Goal: Task Accomplishment & Management: Manage account settings

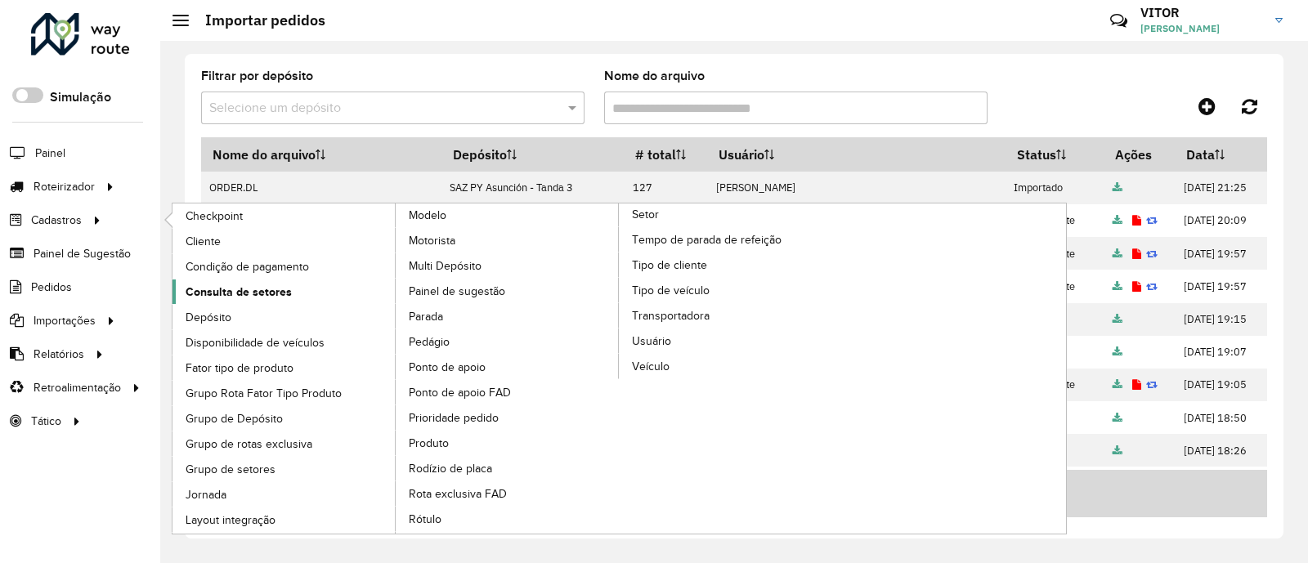
click at [254, 291] on span "Consulta de setores" at bounding box center [239, 292] width 106 height 17
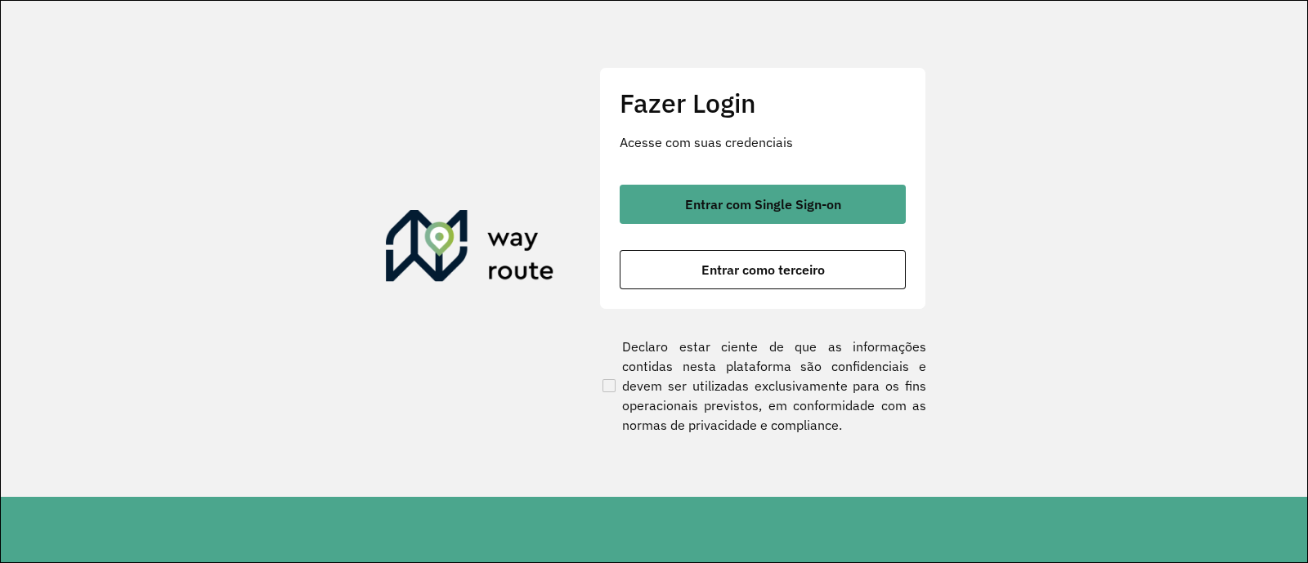
click at [1241, 103] on section "Fazer Login Acesse com suas credenciais Entrar com Single Sign-on Entrar como t…" at bounding box center [654, 249] width 1306 height 496
click at [735, 201] on span "Entrar com Single Sign-on" at bounding box center [763, 204] width 156 height 13
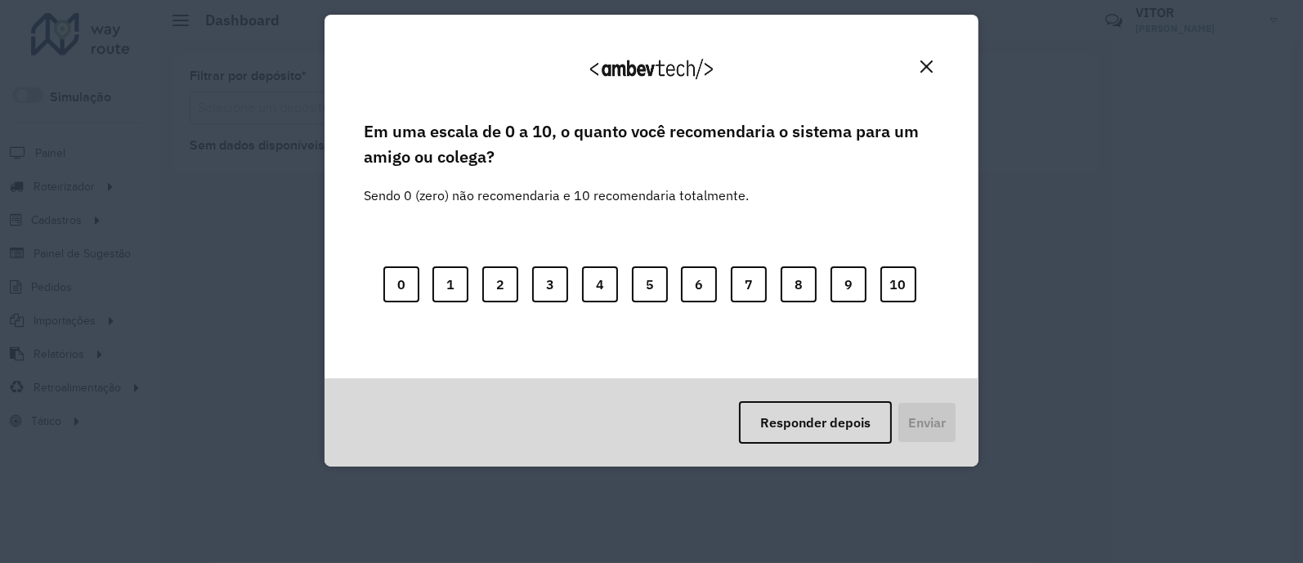
click at [927, 66] on img "Close" at bounding box center [926, 66] width 12 height 12
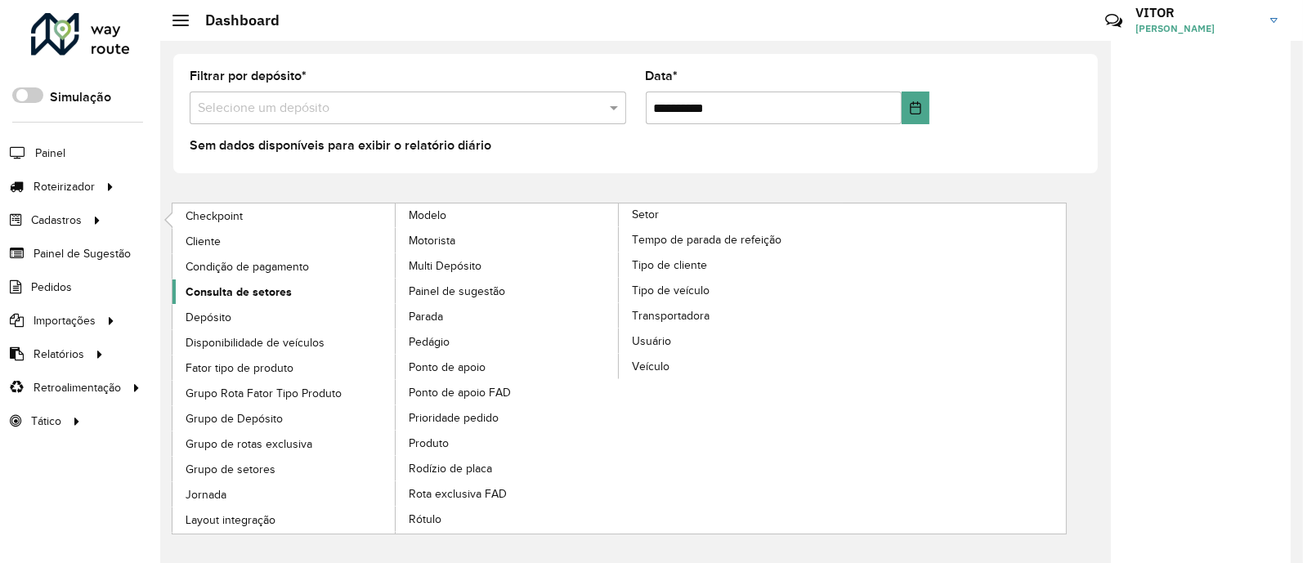
click at [265, 289] on span "Consulta de setores" at bounding box center [239, 292] width 106 height 17
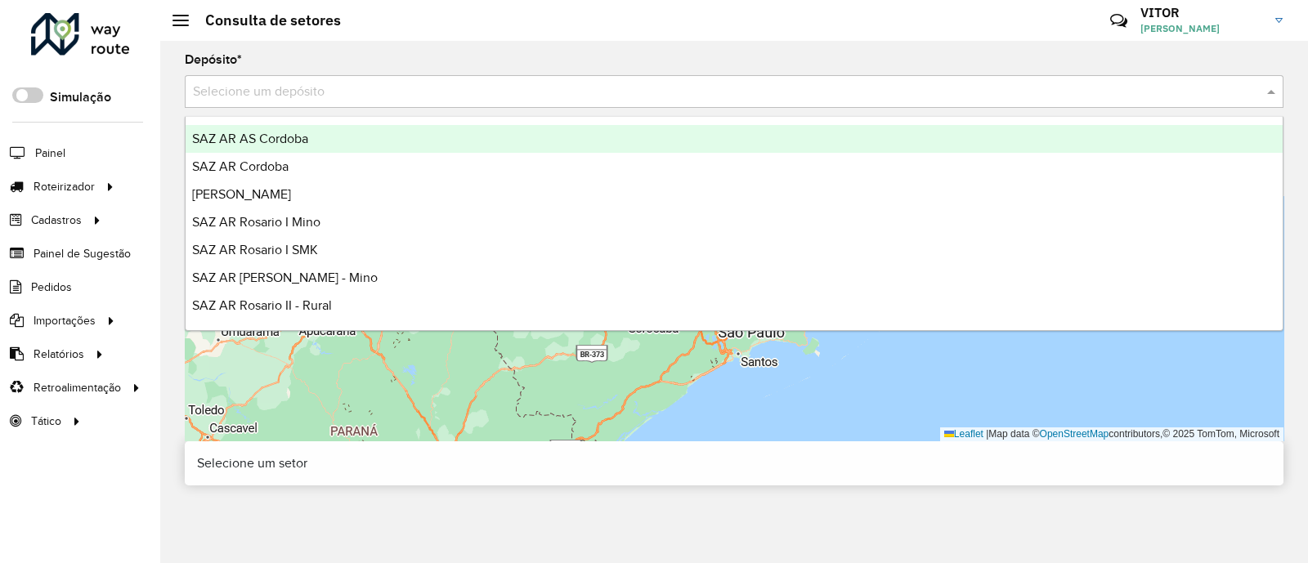
click at [213, 78] on div "Selecione um depósito" at bounding box center [734, 91] width 1098 height 33
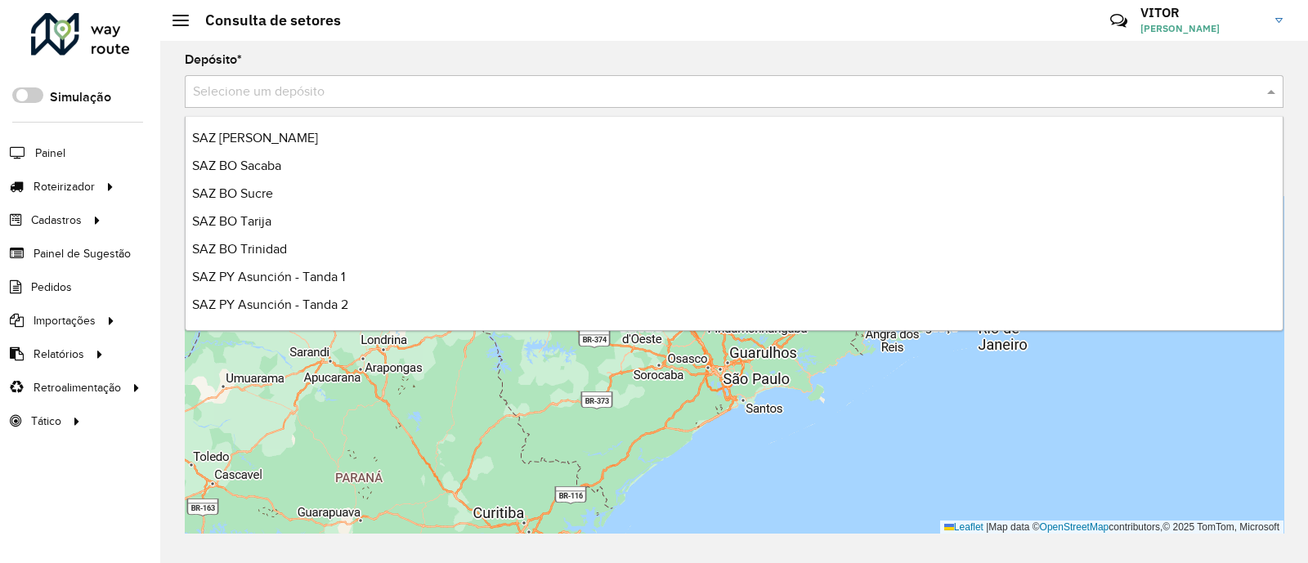
scroll to position [387, 0]
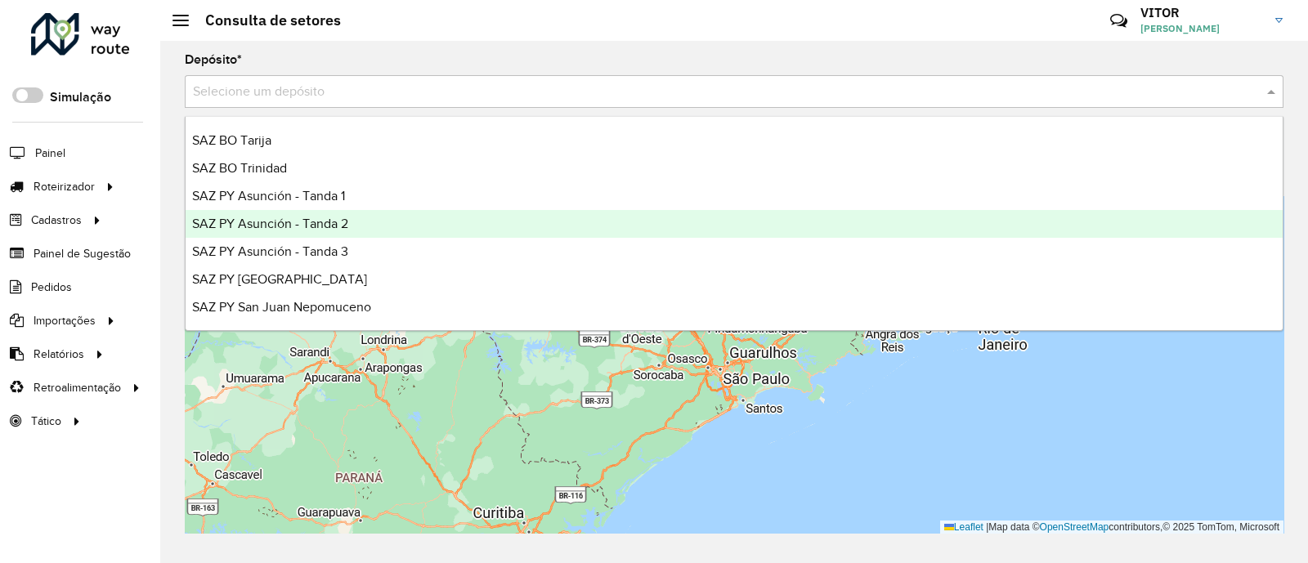
click at [368, 226] on div "SAZ PY Asunción - Tanda 2" at bounding box center [734, 224] width 1097 height 28
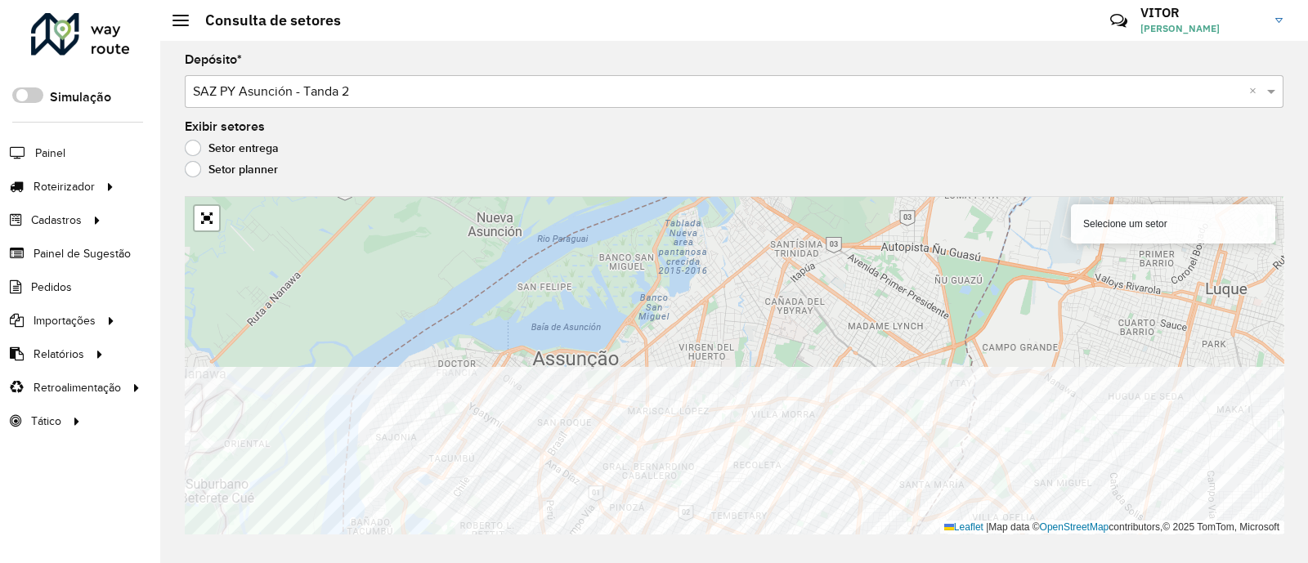
click at [692, 547] on div "Depósito * Selecione um depósito × SAZ PY Asunción - Tanda 2 × Exibir setores S…" at bounding box center [733, 302] width 1147 height 522
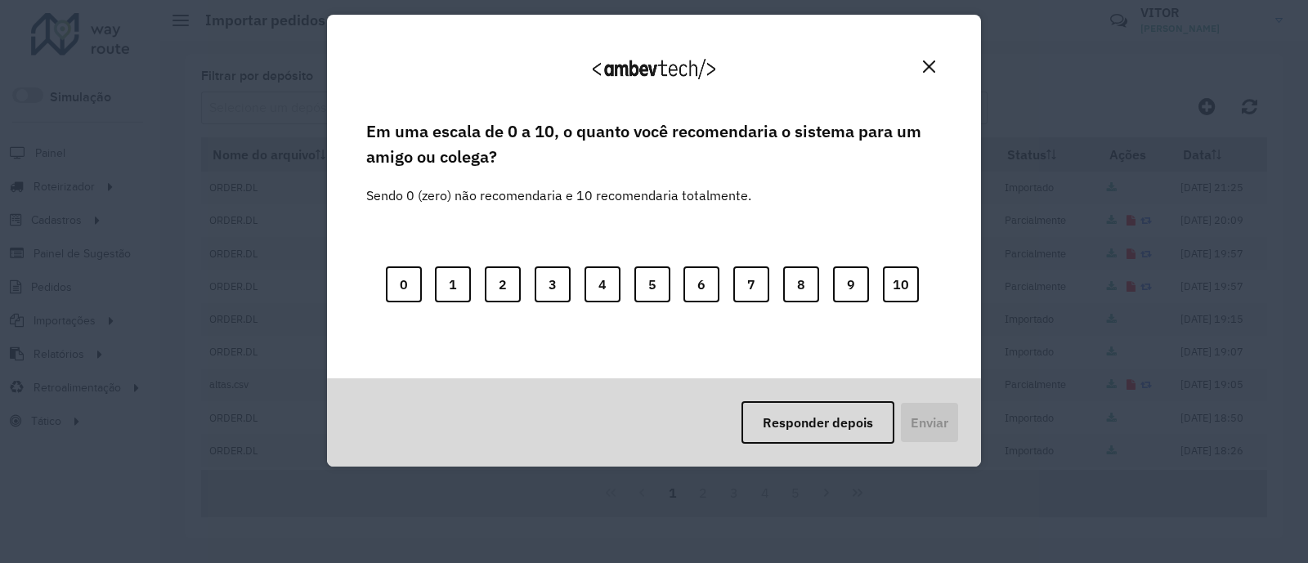
click at [932, 57] on button "Close" at bounding box center [928, 66] width 25 height 25
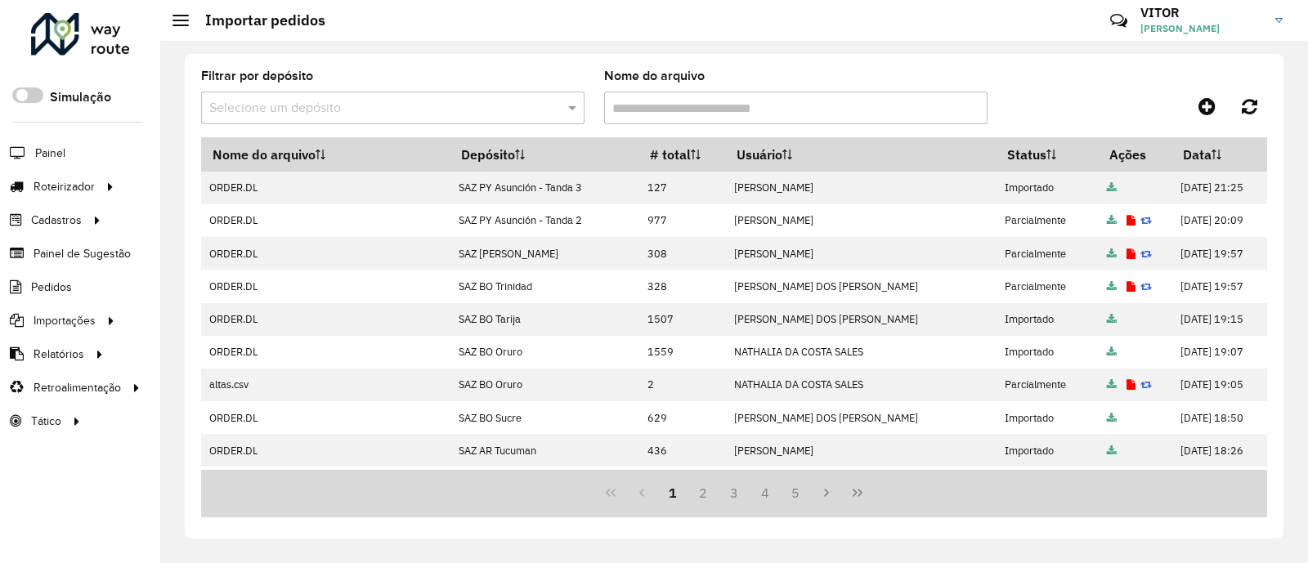
click at [1111, 105] on div at bounding box center [1133, 106] width 266 height 29
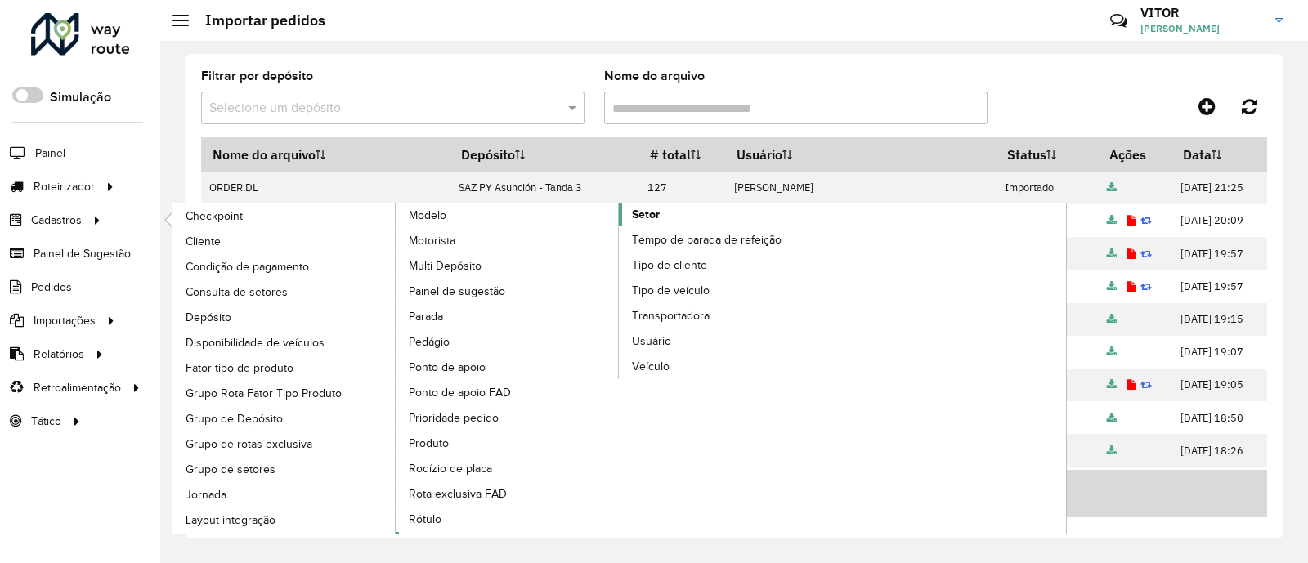
click at [651, 212] on span "Setor" at bounding box center [646, 214] width 28 height 17
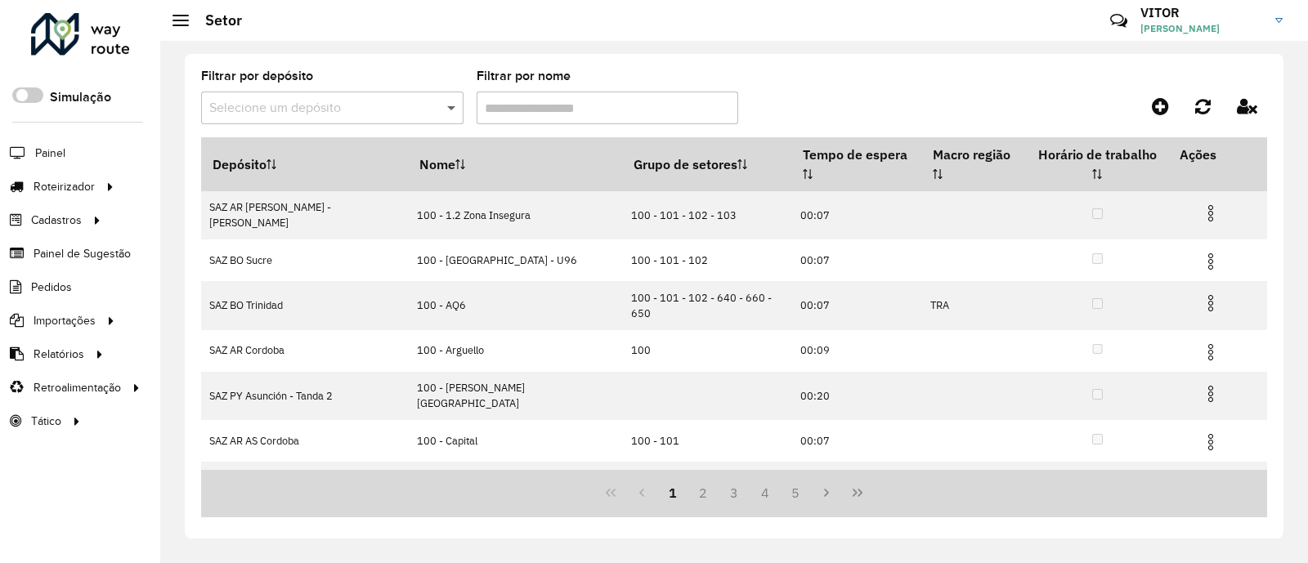
click at [449, 104] on span at bounding box center [453, 108] width 20 height 20
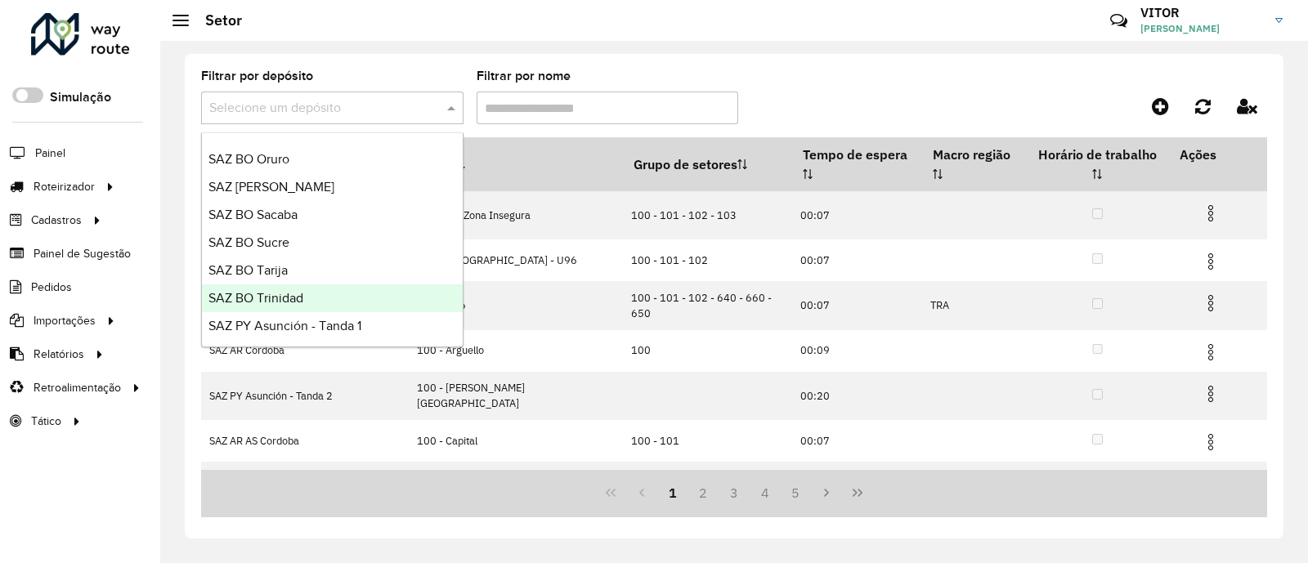
scroll to position [306, 0]
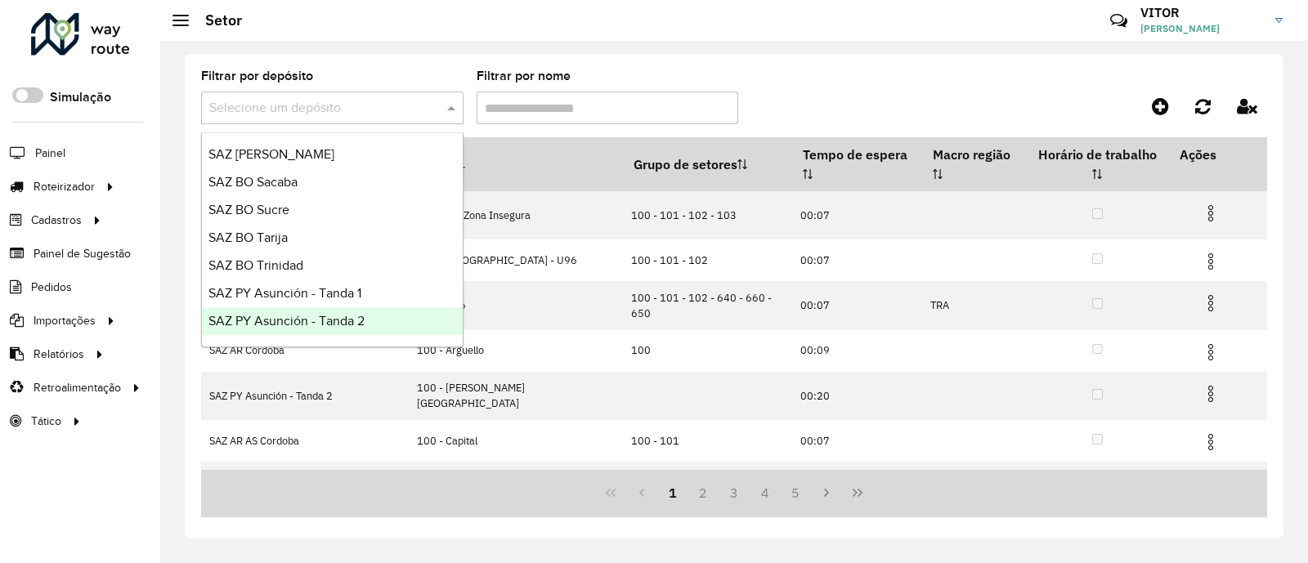
click at [372, 310] on div "SAZ PY Asunción - Tanda 2" at bounding box center [332, 321] width 261 height 28
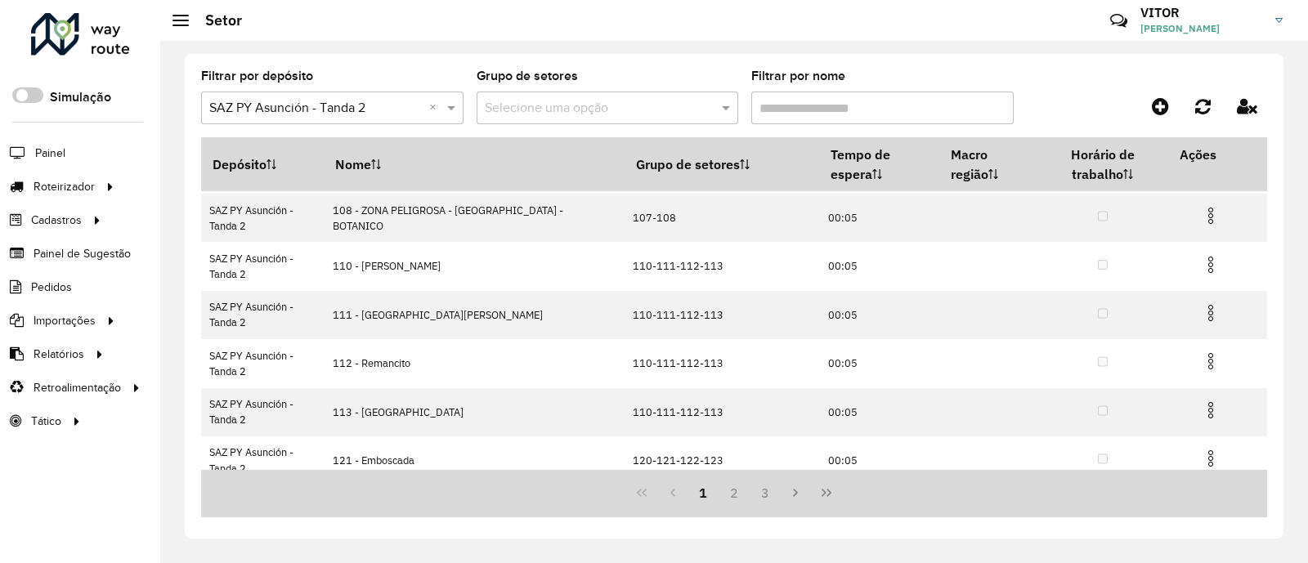
scroll to position [302, 0]
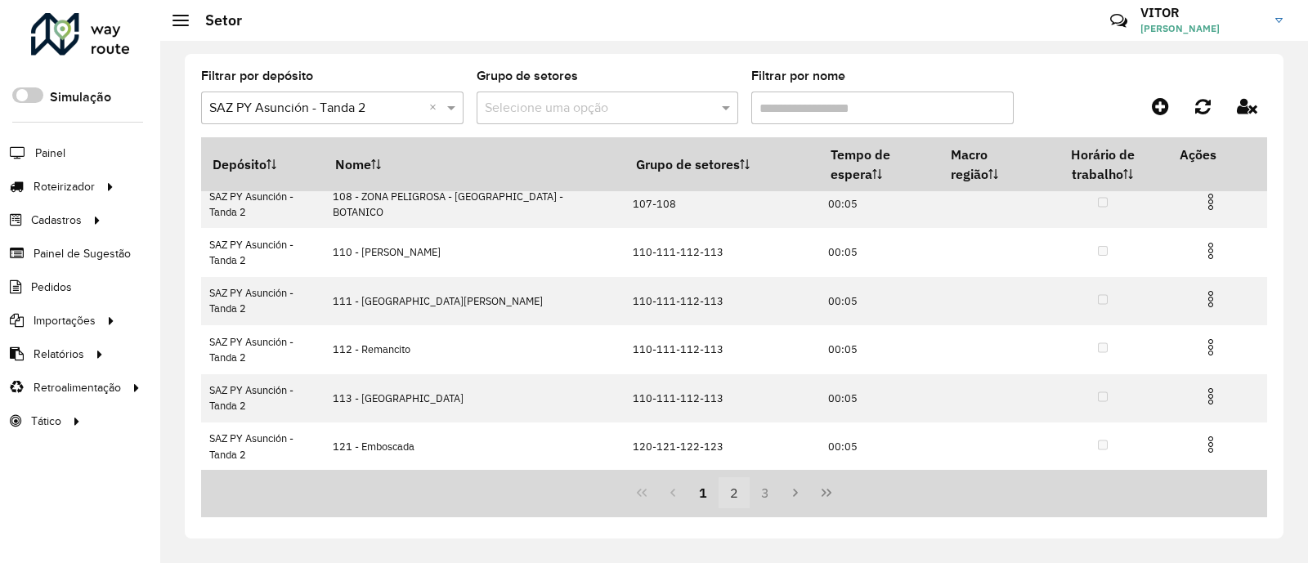
click at [736, 499] on button "2" at bounding box center [733, 492] width 31 height 31
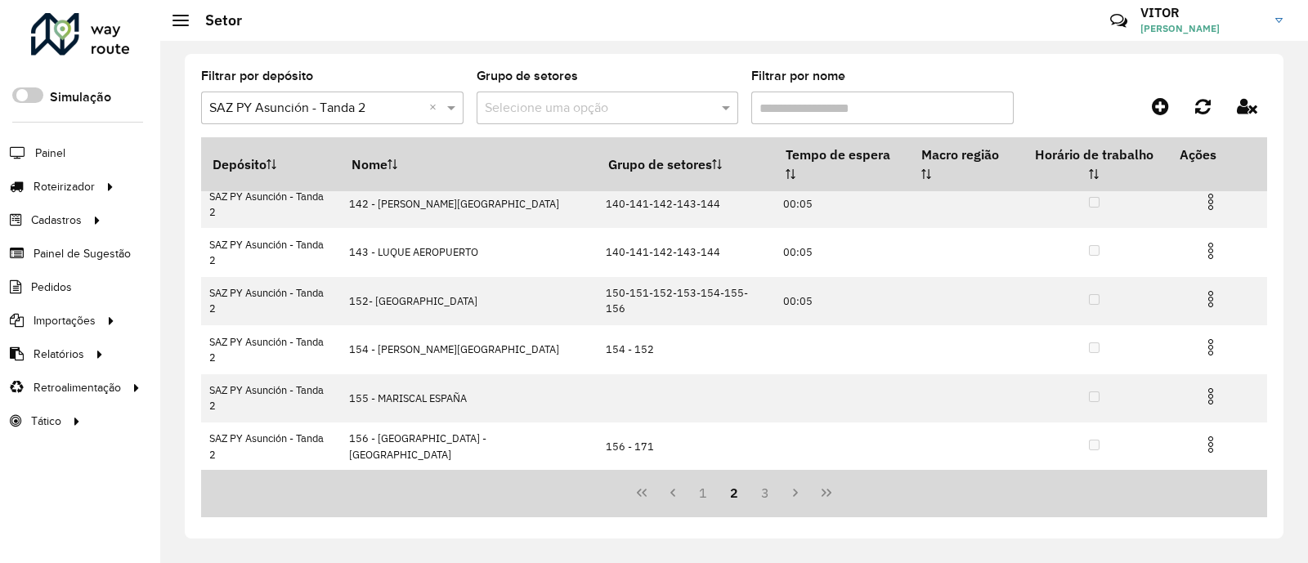
scroll to position [0, 0]
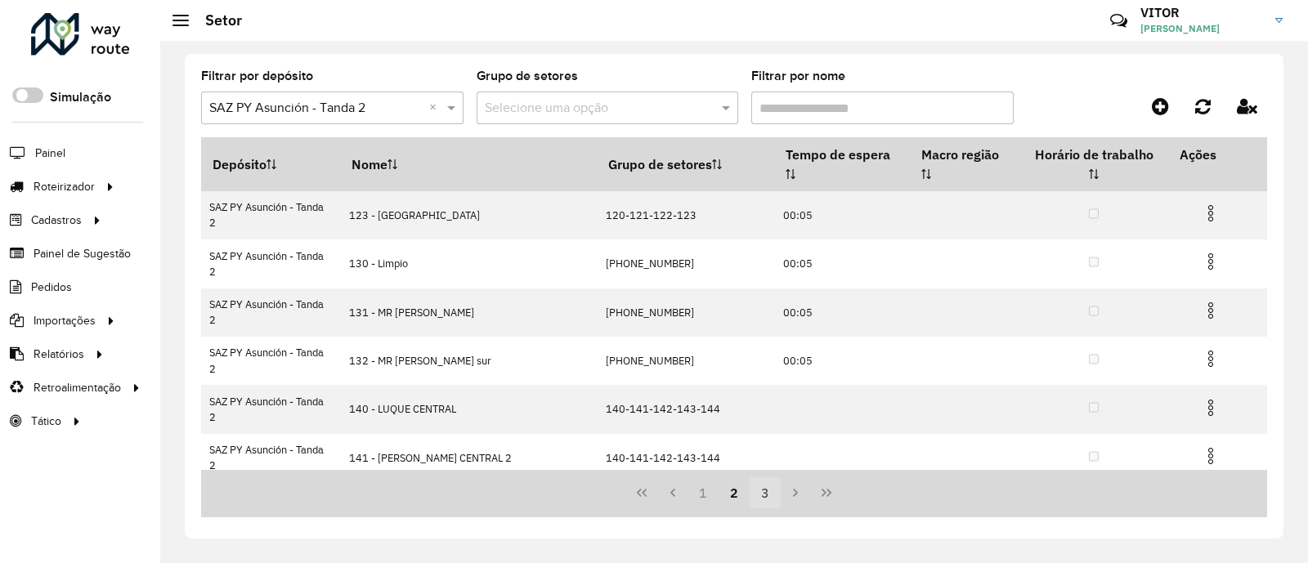
click at [763, 494] on button "3" at bounding box center [764, 492] width 31 height 31
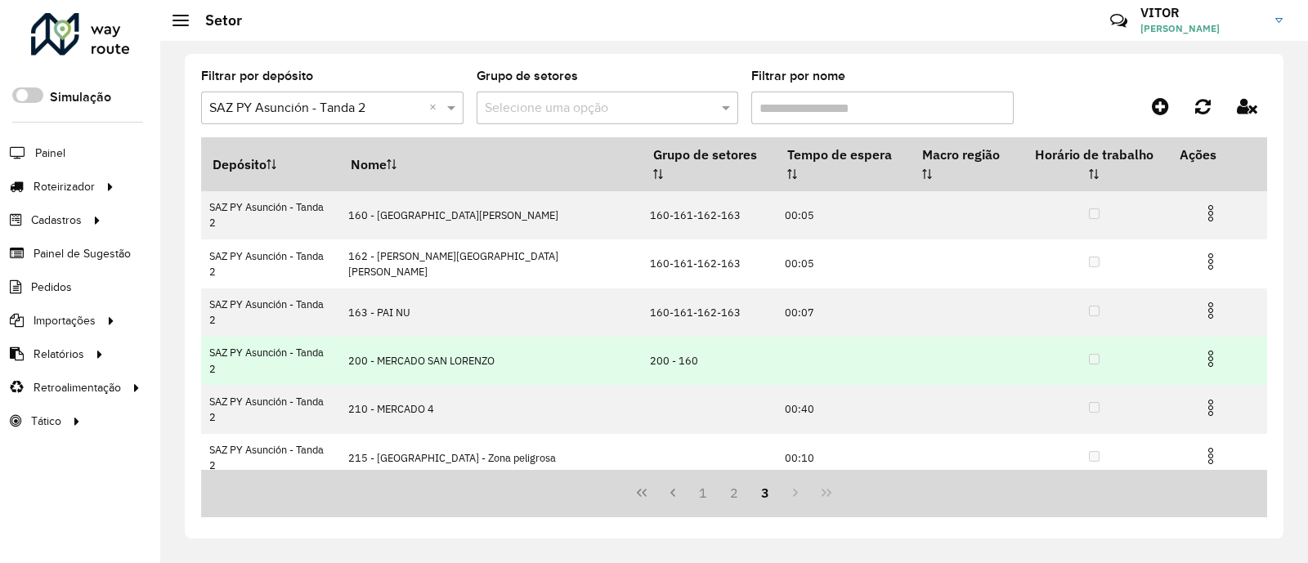
scroll to position [34, 0]
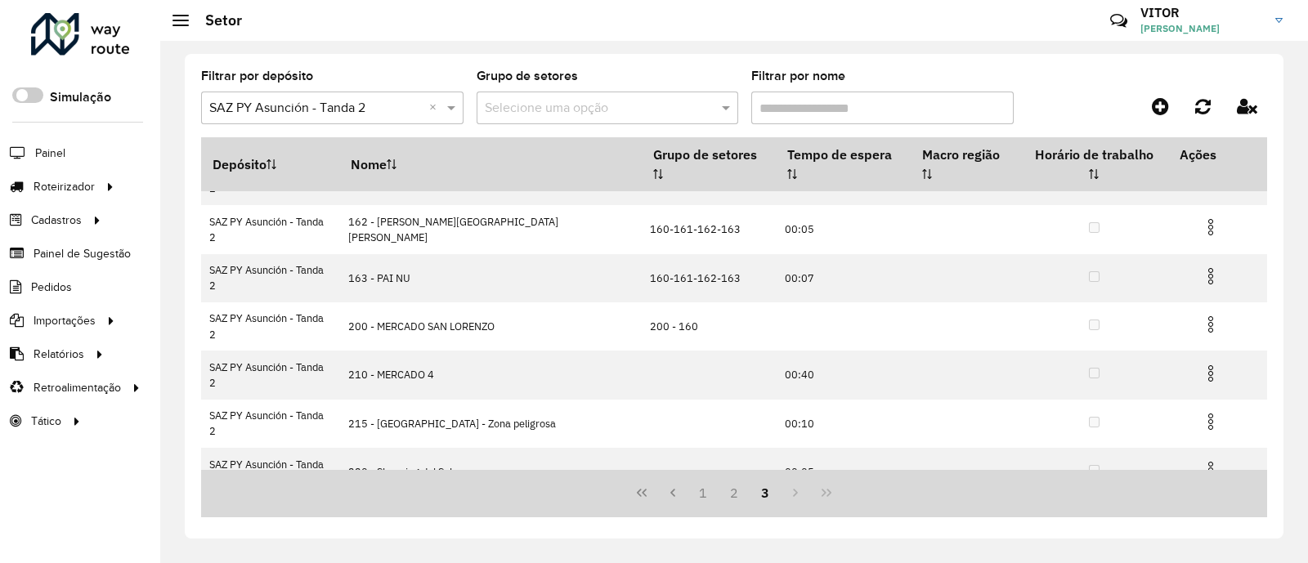
click at [792, 496] on div "1 2 3" at bounding box center [734, 493] width 1066 height 48
click at [730, 496] on button "2" at bounding box center [733, 492] width 31 height 31
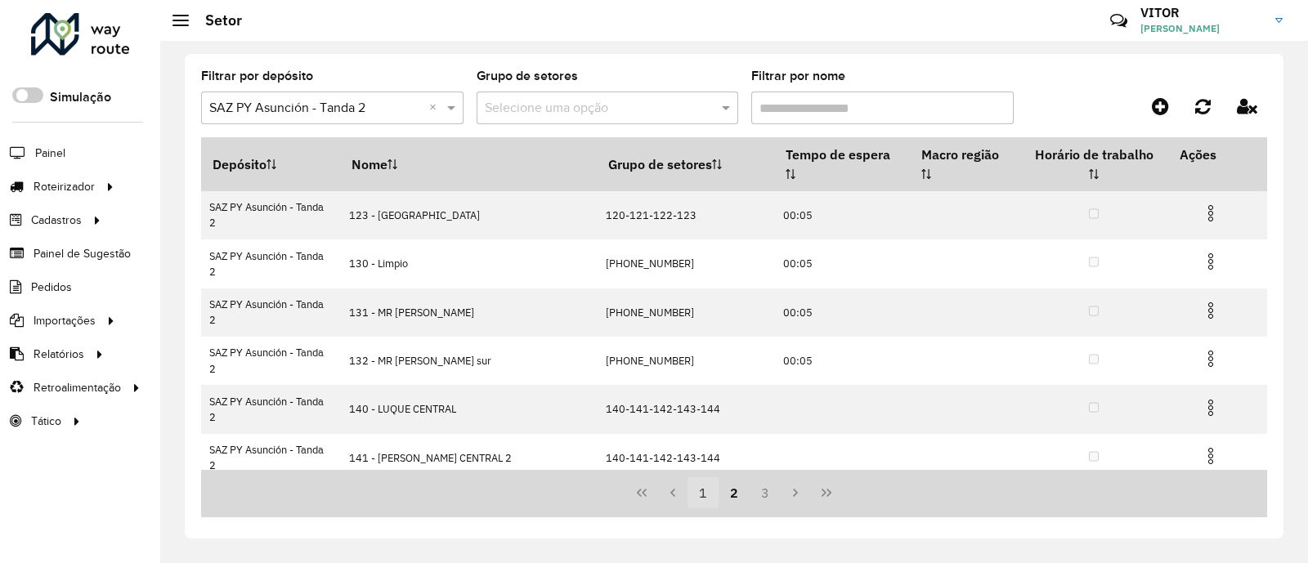
click at [707, 496] on button "1" at bounding box center [702, 492] width 31 height 31
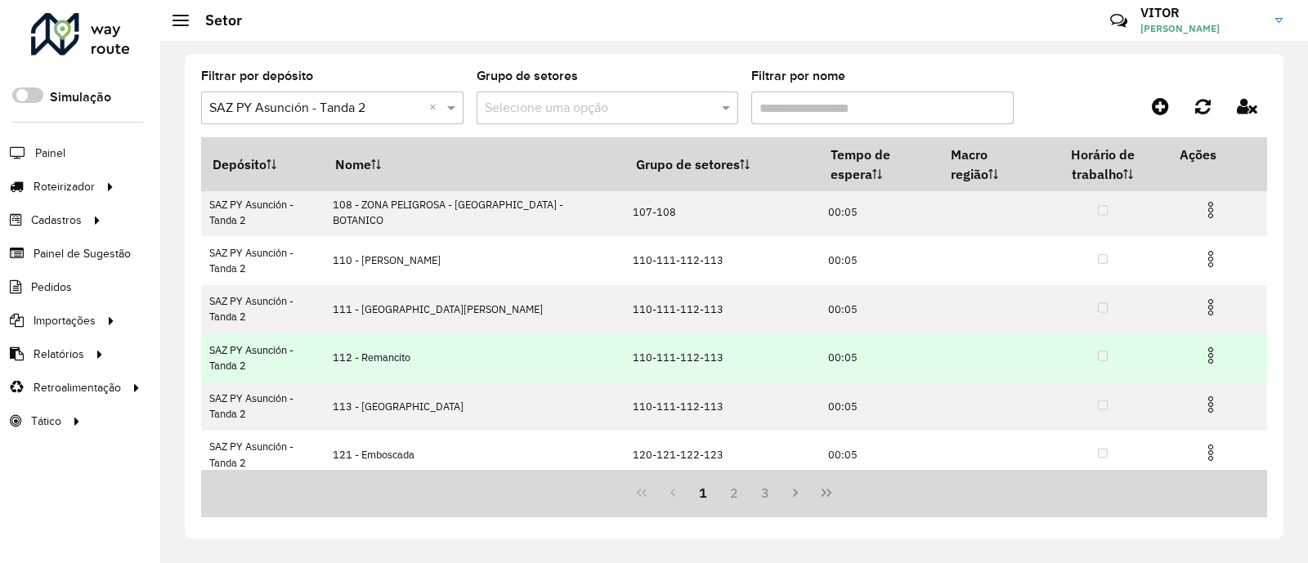
scroll to position [302, 0]
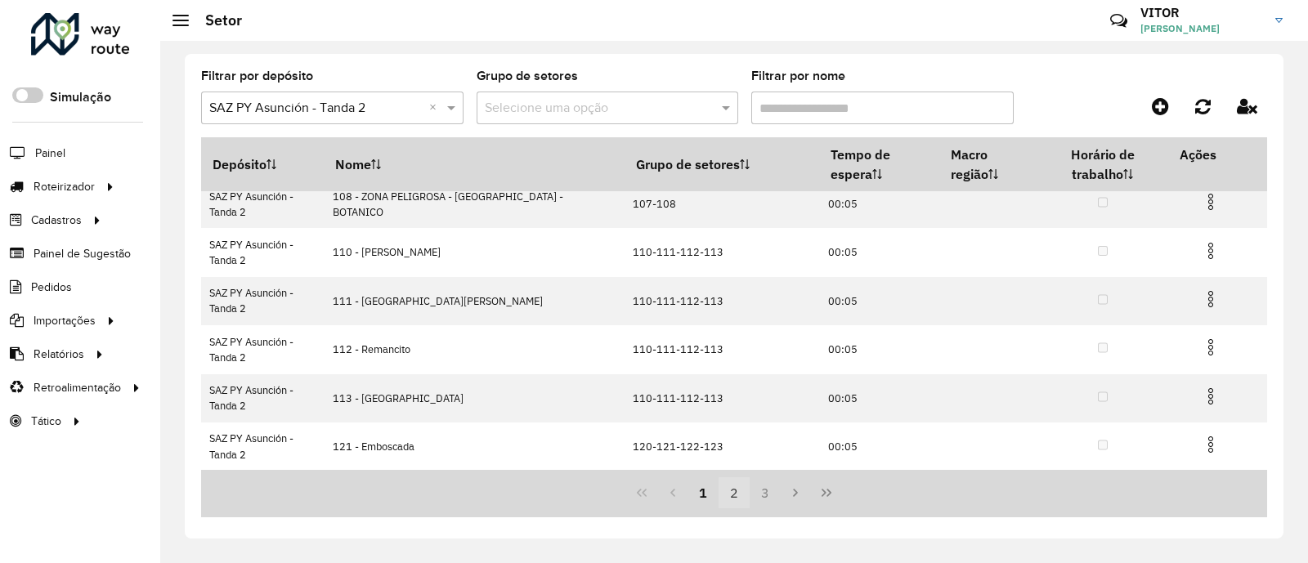
click at [731, 494] on button "2" at bounding box center [733, 492] width 31 height 31
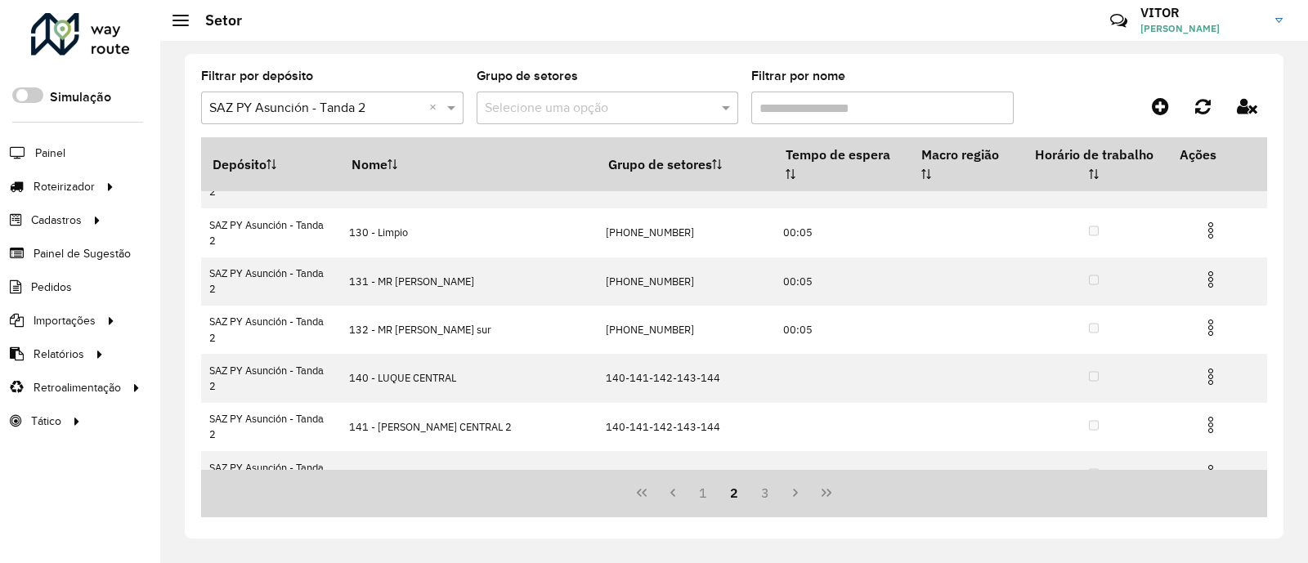
scroll to position [0, 0]
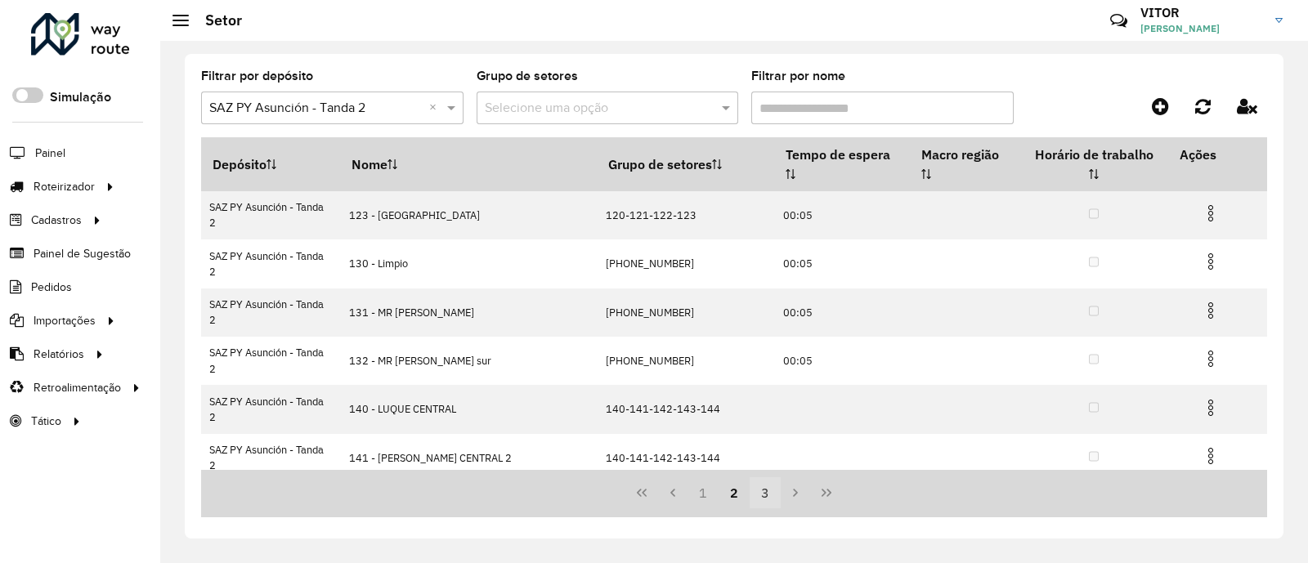
click at [752, 494] on button "3" at bounding box center [764, 492] width 31 height 31
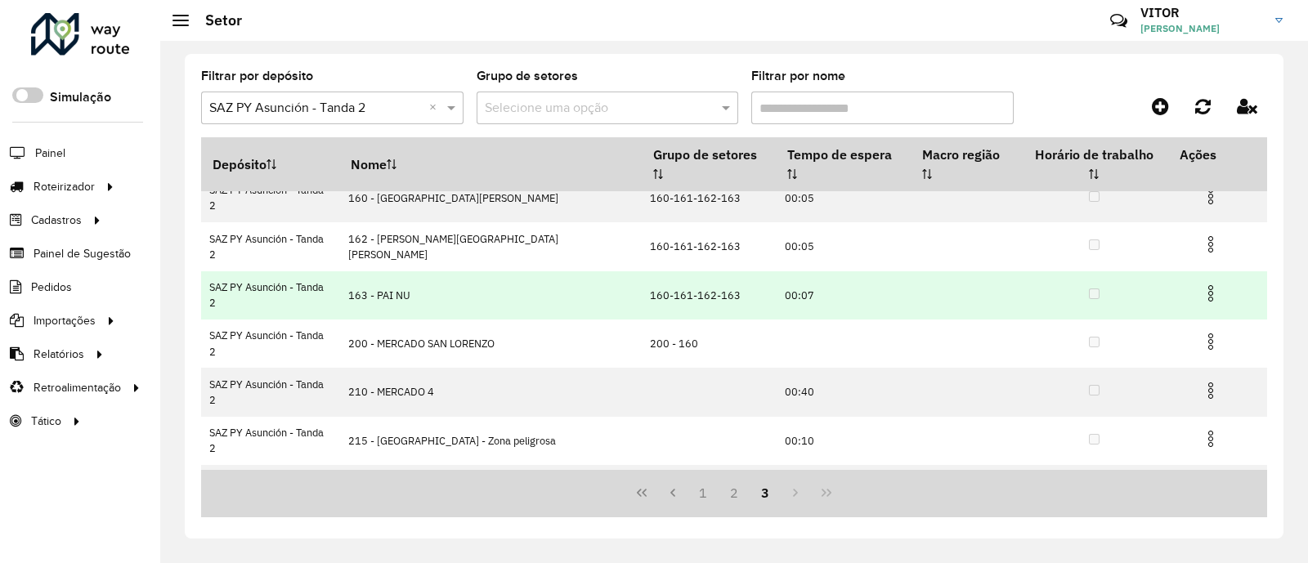
scroll to position [34, 0]
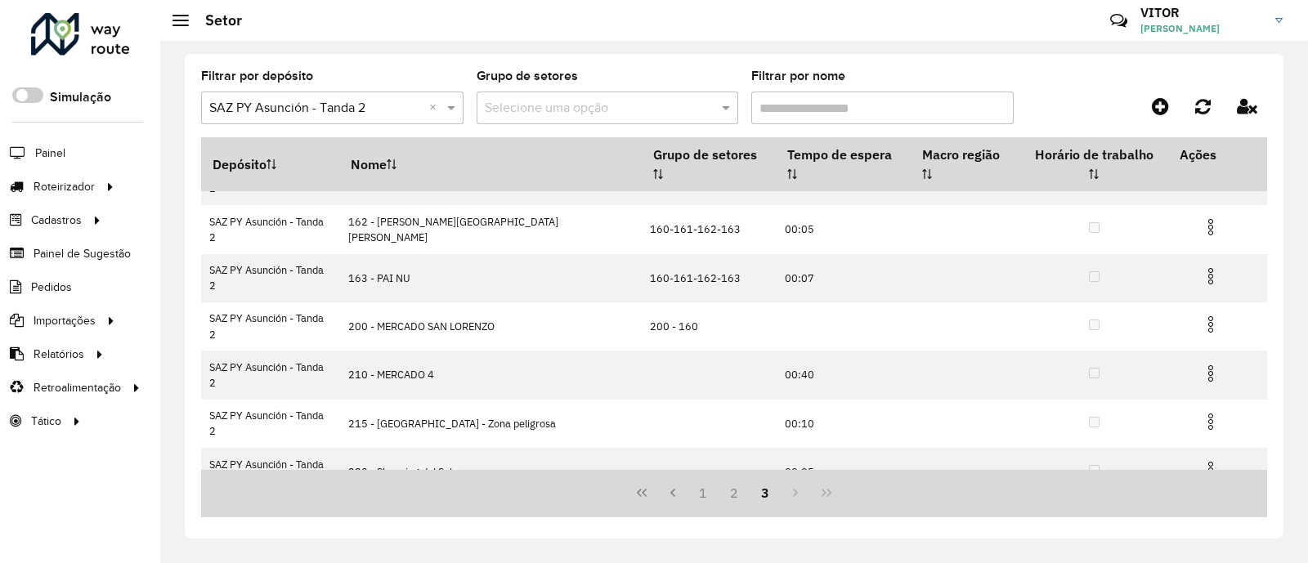
click at [1201, 509] on img at bounding box center [1211, 519] width 20 height 20
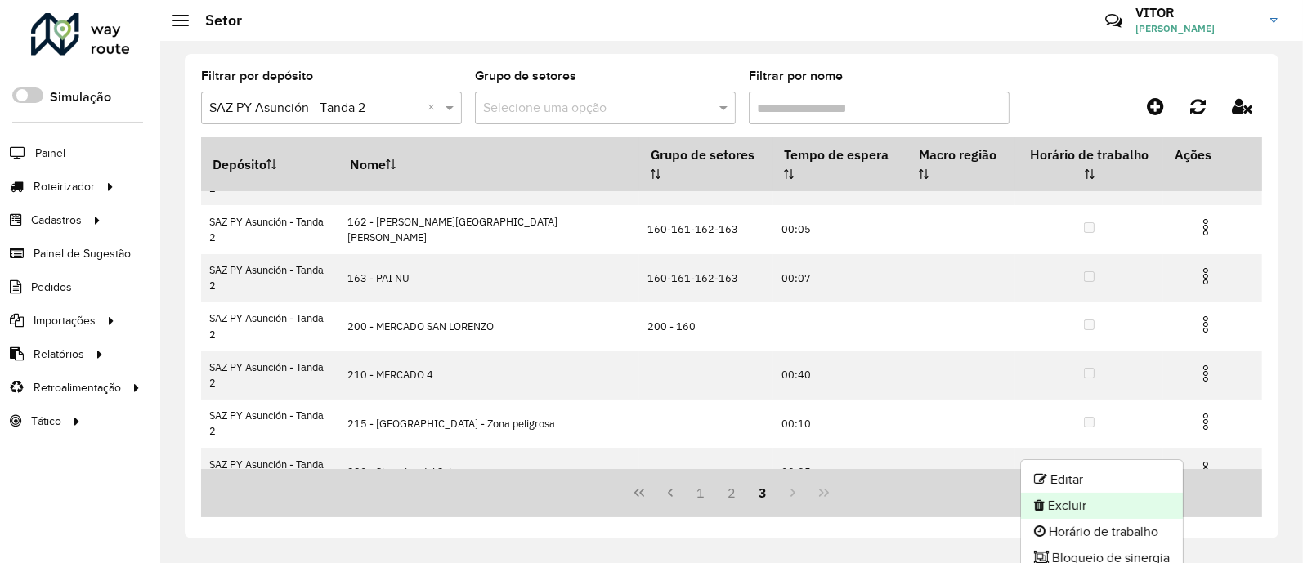
click at [1116, 499] on li "Excluir" at bounding box center [1102, 506] width 162 height 26
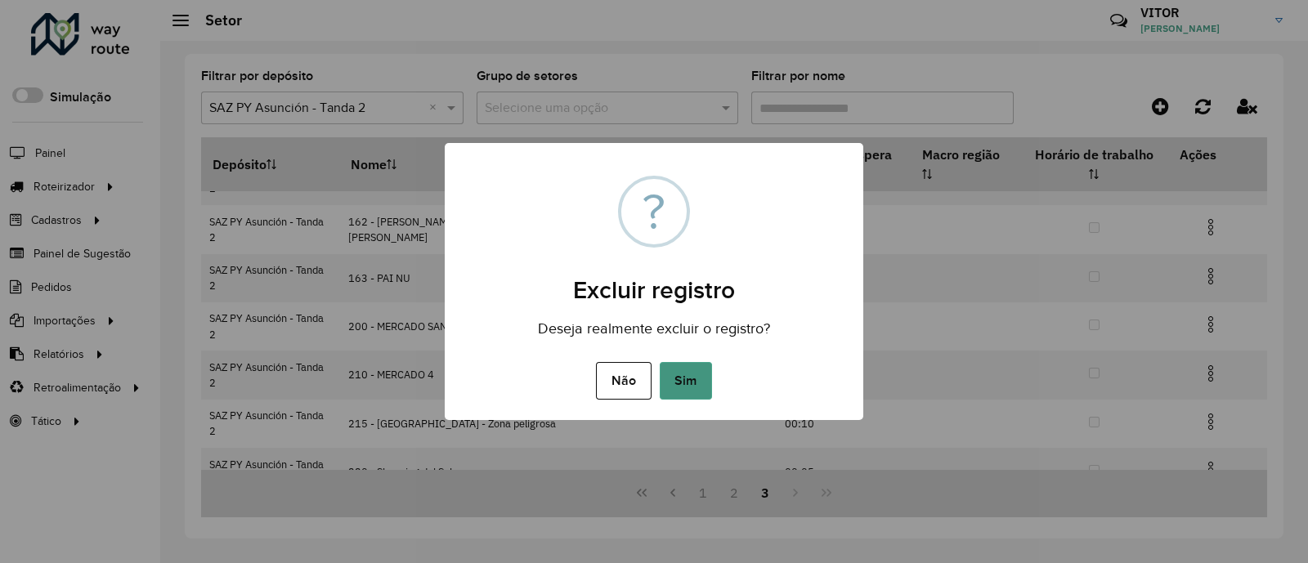
click at [691, 370] on button "Sim" at bounding box center [686, 381] width 52 height 38
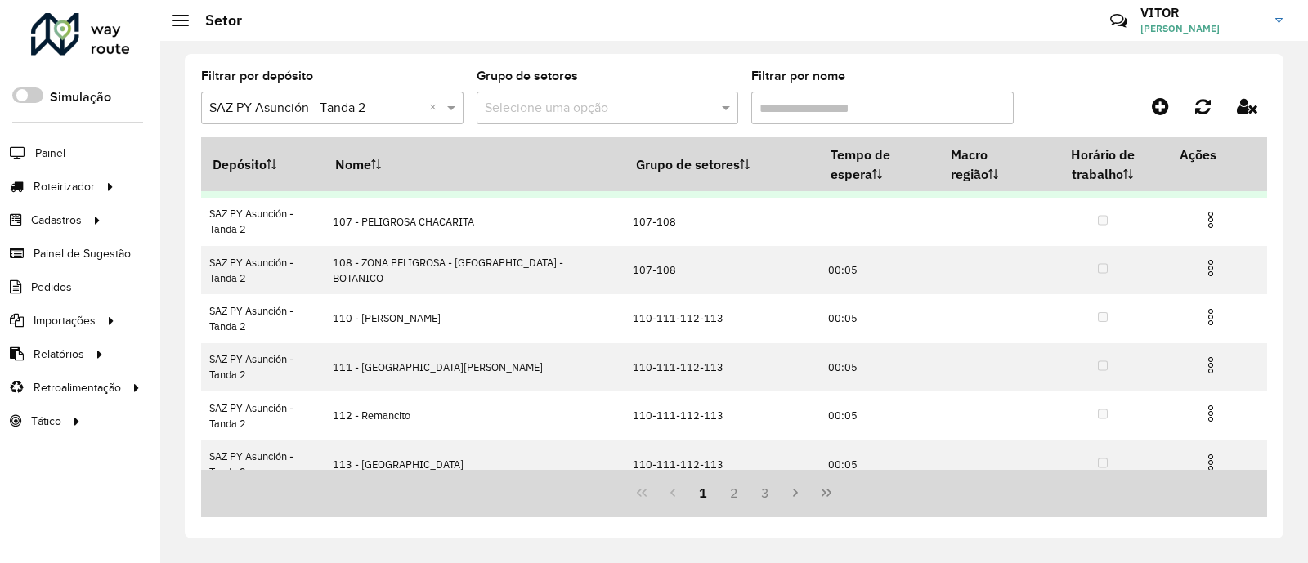
scroll to position [302, 0]
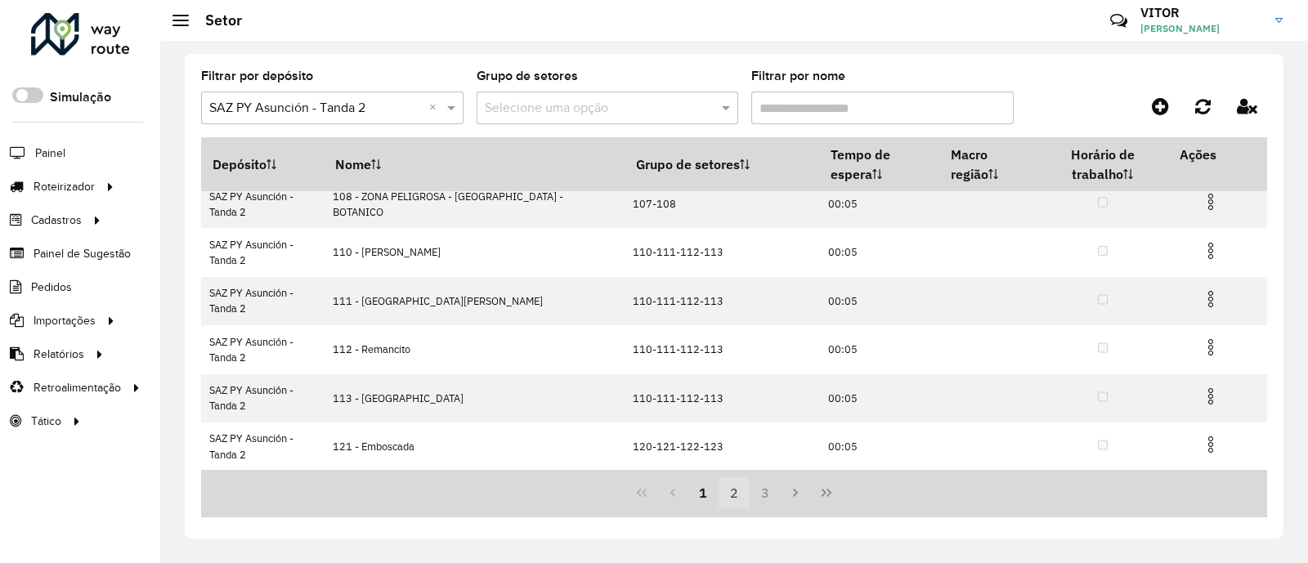
click at [737, 491] on button "2" at bounding box center [733, 492] width 31 height 31
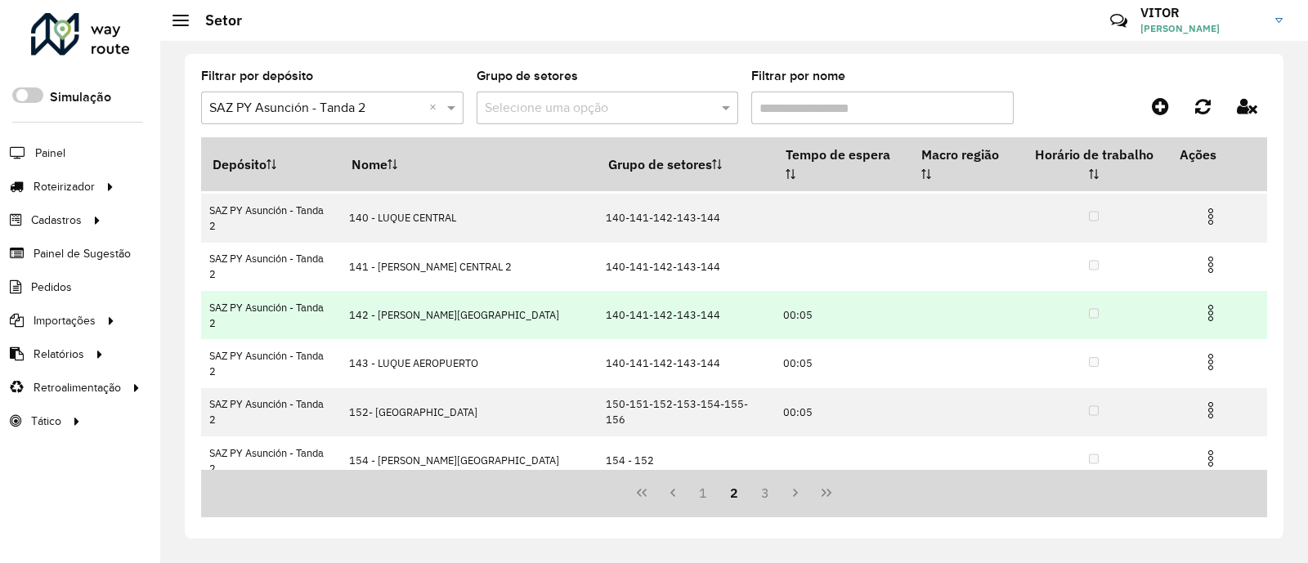
scroll to position [200, 0]
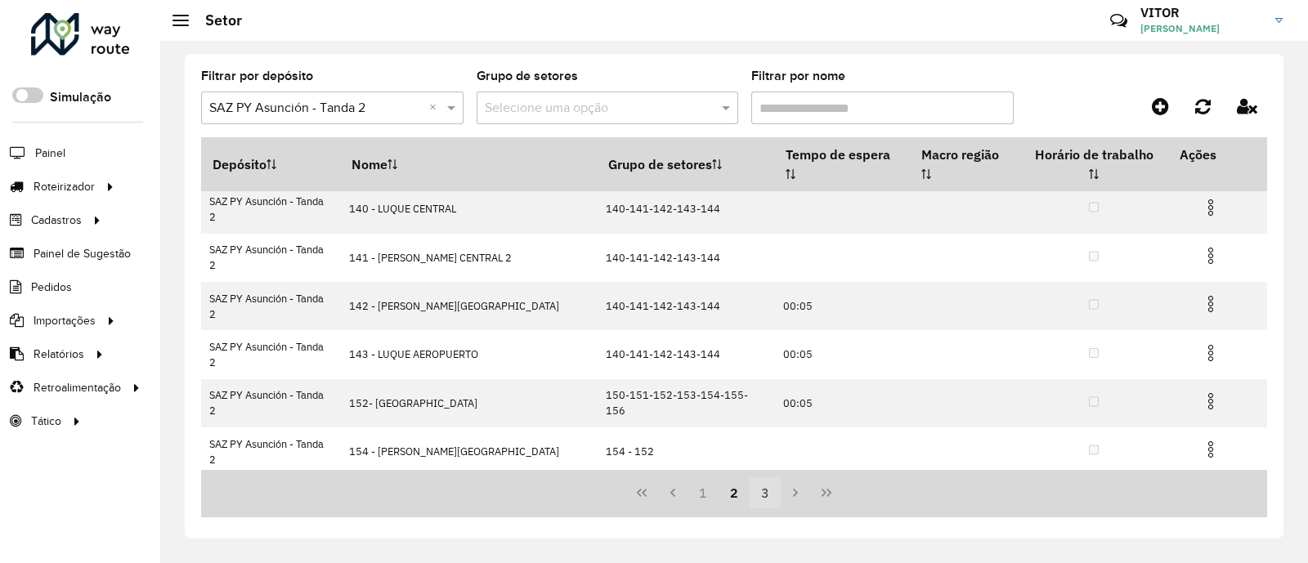
click at [760, 498] on button "3" at bounding box center [764, 492] width 31 height 31
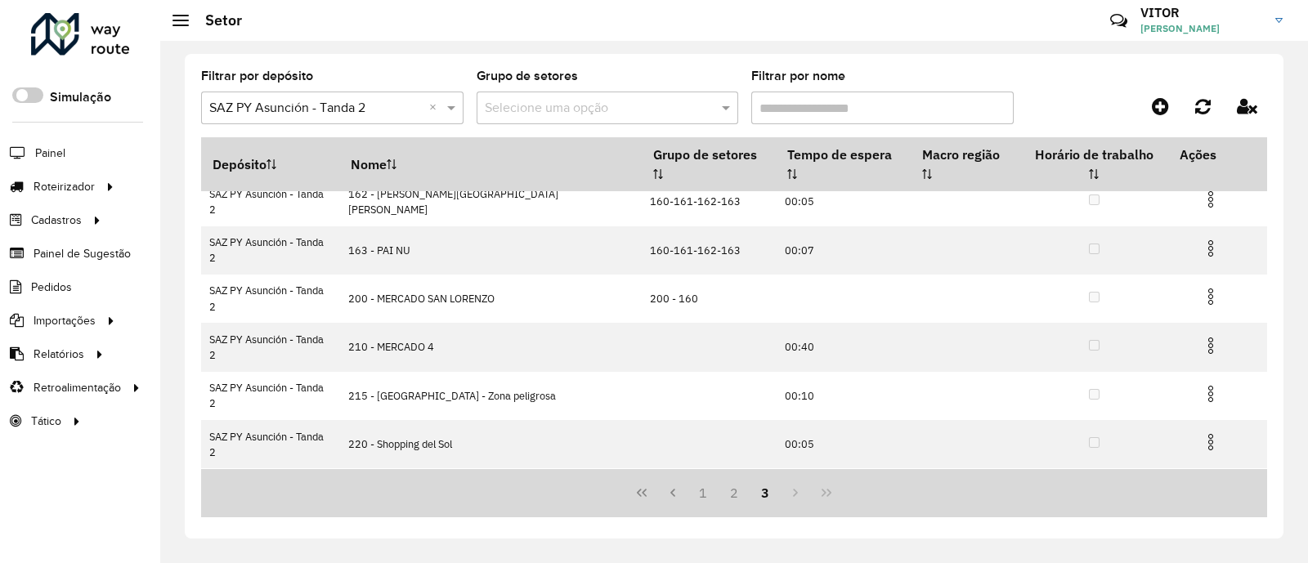
scroll to position [0, 0]
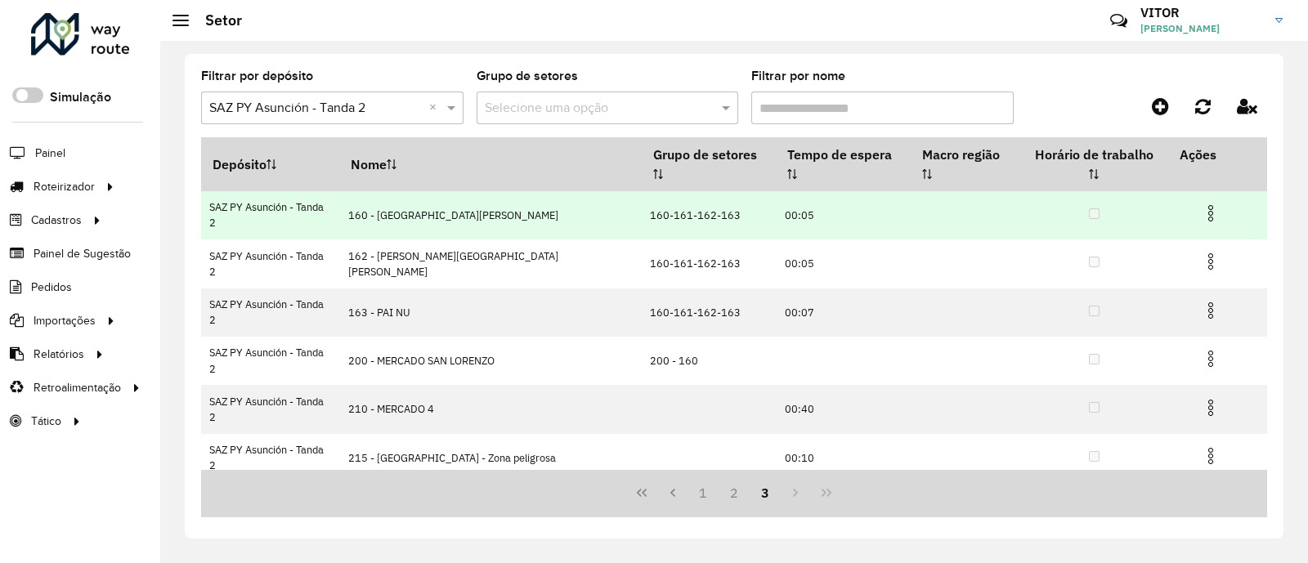
click at [1204, 203] on img at bounding box center [1211, 213] width 20 height 20
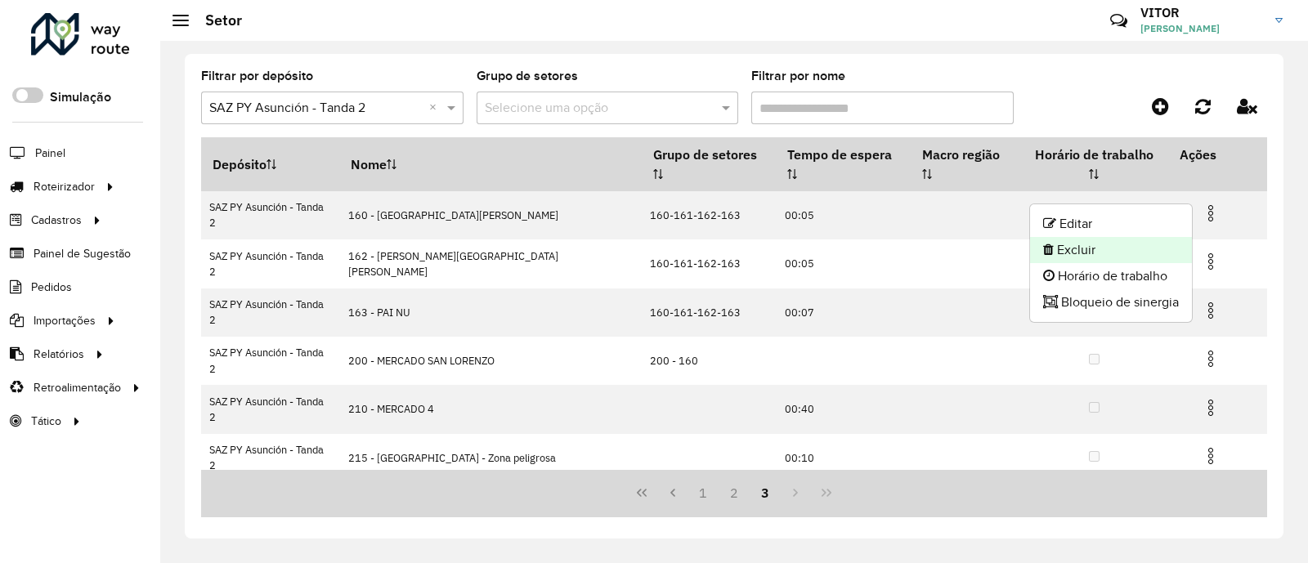
click at [1128, 241] on li "Excluir" at bounding box center [1111, 250] width 162 height 26
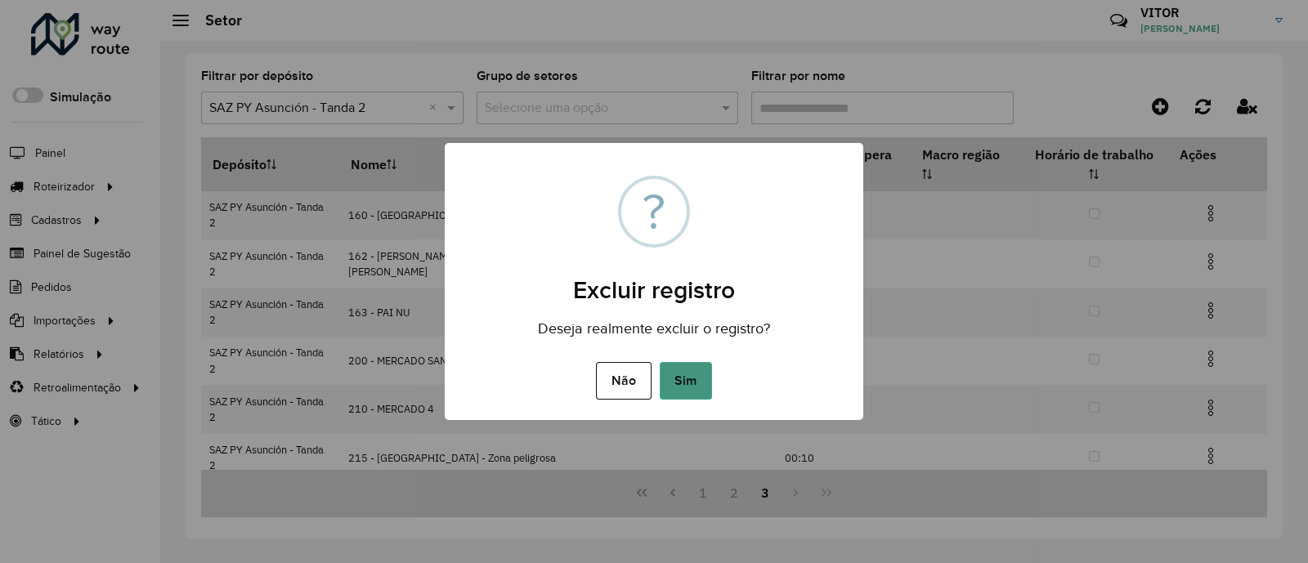
click at [691, 373] on button "Sim" at bounding box center [686, 381] width 52 height 38
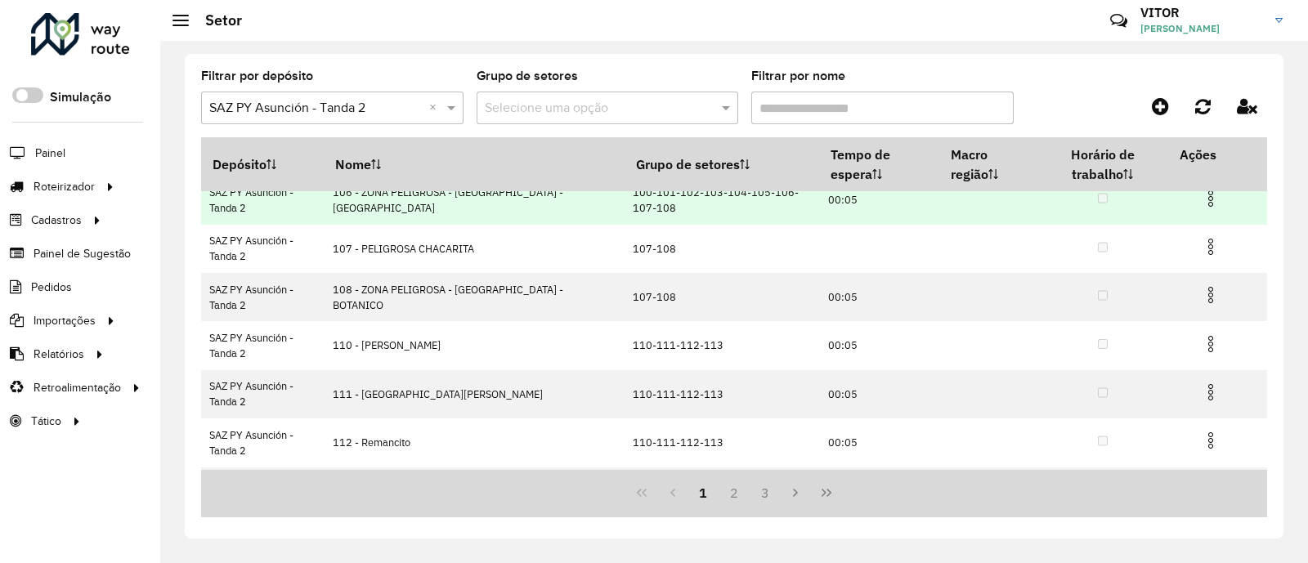
scroll to position [302, 0]
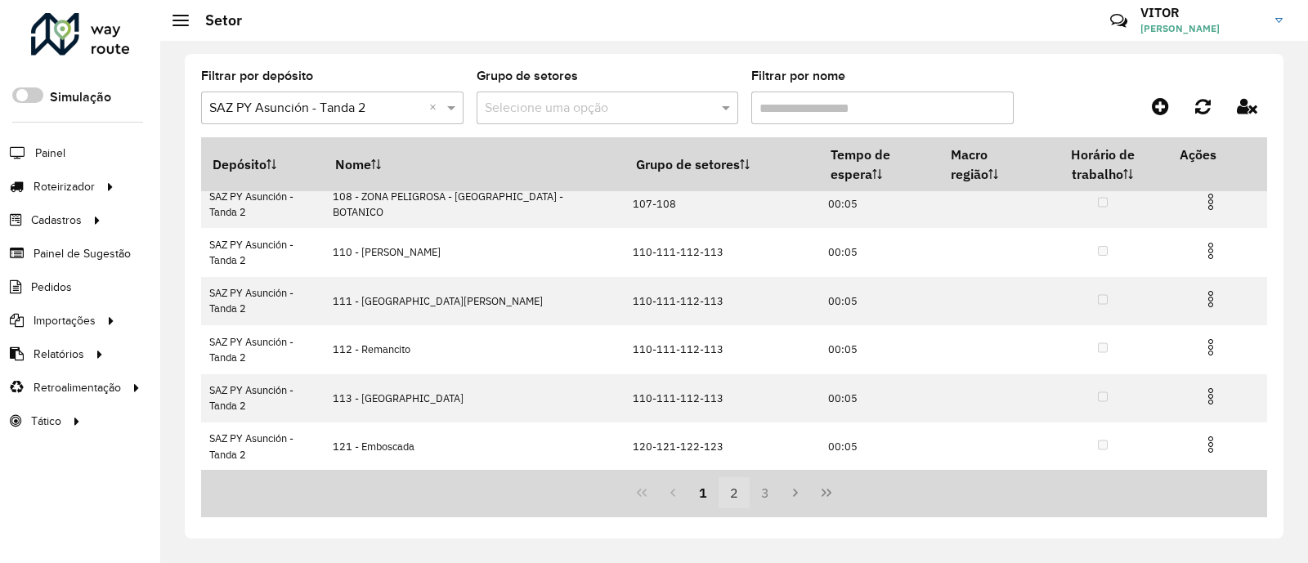
click at [731, 497] on button "2" at bounding box center [733, 492] width 31 height 31
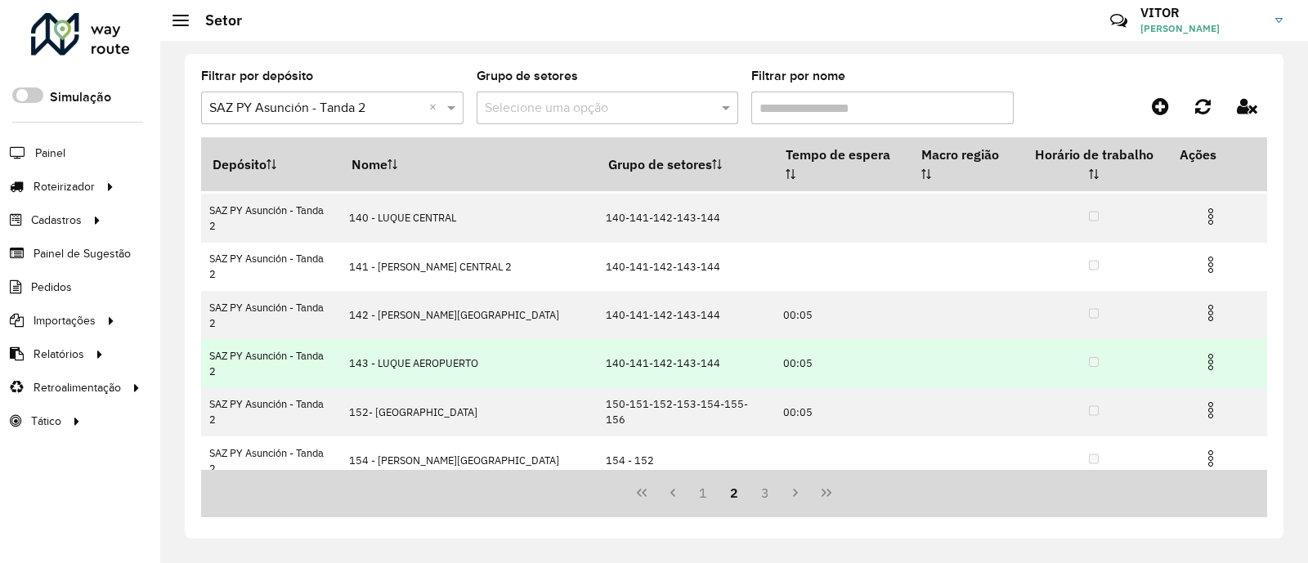
scroll to position [200, 0]
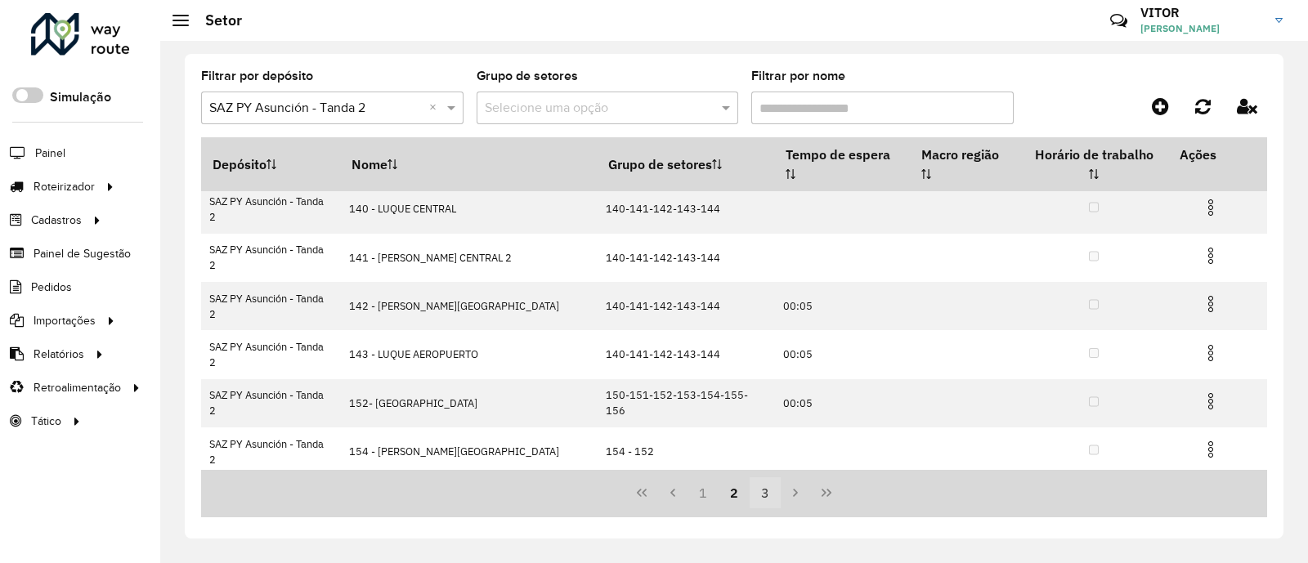
click at [767, 490] on button "3" at bounding box center [764, 492] width 31 height 31
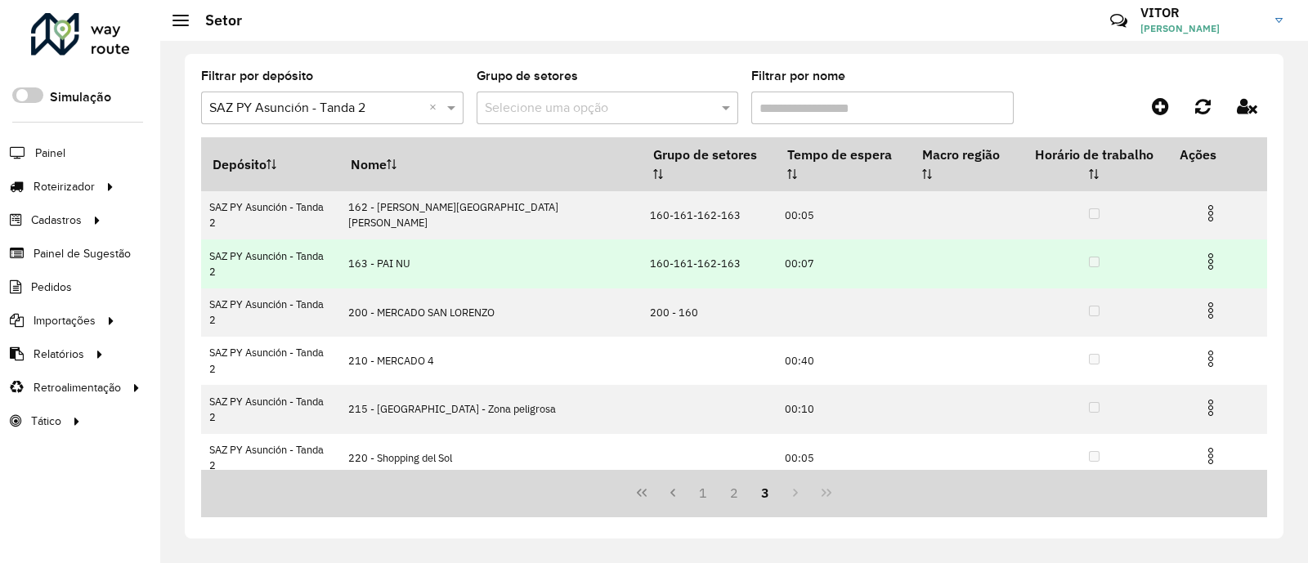
click at [1202, 252] on img at bounding box center [1211, 262] width 20 height 20
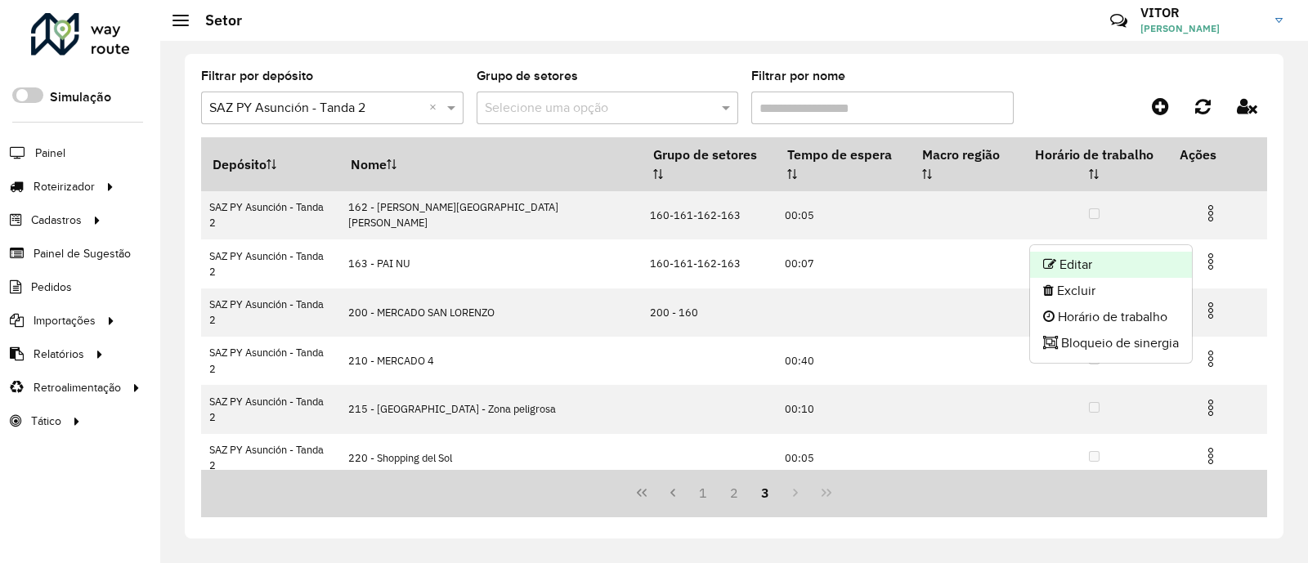
click at [1092, 267] on li "Editar" at bounding box center [1111, 265] width 162 height 26
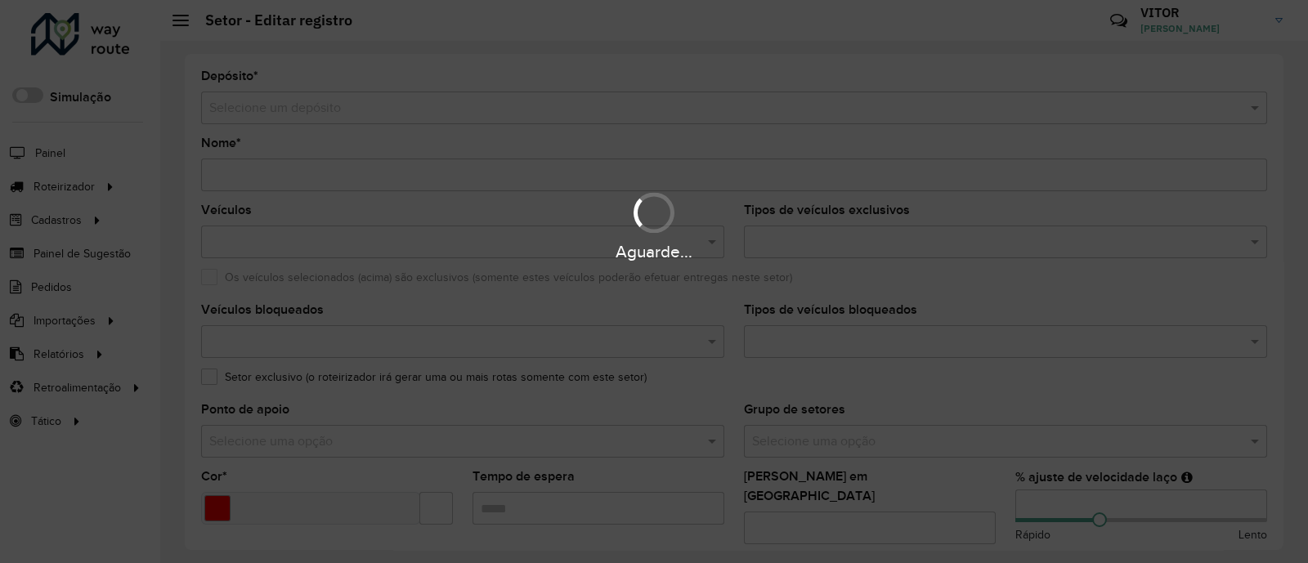
type input "**********"
type input "*******"
type input "*****"
type input "**"
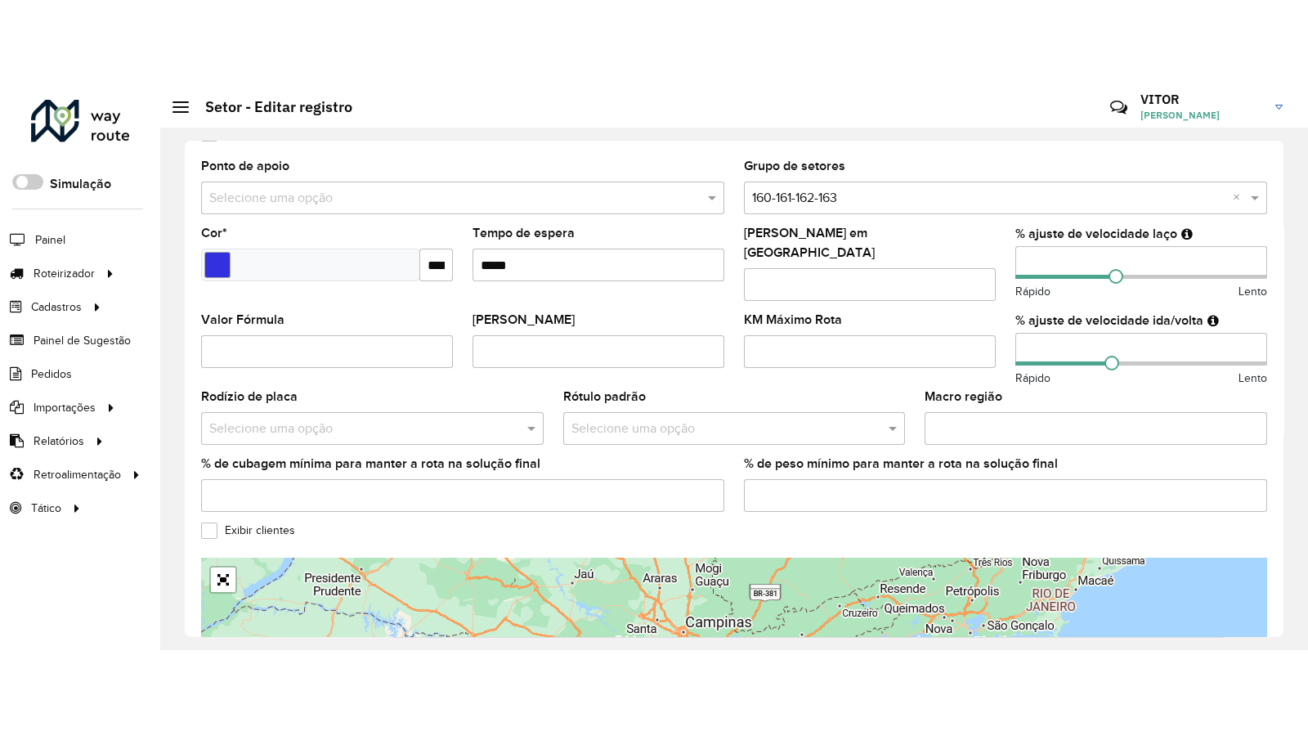
scroll to position [511, 0]
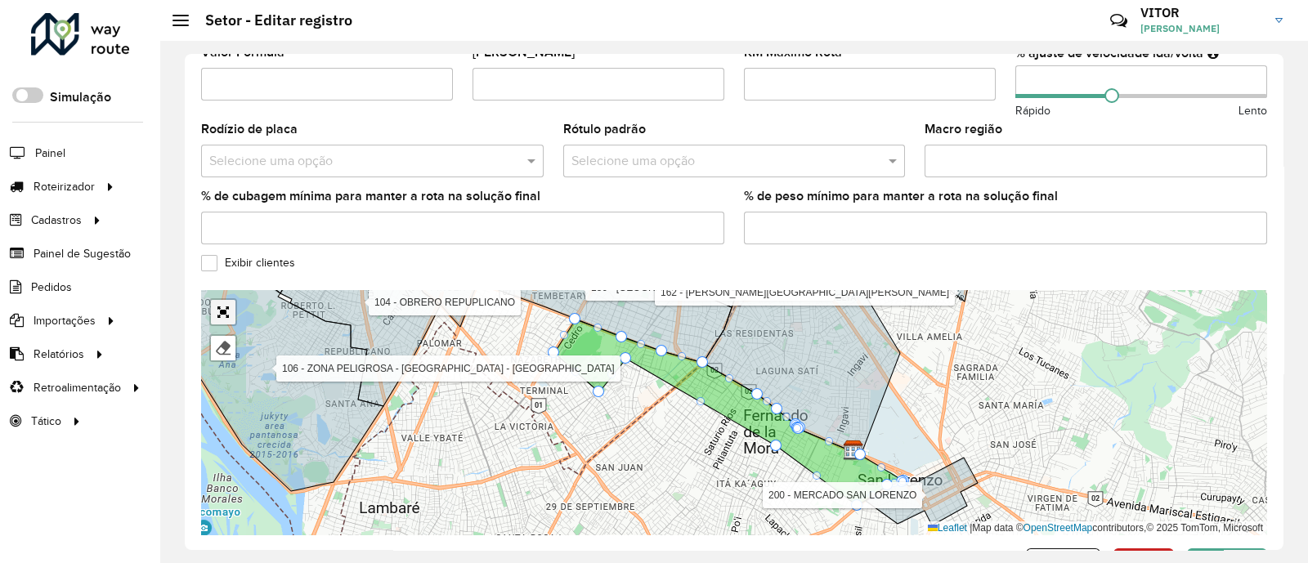
click at [223, 303] on link "Abrir mapa em tela cheia" at bounding box center [223, 312] width 25 height 25
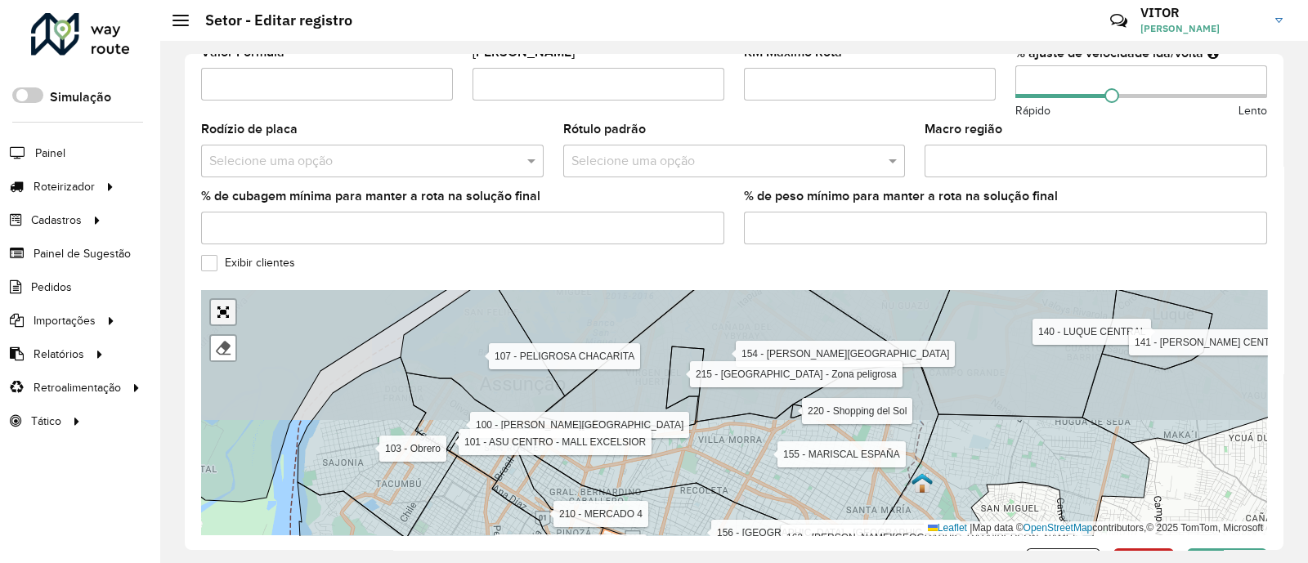
scroll to position [129, 0]
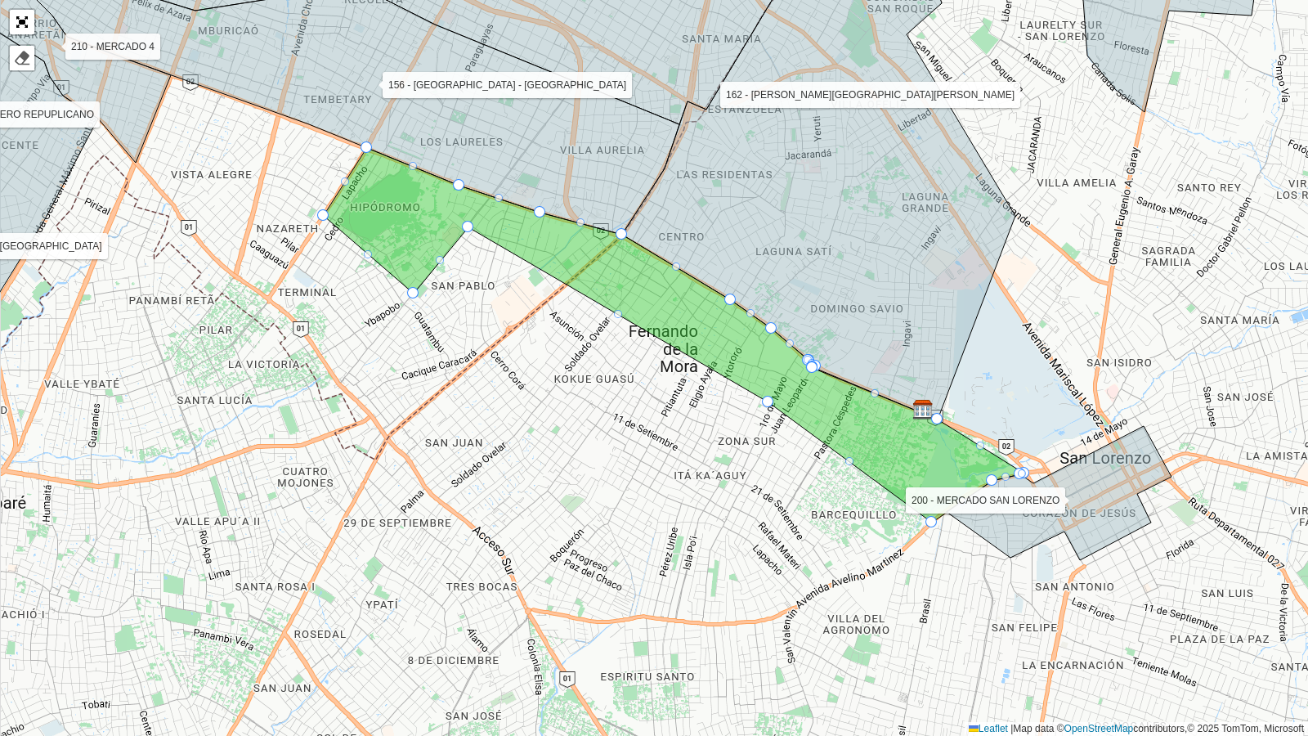
drag, startPoint x: 562, startPoint y: 318, endPoint x: 585, endPoint y: 359, distance: 46.8
click at [585, 359] on div "100 - ASUNCIÓN CENTRO 101 - ASU CENTRO - MALL EXCELSIOR 103 - Obrero 104 - OBRE…" at bounding box center [654, 368] width 1308 height 736
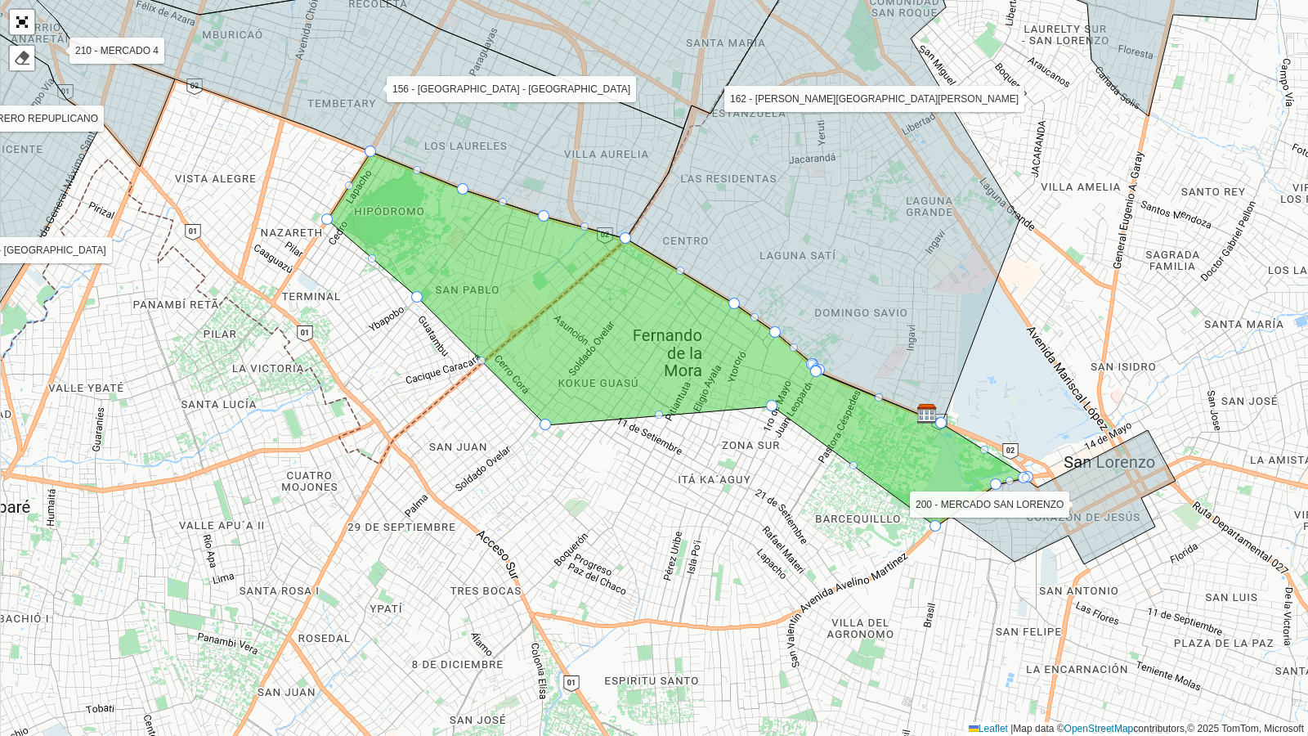
drag, startPoint x: 471, startPoint y: 227, endPoint x: 544, endPoint y: 421, distance: 207.2
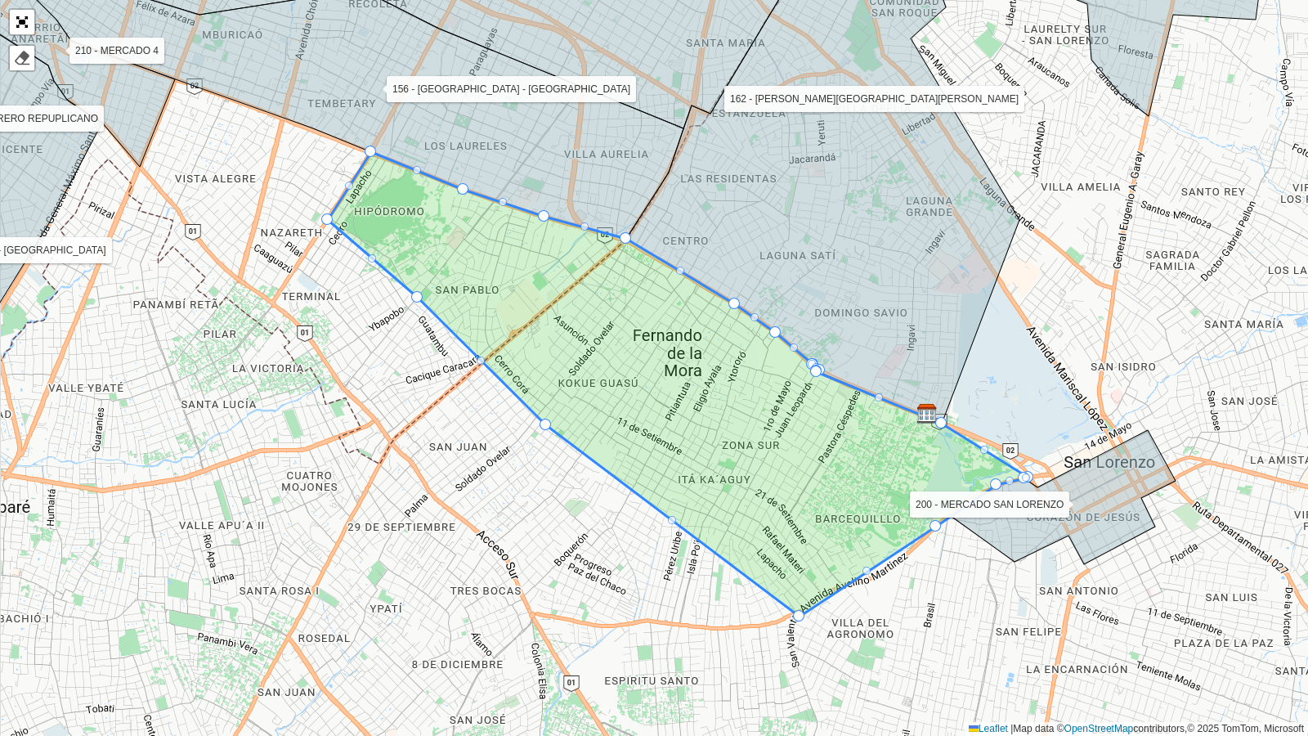
drag, startPoint x: 770, startPoint y: 405, endPoint x: 797, endPoint y: 615, distance: 211.8
drag, startPoint x: 933, startPoint y: 524, endPoint x: 894, endPoint y: 562, distance: 54.9
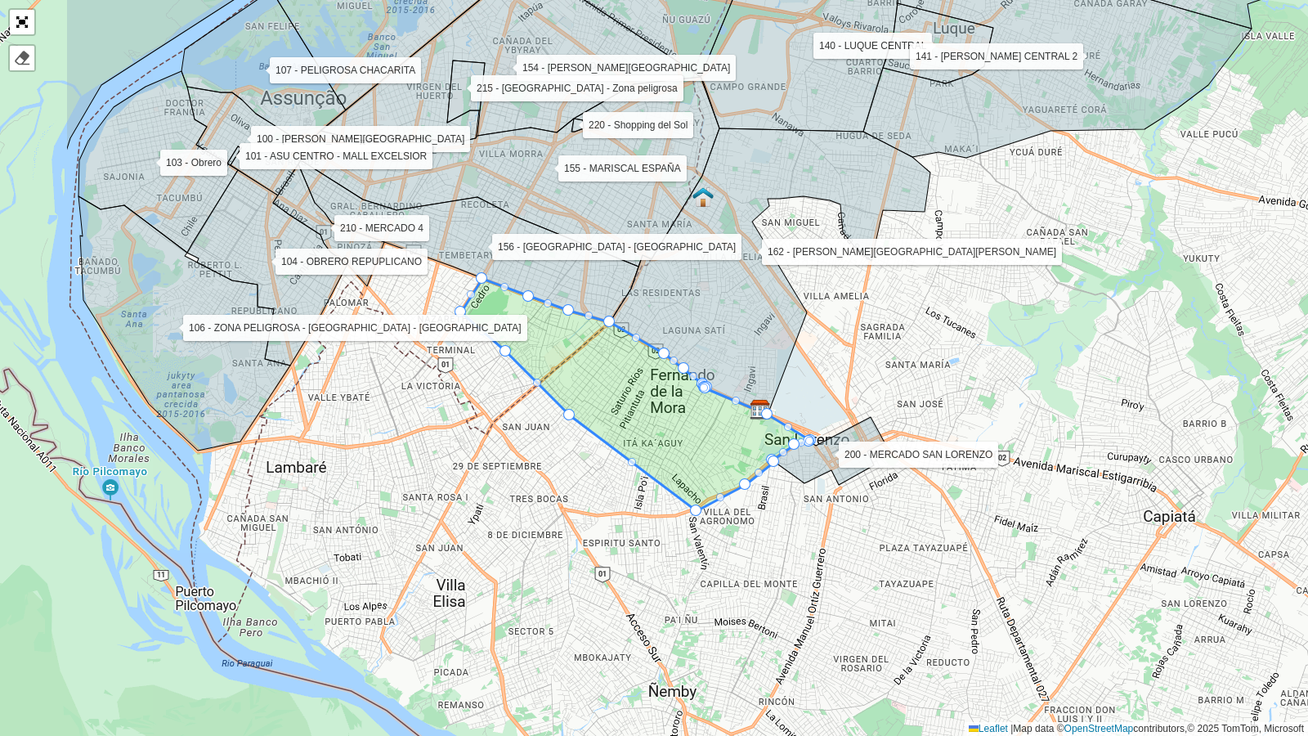
drag, startPoint x: 159, startPoint y: 307, endPoint x: 356, endPoint y: 334, distance: 199.6
click at [356, 334] on div "100 - ASUNCIÓN CENTRO 101 - ASU CENTRO - MALL EXCELSIOR 103 - Obrero 104 - OBRE…" at bounding box center [654, 368] width 1308 height 736
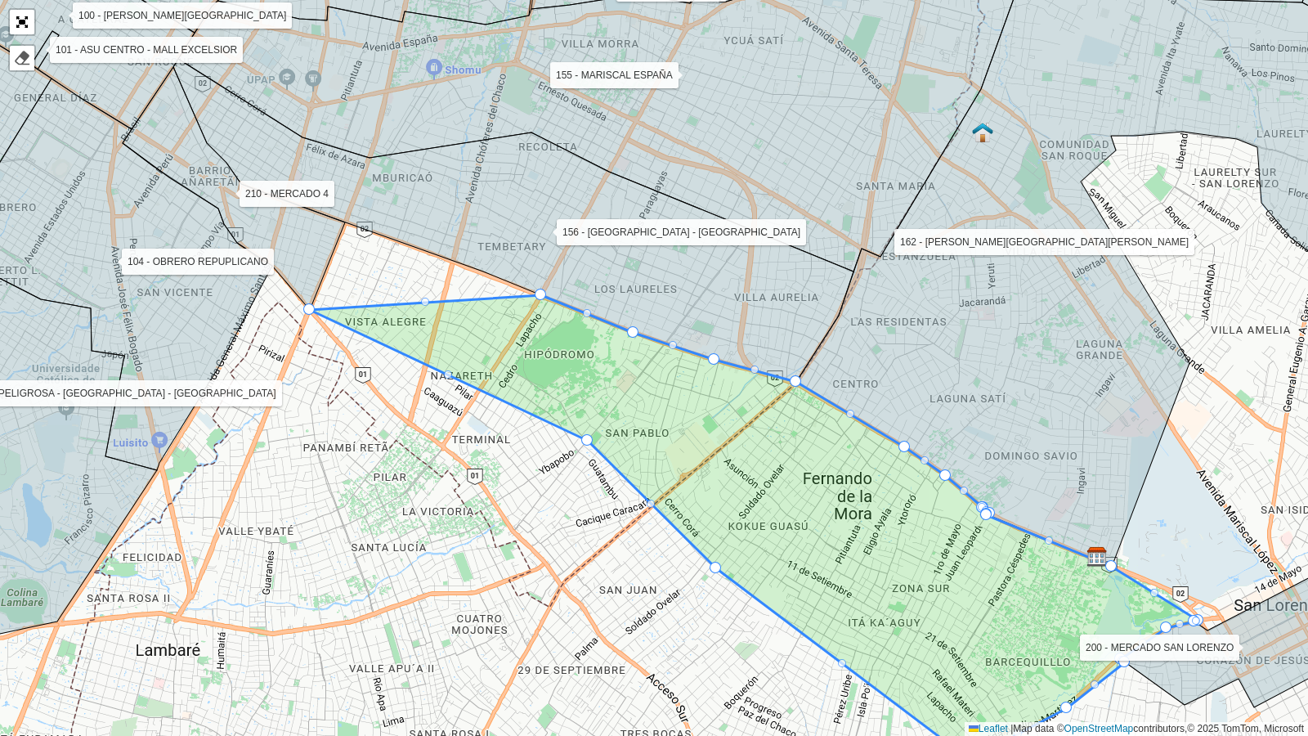
drag, startPoint x: 472, startPoint y: 357, endPoint x: 311, endPoint y: 315, distance: 167.3
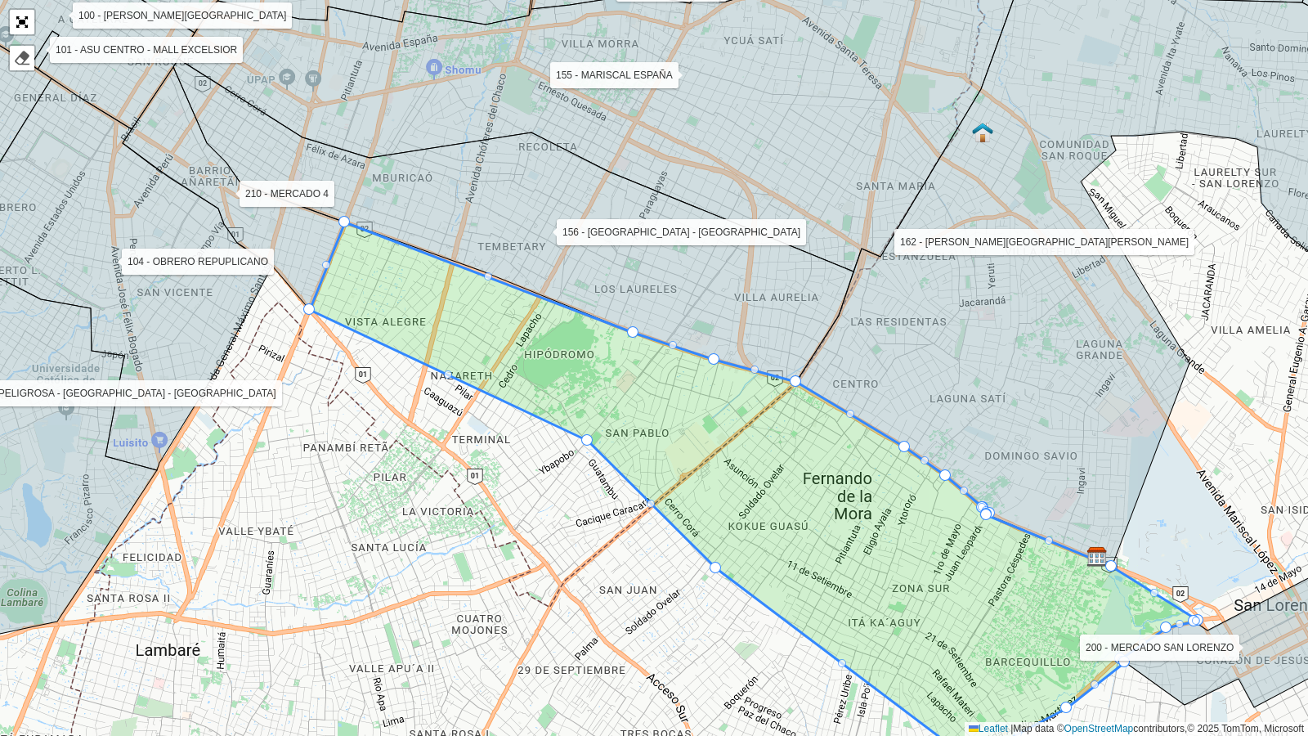
drag, startPoint x: 536, startPoint y: 294, endPoint x: 338, endPoint y: 215, distance: 213.8
drag, startPoint x: 587, startPoint y: 440, endPoint x: 564, endPoint y: 458, distance: 28.6
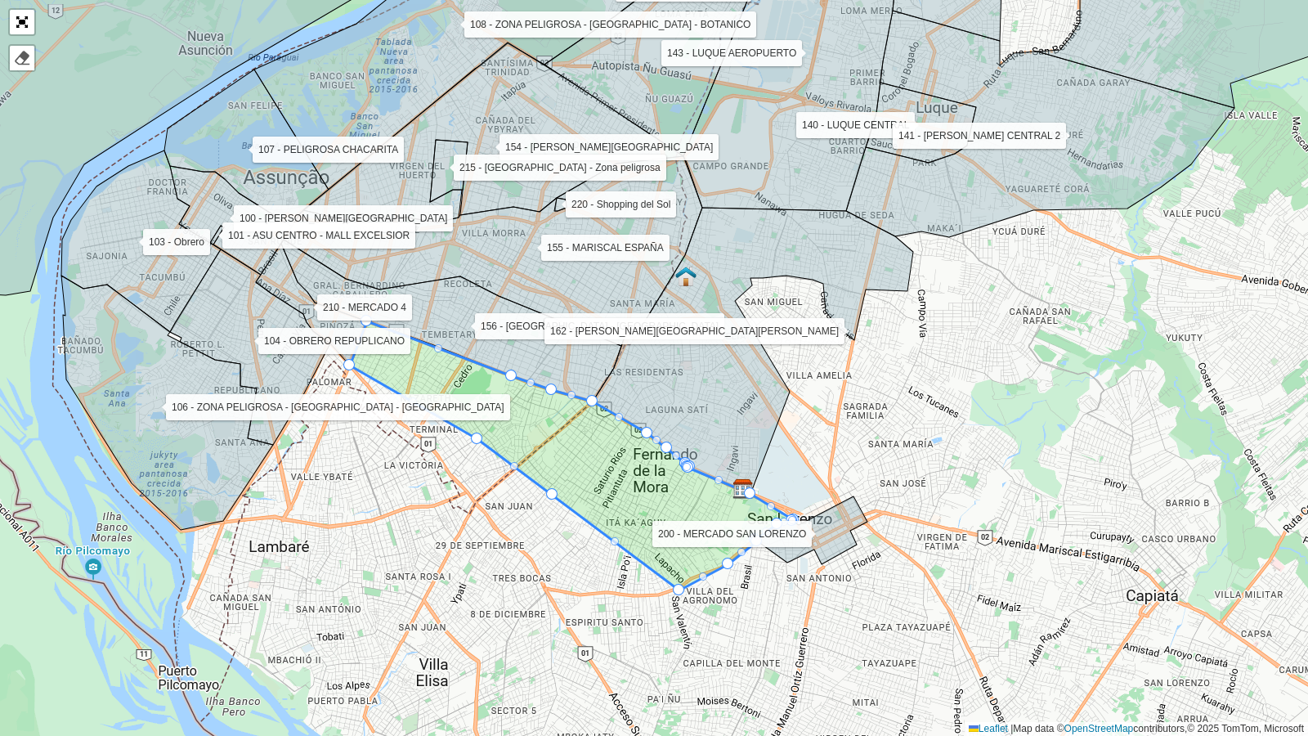
drag, startPoint x: 570, startPoint y: 539, endPoint x: 516, endPoint y: 512, distance: 59.6
click at [516, 512] on div "100 - ASUNCIÓN CENTRO 101 - ASU CENTRO - MALL EXCELSIOR 103 - Obrero 104 - OBRE…" at bounding box center [654, 368] width 1308 height 736
click at [16, 16] on link "Abrir mapa em tela cheia" at bounding box center [22, 22] width 25 height 25
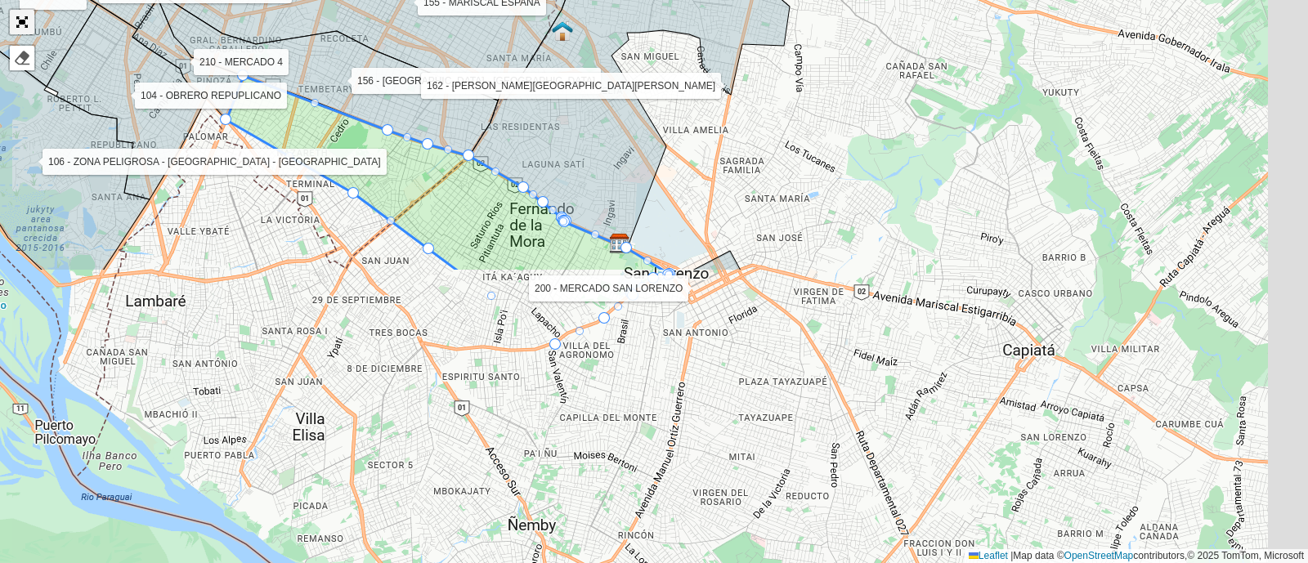
scroll to position [538, 0]
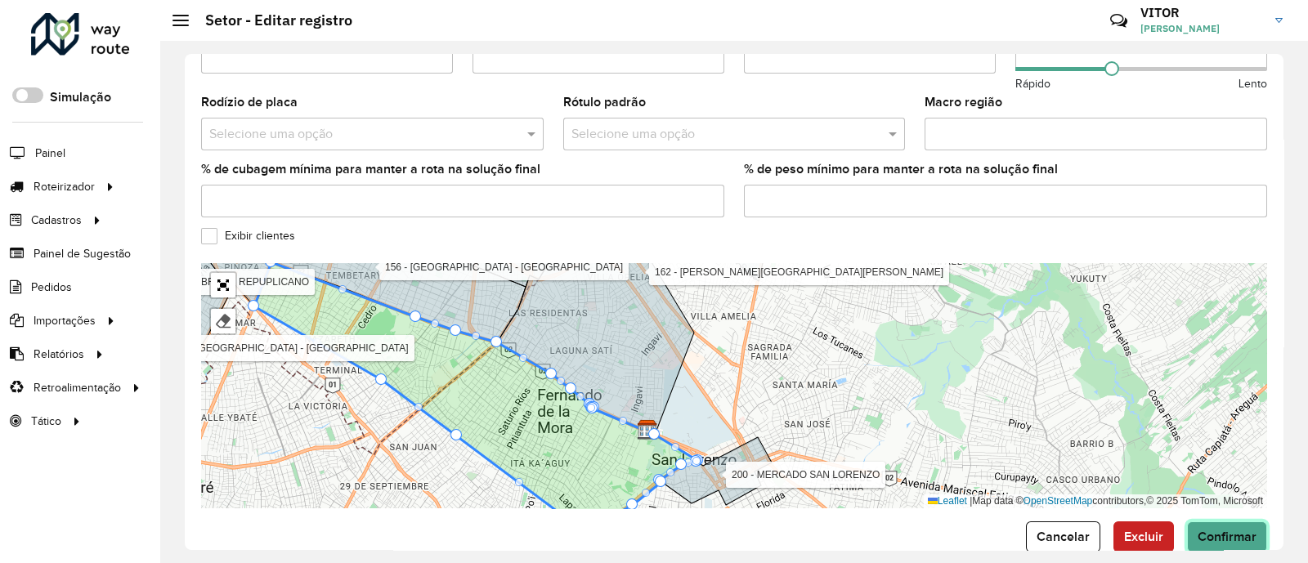
click at [1239, 532] on span "Confirmar" at bounding box center [1226, 537] width 59 height 14
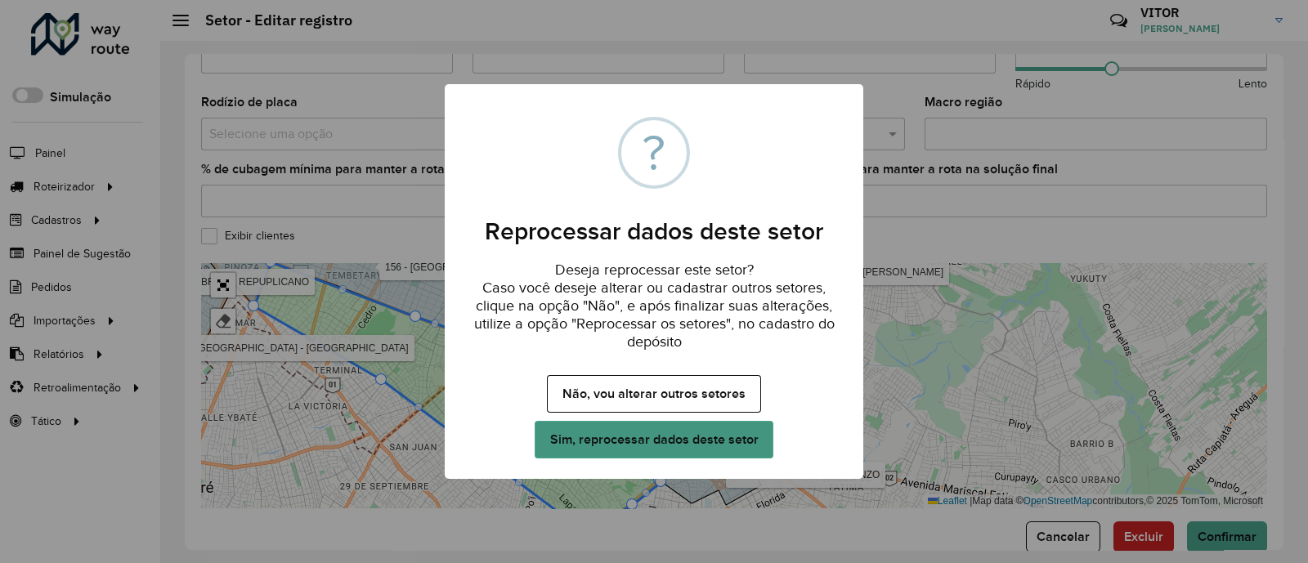
click at [642, 431] on button "Sim, reprocessar dados deste setor" at bounding box center [653, 440] width 239 height 38
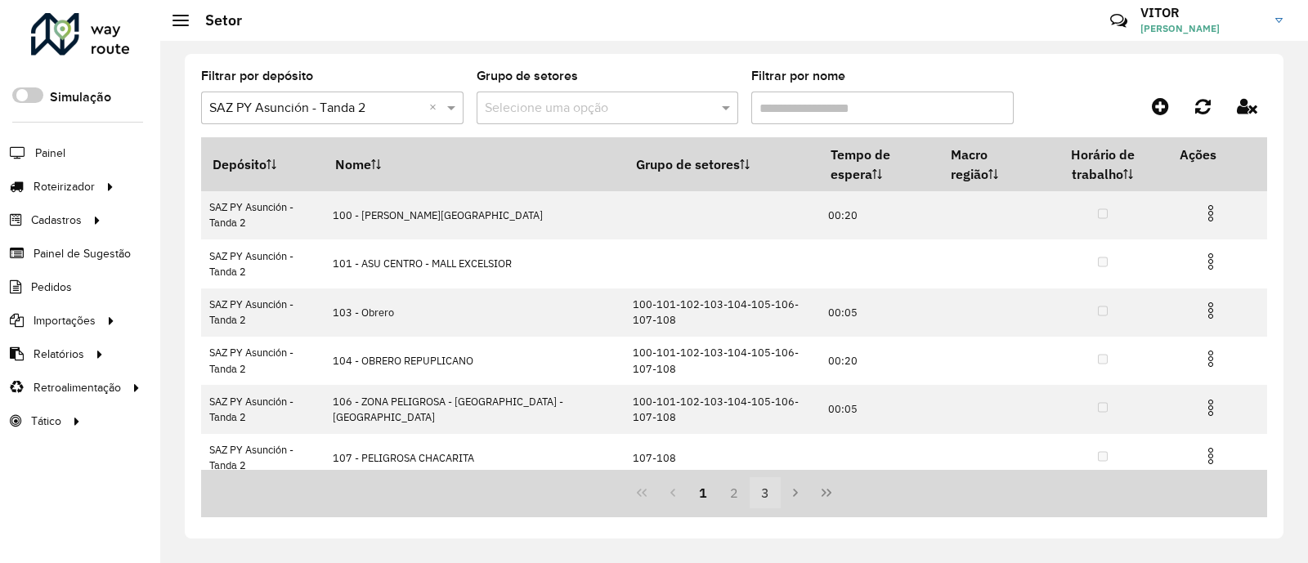
click at [757, 492] on button "3" at bounding box center [764, 492] width 31 height 31
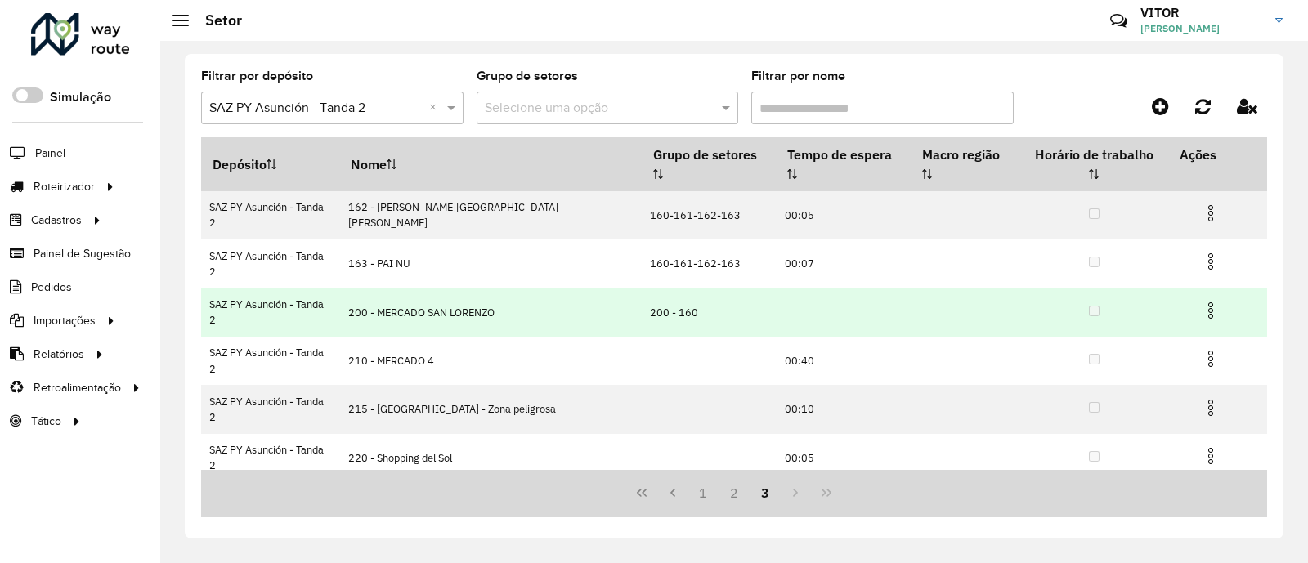
click at [1204, 301] on img at bounding box center [1211, 311] width 20 height 20
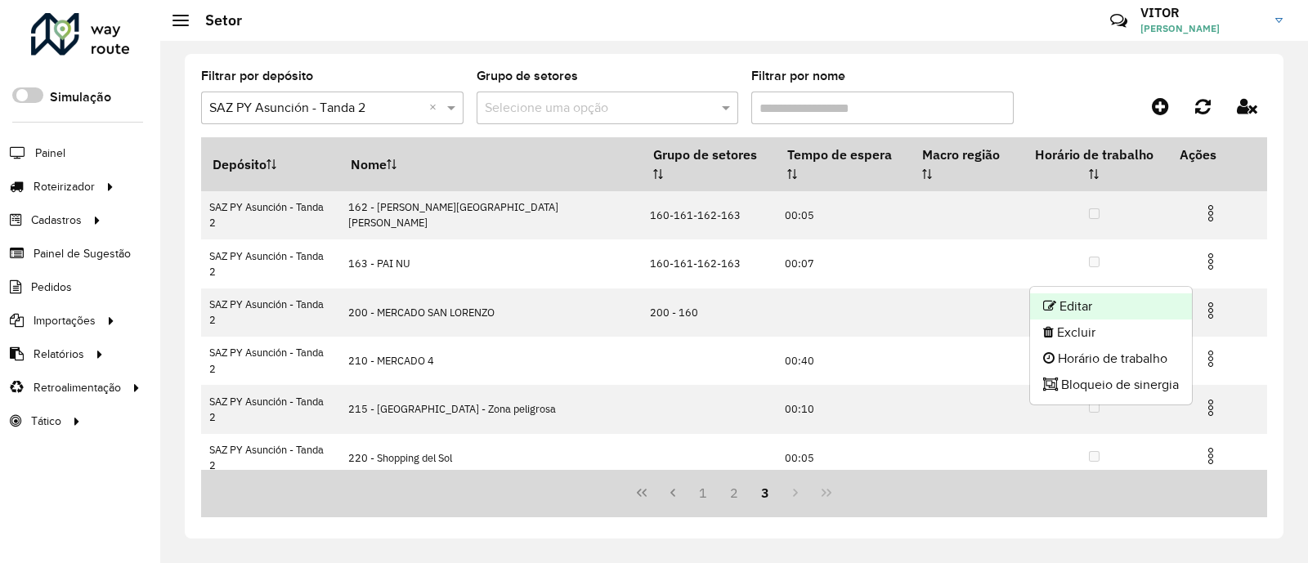
click at [1119, 309] on li "Editar" at bounding box center [1111, 306] width 162 height 26
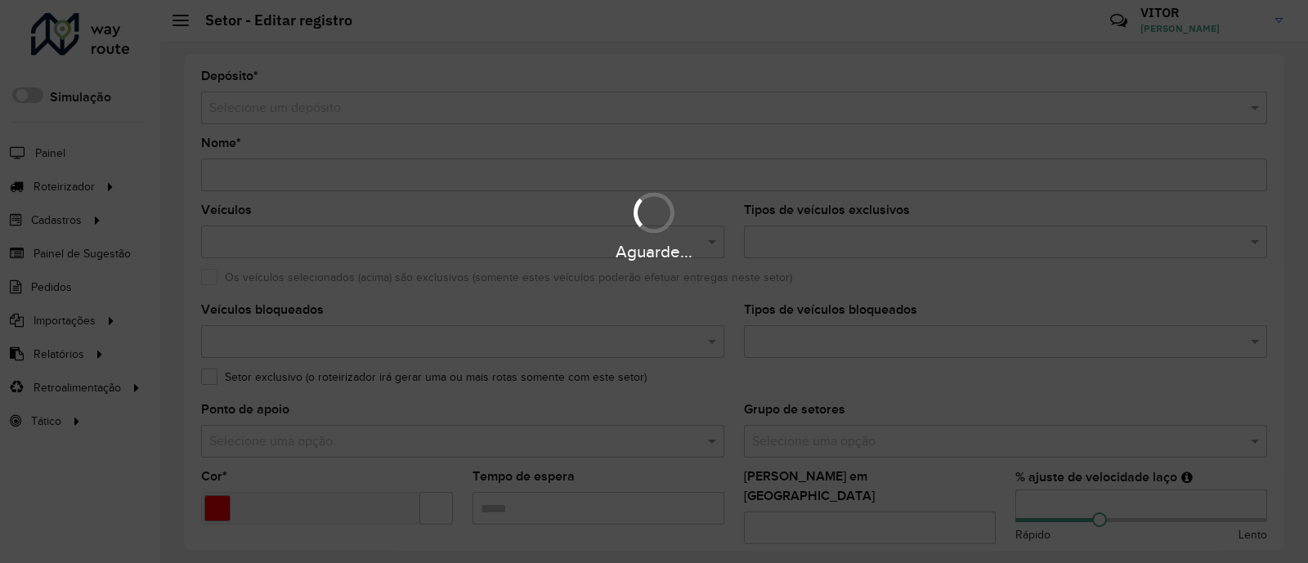
type input "**********"
type input "*******"
type input "**"
type input "*"
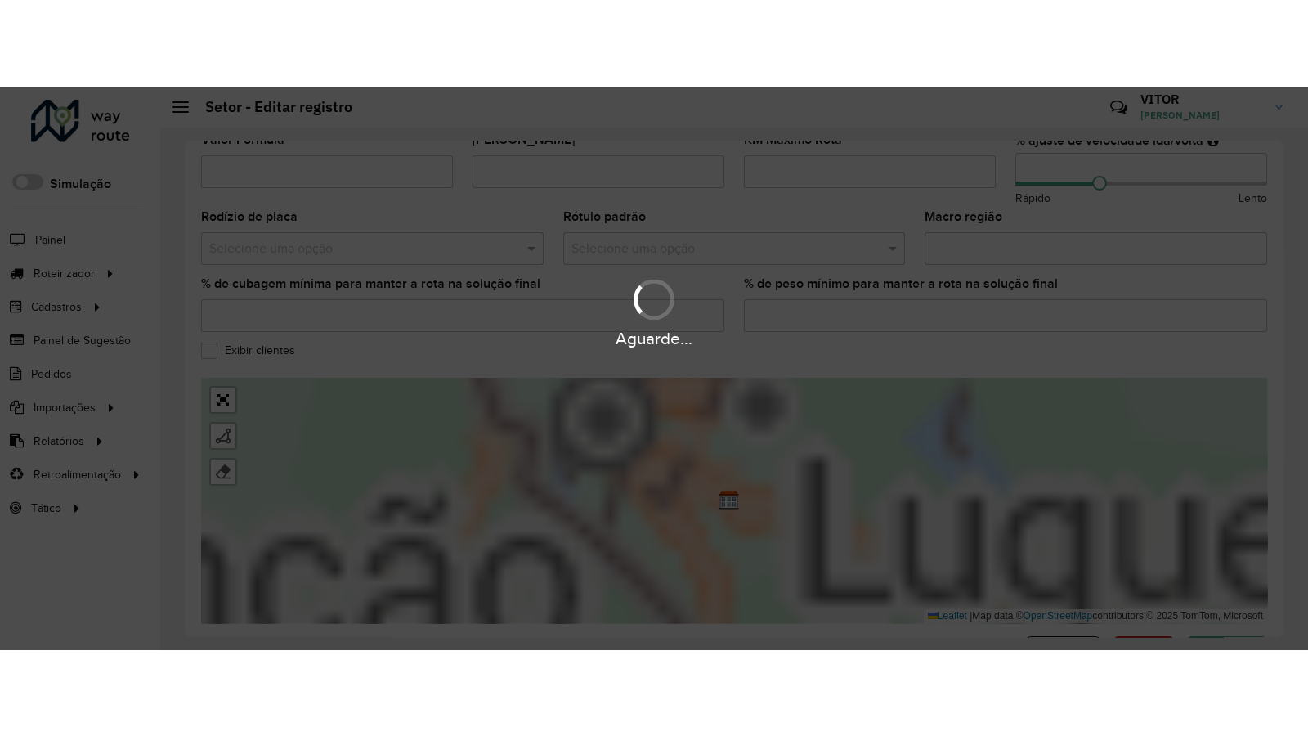
scroll to position [511, 0]
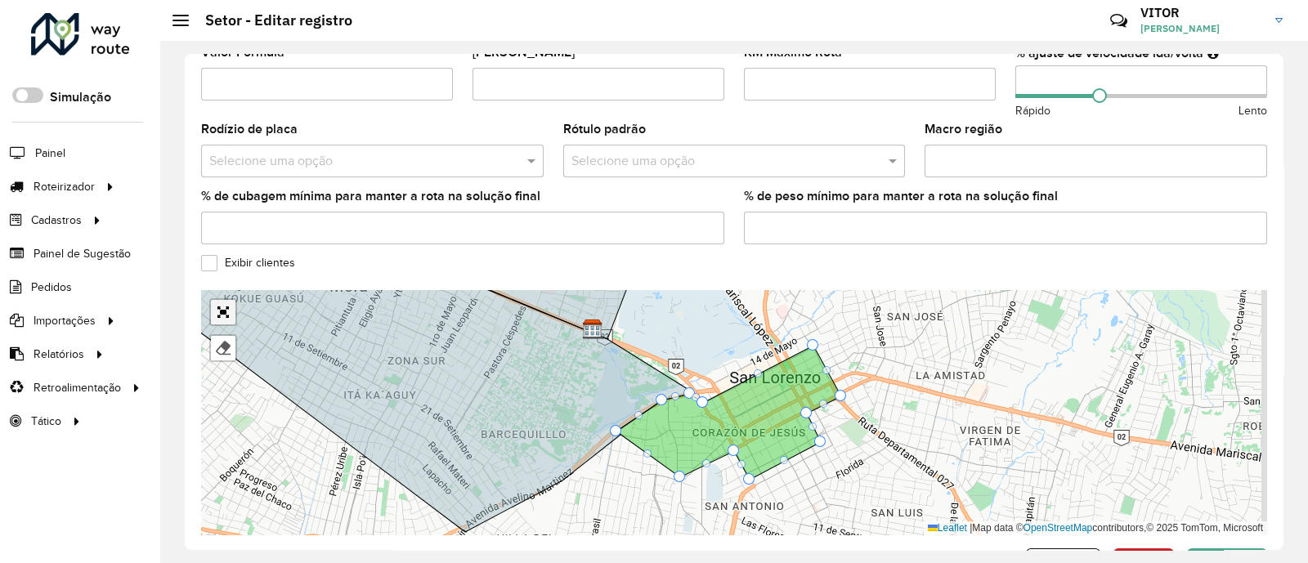
click at [218, 300] on link "Abrir mapa em tela cheia" at bounding box center [223, 312] width 25 height 25
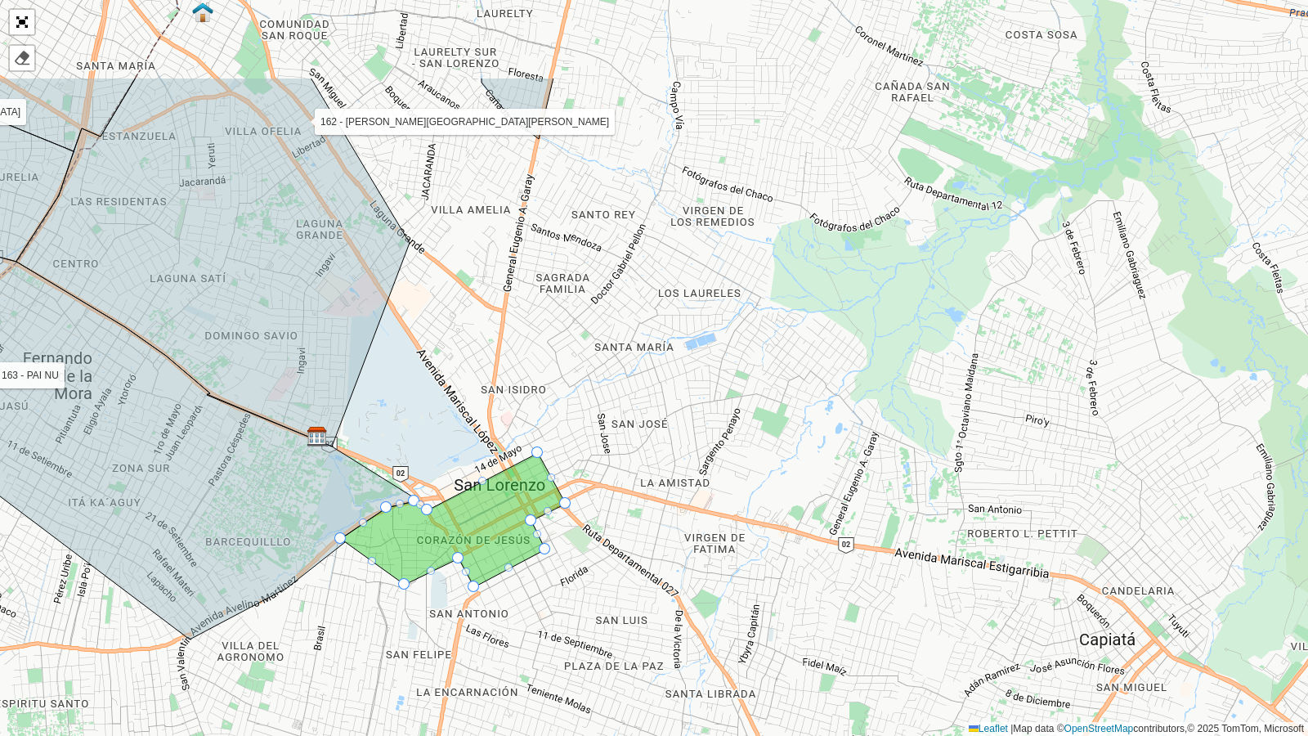
drag, startPoint x: 849, startPoint y: 442, endPoint x: 651, endPoint y: 593, distance: 249.6
click at [651, 562] on div "100 - ASUNCIÓN CENTRO 101 - ASU CENTRO - MALL EXCELSIOR 103 - Obrero 104 - OBRE…" at bounding box center [654, 368] width 1308 height 736
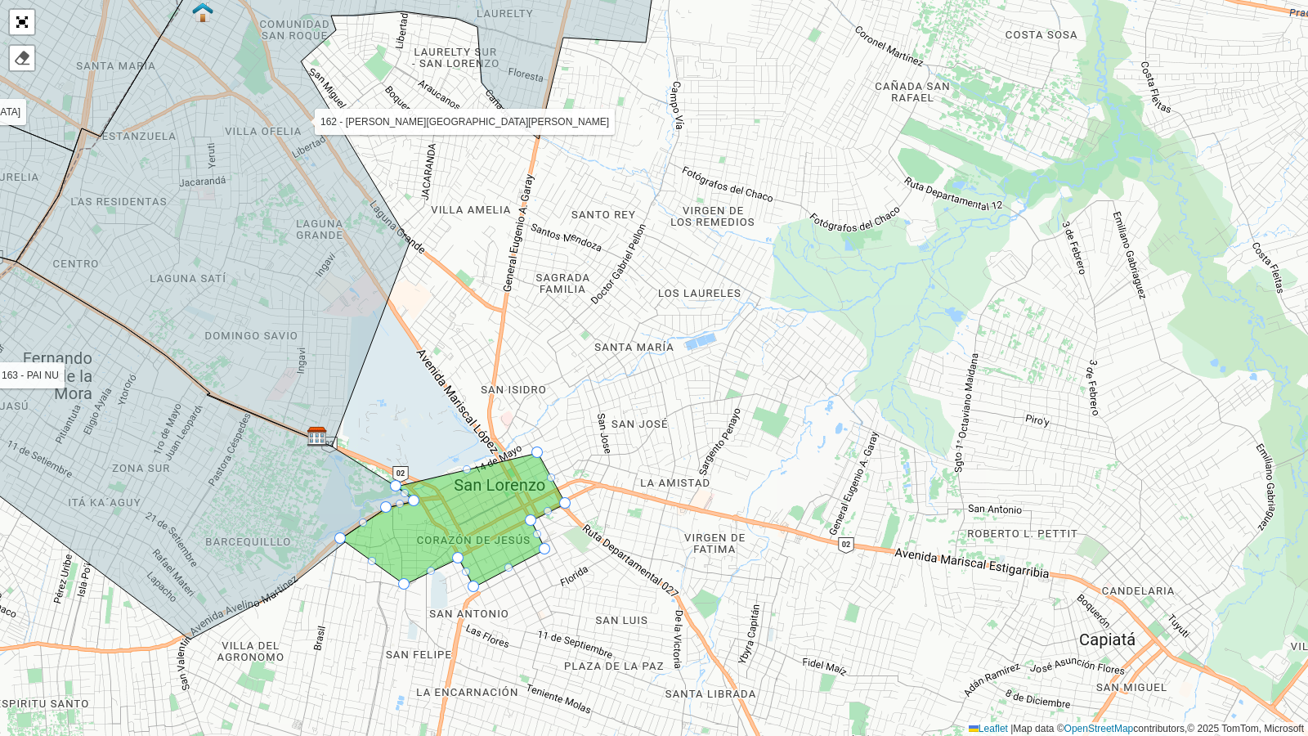
drag, startPoint x: 427, startPoint y: 504, endPoint x: 403, endPoint y: 470, distance: 42.2
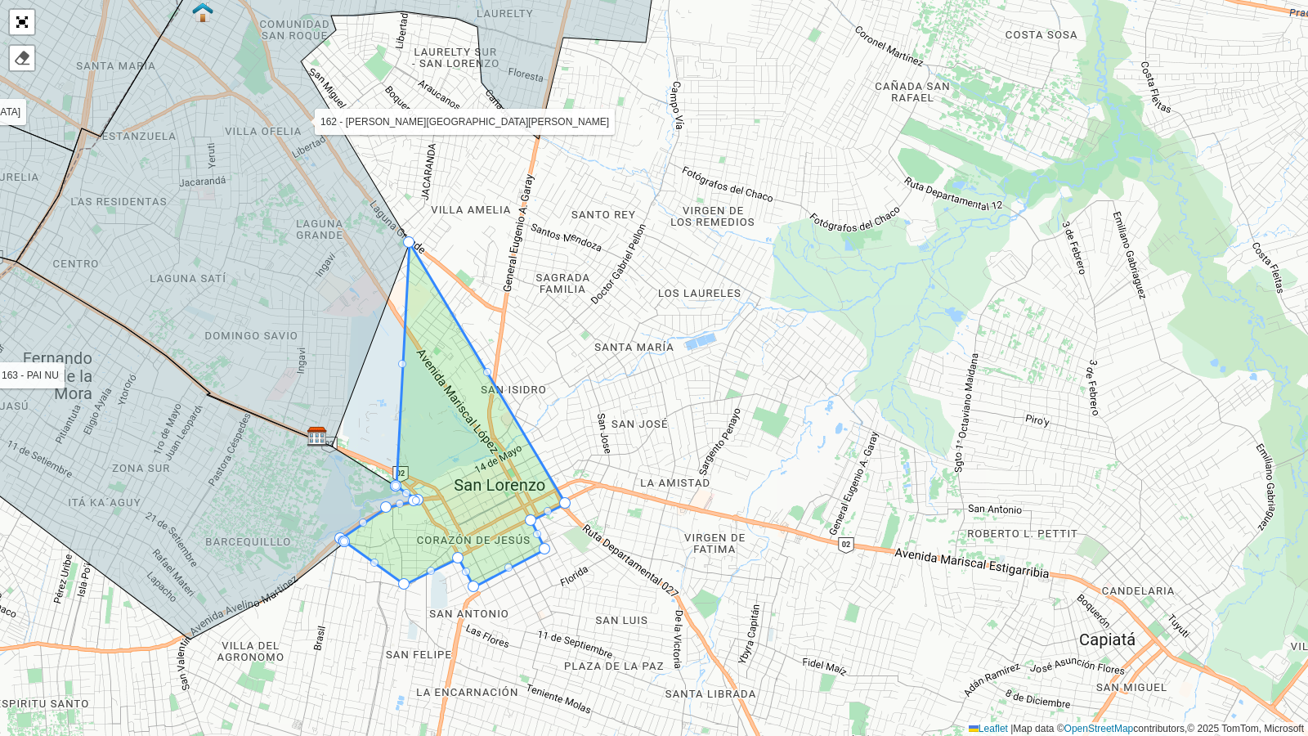
drag, startPoint x: 536, startPoint y: 449, endPoint x: 413, endPoint y: 241, distance: 241.5
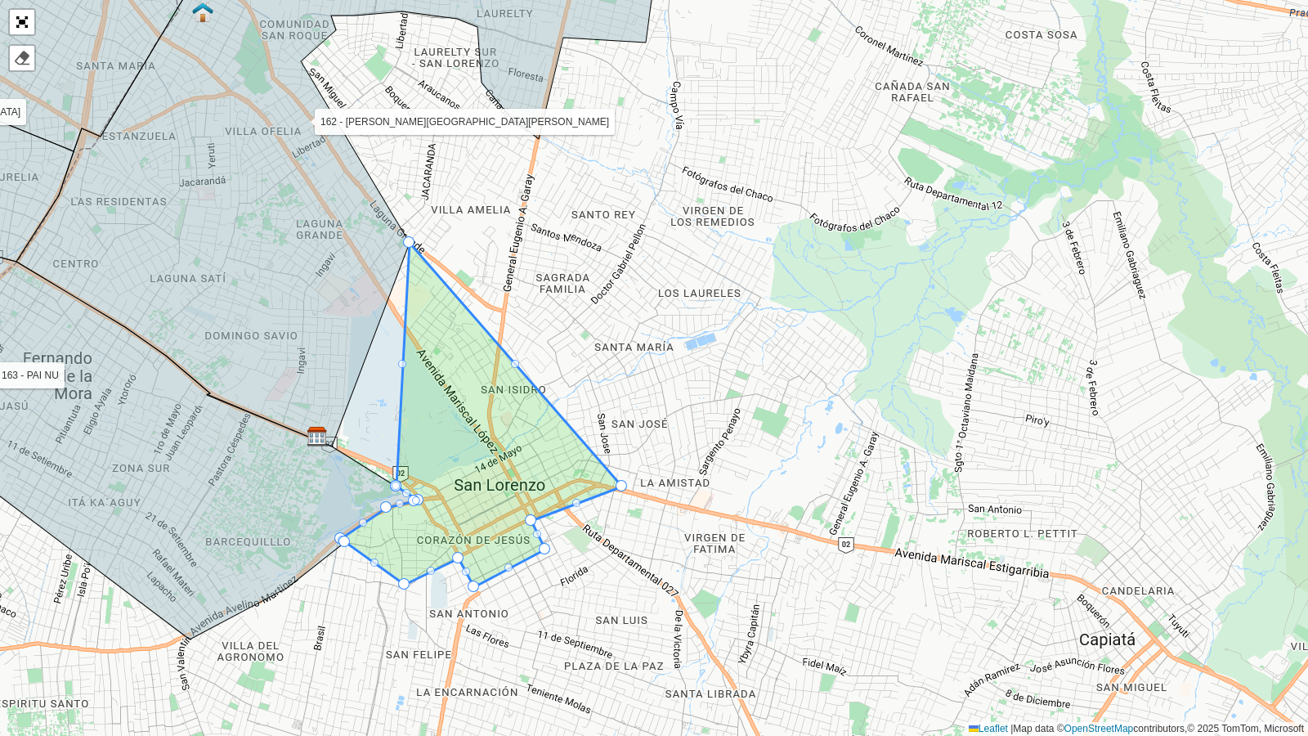
drag, startPoint x: 564, startPoint y: 502, endPoint x: 620, endPoint y: 485, distance: 58.9
drag, startPoint x: 531, startPoint y: 520, endPoint x: 583, endPoint y: 517, distance: 51.5
drag, startPoint x: 458, startPoint y: 554, endPoint x: 435, endPoint y: 603, distance: 54.5
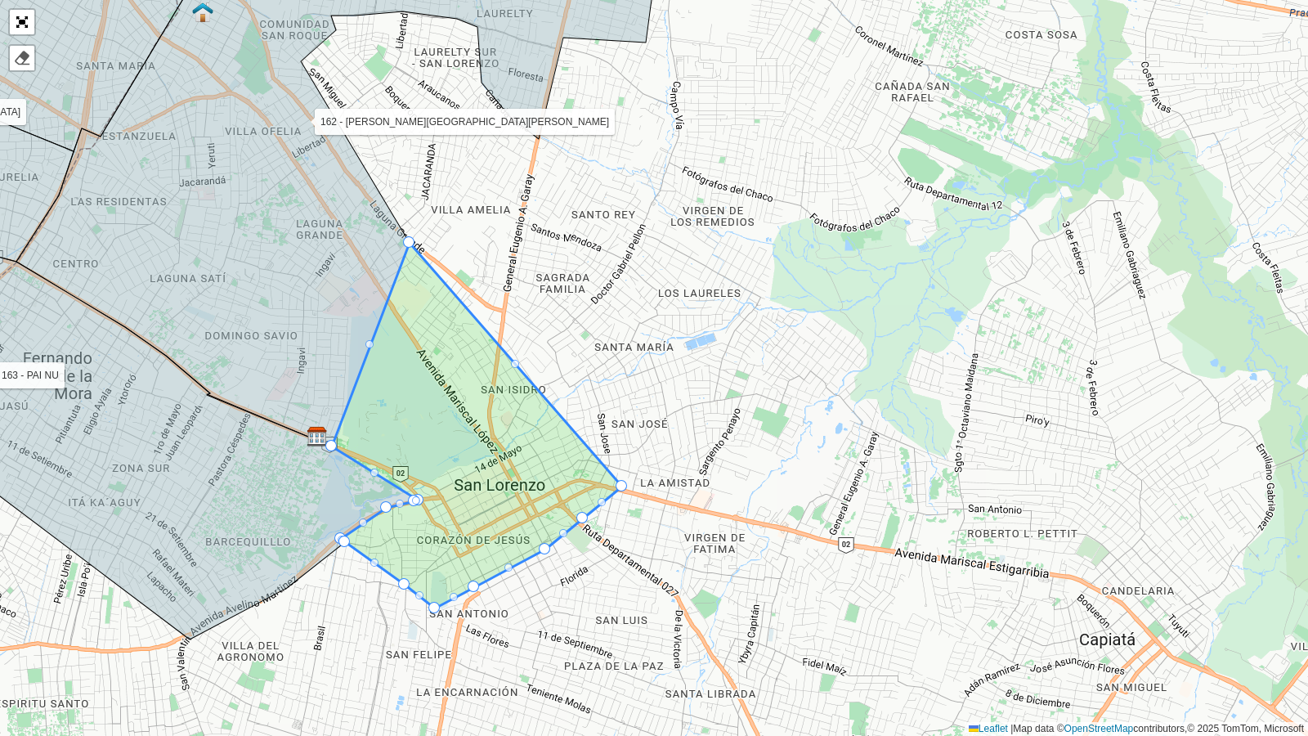
drag, startPoint x: 396, startPoint y: 481, endPoint x: 319, endPoint y: 441, distance: 86.3
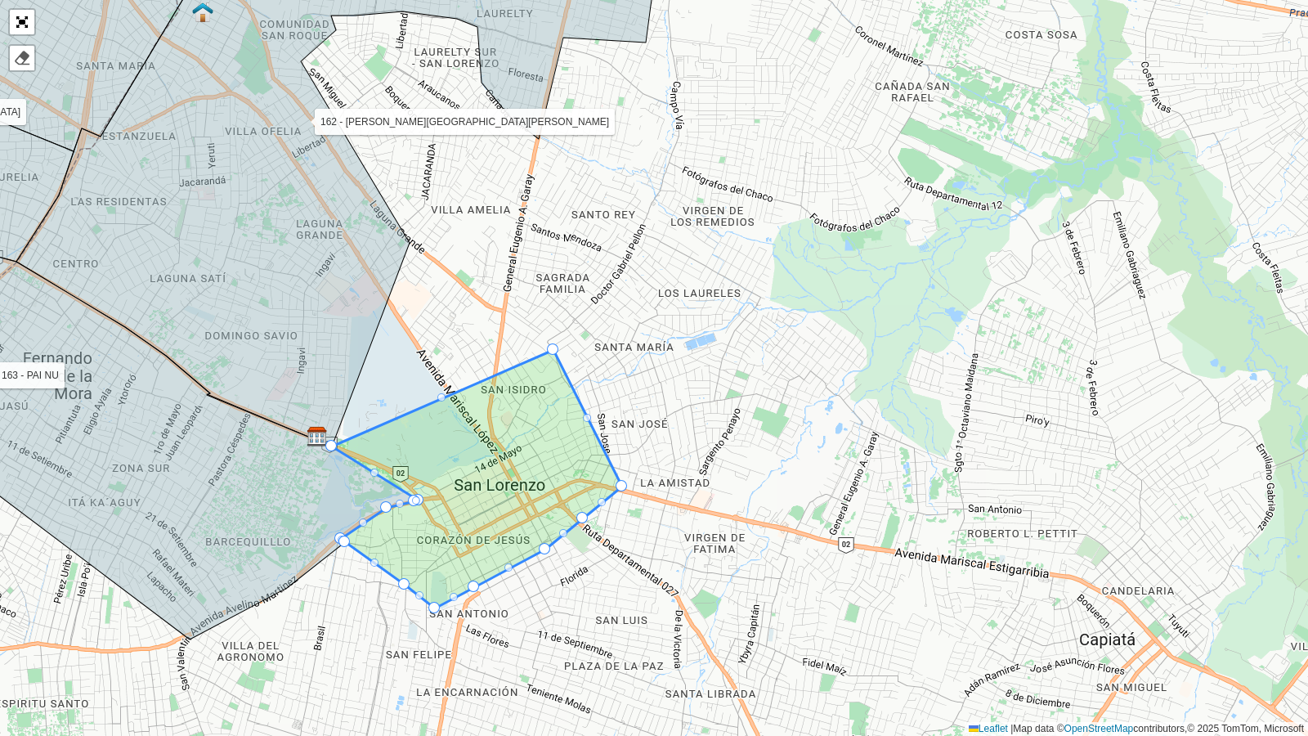
drag, startPoint x: 409, startPoint y: 241, endPoint x: 553, endPoint y: 348, distance: 179.3
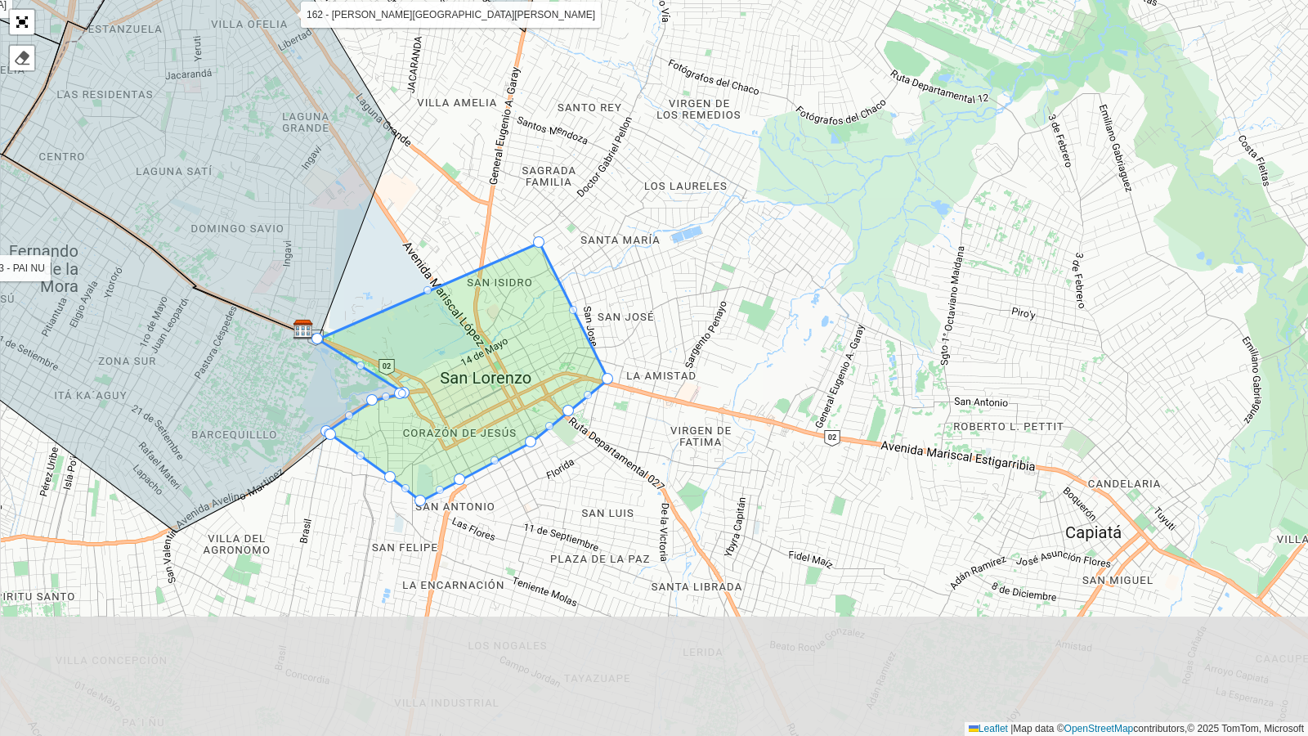
drag, startPoint x: 531, startPoint y: 682, endPoint x: 552, endPoint y: 463, distance: 220.0
click at [552, 463] on div "100 - ASUNCIÓN CENTRO 101 - ASU CENTRO - MALL EXCELSIOR 103 - Obrero 104 - OBRE…" at bounding box center [654, 368] width 1308 height 736
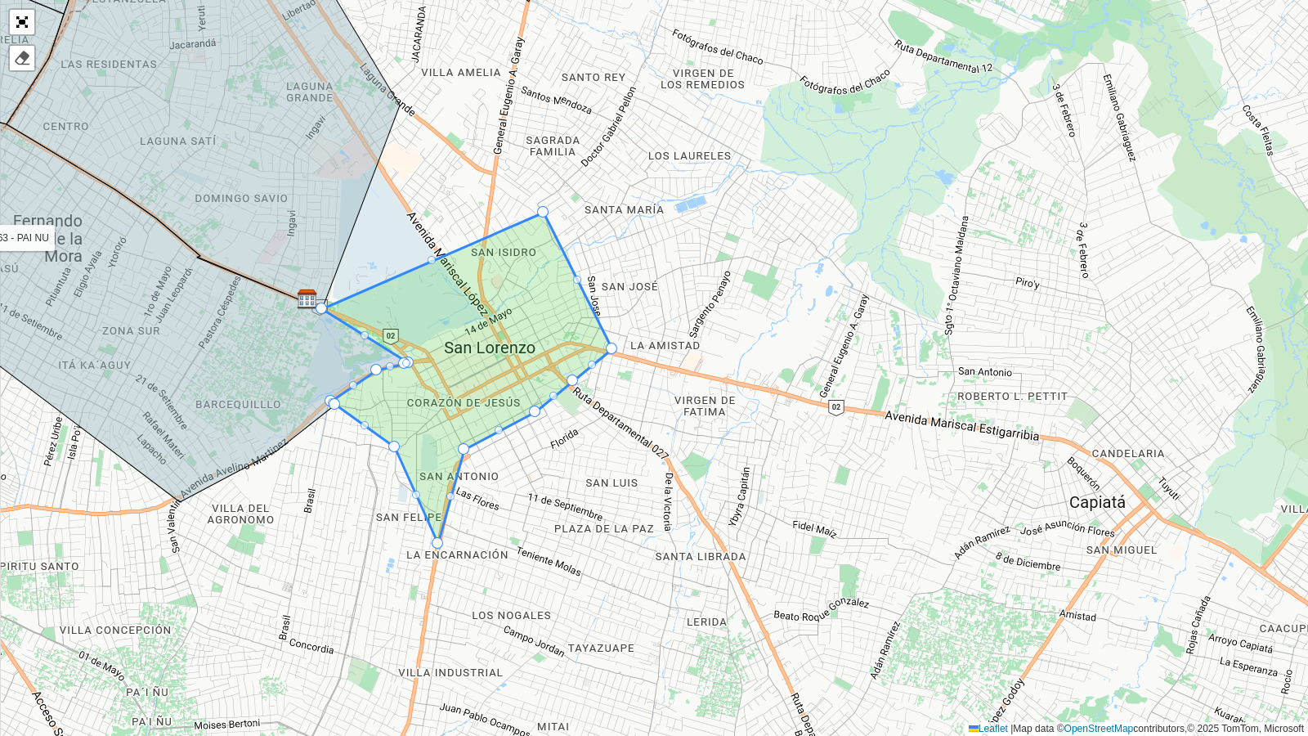
drag, startPoint x: 421, startPoint y: 467, endPoint x: 434, endPoint y: 539, distance: 73.9
drag, startPoint x: 463, startPoint y: 449, endPoint x: 530, endPoint y: 474, distance: 72.1
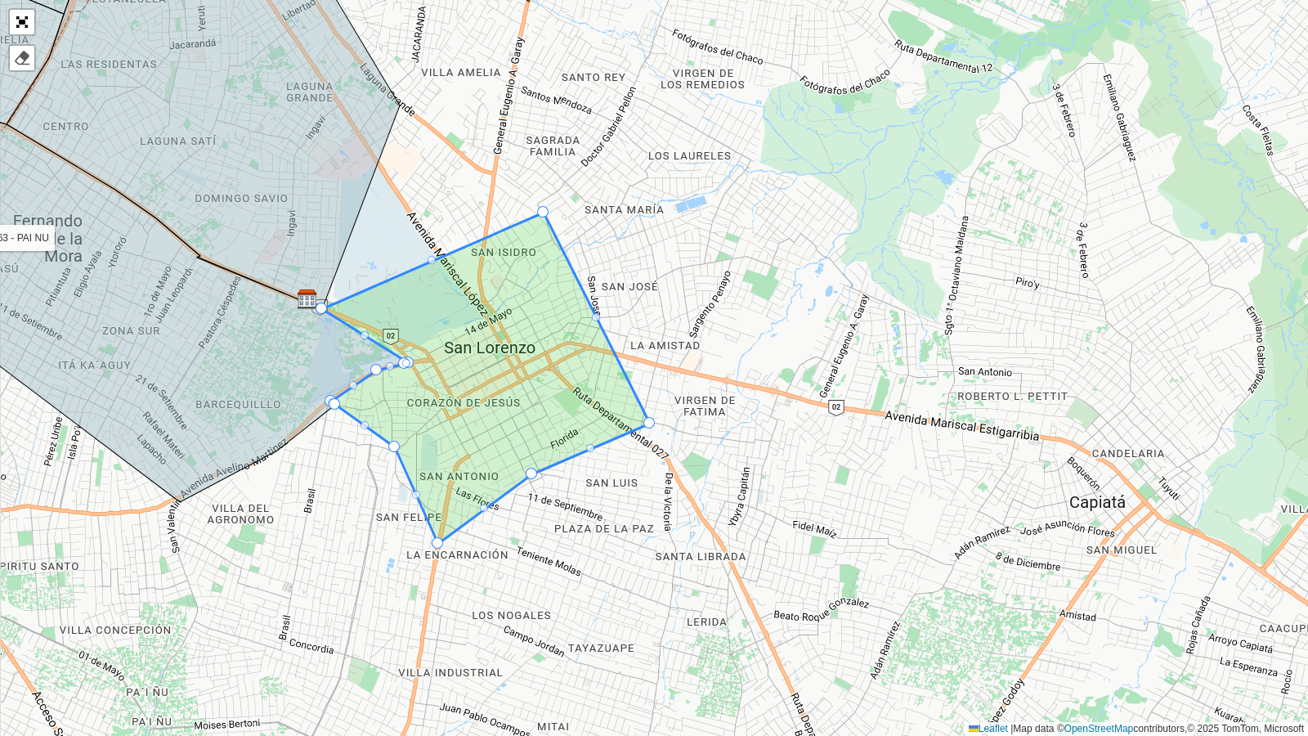
drag, startPoint x: 613, startPoint y: 347, endPoint x: 651, endPoint y: 421, distance: 82.6
click at [25, 26] on link "Abrir mapa em tela cheia" at bounding box center [22, 22] width 25 height 25
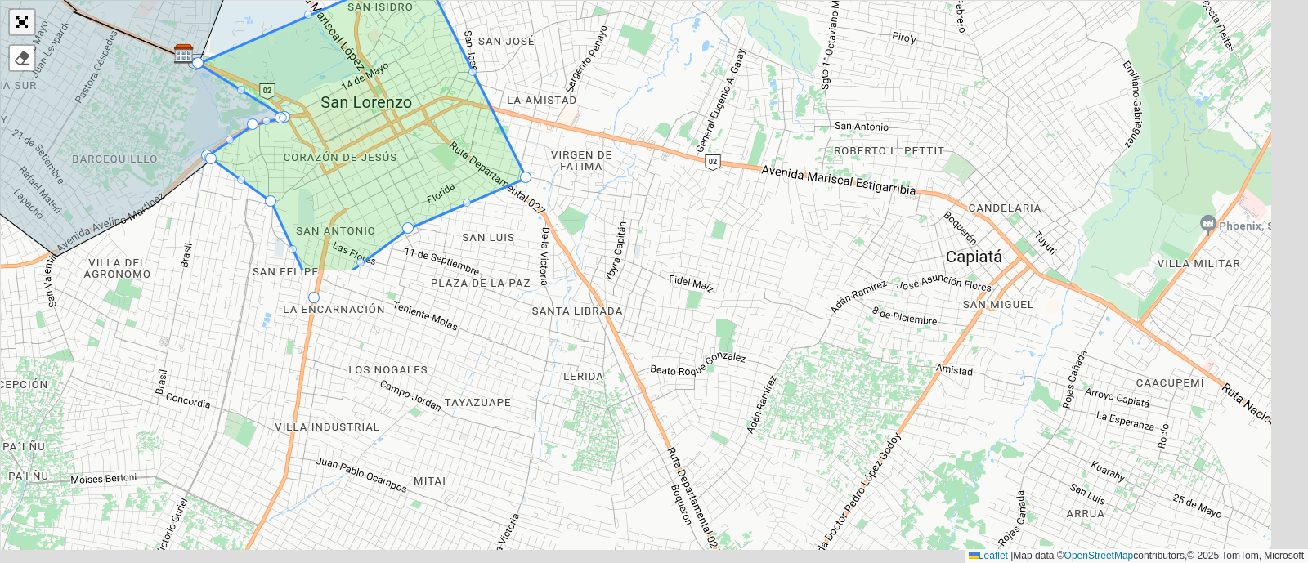
scroll to position [333, 0]
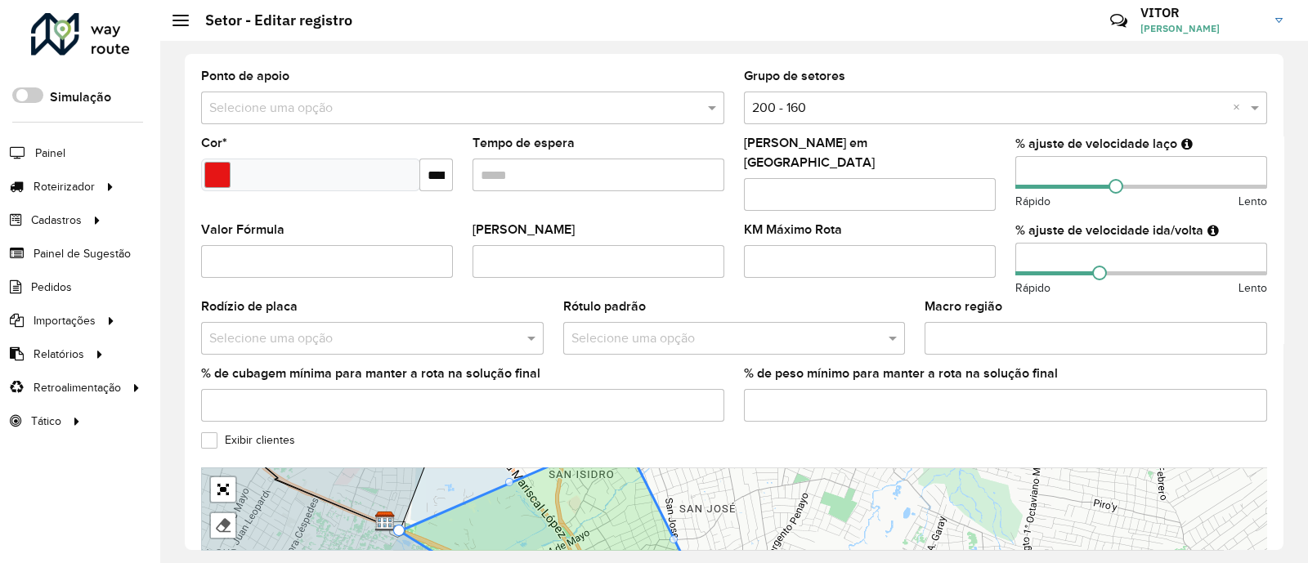
click at [830, 108] on input "text" at bounding box center [989, 109] width 474 height 20
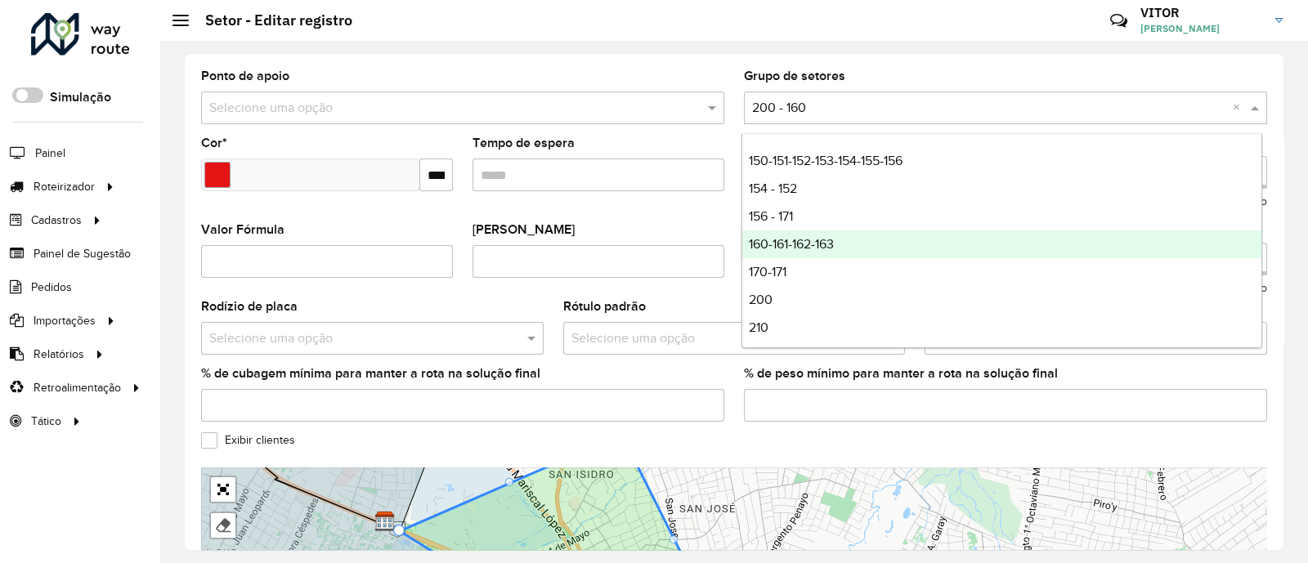
scroll to position [164, 0]
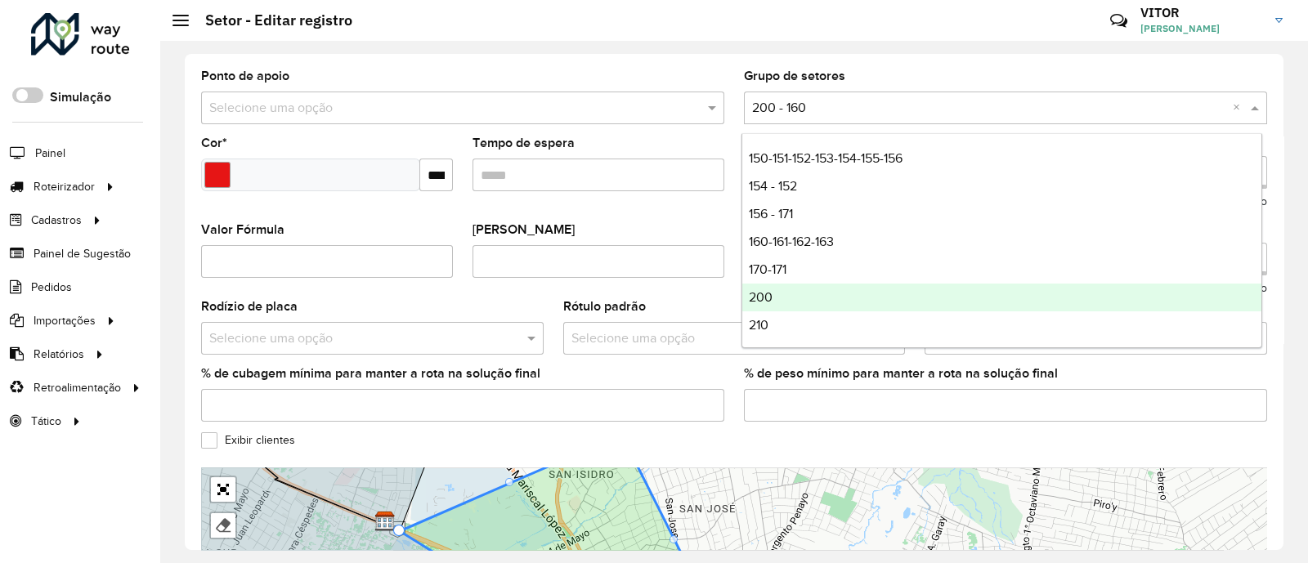
click at [821, 297] on div "200" at bounding box center [1001, 298] width 519 height 28
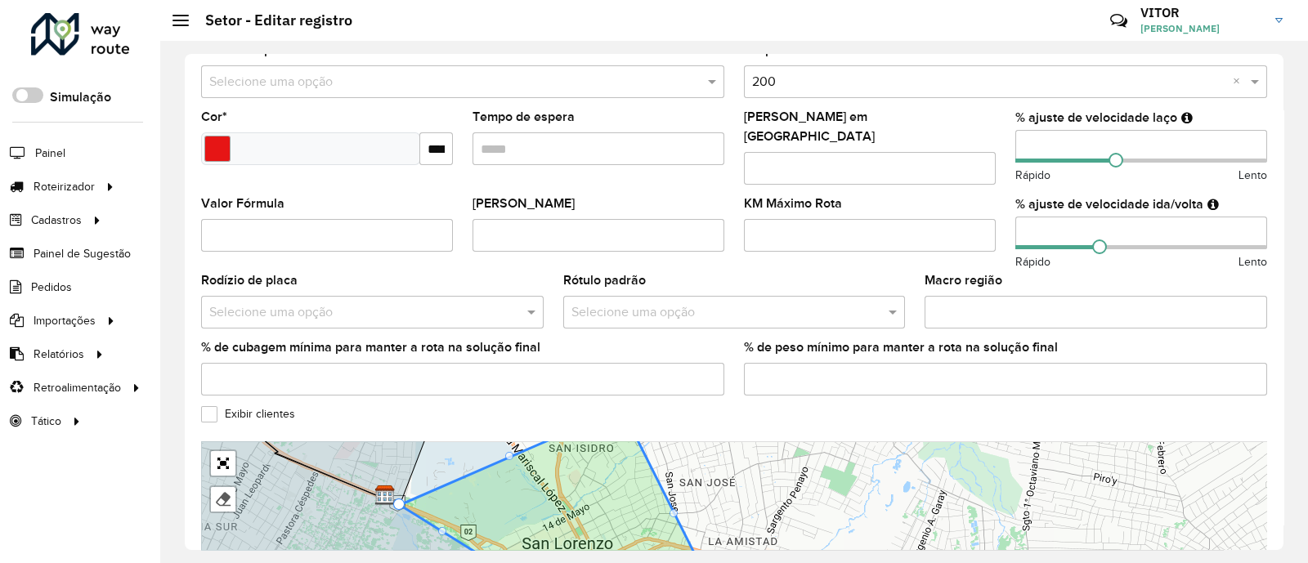
scroll to position [408, 0]
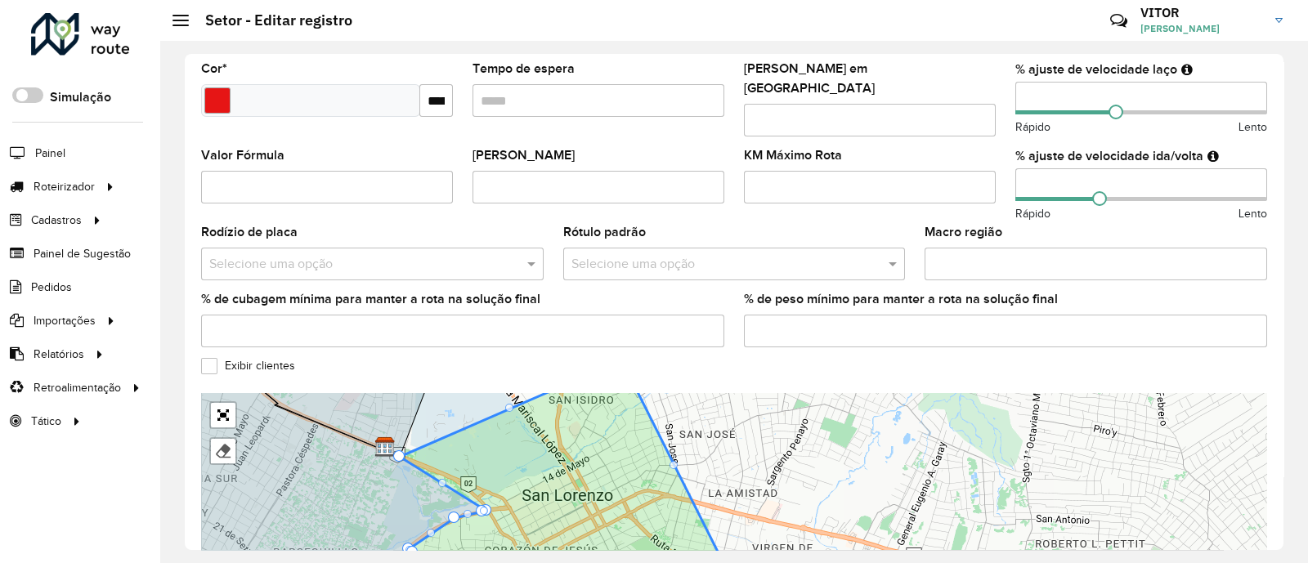
click at [1059, 96] on input "**" at bounding box center [1141, 98] width 252 height 33
type input "**"
click at [1038, 168] on input "*" at bounding box center [1141, 184] width 252 height 33
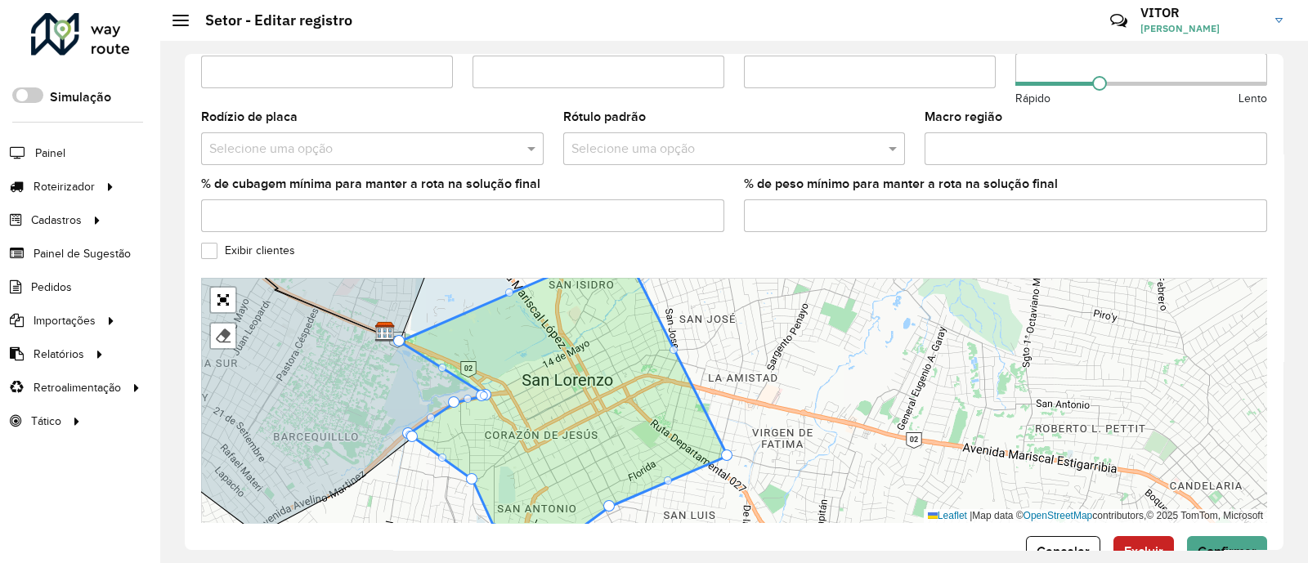
scroll to position [560, 0]
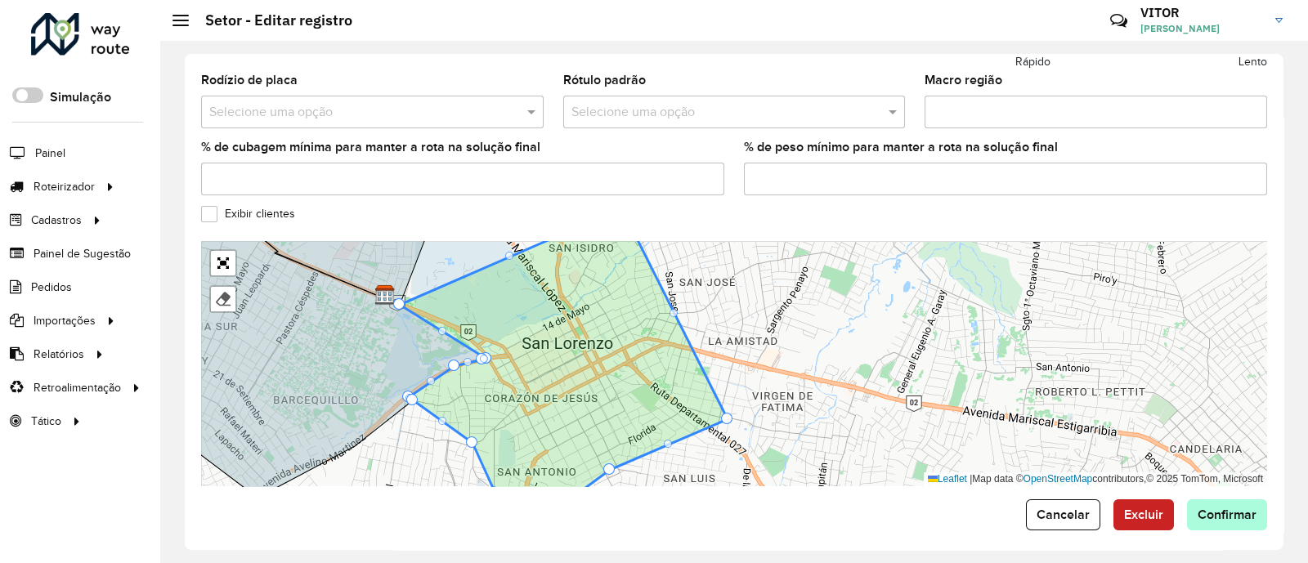
type input "**"
click at [1205, 508] on span "Confirmar" at bounding box center [1226, 515] width 59 height 14
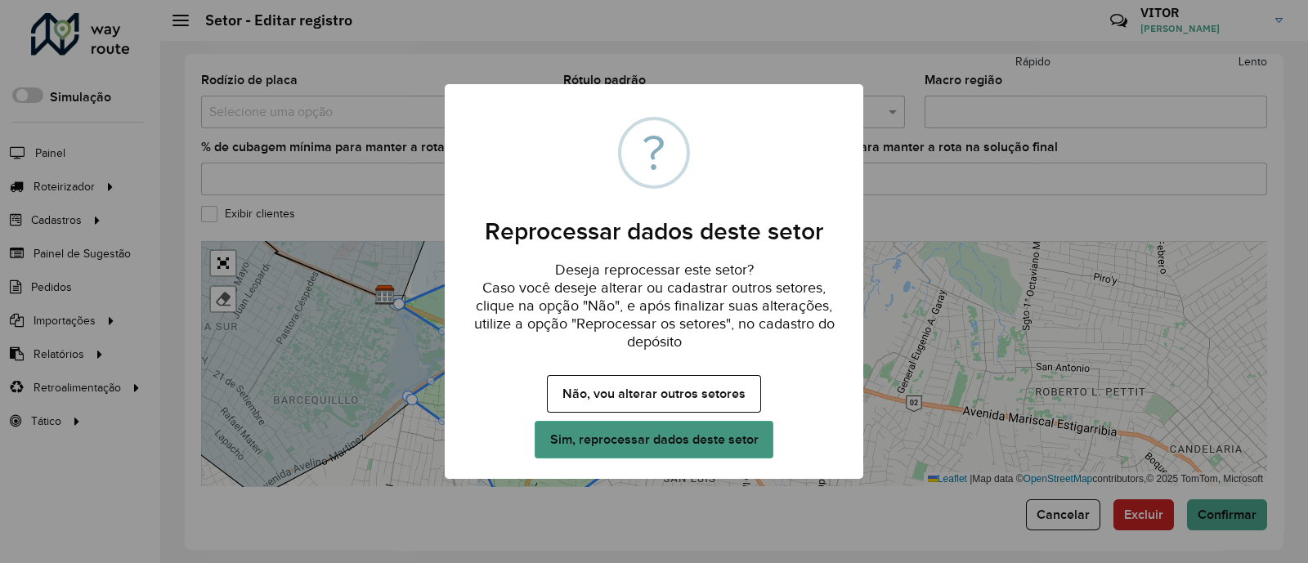
click at [658, 424] on button "Sim, reprocessar dados deste setor" at bounding box center [653, 440] width 239 height 38
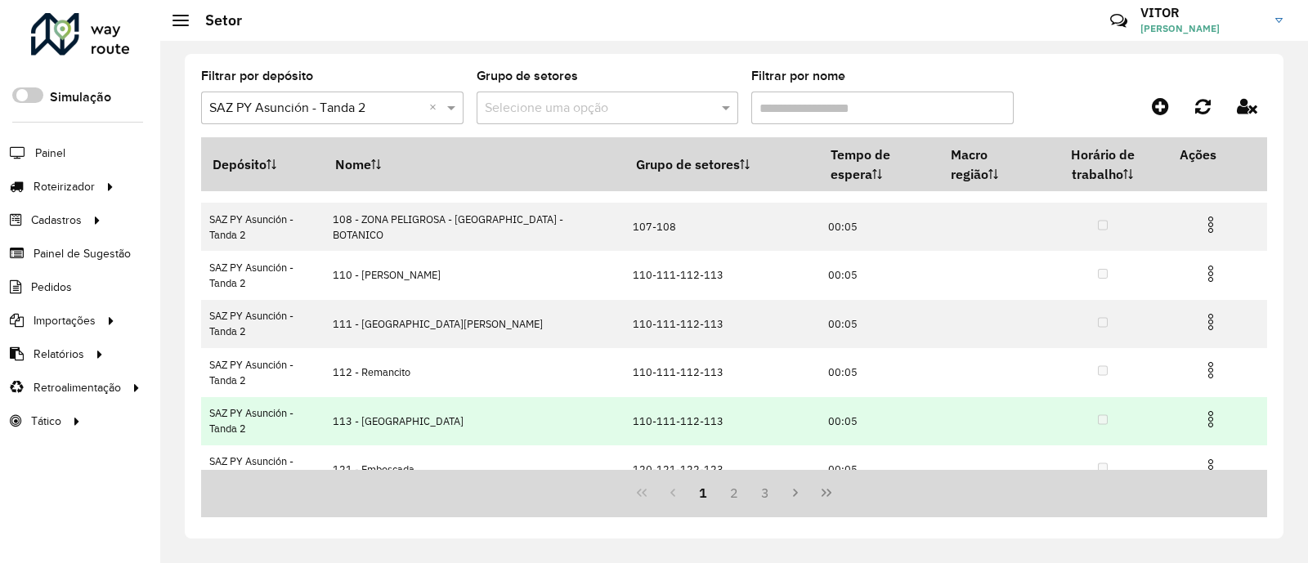
scroll to position [302, 0]
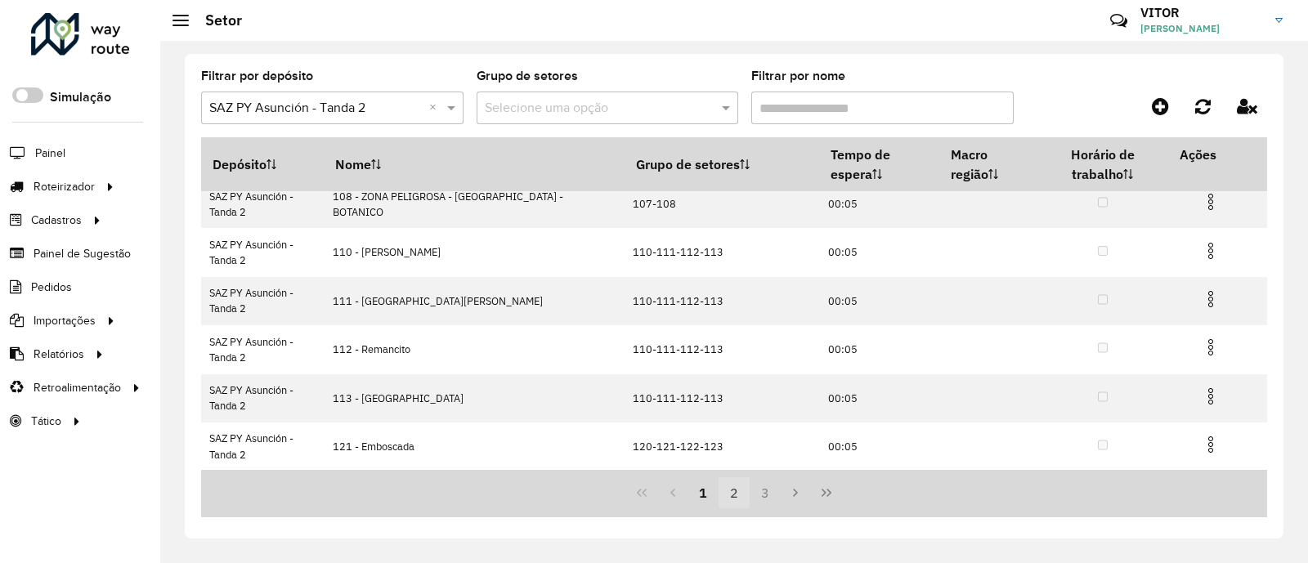
click at [736, 487] on button "2" at bounding box center [733, 492] width 31 height 31
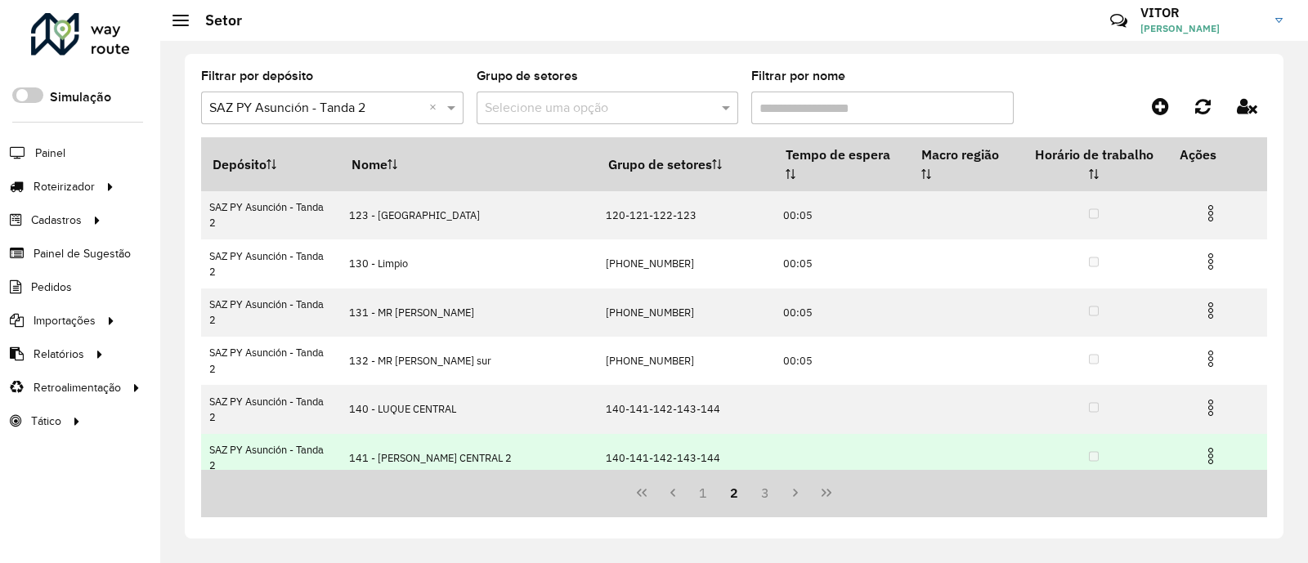
scroll to position [200, 0]
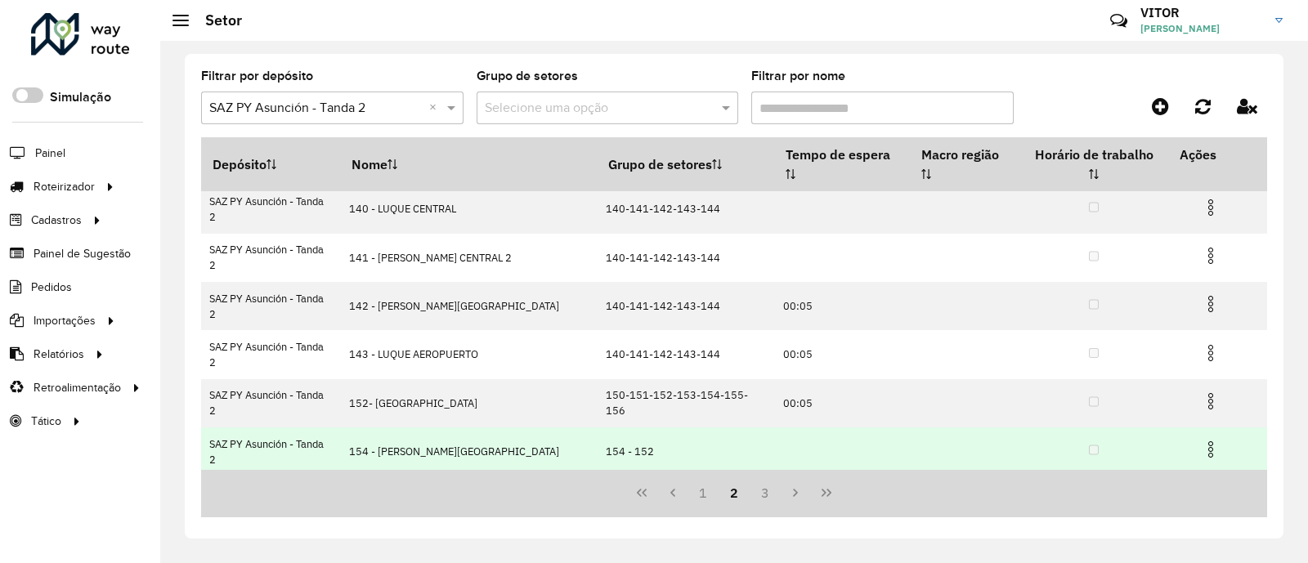
click at [1201, 440] on img at bounding box center [1211, 450] width 20 height 20
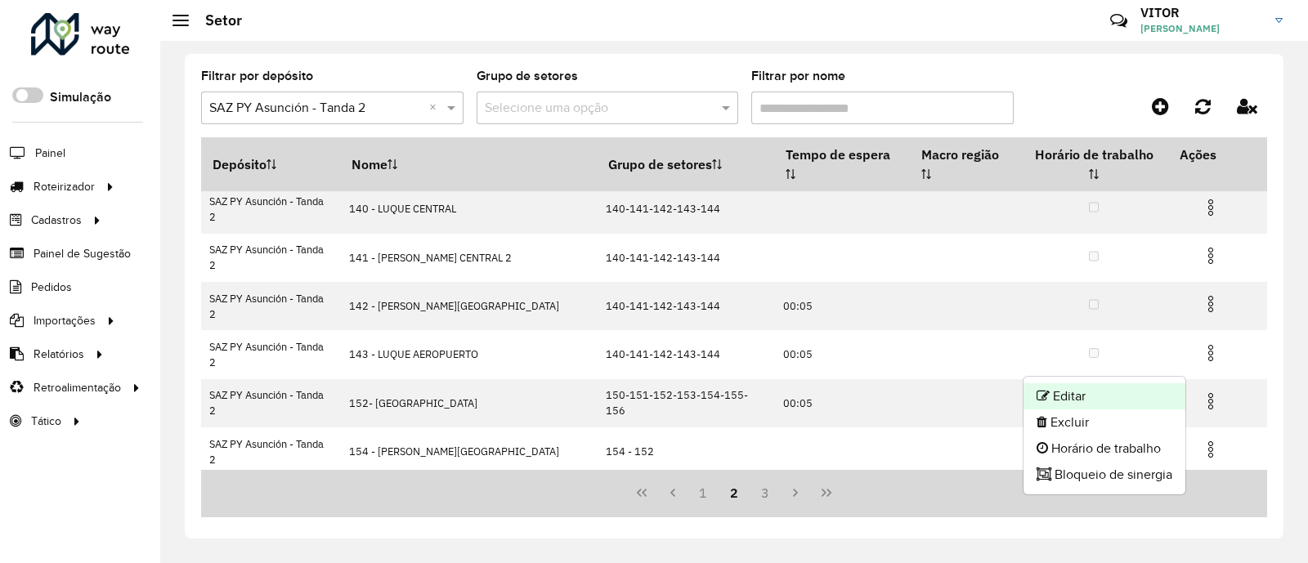
click at [1122, 391] on li "Editar" at bounding box center [1104, 396] width 162 height 26
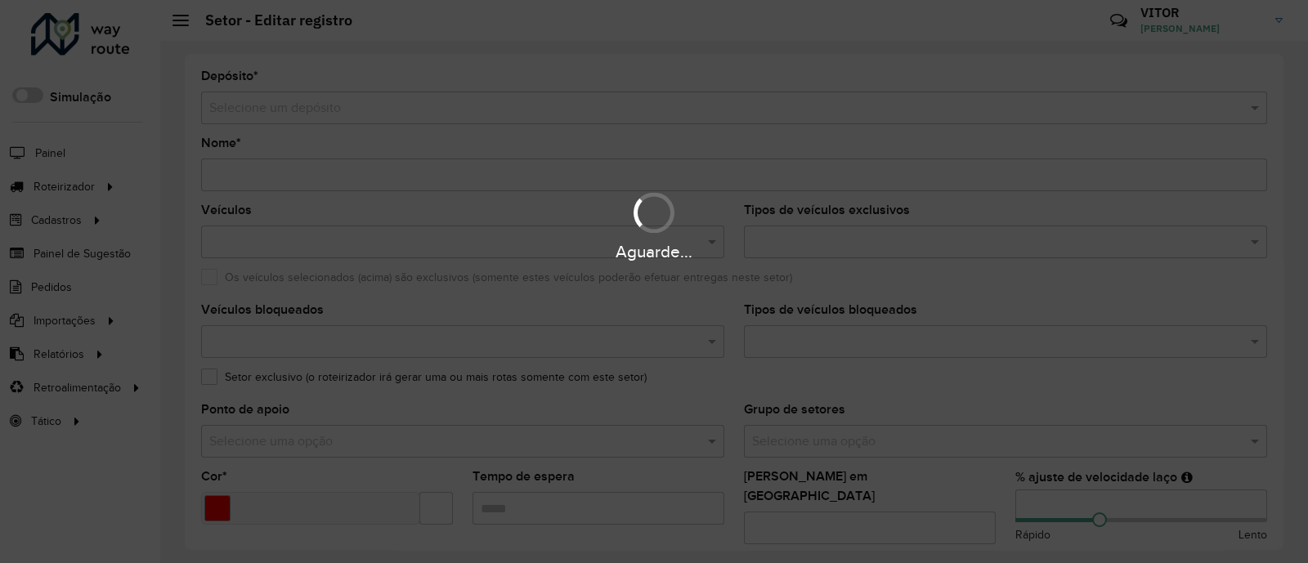
type input "**********"
type input "*******"
type input "**"
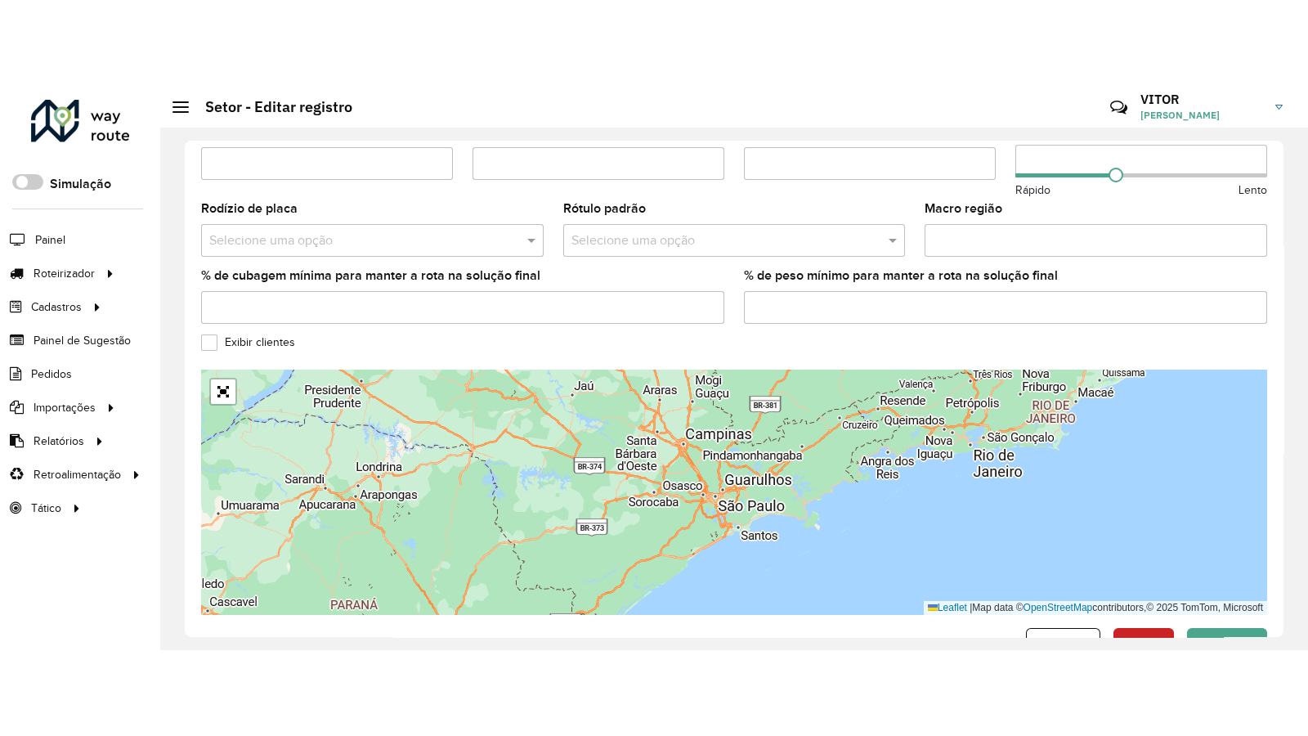
scroll to position [560, 0]
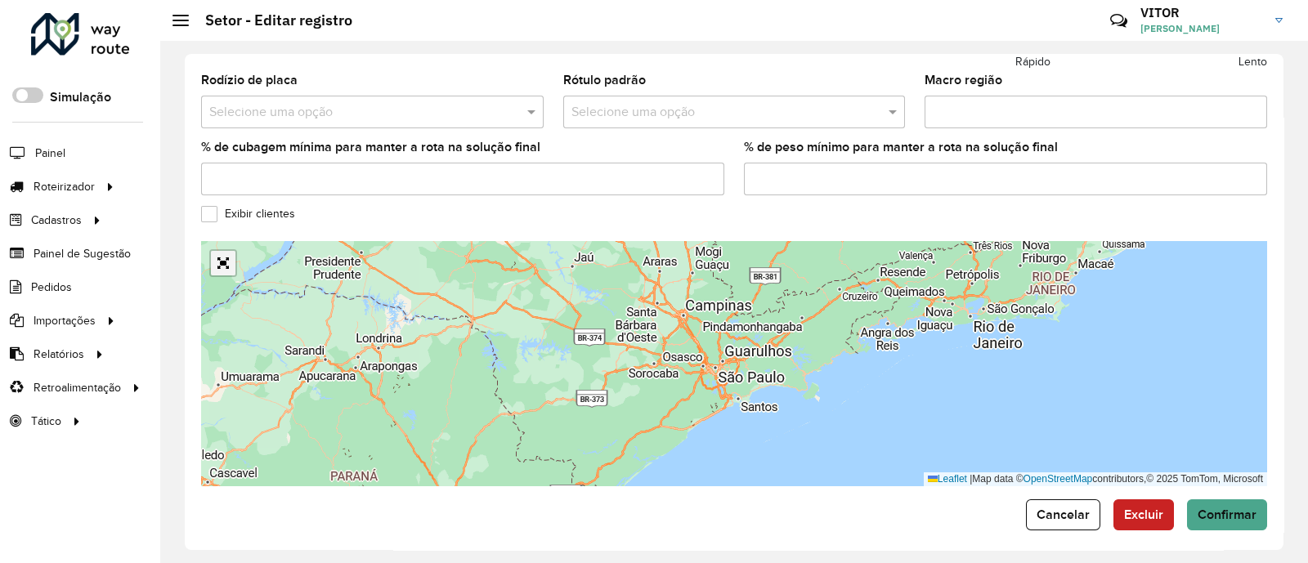
click at [226, 254] on link "Abrir mapa em tela cheia" at bounding box center [223, 263] width 25 height 25
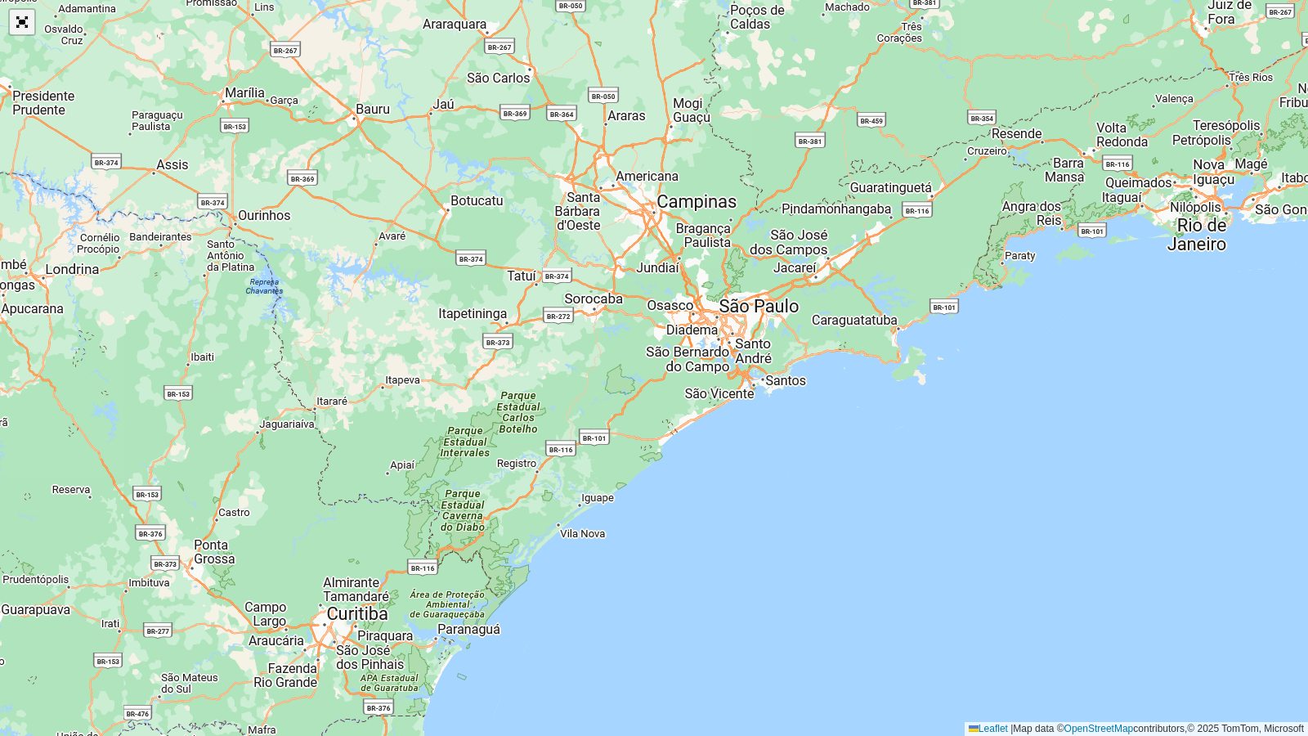
click at [16, 16] on link "Abrir mapa em tela cheia" at bounding box center [22, 22] width 25 height 25
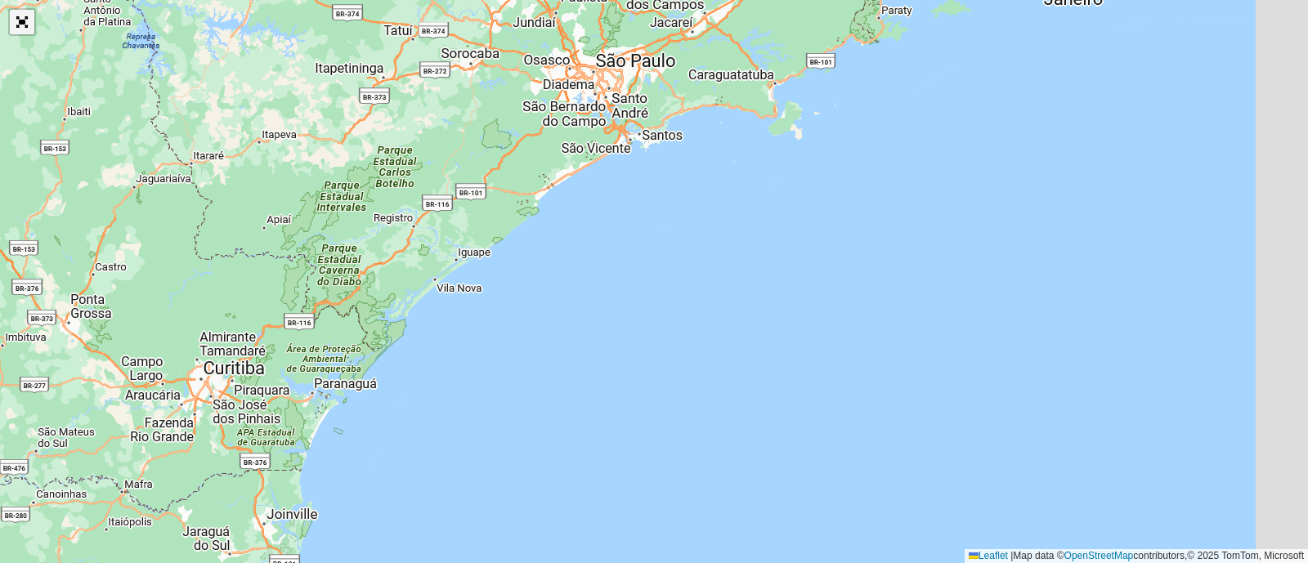
scroll to position [538, 0]
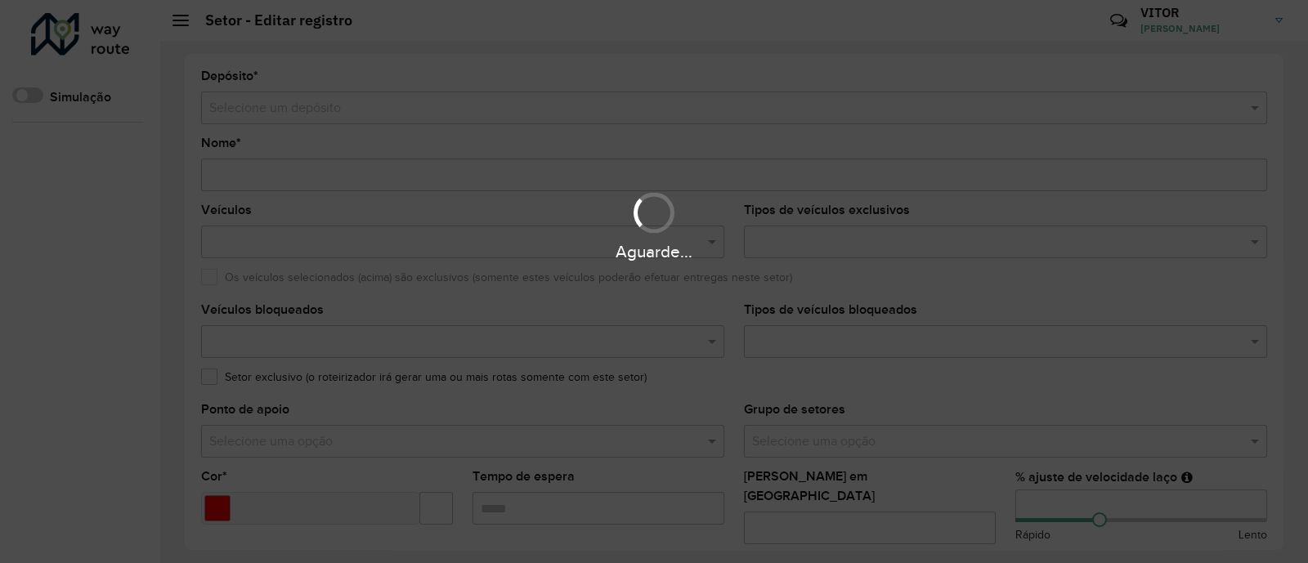
type input "**********"
type input "*******"
type input "**"
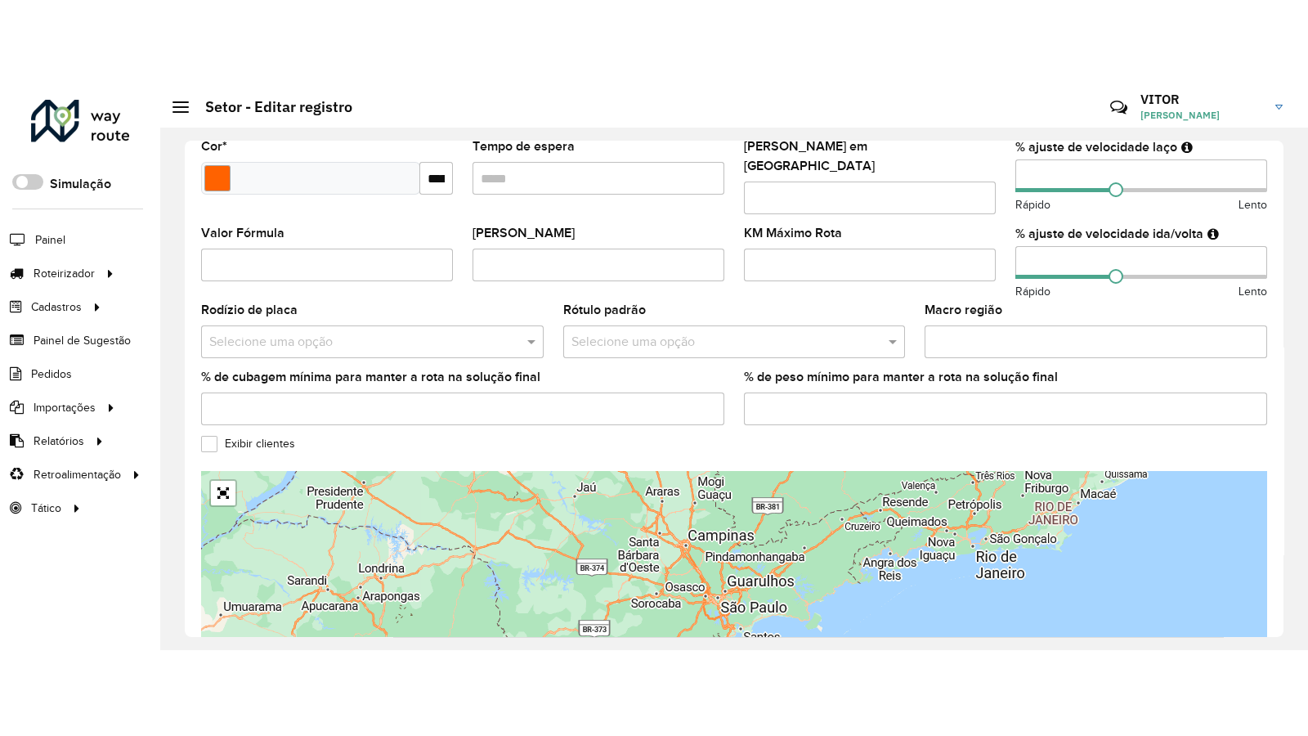
scroll to position [560, 0]
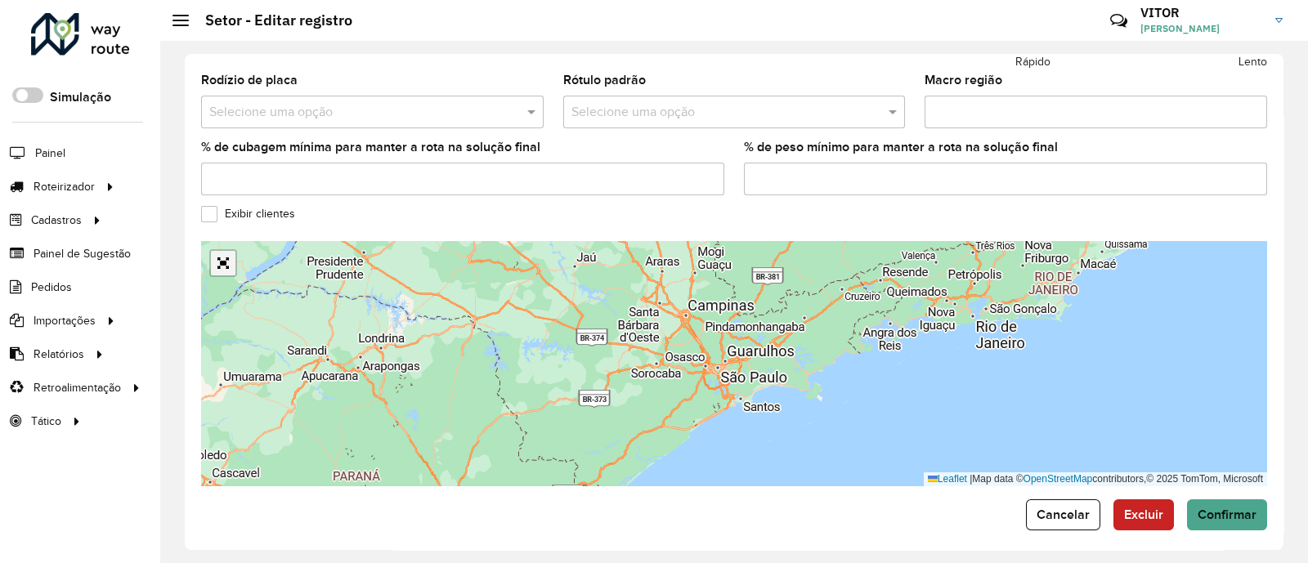
click at [222, 253] on link "Abrir mapa em tela cheia" at bounding box center [223, 263] width 25 height 25
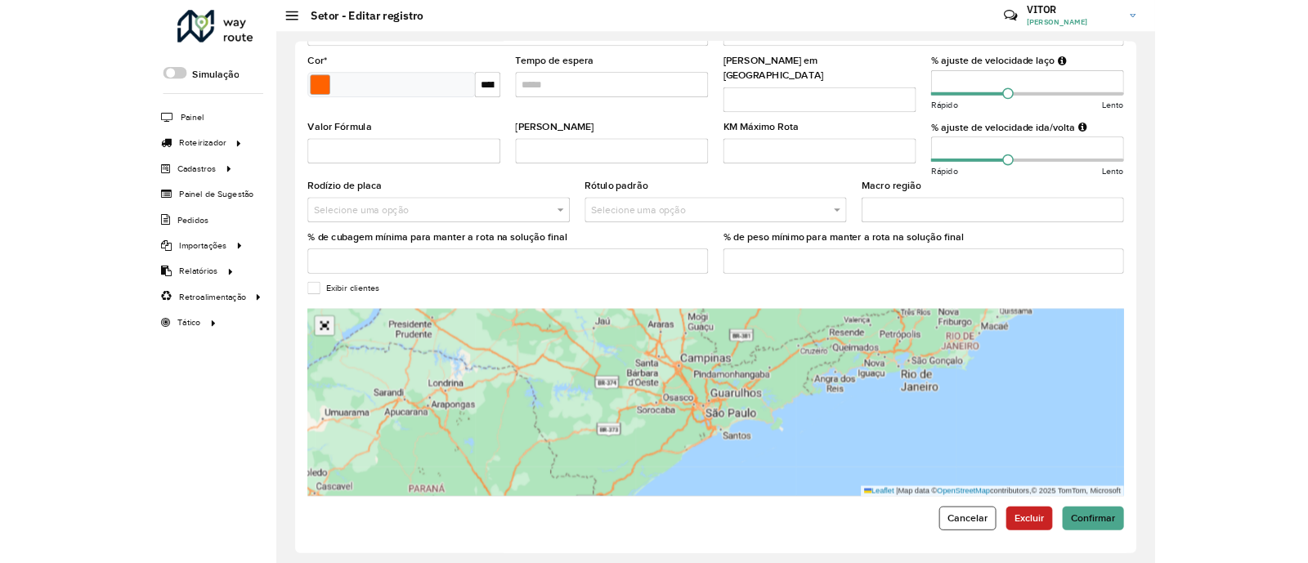
scroll to position [129, 0]
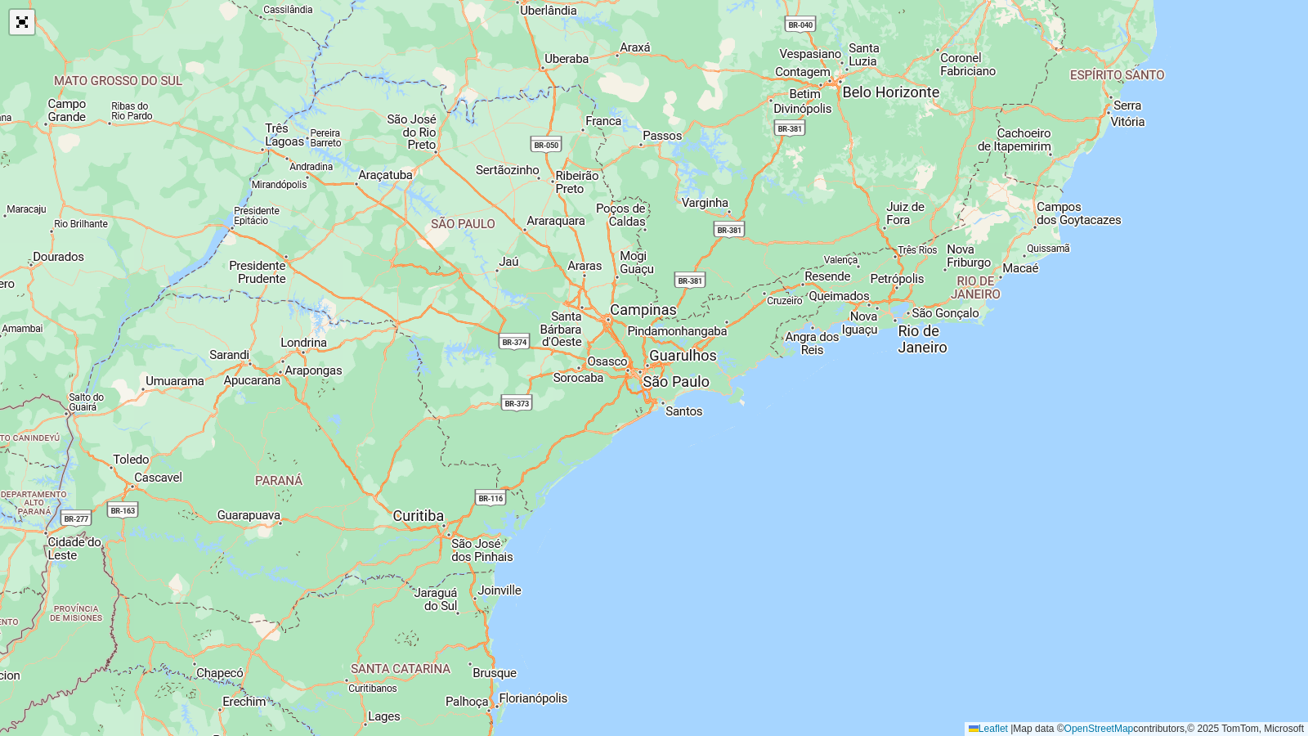
click at [24, 21] on link "Abrir mapa em tela cheia" at bounding box center [22, 22] width 25 height 25
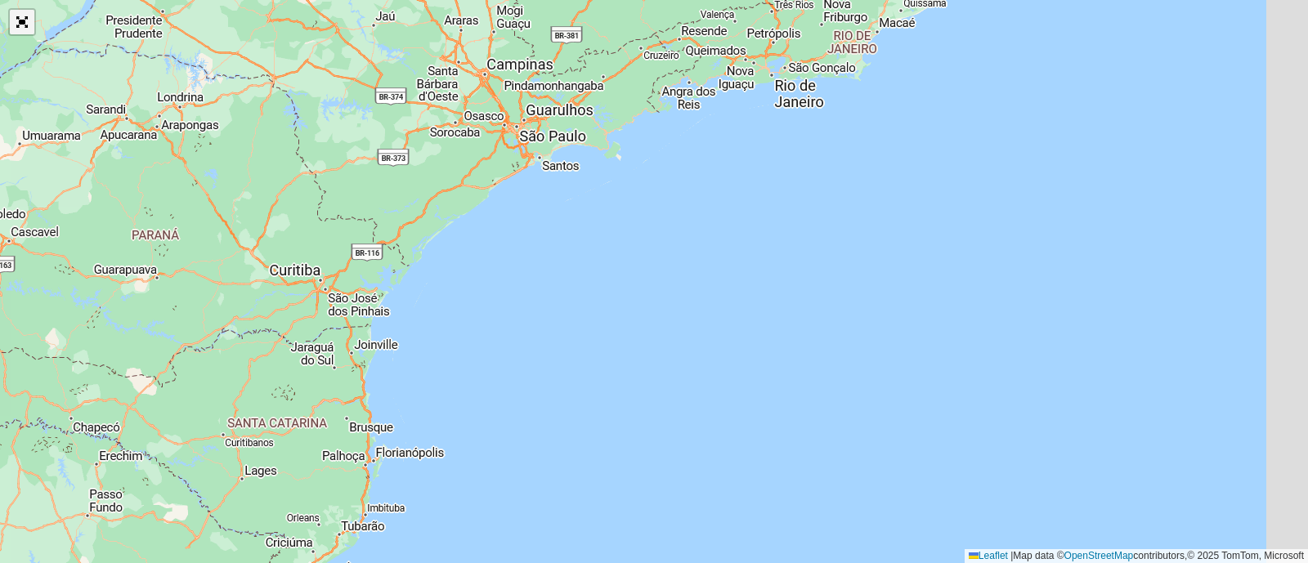
scroll to position [560, 0]
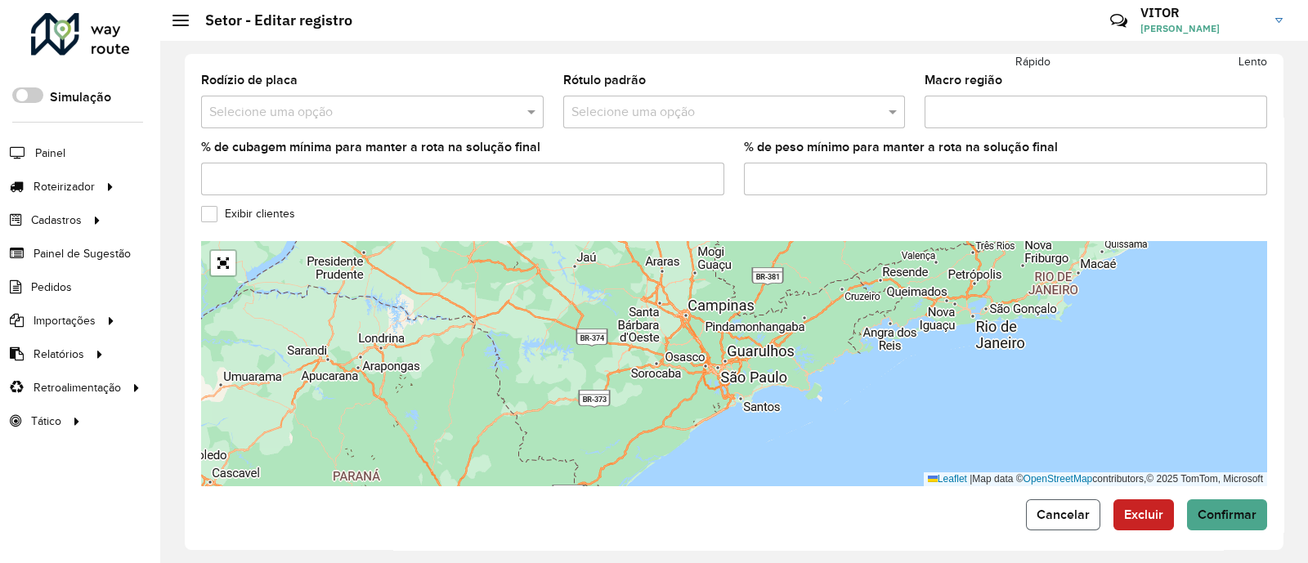
click at [1078, 508] on span "Cancelar" at bounding box center [1062, 515] width 53 height 14
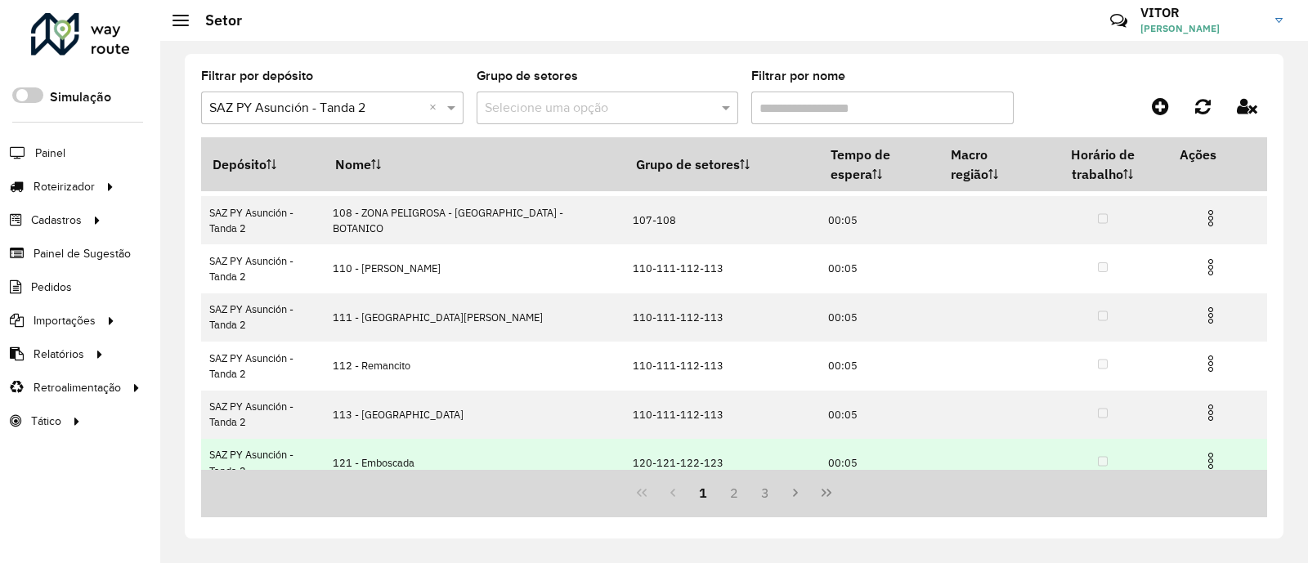
scroll to position [302, 0]
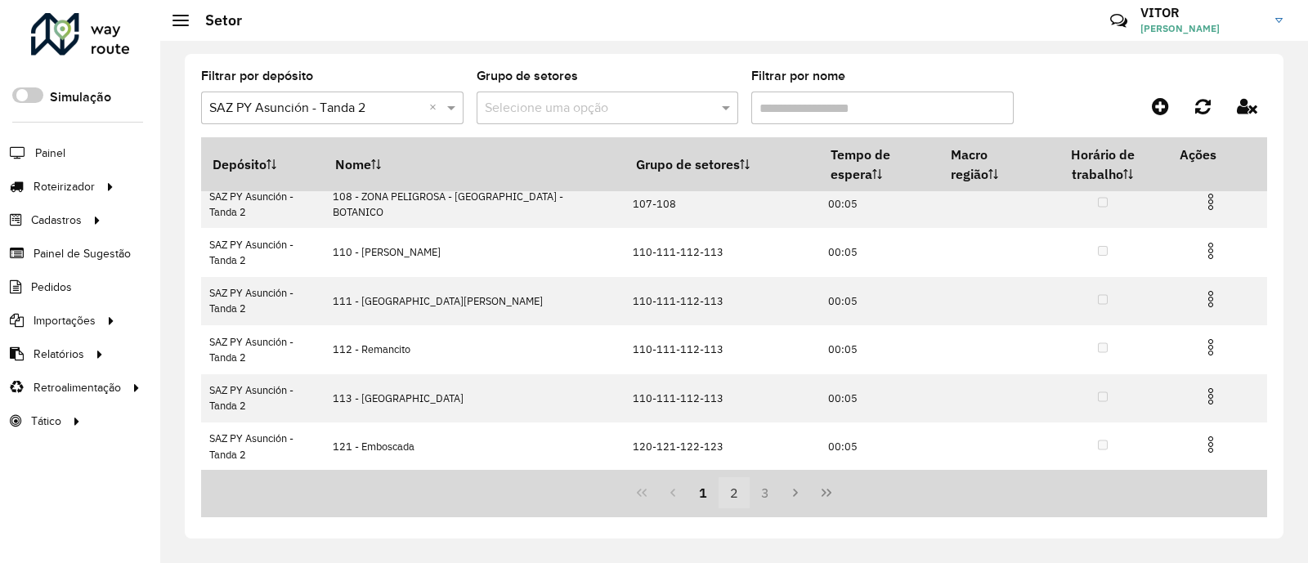
click at [737, 503] on button "2" at bounding box center [733, 492] width 31 height 31
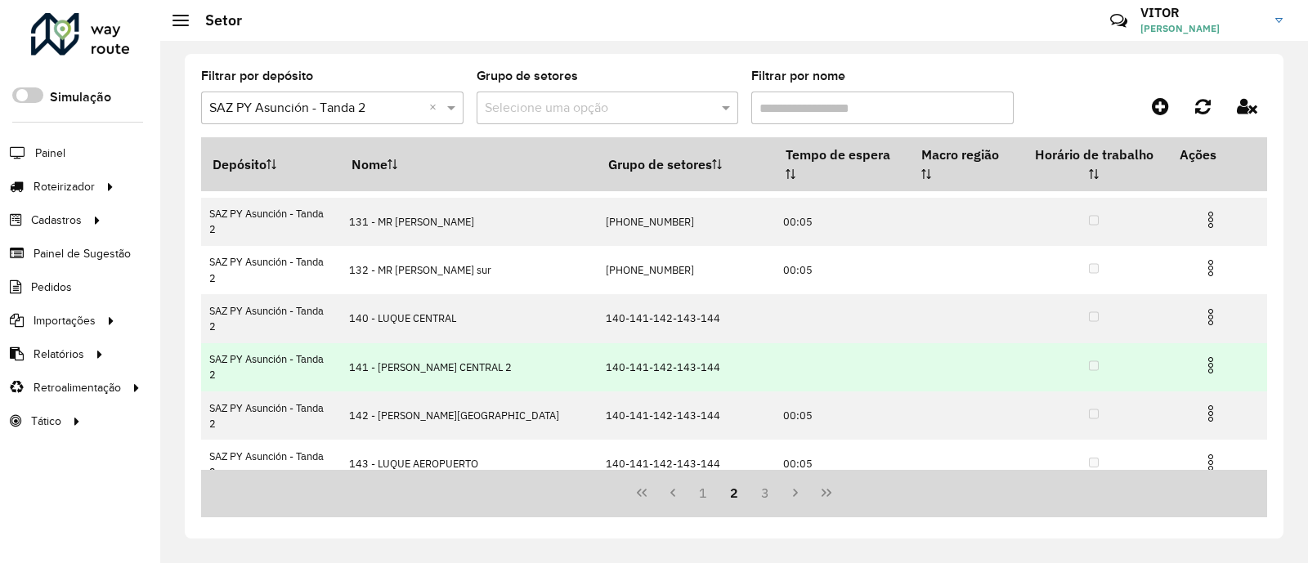
scroll to position [200, 0]
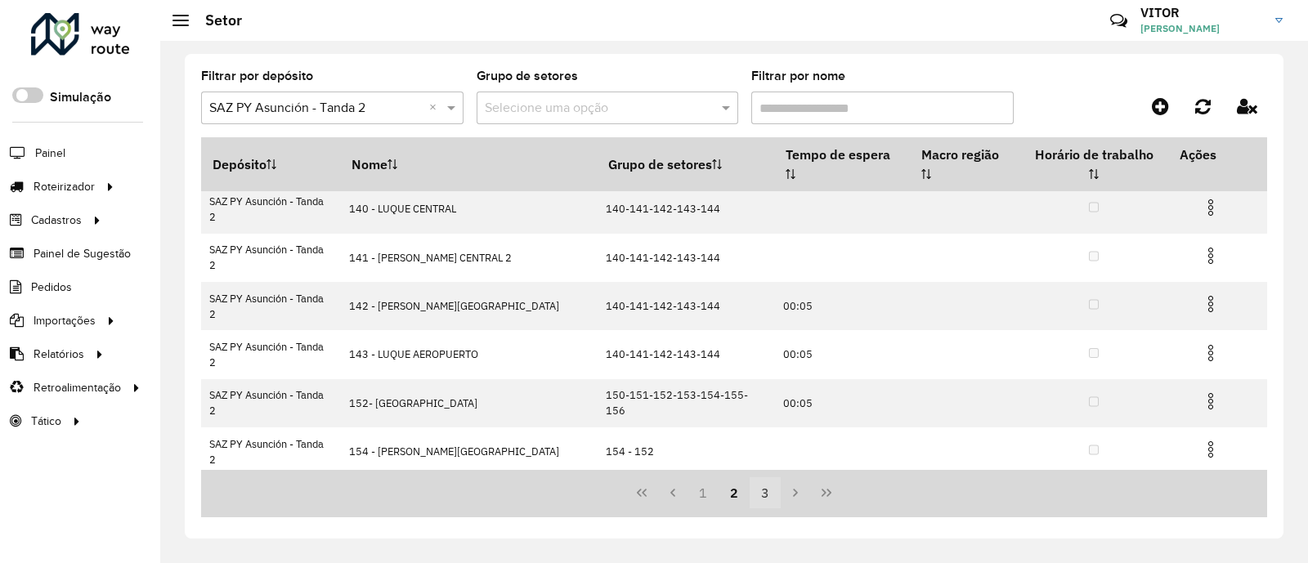
click at [762, 496] on button "3" at bounding box center [764, 492] width 31 height 31
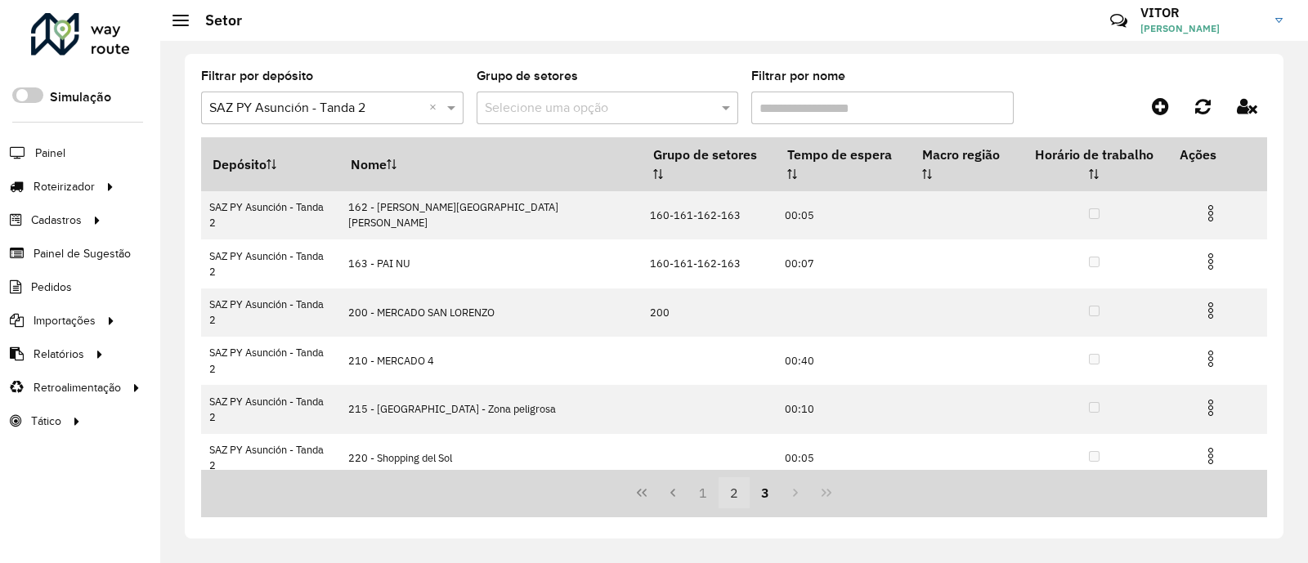
click at [734, 493] on button "2" at bounding box center [733, 492] width 31 height 31
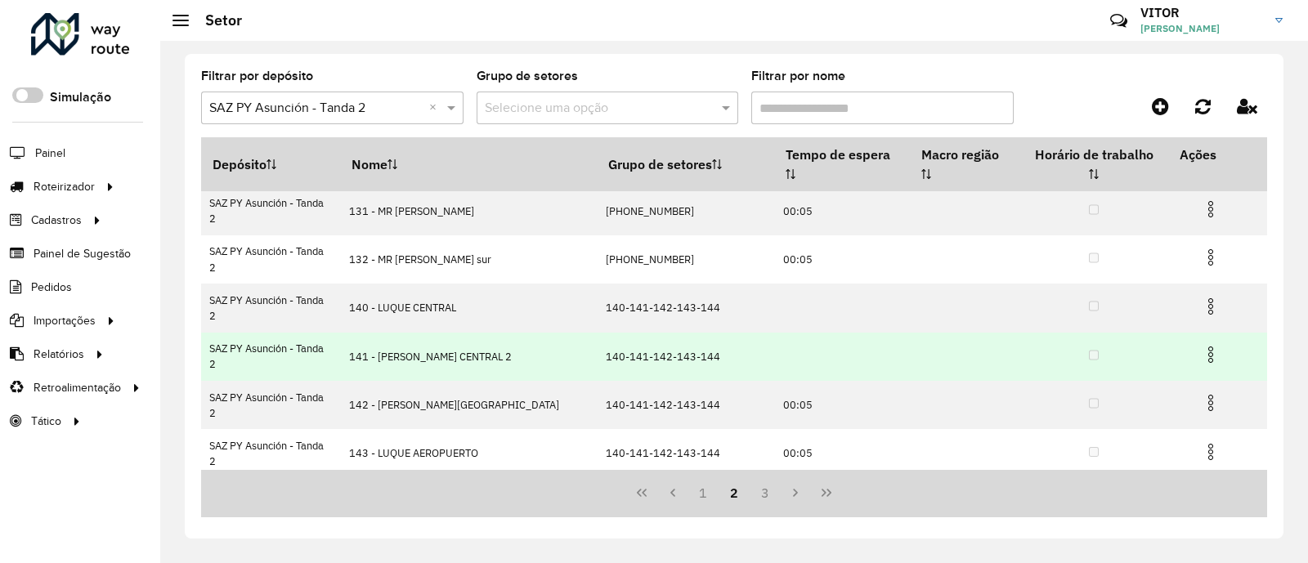
scroll to position [200, 0]
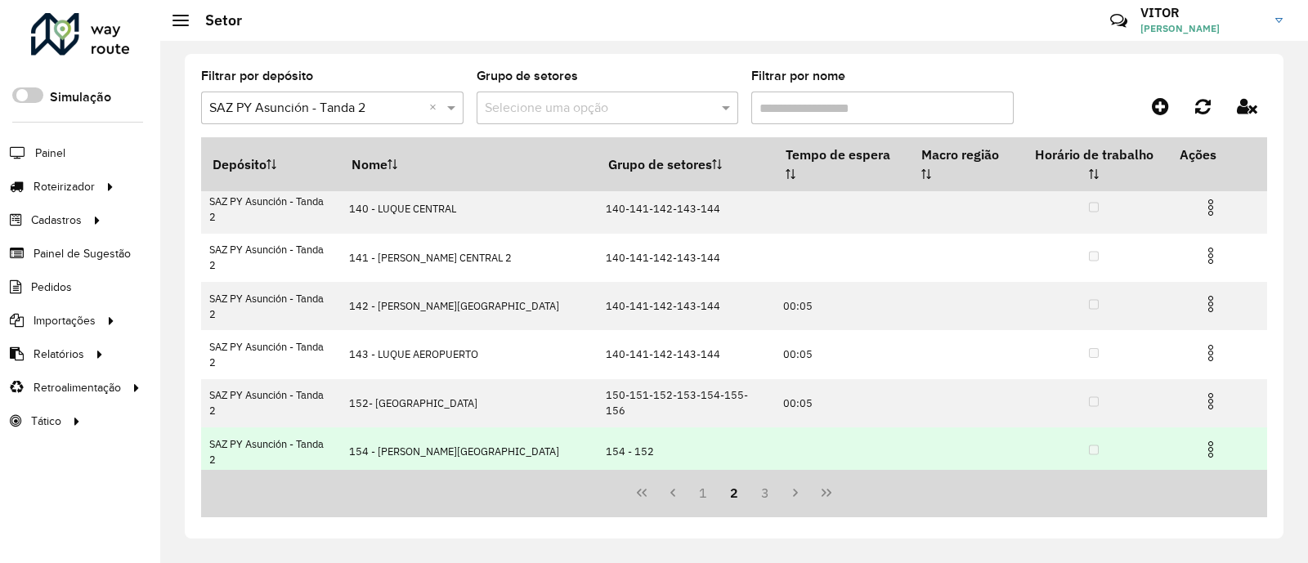
click at [1201, 440] on img at bounding box center [1211, 450] width 20 height 20
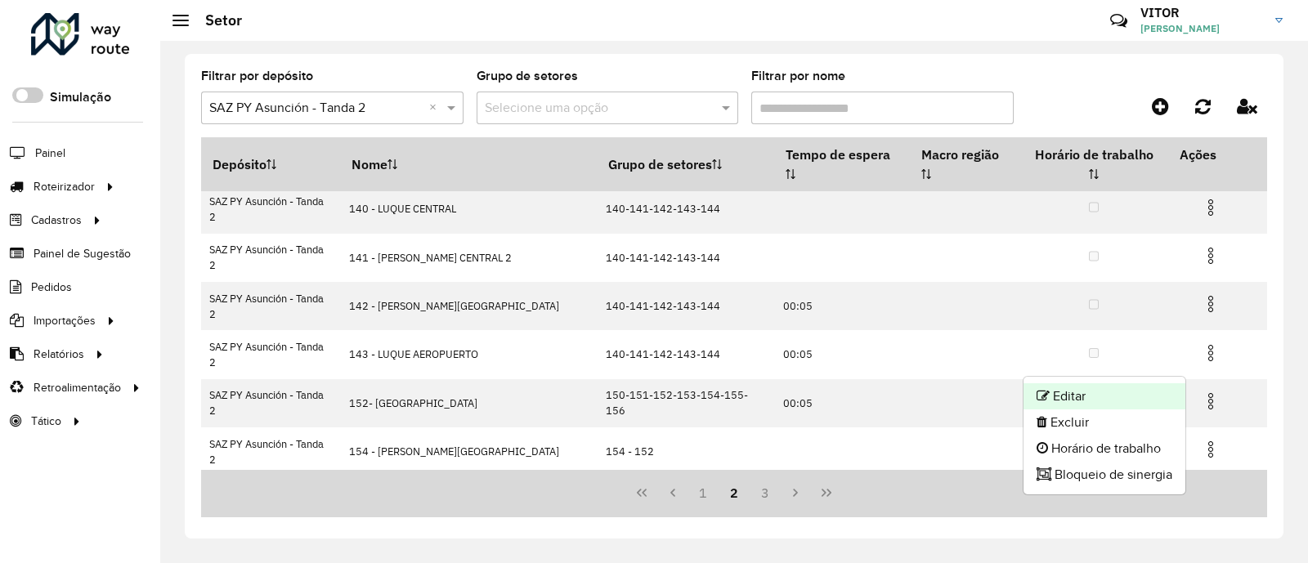
click at [1116, 393] on li "Editar" at bounding box center [1104, 396] width 162 height 26
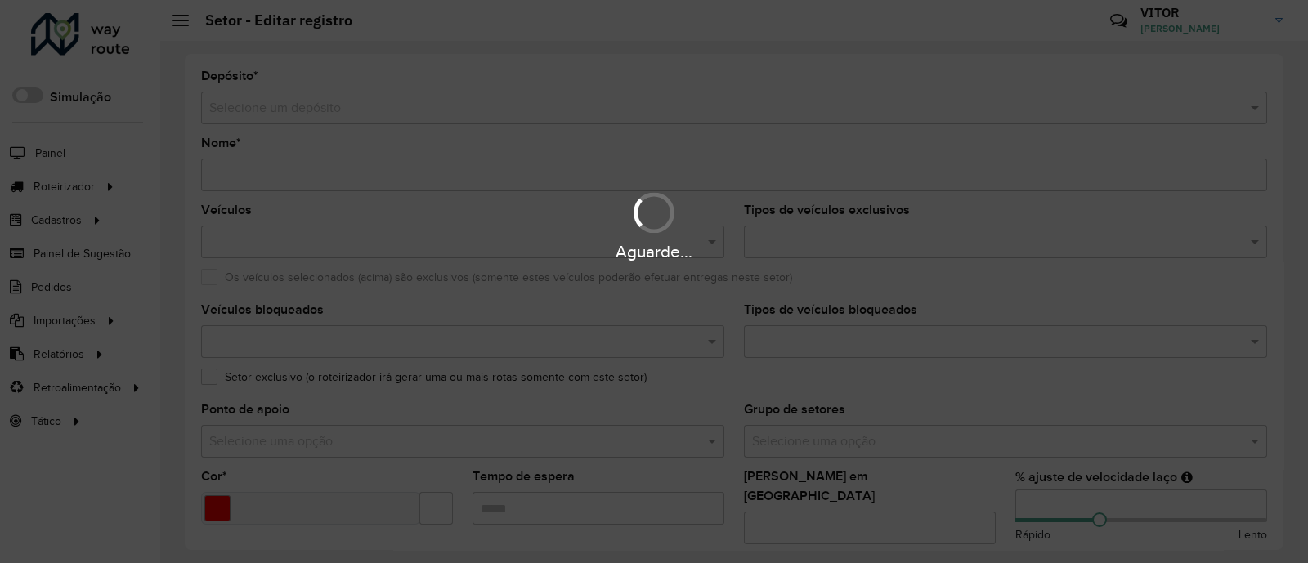
type input "**********"
type input "*******"
type input "**"
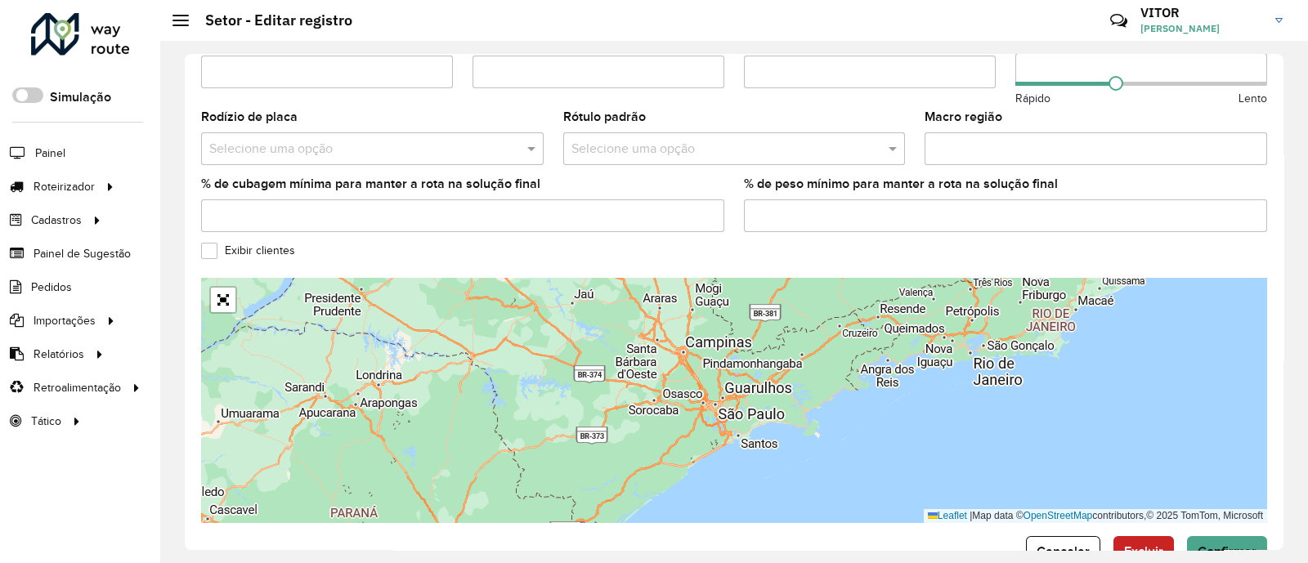
scroll to position [560, 0]
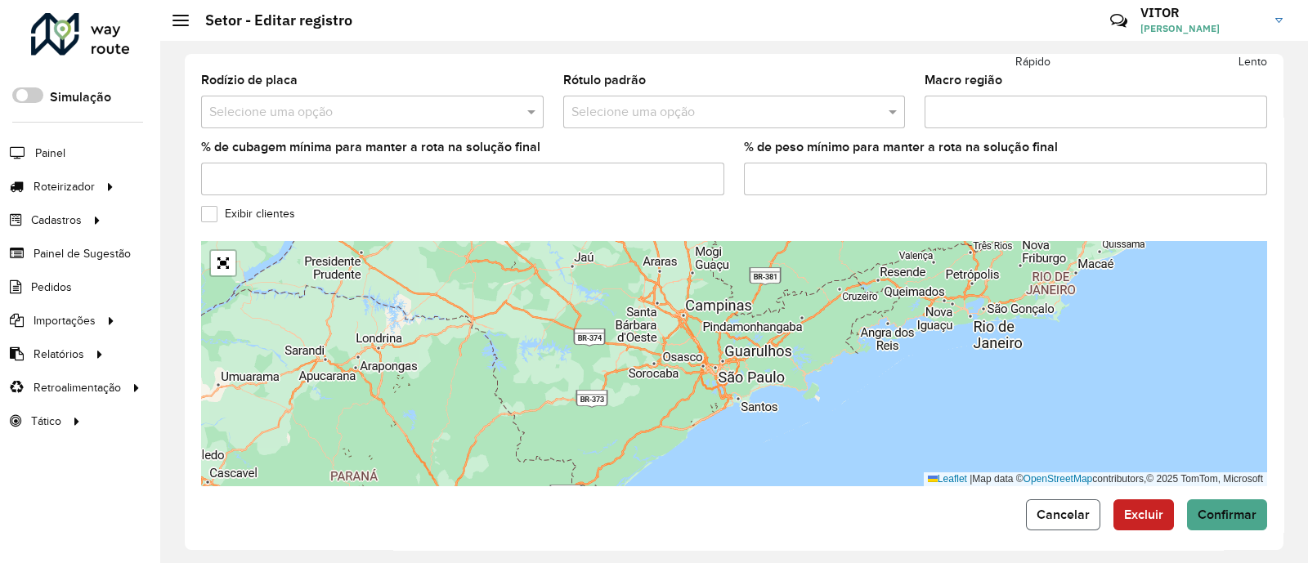
click at [1054, 508] on span "Cancelar" at bounding box center [1062, 515] width 53 height 14
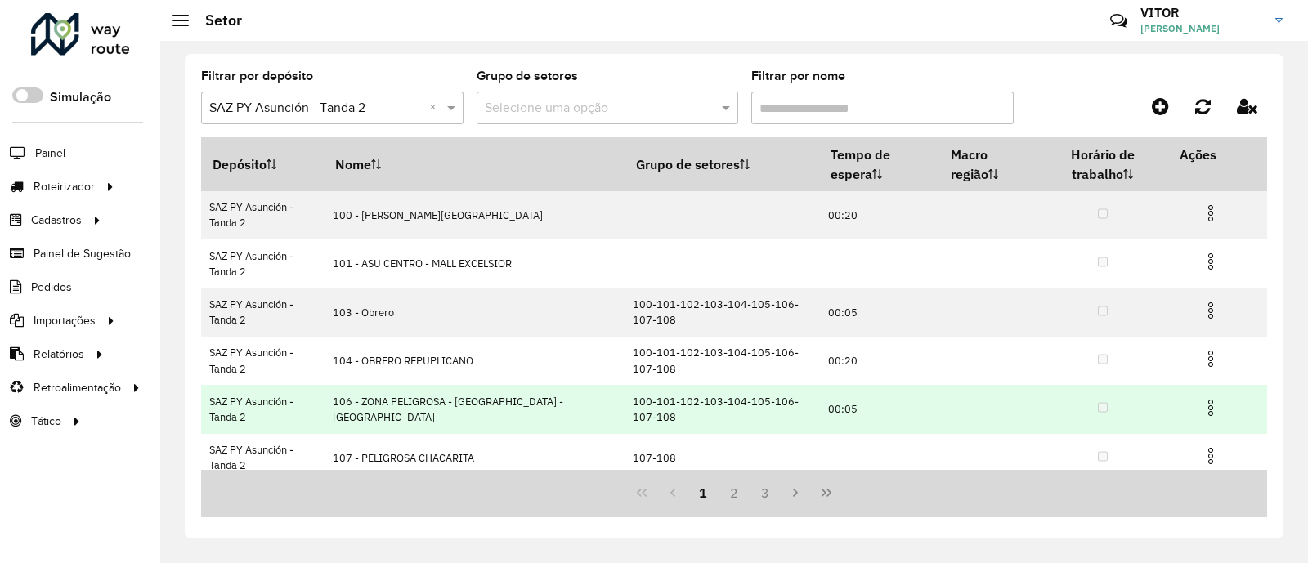
click at [1206, 406] on img at bounding box center [1211, 408] width 20 height 20
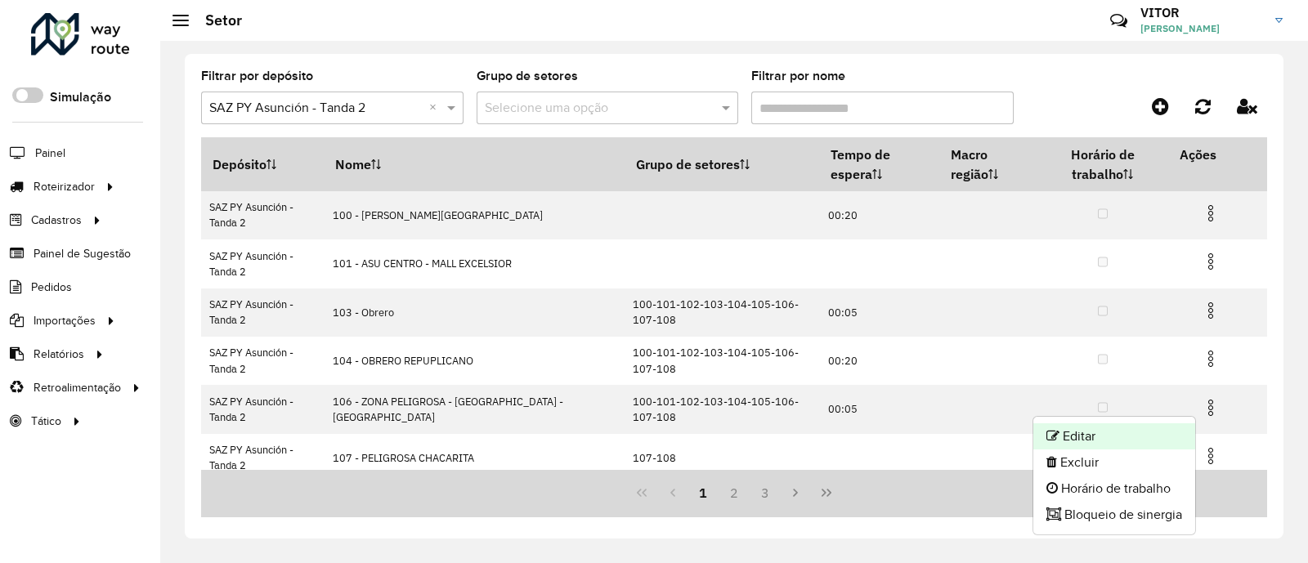
click at [1089, 424] on li "Editar" at bounding box center [1114, 436] width 162 height 26
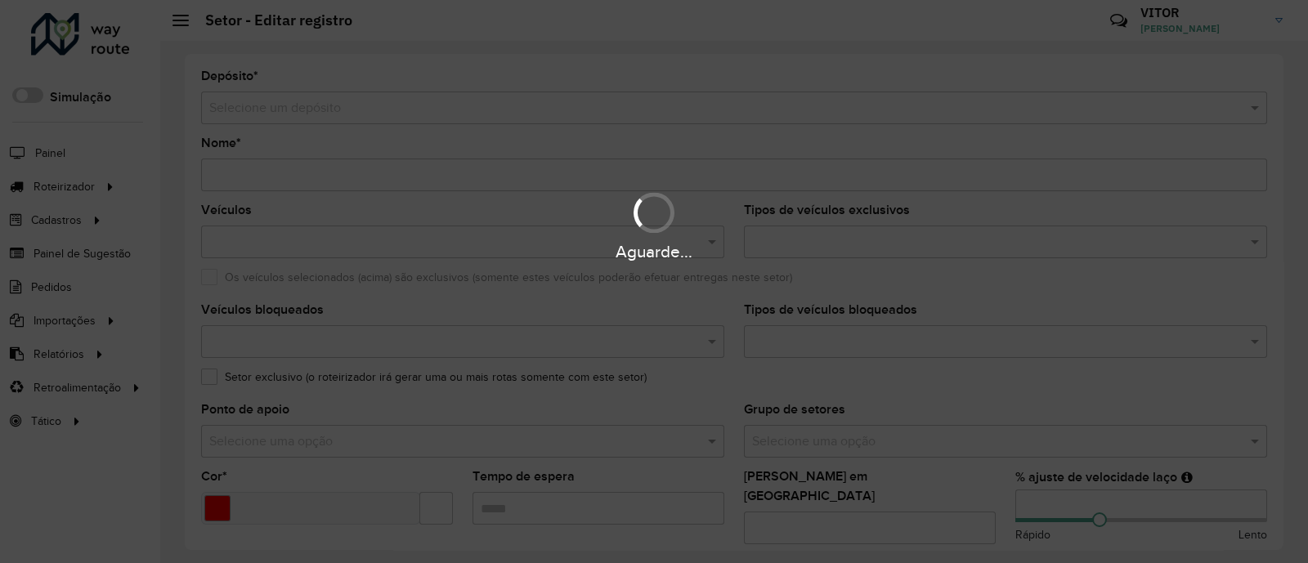
type input "**********"
type input "*******"
type input "*****"
type input "**"
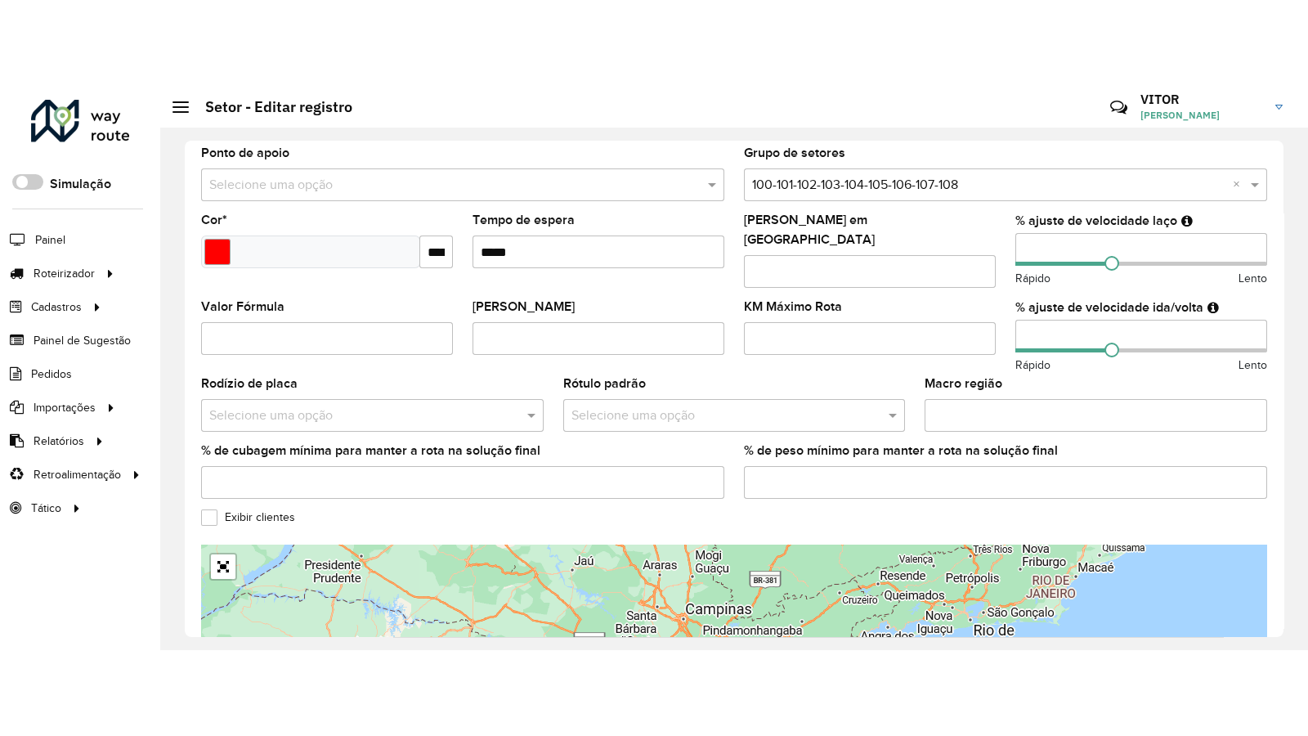
scroll to position [560, 0]
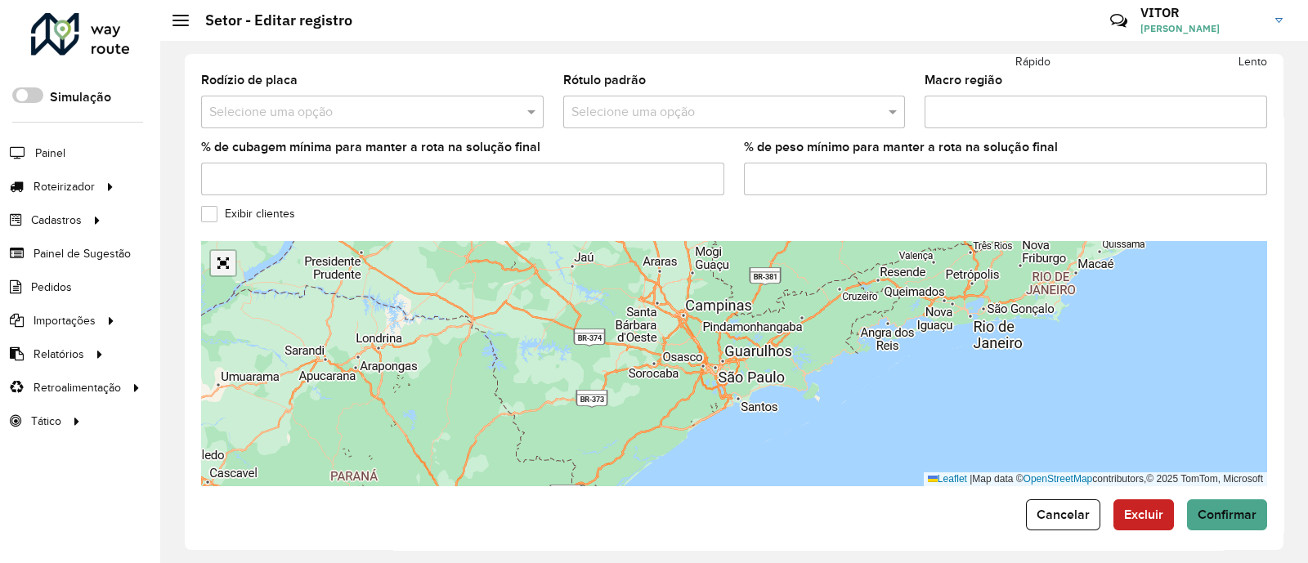
click at [212, 255] on link "Abrir mapa em tela cheia" at bounding box center [223, 263] width 25 height 25
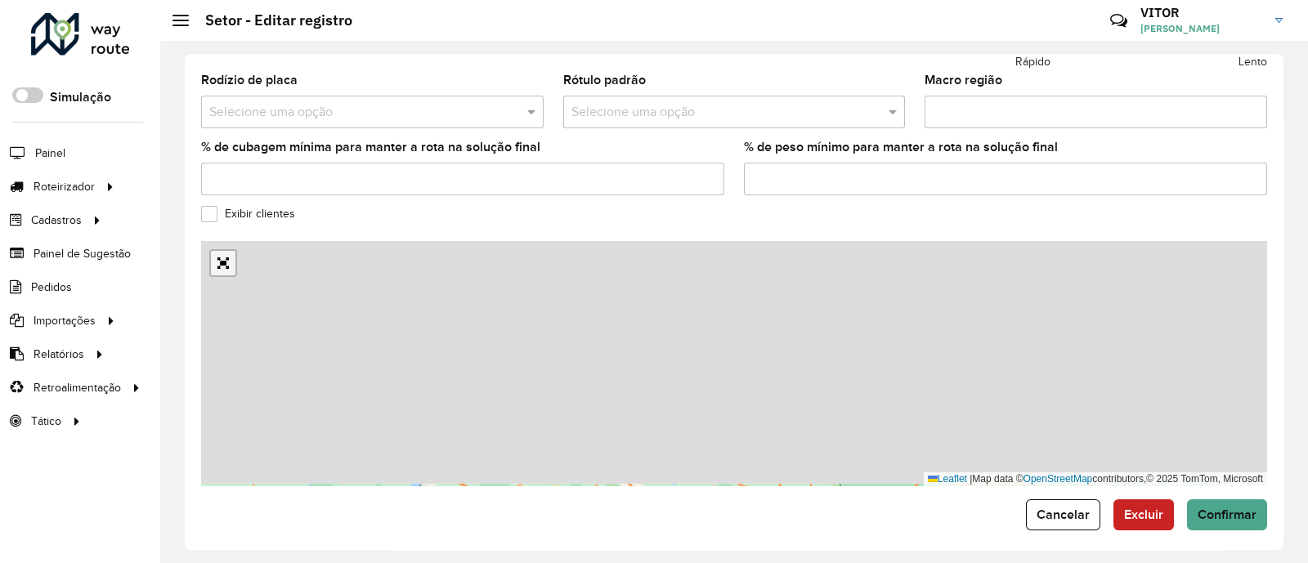
scroll to position [129, 0]
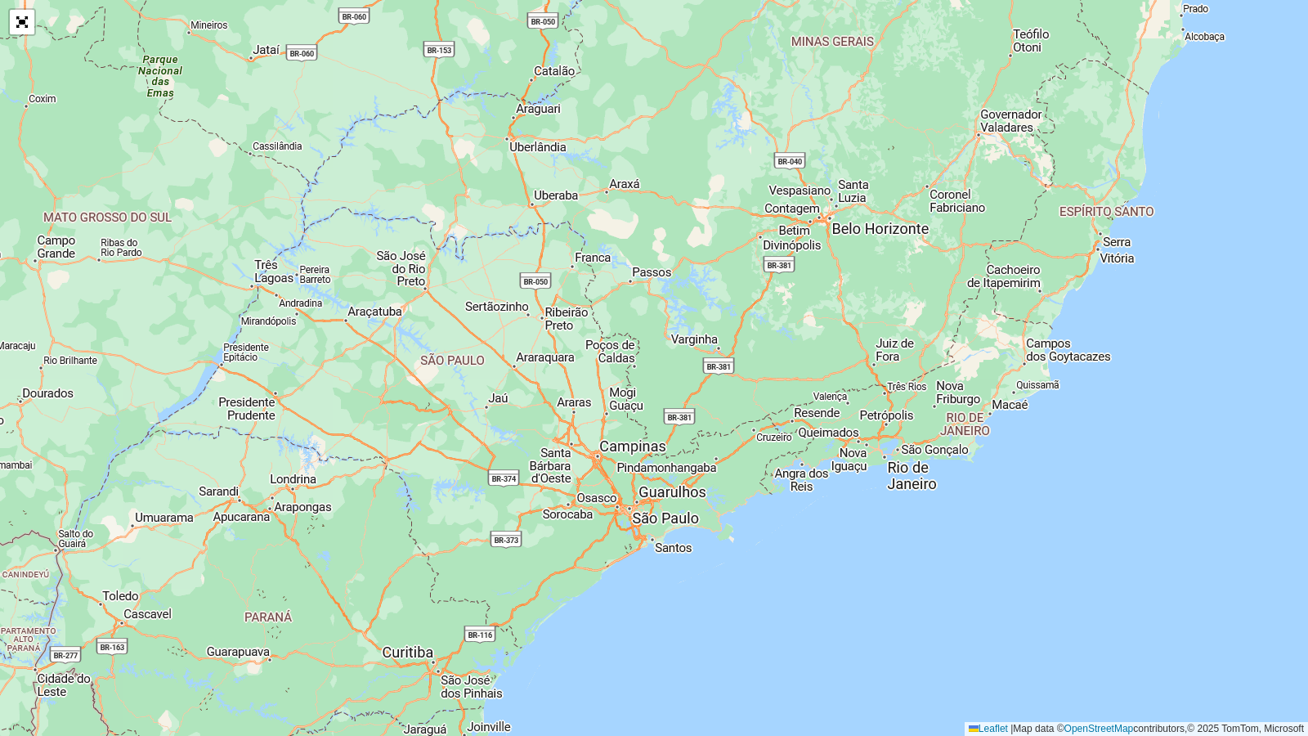
drag, startPoint x: 606, startPoint y: 378, endPoint x: 596, endPoint y: 515, distance: 136.9
click at [596, 515] on div "Leaflet | Map data © OpenStreetMap contributors,© 2025 TomTom, Microsoft" at bounding box center [654, 368] width 1308 height 736
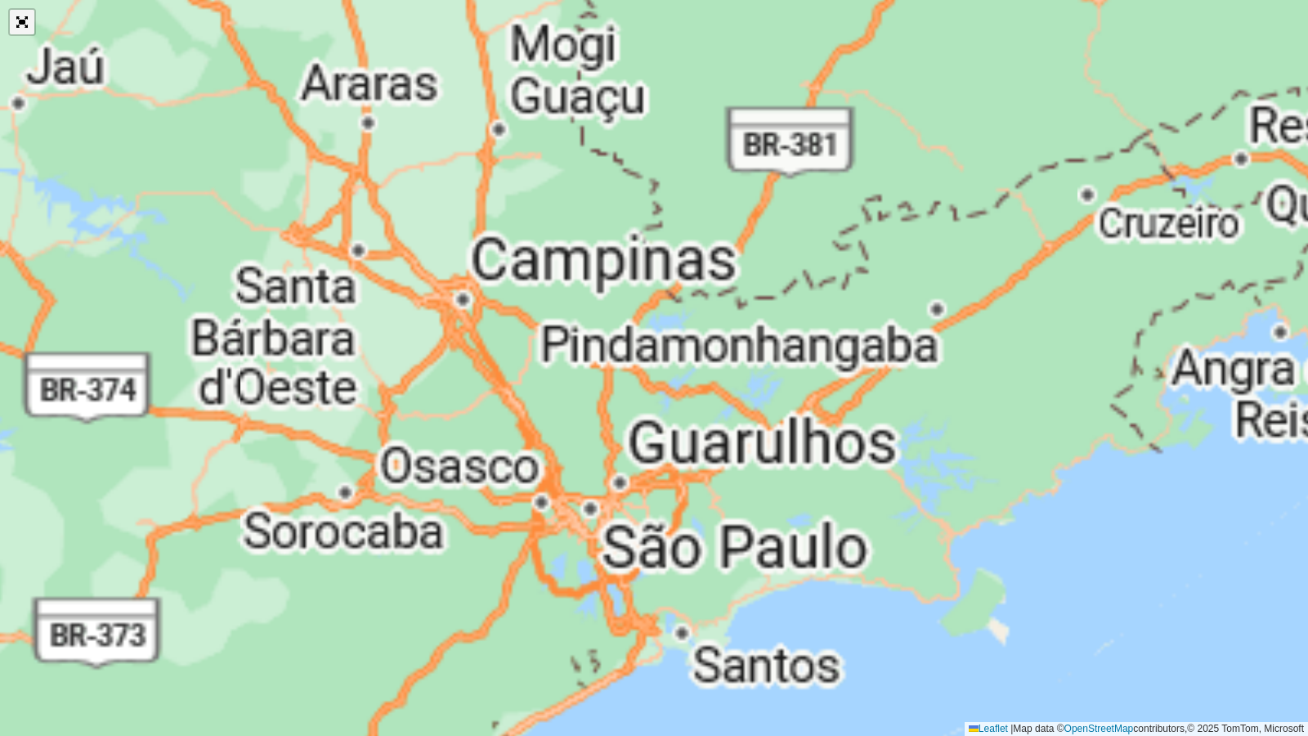
click at [16, 21] on link "Abrir mapa em tela cheia" at bounding box center [22, 22] width 25 height 25
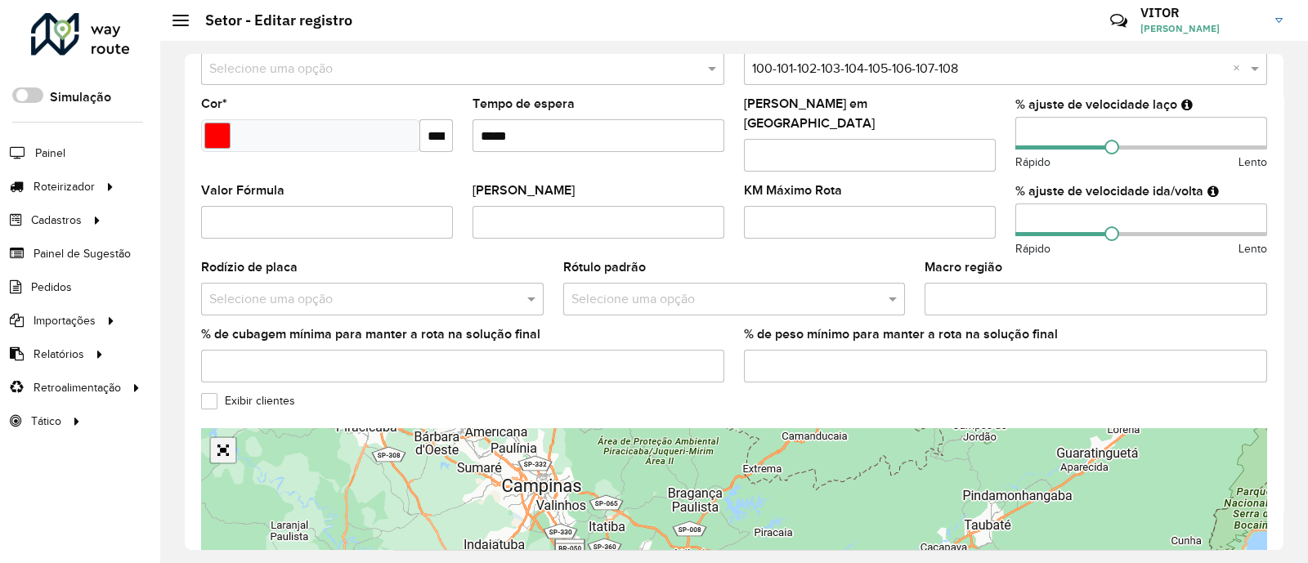
scroll to position [560, 0]
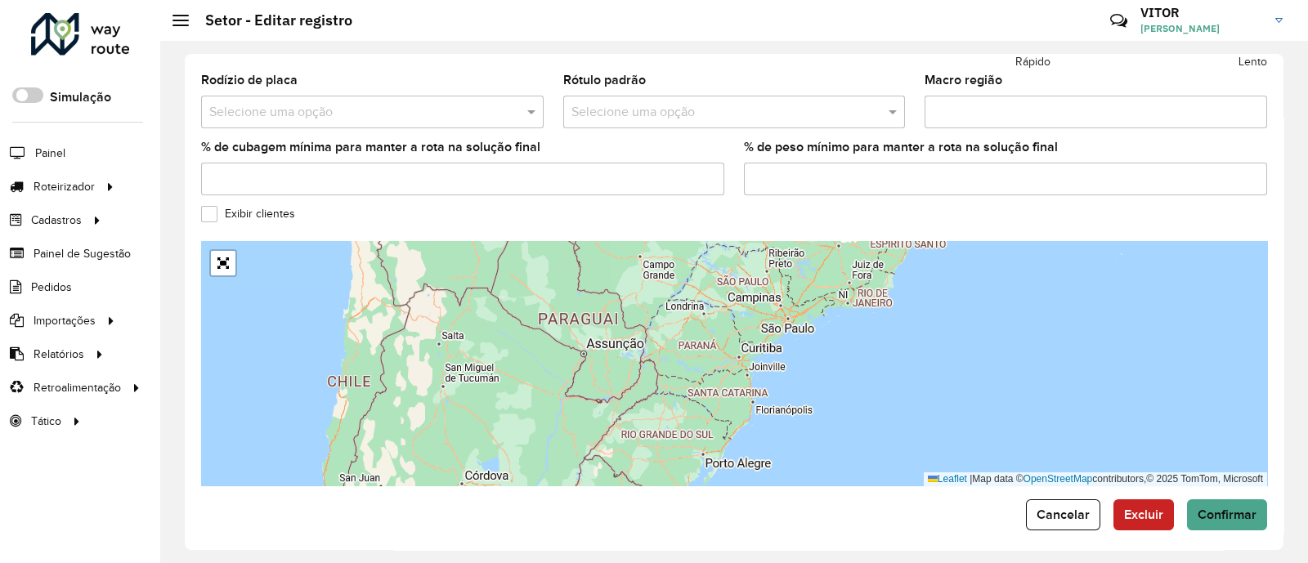
drag, startPoint x: 510, startPoint y: 431, endPoint x: 634, endPoint y: 348, distance: 149.1
click at [633, 349] on div "Leaflet | Map data © OpenStreetMap contributors,© 2025 TomTom, Microsoft" at bounding box center [734, 363] width 1066 height 245
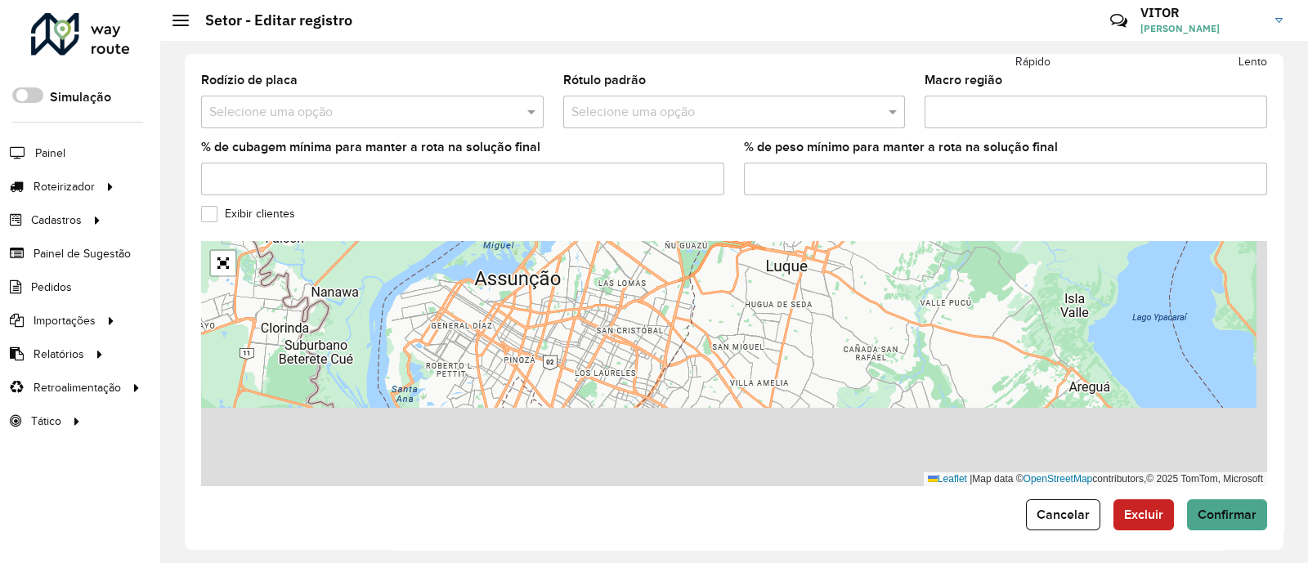
drag, startPoint x: 752, startPoint y: 419, endPoint x: 616, endPoint y: 302, distance: 179.6
click at [617, 303] on div "Leaflet | Map data © OpenStreetMap contributors,© 2025 TomTom, Microsoft" at bounding box center [734, 363] width 1066 height 245
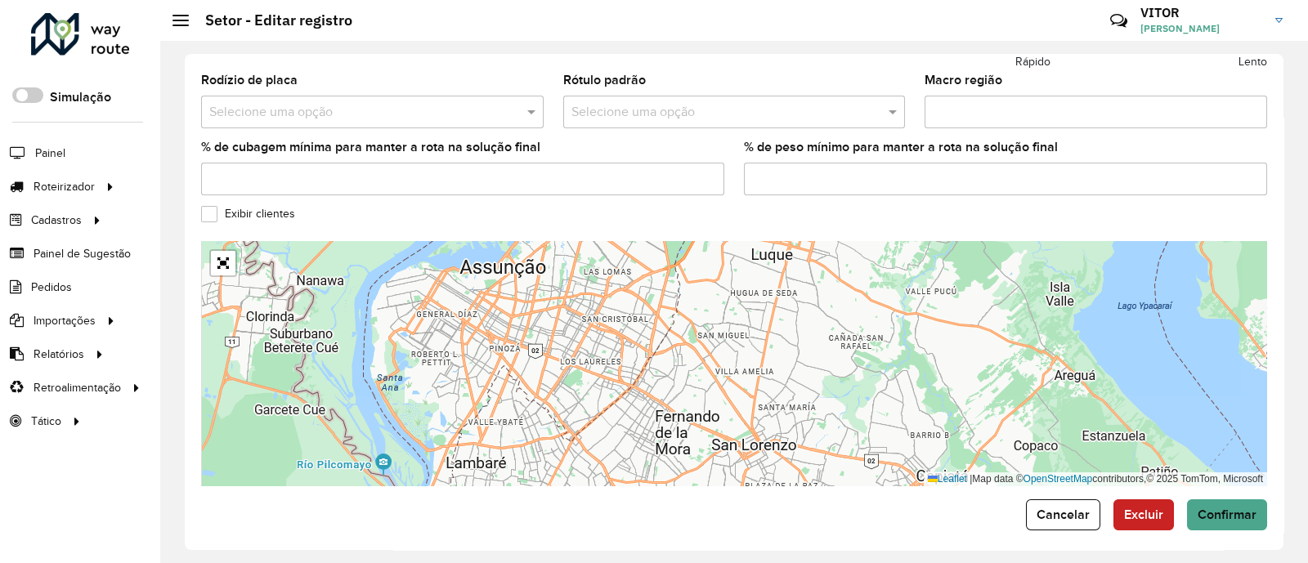
click at [616, 302] on div "Leaflet | Map data © OpenStreetMap contributors,© 2025 TomTom, Microsoft" at bounding box center [734, 363] width 1066 height 245
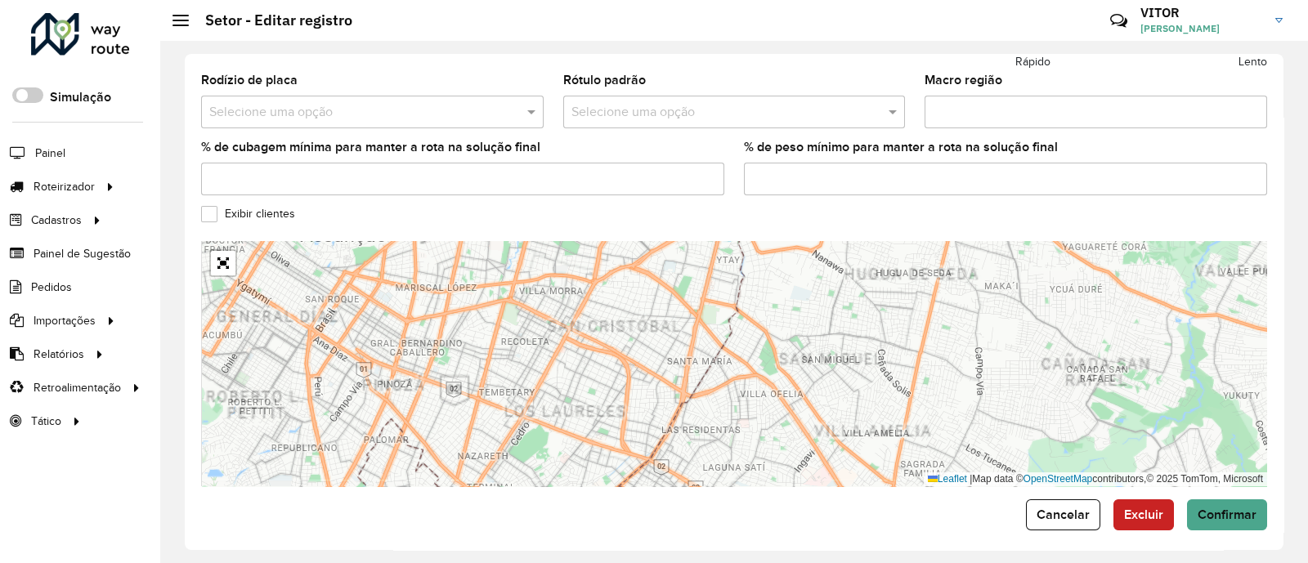
click at [616, 302] on div "Leaflet | Map data © OpenStreetMap contributors,© 2025 TomTom, Microsoft" at bounding box center [734, 363] width 1066 height 245
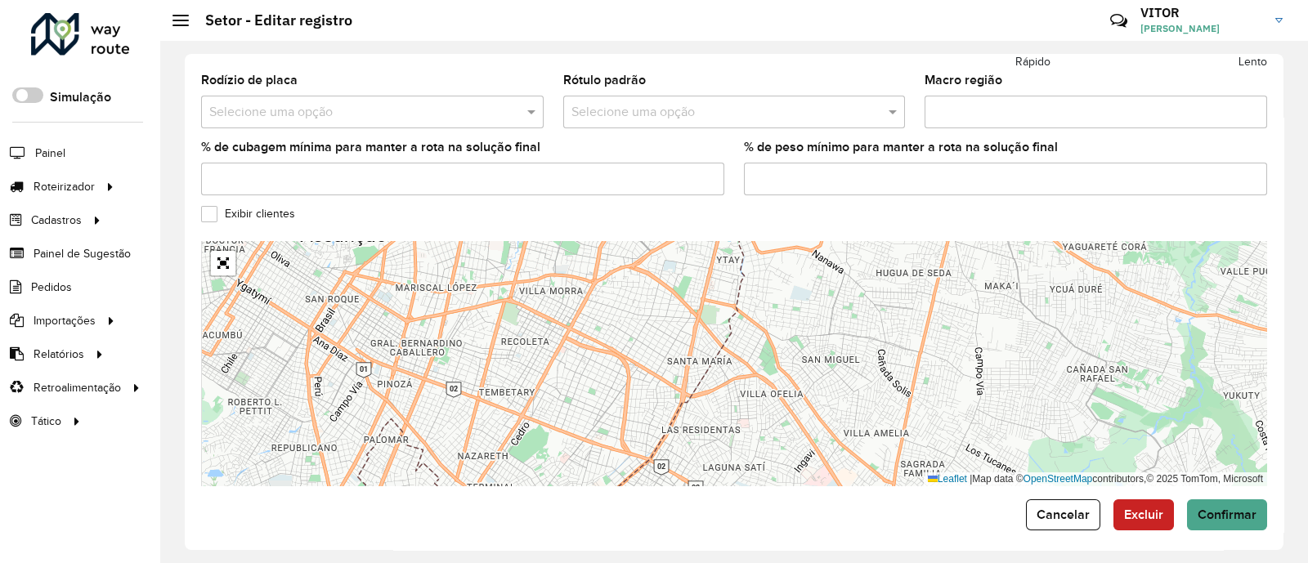
click at [616, 302] on div "Leaflet | Map data © OpenStreetMap contributors,© 2025 TomTom, Microsoft" at bounding box center [734, 363] width 1066 height 245
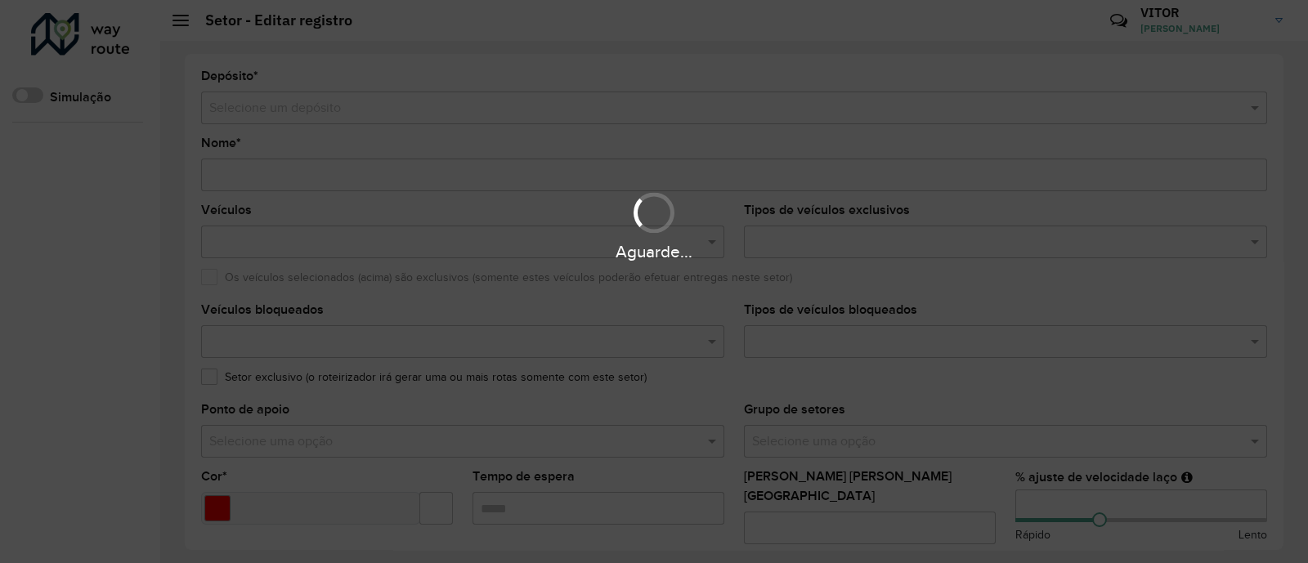
type input "**********"
type input "*******"
type input "*****"
type input "**"
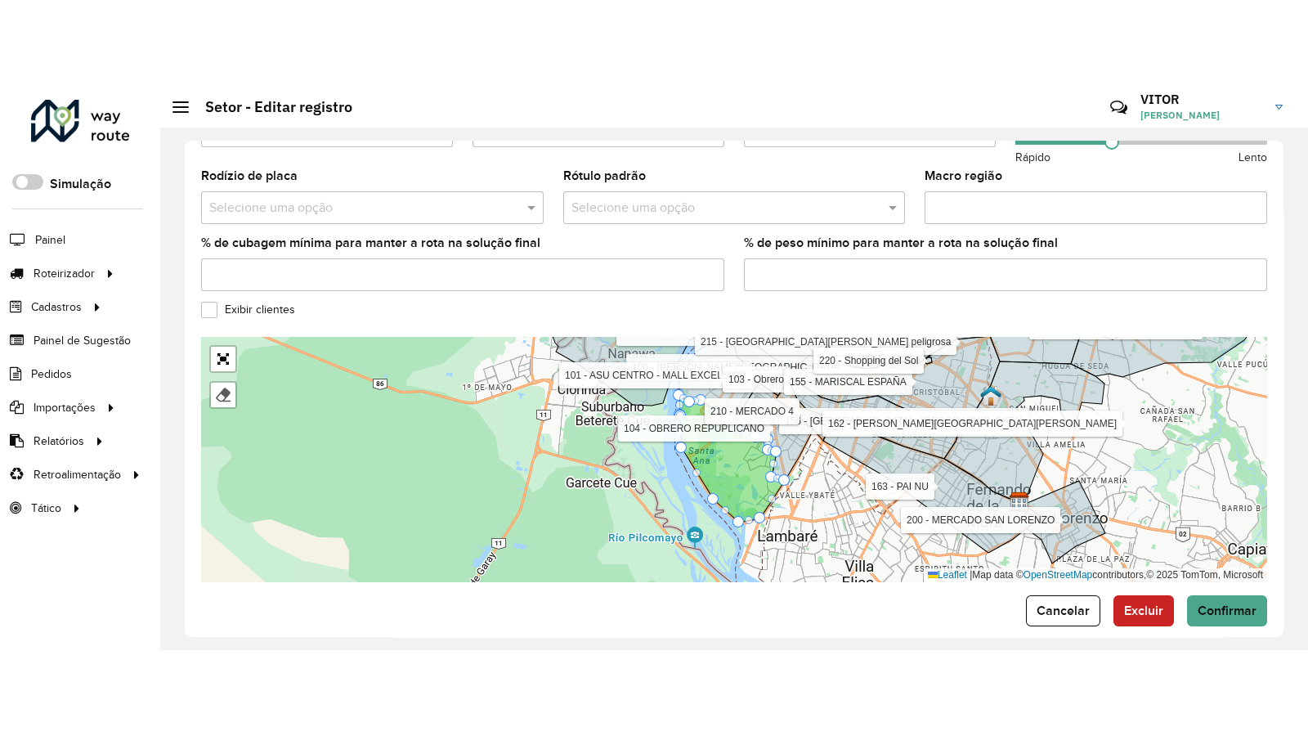
scroll to position [560, 0]
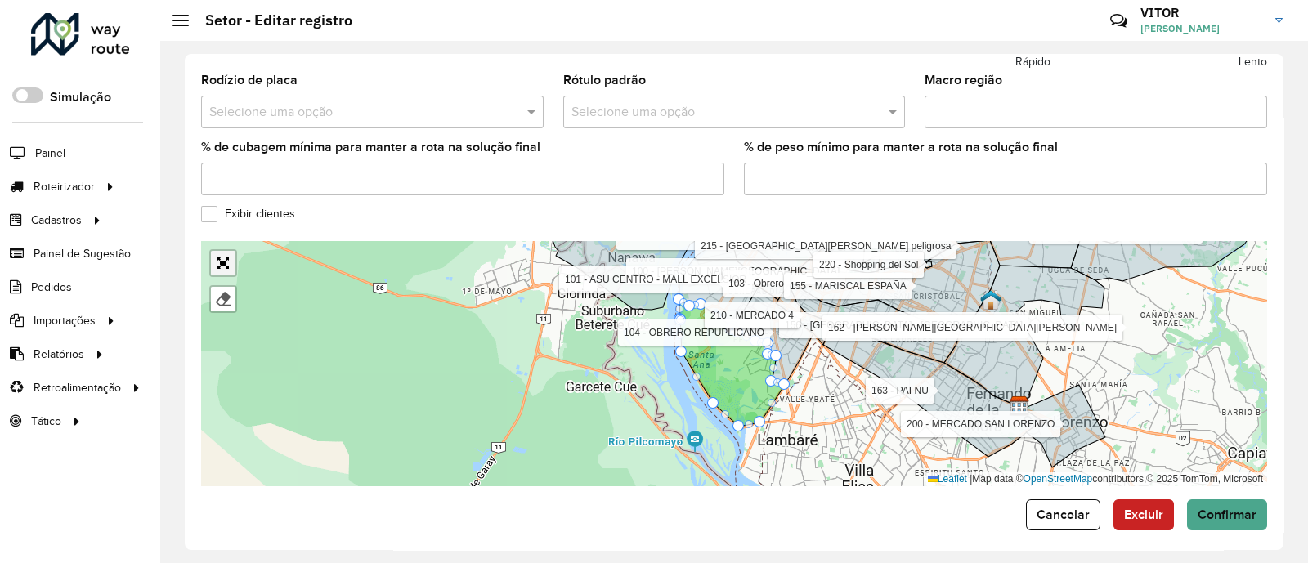
click at [222, 251] on link "Abrir mapa em tela cheia" at bounding box center [223, 263] width 25 height 25
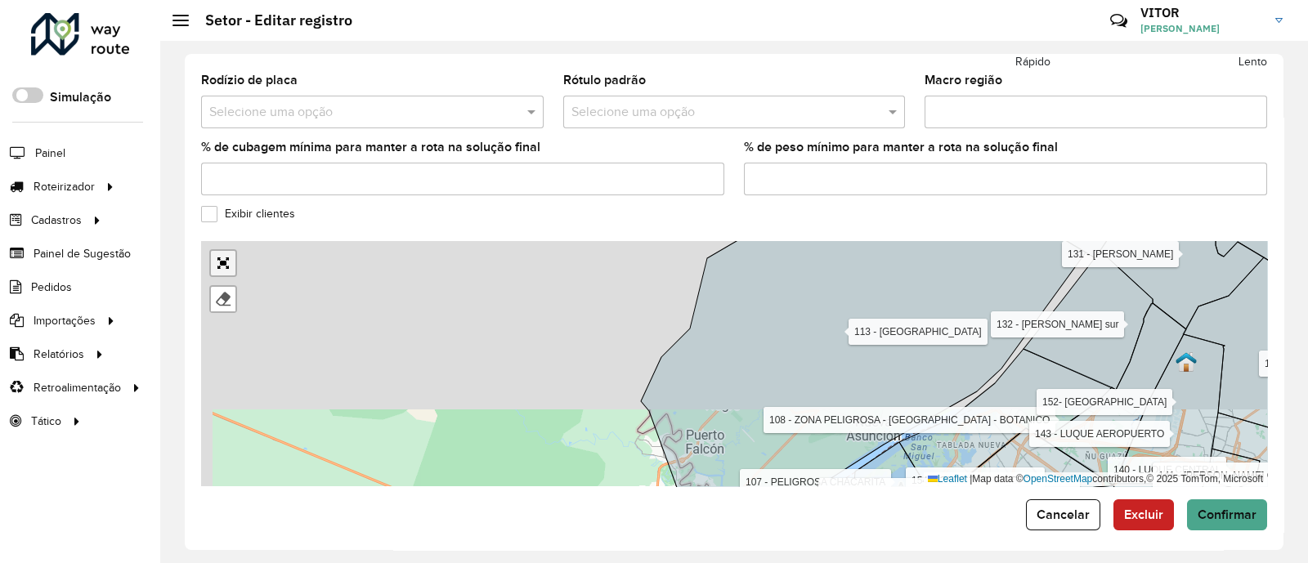
scroll to position [129, 0]
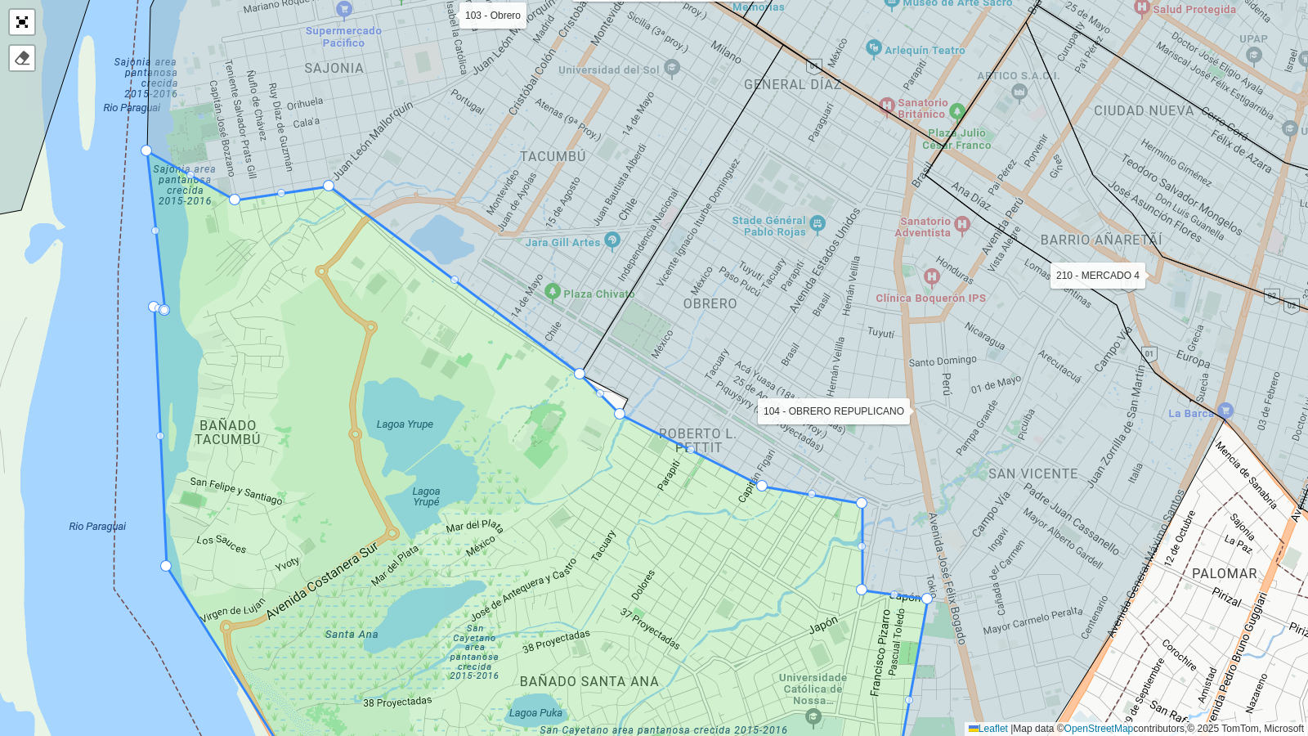
drag, startPoint x: 600, startPoint y: 392, endPoint x: 644, endPoint y: 387, distance: 44.4
drag, startPoint x: 601, startPoint y: 390, endPoint x: 621, endPoint y: 388, distance: 20.5
drag, startPoint x: 617, startPoint y: 414, endPoint x: 628, endPoint y: 369, distance: 46.4
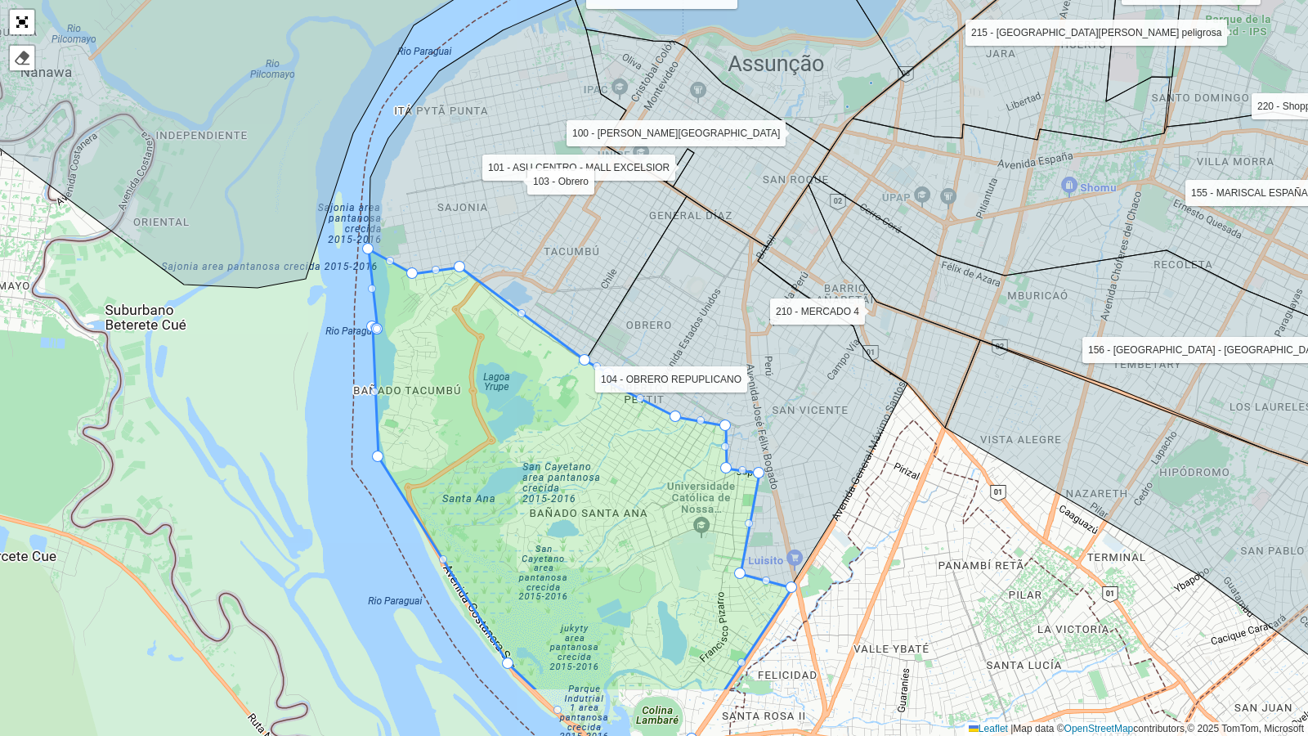
drag, startPoint x: 555, startPoint y: 549, endPoint x: 575, endPoint y: 405, distance: 146.1
click at [575, 405] on icon at bounding box center [580, 470] width 423 height 442
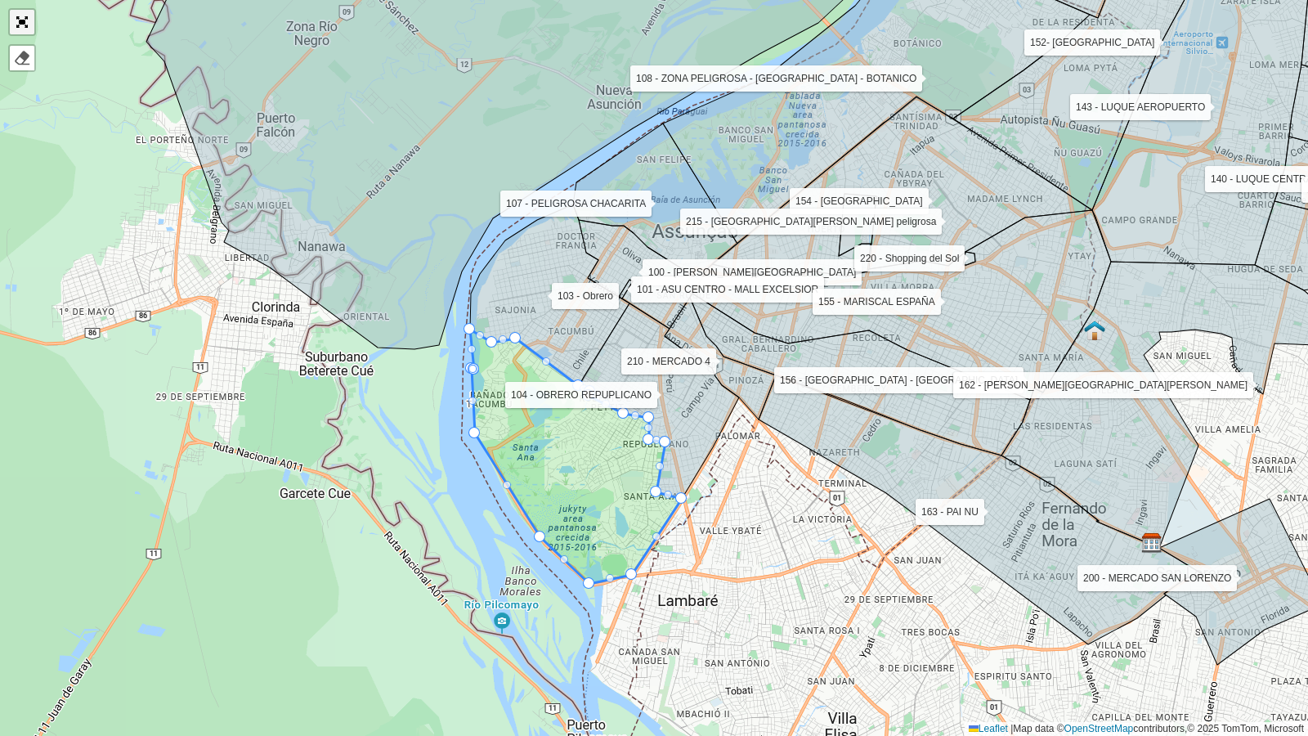
click at [25, 20] on link "Abrir mapa em tela cheia" at bounding box center [22, 22] width 25 height 25
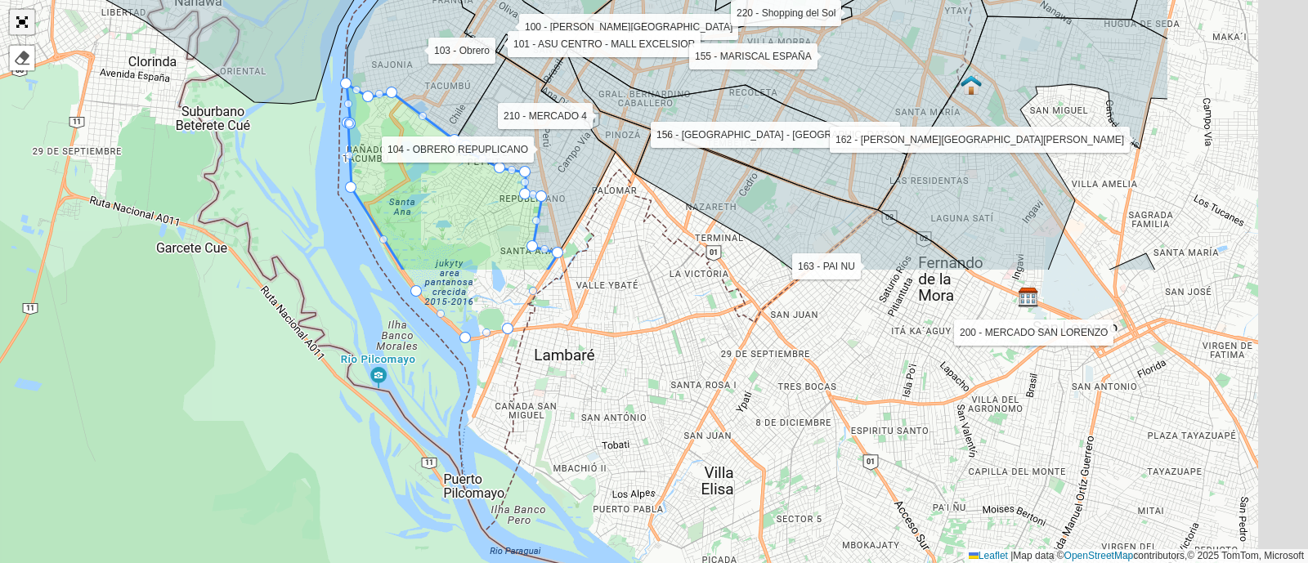
scroll to position [560, 0]
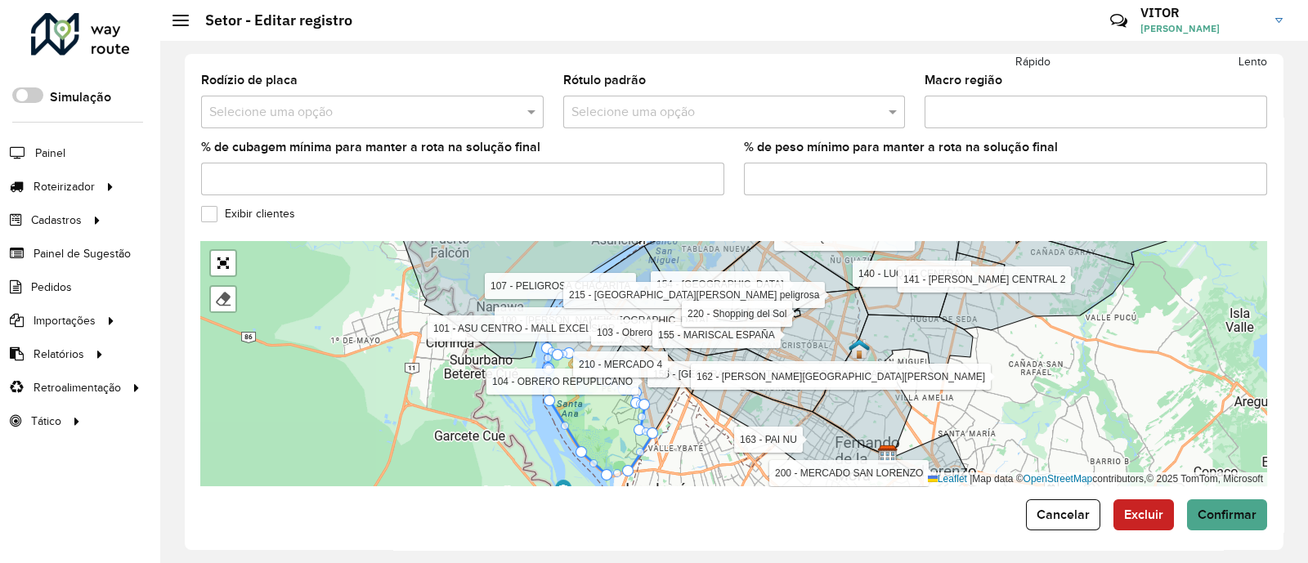
drag, startPoint x: 825, startPoint y: 465, endPoint x: 696, endPoint y: 426, distance: 134.9
click at [696, 426] on div "100 - ASUNCIÓN CENTRO 101 - ASU CENTRO - MALL EXCELSIOR 103 - Obrero 104 - OBRE…" at bounding box center [734, 363] width 1066 height 245
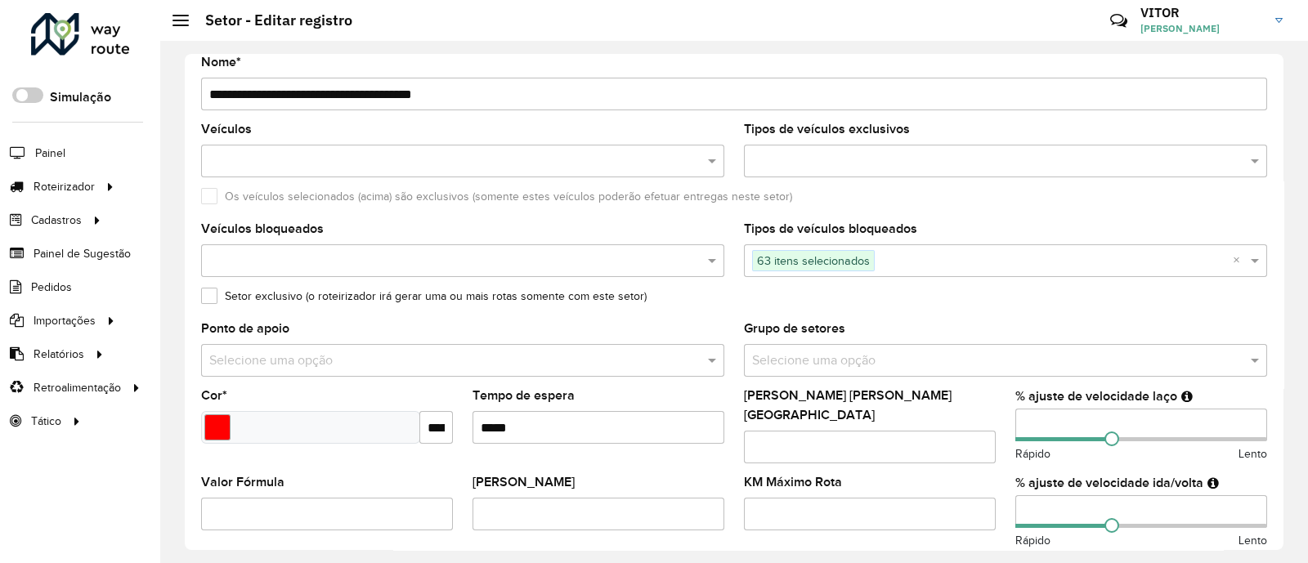
scroll to position [0, 0]
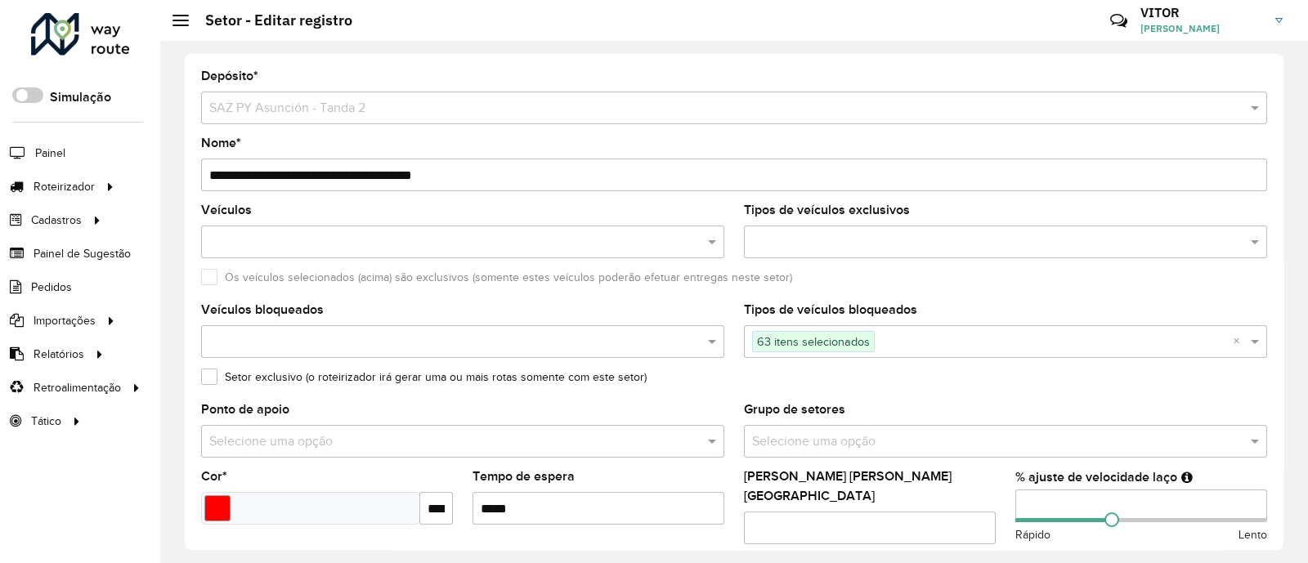
click at [228, 172] on input "**********" at bounding box center [734, 175] width 1066 height 33
click at [427, 177] on input "**********" at bounding box center [734, 175] width 1066 height 33
click at [494, 172] on input "**********" at bounding box center [734, 175] width 1066 height 33
click at [360, 177] on input "**********" at bounding box center [734, 175] width 1066 height 33
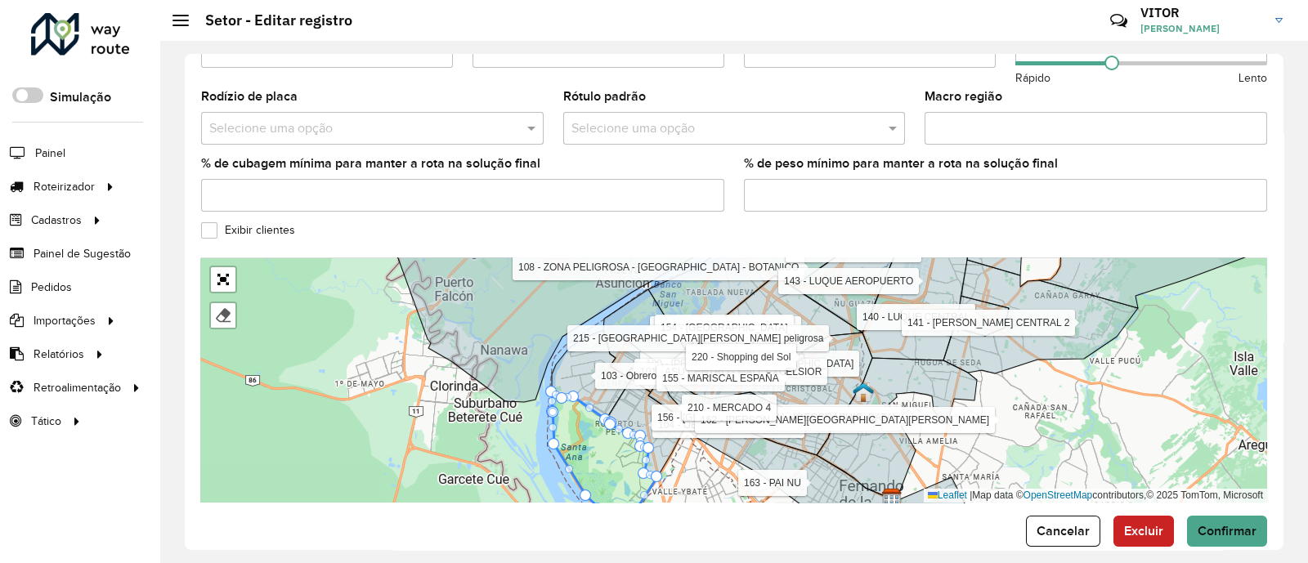
scroll to position [560, 0]
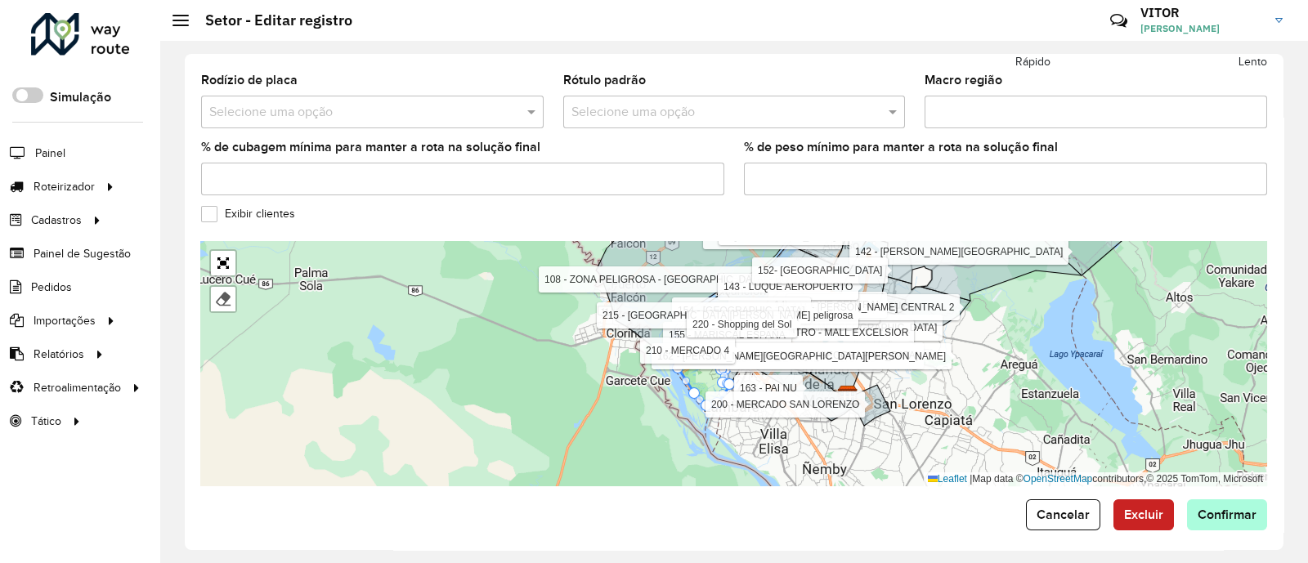
type input "**********"
click at [1214, 508] on span "Confirmar" at bounding box center [1226, 515] width 59 height 14
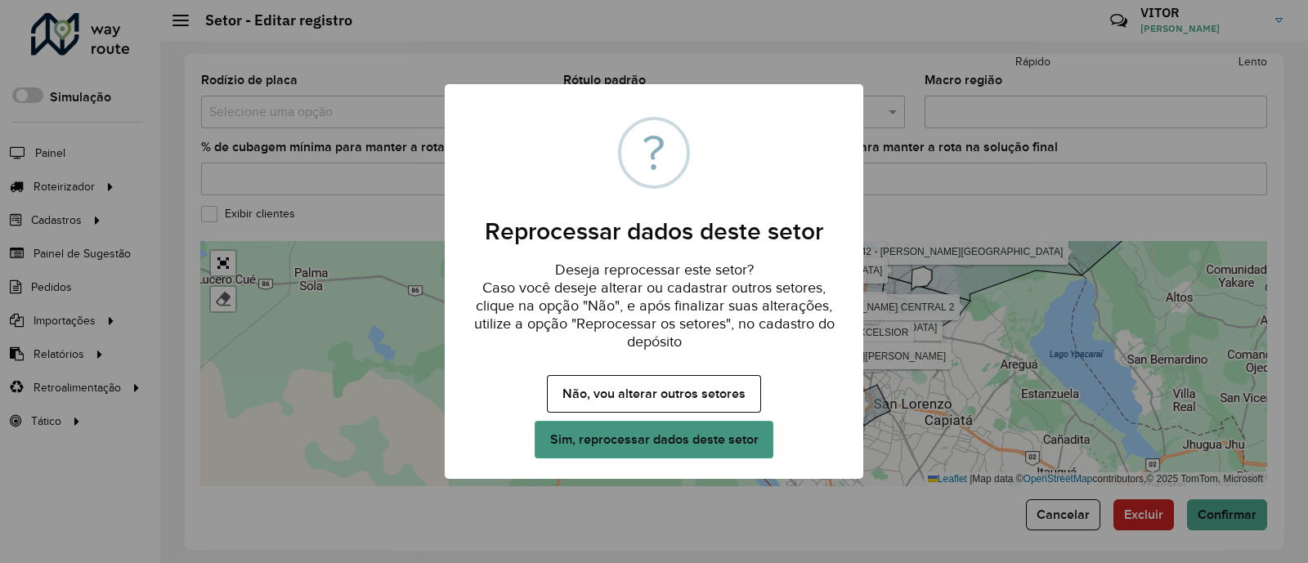
click at [680, 431] on button "Sim, reprocessar dados deste setor" at bounding box center [653, 440] width 239 height 38
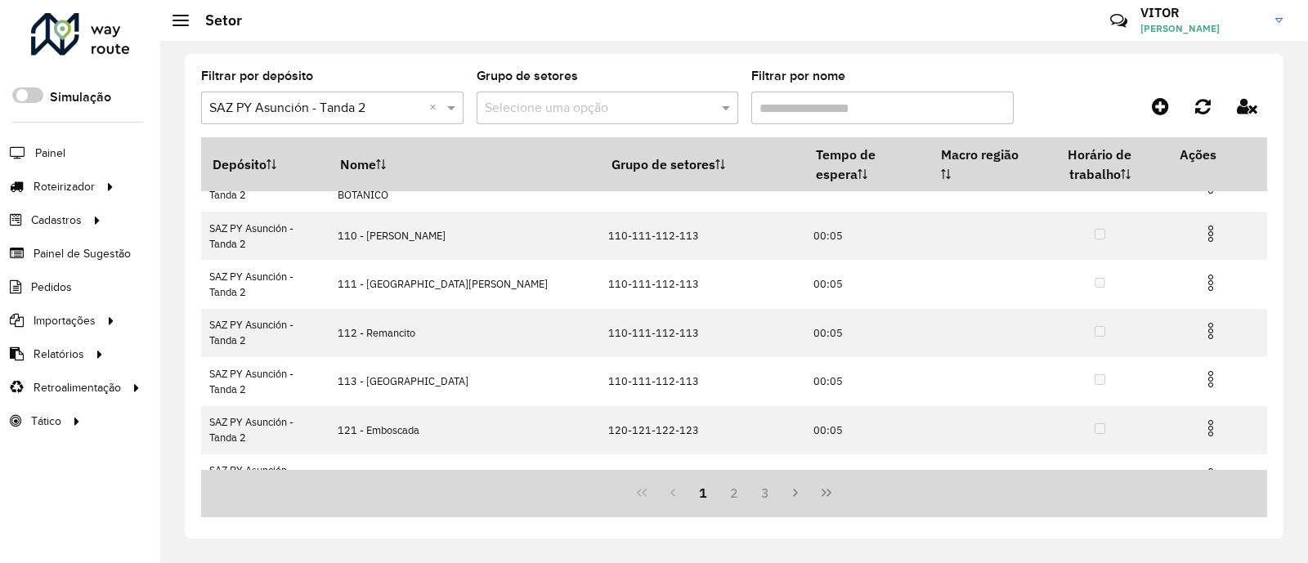
scroll to position [302, 0]
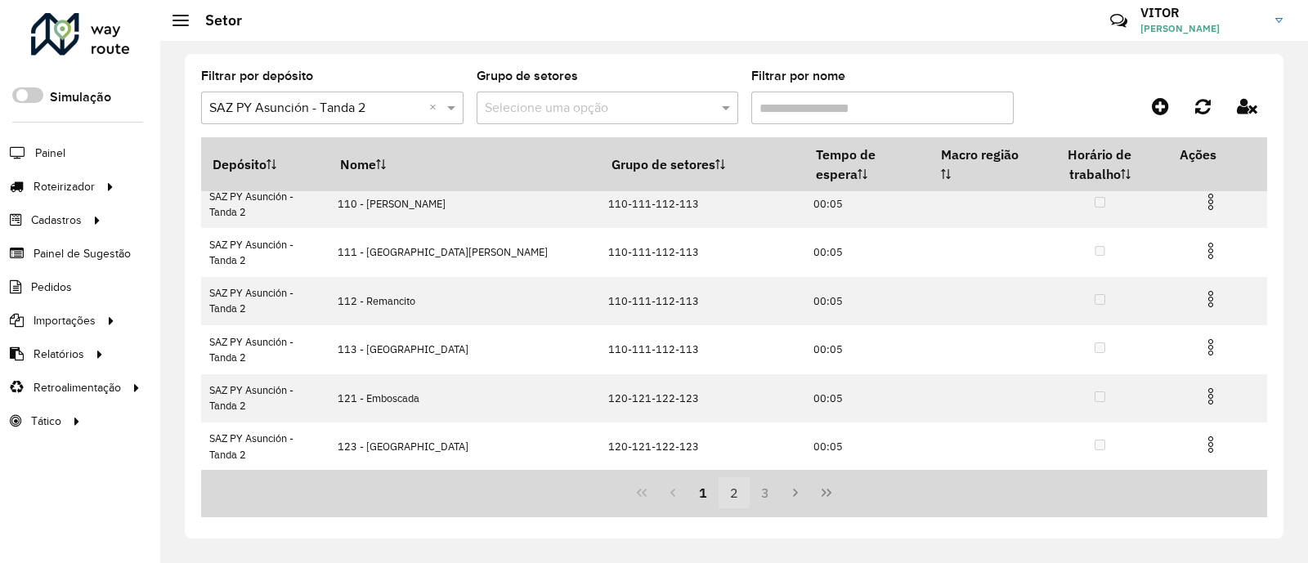
click at [732, 496] on button "2" at bounding box center [733, 492] width 31 height 31
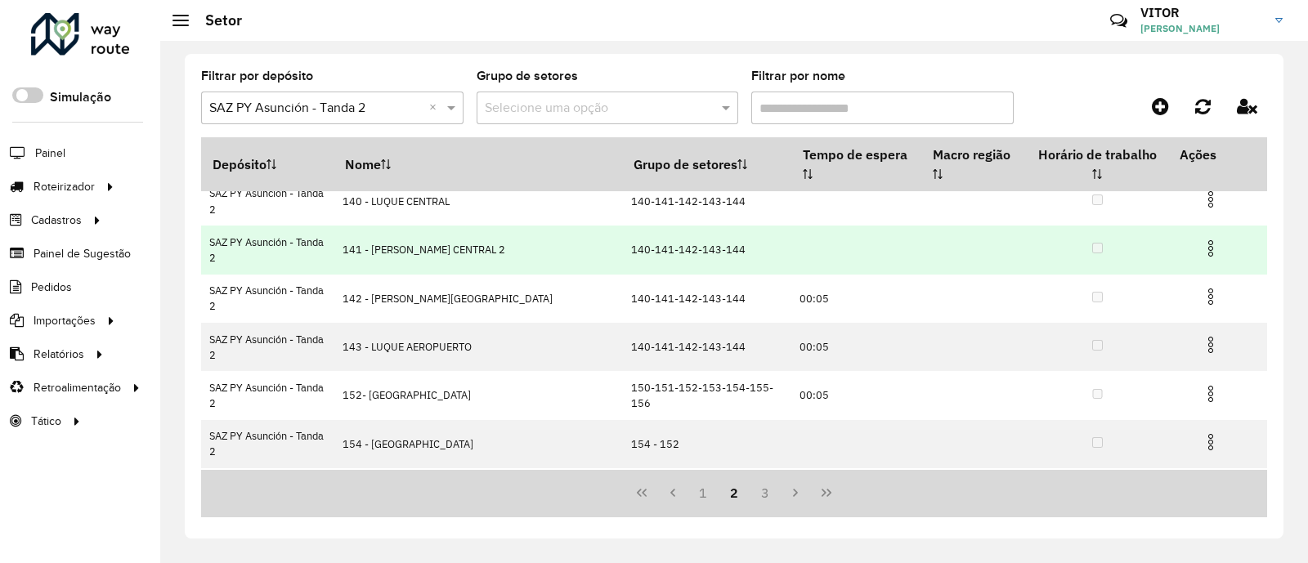
scroll to position [200, 0]
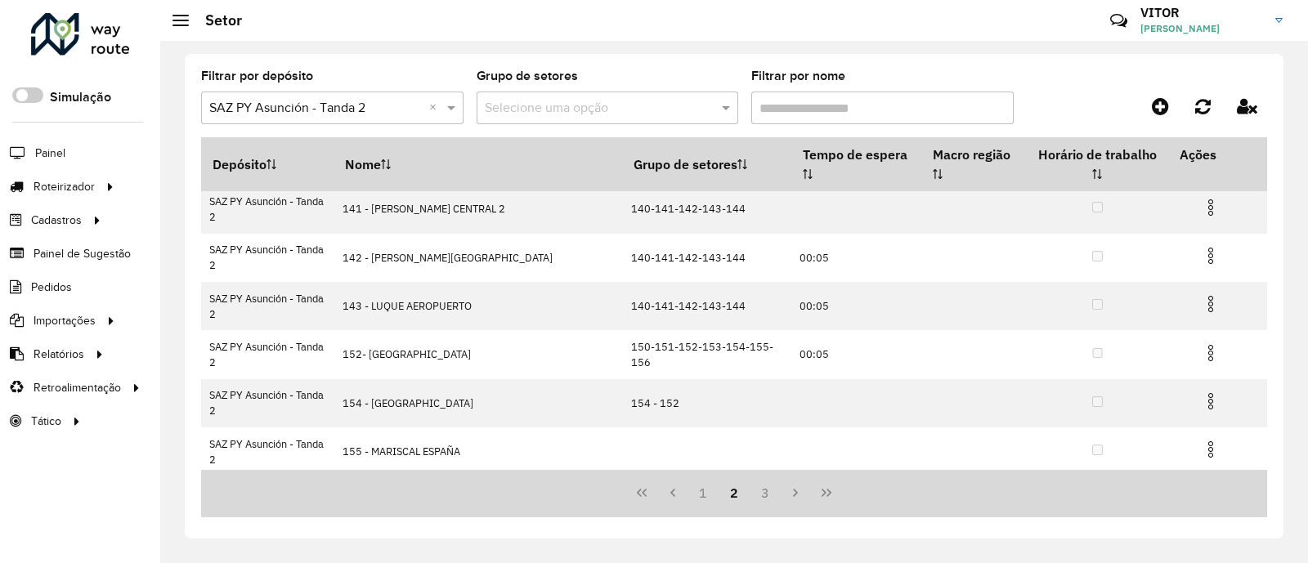
click at [1201, 537] on img at bounding box center [1211, 547] width 20 height 20
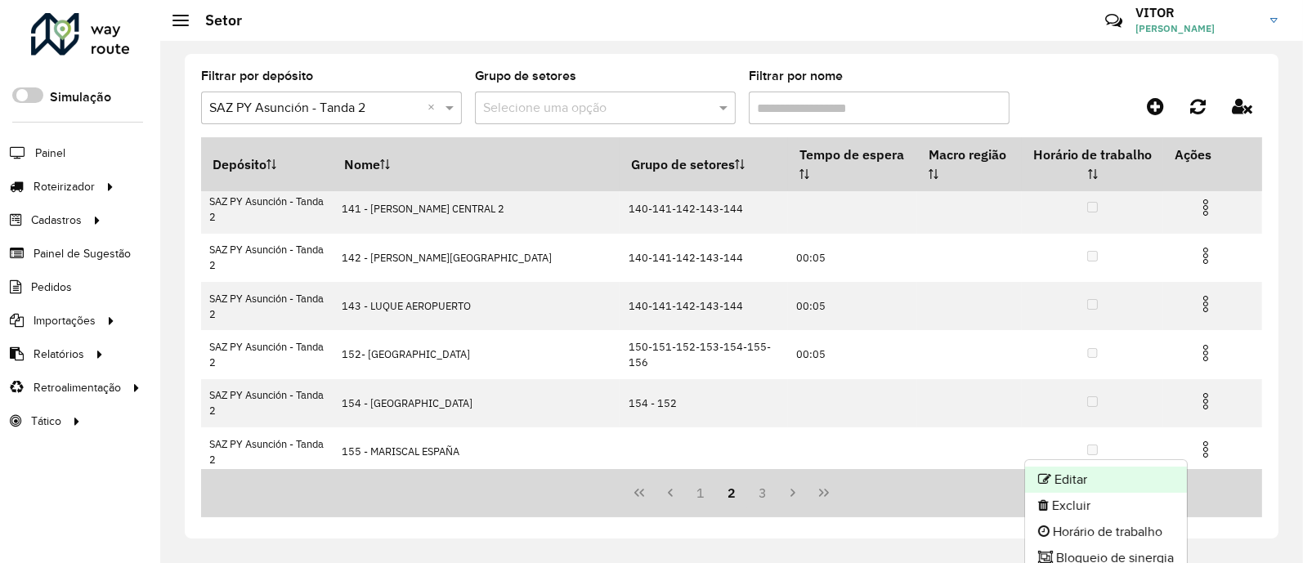
click at [1127, 473] on li "Editar" at bounding box center [1106, 480] width 162 height 26
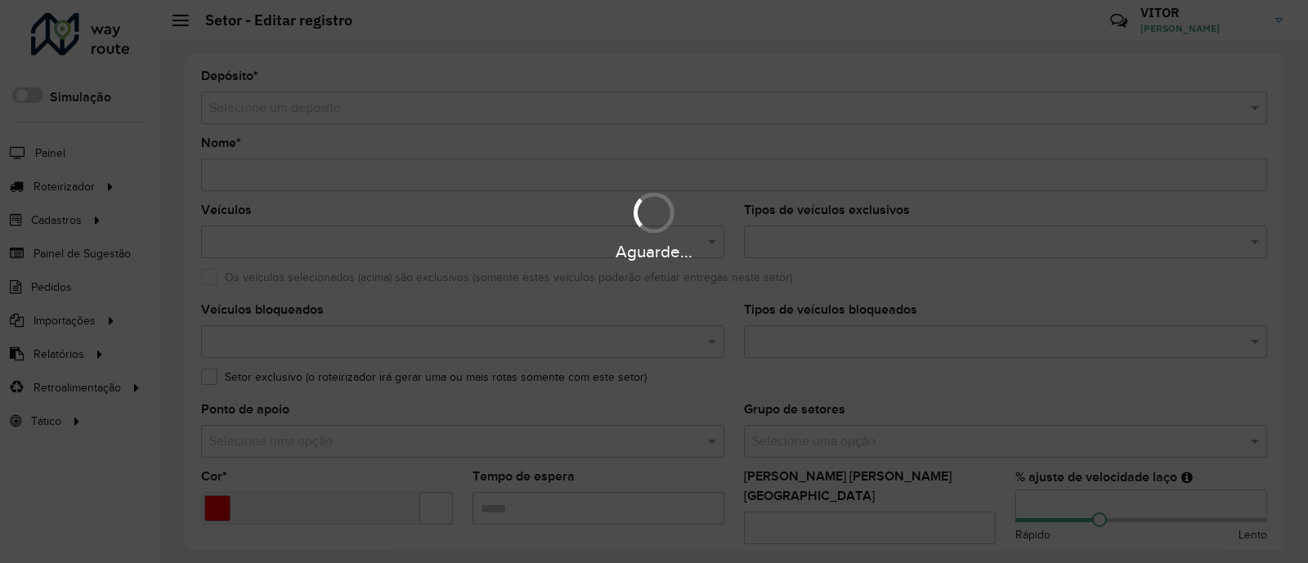
type input "**********"
type input "*******"
type input "*****"
type input "**"
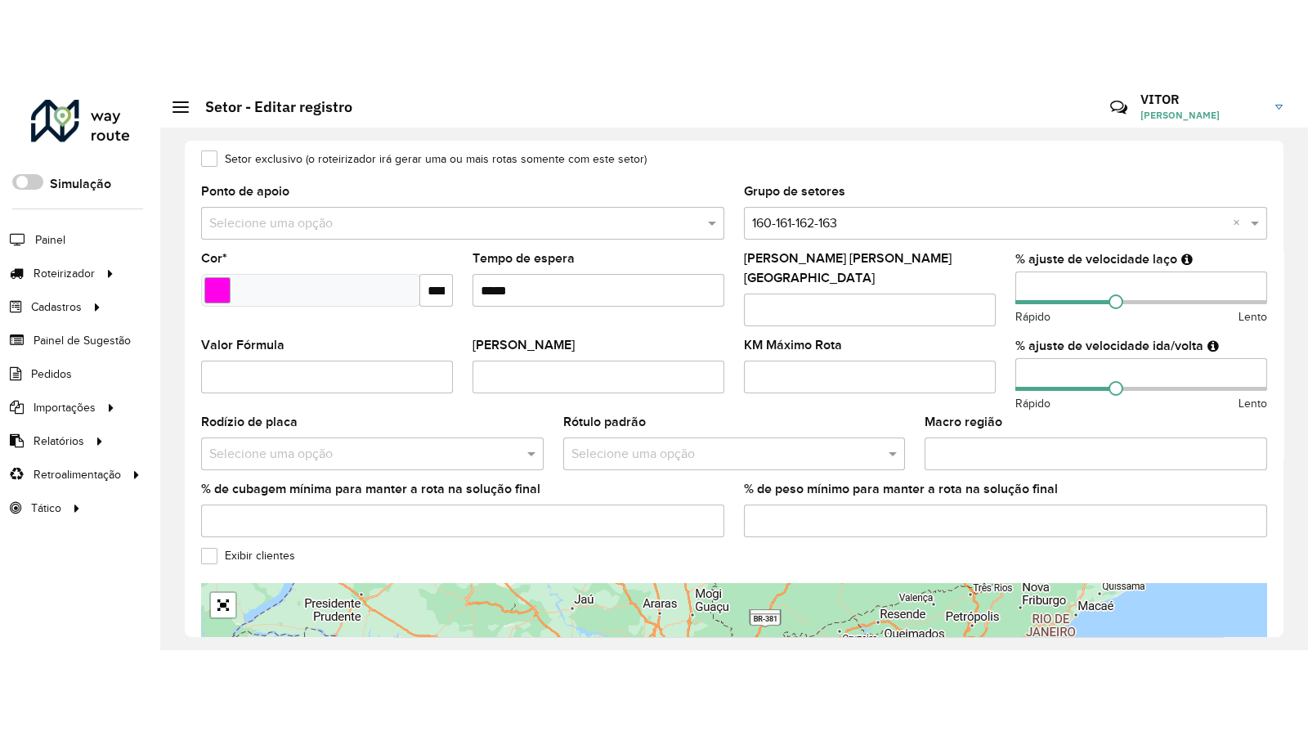
scroll to position [560, 0]
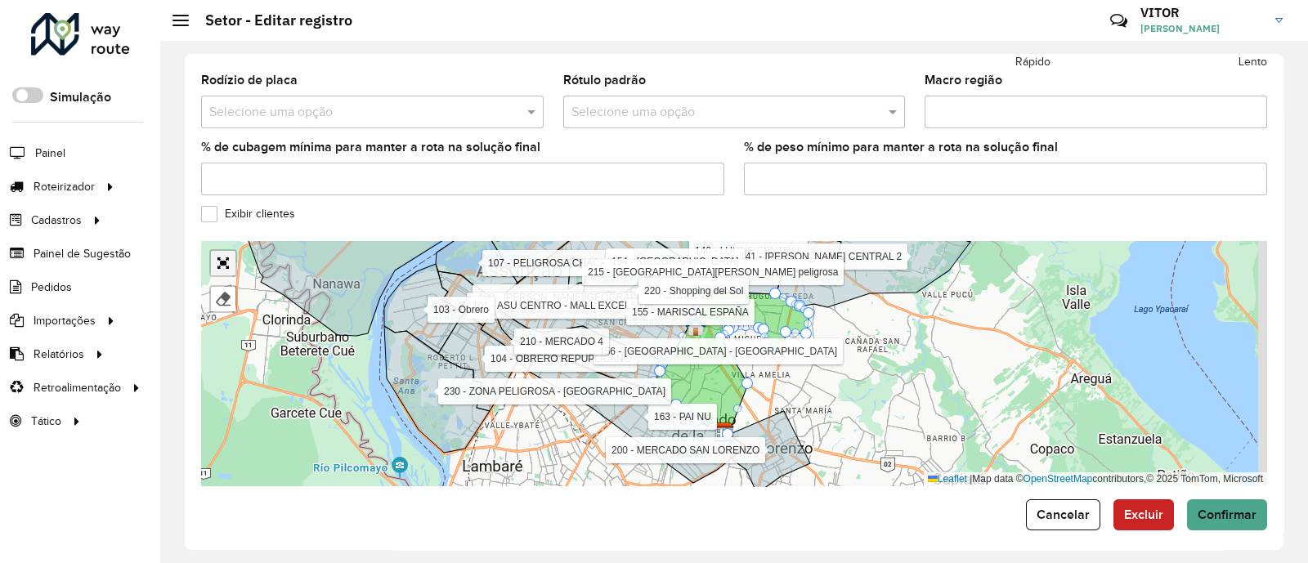
drag, startPoint x: 223, startPoint y: 253, endPoint x: 222, endPoint y: 376, distance: 122.6
click at [223, 253] on link "Abrir mapa em tela cheia" at bounding box center [223, 263] width 25 height 25
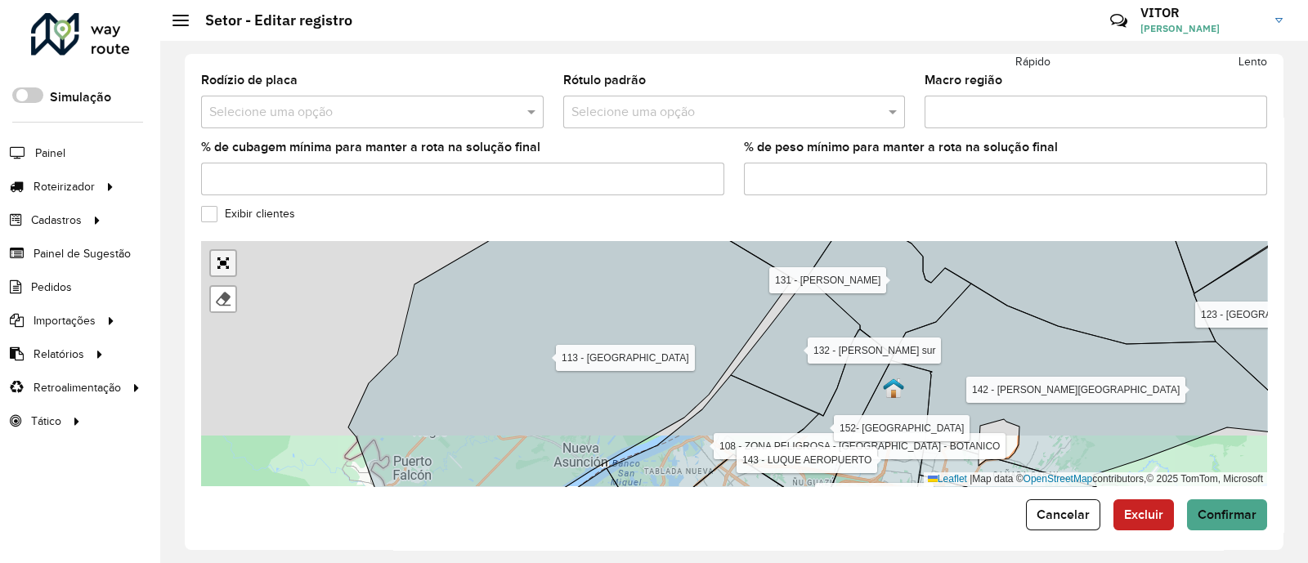
scroll to position [129, 0]
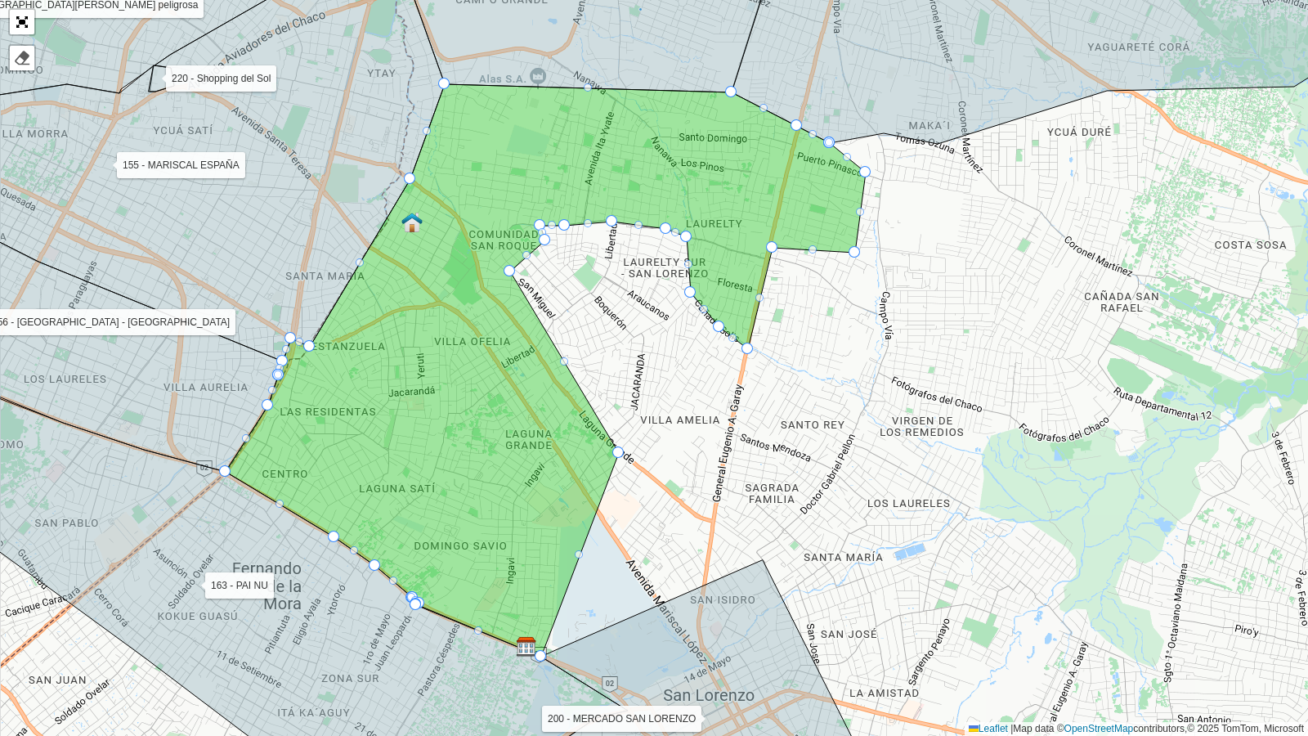
drag, startPoint x: 692, startPoint y: 422, endPoint x: 595, endPoint y: 383, distance: 104.6
click at [595, 383] on div "100 - ASUNCIÓN CENTRO 101 - ASU CENTRO - MALL EXCELSIOR 103 - Obrero 104 - OBRE…" at bounding box center [654, 368] width 1308 height 736
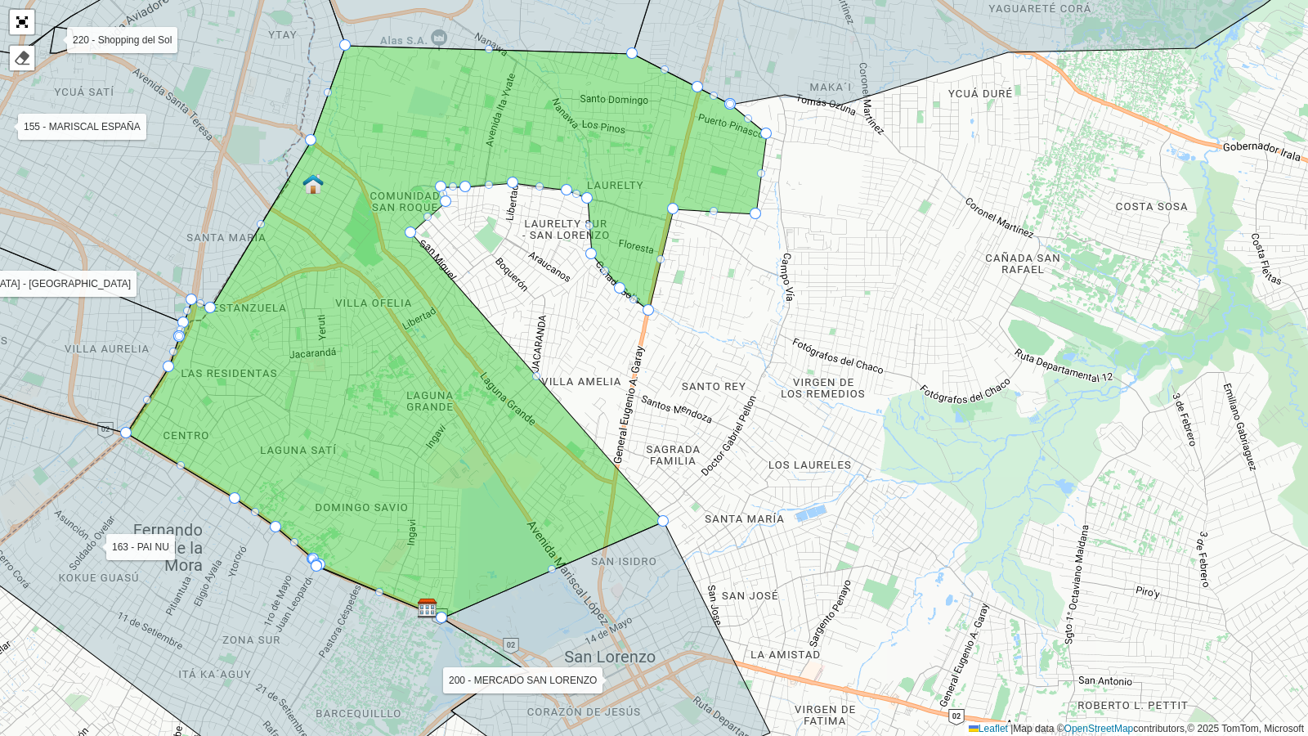
drag, startPoint x: 520, startPoint y: 411, endPoint x: 674, endPoint y: 517, distance: 187.5
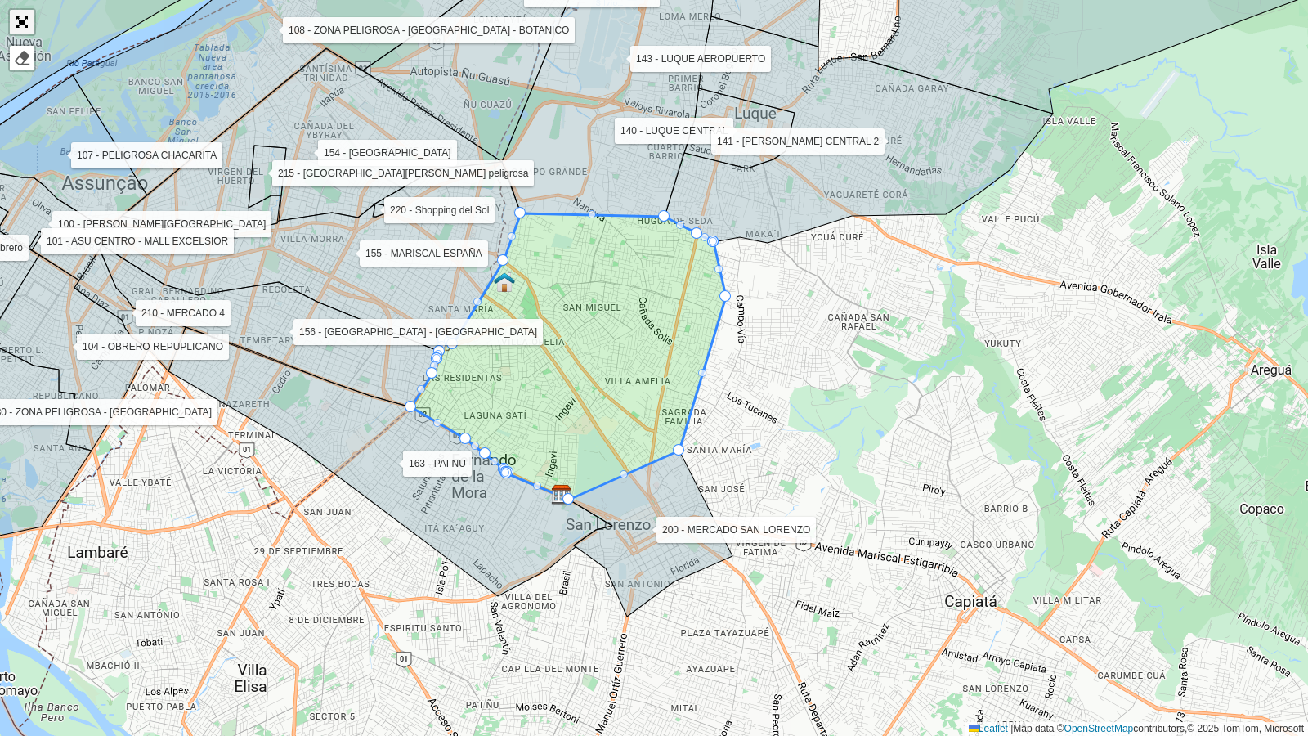
click at [16, 13] on link "Abrir mapa em tela cheia" at bounding box center [22, 22] width 25 height 25
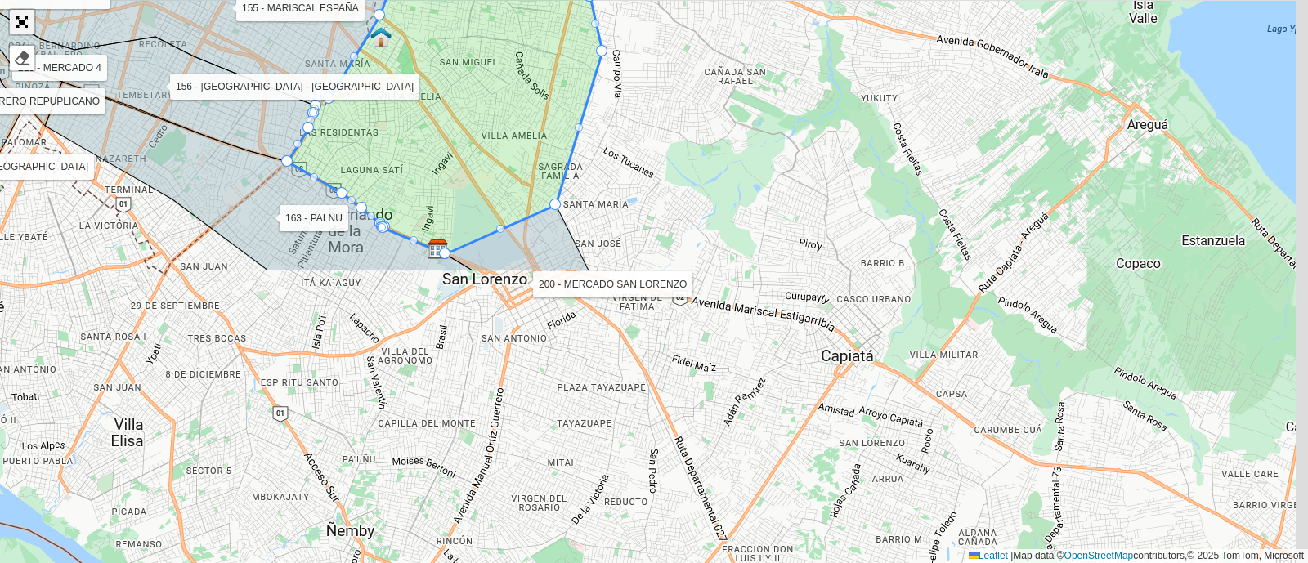
scroll to position [560, 0]
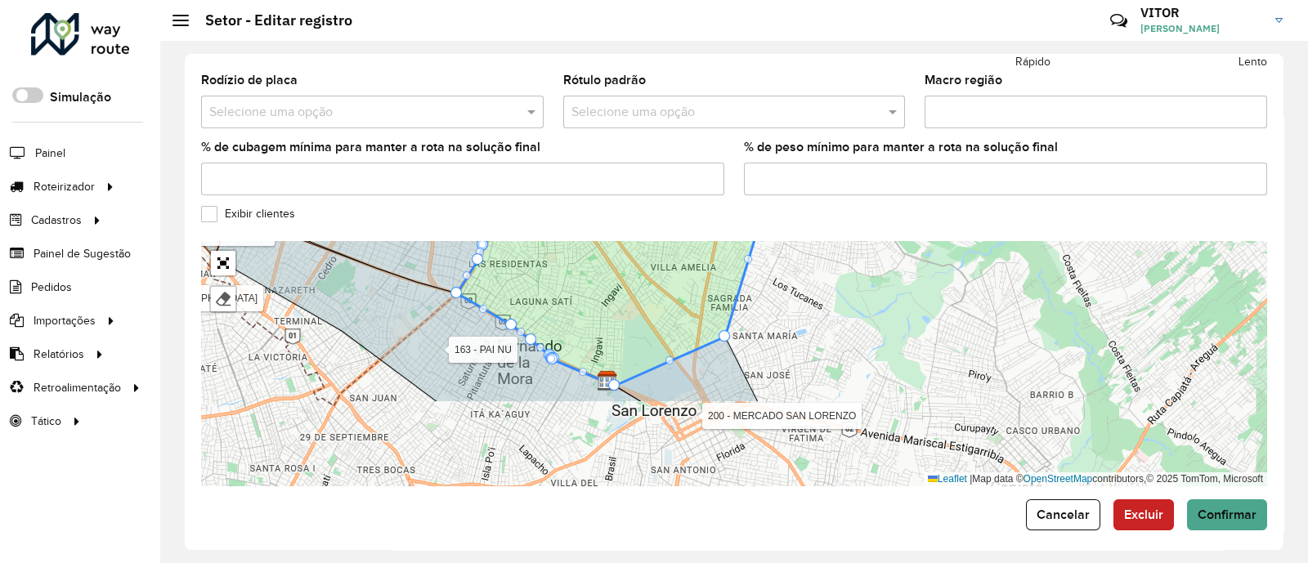
drag, startPoint x: 892, startPoint y: 412, endPoint x: 860, endPoint y: 302, distance: 114.1
click at [860, 302] on div "100 - ASUNCIÓN CENTRO 101 - ASU CENTRO - MALL EXCELSIOR 103 - Obrero 104 - OBRE…" at bounding box center [734, 363] width 1066 height 245
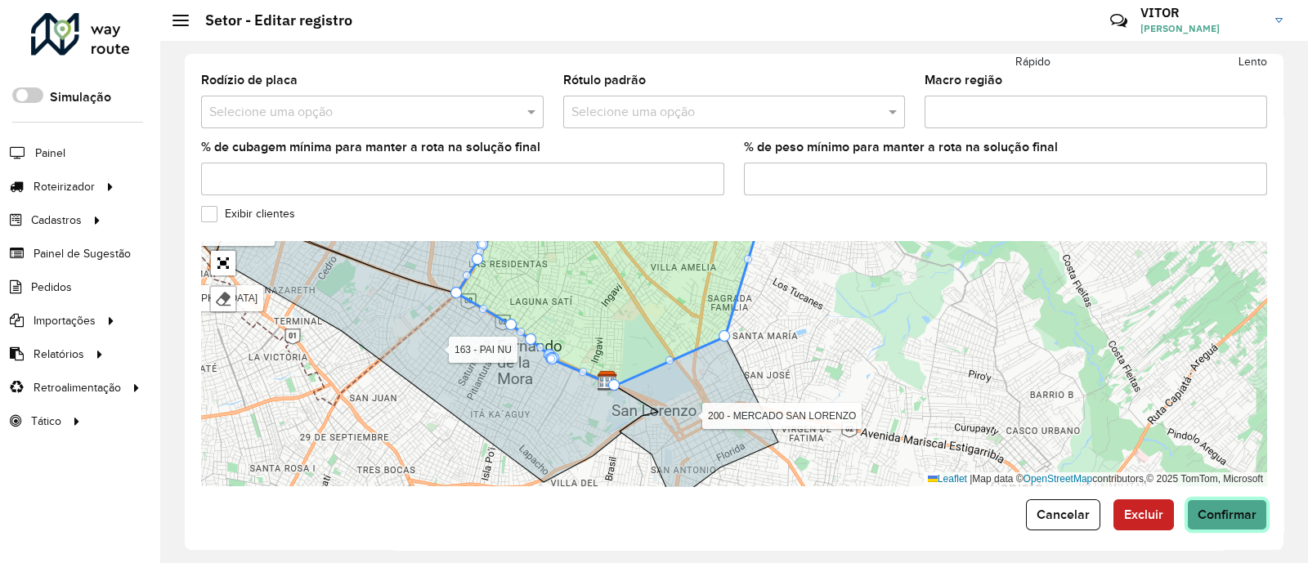
click at [1203, 508] on span "Confirmar" at bounding box center [1226, 515] width 59 height 14
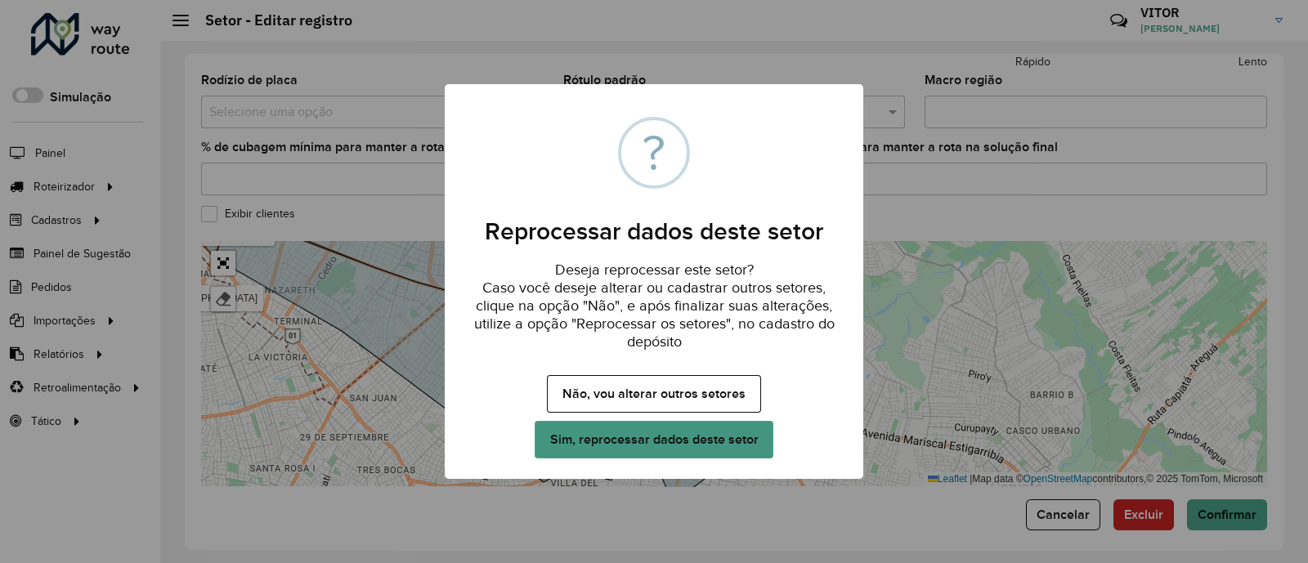
click at [723, 445] on button "Sim, reprocessar dados deste setor" at bounding box center [653, 440] width 239 height 38
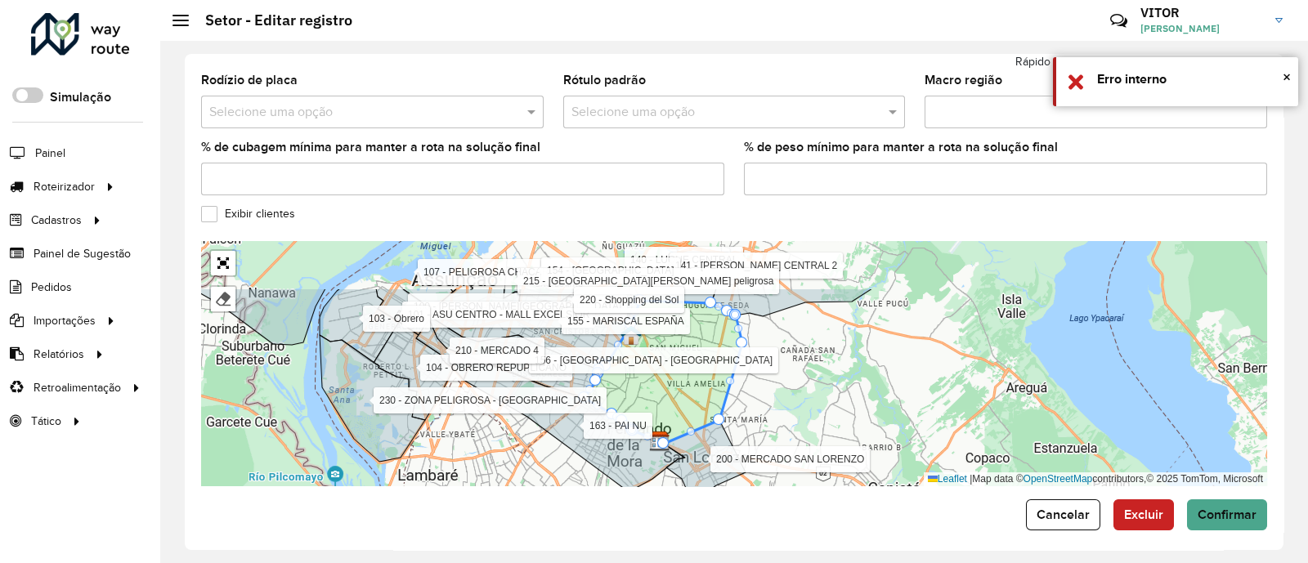
drag, startPoint x: 760, startPoint y: 325, endPoint x: 749, endPoint y: 396, distance: 71.9
click at [749, 396] on div "100 - ASUNCIÓN CENTRO 101 - ASU CENTRO - MALL EXCELSIOR 103 - Obrero 104 - OBRE…" at bounding box center [734, 363] width 1066 height 245
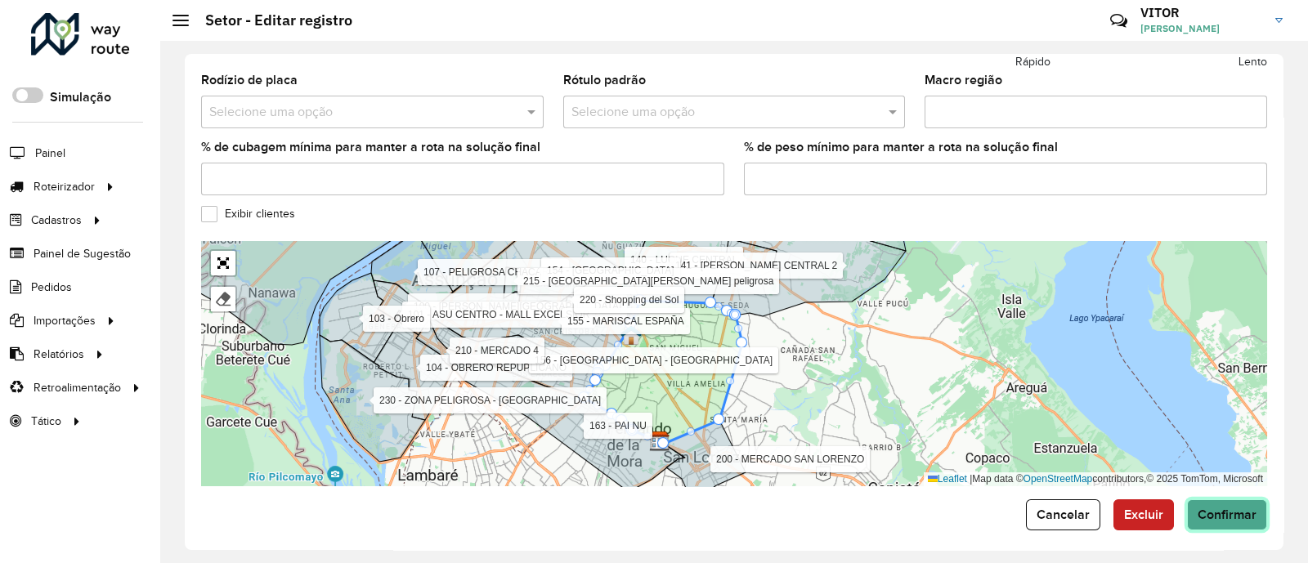
click at [1233, 508] on span "Confirmar" at bounding box center [1226, 515] width 59 height 14
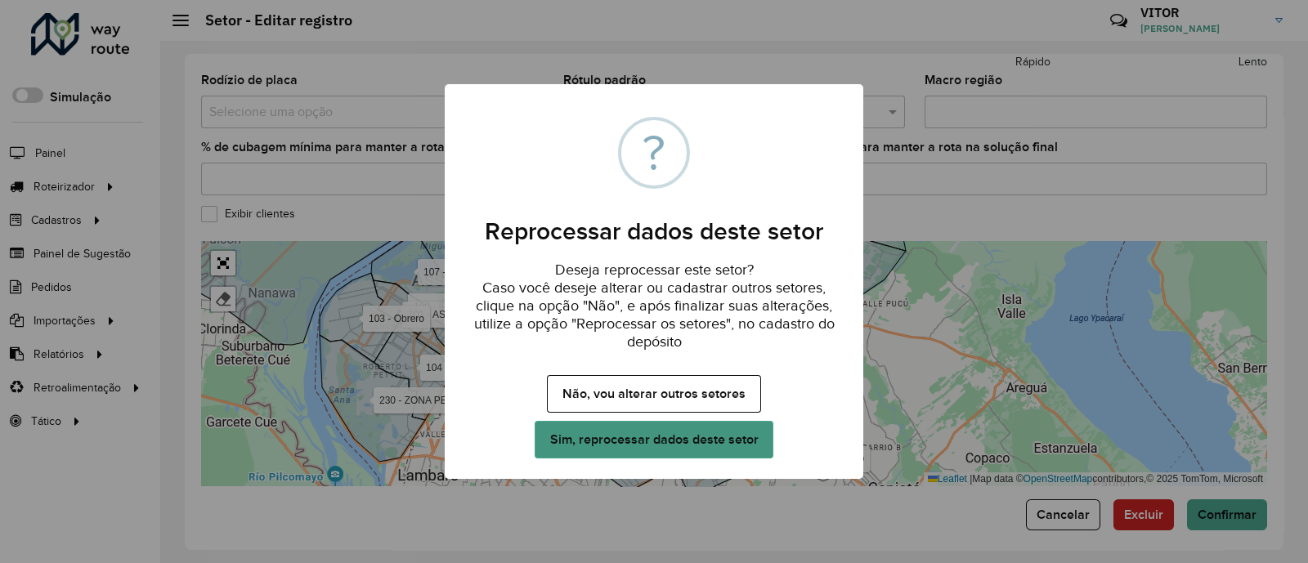
click at [655, 445] on button "Sim, reprocessar dados deste setor" at bounding box center [653, 440] width 239 height 38
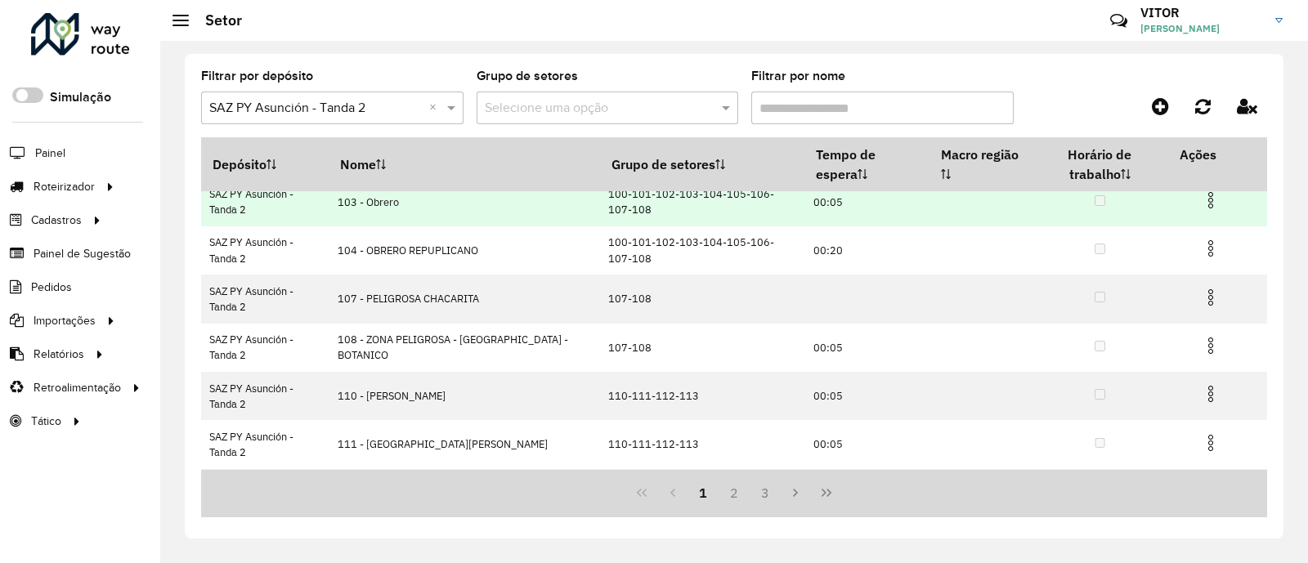
scroll to position [302, 0]
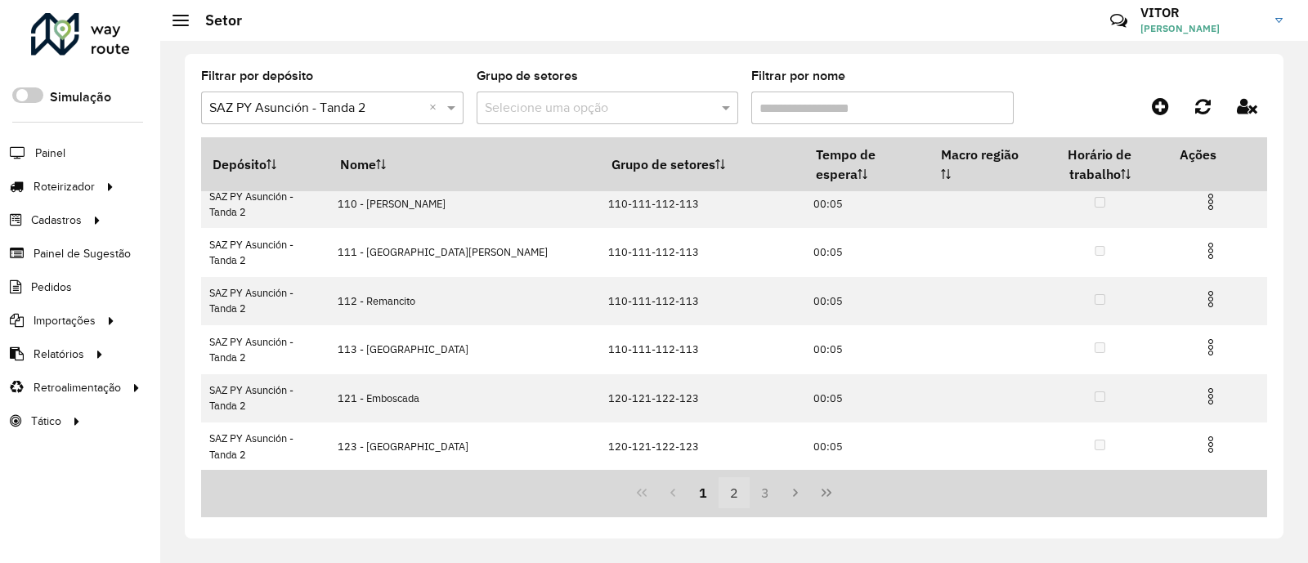
click at [727, 499] on button "2" at bounding box center [733, 492] width 31 height 31
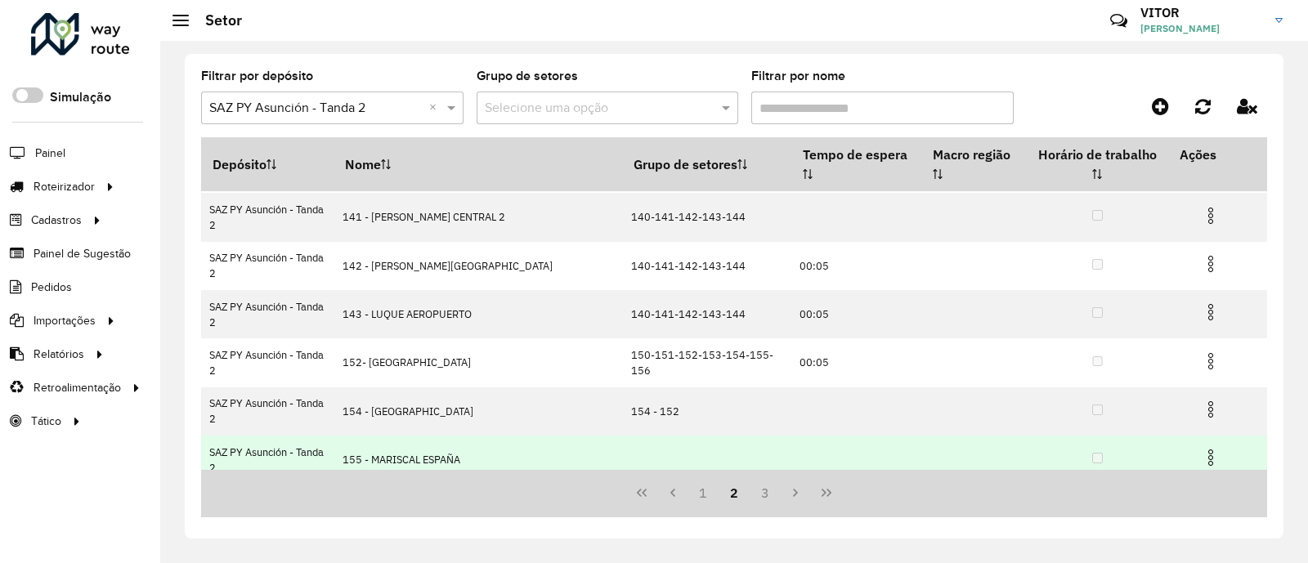
scroll to position [200, 0]
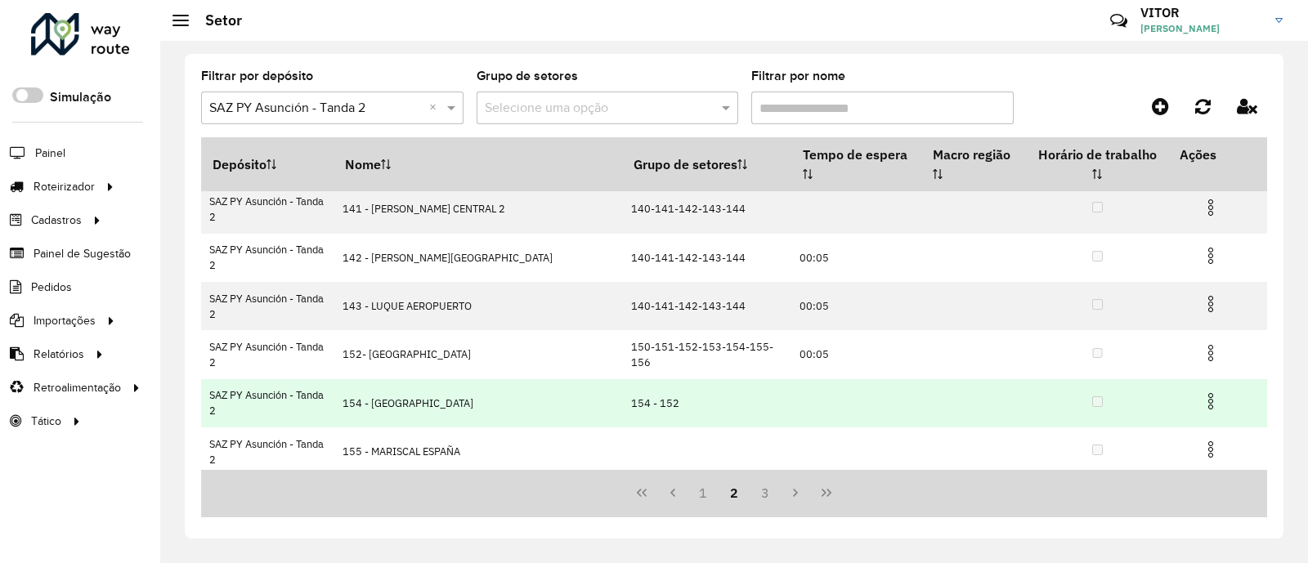
click at [1204, 391] on img at bounding box center [1211, 401] width 20 height 20
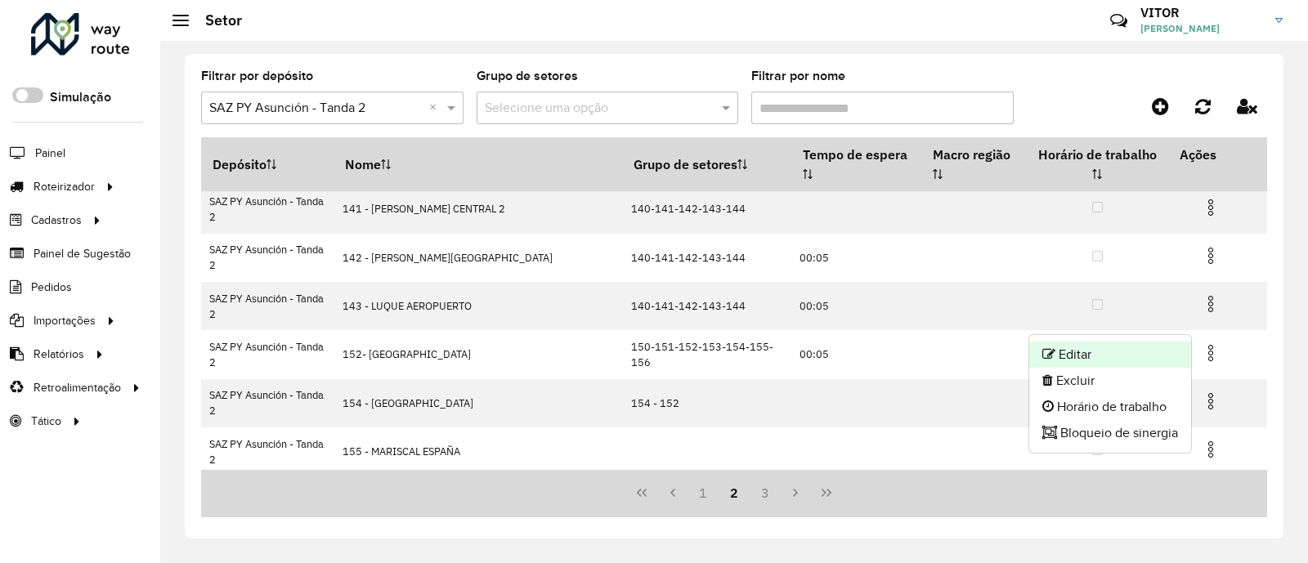
click at [1128, 355] on li "Editar" at bounding box center [1110, 355] width 162 height 26
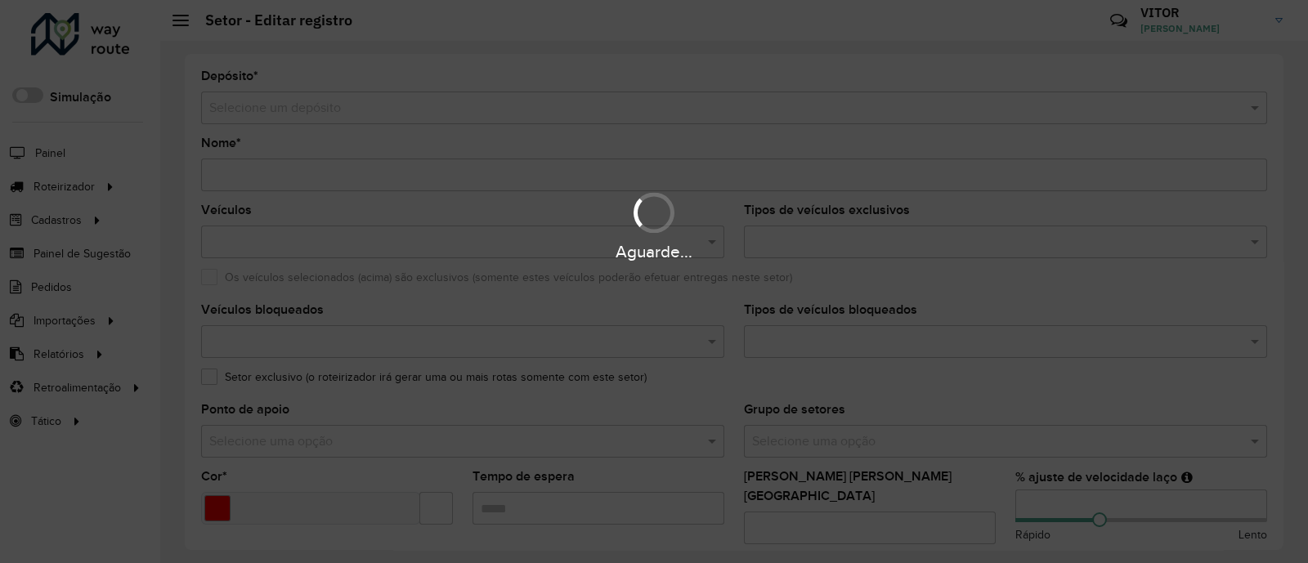
type input "**********"
type input "*******"
type input "**"
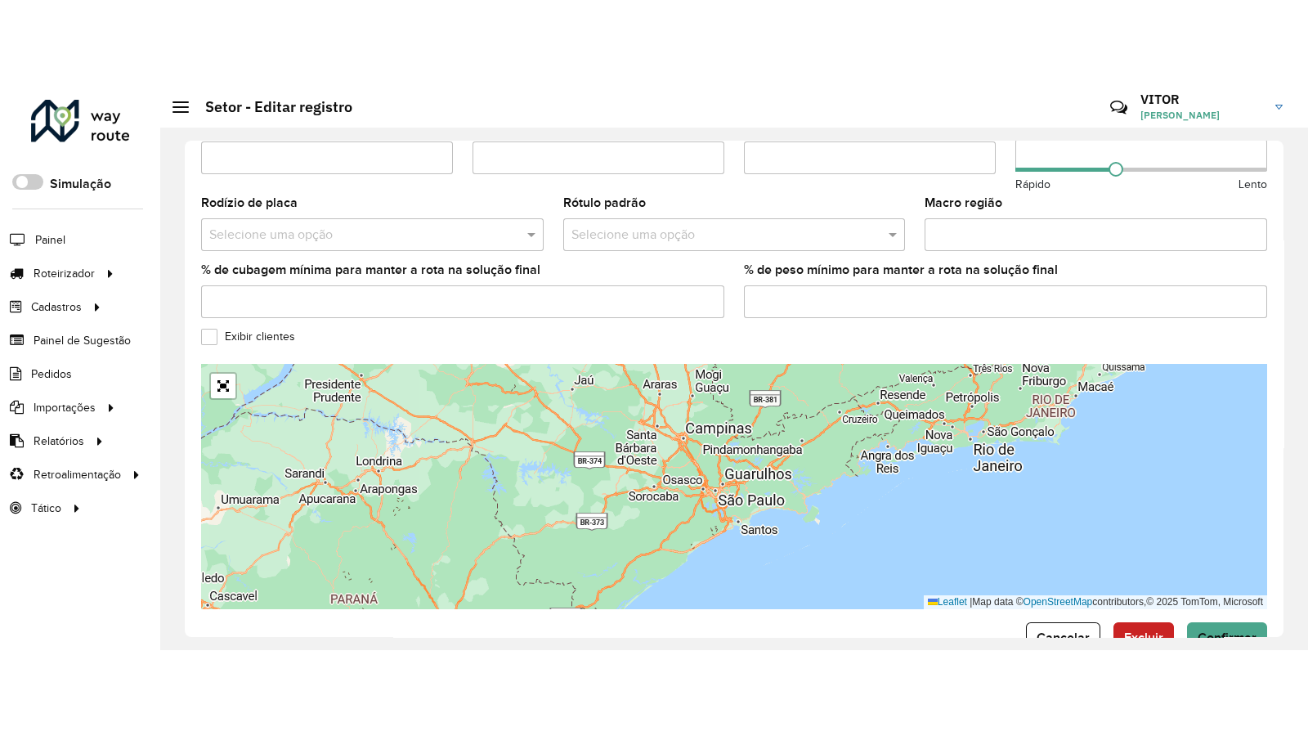
scroll to position [560, 0]
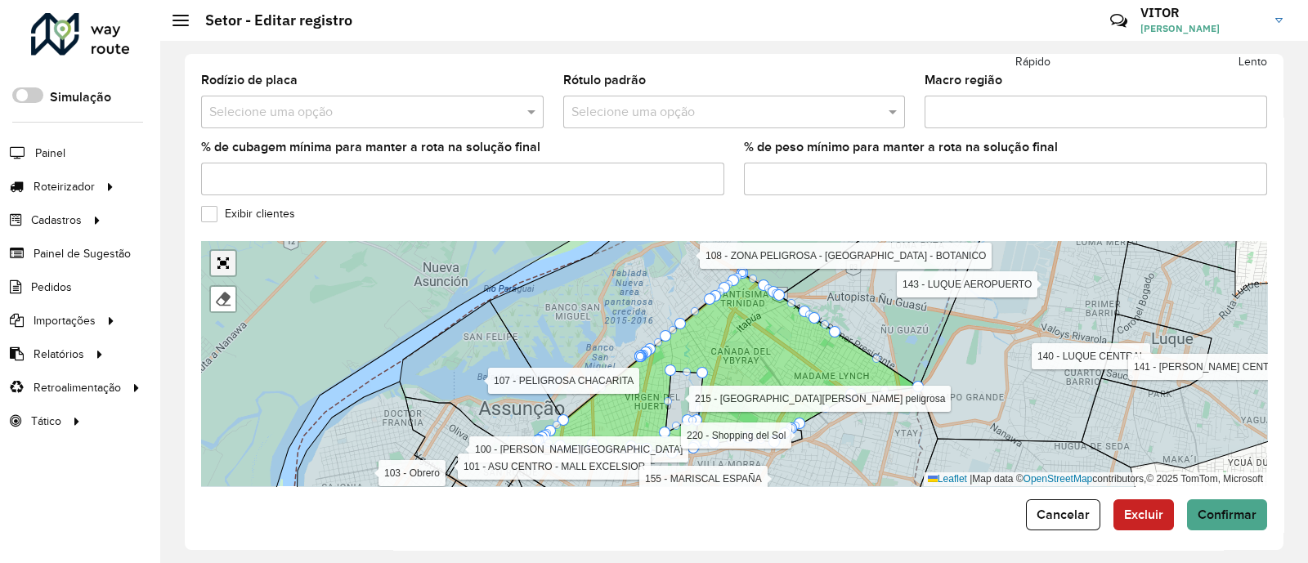
click at [222, 262] on link "Abrir mapa em tela cheia" at bounding box center [223, 263] width 25 height 25
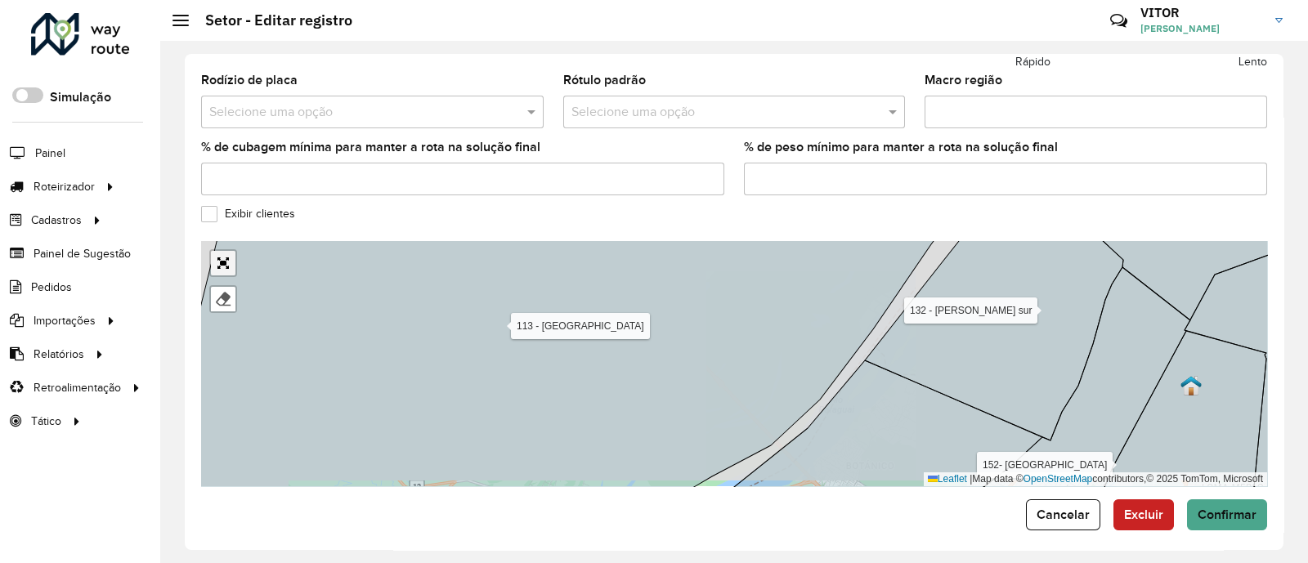
scroll to position [129, 0]
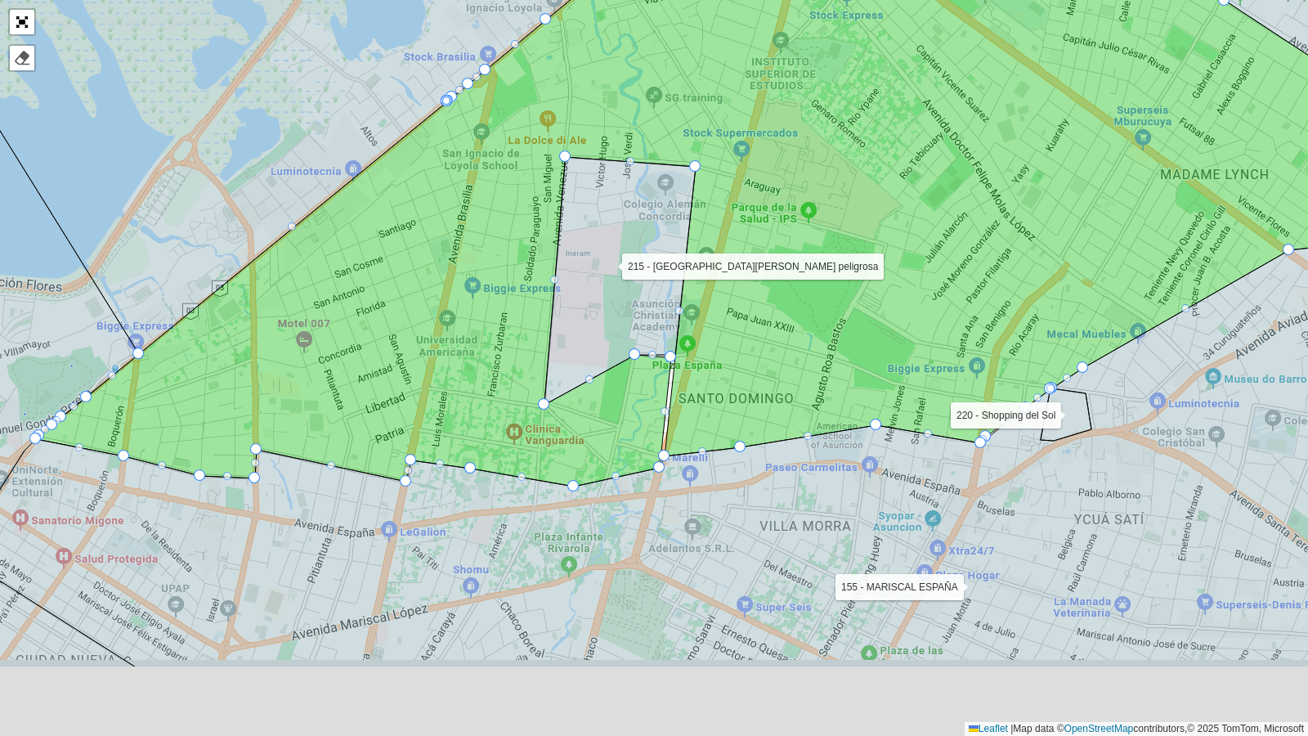
drag, startPoint x: 632, startPoint y: 448, endPoint x: 632, endPoint y: 378, distance: 69.5
click at [632, 378] on icon at bounding box center [737, 135] width 1403 height 704
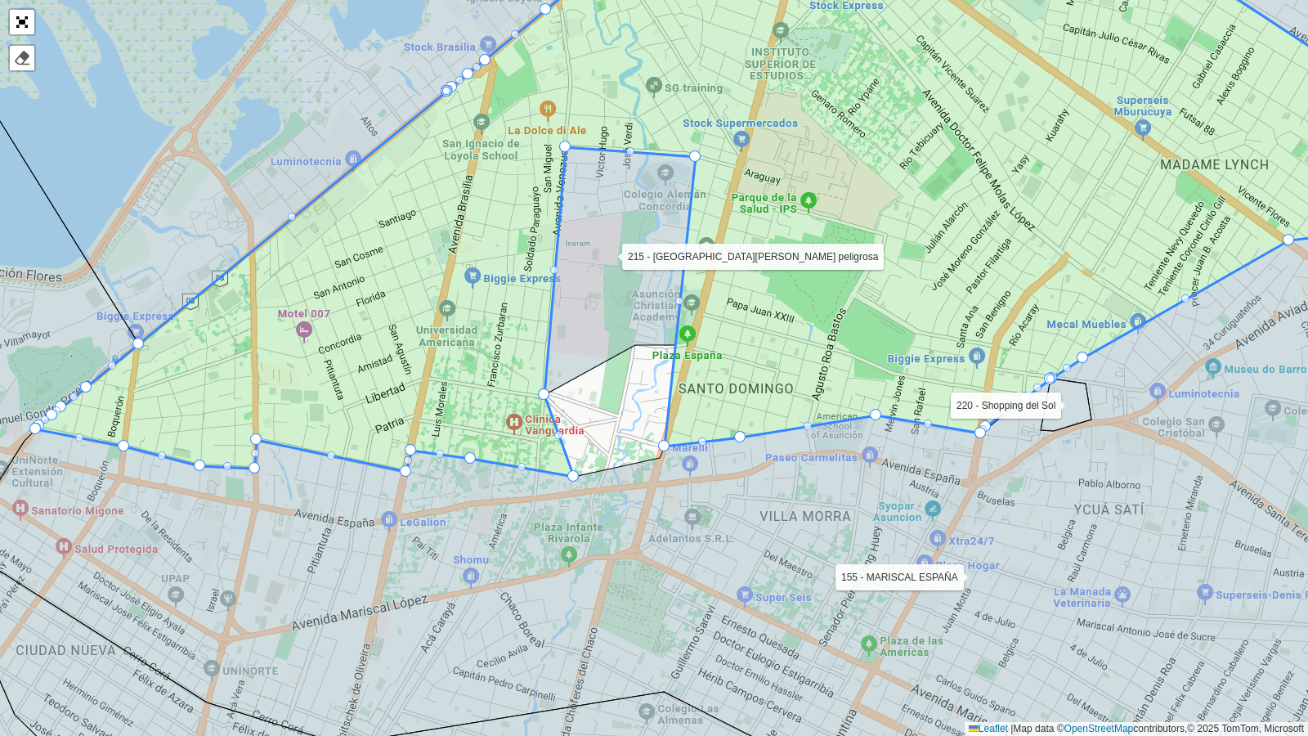
drag, startPoint x: 570, startPoint y: 474, endPoint x: 550, endPoint y: 471, distance: 19.9
click at [550, 471] on div at bounding box center [552, 472] width 11 height 11
drag, startPoint x: 550, startPoint y: 467, endPoint x: 535, endPoint y: 466, distance: 14.7
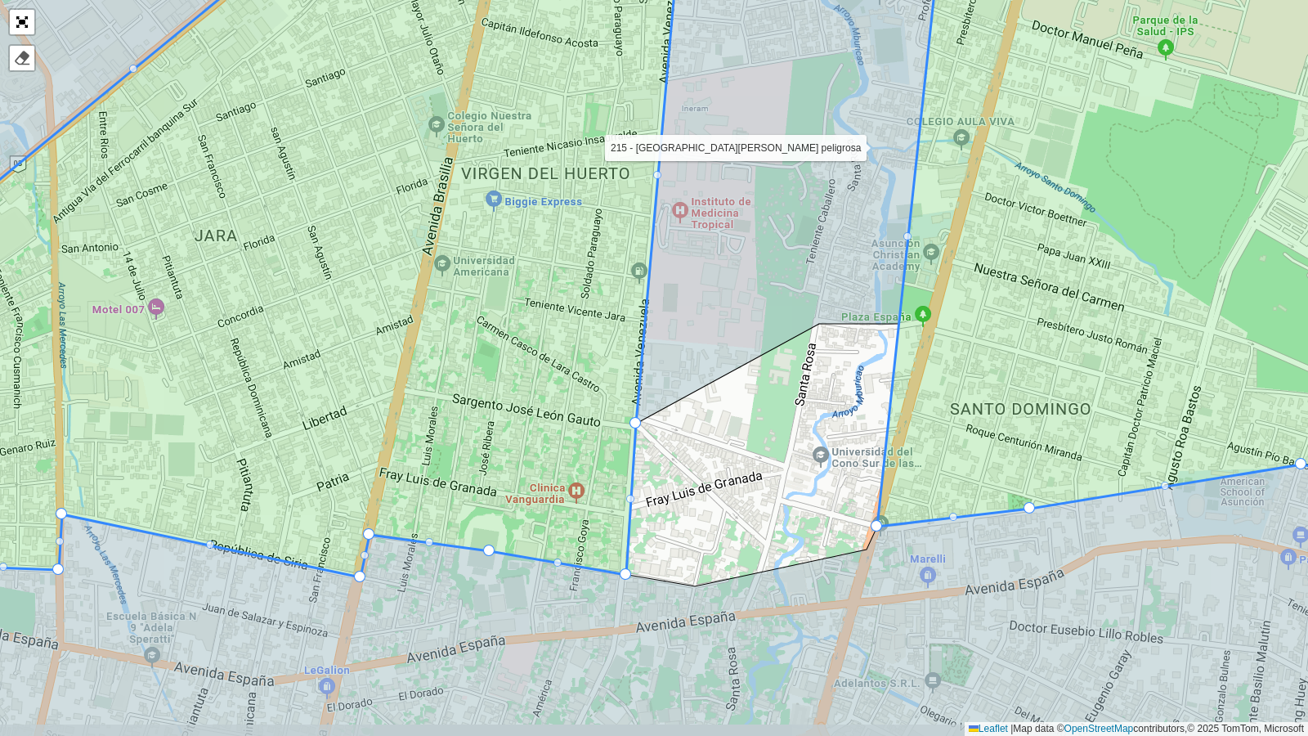
drag, startPoint x: 863, startPoint y: 514, endPoint x: 780, endPoint y: 494, distance: 85.6
click at [780, 494] on div "100 - ASUNCIÓN CENTRO 101 - ASU CENTRO - MALL EXCELSIOR 103 - Obrero 104 - OBRE…" at bounding box center [654, 368] width 1308 height 736
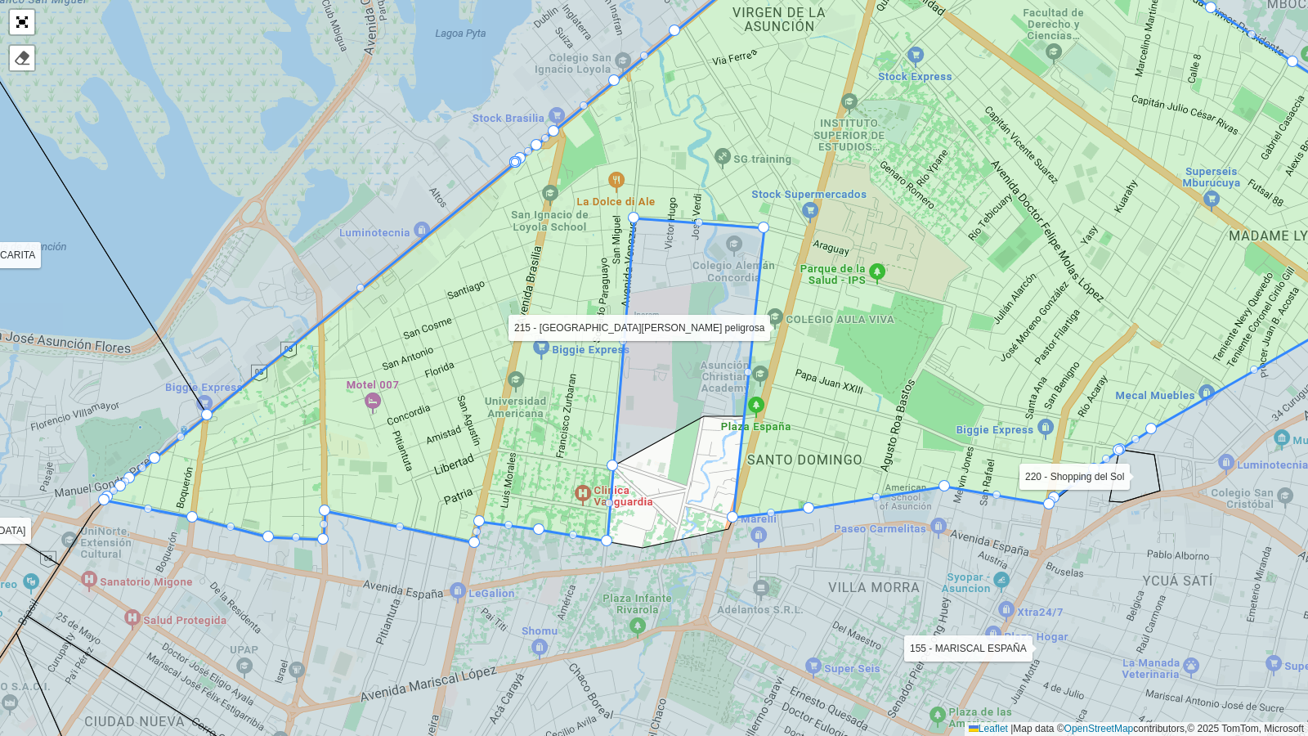
drag, startPoint x: 780, startPoint y: 491, endPoint x: 677, endPoint y: 500, distance: 103.4
click at [677, 500] on div "100 - ASUNCIÓN CENTRO 101 - ASU CENTRO - MALL EXCELSIOR 103 - Obrero 104 - OBRE…" at bounding box center [654, 368] width 1308 height 736
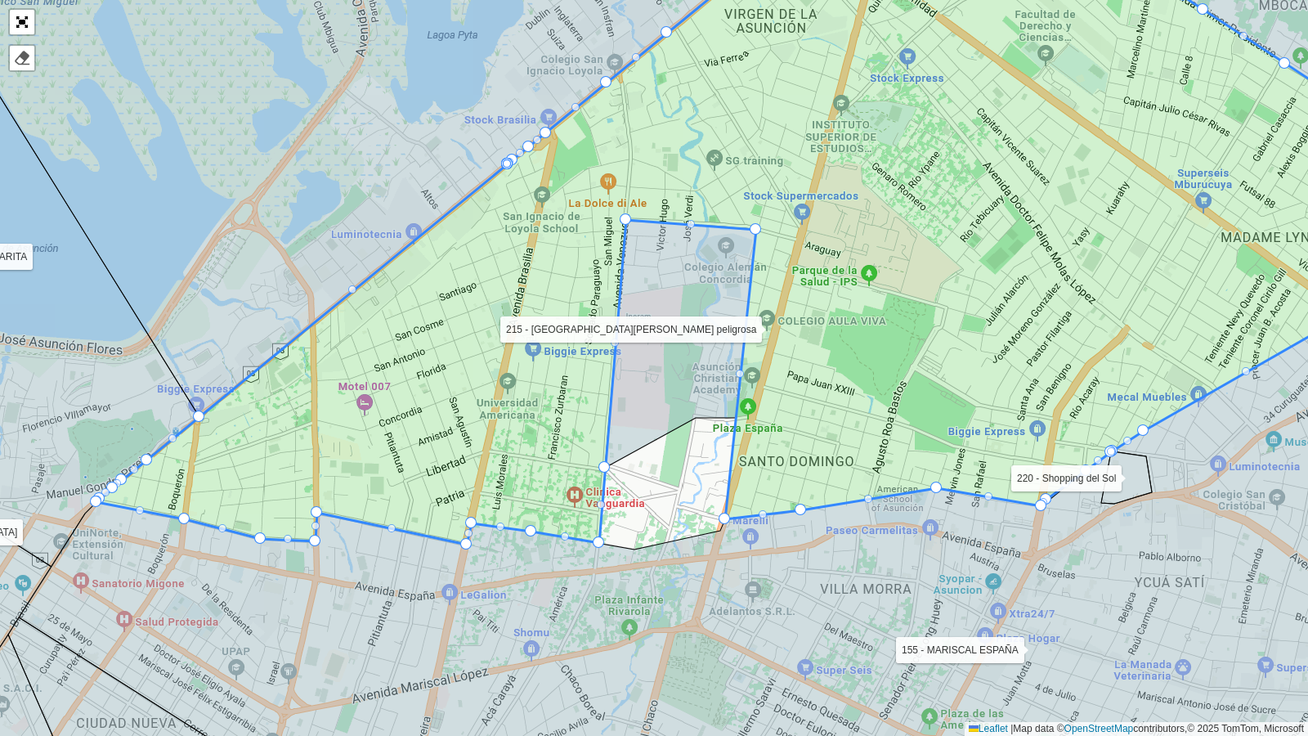
drag, startPoint x: 755, startPoint y: 227, endPoint x: 767, endPoint y: 226, distance: 12.3
drag, startPoint x: 752, startPoint y: 224, endPoint x: 777, endPoint y: 217, distance: 26.2
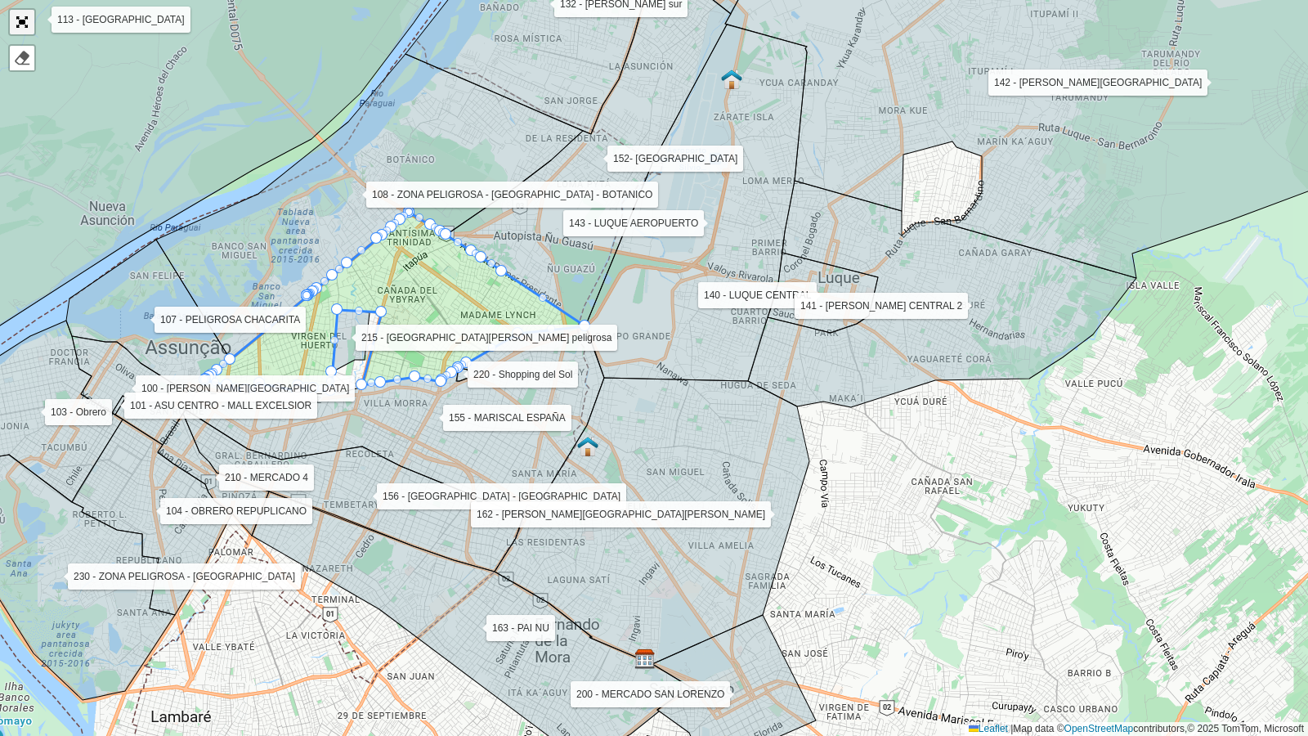
click at [22, 24] on link "Abrir mapa em tela cheia" at bounding box center [22, 22] width 25 height 25
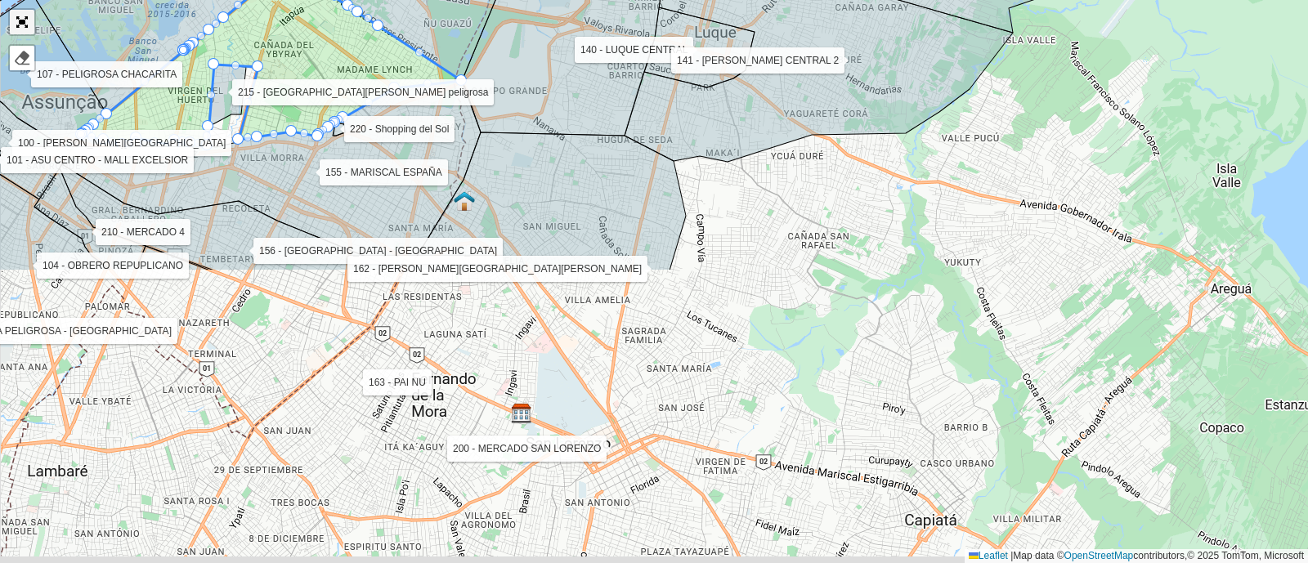
scroll to position [560, 0]
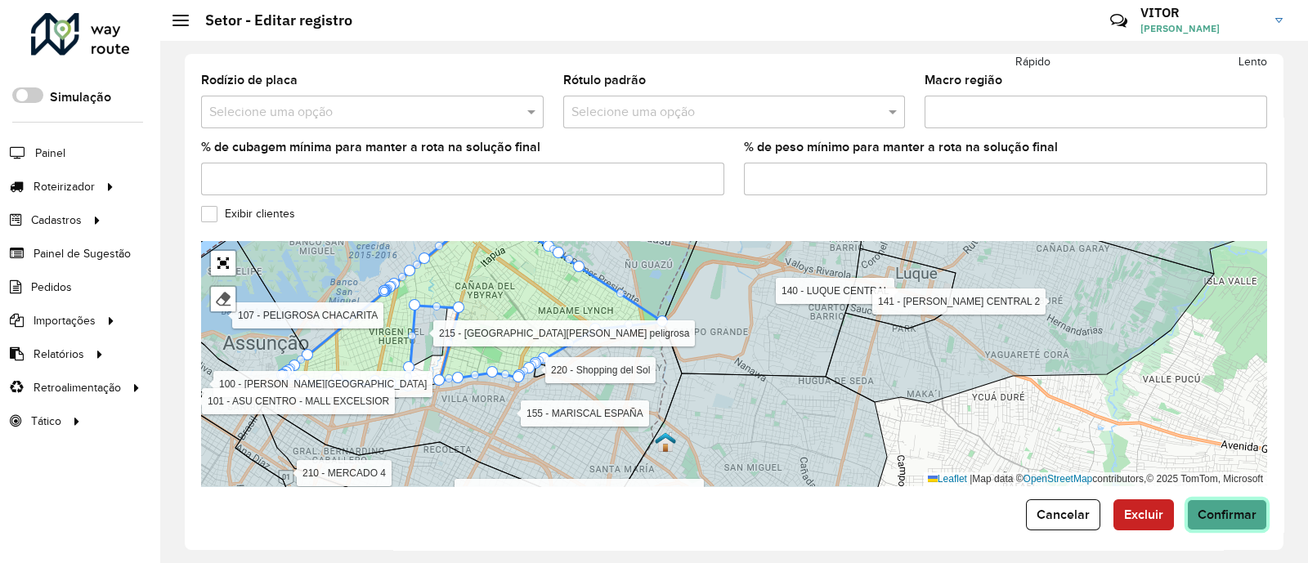
click at [1222, 508] on span "Confirmar" at bounding box center [1226, 515] width 59 height 14
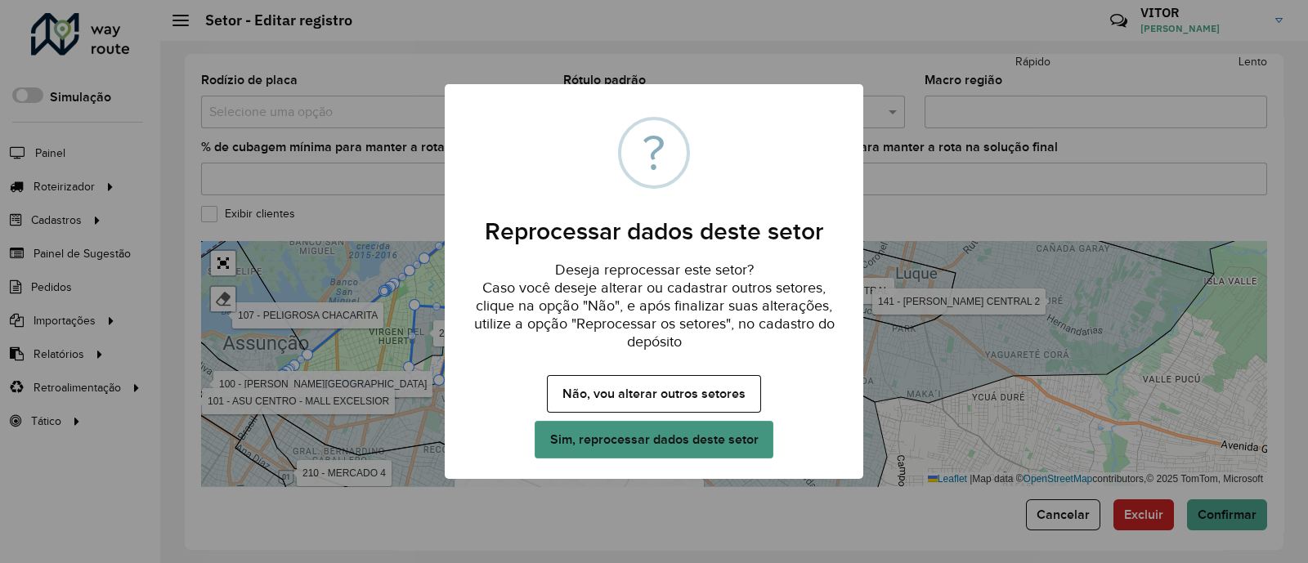
click at [678, 440] on button "Sim, reprocessar dados deste setor" at bounding box center [653, 440] width 239 height 38
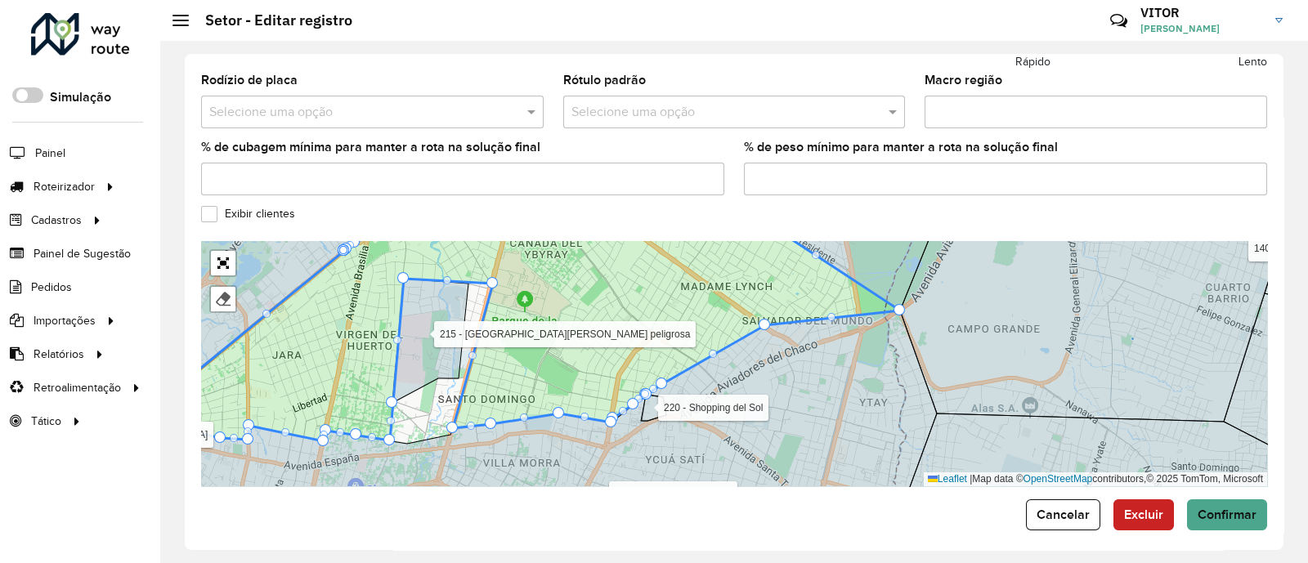
click at [556, 351] on icon at bounding box center [519, 327] width 761 height 227
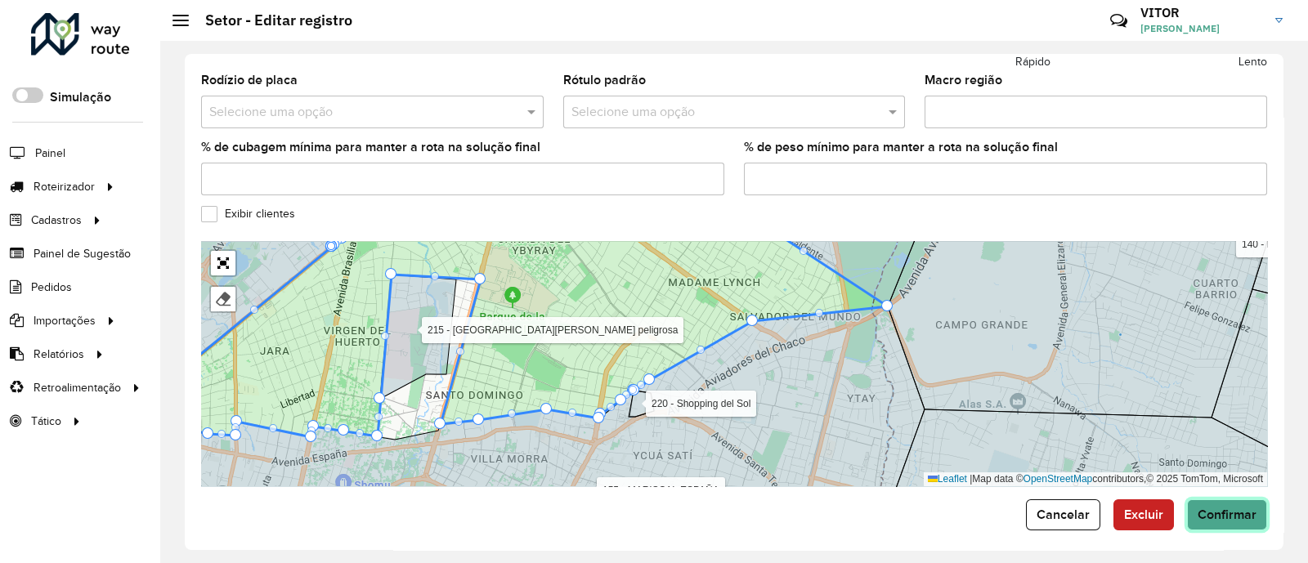
click at [1205, 515] on button "Confirmar" at bounding box center [1227, 514] width 80 height 31
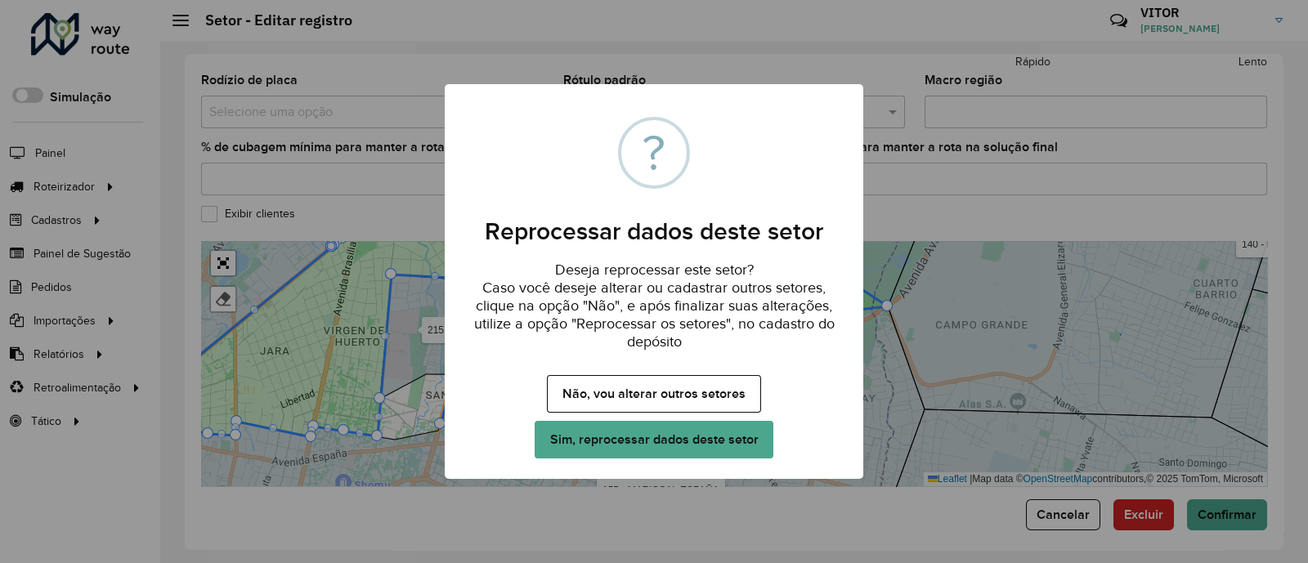
click at [998, 203] on div "× ? Reprocessar dados deste setor Deseja reprocessar este setor? Caso você dese…" at bounding box center [654, 281] width 1308 height 563
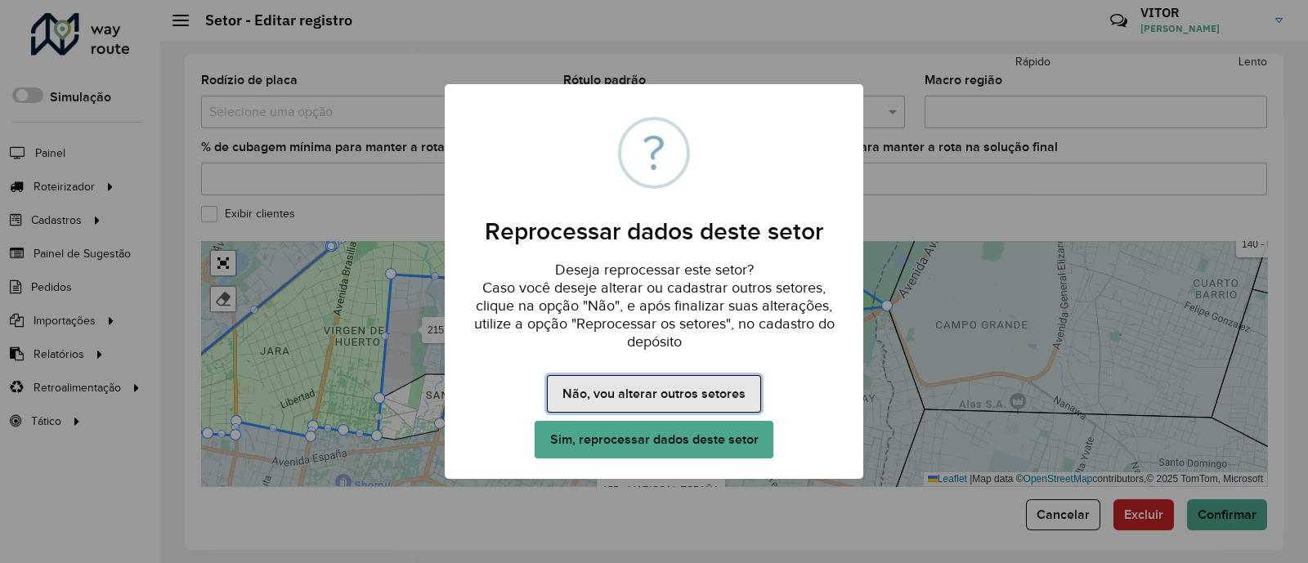
click at [740, 398] on button "Não, vou alterar outros setores" at bounding box center [653, 394] width 213 height 38
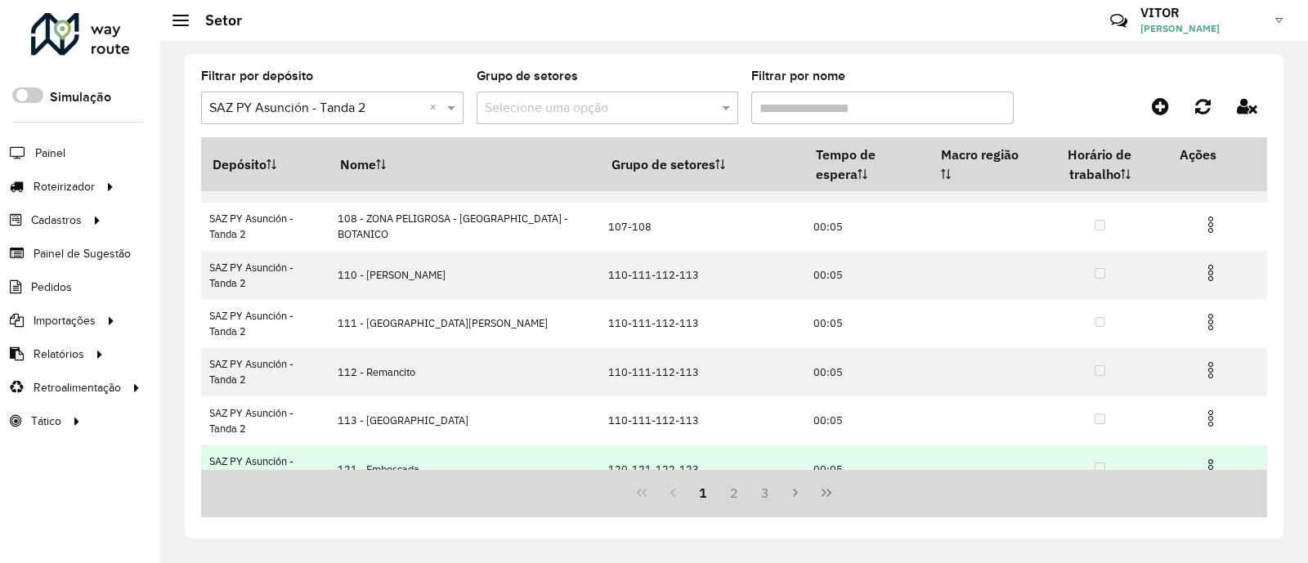
scroll to position [302, 0]
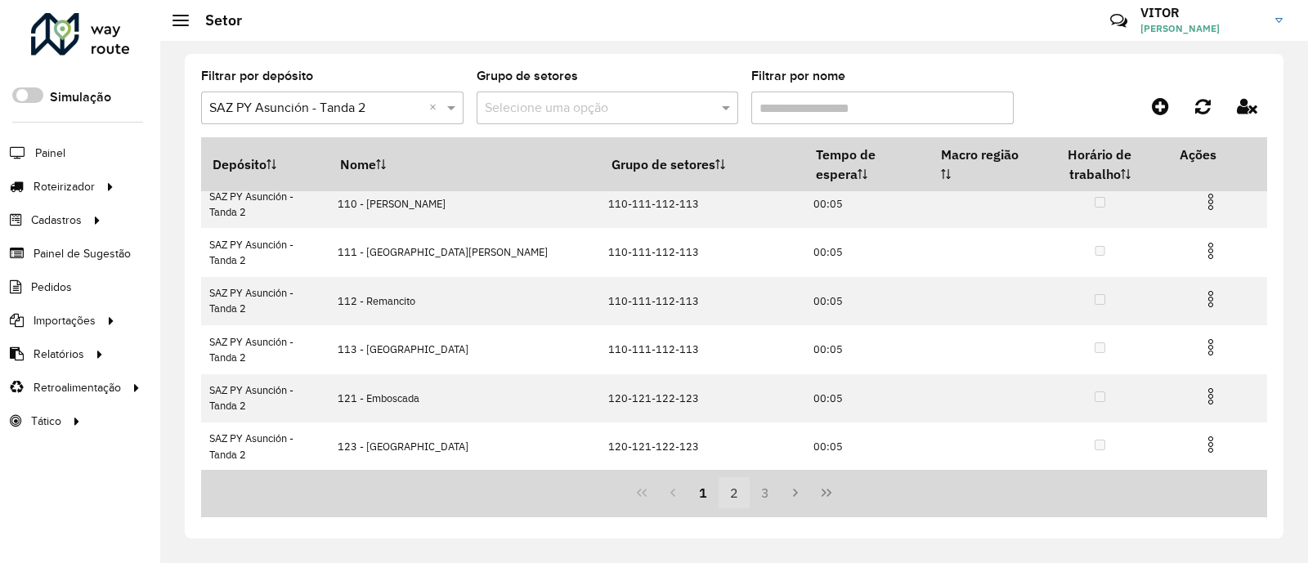
click at [731, 505] on button "2" at bounding box center [733, 492] width 31 height 31
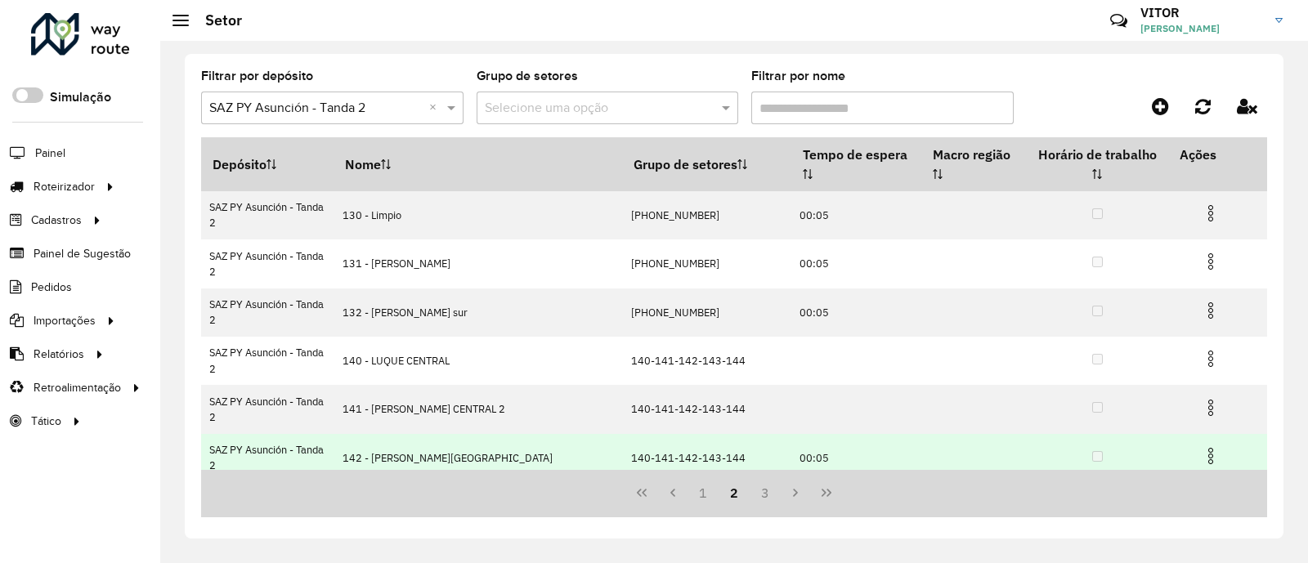
scroll to position [200, 0]
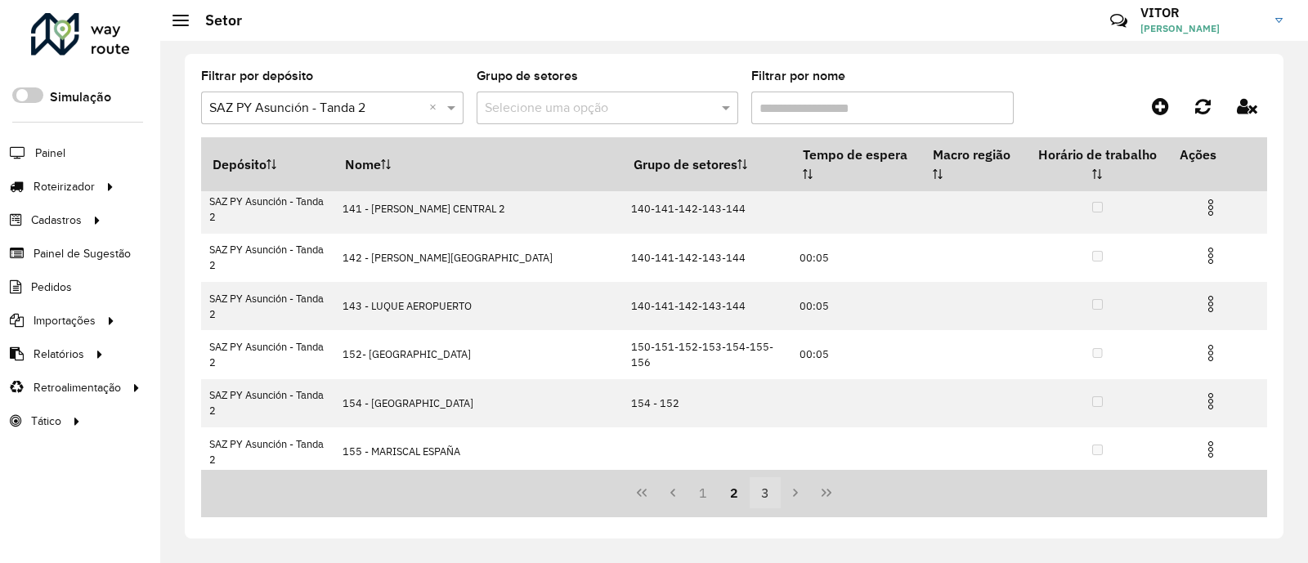
click at [760, 499] on button "3" at bounding box center [764, 492] width 31 height 31
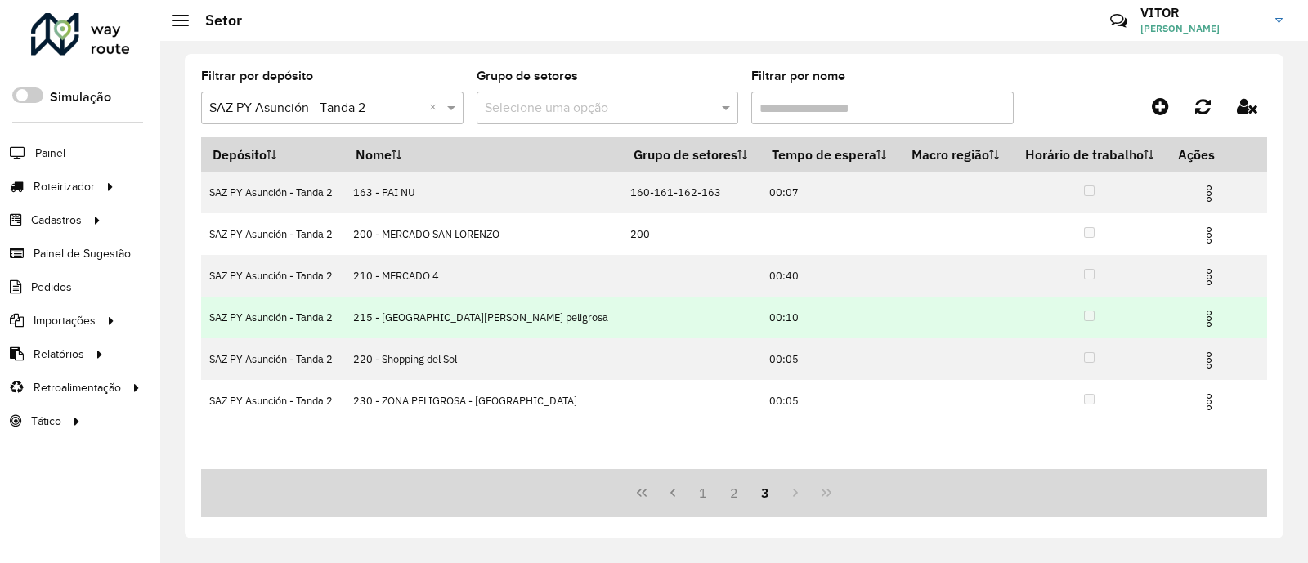
click at [1204, 318] on img at bounding box center [1209, 319] width 20 height 20
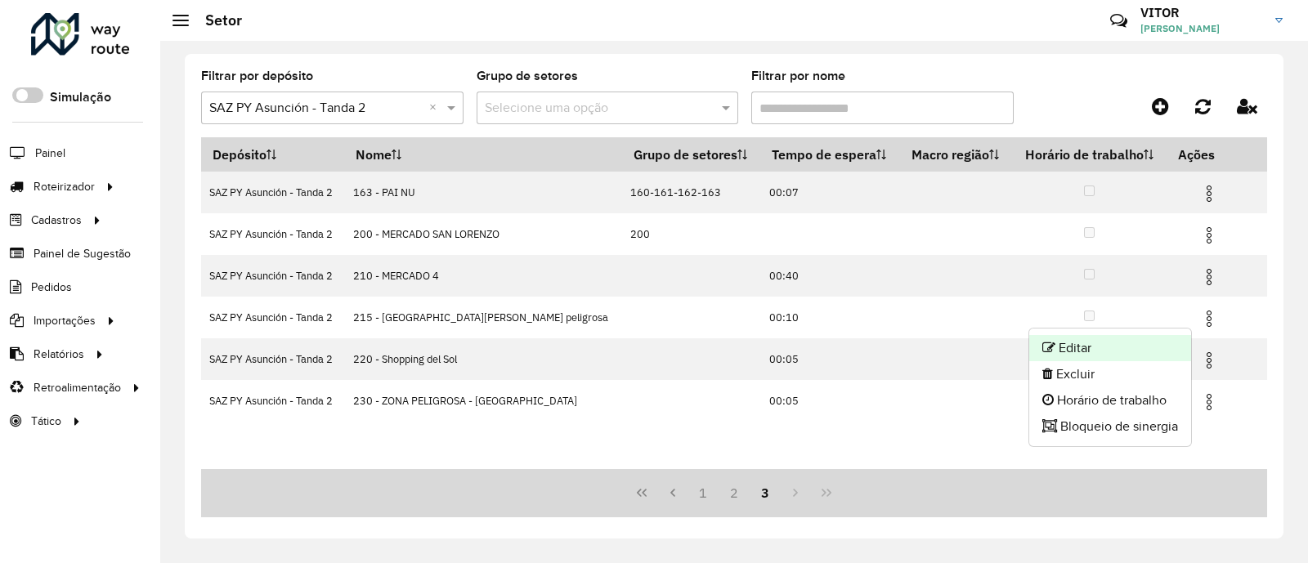
click at [1083, 338] on li "Editar" at bounding box center [1110, 348] width 162 height 26
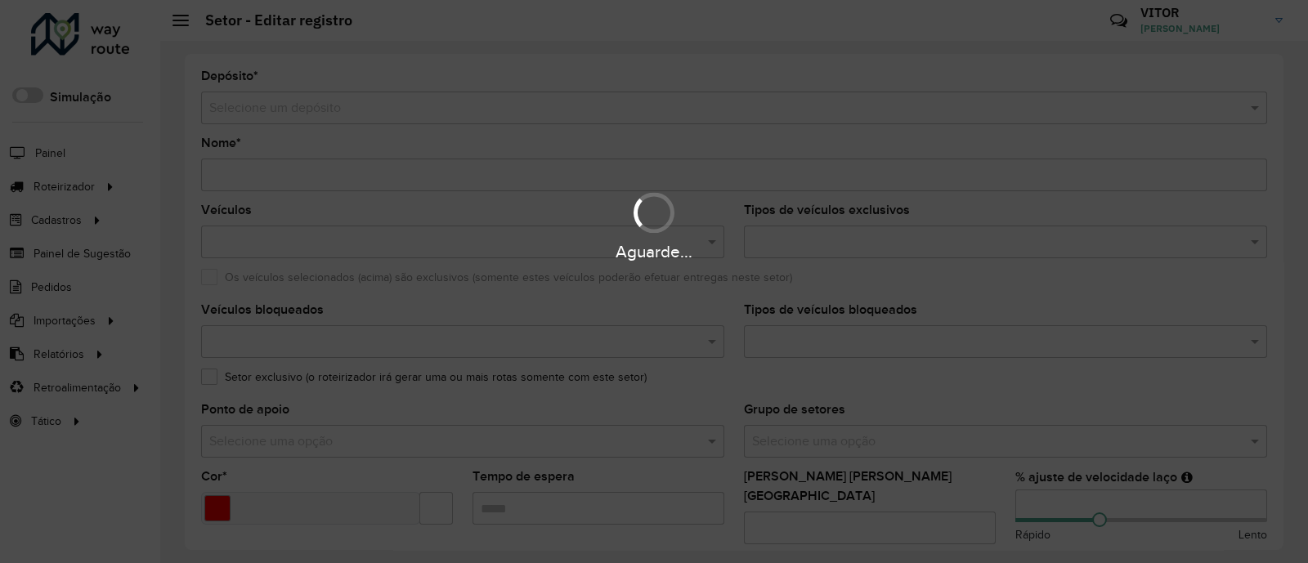
type input "**********"
type input "*******"
type input "*****"
type input "**"
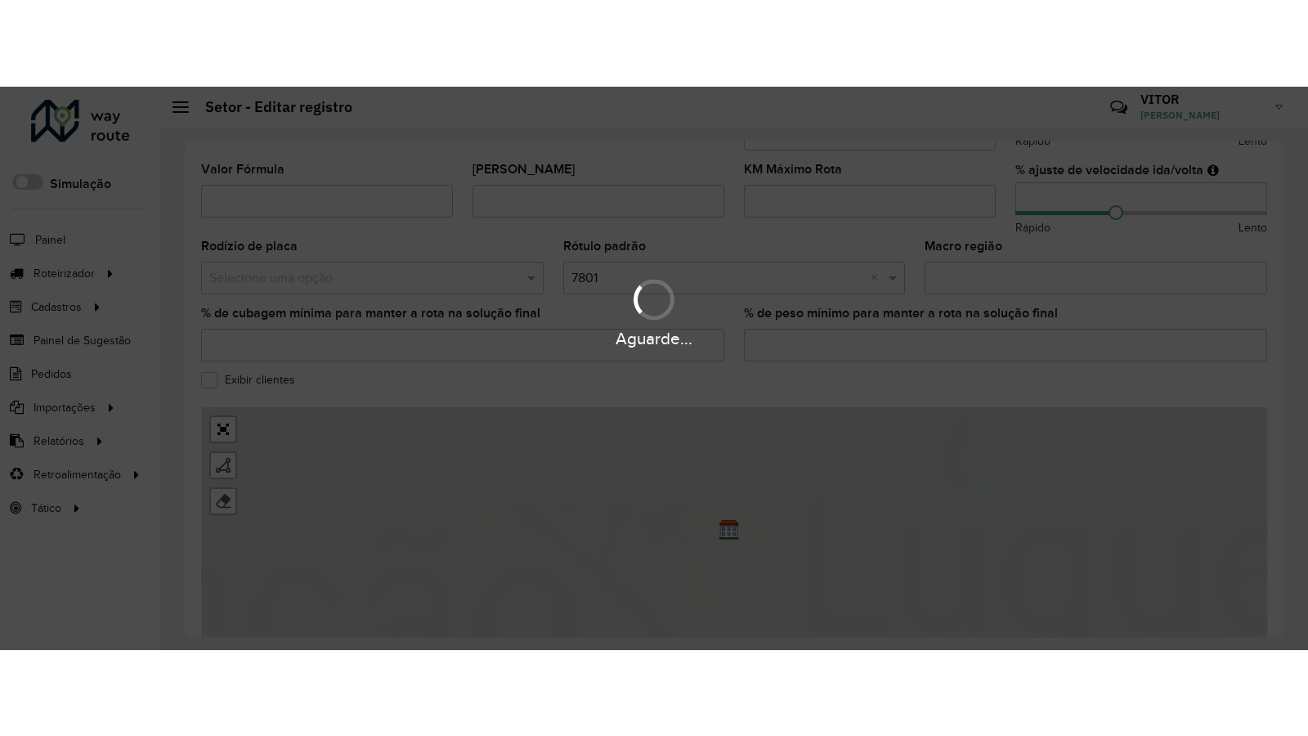
scroll to position [511, 0]
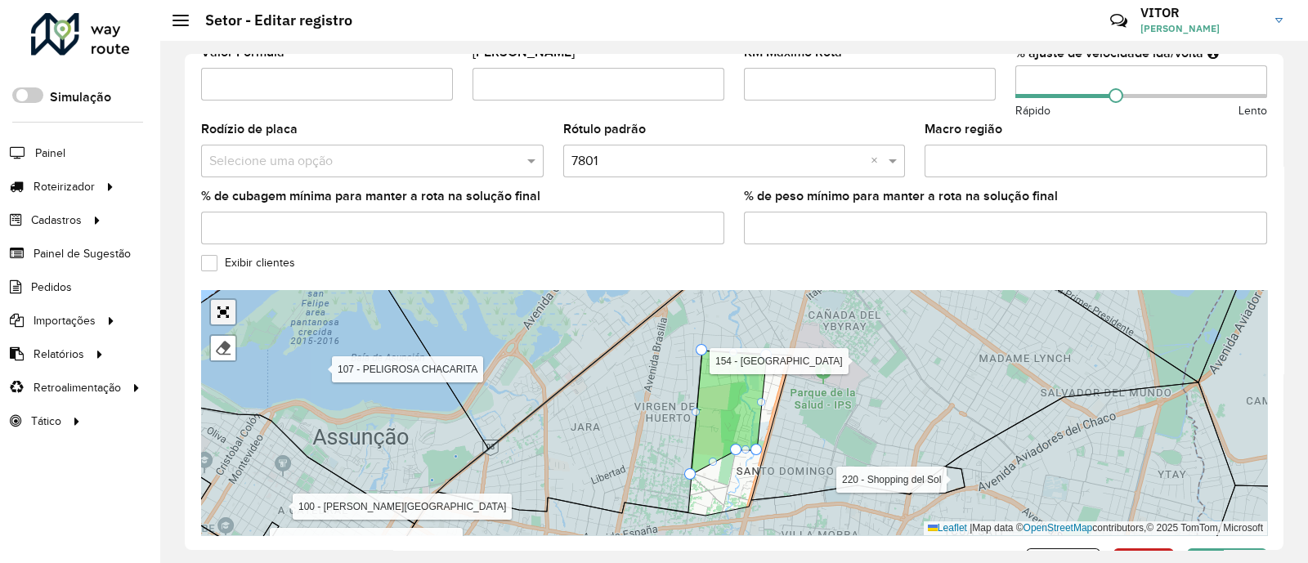
click at [218, 300] on link "Abrir mapa em tela cheia" at bounding box center [223, 312] width 25 height 25
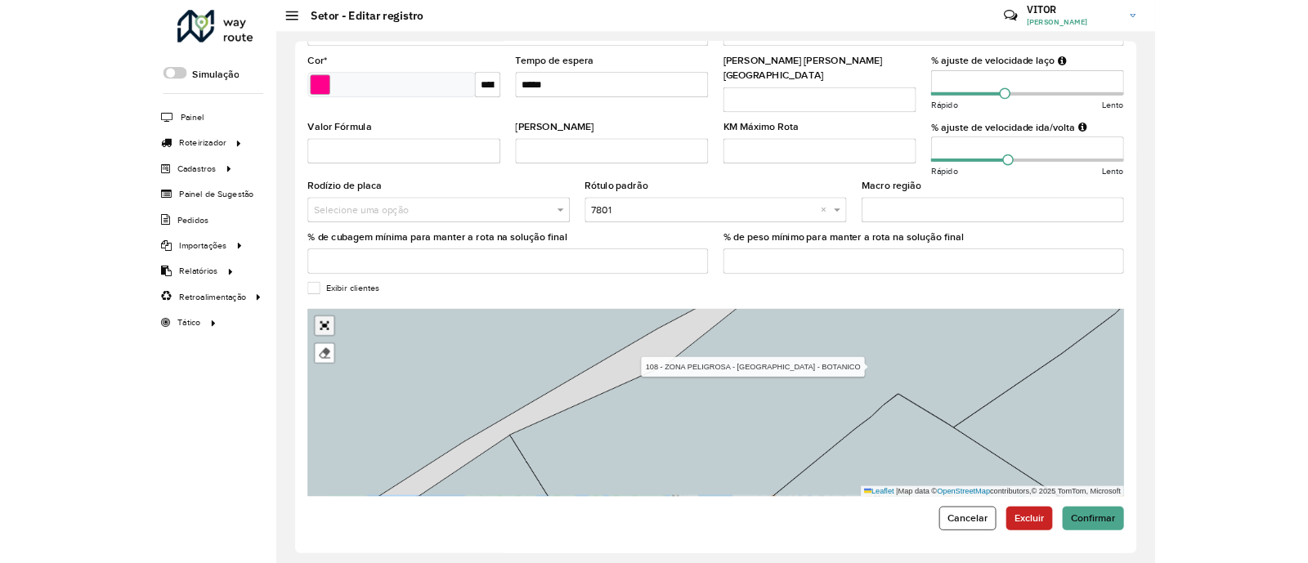
scroll to position [129, 0]
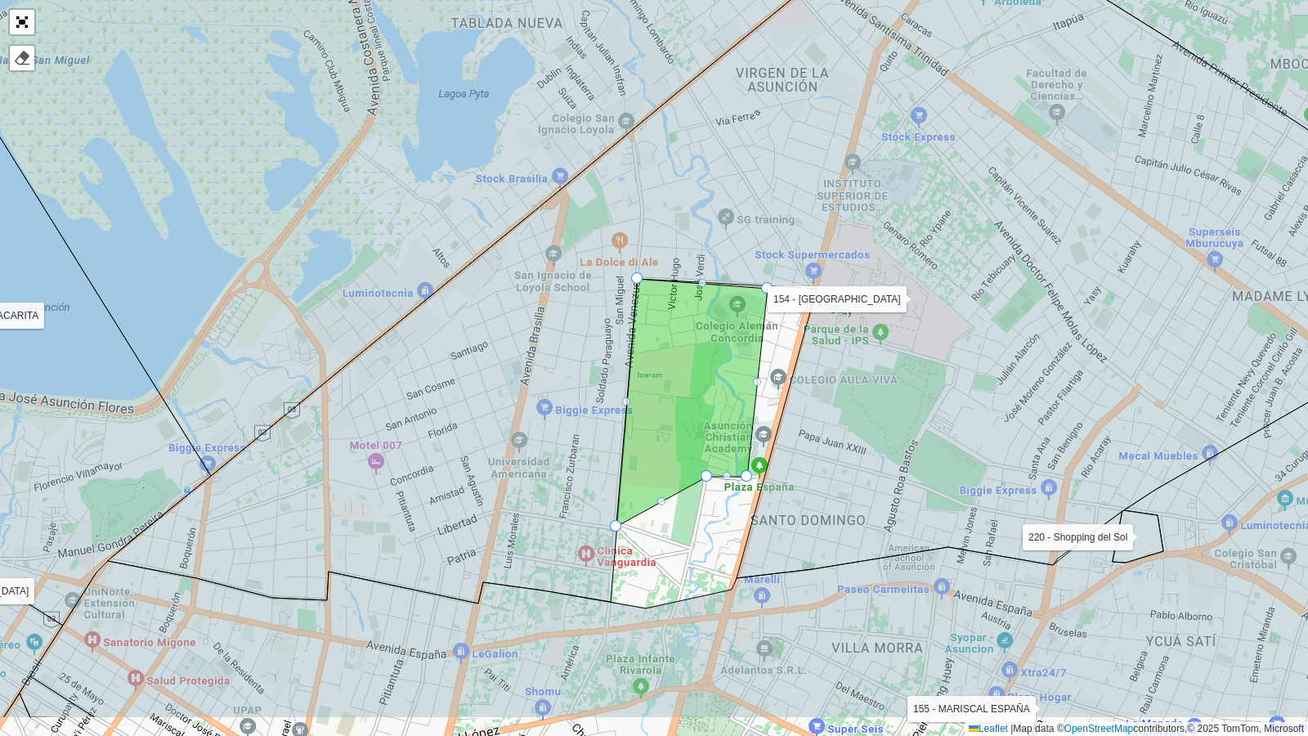
drag, startPoint x: 874, startPoint y: 494, endPoint x: 825, endPoint y: 380, distance: 123.7
click at [837, 401] on icon at bounding box center [755, 245] width 1294 height 715
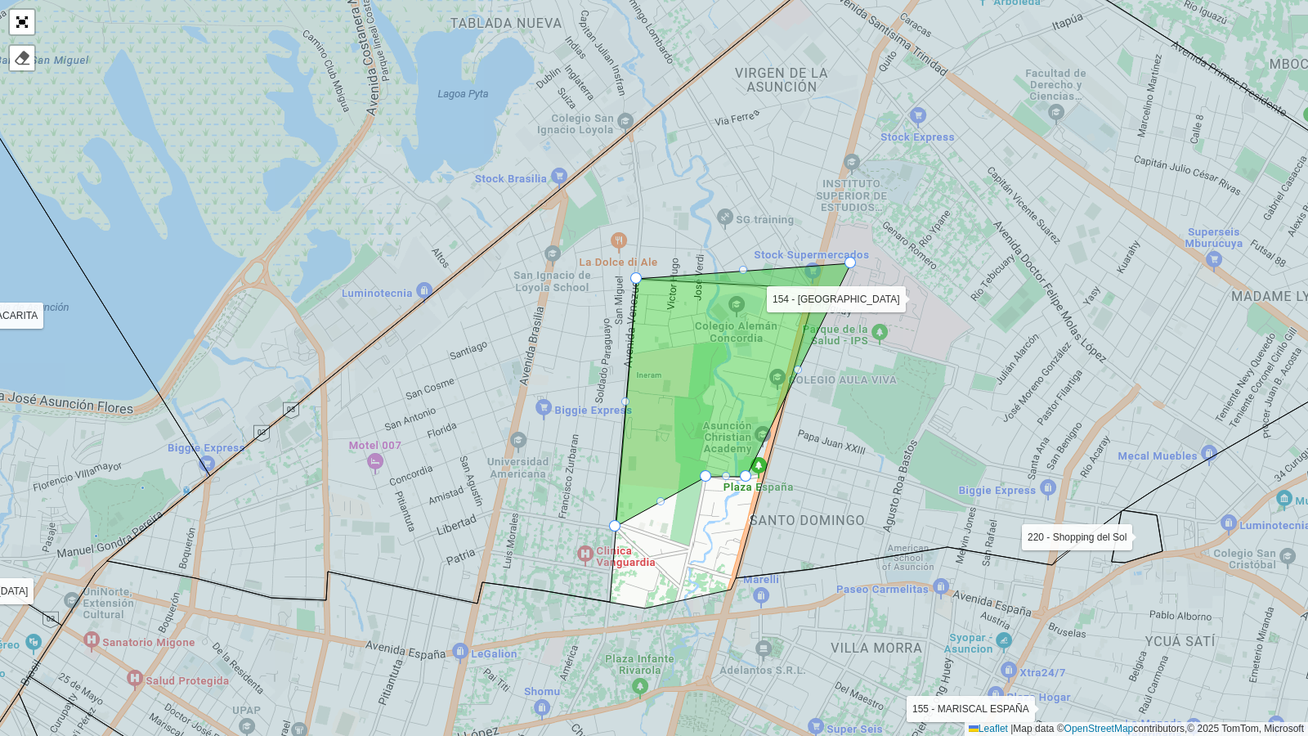
drag, startPoint x: 766, startPoint y: 287, endPoint x: 850, endPoint y: 262, distance: 87.9
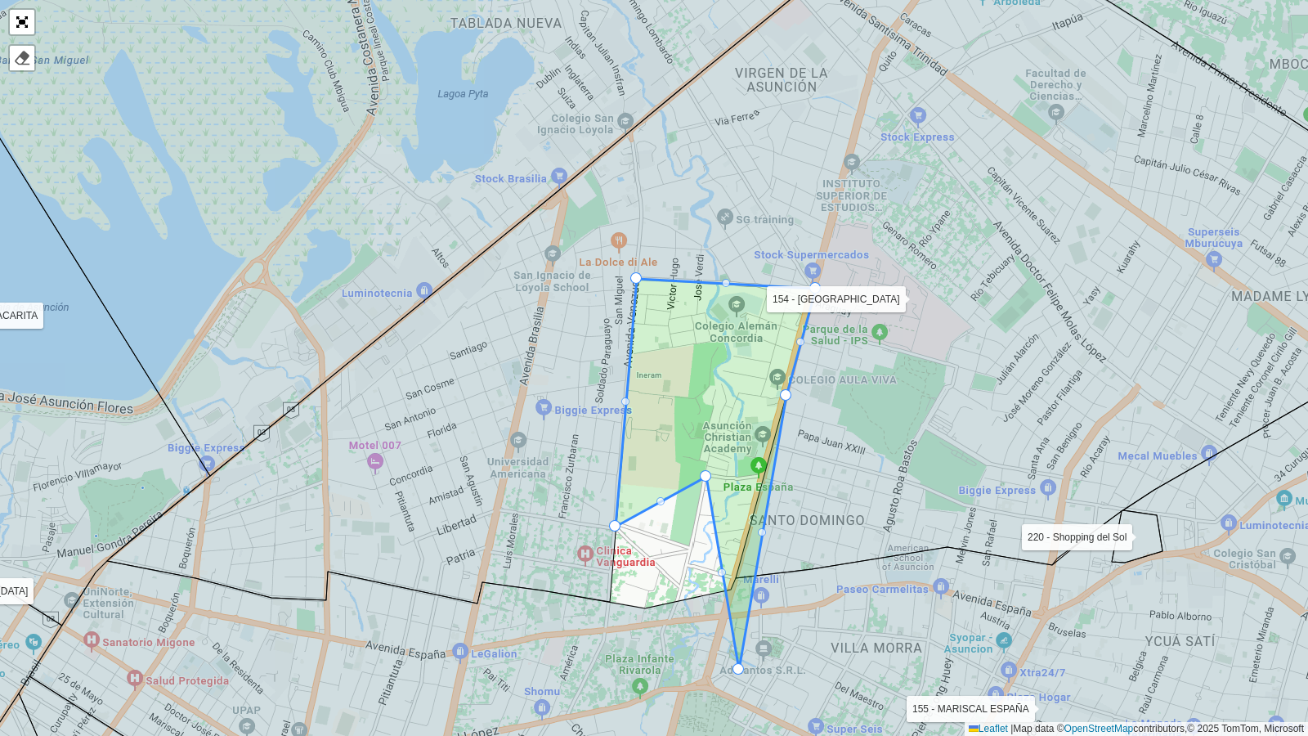
drag, startPoint x: 743, startPoint y: 473, endPoint x: 736, endPoint y: 666, distance: 193.0
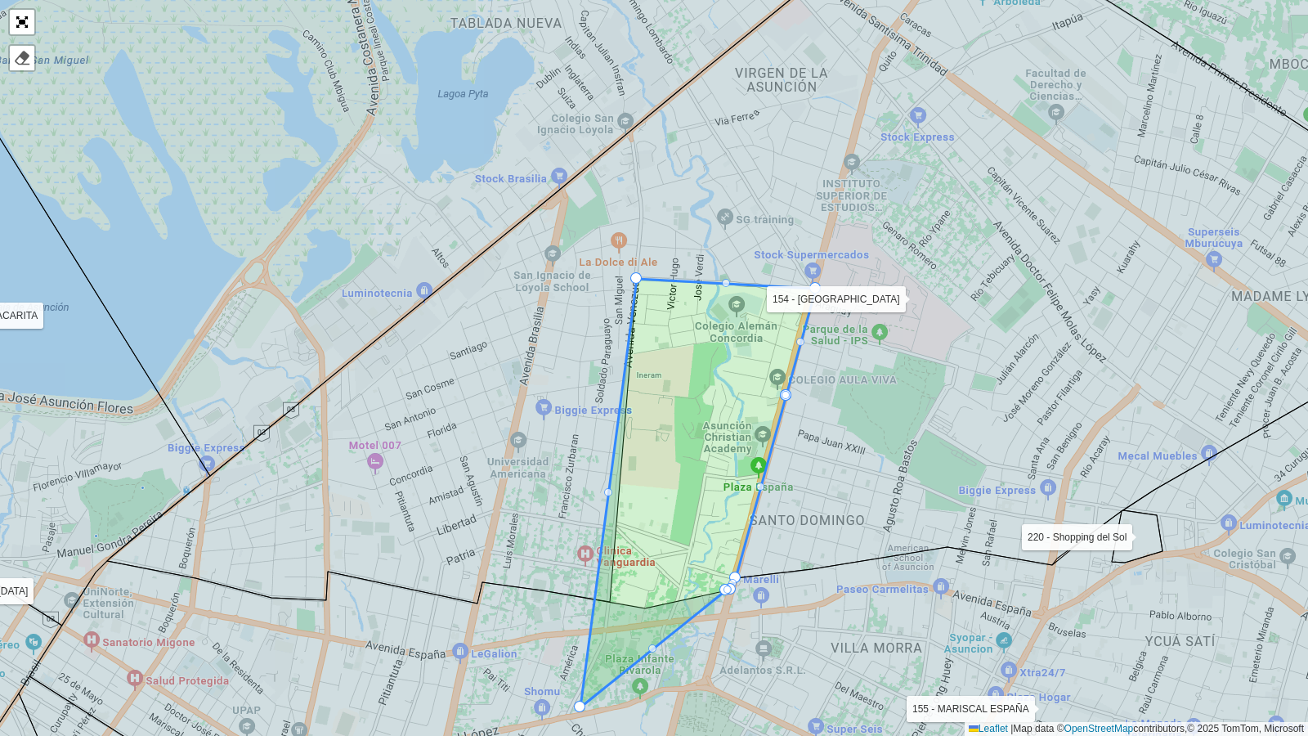
drag, startPoint x: 615, startPoint y: 523, endPoint x: 580, endPoint y: 704, distance: 184.0
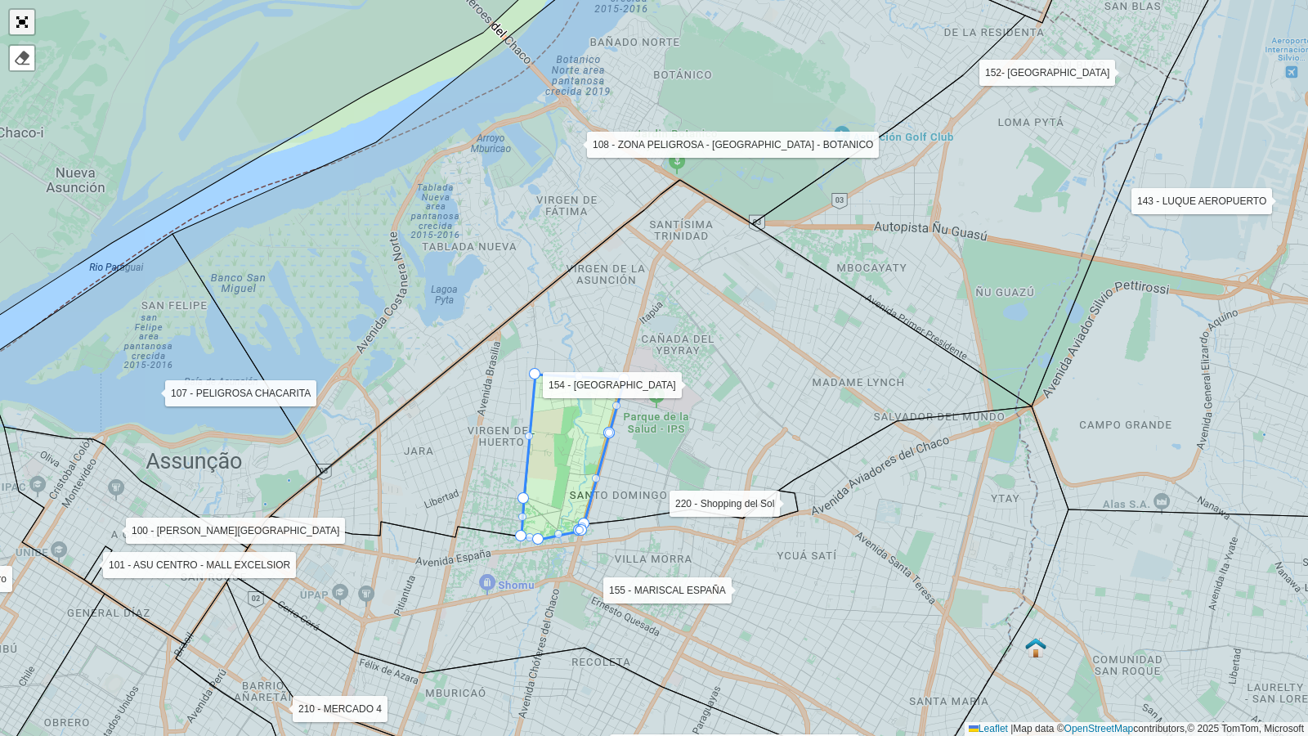
click at [20, 12] on link "Abrir mapa em tela cheia" at bounding box center [22, 22] width 25 height 25
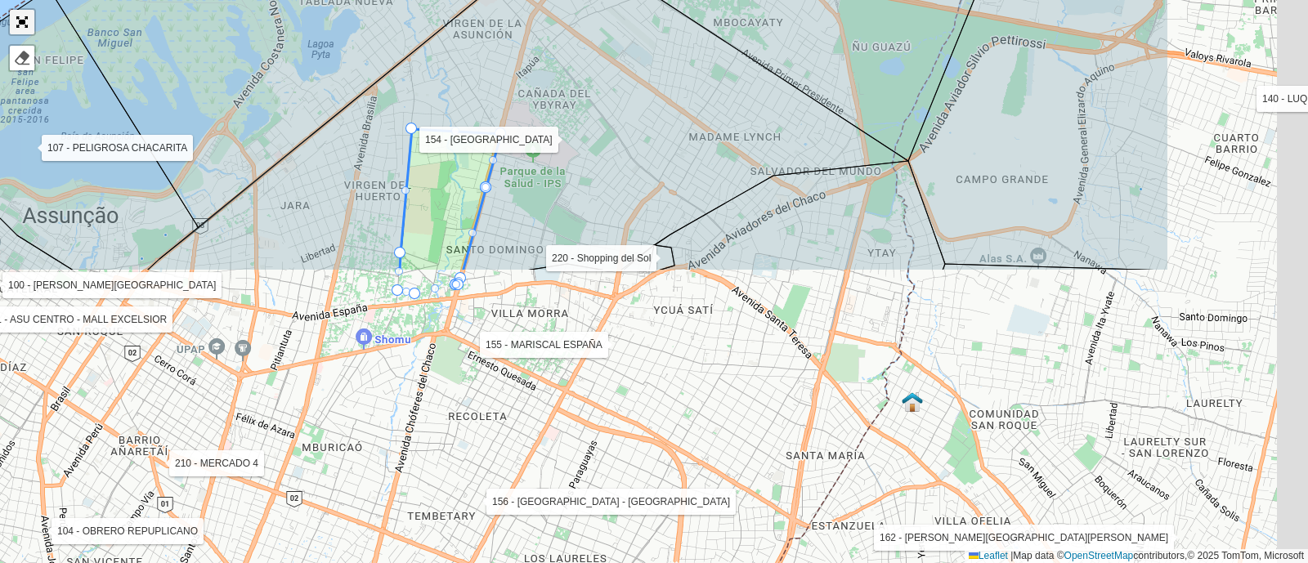
scroll to position [101, 0]
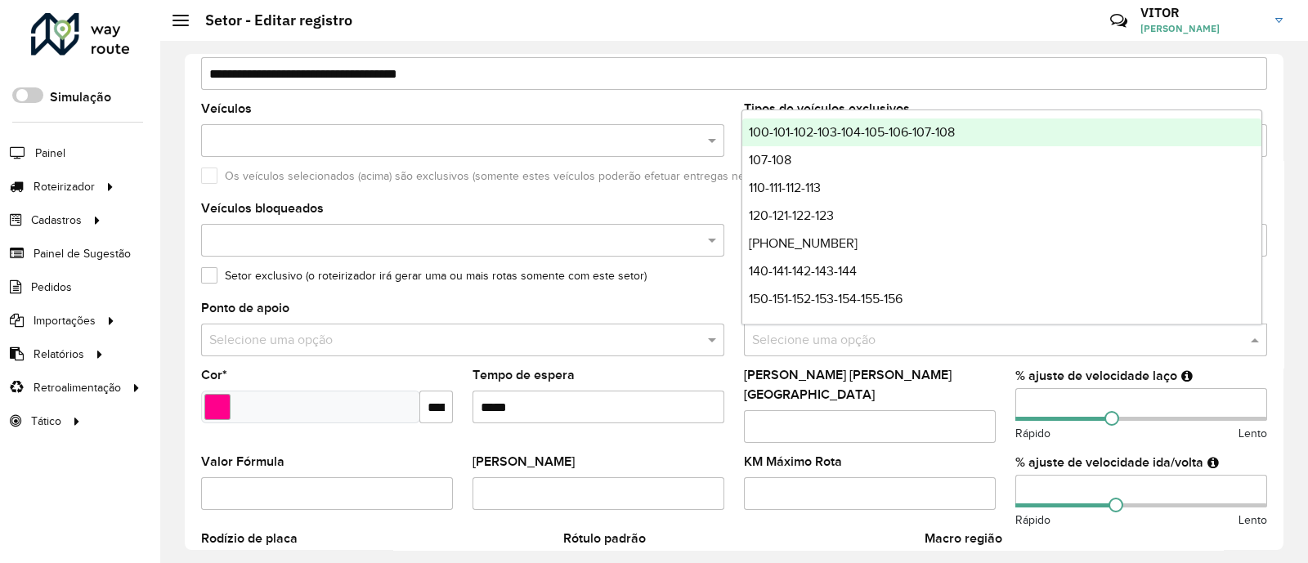
click at [932, 335] on input "text" at bounding box center [989, 341] width 474 height 20
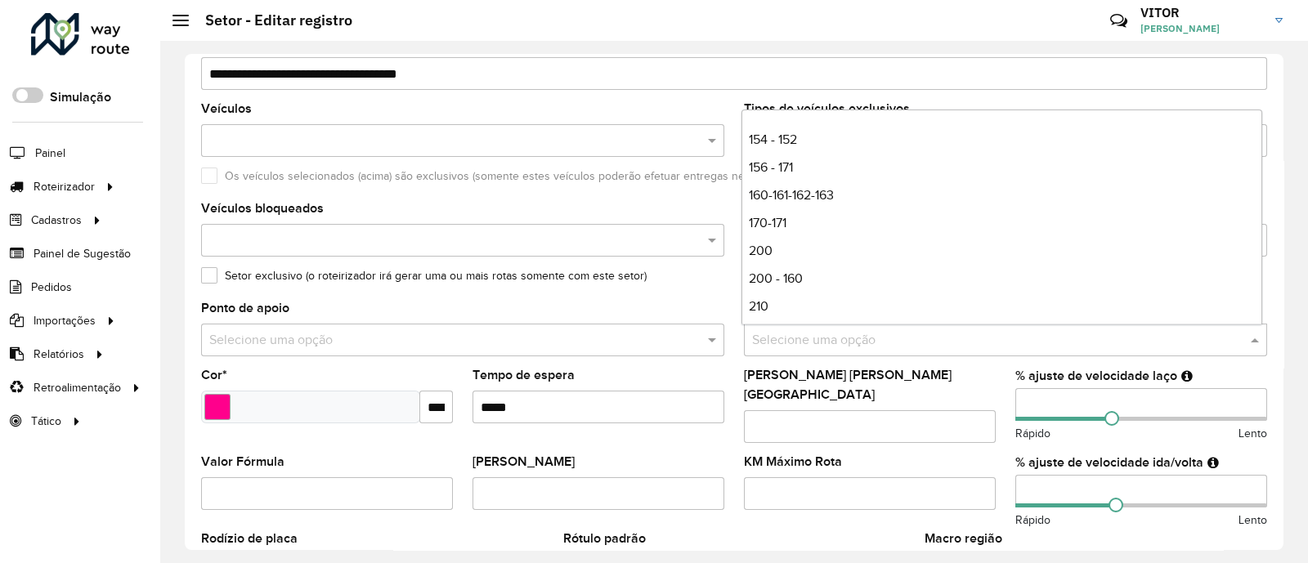
scroll to position [192, 0]
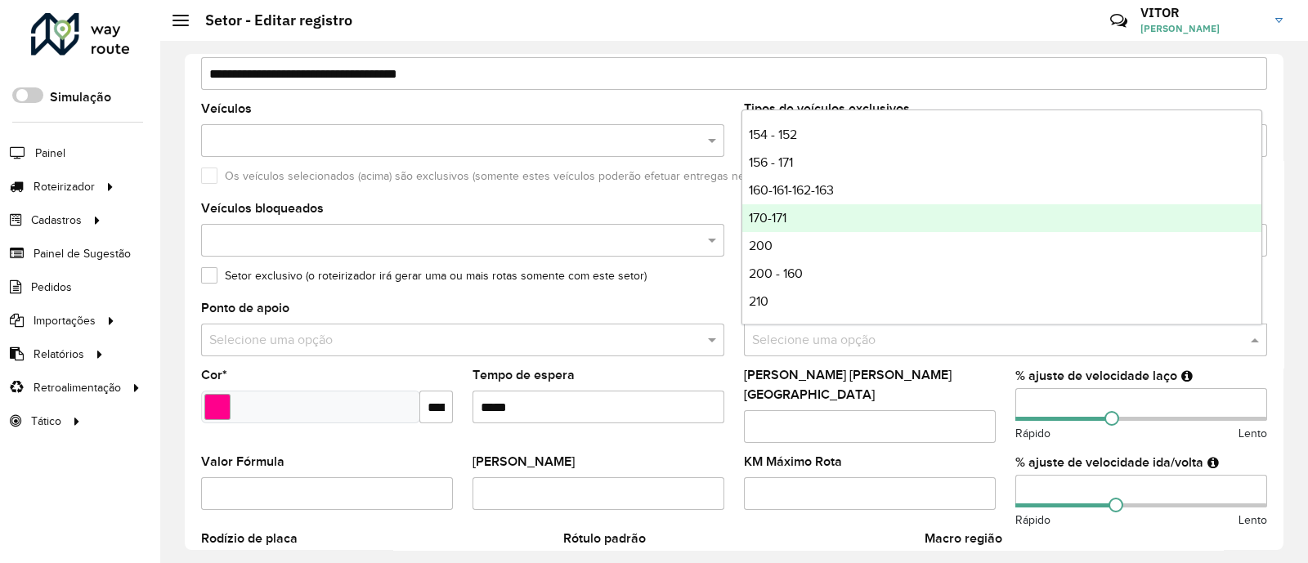
click at [584, 203] on div "Veículos bloqueados" at bounding box center [462, 230] width 523 height 54
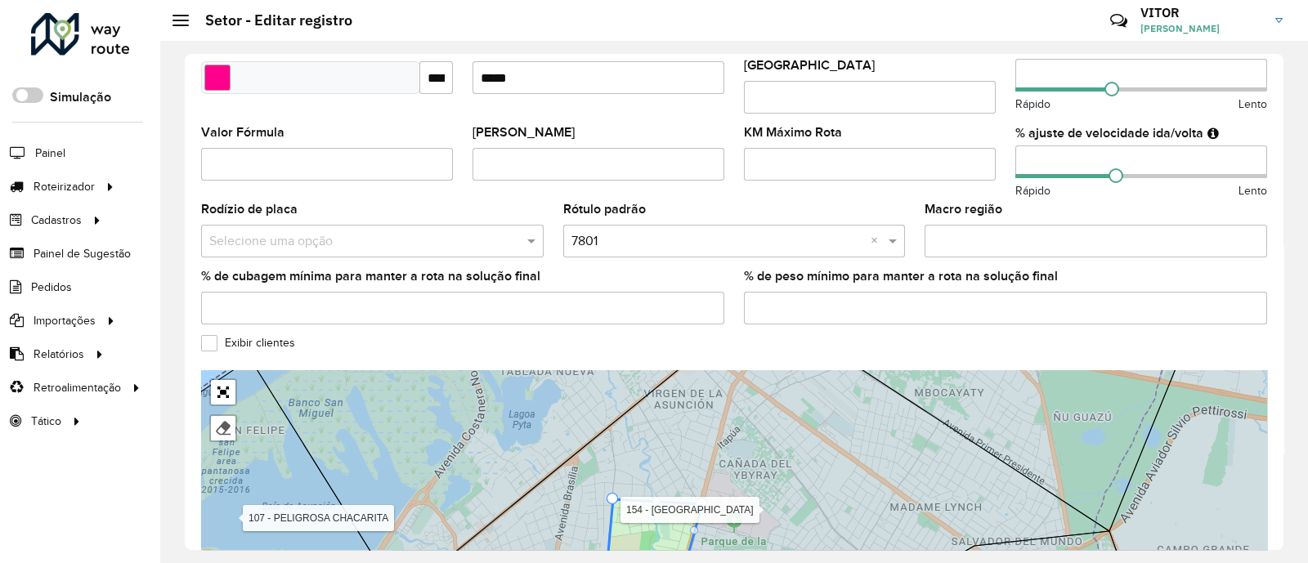
scroll to position [560, 0]
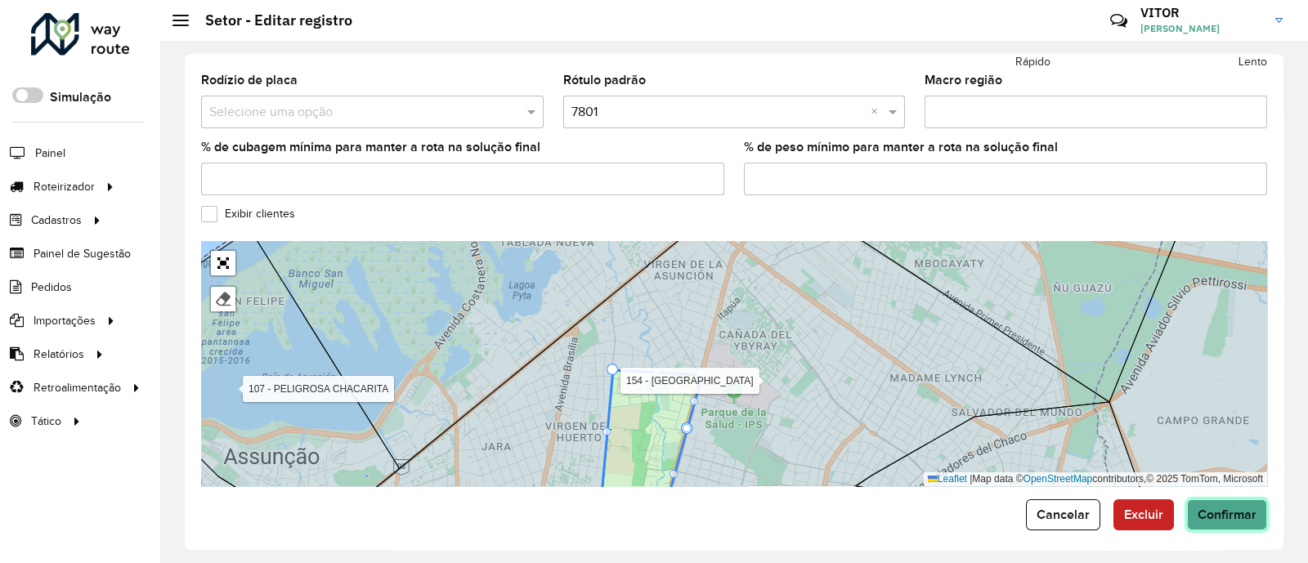
click at [1239, 508] on span "Confirmar" at bounding box center [1226, 515] width 59 height 14
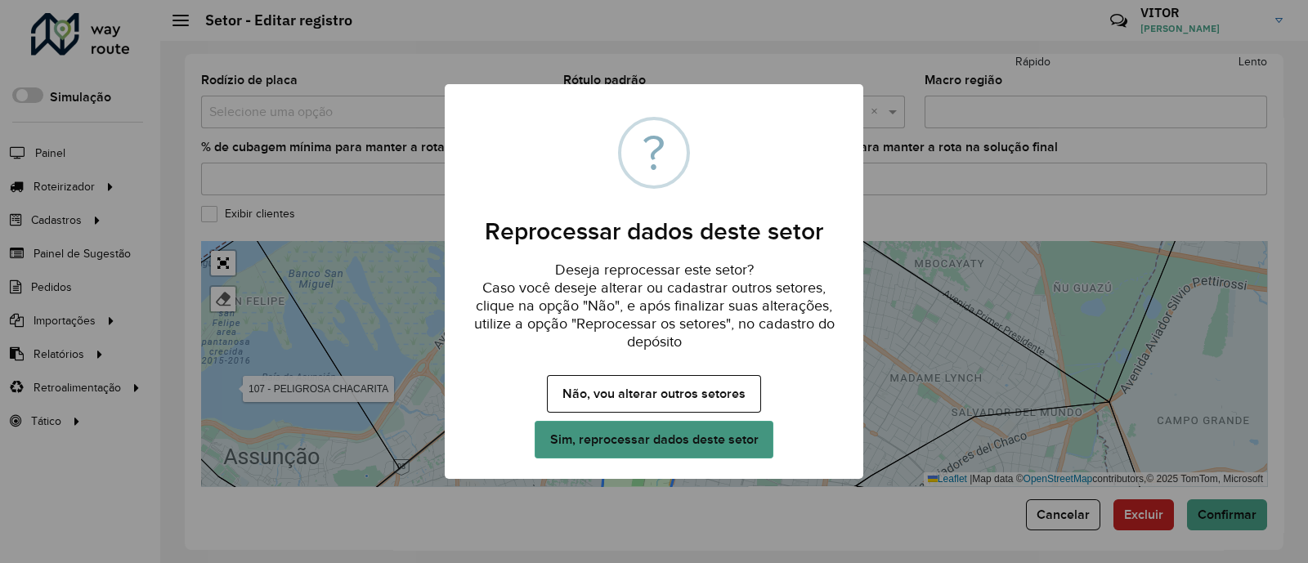
click at [646, 436] on button "Sim, reprocessar dados deste setor" at bounding box center [653, 440] width 239 height 38
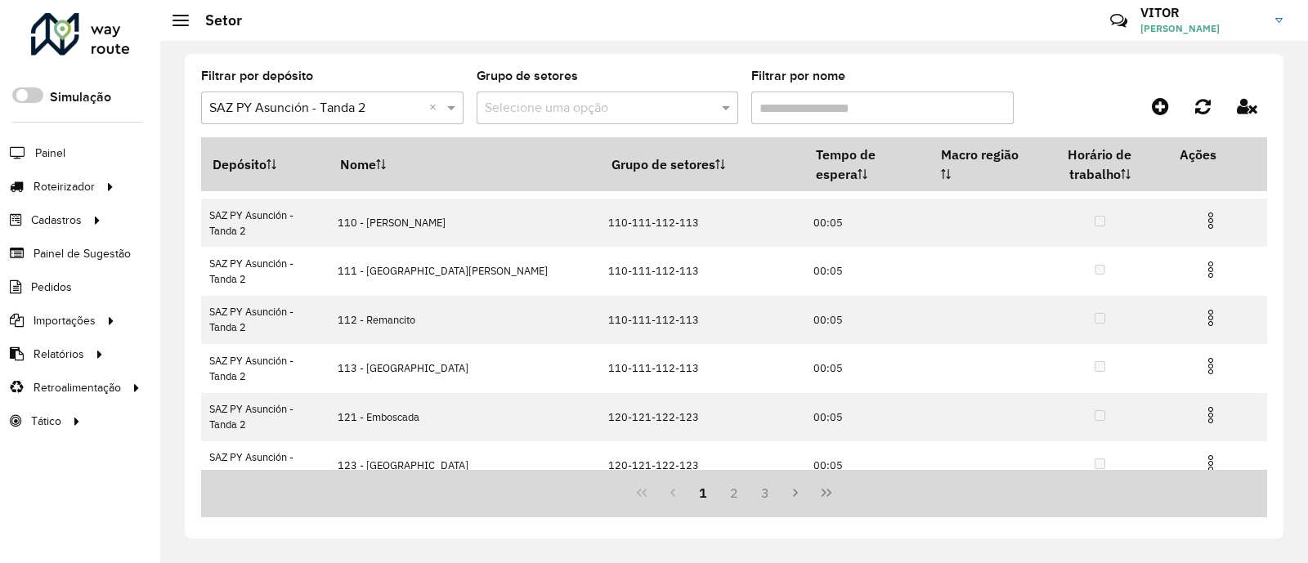
scroll to position [302, 0]
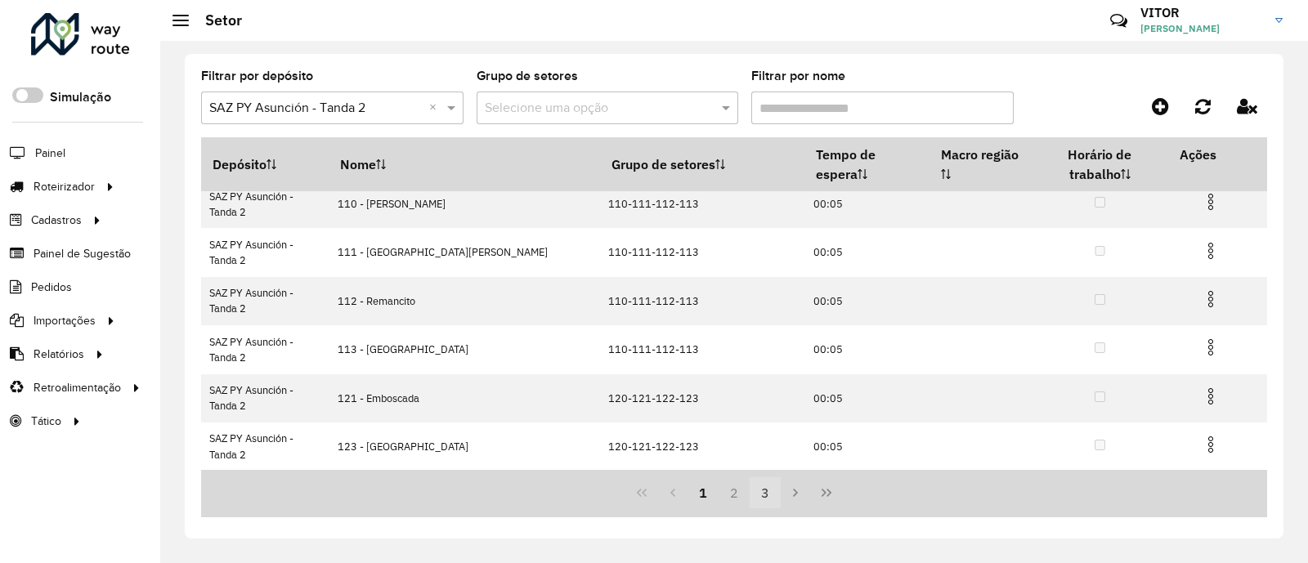
click at [769, 493] on button "3" at bounding box center [764, 492] width 31 height 31
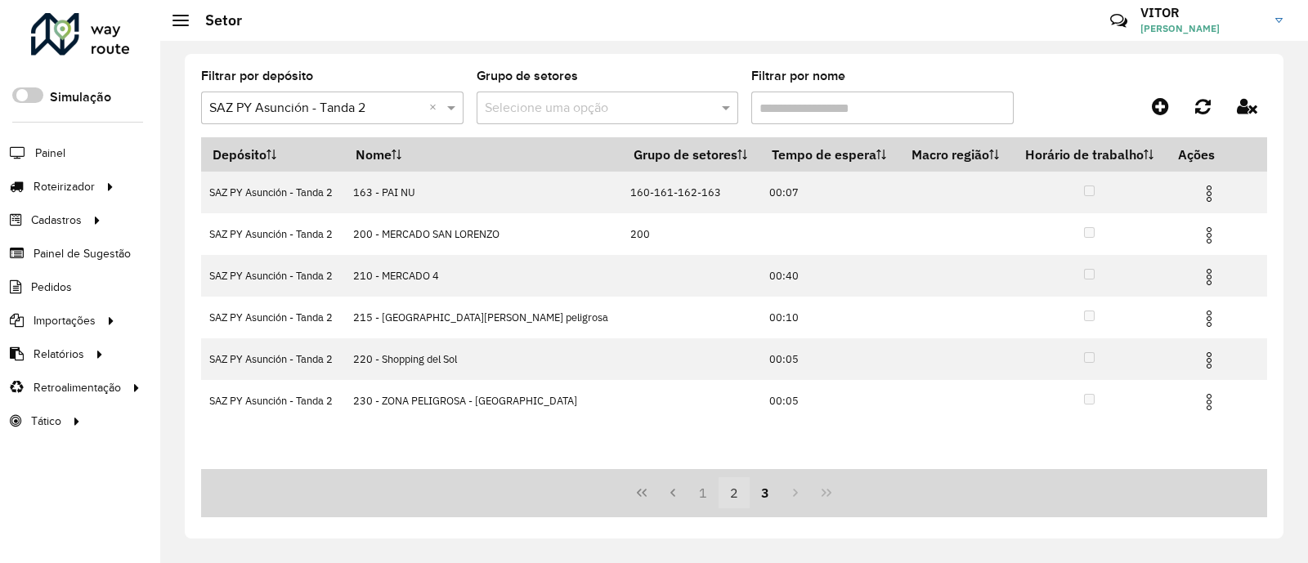
click at [738, 503] on button "2" at bounding box center [733, 492] width 31 height 31
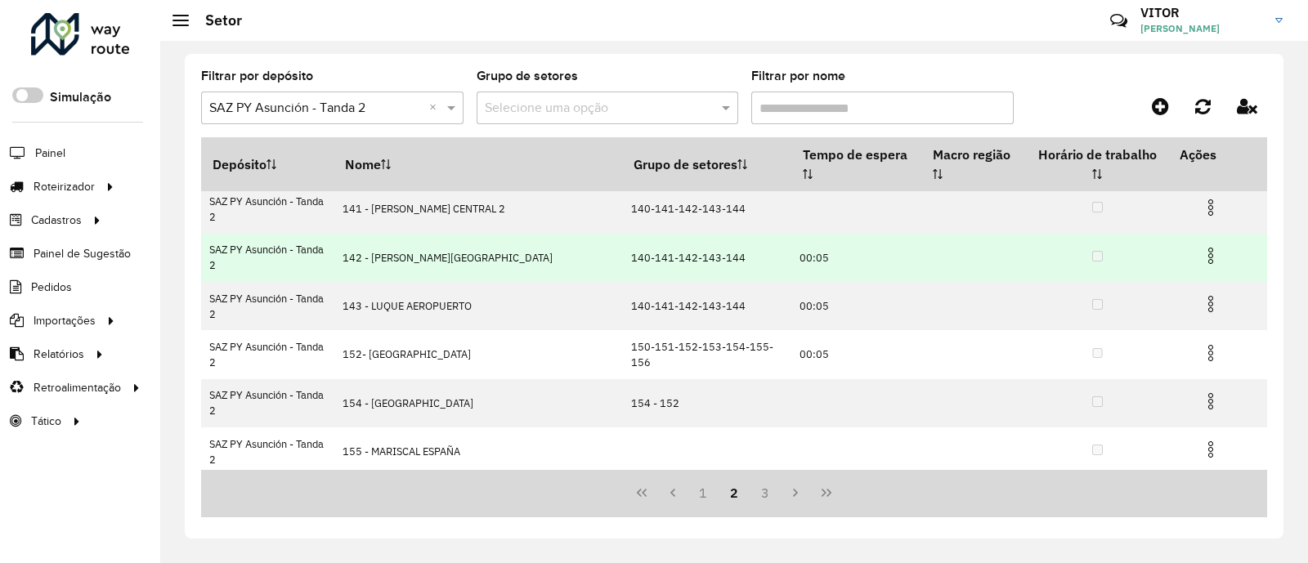
scroll to position [98, 0]
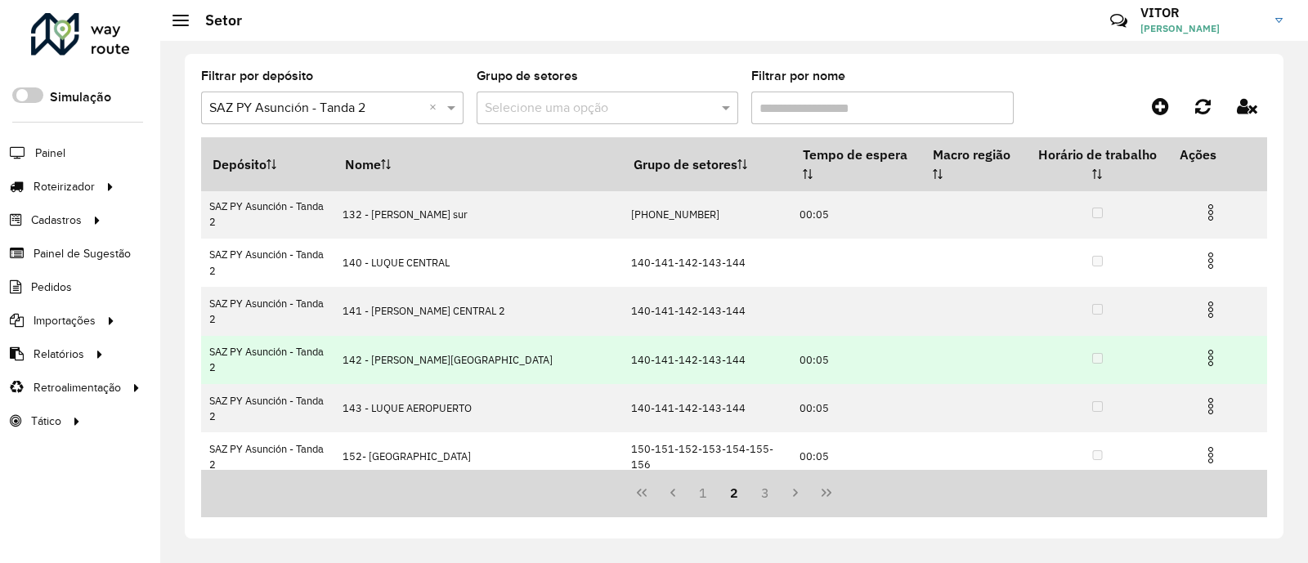
click at [1202, 348] on img at bounding box center [1211, 358] width 20 height 20
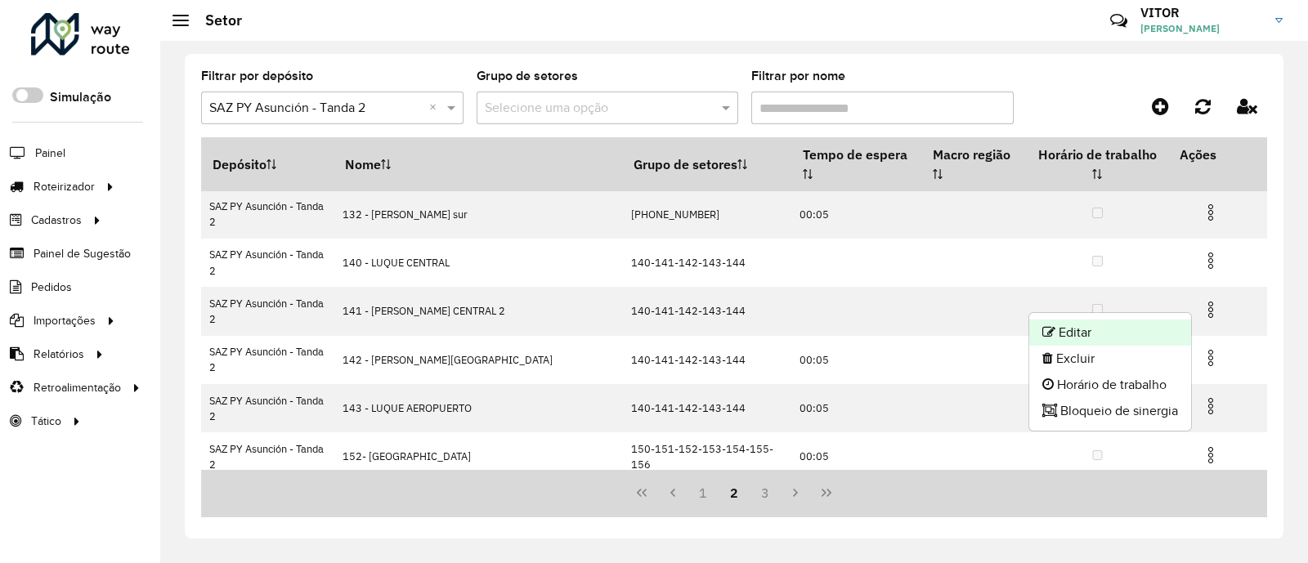
click at [1098, 335] on li "Editar" at bounding box center [1110, 333] width 162 height 26
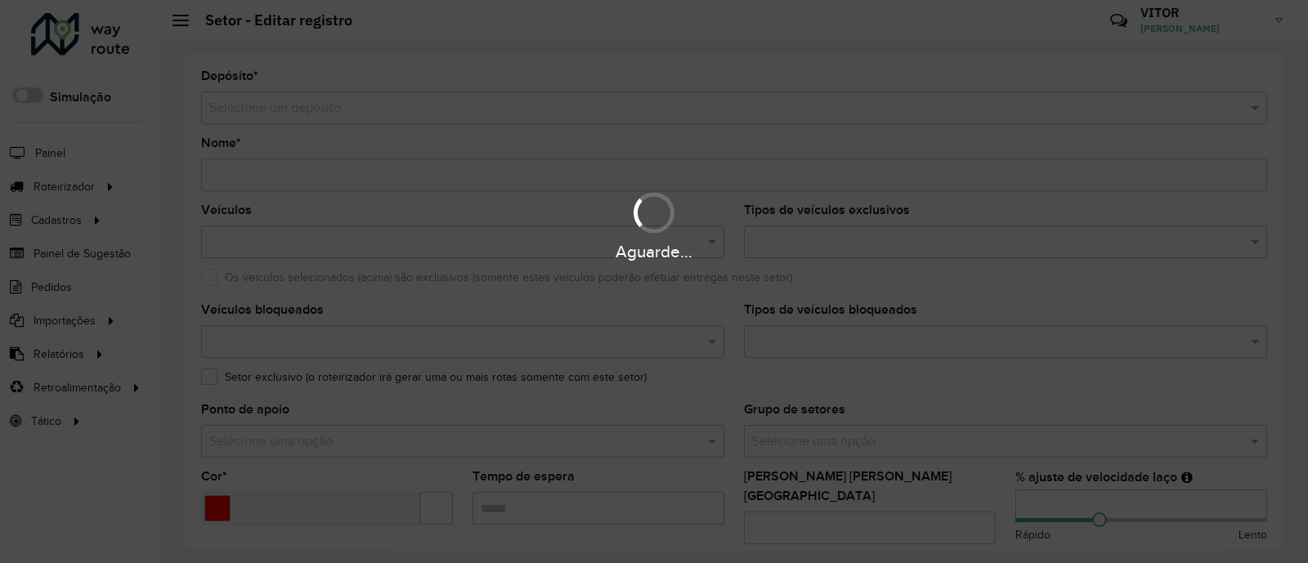
type input "**********"
type input "*******"
type input "*****"
type input "**"
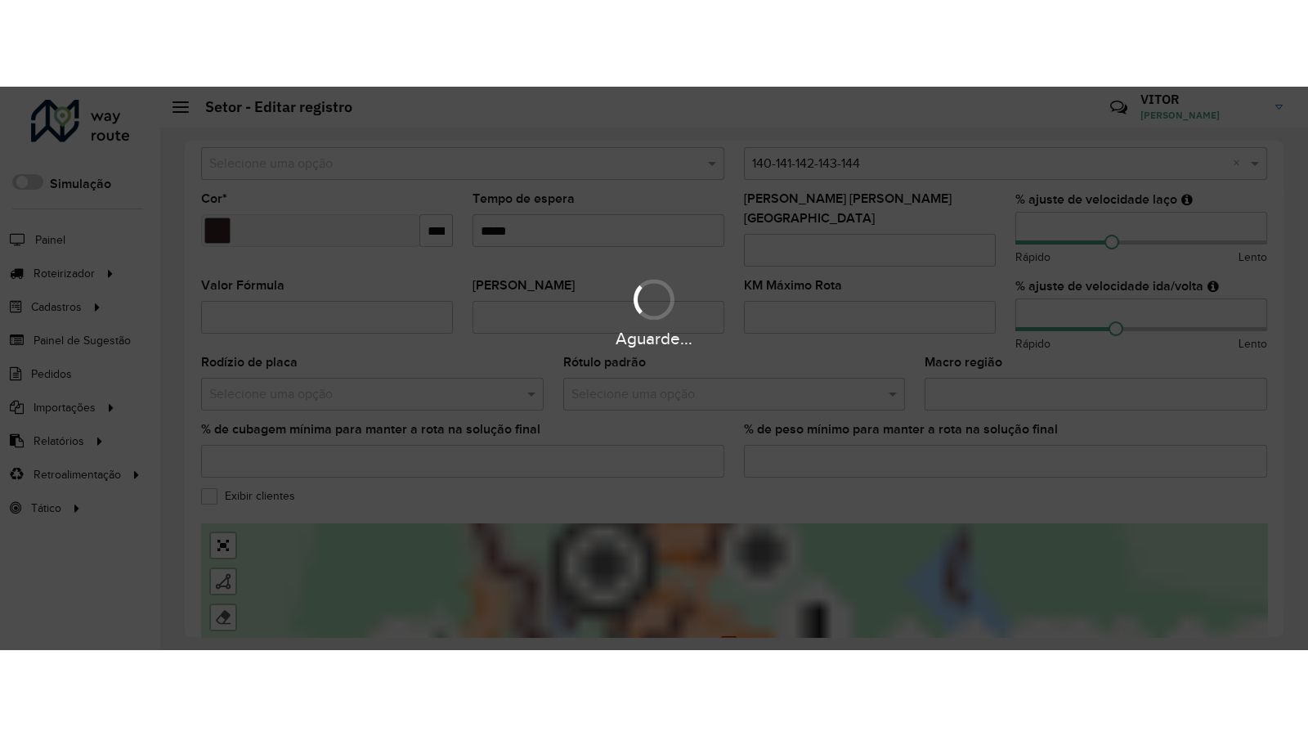
scroll to position [511, 0]
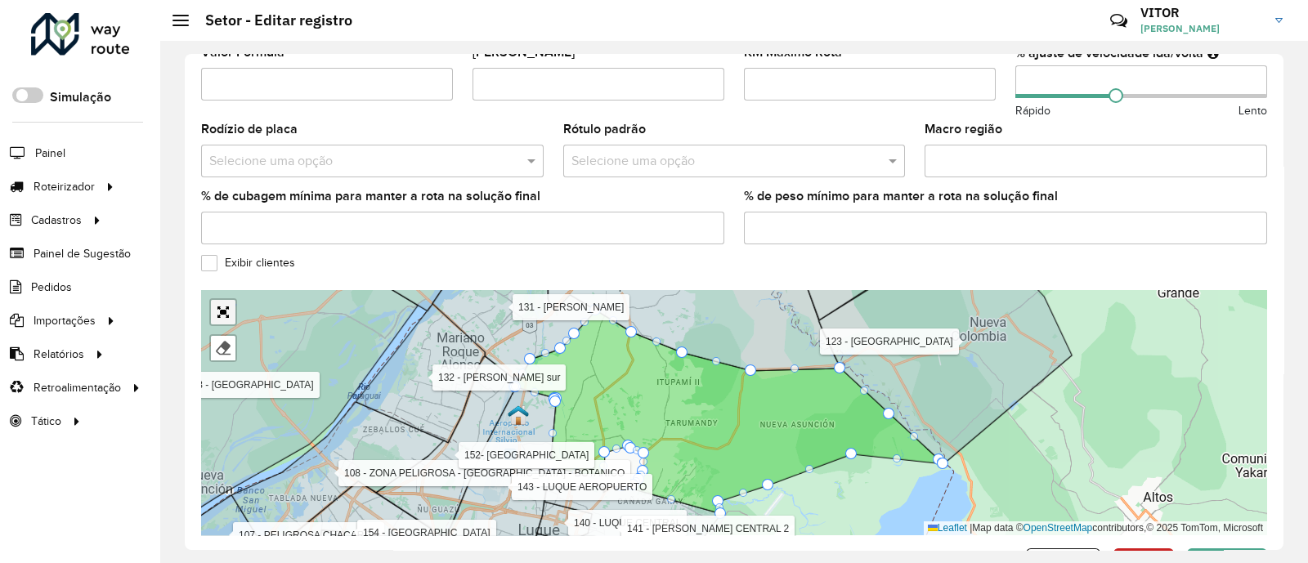
click at [226, 300] on link "Abrir mapa em tela cheia" at bounding box center [223, 312] width 25 height 25
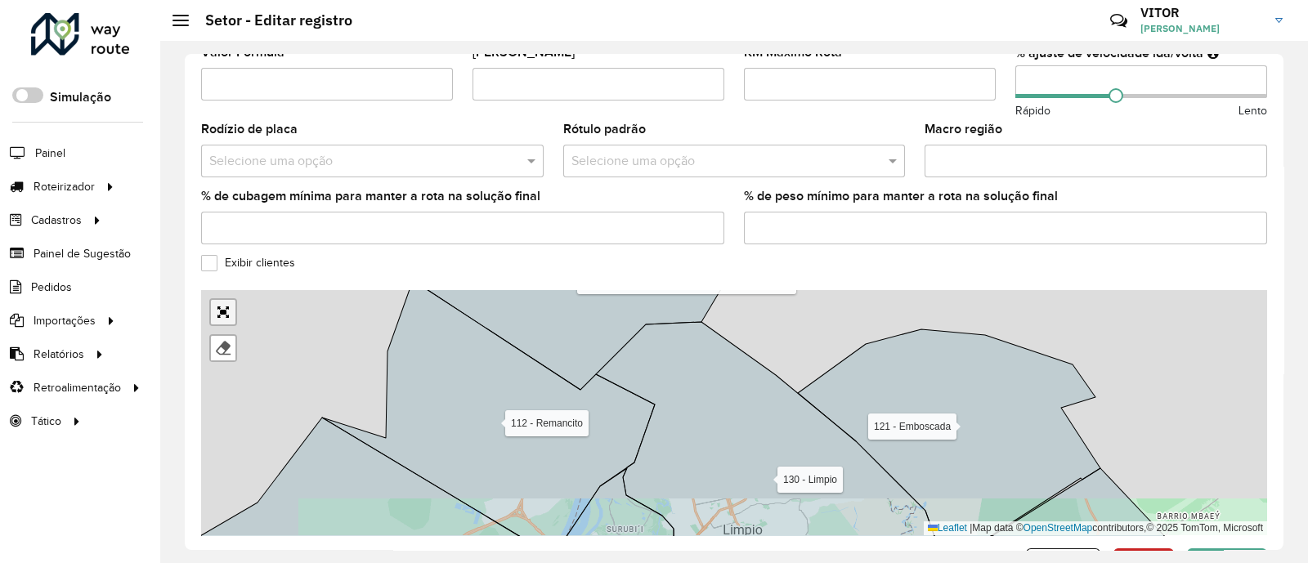
scroll to position [129, 0]
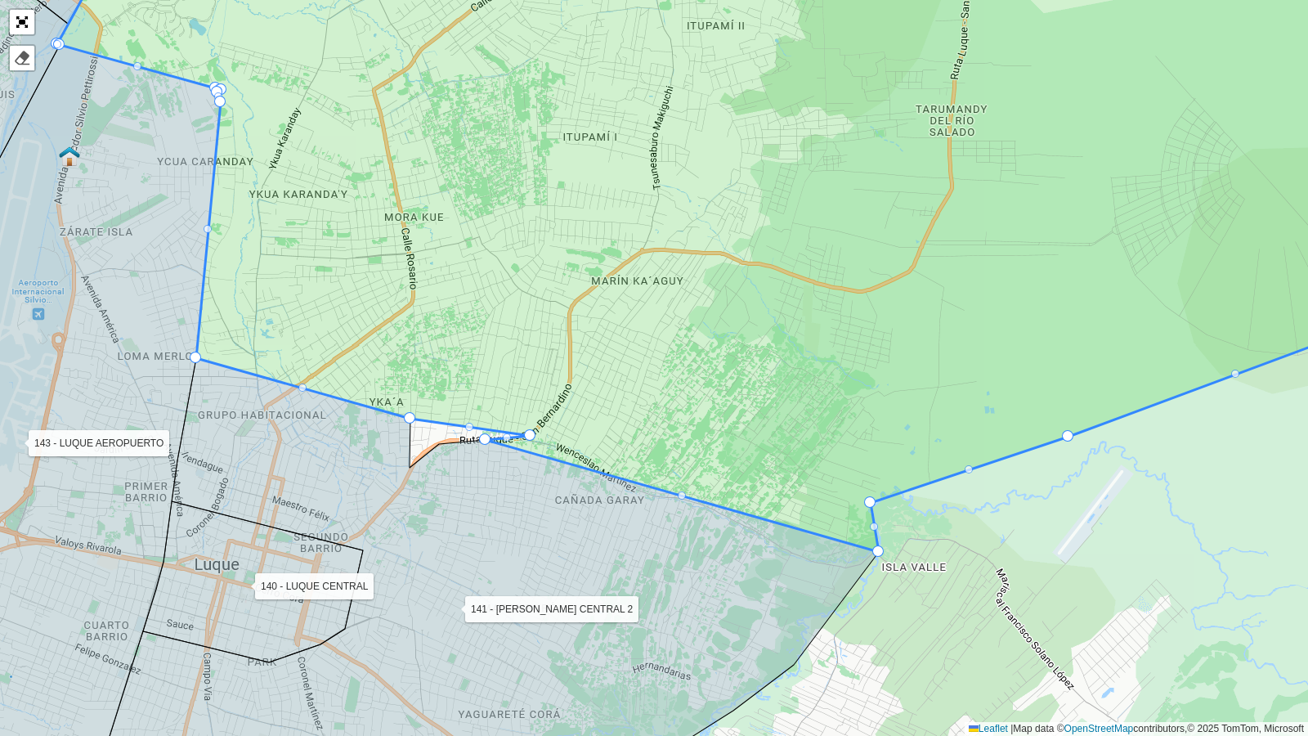
drag, startPoint x: 521, startPoint y: 429, endPoint x: 499, endPoint y: 414, distance: 27.2
click at [499, 414] on icon at bounding box center [749, 238] width 1384 height 628
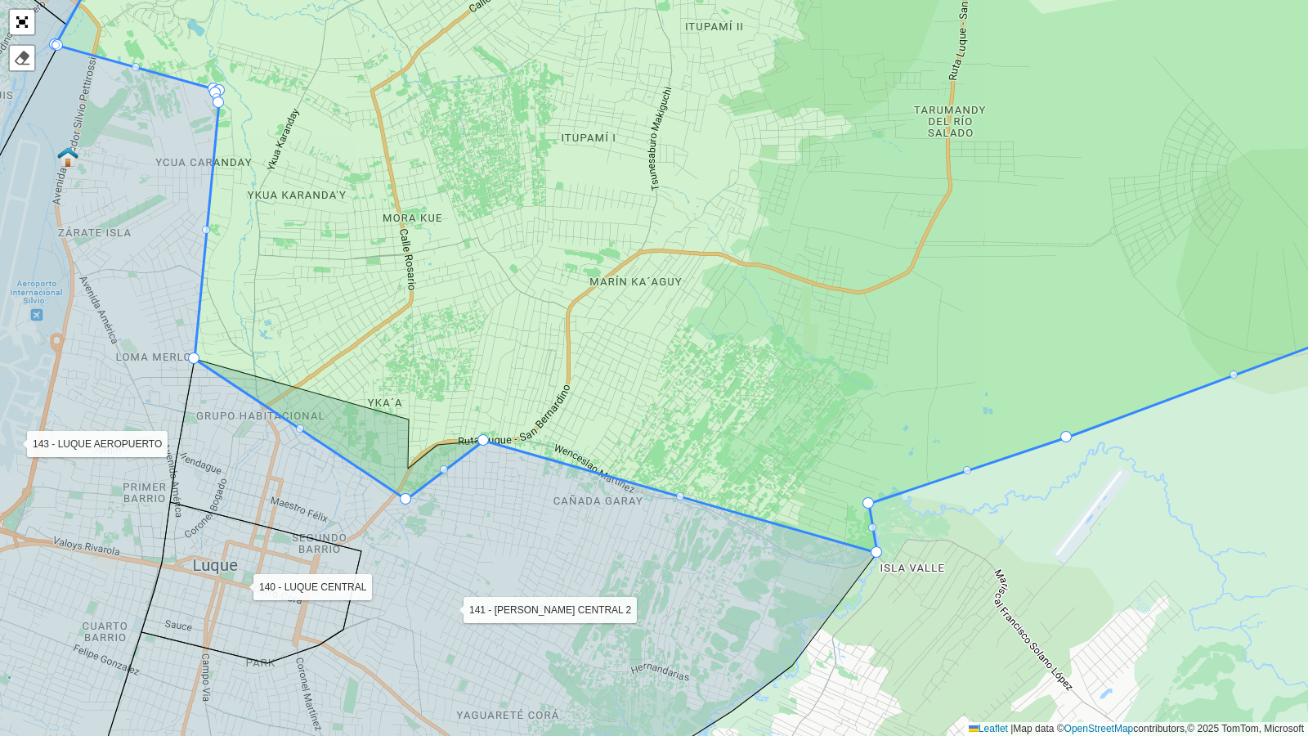
drag, startPoint x: 409, startPoint y: 417, endPoint x: 406, endPoint y: 497, distance: 80.1
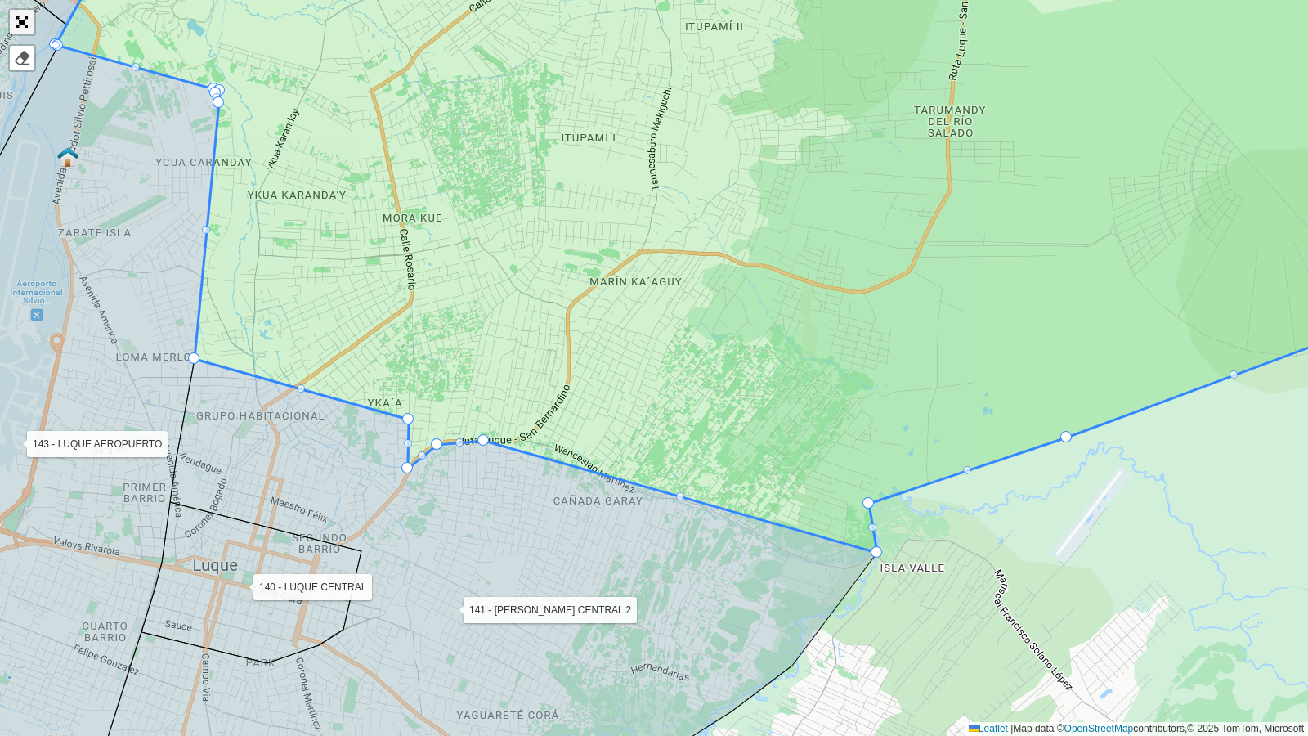
click at [29, 14] on link "Abrir mapa em tela cheia" at bounding box center [22, 22] width 25 height 25
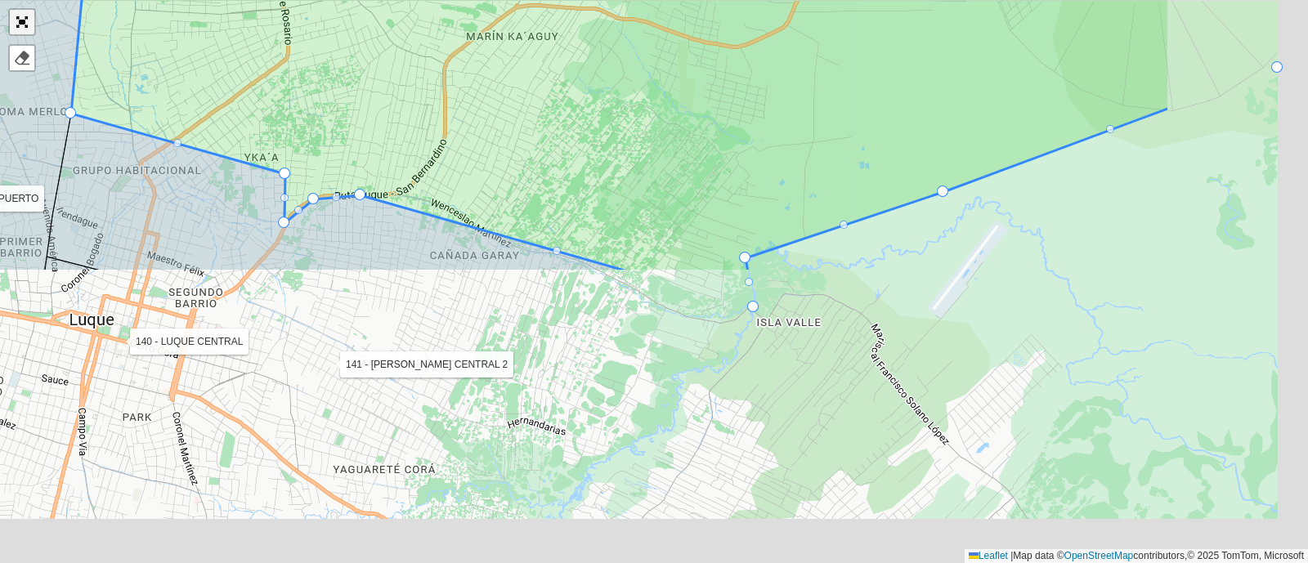
scroll to position [560, 0]
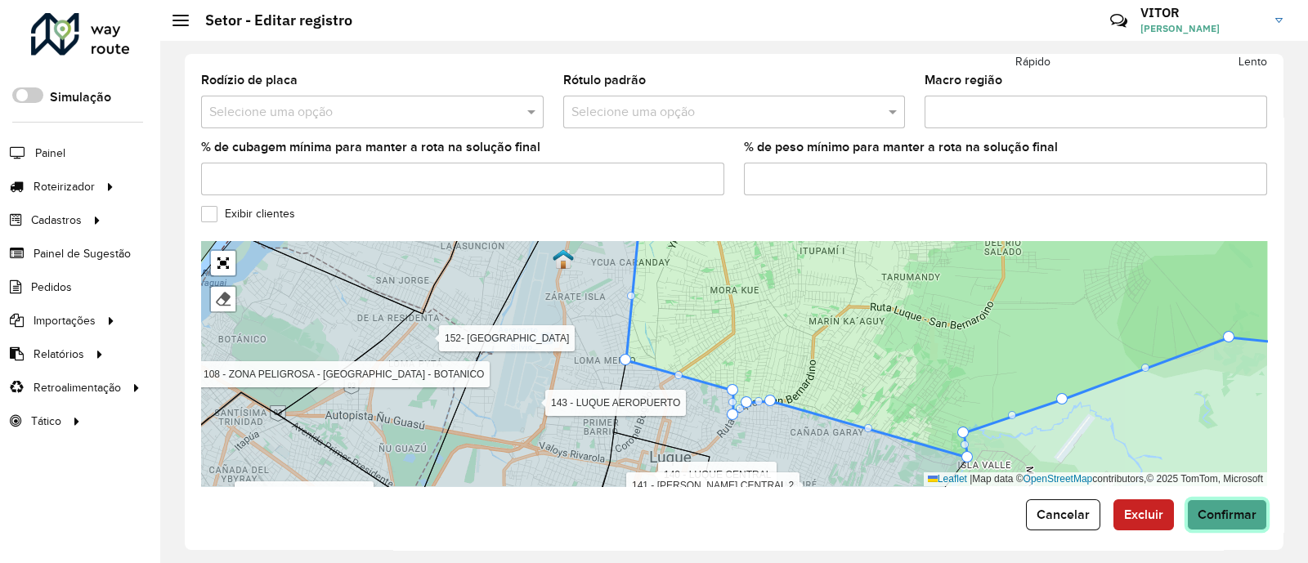
click at [1215, 508] on span "Confirmar" at bounding box center [1226, 515] width 59 height 14
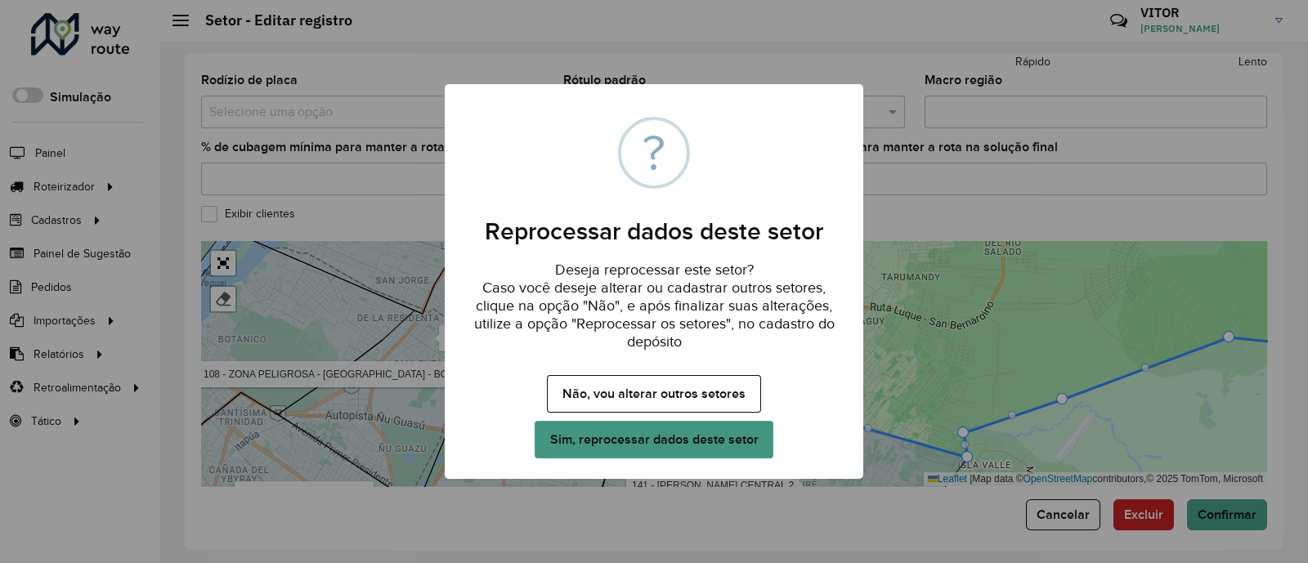
click at [608, 434] on button "Sim, reprocessar dados deste setor" at bounding box center [653, 440] width 239 height 38
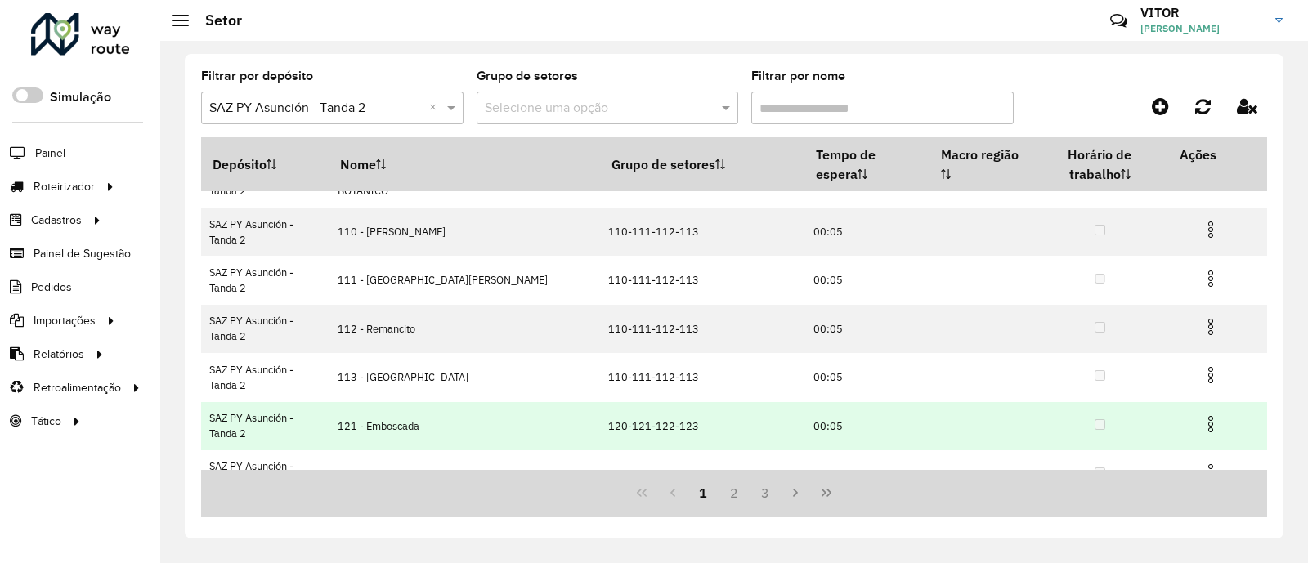
scroll to position [302, 0]
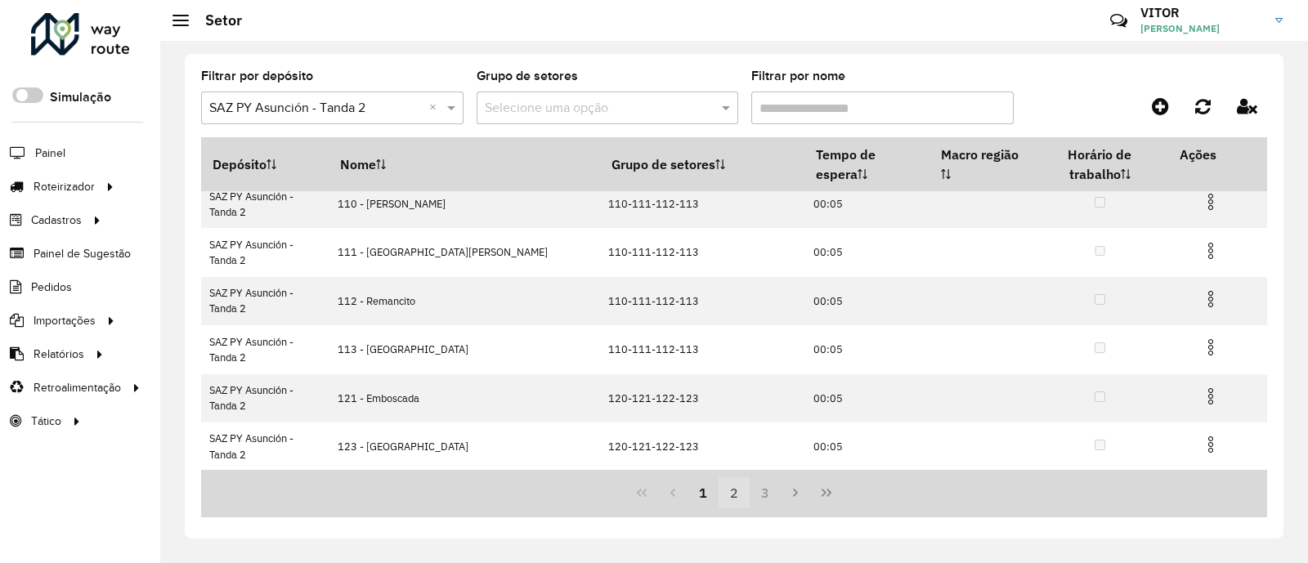
click at [740, 495] on button "2" at bounding box center [733, 492] width 31 height 31
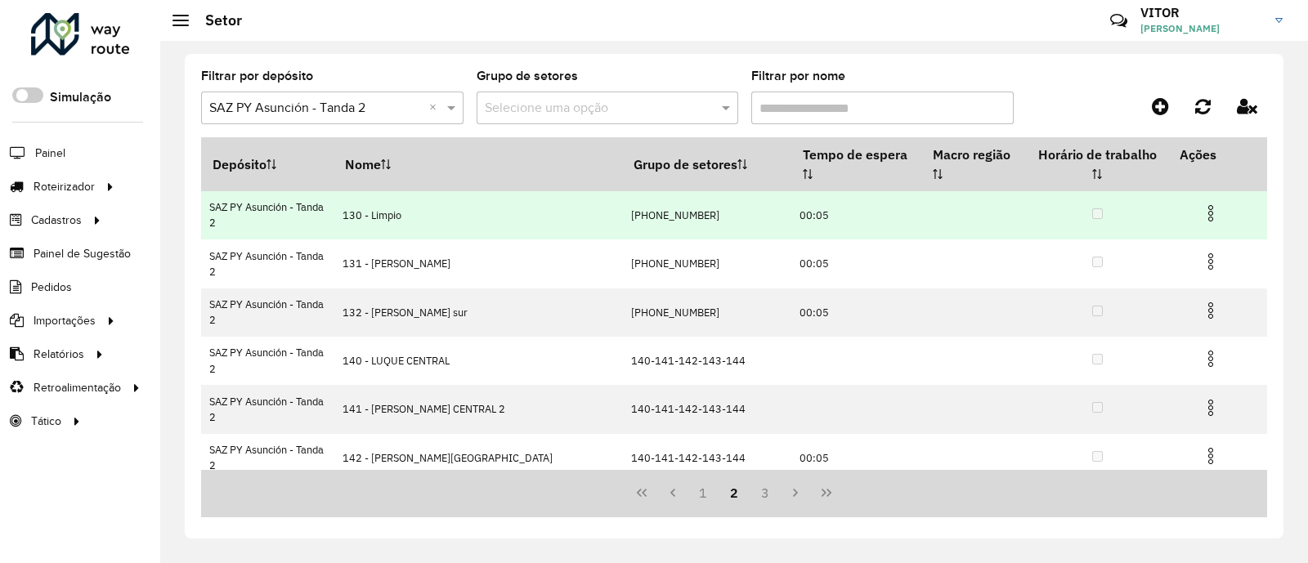
click at [1205, 203] on img at bounding box center [1211, 213] width 20 height 20
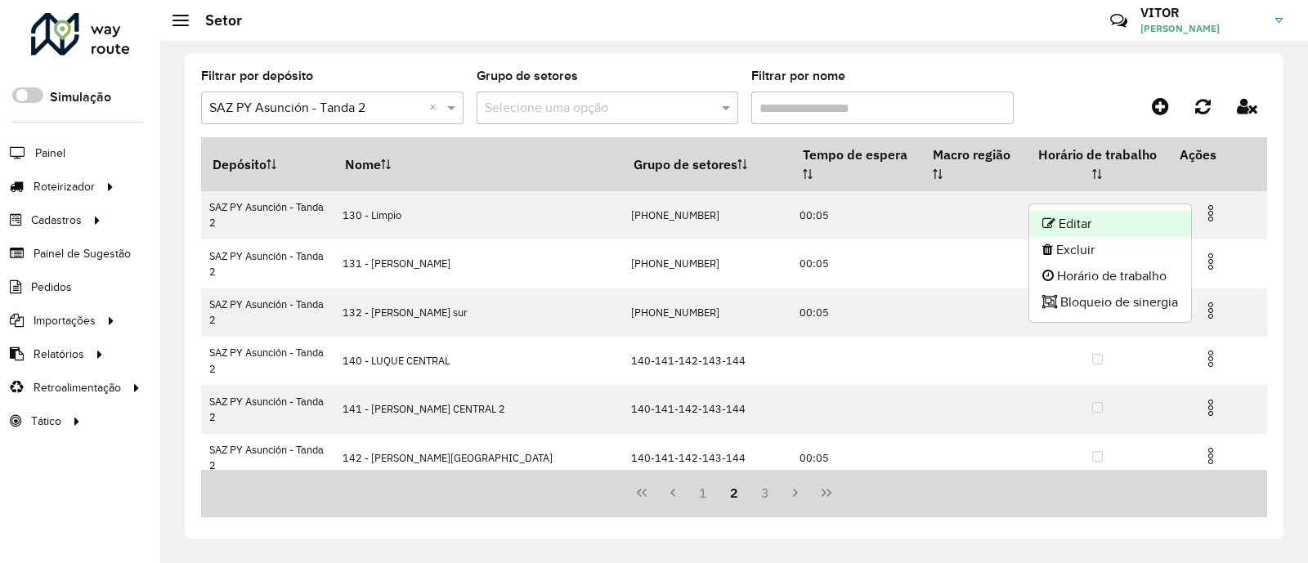
click at [1116, 220] on li "Editar" at bounding box center [1110, 224] width 162 height 26
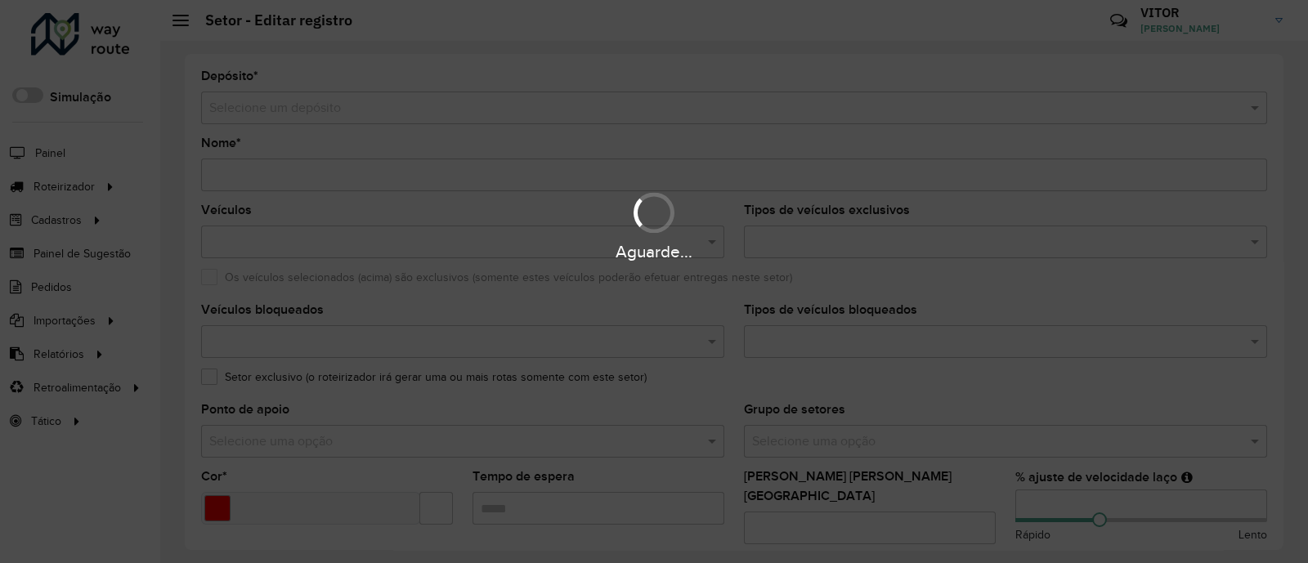
type input "**********"
type input "*******"
type input "*****"
type input "**"
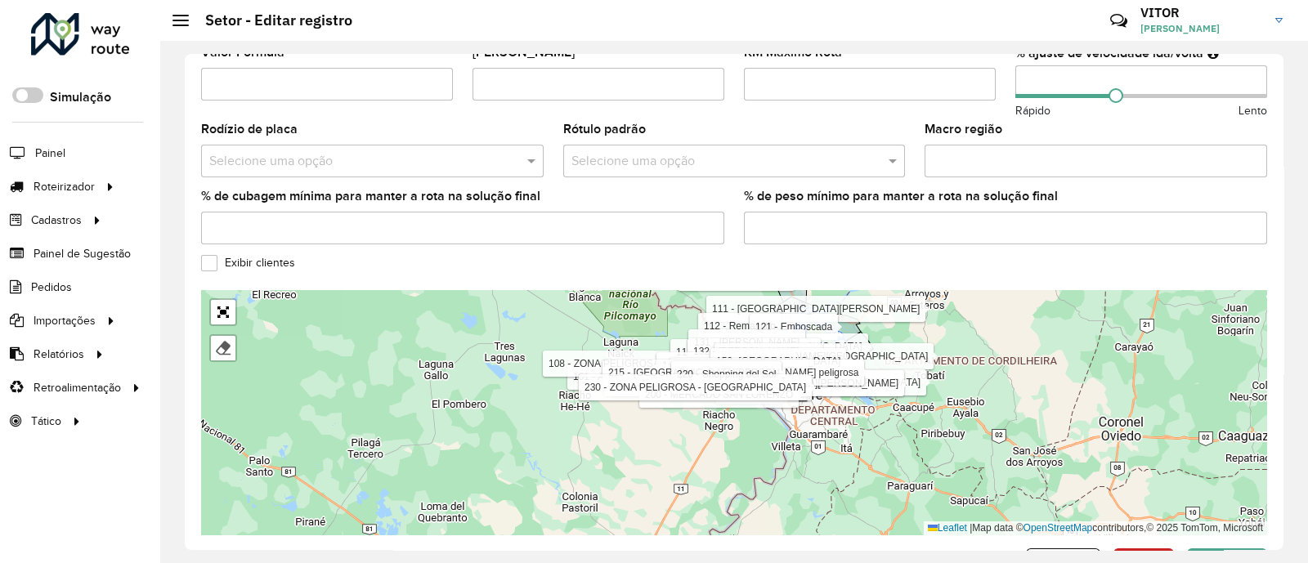
scroll to position [560, 0]
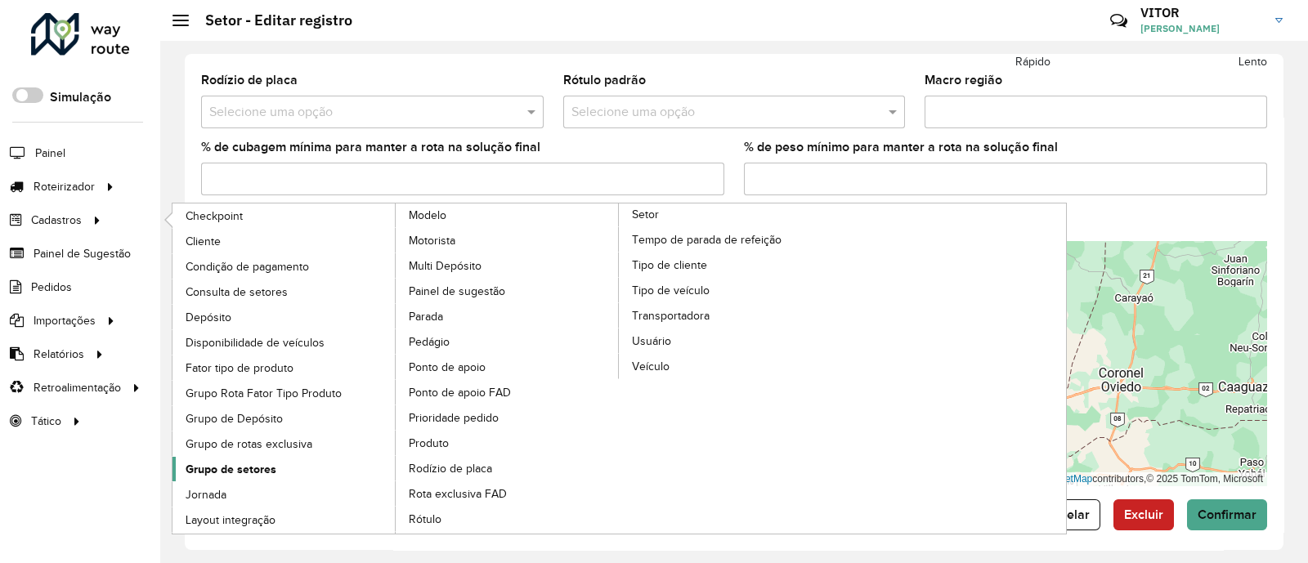
click at [247, 470] on span "Grupo de setores" at bounding box center [231, 469] width 91 height 17
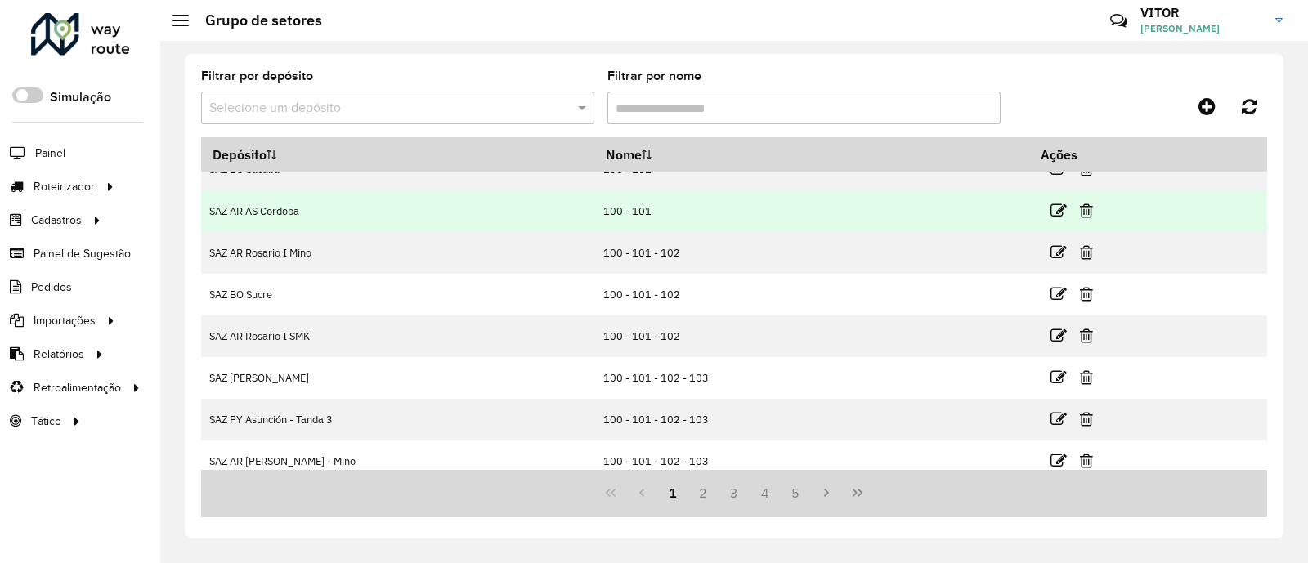
scroll to position [200, 0]
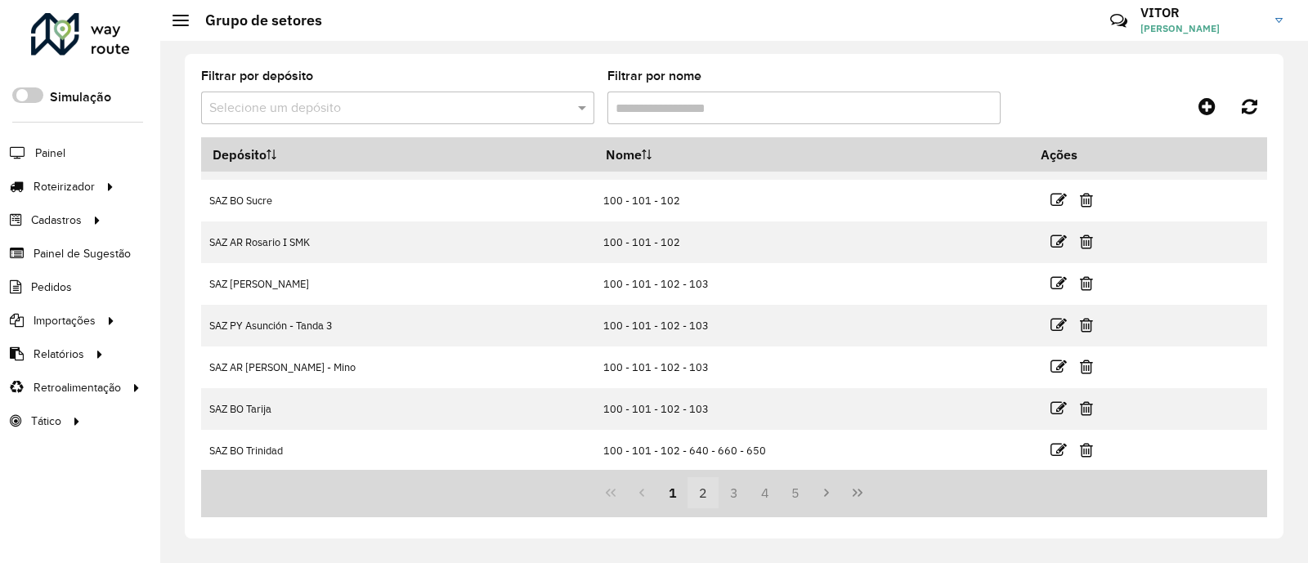
click at [706, 499] on button "2" at bounding box center [702, 492] width 31 height 31
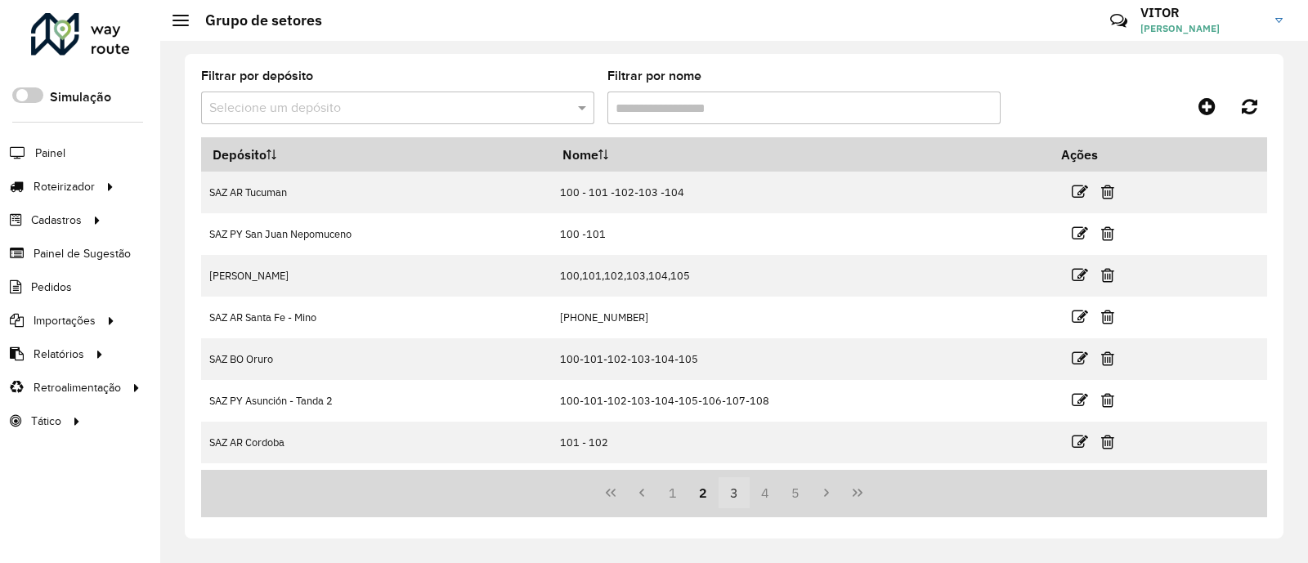
click at [728, 493] on button "3" at bounding box center [733, 492] width 31 height 31
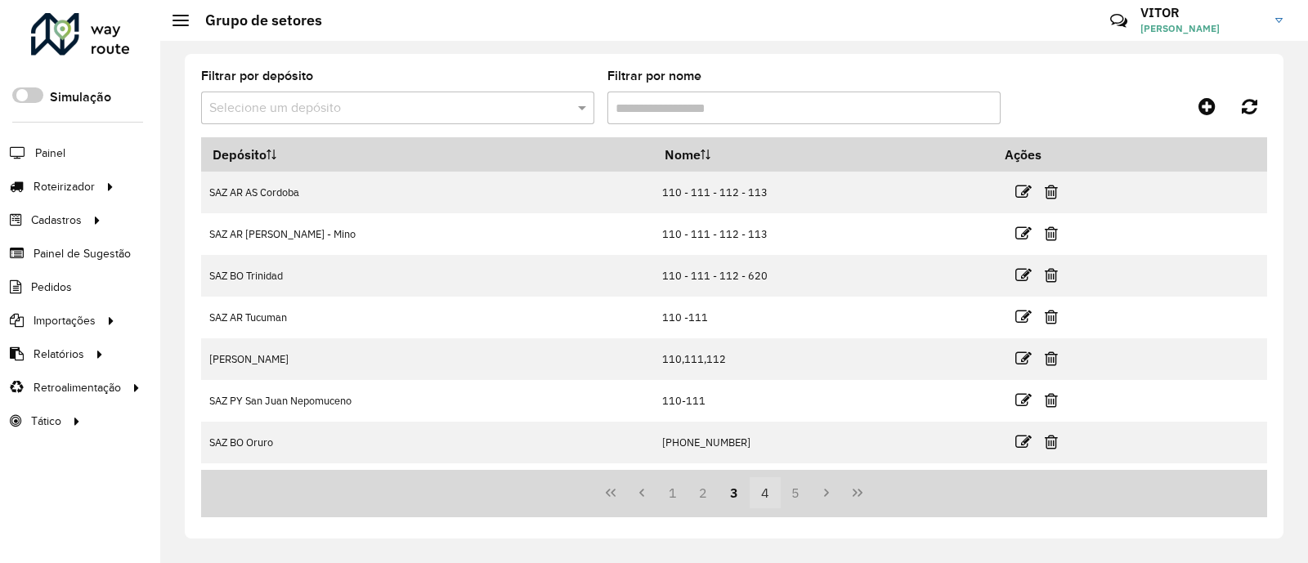
click at [759, 494] on button "4" at bounding box center [764, 492] width 31 height 31
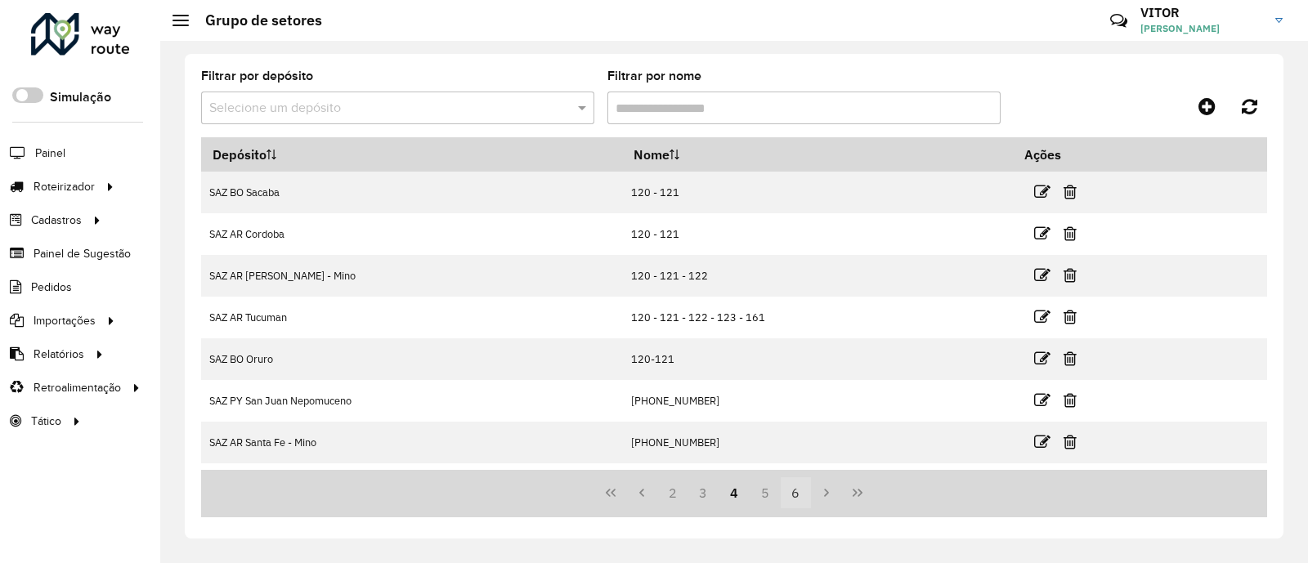
click at [793, 493] on button "6" at bounding box center [795, 492] width 31 height 31
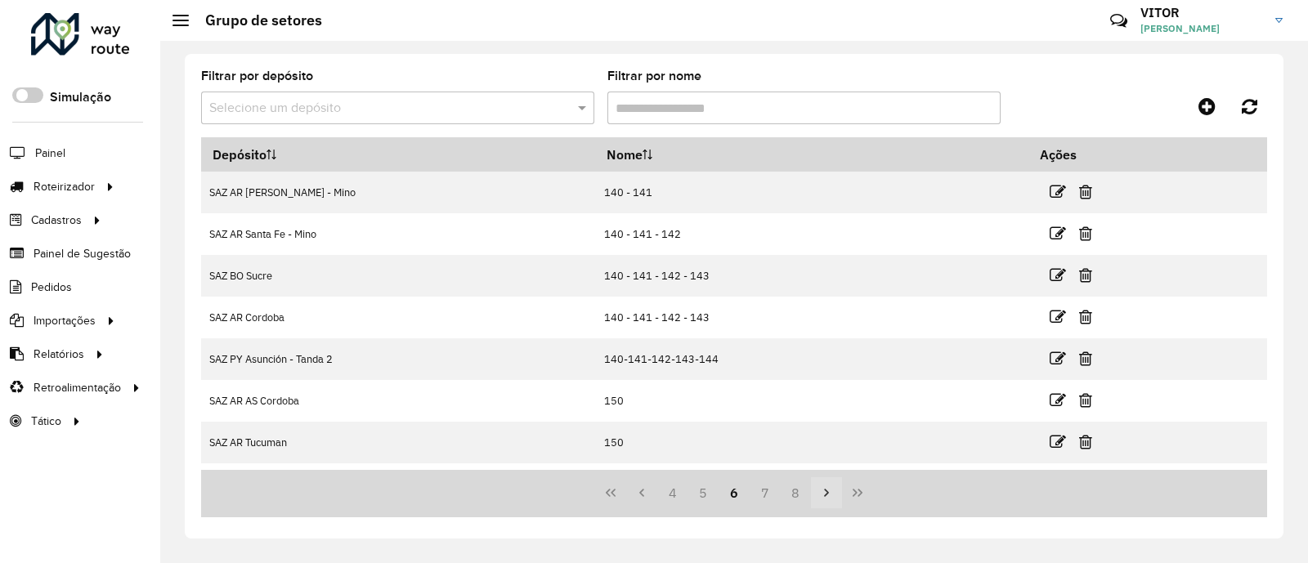
click at [814, 496] on button "Next Page" at bounding box center [826, 492] width 31 height 31
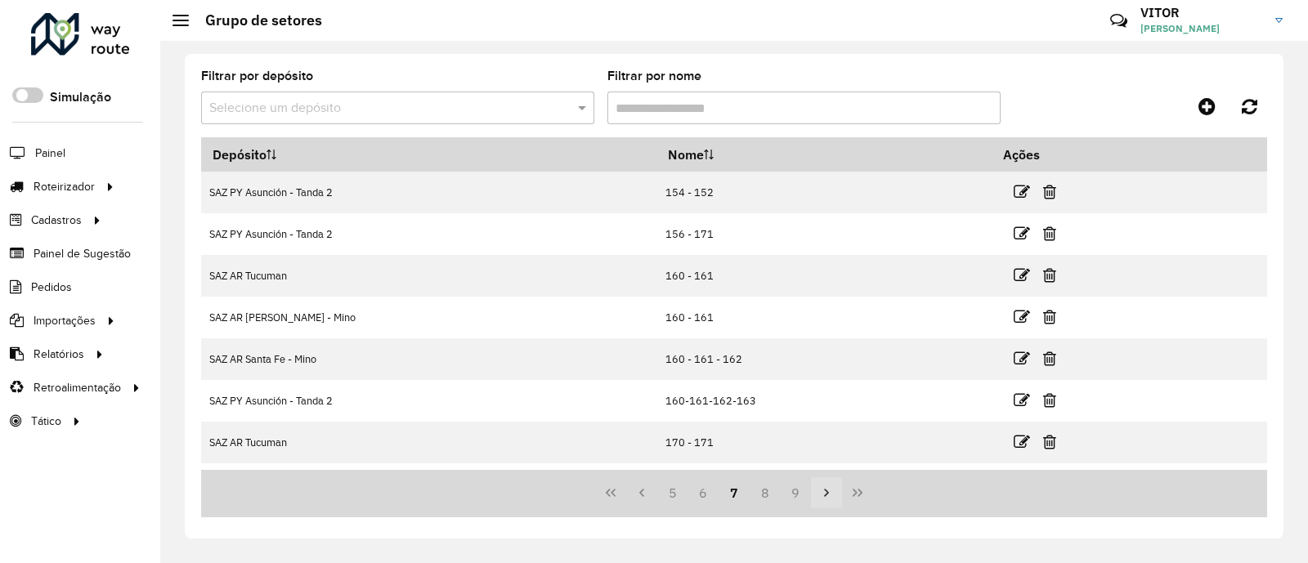
click at [814, 496] on button "Next Page" at bounding box center [826, 492] width 31 height 31
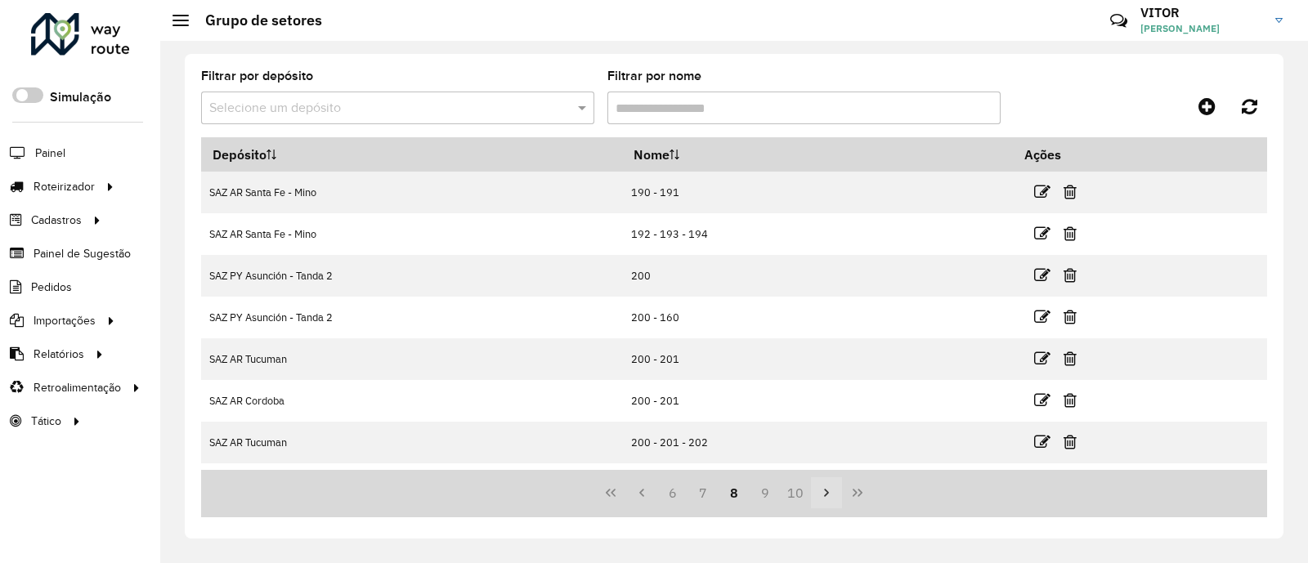
click at [814, 496] on button "Next Page" at bounding box center [826, 492] width 31 height 31
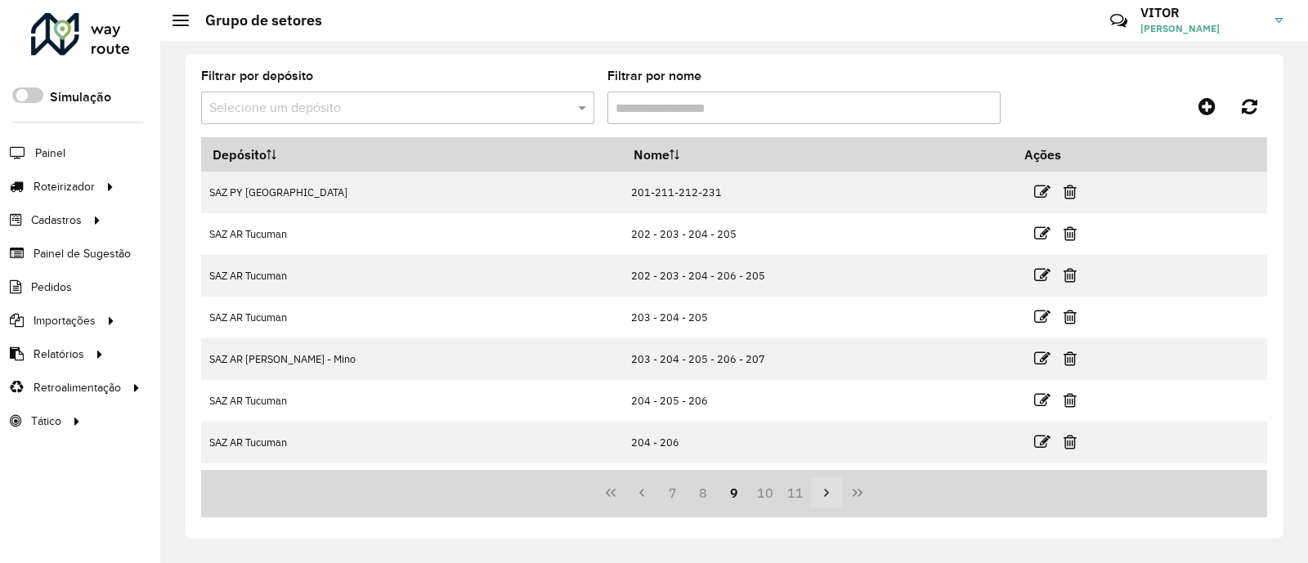
click at [814, 496] on button "Next Page" at bounding box center [826, 492] width 31 height 31
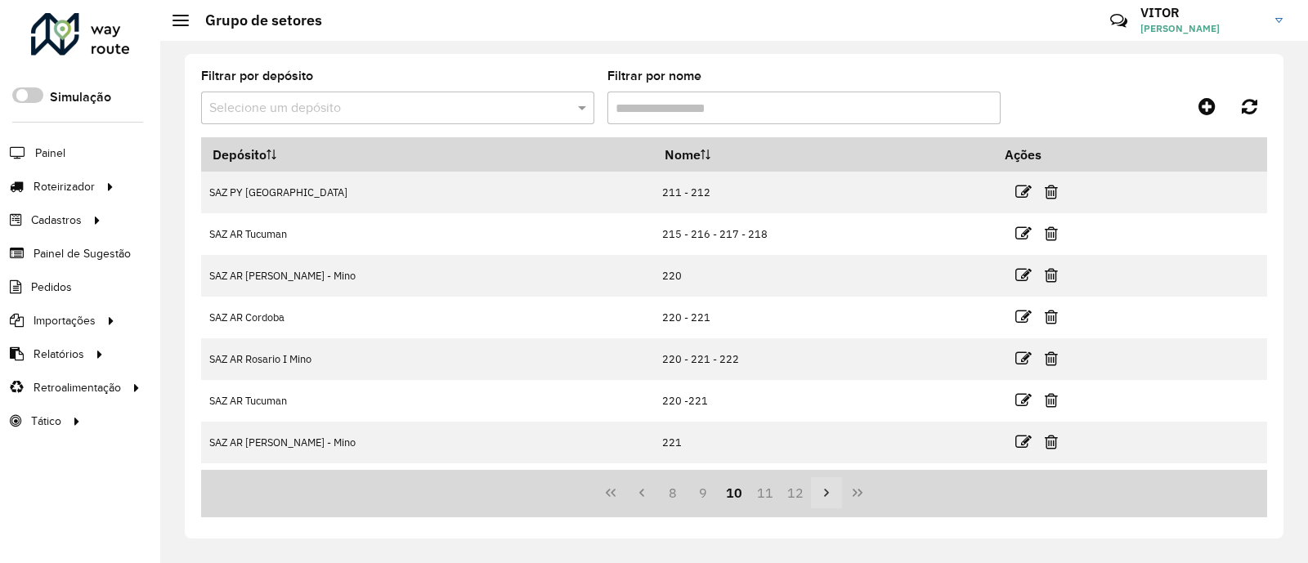
click at [814, 496] on button "Next Page" at bounding box center [826, 492] width 31 height 31
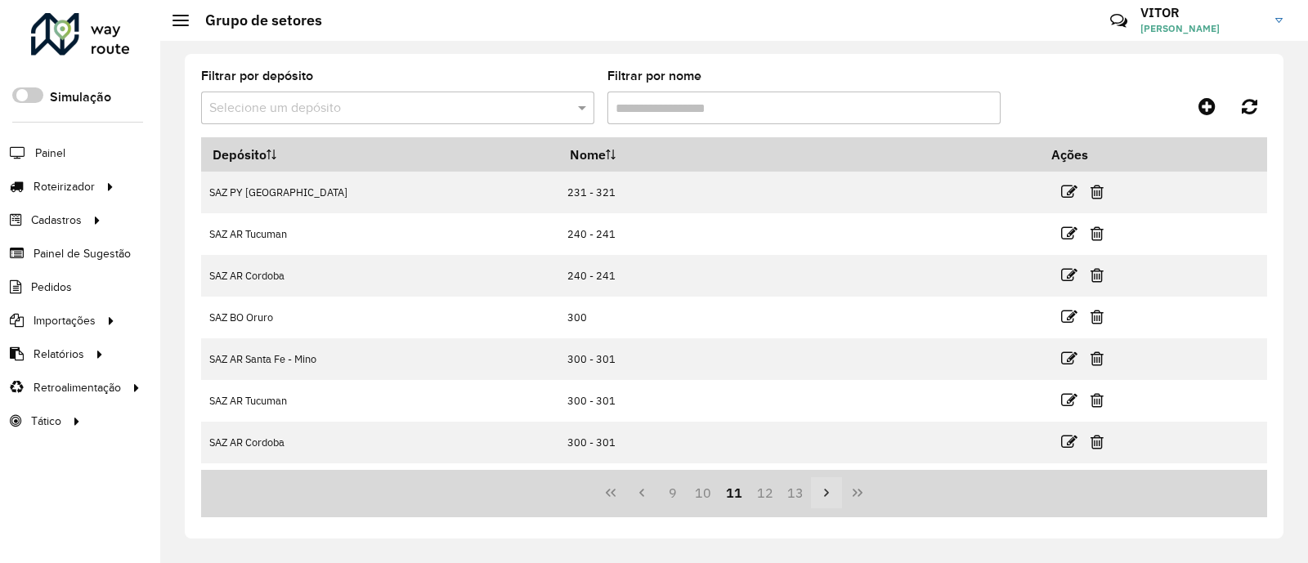
click at [814, 496] on button "Next Page" at bounding box center [826, 492] width 31 height 31
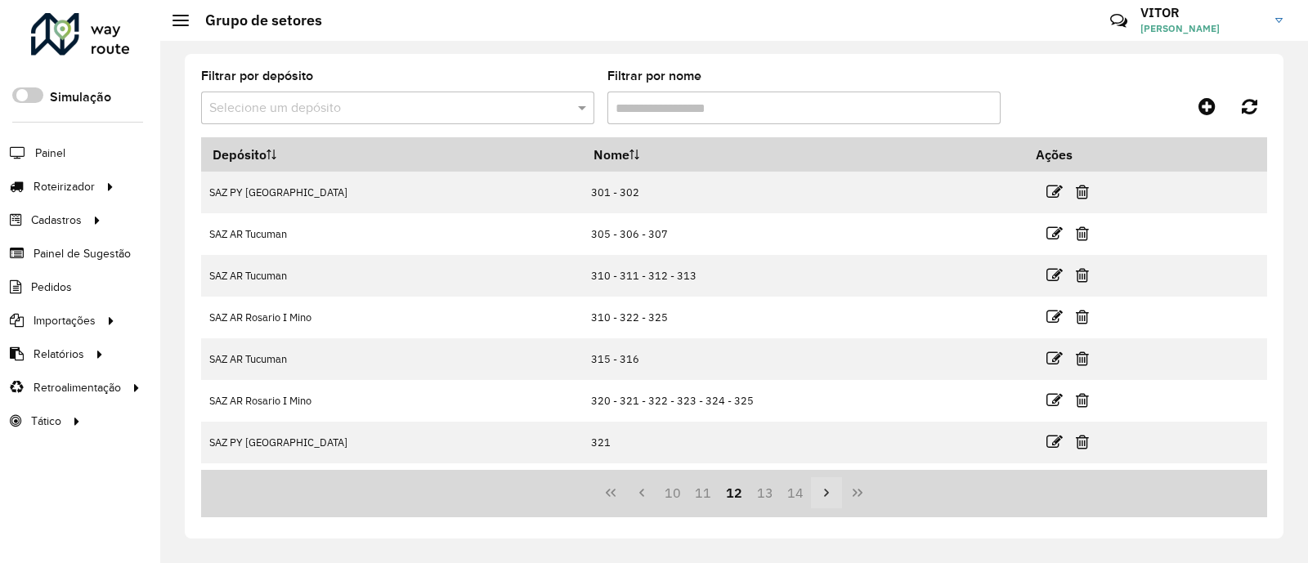
click at [814, 496] on button "Next Page" at bounding box center [826, 492] width 31 height 31
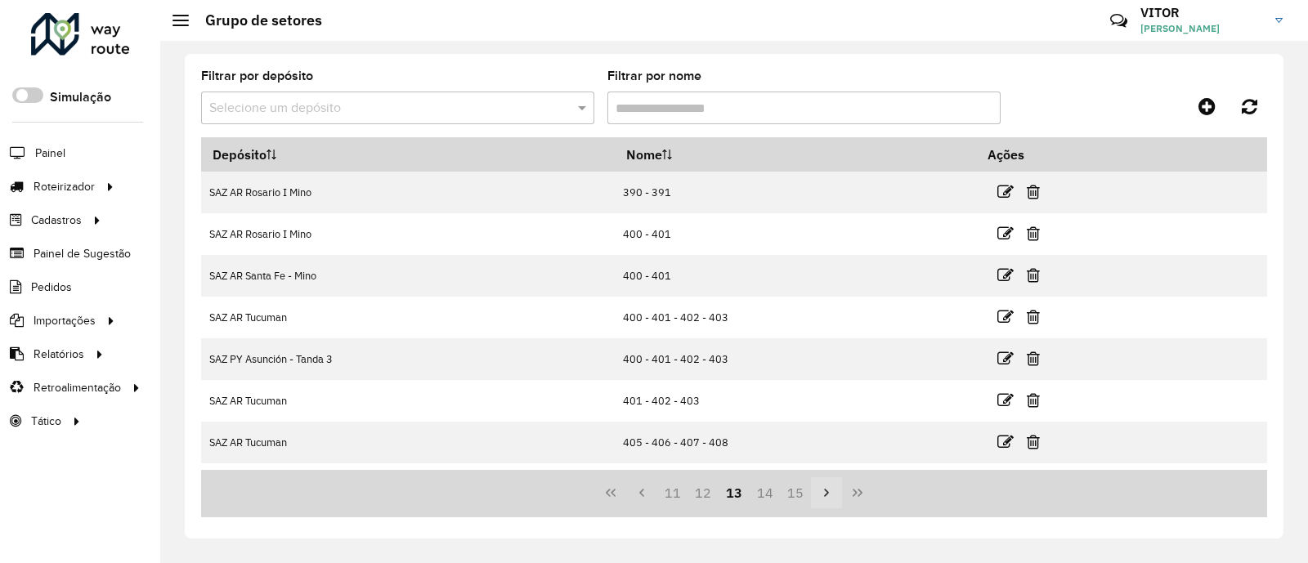
click at [814, 496] on button "Next Page" at bounding box center [826, 492] width 31 height 31
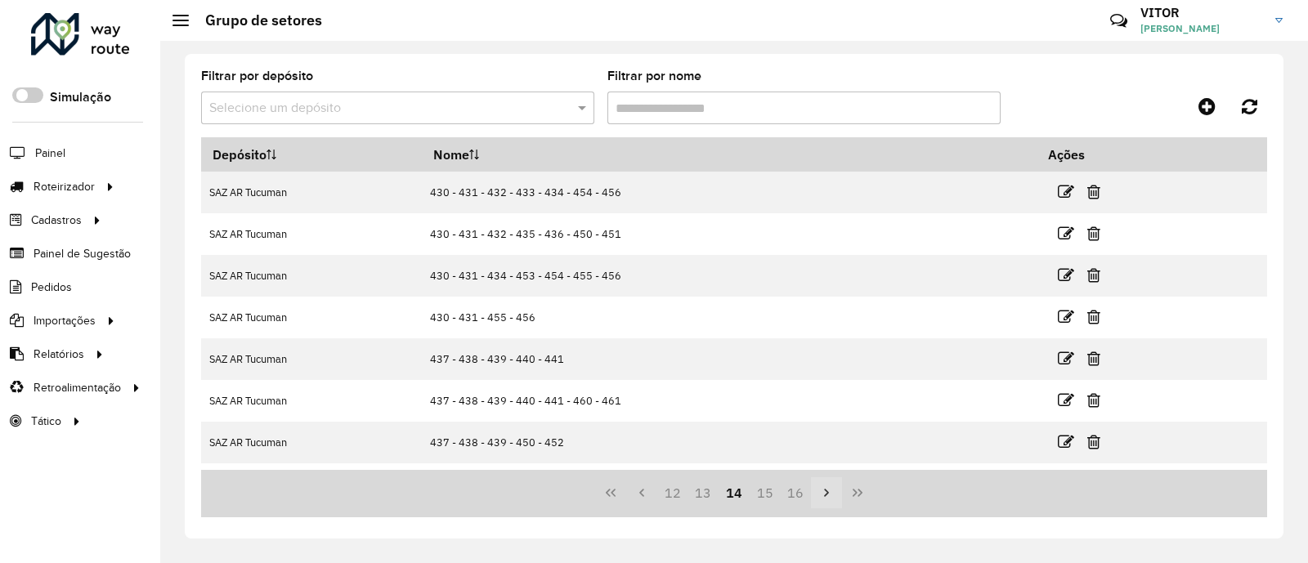
click at [814, 496] on button "Next Page" at bounding box center [826, 492] width 31 height 31
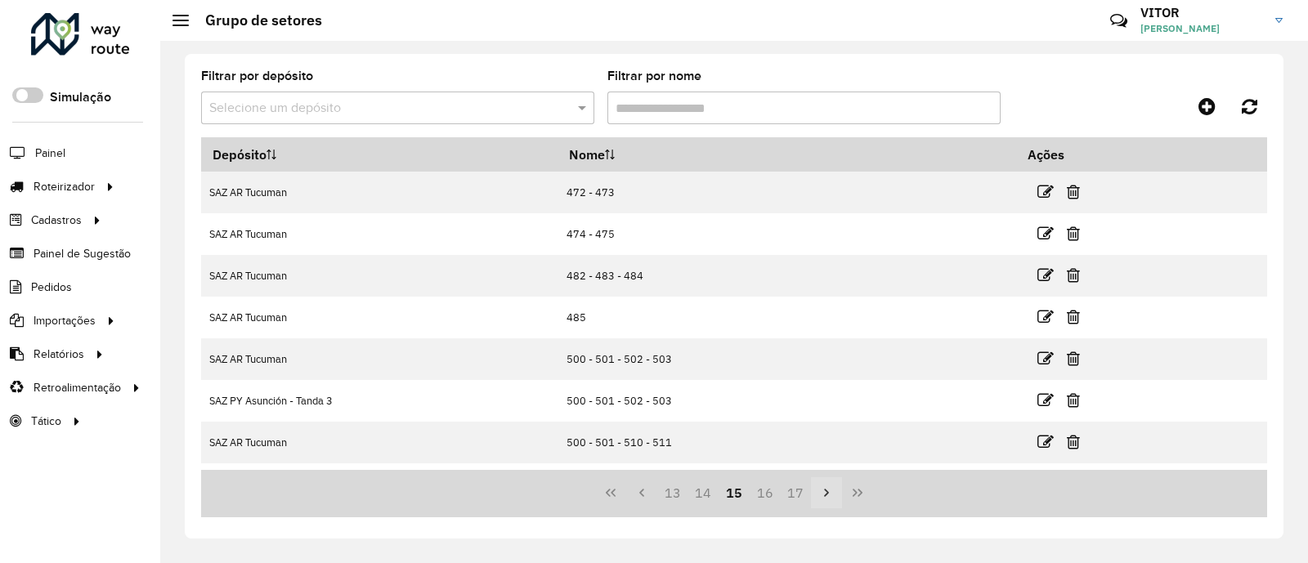
click at [814, 496] on button "Next Page" at bounding box center [826, 492] width 31 height 31
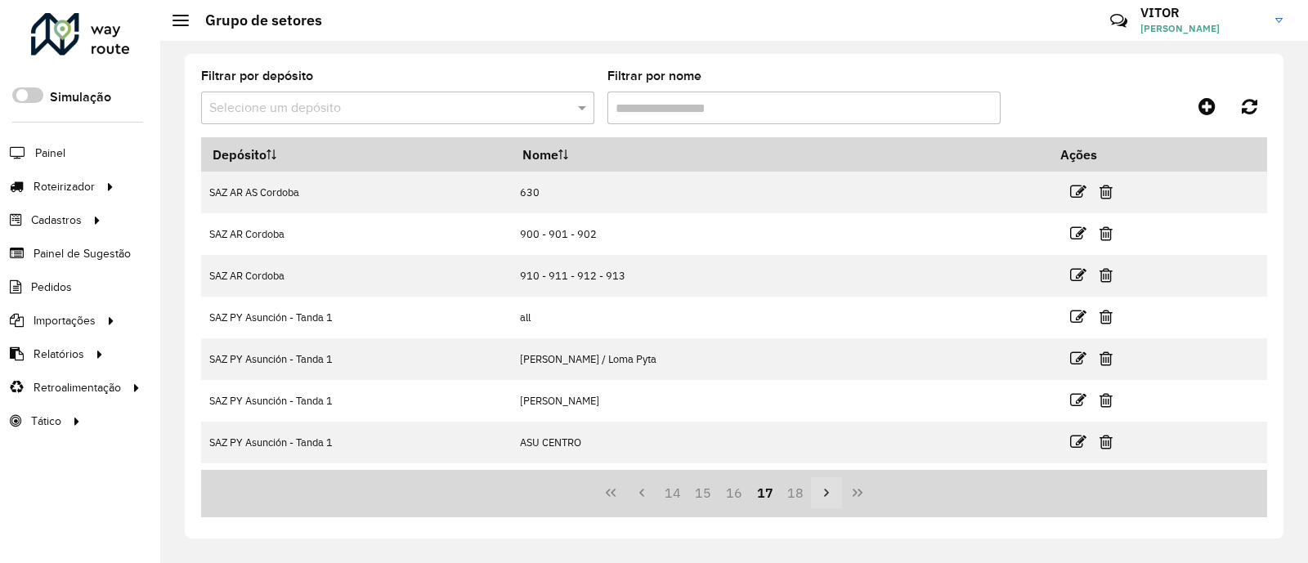
click at [814, 496] on button "Next Page" at bounding box center [826, 492] width 31 height 31
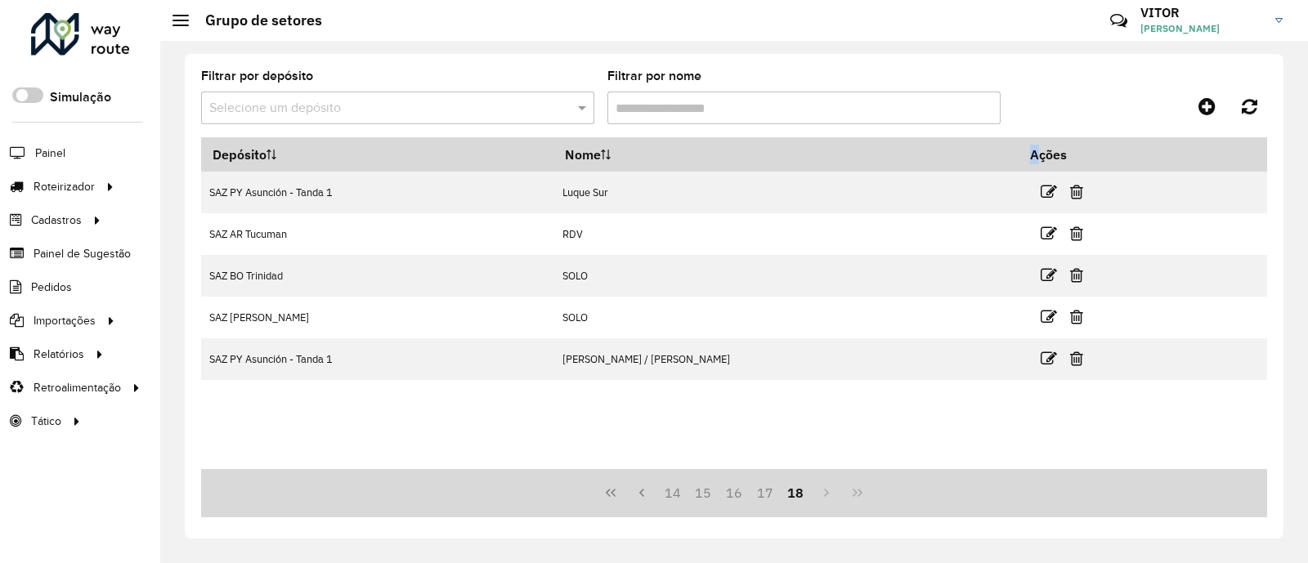
click at [814, 496] on div "14 15 16 17 18" at bounding box center [734, 493] width 1066 height 48
click at [691, 445] on div "Depósito Nome Ações SAZ PY Asunción - Tanda 1 Luque Sur SAZ AR Tucuman RDV SAZ …" at bounding box center [734, 303] width 1066 height 332
click at [441, 101] on input "text" at bounding box center [381, 109] width 344 height 20
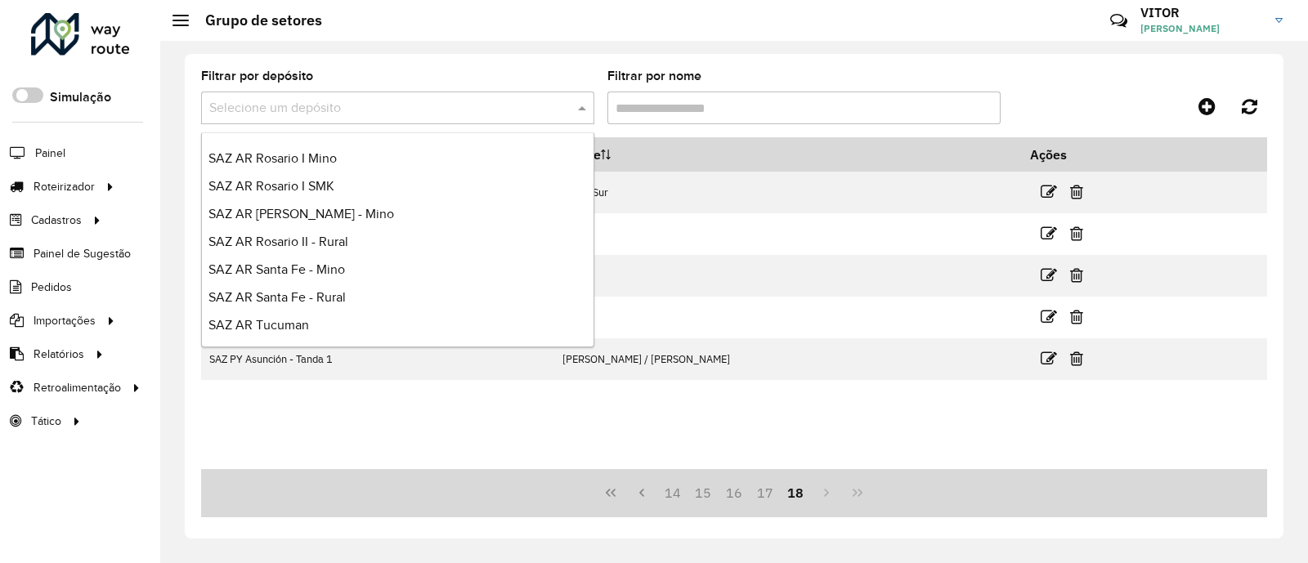
scroll to position [387, 0]
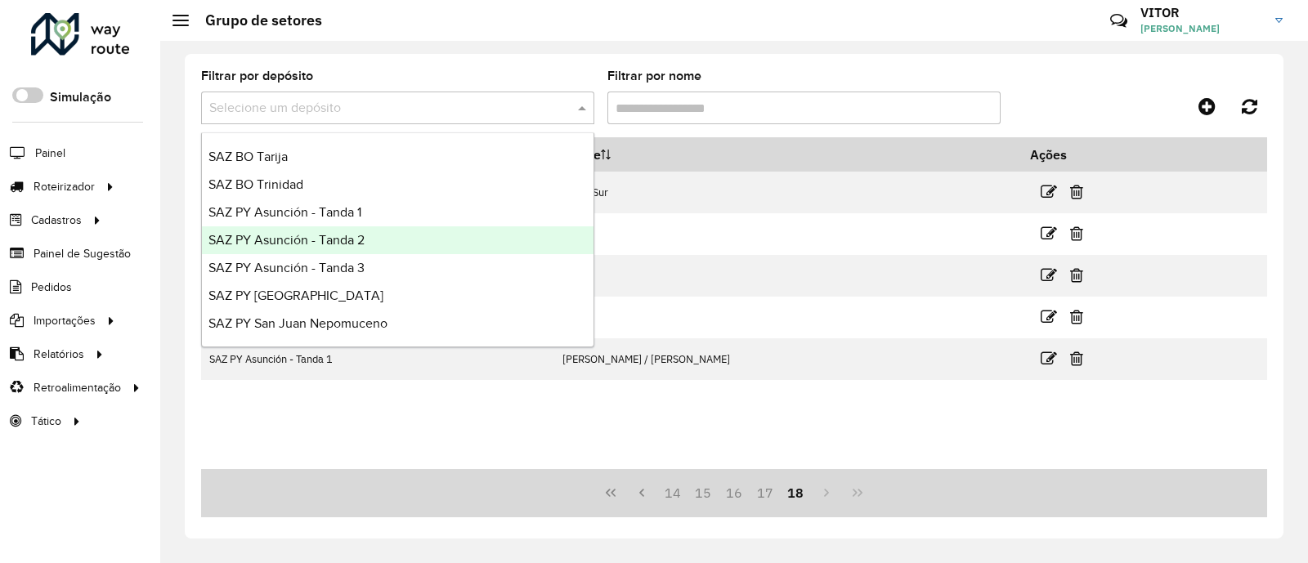
click at [422, 234] on div "SAZ PY Asunción - Tanda 2" at bounding box center [397, 240] width 391 height 28
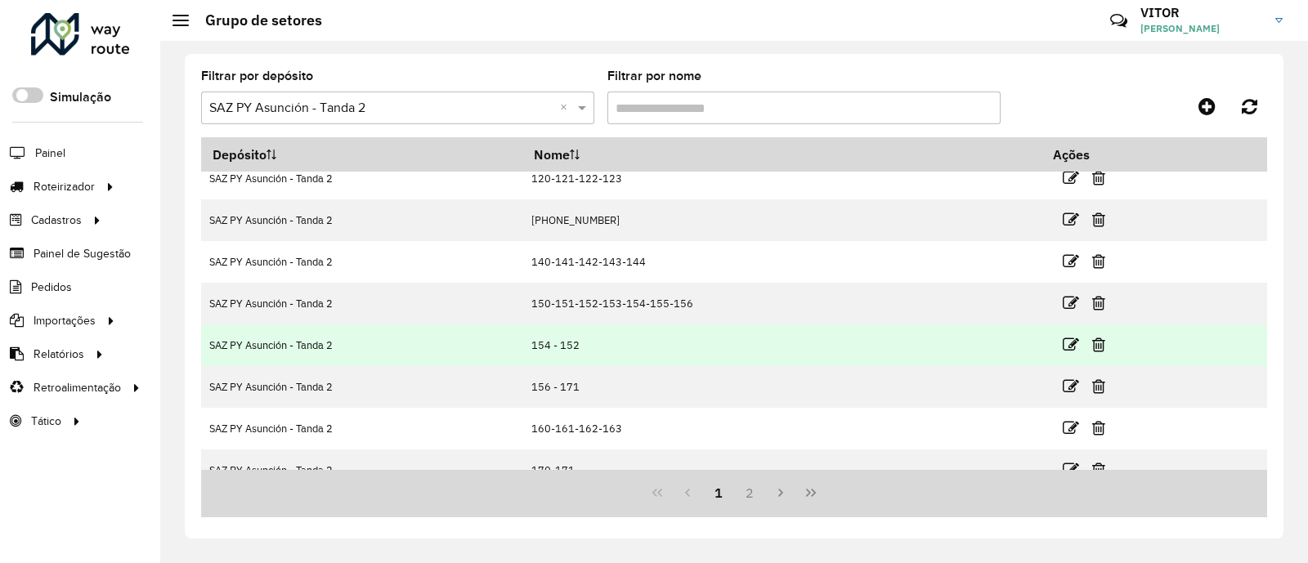
scroll to position [200, 0]
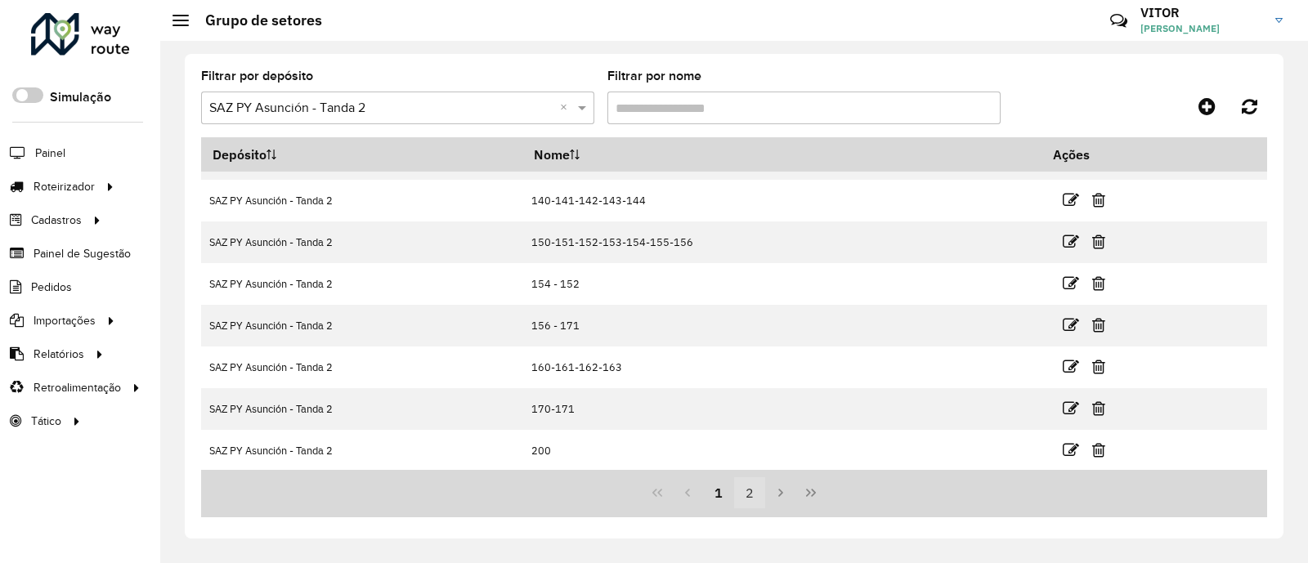
click at [749, 503] on button "2" at bounding box center [749, 492] width 31 height 31
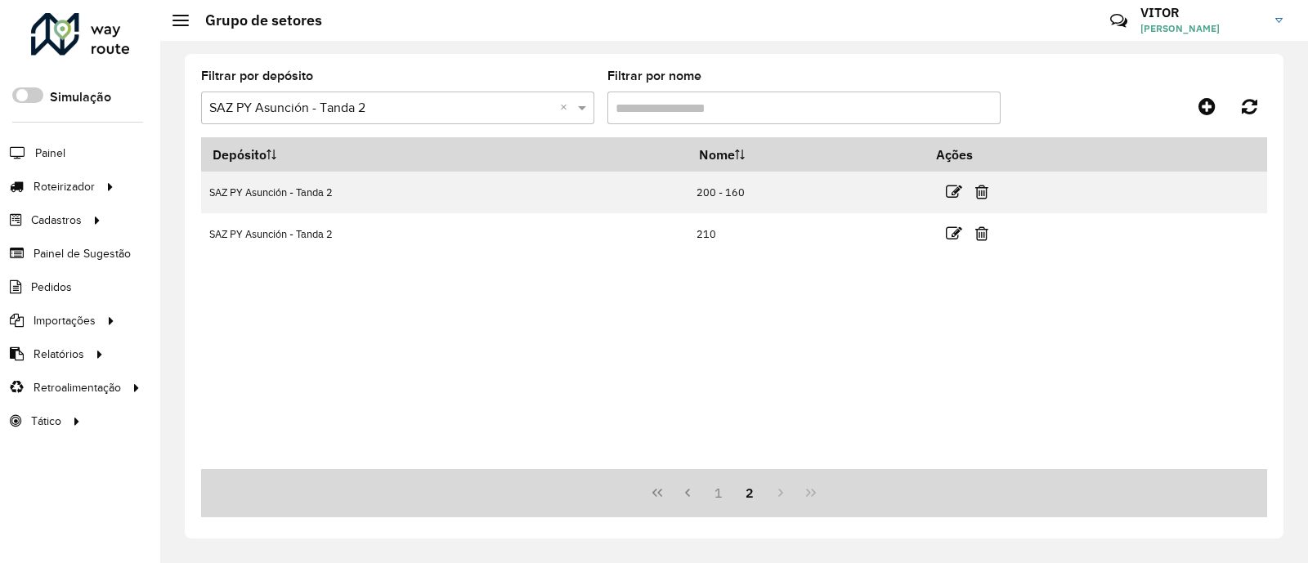
scroll to position [0, 0]
click at [718, 494] on button "1" at bounding box center [718, 492] width 31 height 31
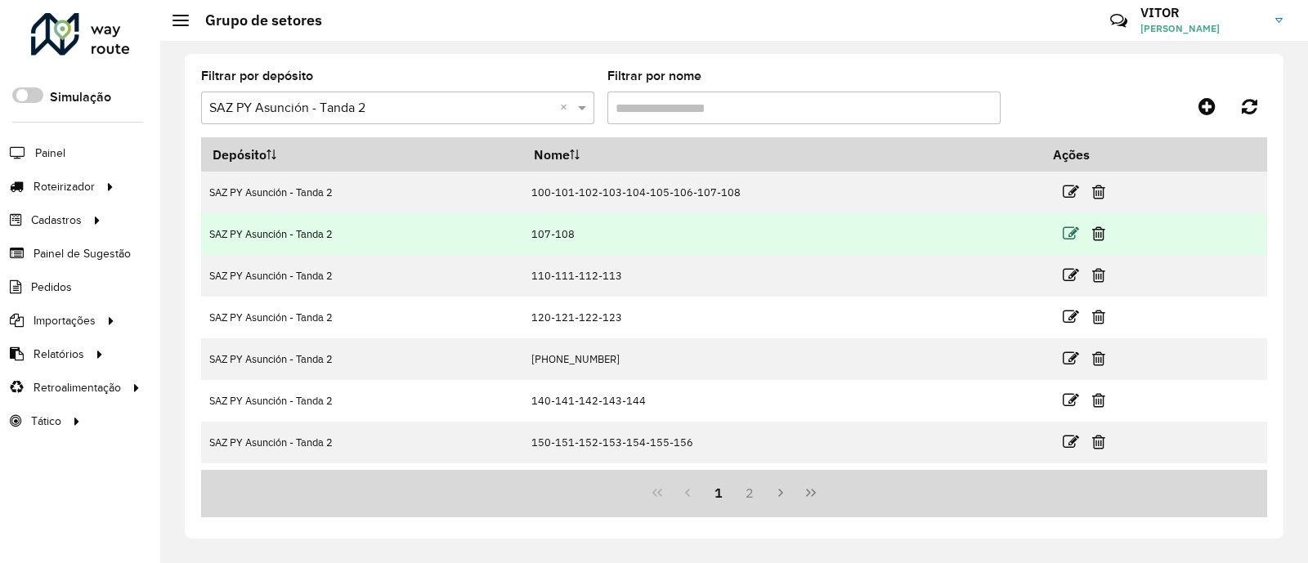
click at [1066, 235] on icon at bounding box center [1070, 234] width 16 height 16
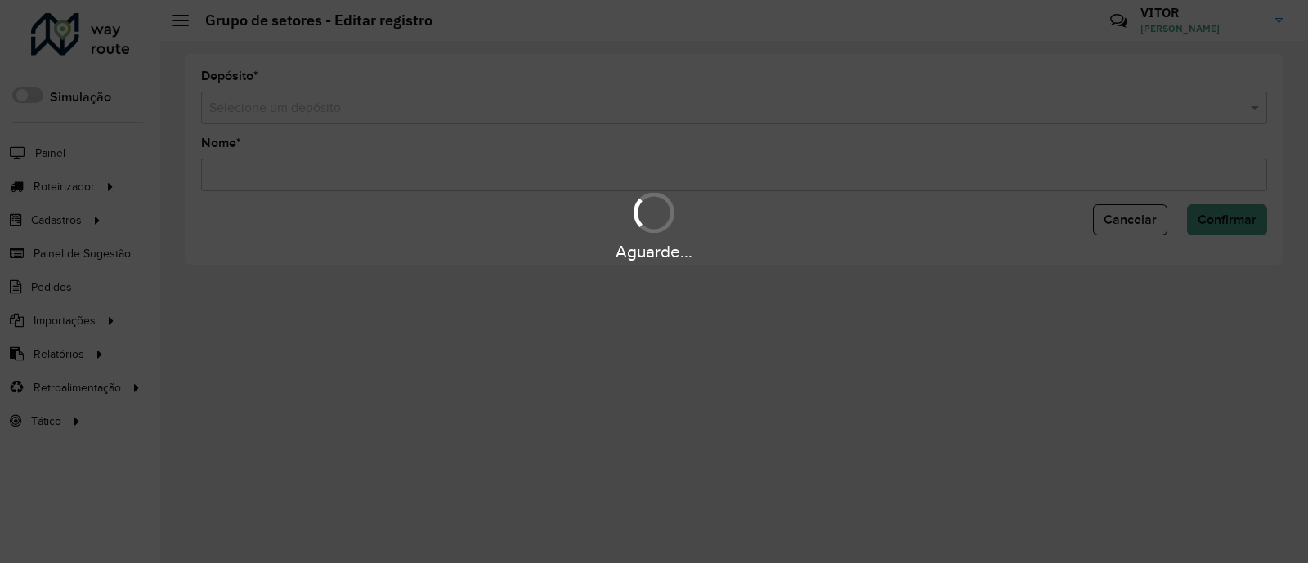
type input "*******"
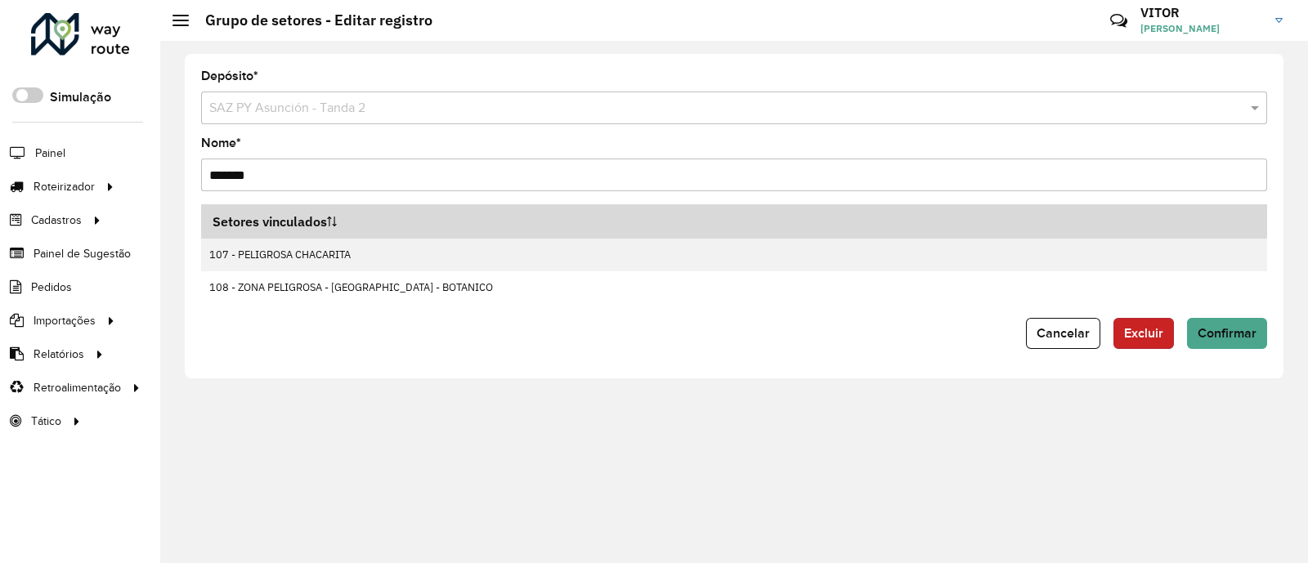
click at [1148, 337] on span "Excluir" at bounding box center [1143, 333] width 39 height 14
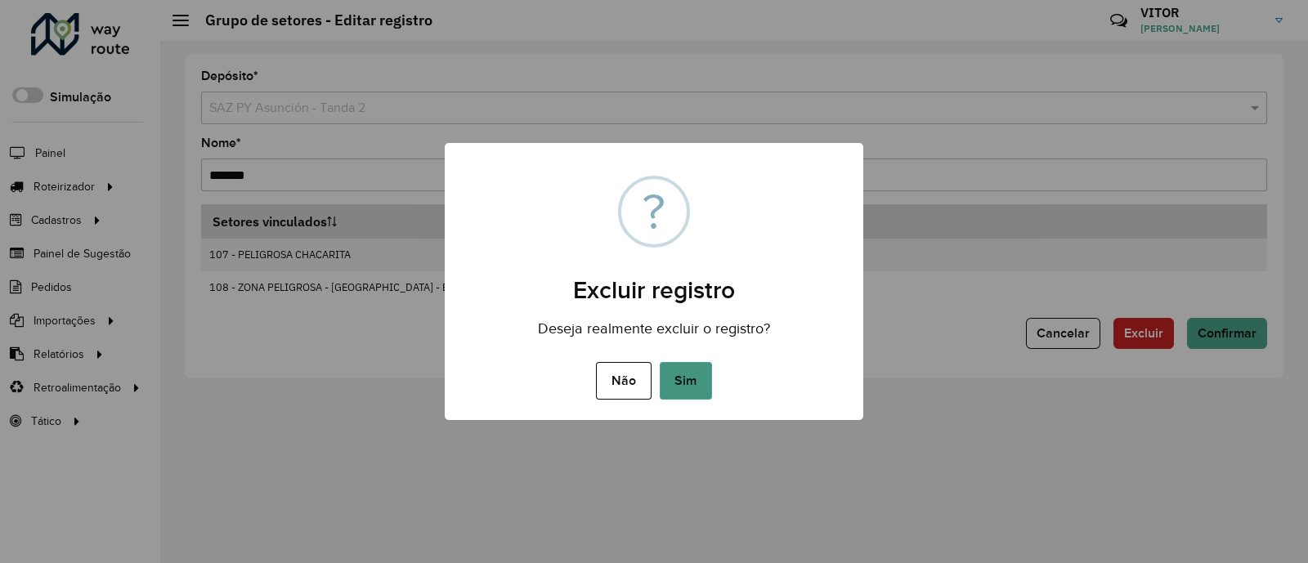
click at [688, 384] on button "Sim" at bounding box center [686, 381] width 52 height 38
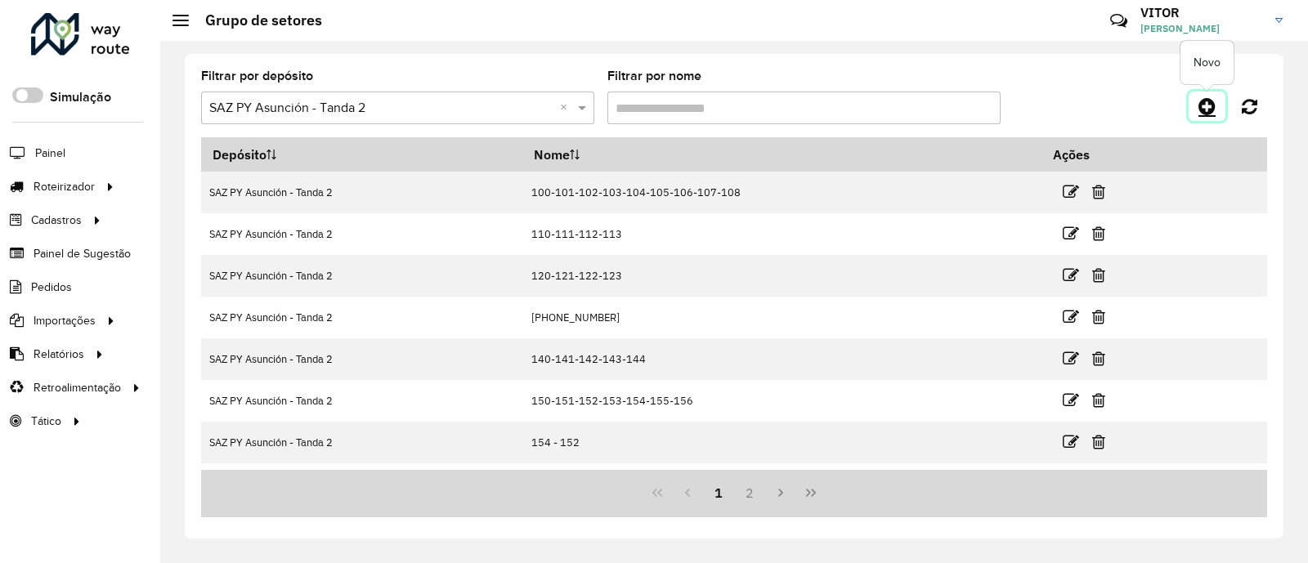
click at [1205, 105] on icon at bounding box center [1206, 106] width 17 height 20
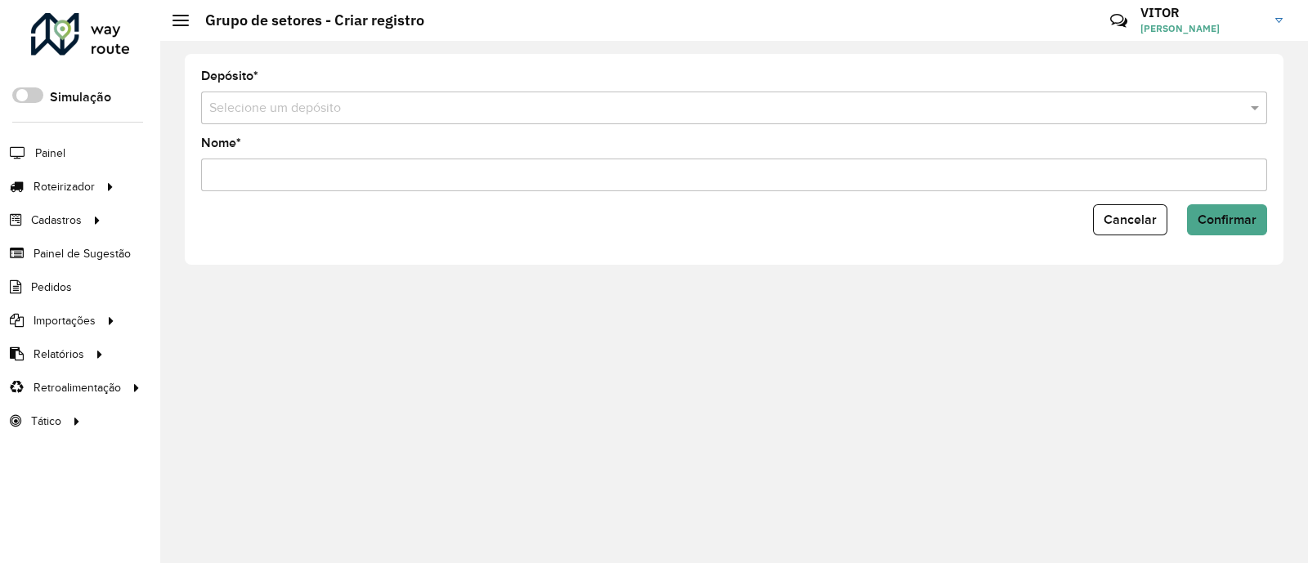
click at [550, 114] on input "text" at bounding box center [717, 109] width 1017 height 20
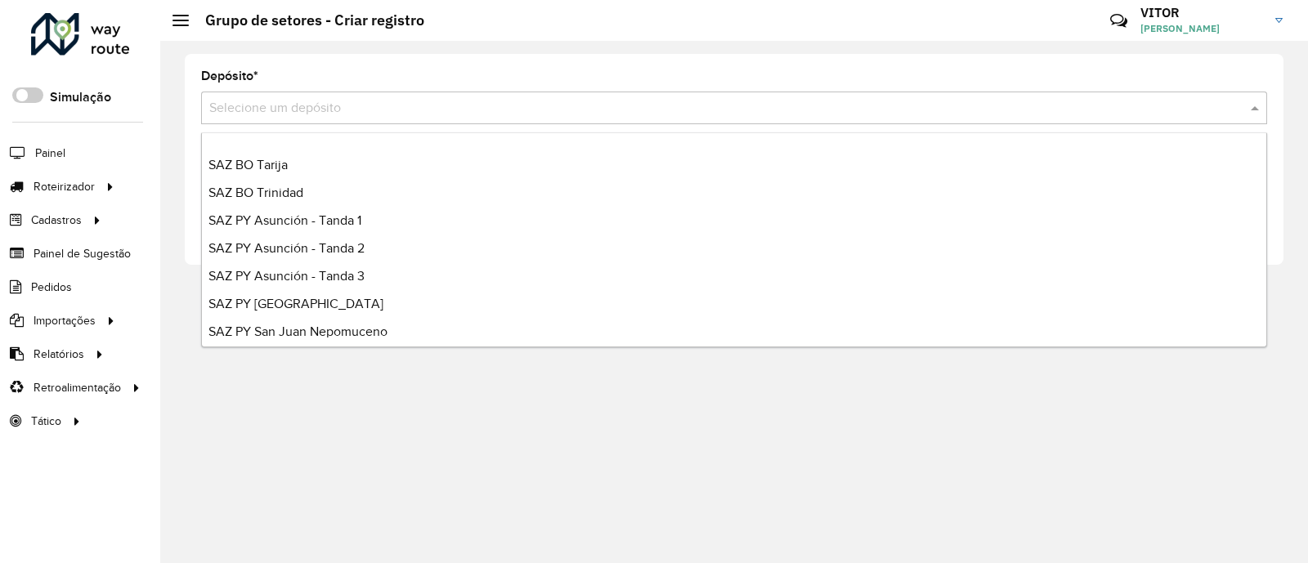
scroll to position [387, 0]
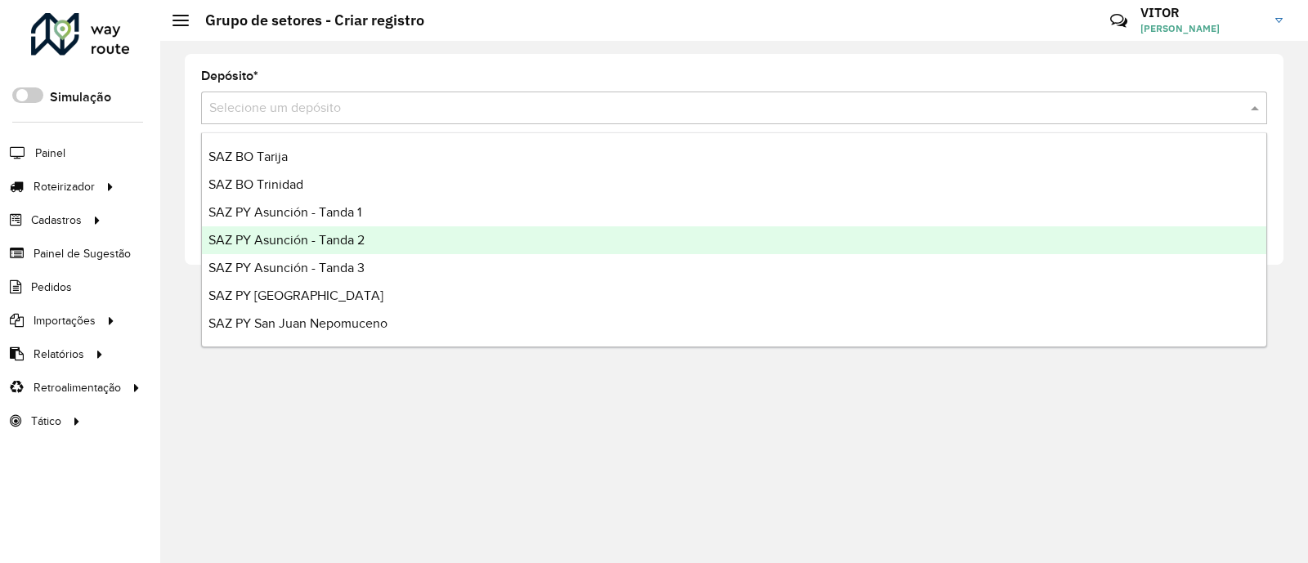
click at [396, 241] on div "SAZ PY Asunción - Tanda 2" at bounding box center [734, 240] width 1064 height 28
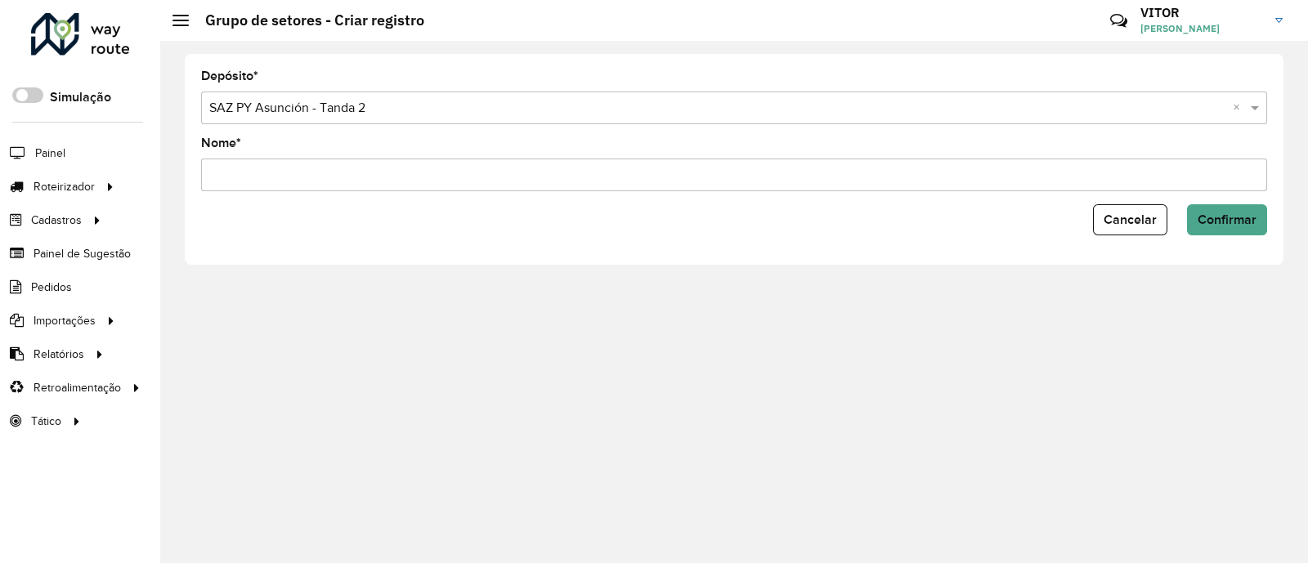
click at [341, 180] on input "Nome *" at bounding box center [734, 175] width 1066 height 33
type input "*"
type input "**********"
click at [1250, 216] on span "Confirmar" at bounding box center [1226, 219] width 59 height 14
click at [1233, 229] on button "Confirmar" at bounding box center [1227, 219] width 80 height 31
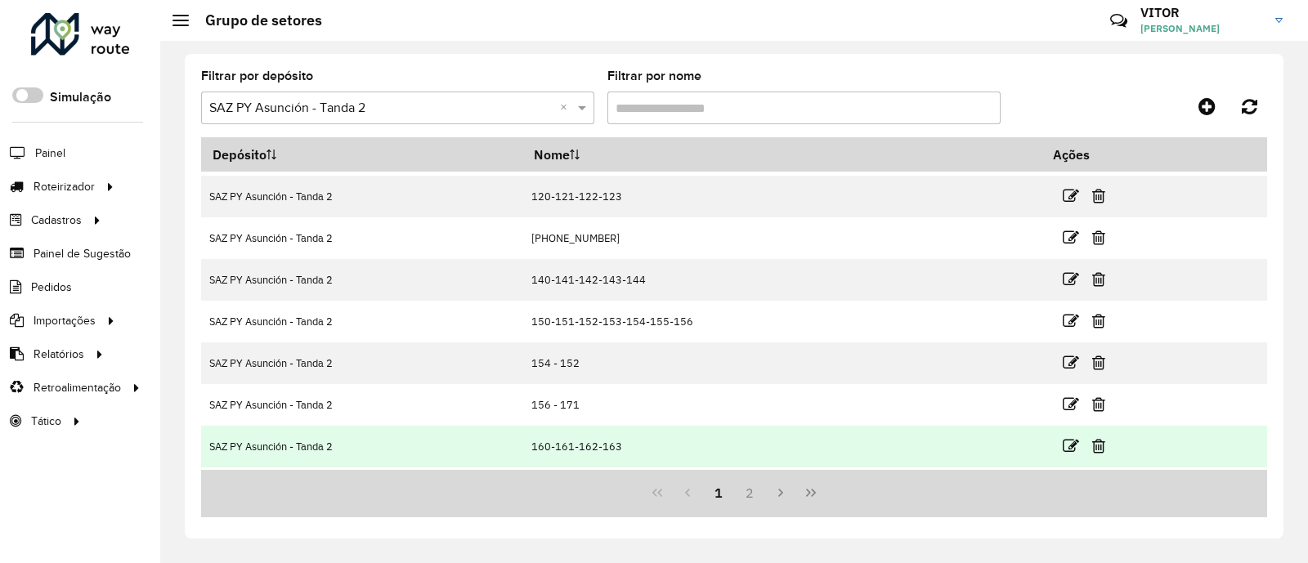
scroll to position [200, 0]
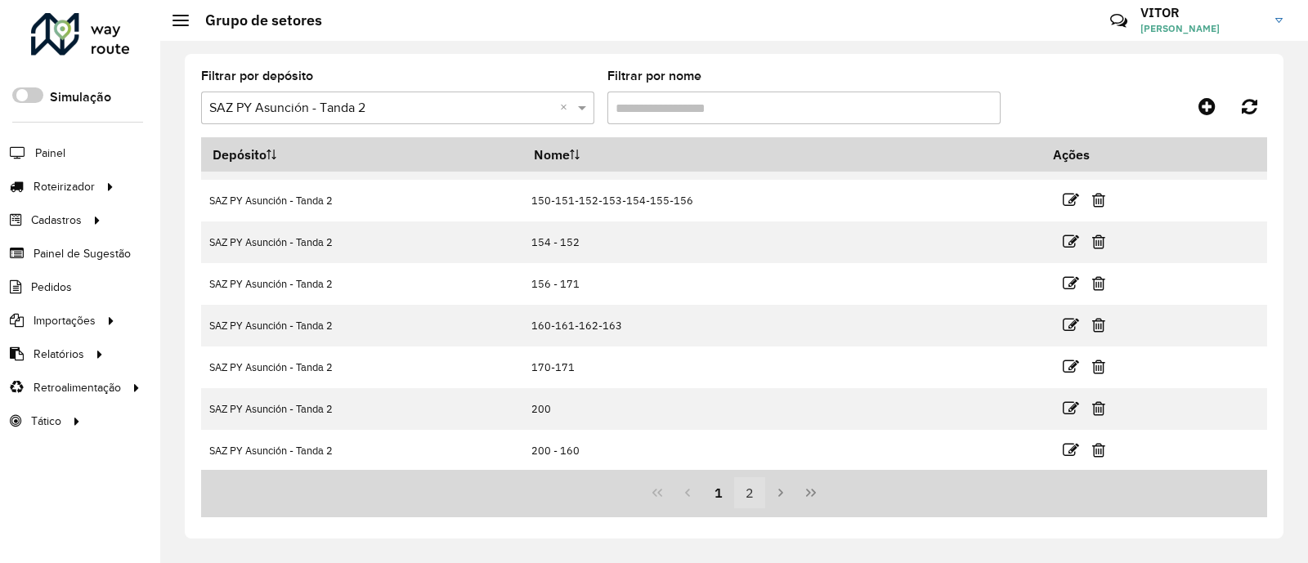
click at [748, 499] on button "2" at bounding box center [749, 492] width 31 height 31
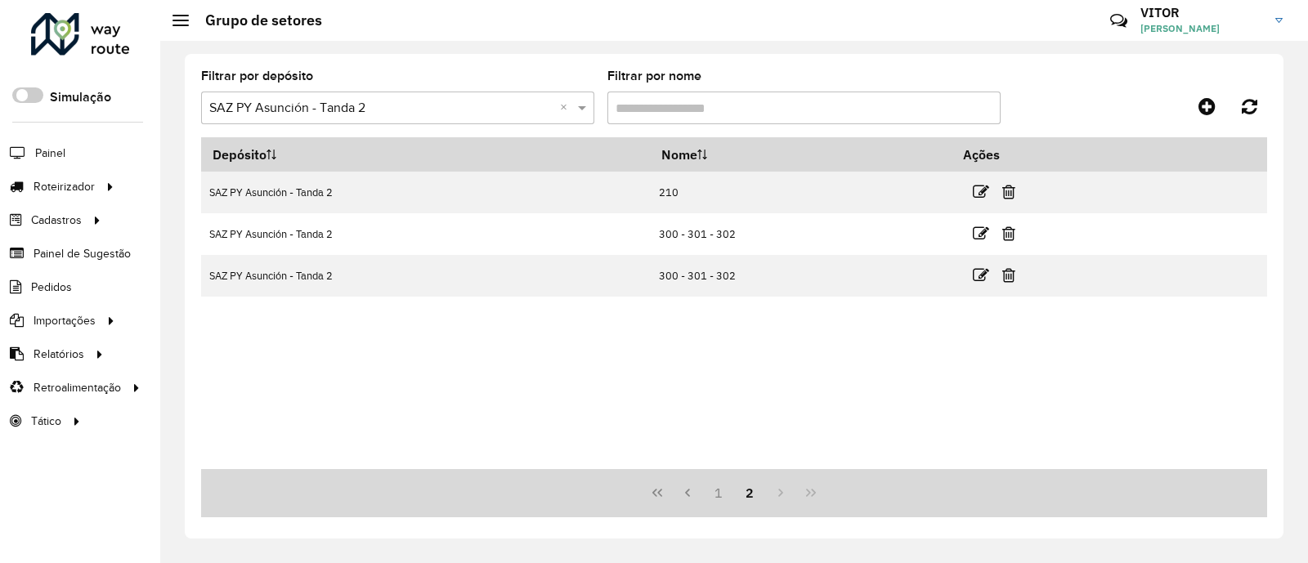
scroll to position [0, 0]
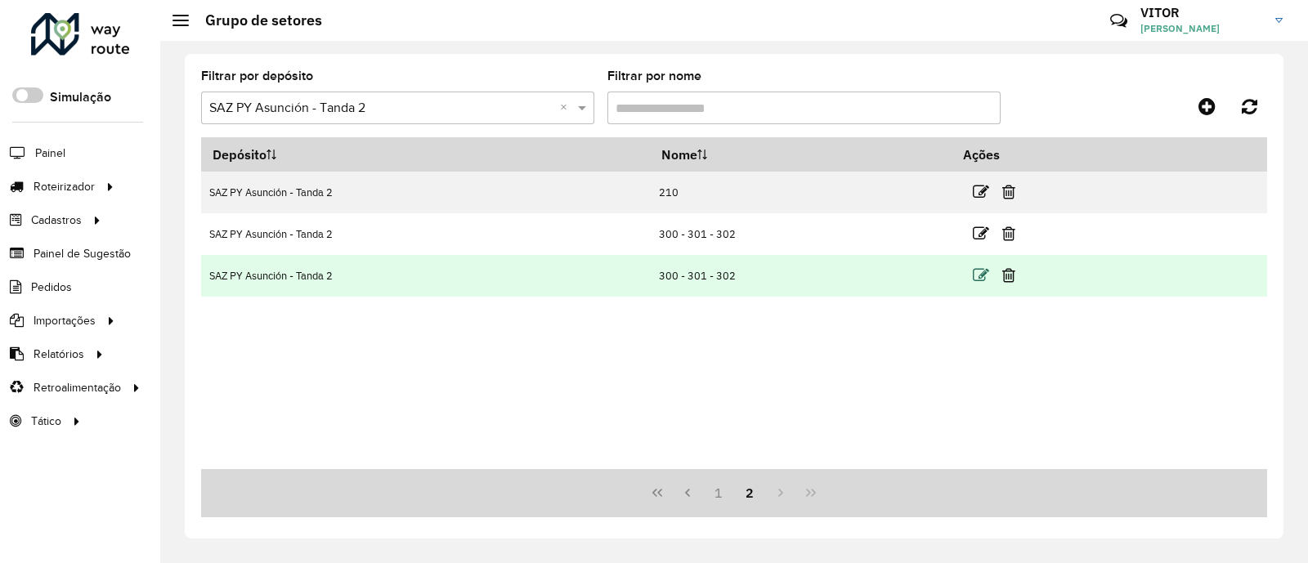
click at [983, 276] on icon at bounding box center [981, 275] width 16 height 16
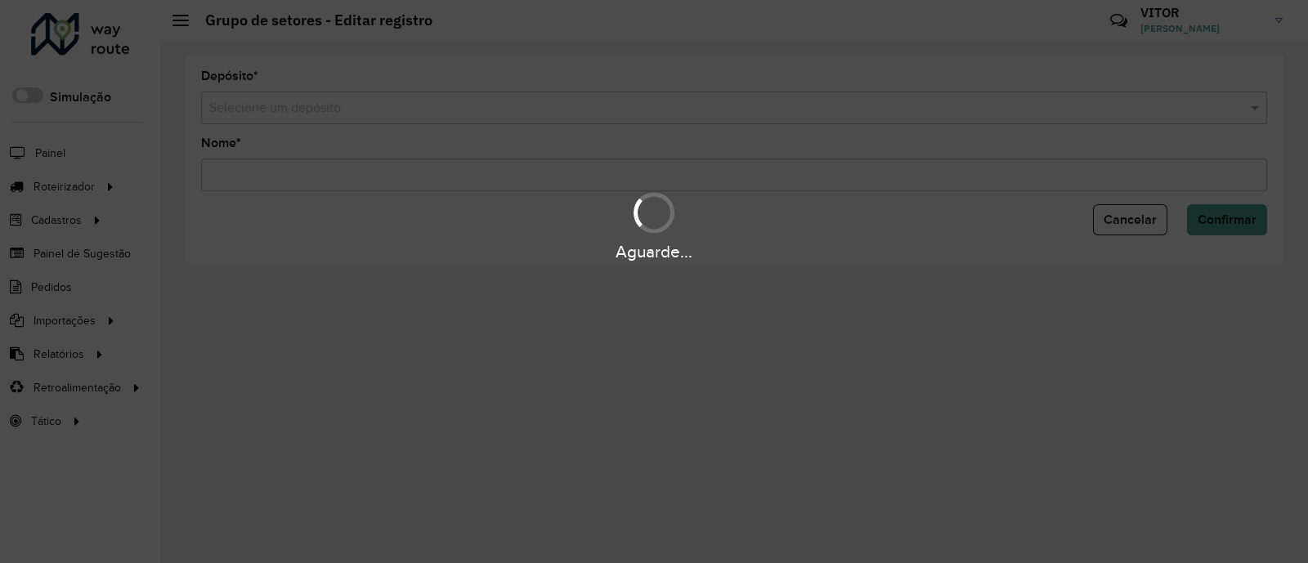
type input "**********"
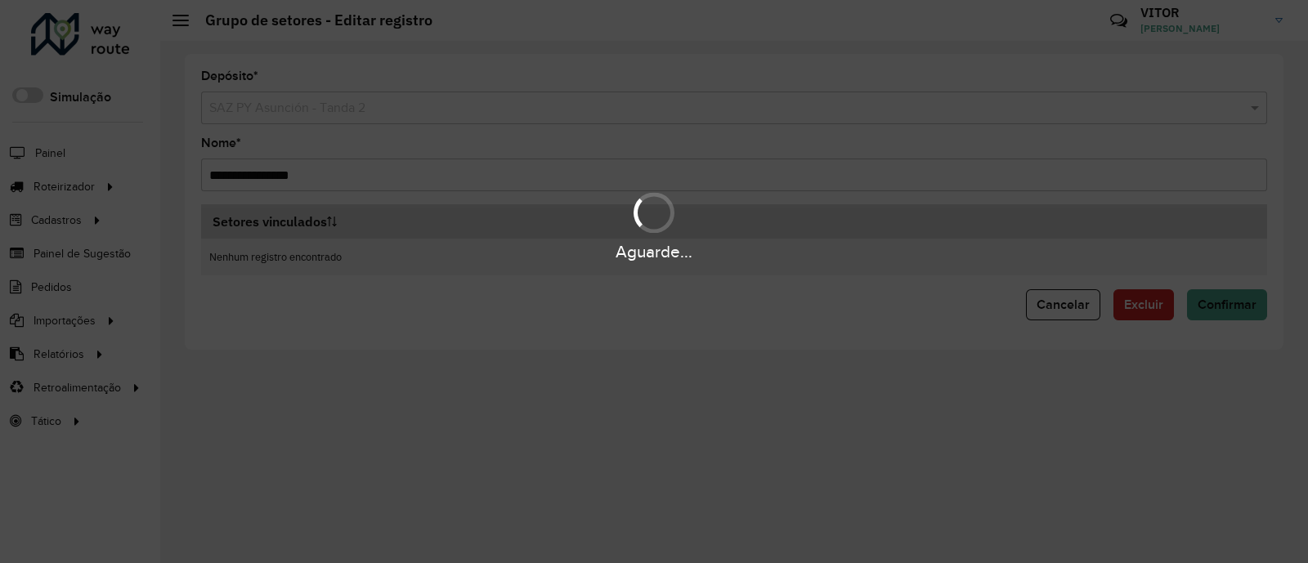
click at [1057, 306] on div "Aguarde..." at bounding box center [654, 281] width 1308 height 563
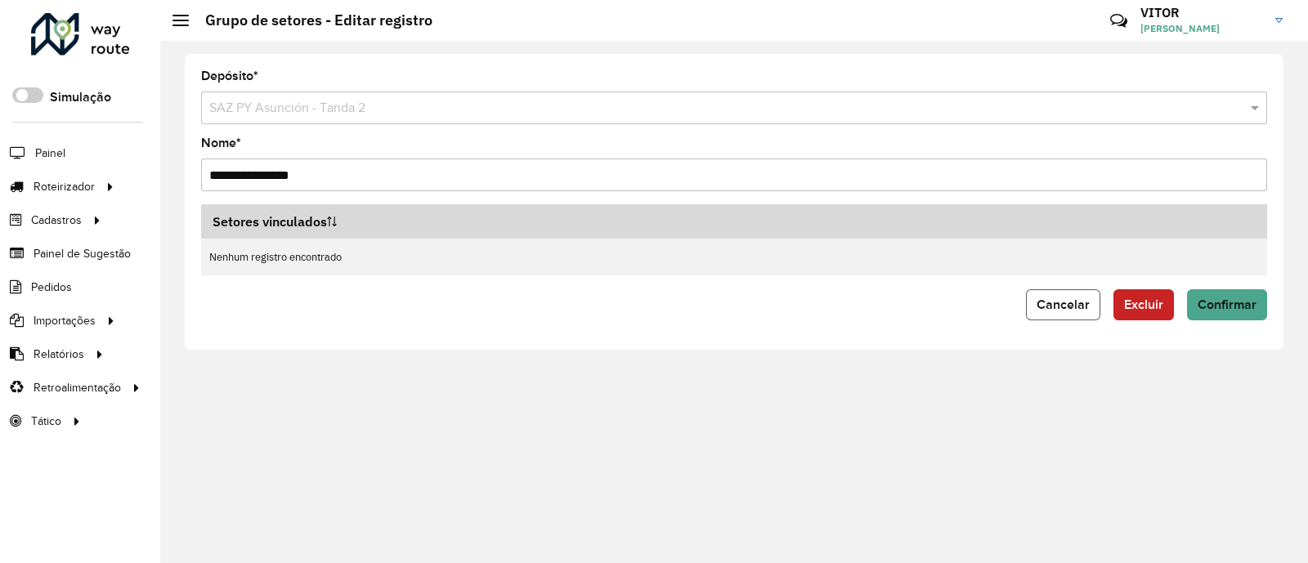
click at [1064, 320] on button "Cancelar" at bounding box center [1063, 304] width 74 height 31
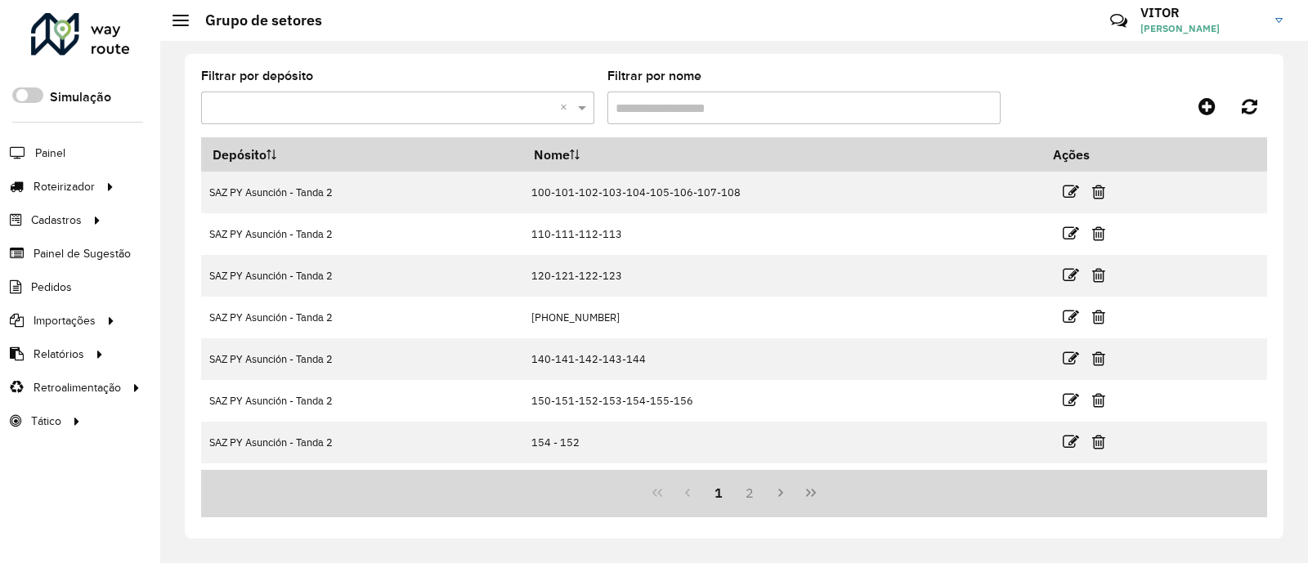
scroll to position [200, 0]
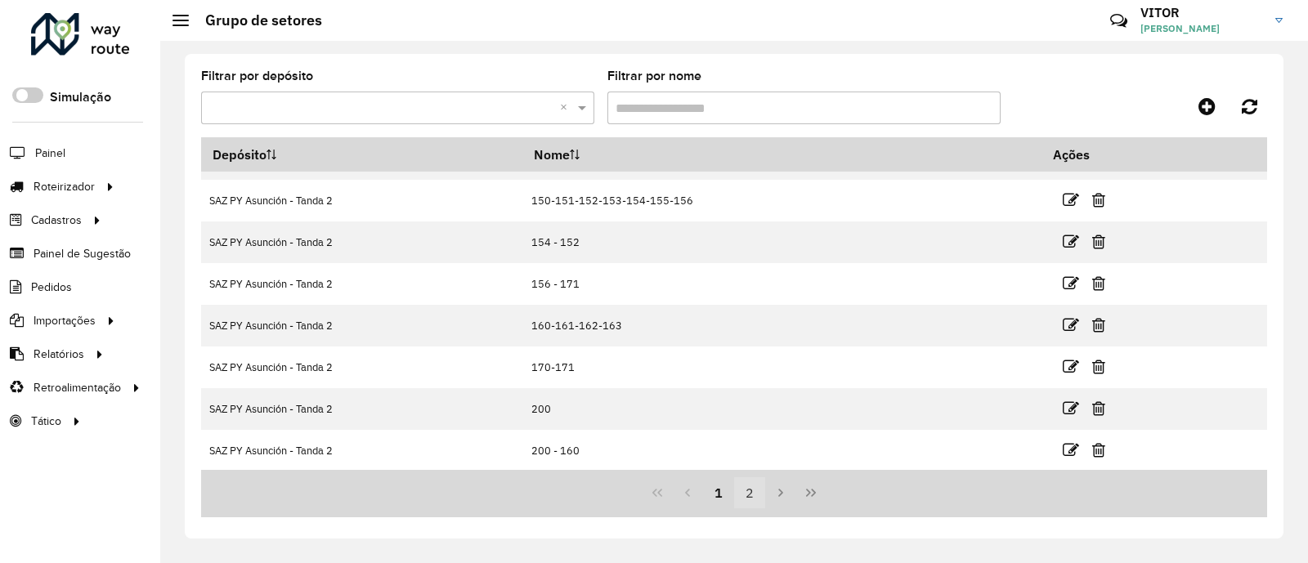
click at [753, 498] on button "2" at bounding box center [749, 492] width 31 height 31
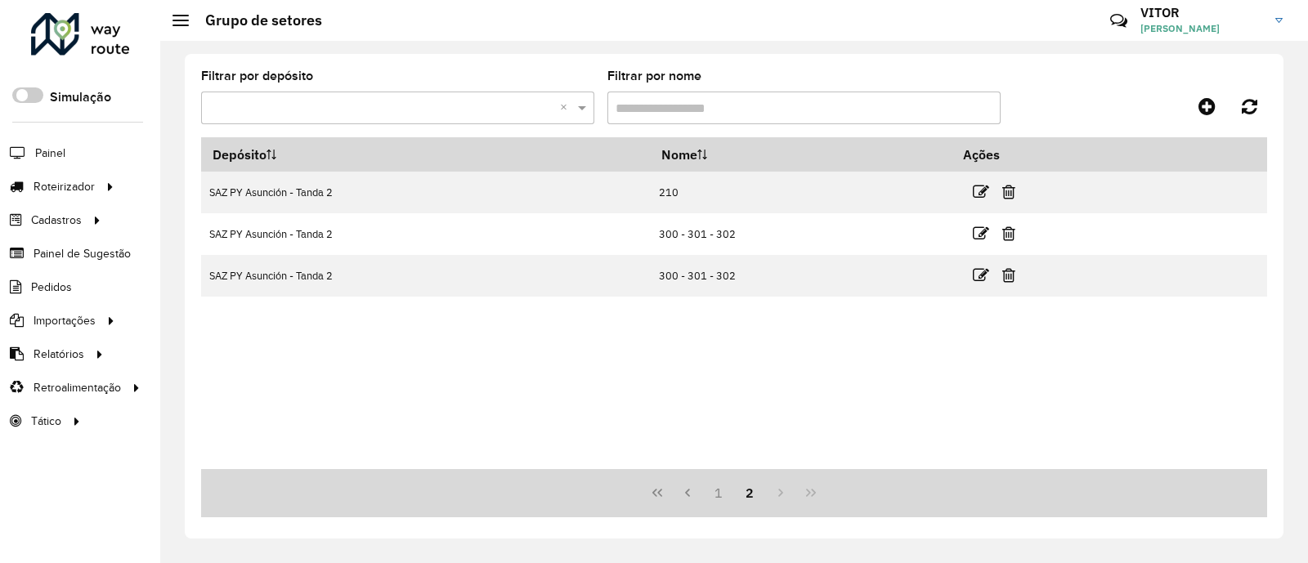
scroll to position [0, 0]
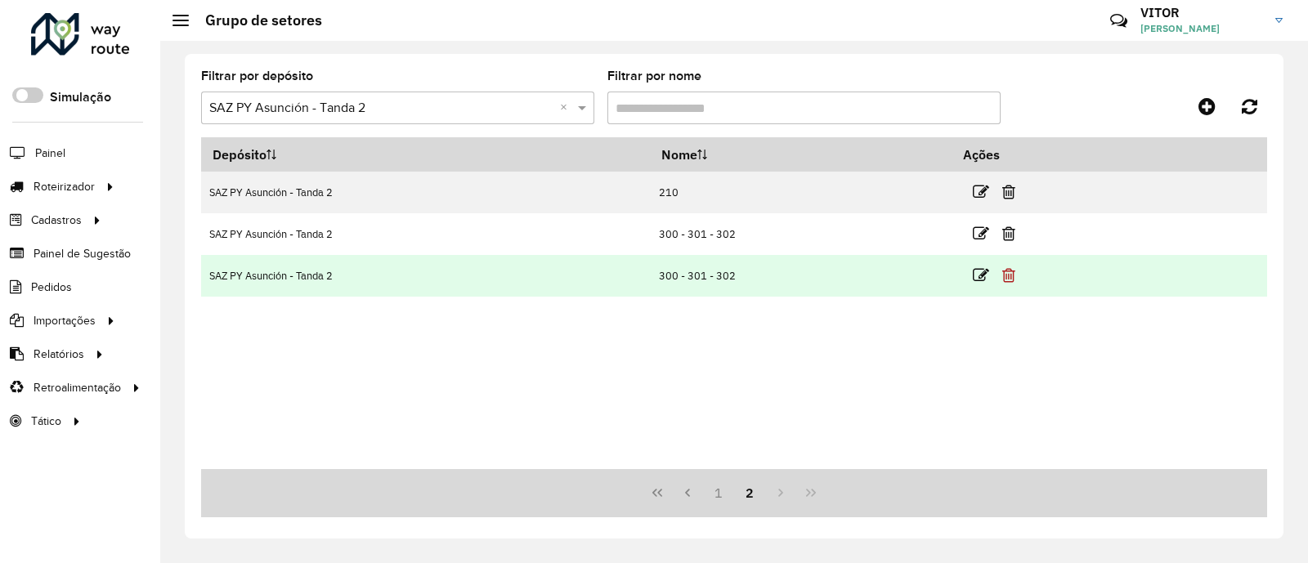
click at [1009, 275] on icon at bounding box center [1008, 275] width 13 height 16
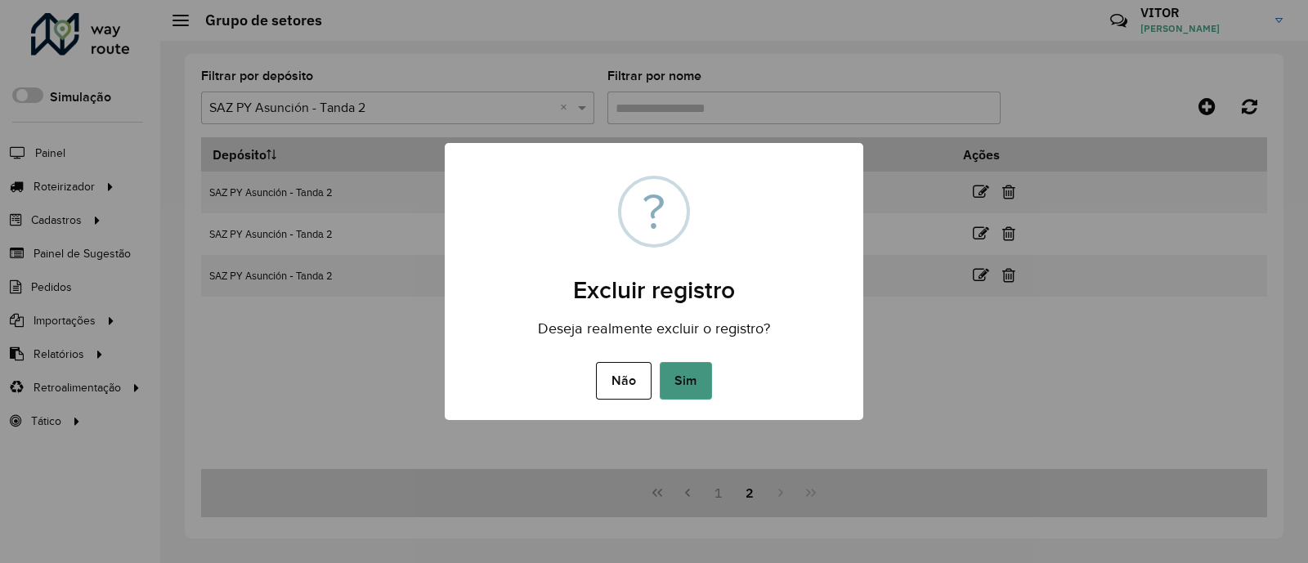
click at [692, 383] on button "Sim" at bounding box center [686, 381] width 52 height 38
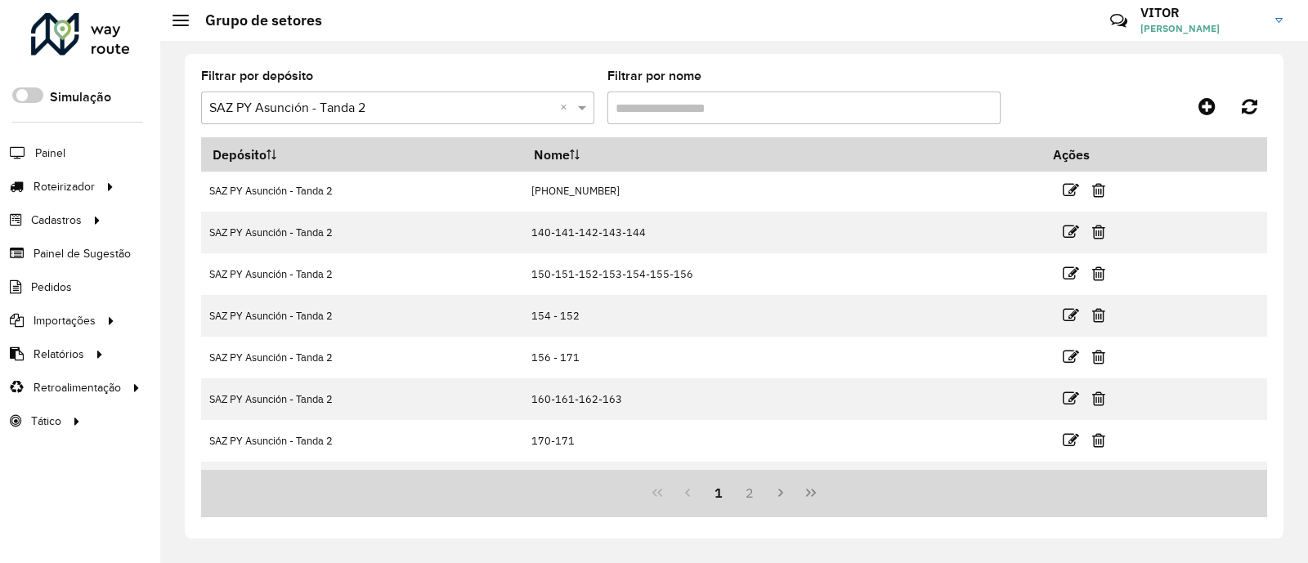
scroll to position [200, 0]
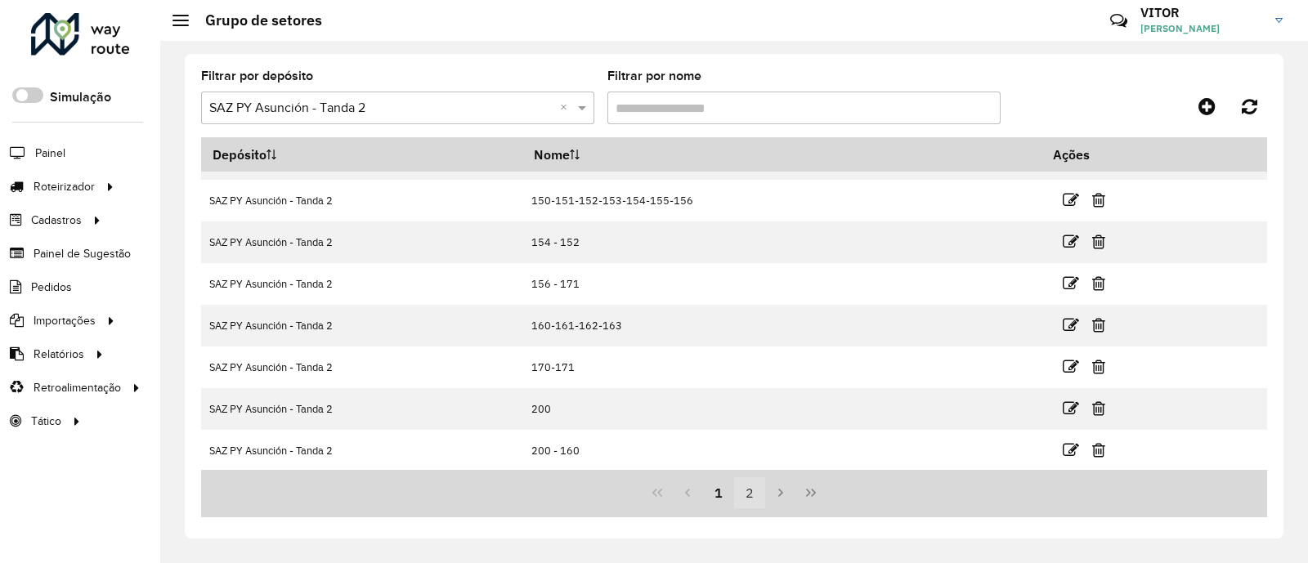
click at [744, 493] on button "2" at bounding box center [749, 492] width 31 height 31
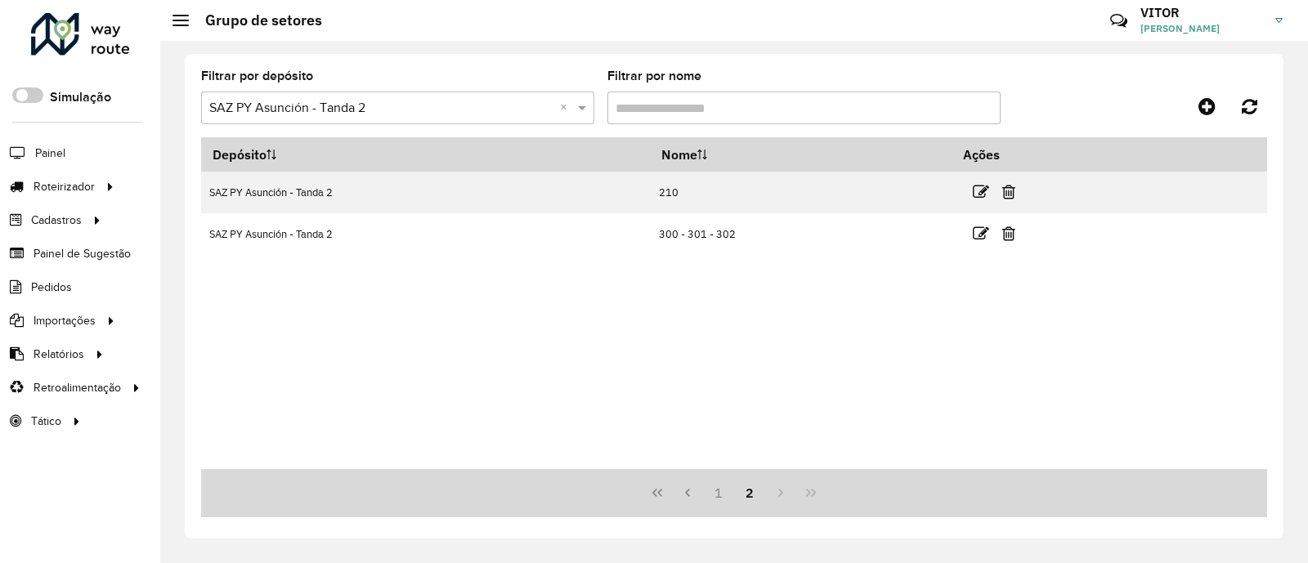
scroll to position [0, 0]
click at [0, 0] on div "Aguarde..." at bounding box center [0, 0] width 0 height 0
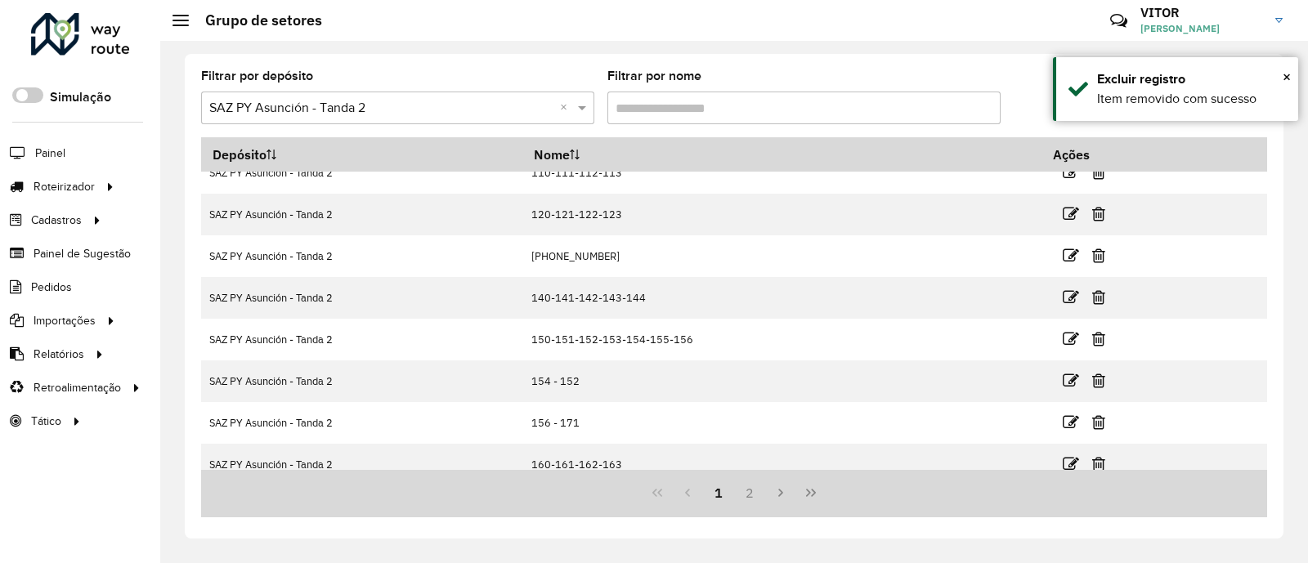
scroll to position [200, 0]
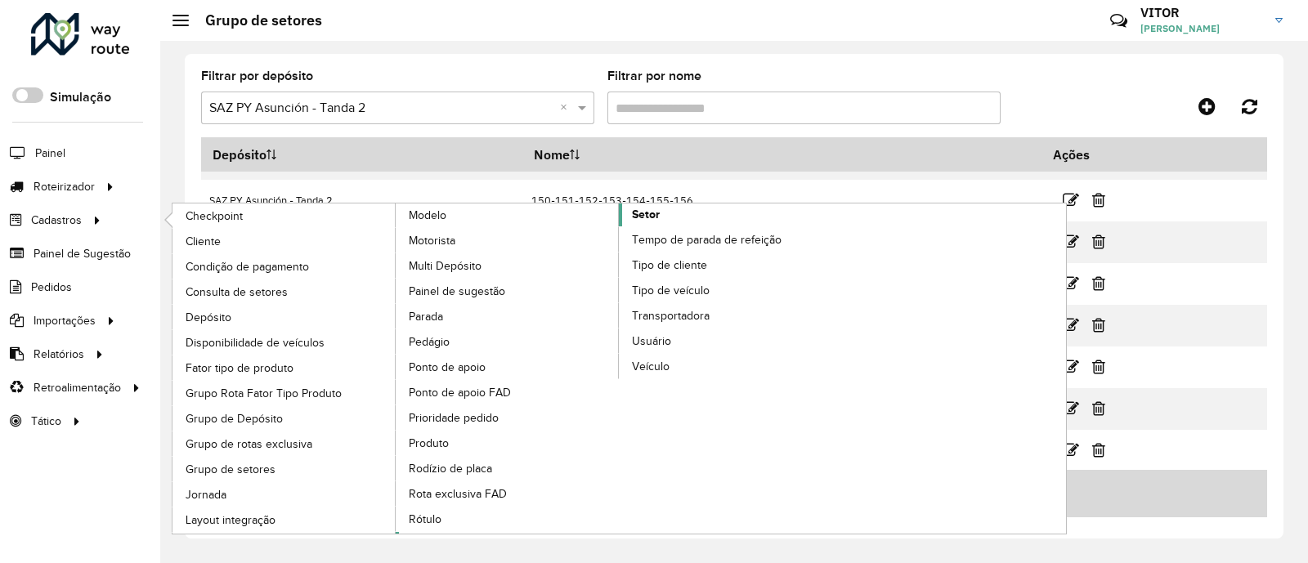
click at [642, 214] on span "Setor" at bounding box center [646, 214] width 28 height 17
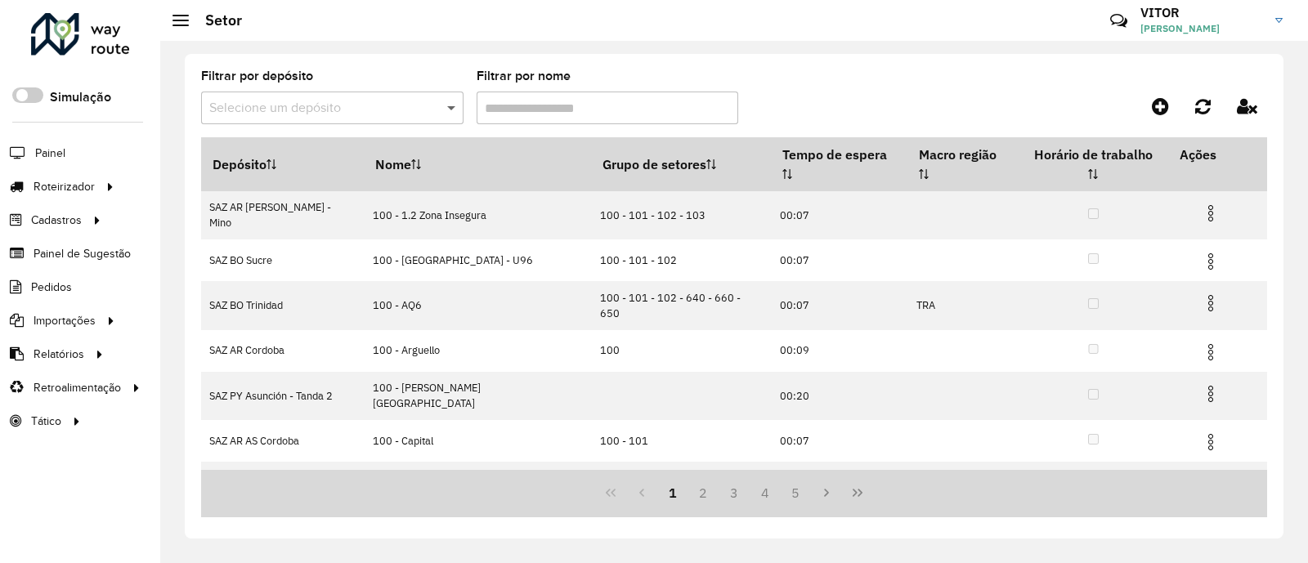
click at [449, 105] on span at bounding box center [453, 108] width 20 height 20
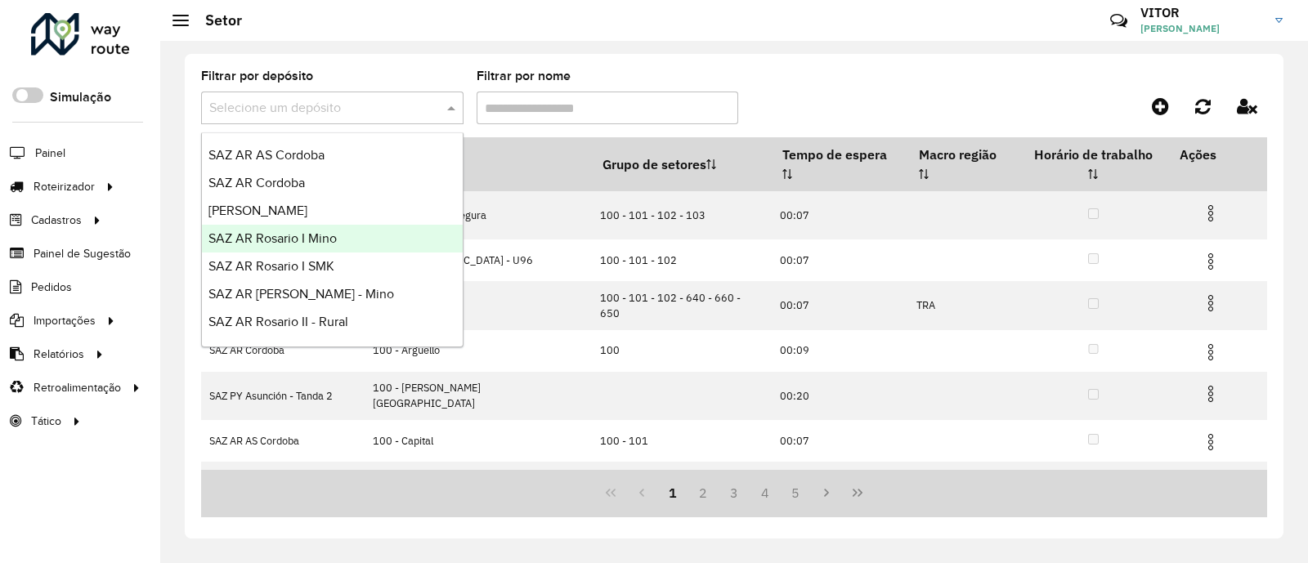
scroll to position [387, 0]
drag, startPoint x: 367, startPoint y: 268, endPoint x: 373, endPoint y: 239, distance: 29.3
click at [373, 239] on div "SAZ AR AS Cordoba SAZ AR Cordoba SAZ AR Mendoza SAZ AR Rosario I Mino SAZ AR Ro…" at bounding box center [332, 46] width 261 height 584
click at [373, 239] on div "SAZ PY Asunción - Tanda 2" at bounding box center [332, 240] width 261 height 28
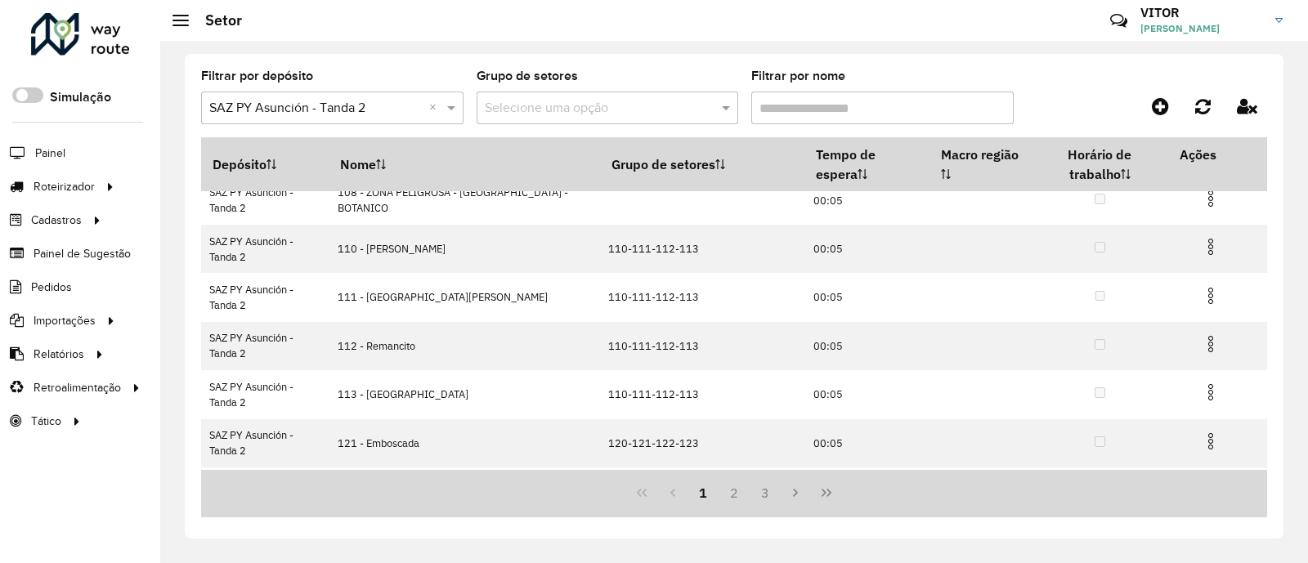
scroll to position [302, 0]
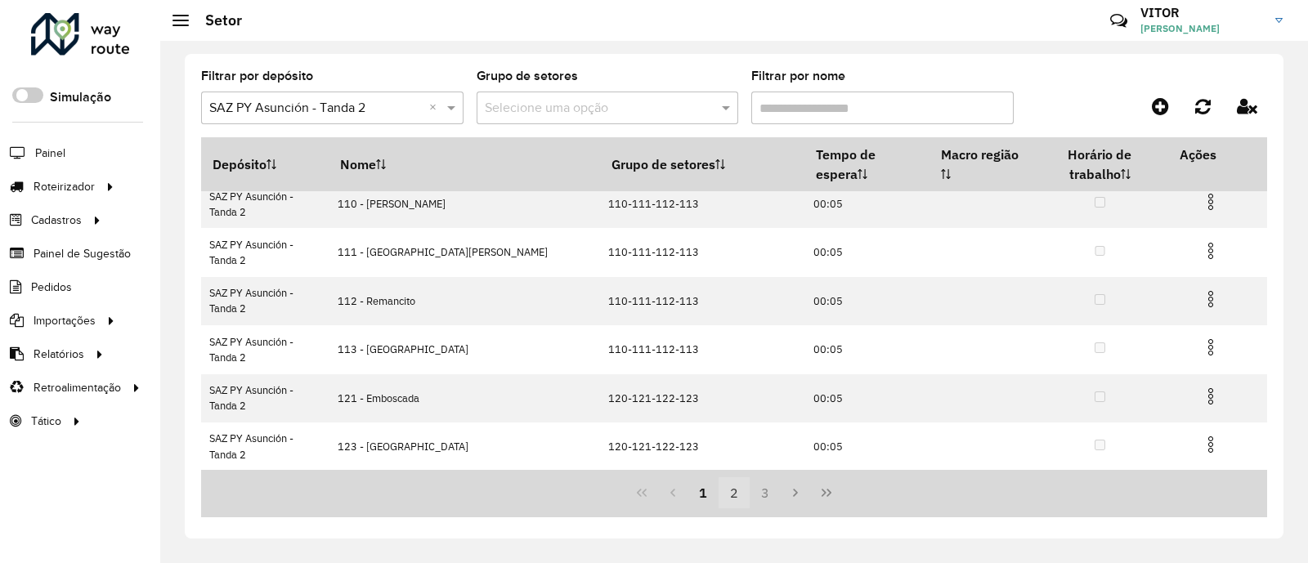
click at [736, 488] on button "2" at bounding box center [733, 492] width 31 height 31
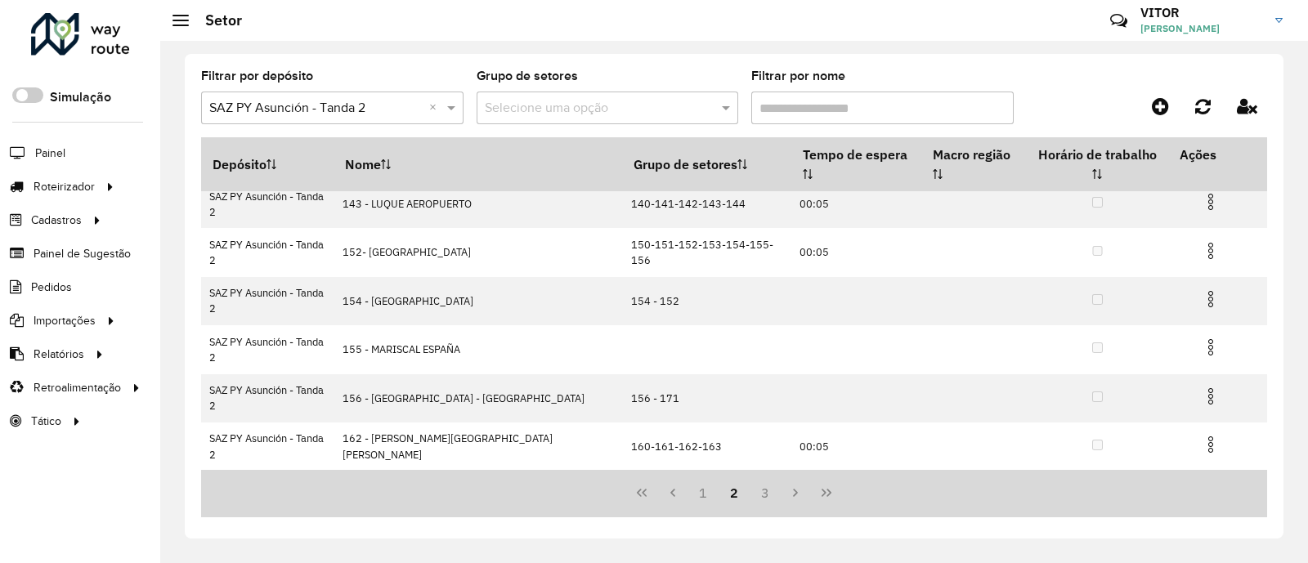
scroll to position [0, 0]
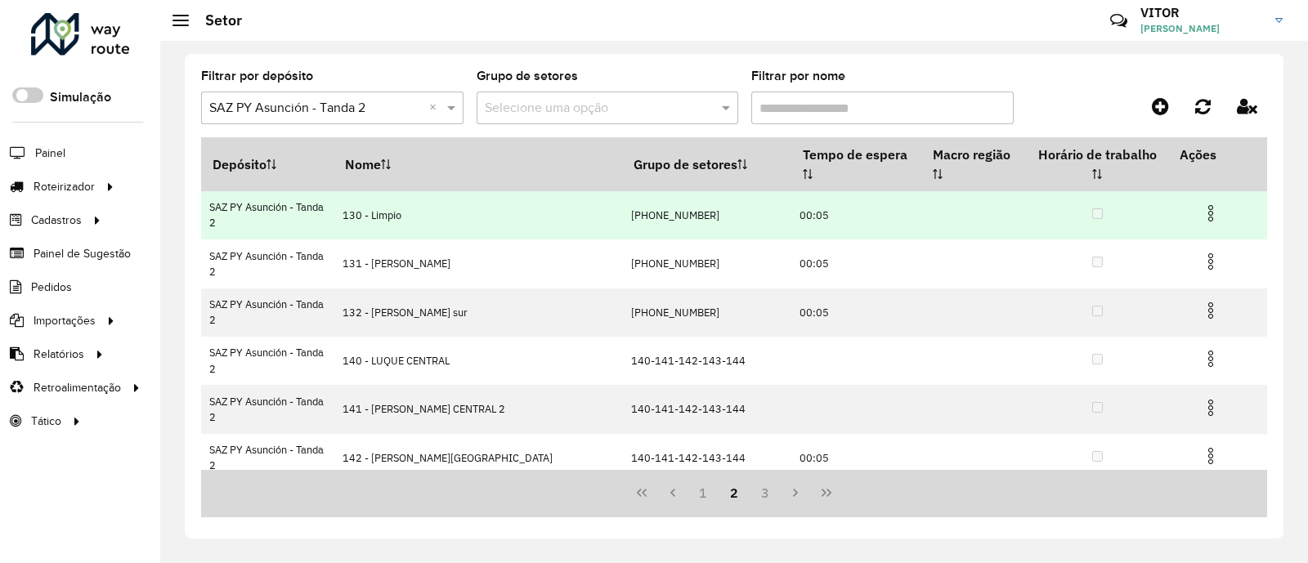
click at [1201, 203] on img at bounding box center [1211, 213] width 20 height 20
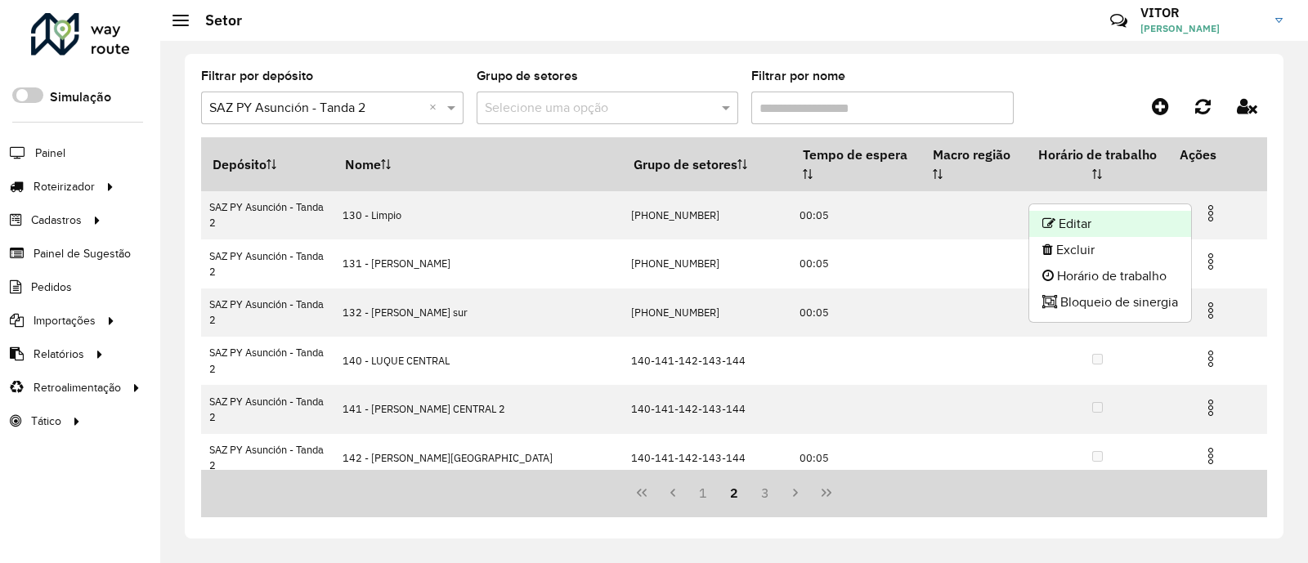
click at [1110, 222] on li "Editar" at bounding box center [1110, 224] width 162 height 26
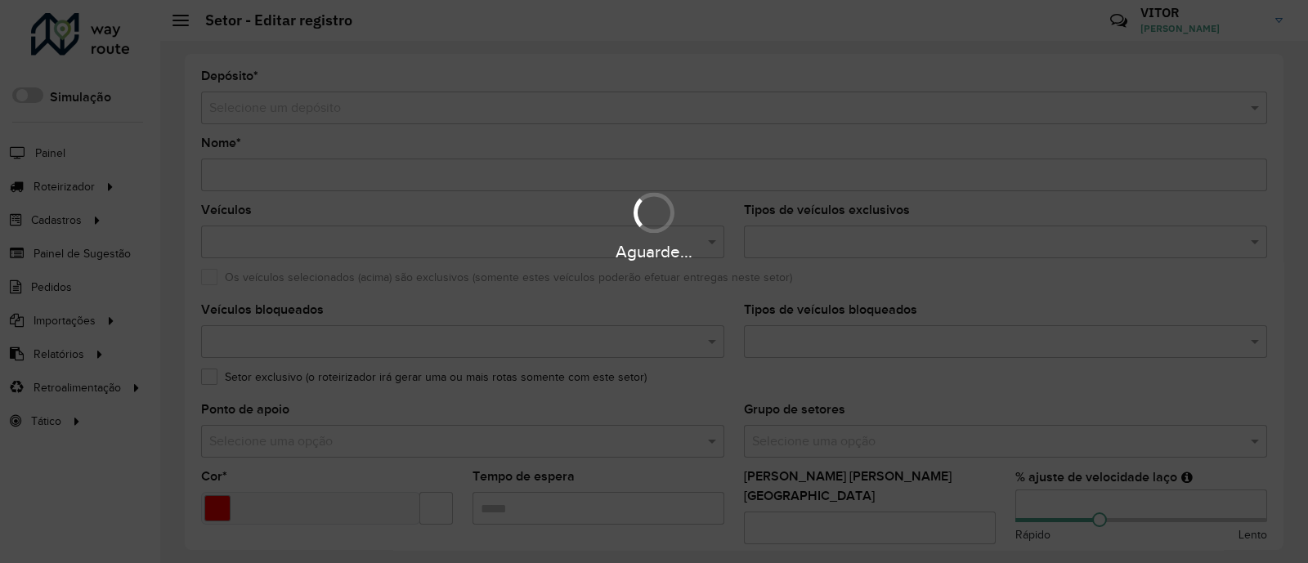
type input "**********"
type input "*******"
type input "*****"
type input "**"
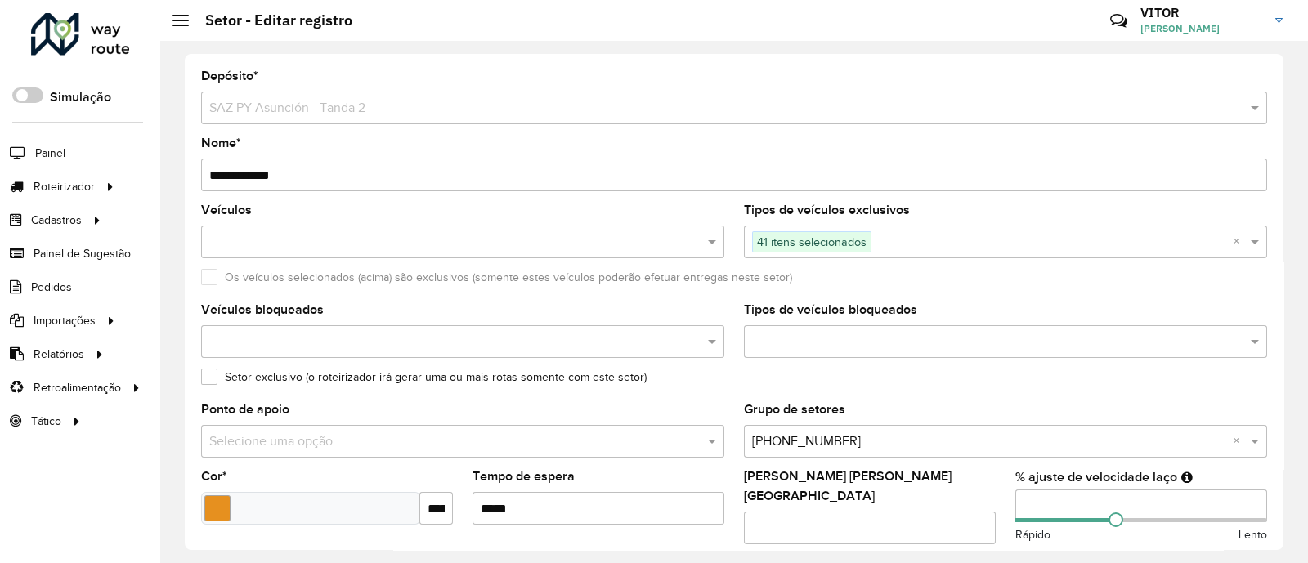
click at [228, 168] on input "**********" at bounding box center [734, 175] width 1066 height 33
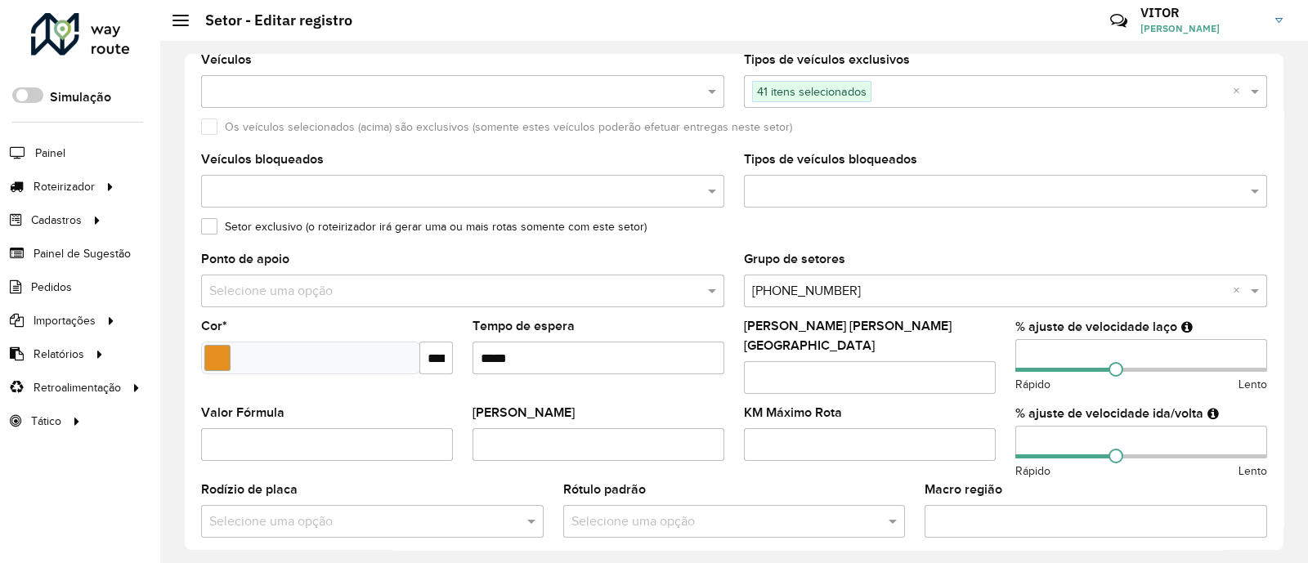
scroll to position [203, 0]
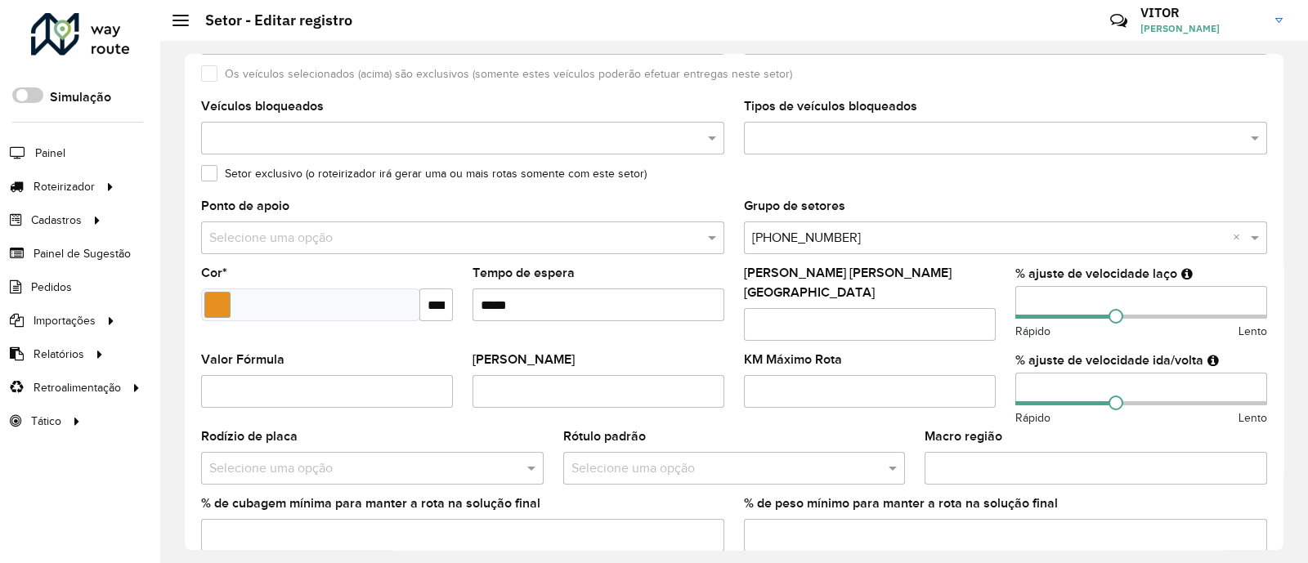
type input "**********"
click at [847, 226] on div "Selecione uma opção × 130-131-132 ×" at bounding box center [1005, 237] width 523 height 33
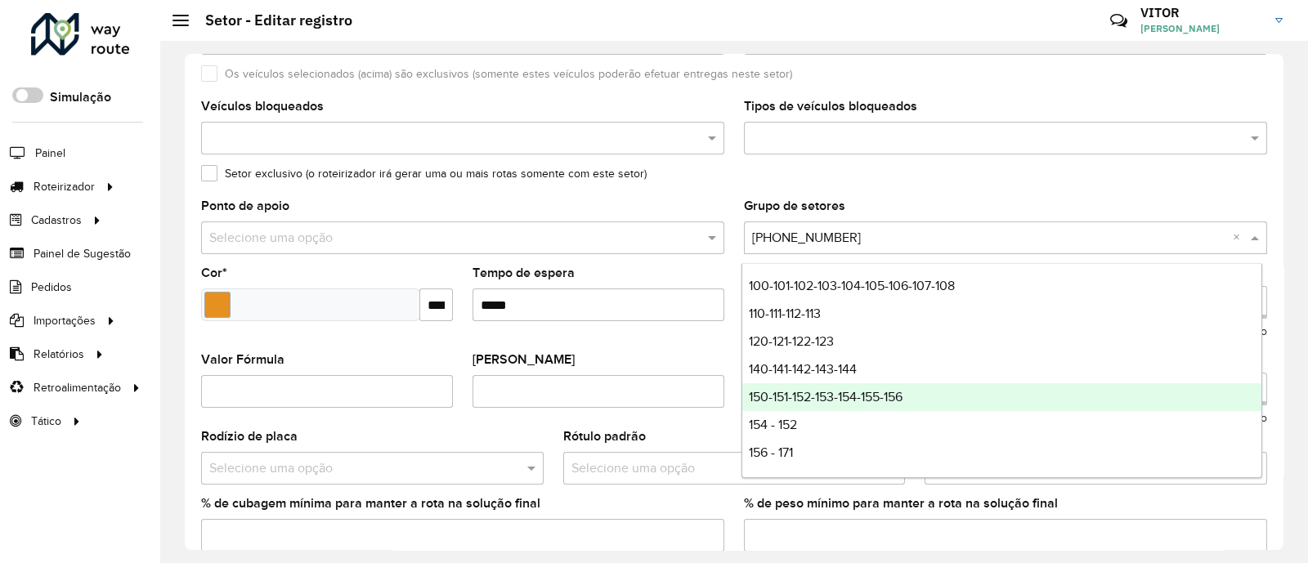
scroll to position [164, 0]
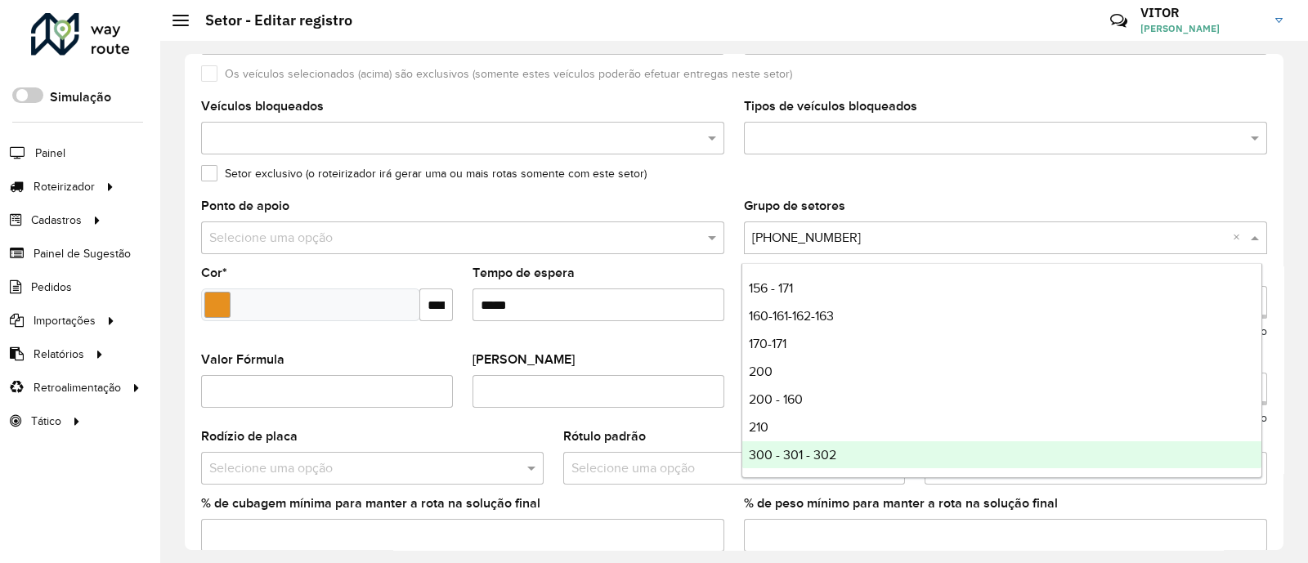
click at [863, 450] on div "300 - 301 - 302" at bounding box center [1001, 455] width 519 height 28
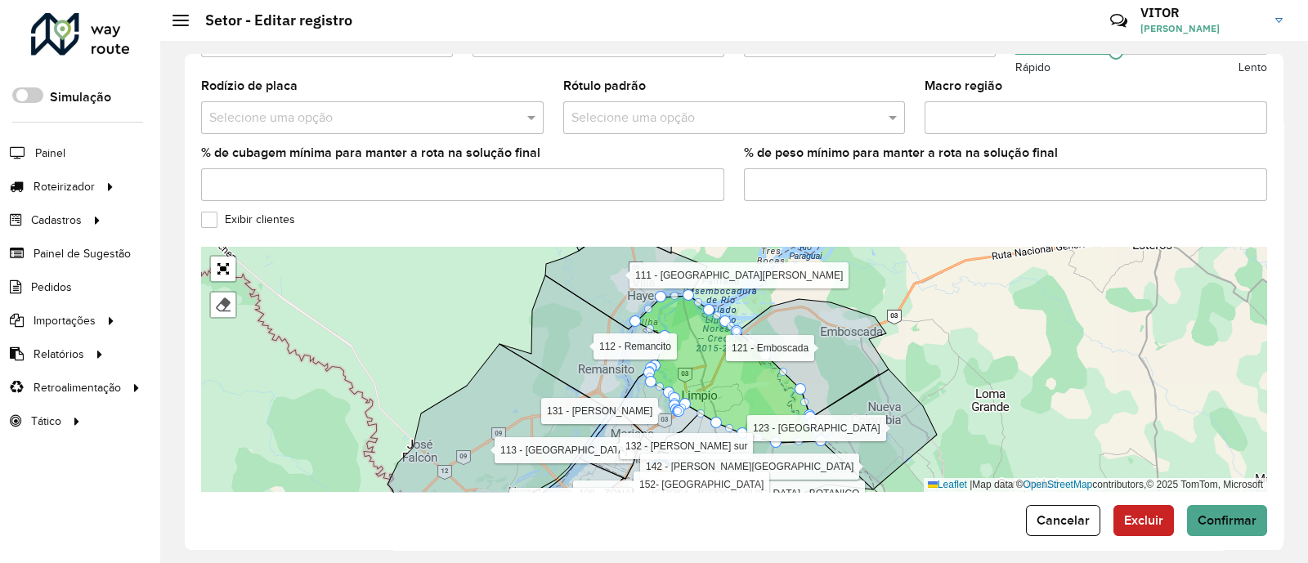
scroll to position [560, 0]
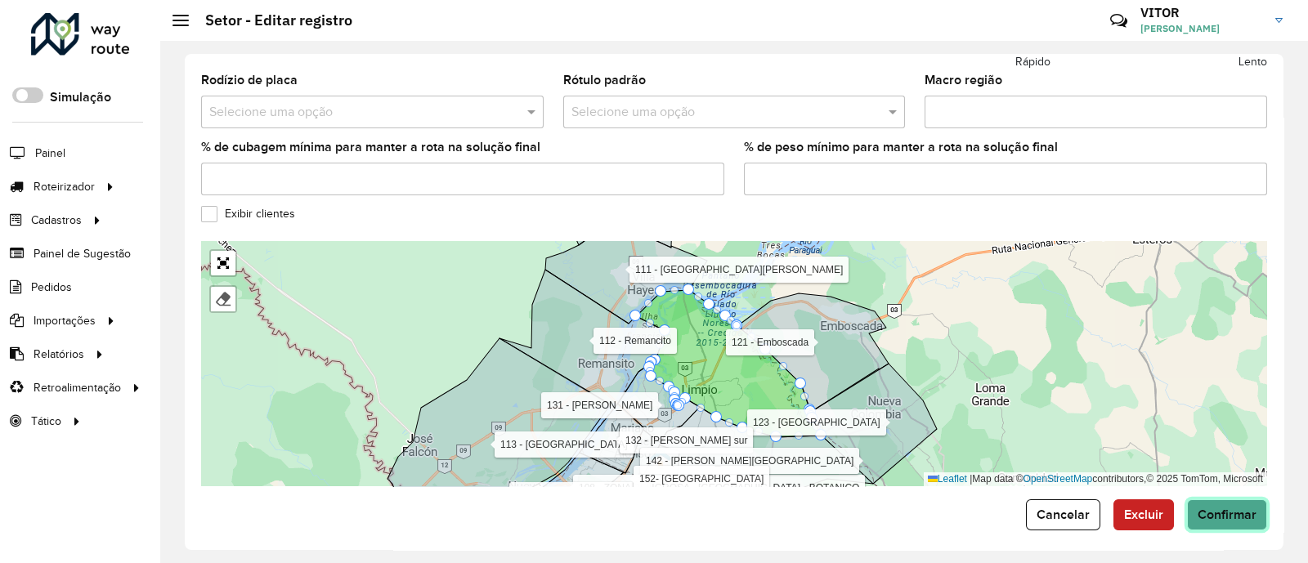
click at [1222, 508] on span "Confirmar" at bounding box center [1226, 515] width 59 height 14
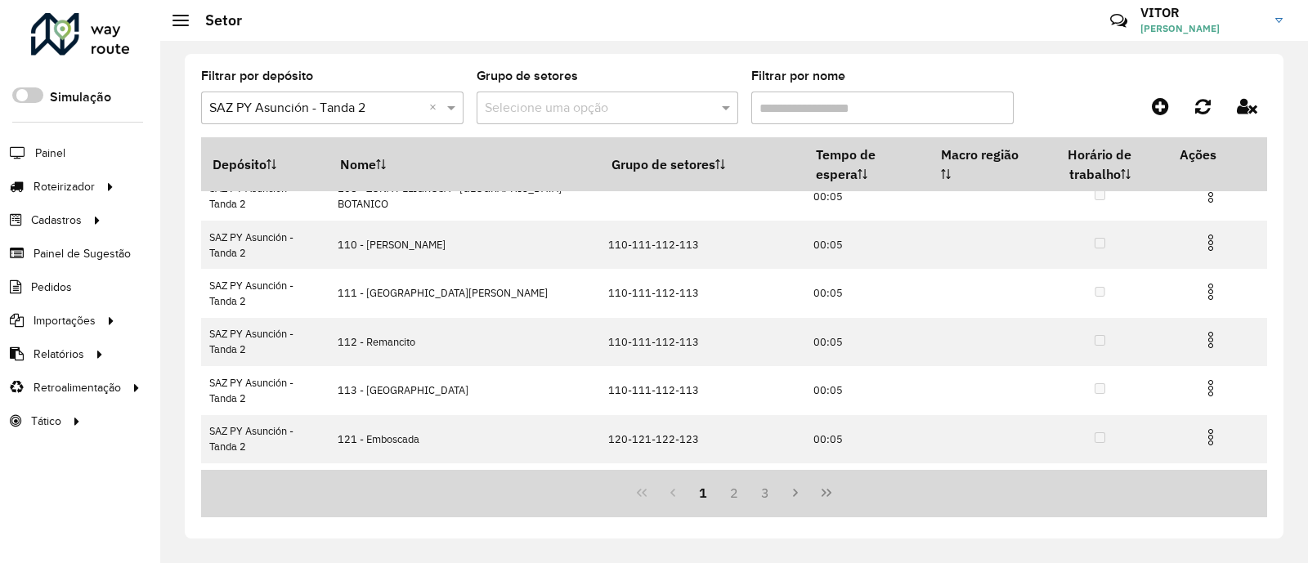
scroll to position [302, 0]
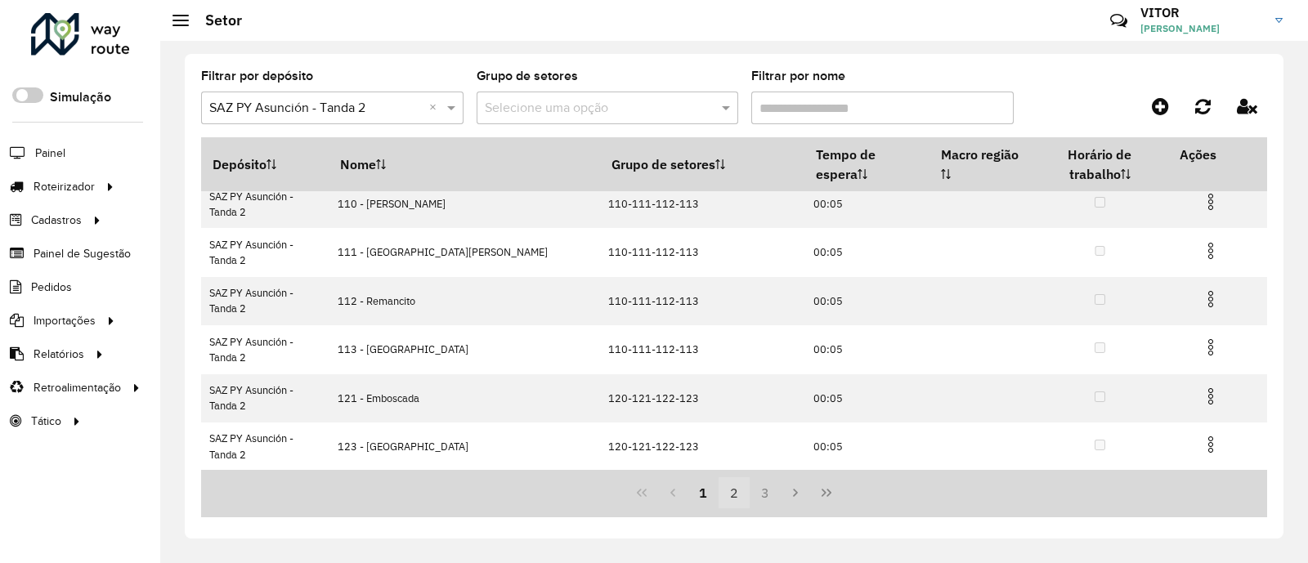
click at [734, 486] on button "2" at bounding box center [733, 492] width 31 height 31
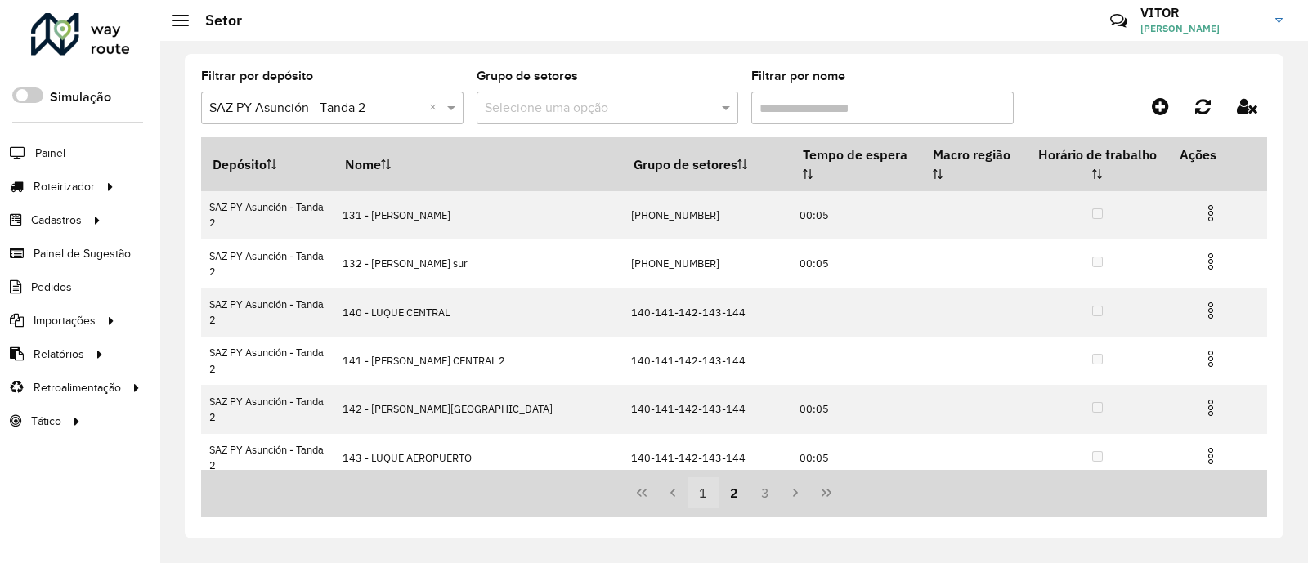
click at [703, 490] on button "1" at bounding box center [702, 492] width 31 height 31
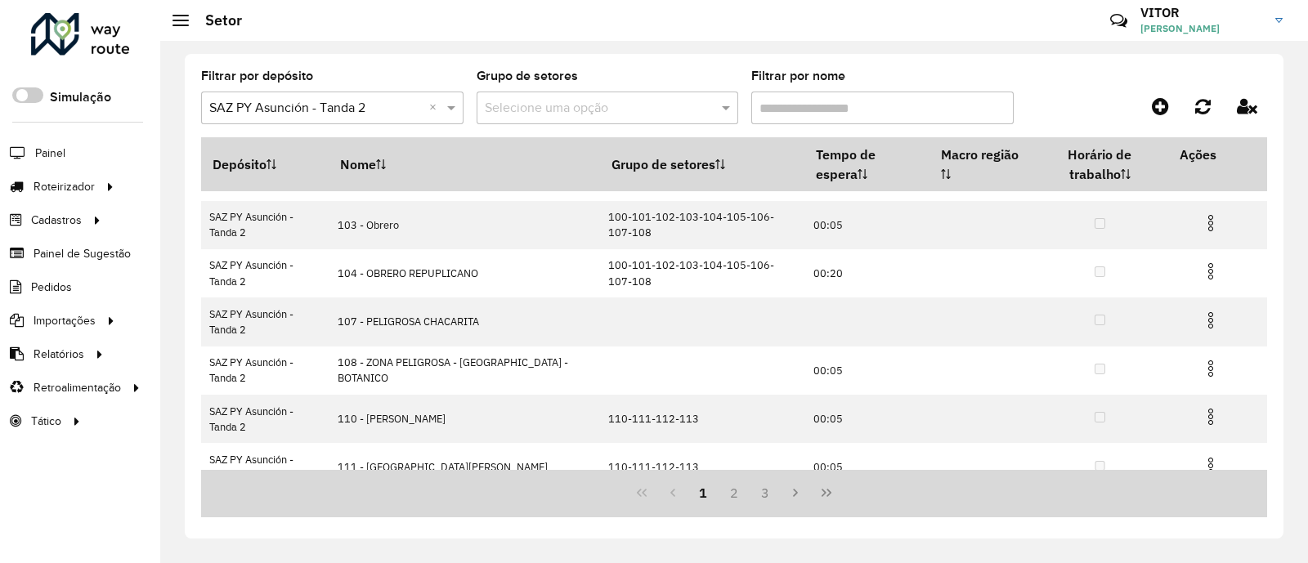
scroll to position [302, 0]
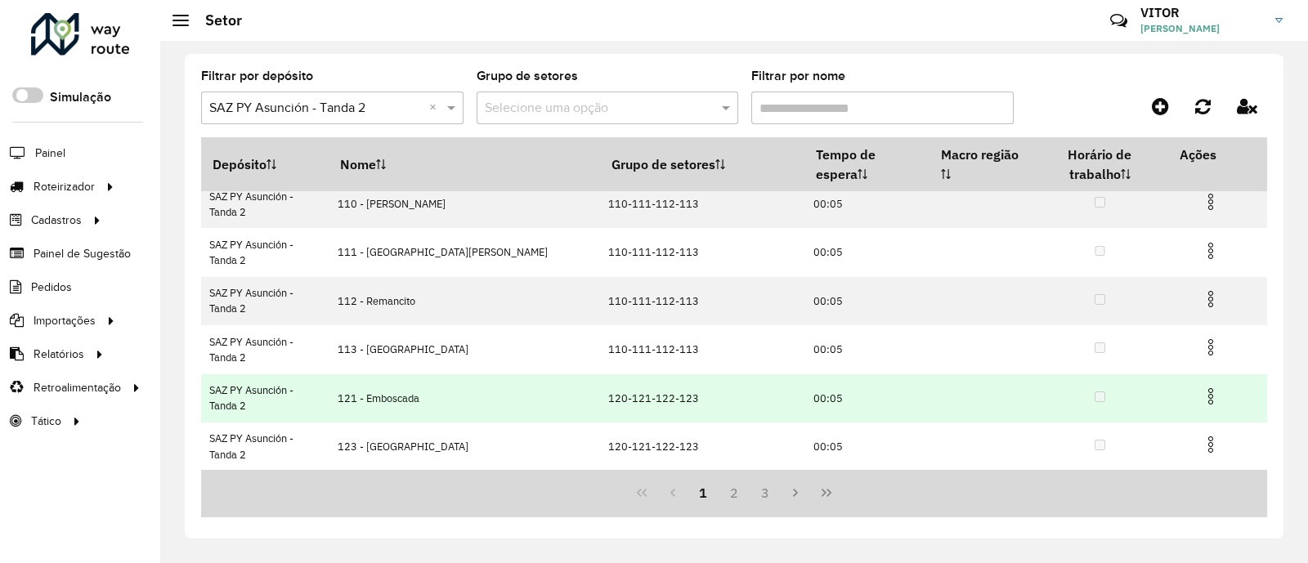
click at [1209, 395] on img at bounding box center [1211, 397] width 20 height 20
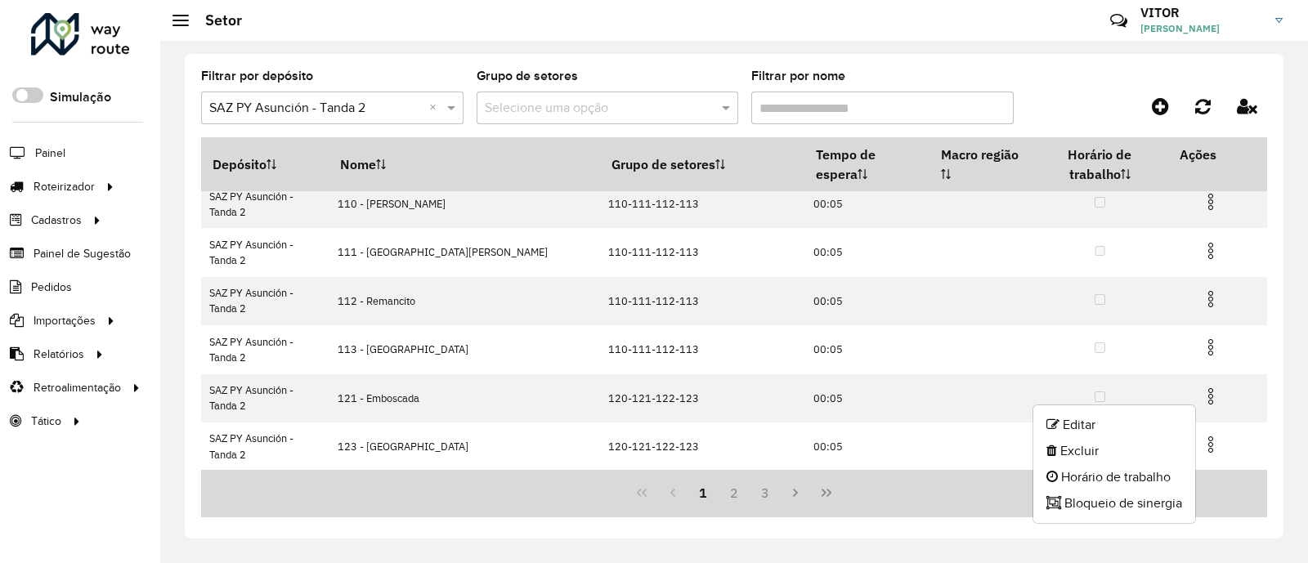
click at [1123, 410] on ul "Editar Excluir Horário de trabalho Bloqueio de sinergia" at bounding box center [1113, 464] width 163 height 119
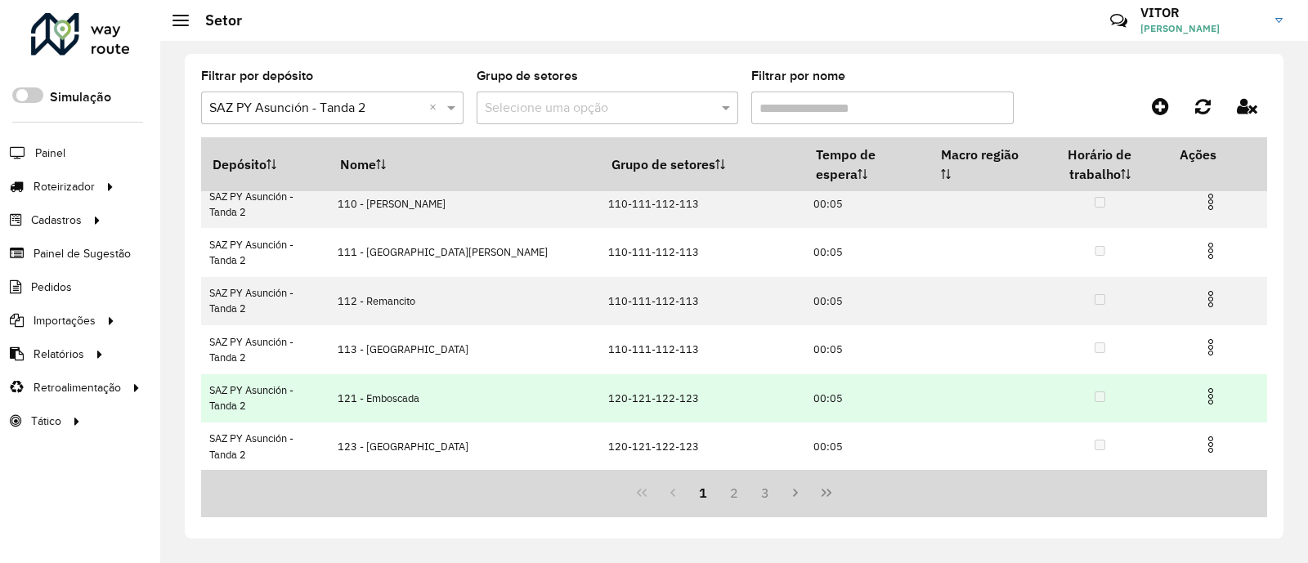
click at [1210, 398] on img at bounding box center [1211, 397] width 20 height 20
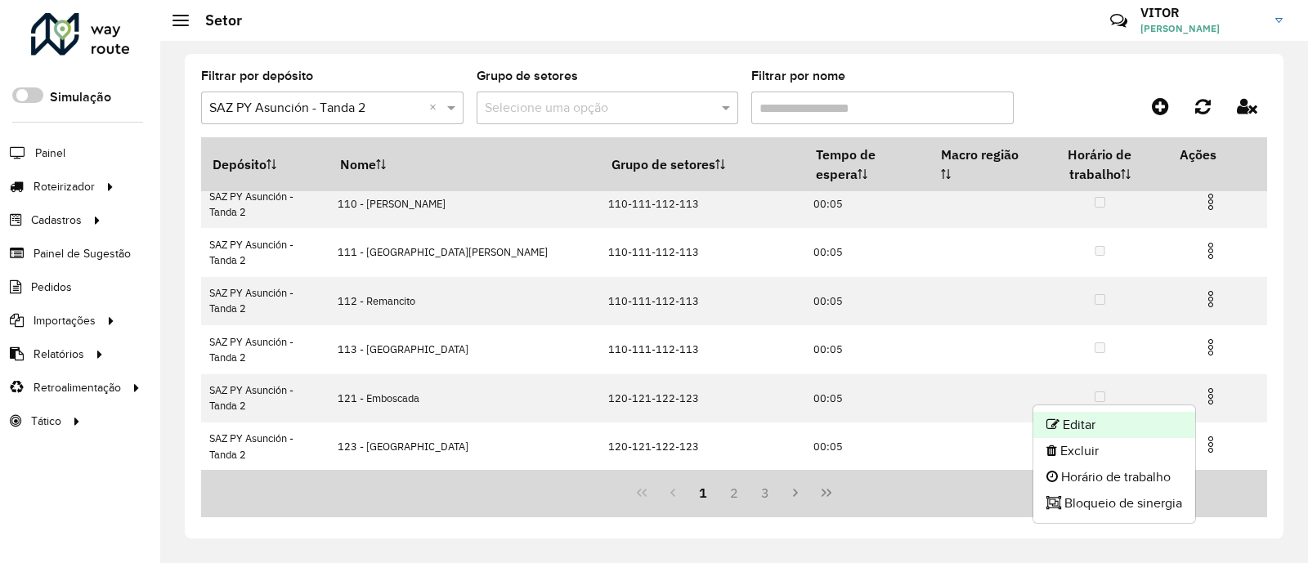
click at [1103, 416] on li "Editar" at bounding box center [1114, 425] width 162 height 26
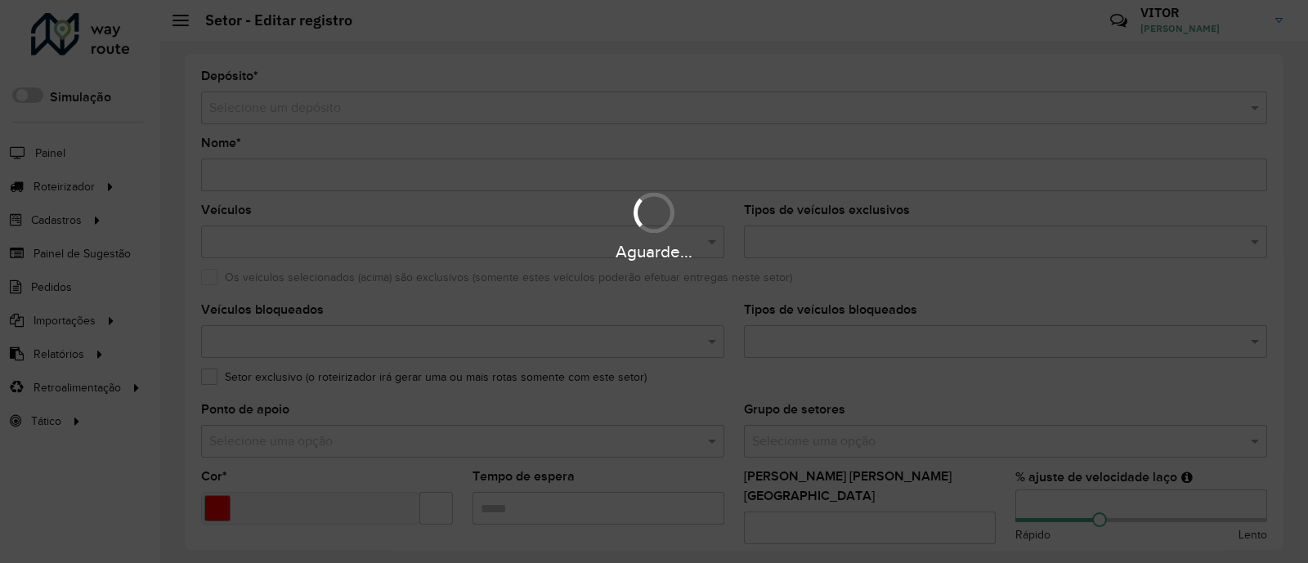
type input "**********"
type input "*******"
type input "*****"
type input "**"
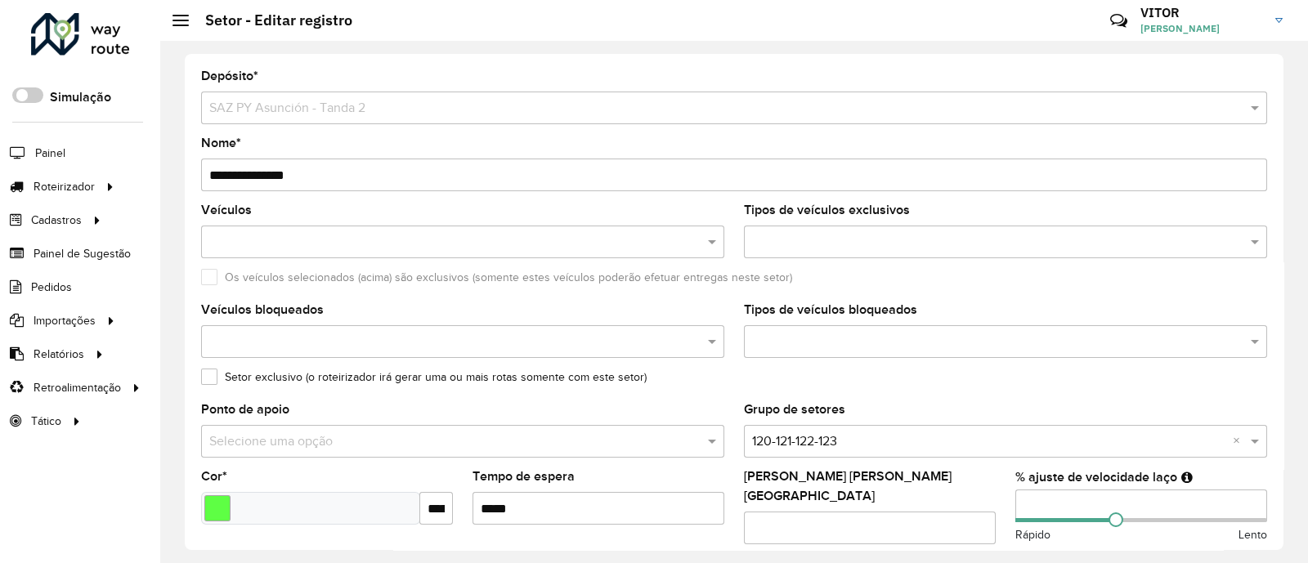
click at [224, 177] on input "**********" at bounding box center [734, 175] width 1066 height 33
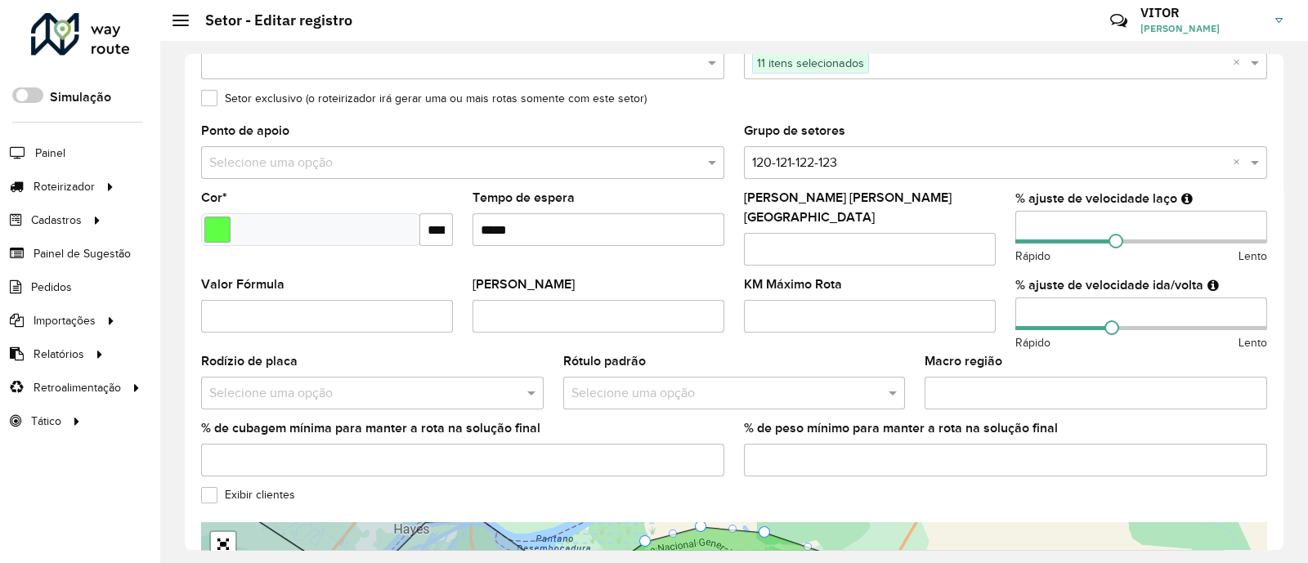
scroll to position [253, 0]
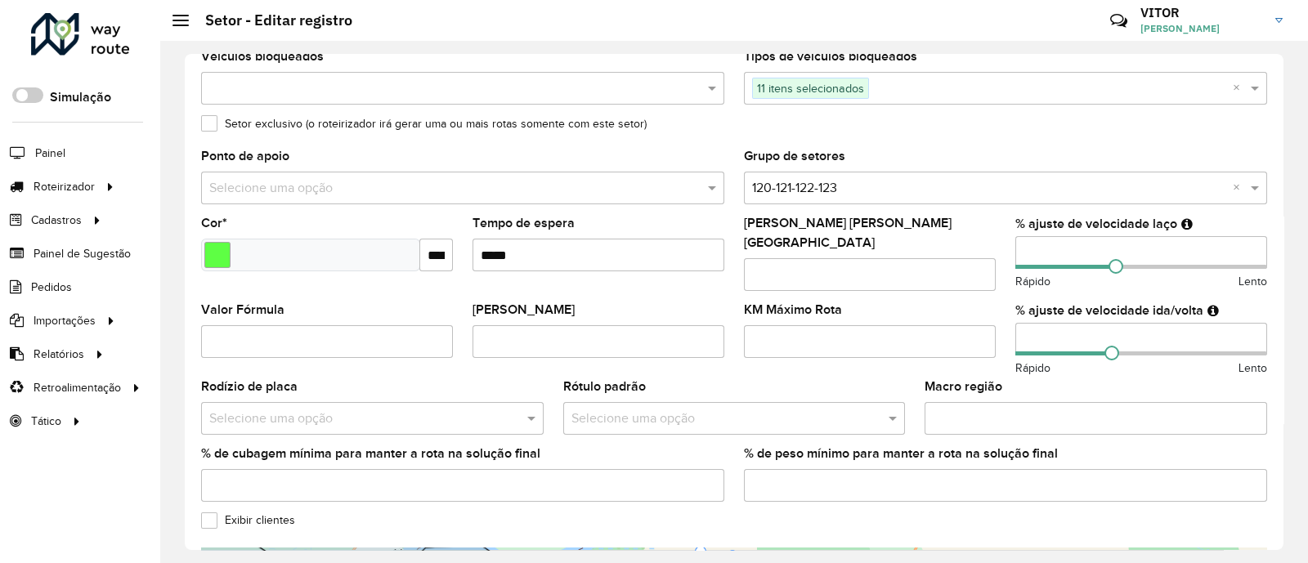
type input "**********"
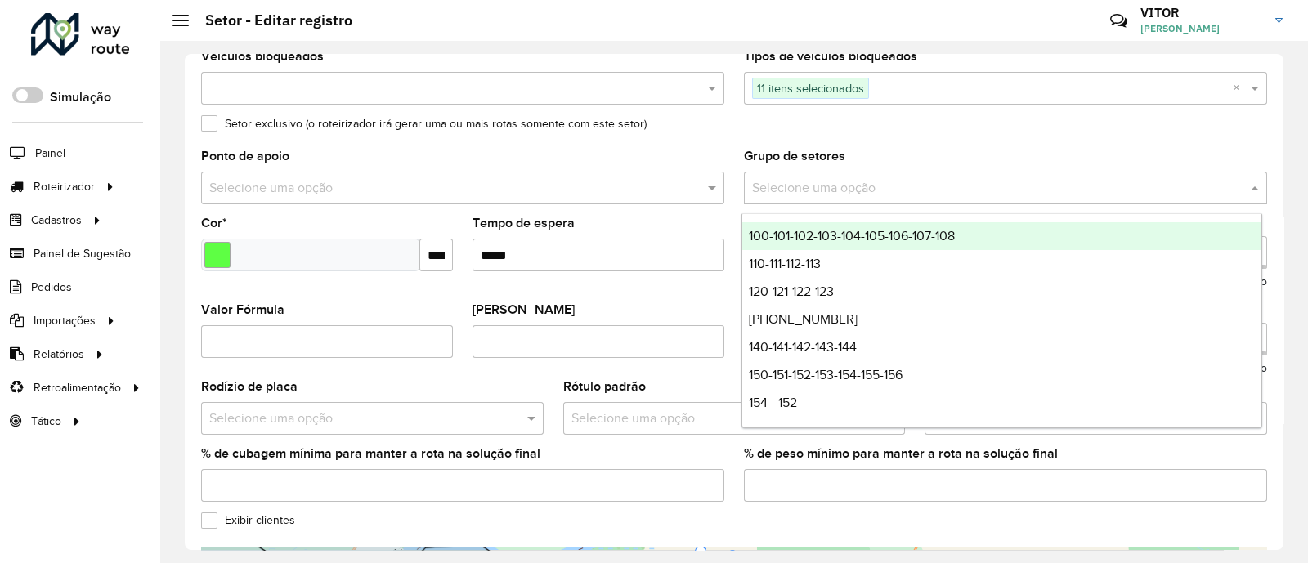
click at [858, 190] on input "text" at bounding box center [989, 189] width 474 height 20
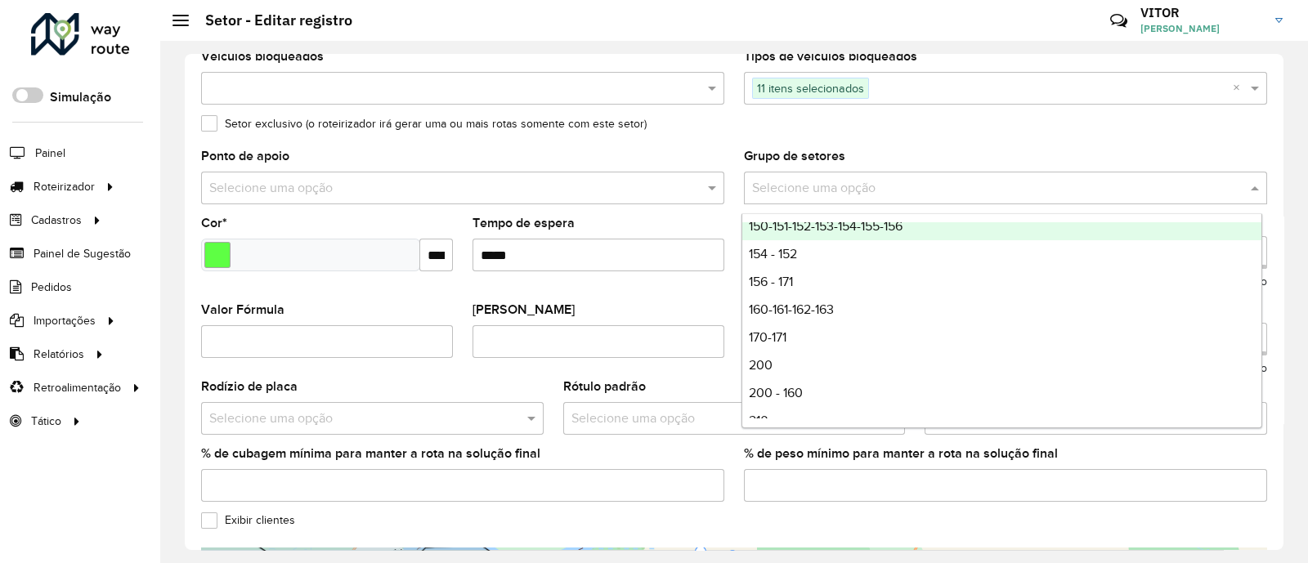
scroll to position [192, 0]
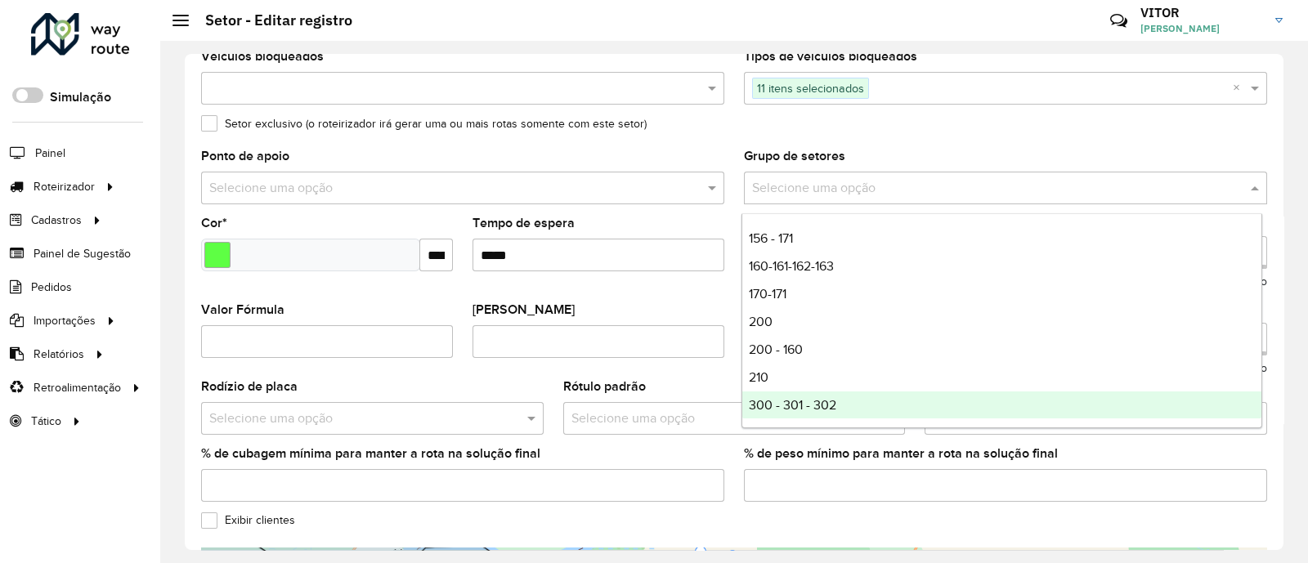
click at [838, 404] on div "300 - 301 - 302" at bounding box center [1001, 405] width 519 height 28
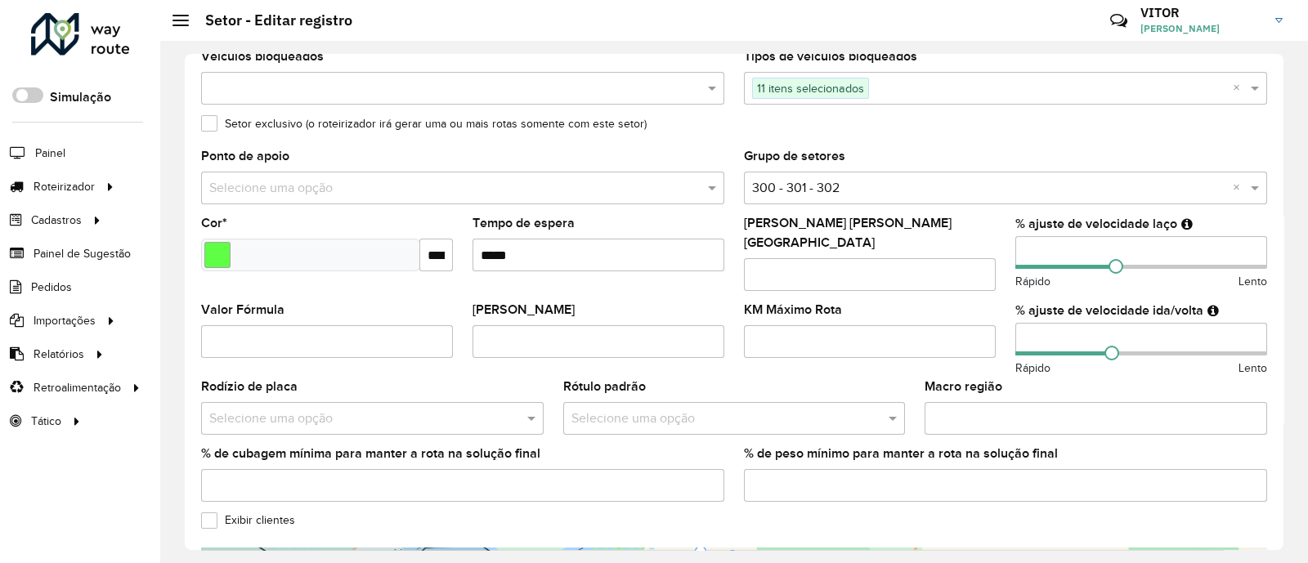
click at [736, 132] on div "Setor exclusivo (o roteirizador irá gerar uma ou mais rotas somente com este se…" at bounding box center [734, 128] width 1066 height 20
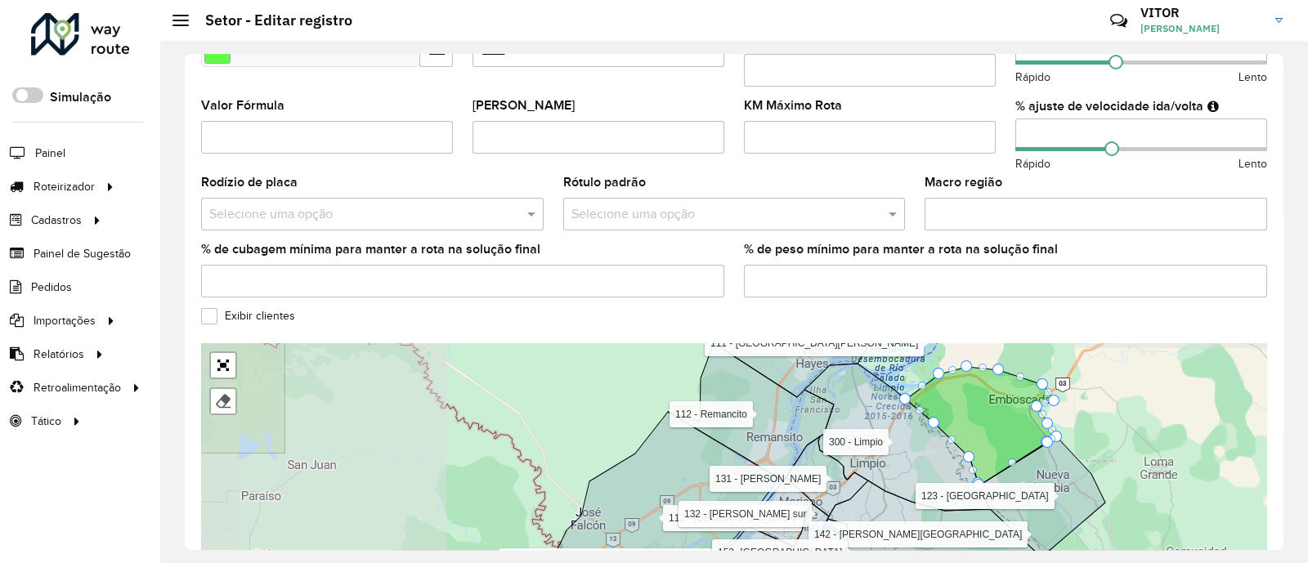
scroll to position [560, 0]
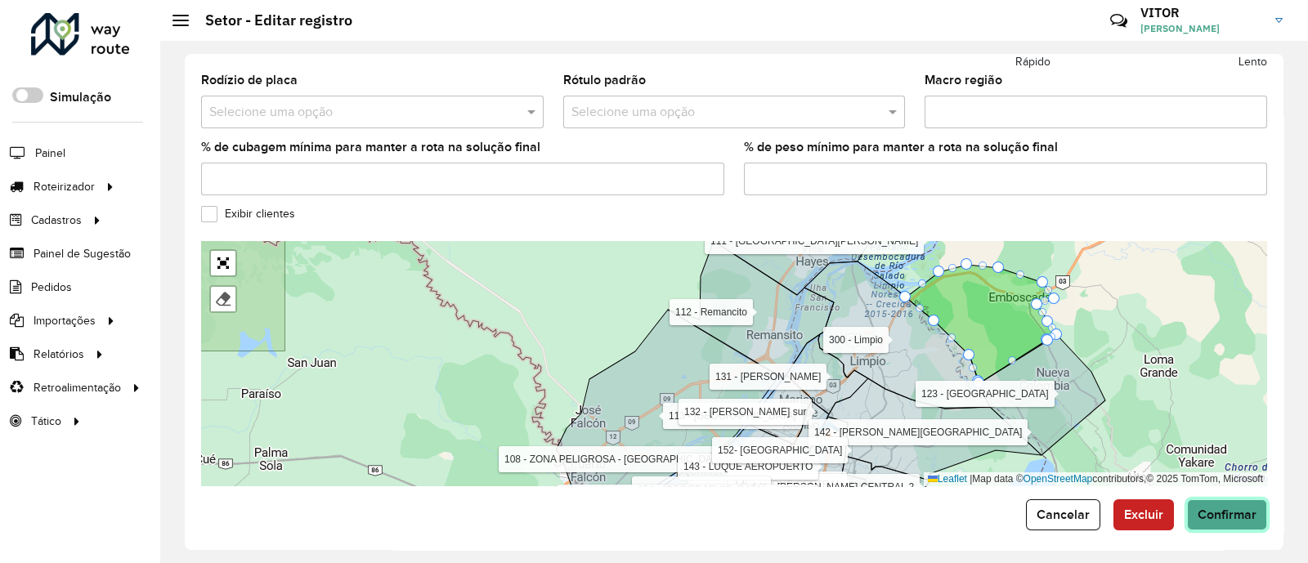
click at [1227, 512] on button "Confirmar" at bounding box center [1227, 514] width 80 height 31
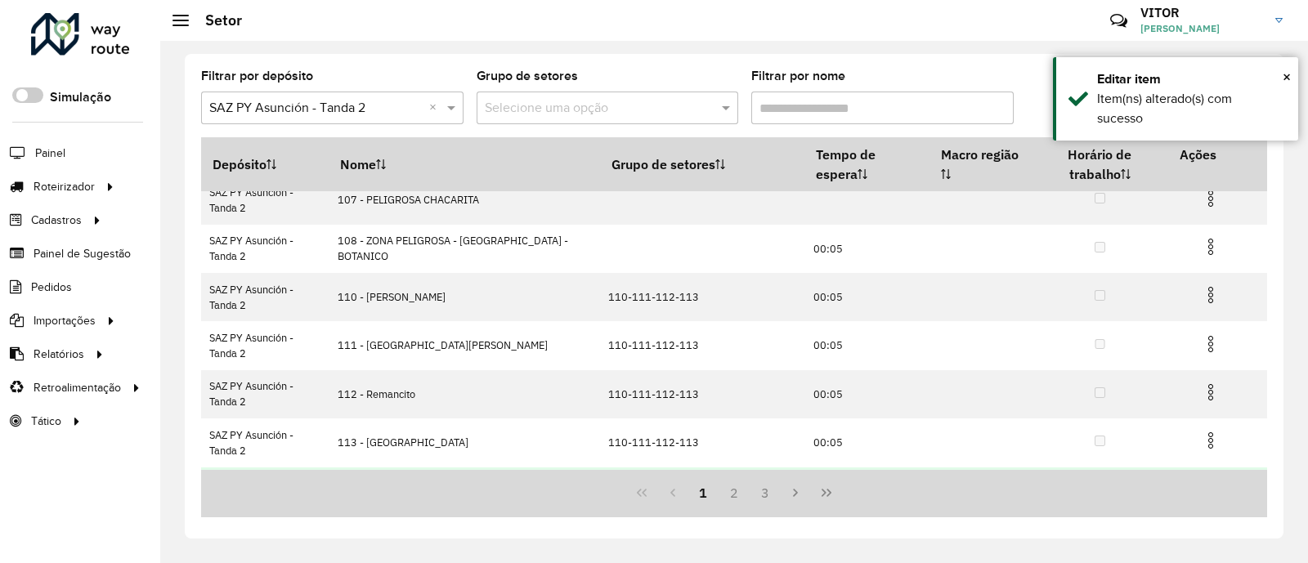
scroll to position [302, 0]
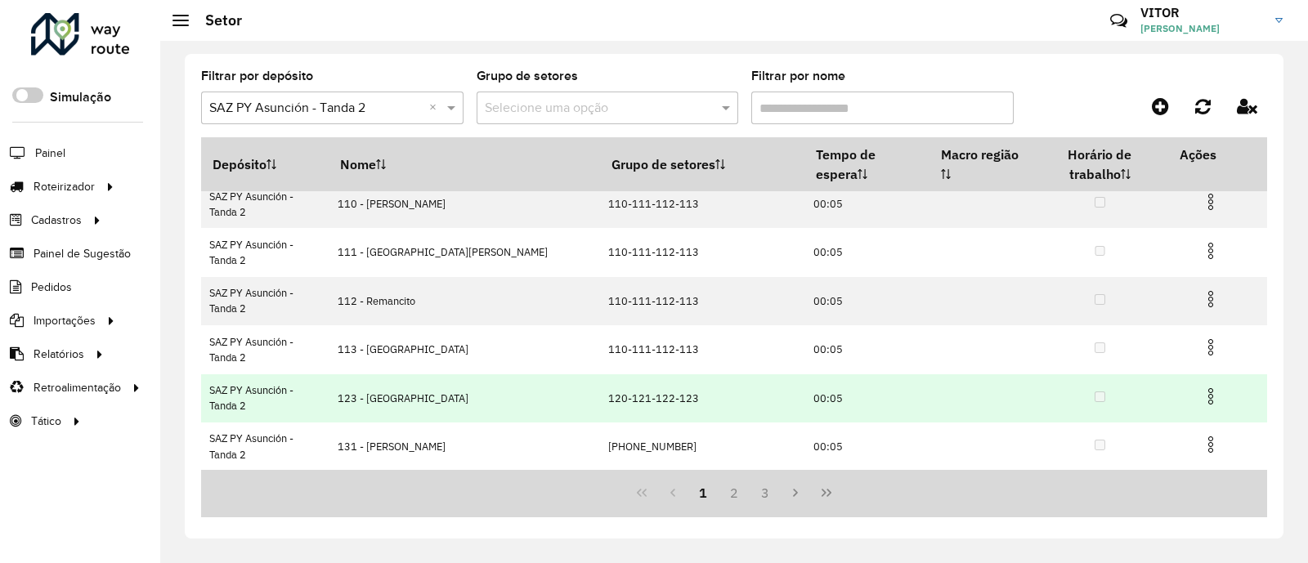
click at [1202, 391] on img at bounding box center [1211, 397] width 20 height 20
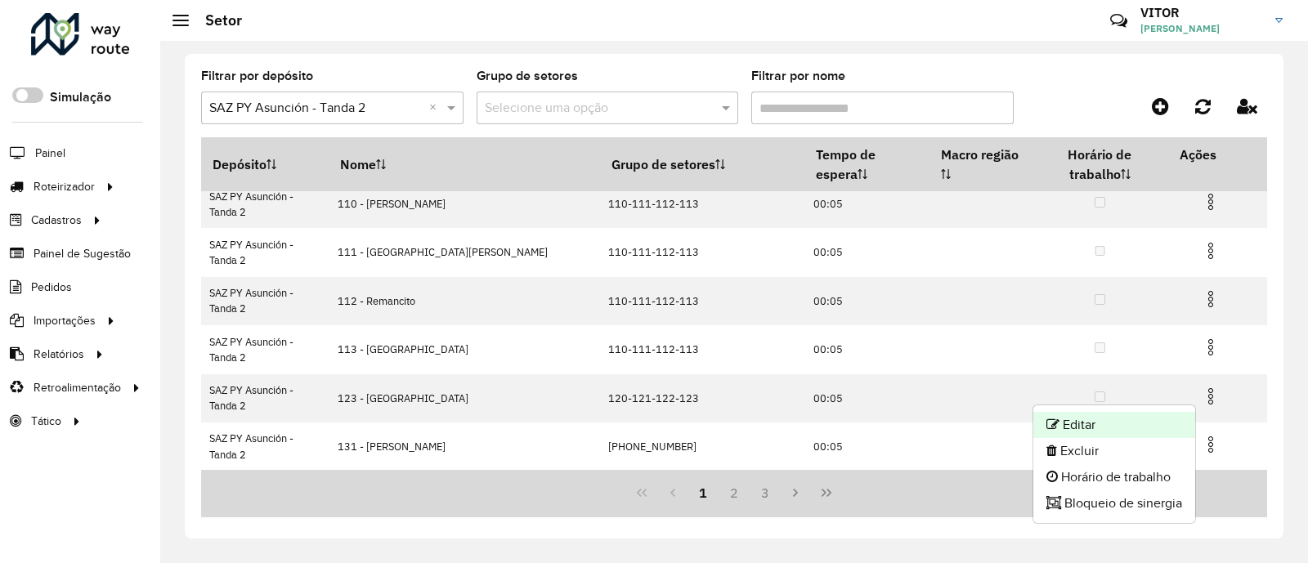
click at [1107, 422] on li "Editar" at bounding box center [1114, 425] width 162 height 26
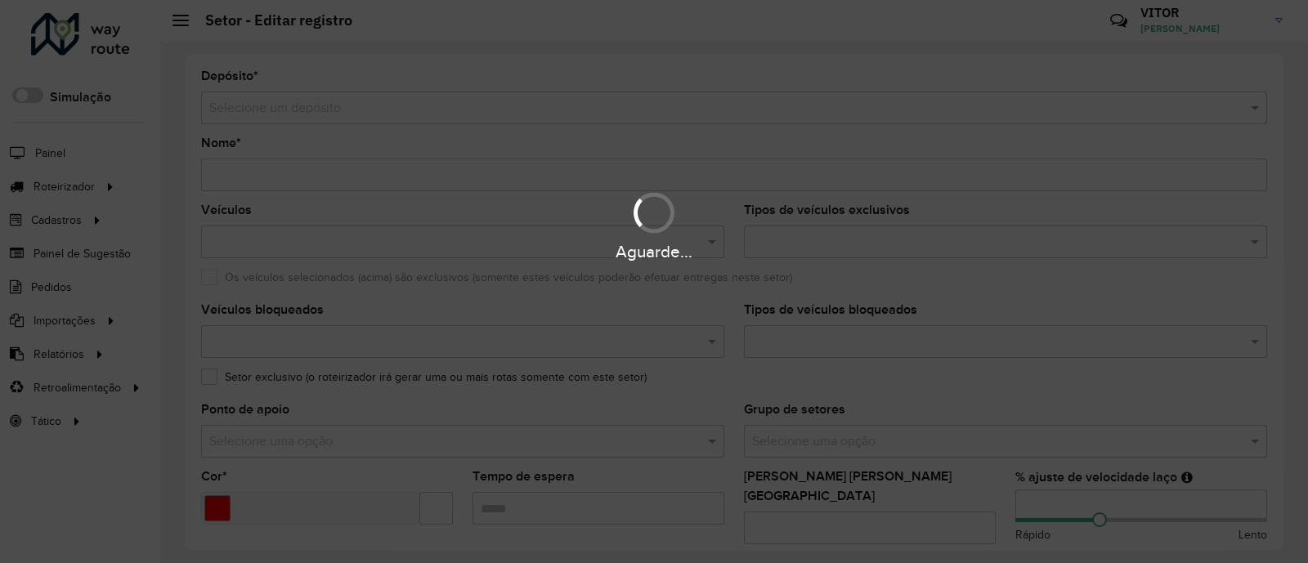
type input "**********"
type input "*******"
type input "*****"
type input "**"
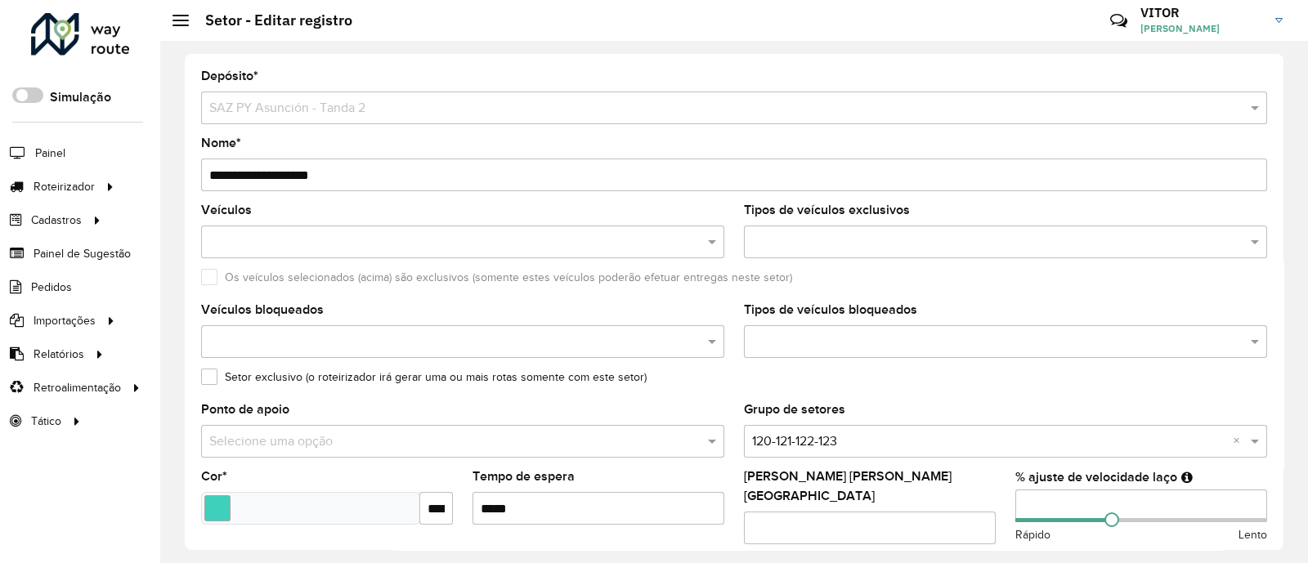
click at [228, 176] on input "**********" at bounding box center [734, 175] width 1066 height 33
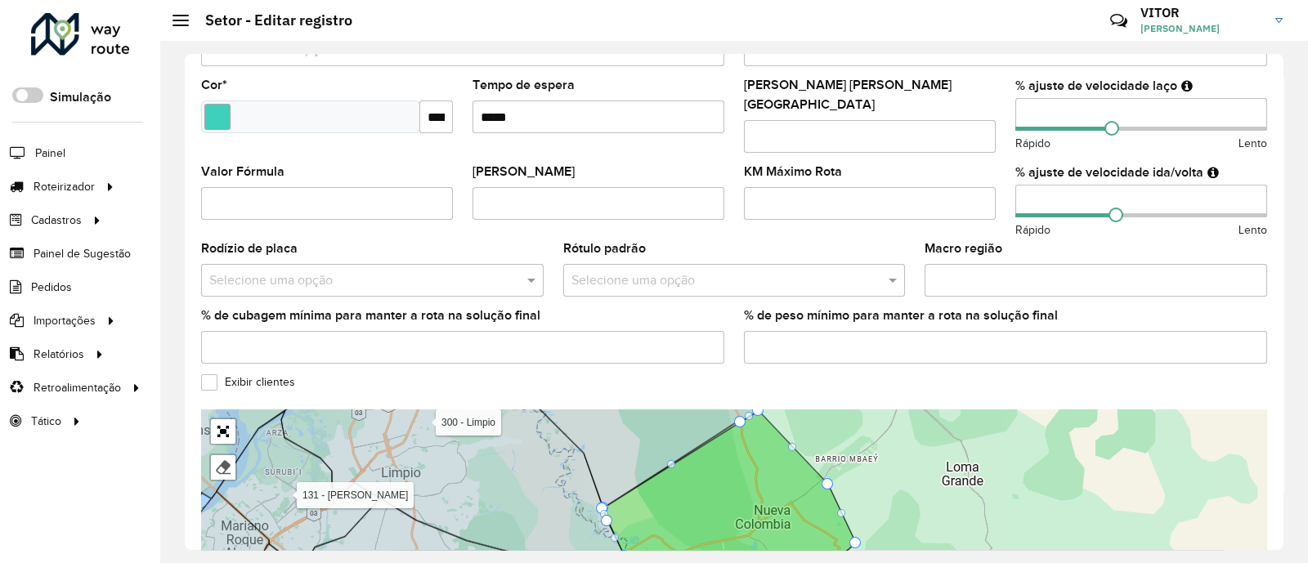
scroll to position [306, 0]
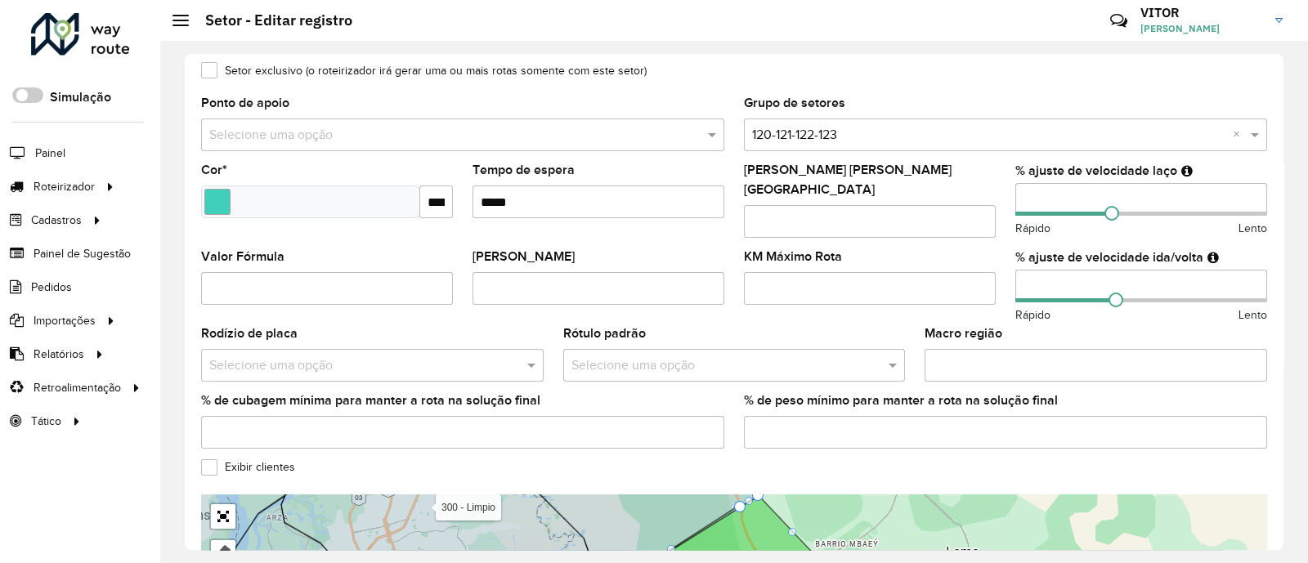
type input "**********"
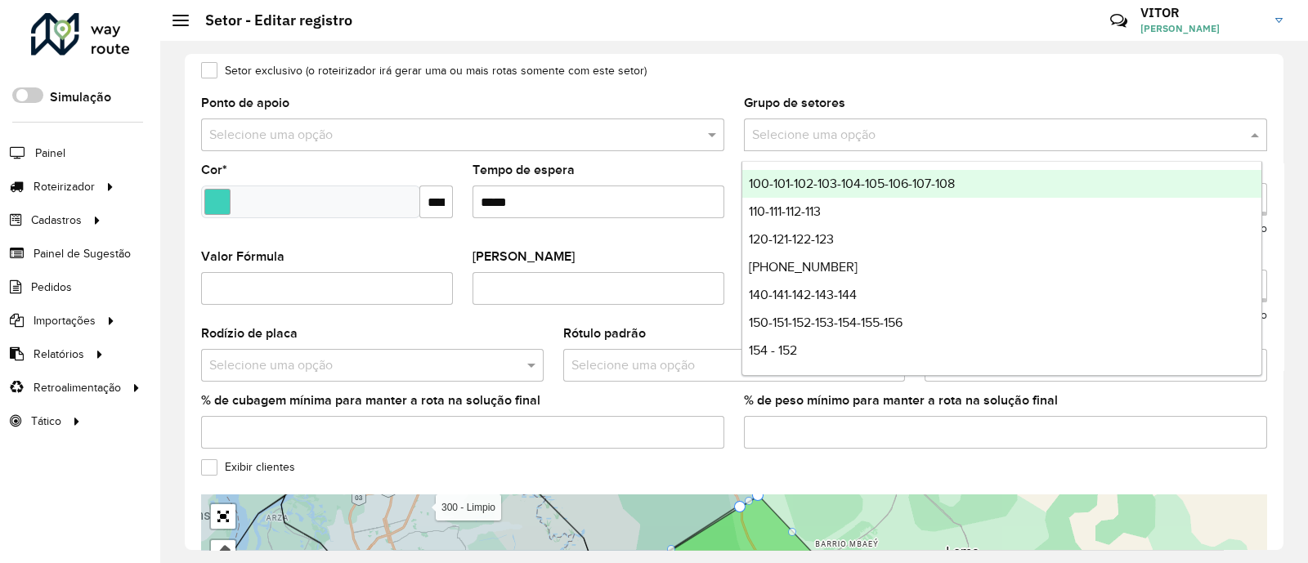
click at [1051, 141] on input "text" at bounding box center [989, 136] width 474 height 20
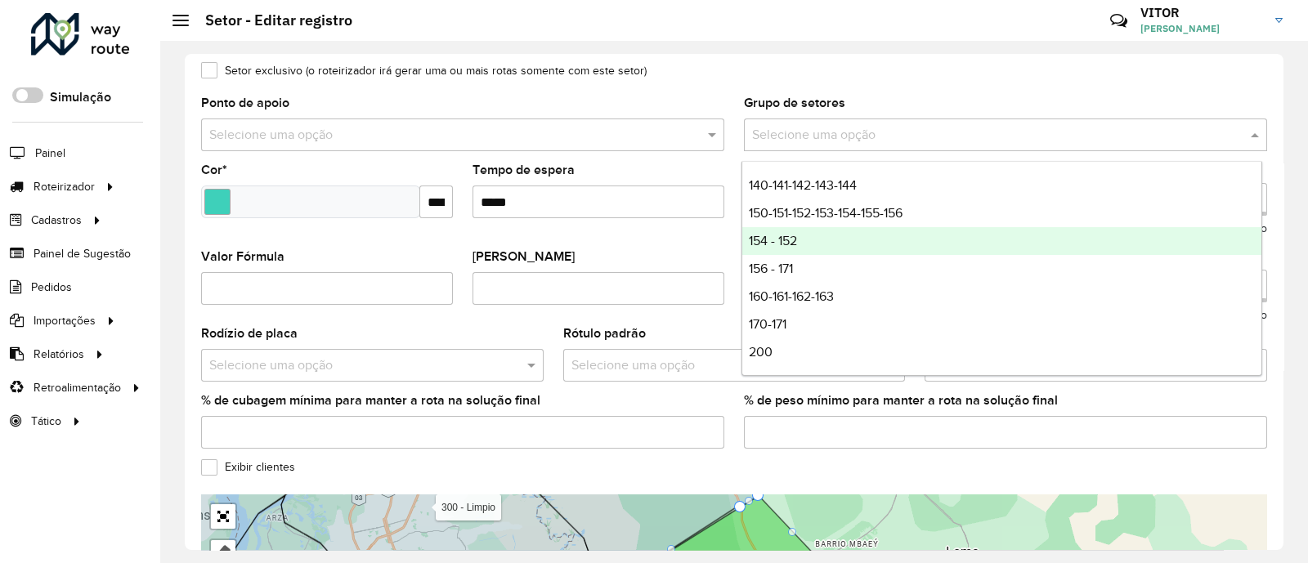
scroll to position [192, 0]
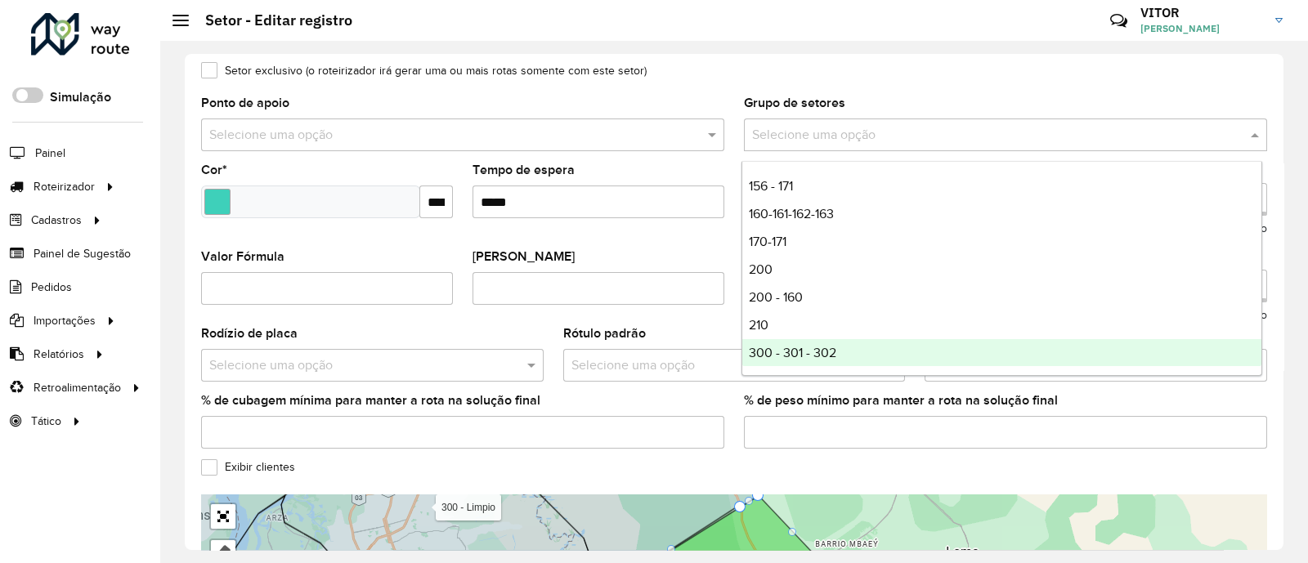
click at [853, 350] on div "300 - 301 - 302" at bounding box center [1001, 353] width 519 height 28
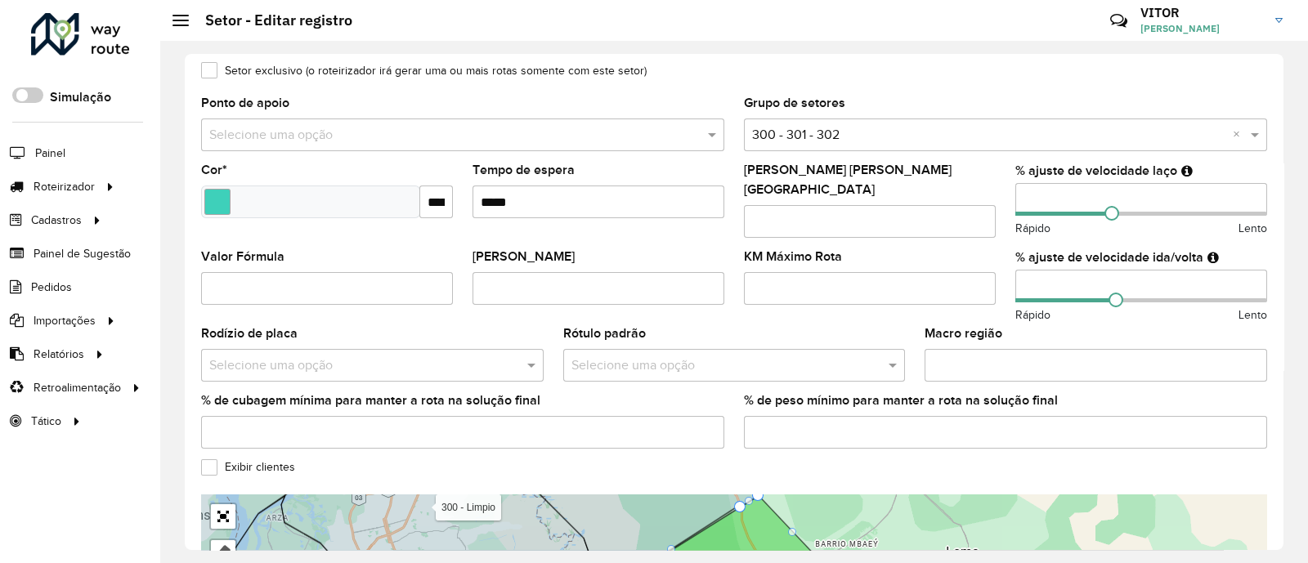
click at [712, 87] on formly-field "Setor exclusivo (o roteirizador irá gerar uma ou mais rotas somente com este se…" at bounding box center [733, 81] width 1085 height 33
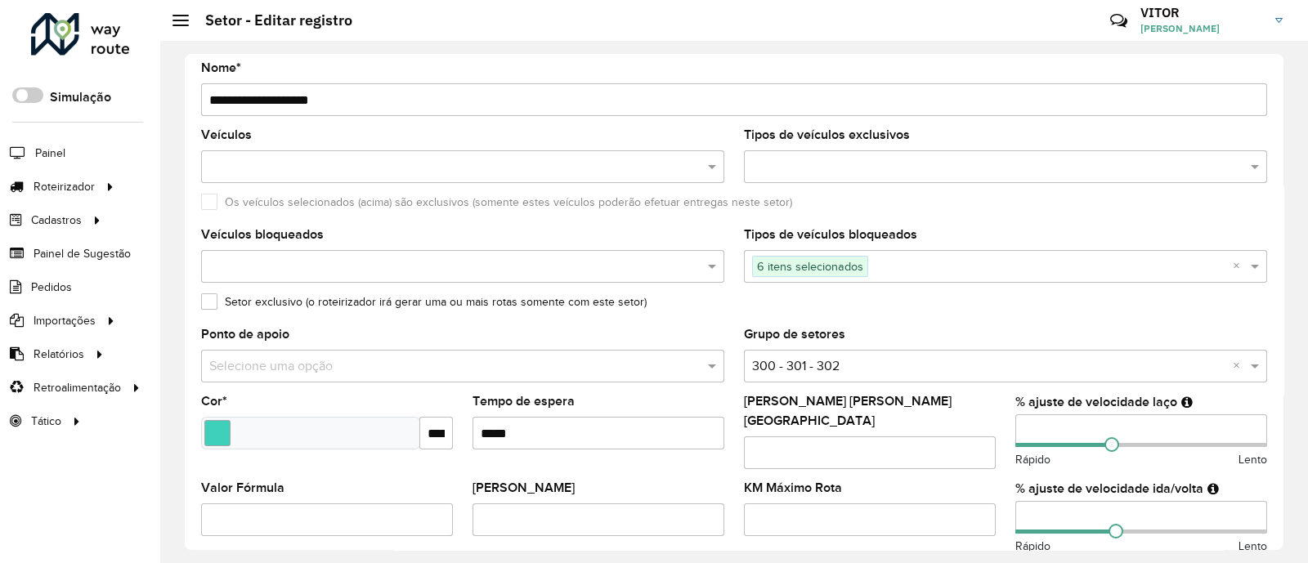
scroll to position [511, 0]
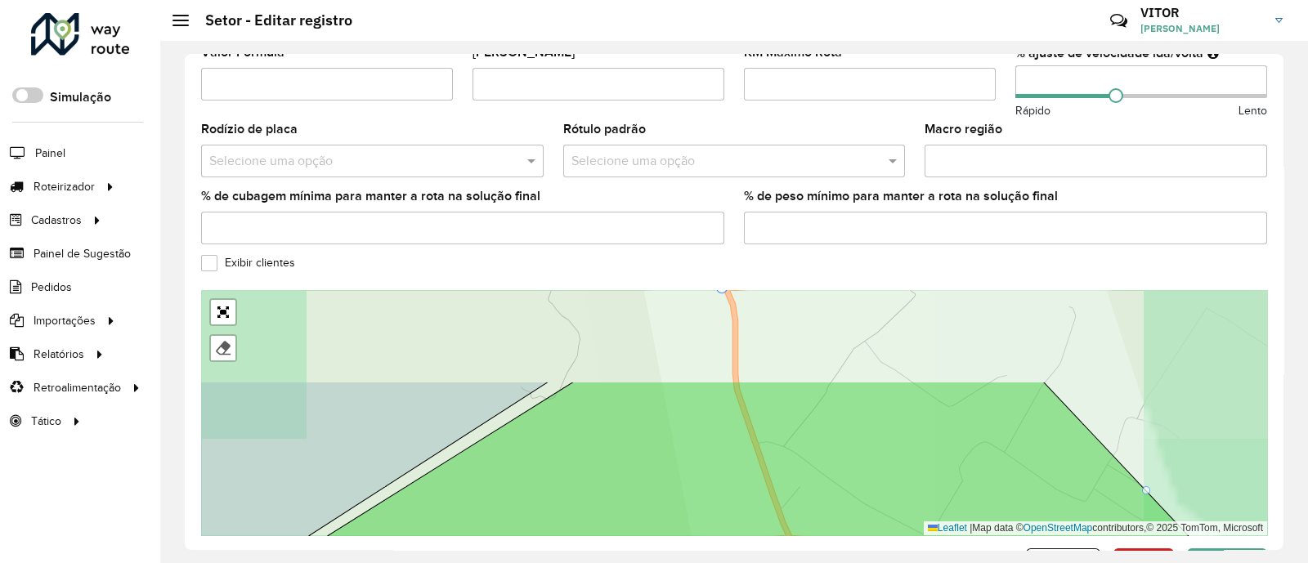
drag, startPoint x: 704, startPoint y: 304, endPoint x: 788, endPoint y: 470, distance: 186.0
click at [777, 463] on icon at bounding box center [734, 530] width 1174 height 296
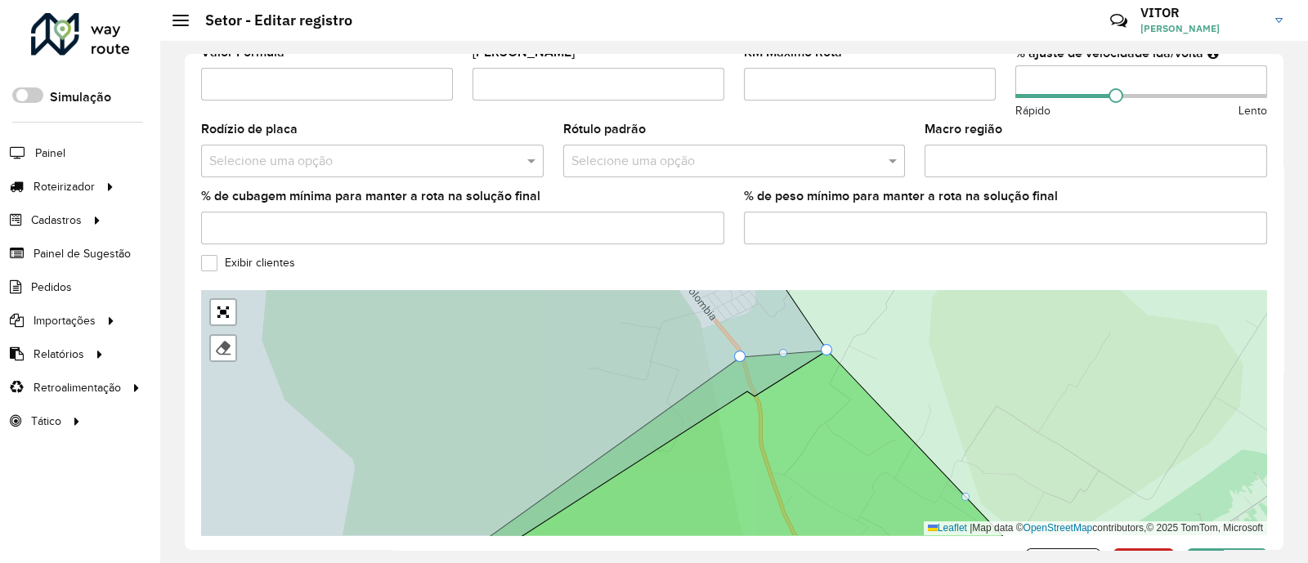
drag, startPoint x: 752, startPoint y: 387, endPoint x: 738, endPoint y: 347, distance: 41.6
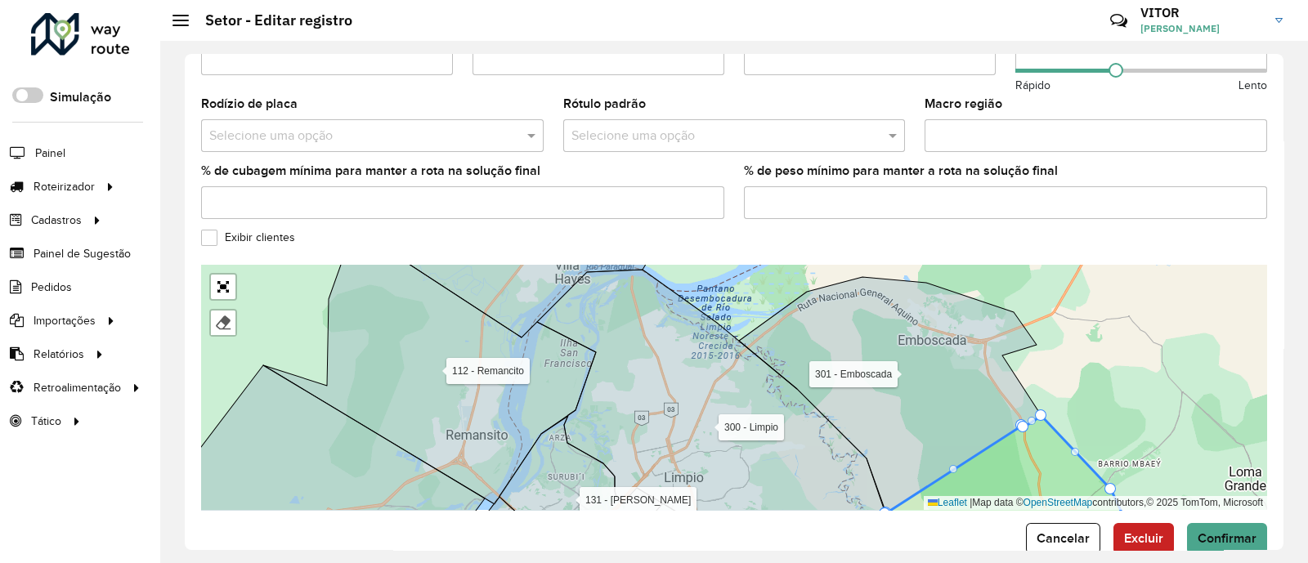
scroll to position [560, 0]
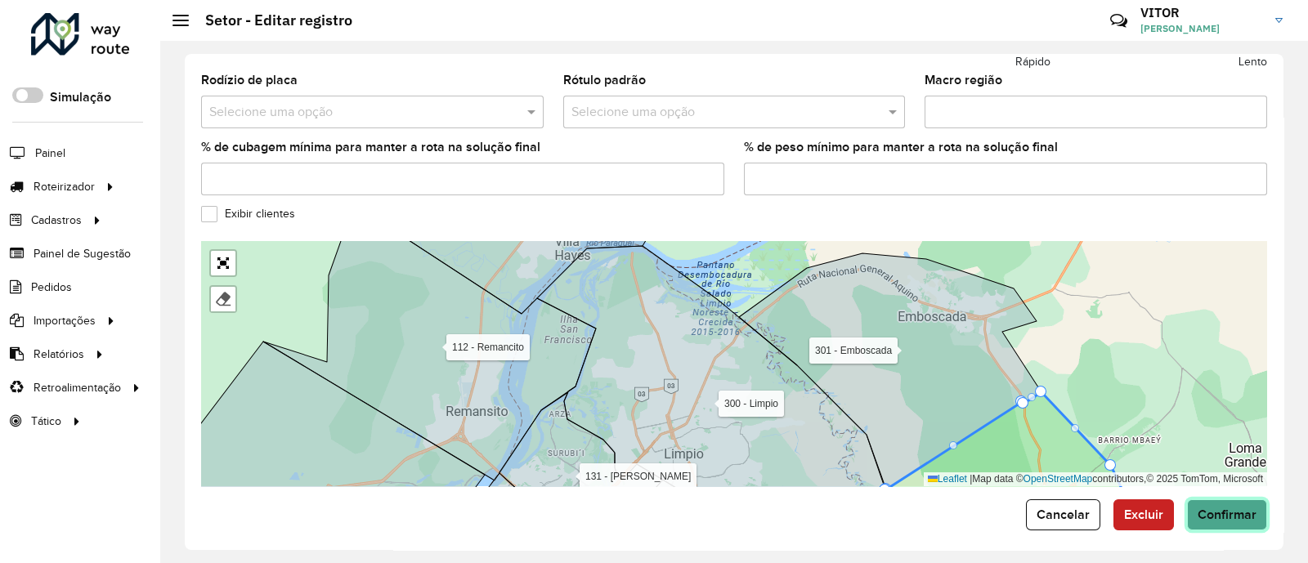
click at [1210, 512] on button "Confirmar" at bounding box center [1227, 514] width 80 height 31
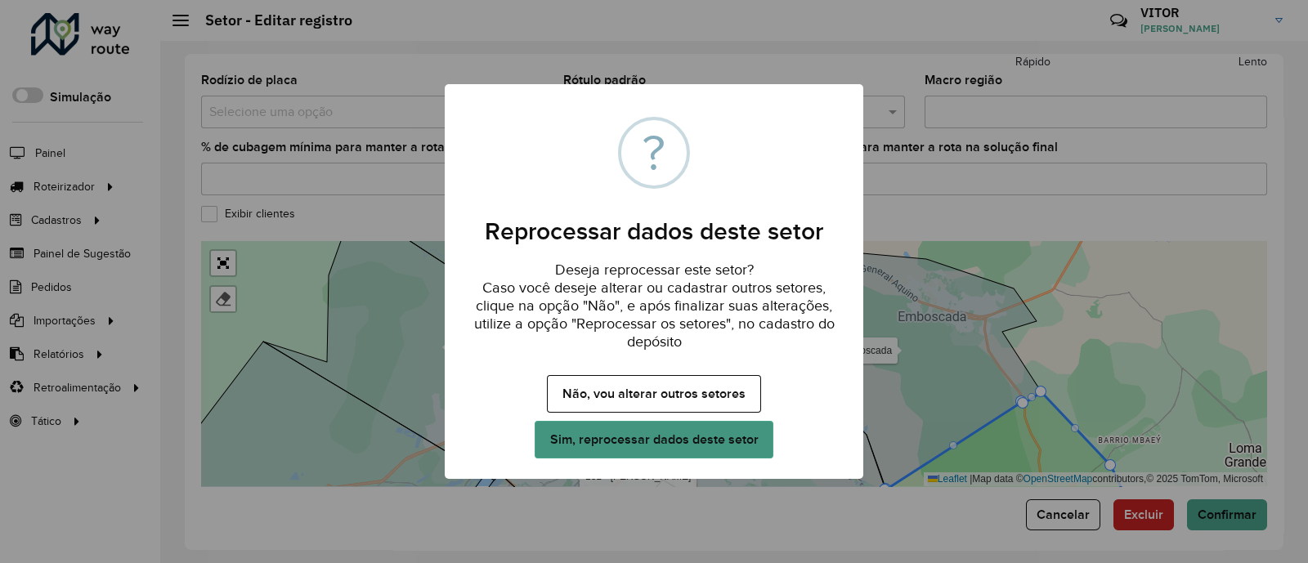
click at [609, 438] on button "Sim, reprocessar dados deste setor" at bounding box center [653, 440] width 239 height 38
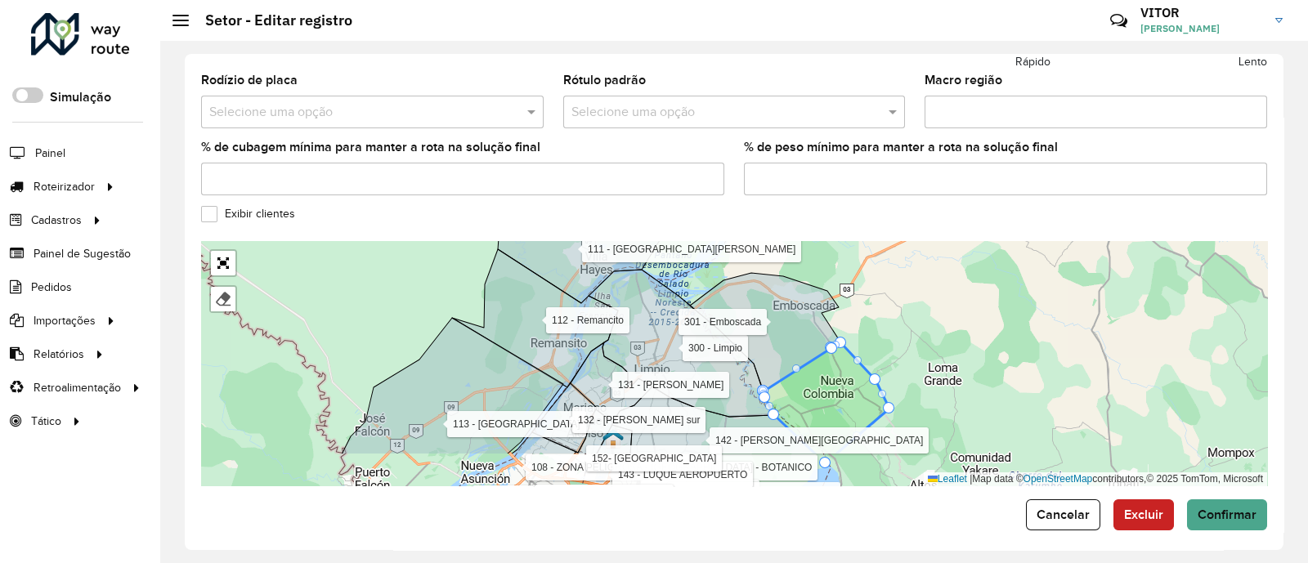
drag, startPoint x: 892, startPoint y: 357, endPoint x: 901, endPoint y: 311, distance: 47.4
click at [901, 311] on div "100 - ASUNCIÓN CENTRO 101 - ASU CENTRO - MALL EXCELSIOR 103 - Obrero 104 - OBRE…" at bounding box center [734, 363] width 1066 height 245
click at [1236, 512] on button "Confirmar" at bounding box center [1227, 514] width 80 height 31
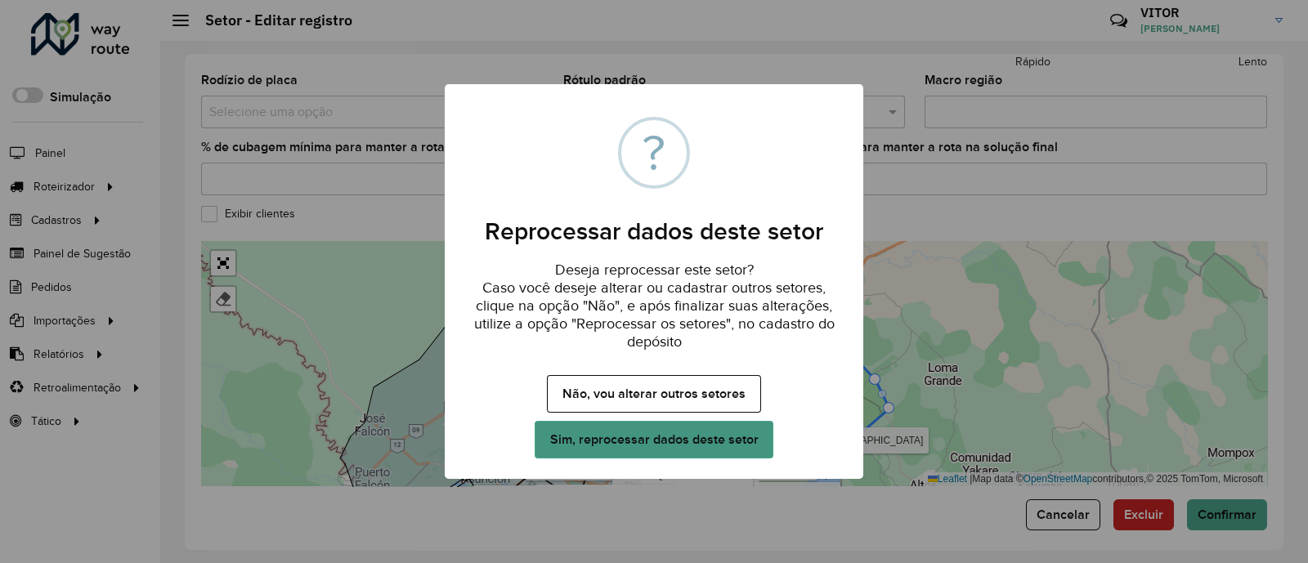
click at [718, 441] on button "Sim, reprocessar dados deste setor" at bounding box center [653, 440] width 239 height 38
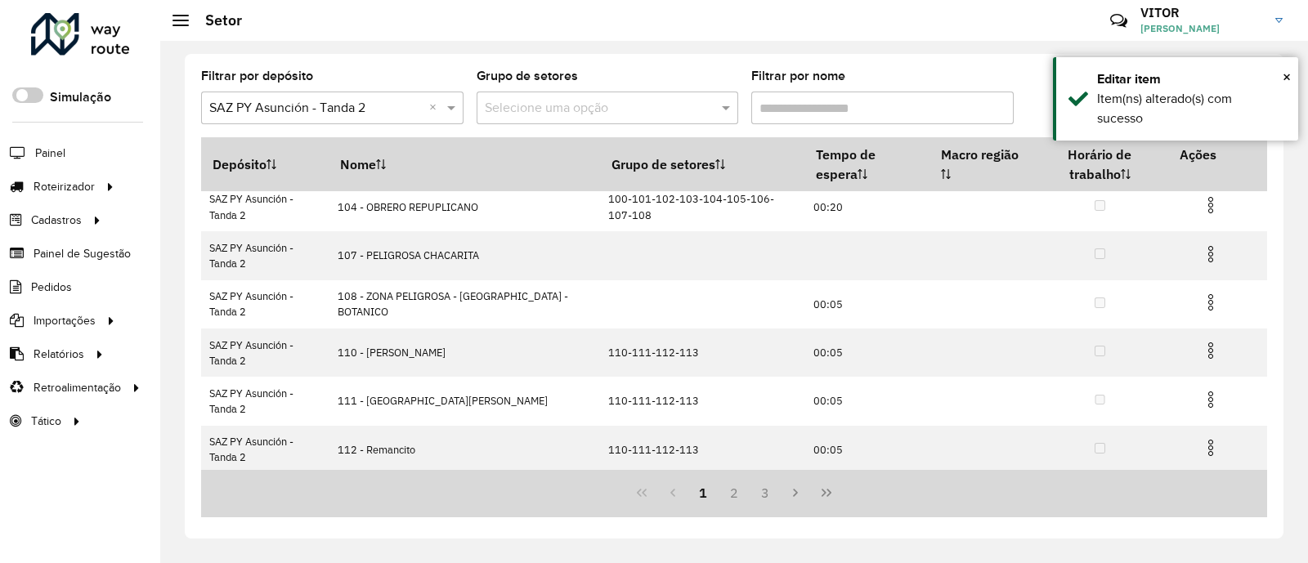
scroll to position [302, 0]
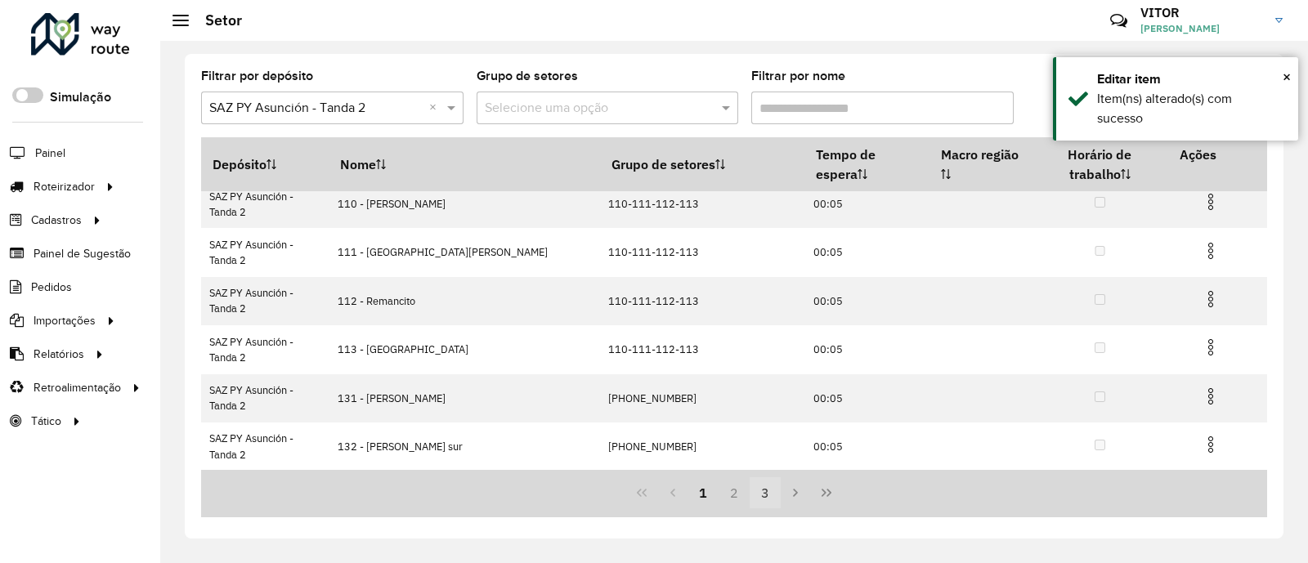
click at [758, 496] on button "3" at bounding box center [764, 492] width 31 height 31
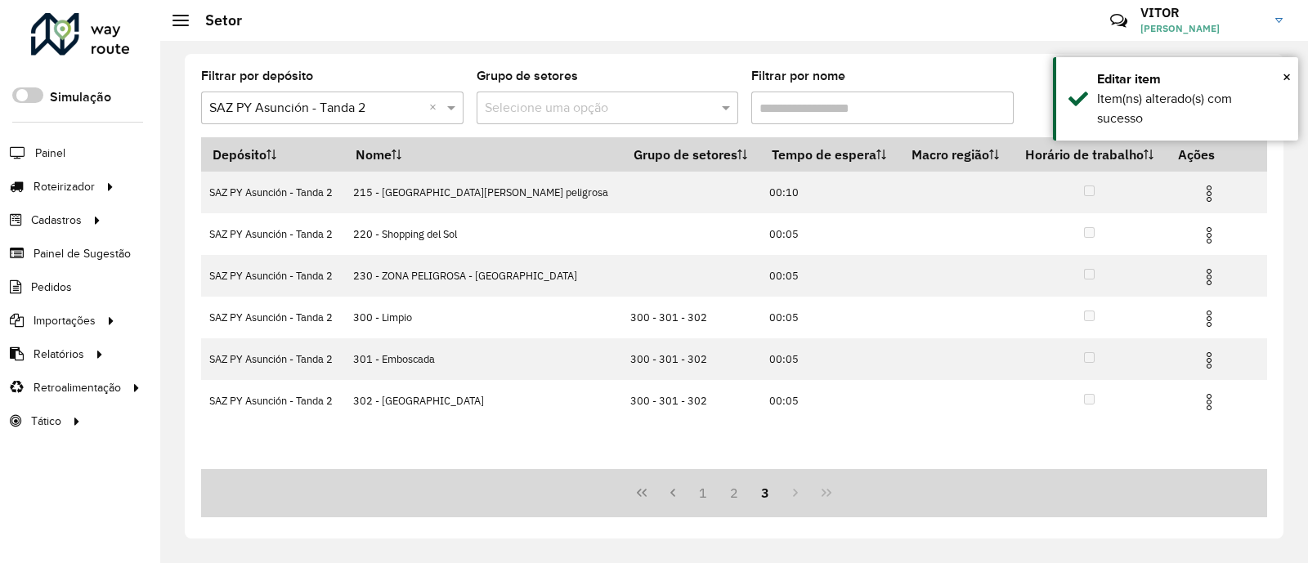
scroll to position [0, 0]
click at [702, 497] on button "1" at bounding box center [702, 492] width 31 height 31
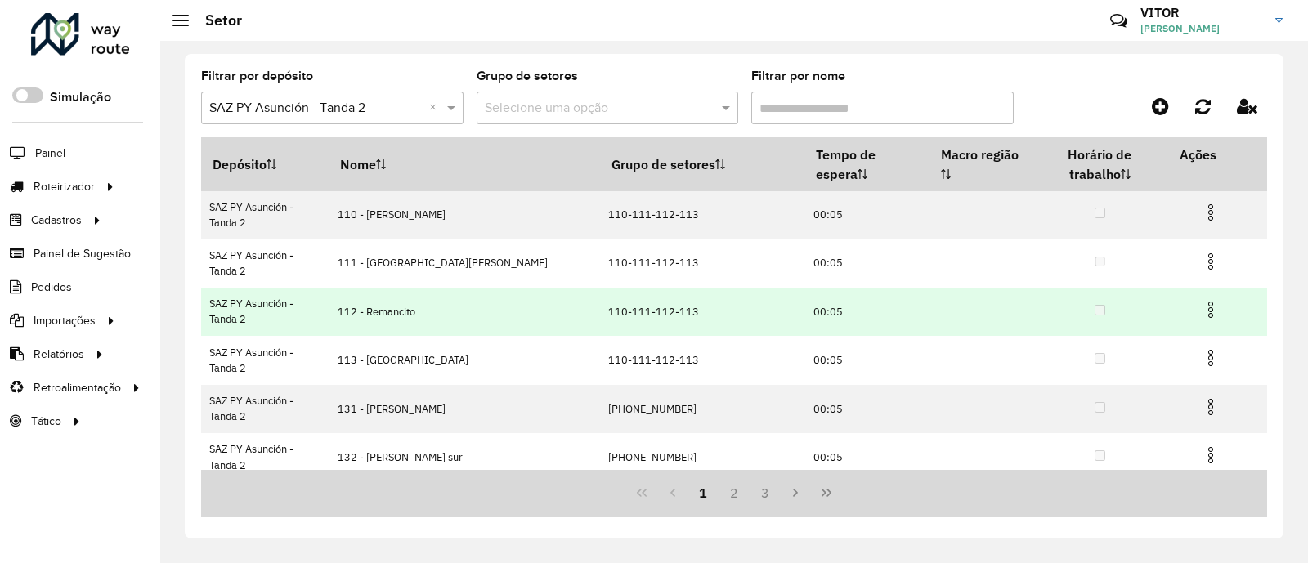
scroll to position [302, 0]
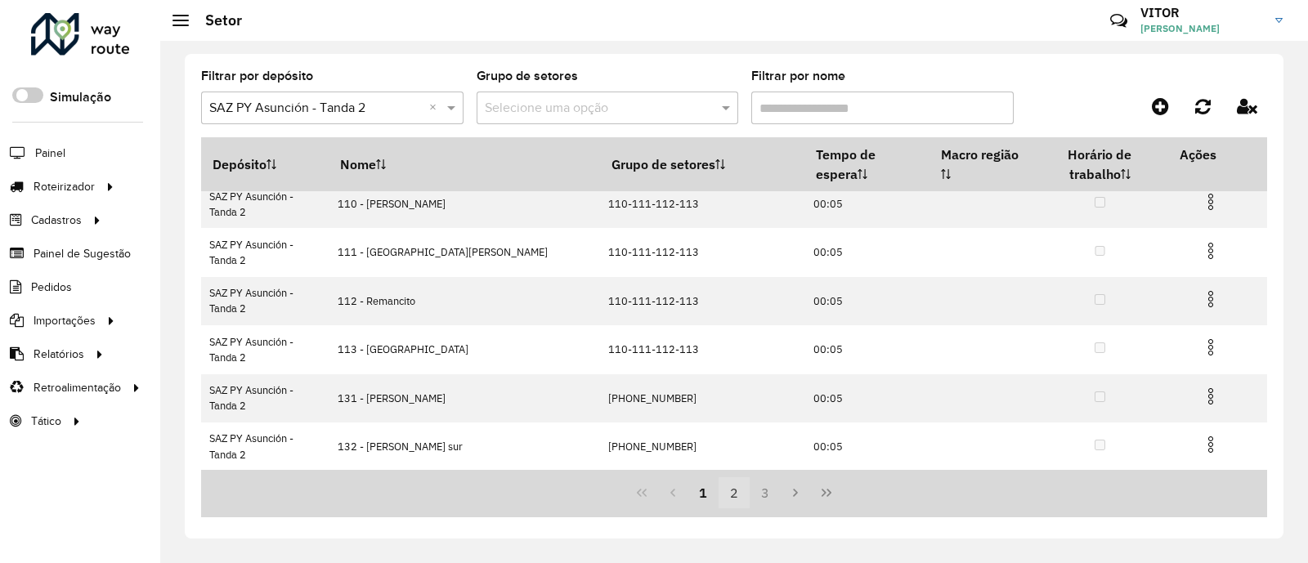
click at [730, 499] on button "2" at bounding box center [733, 492] width 31 height 31
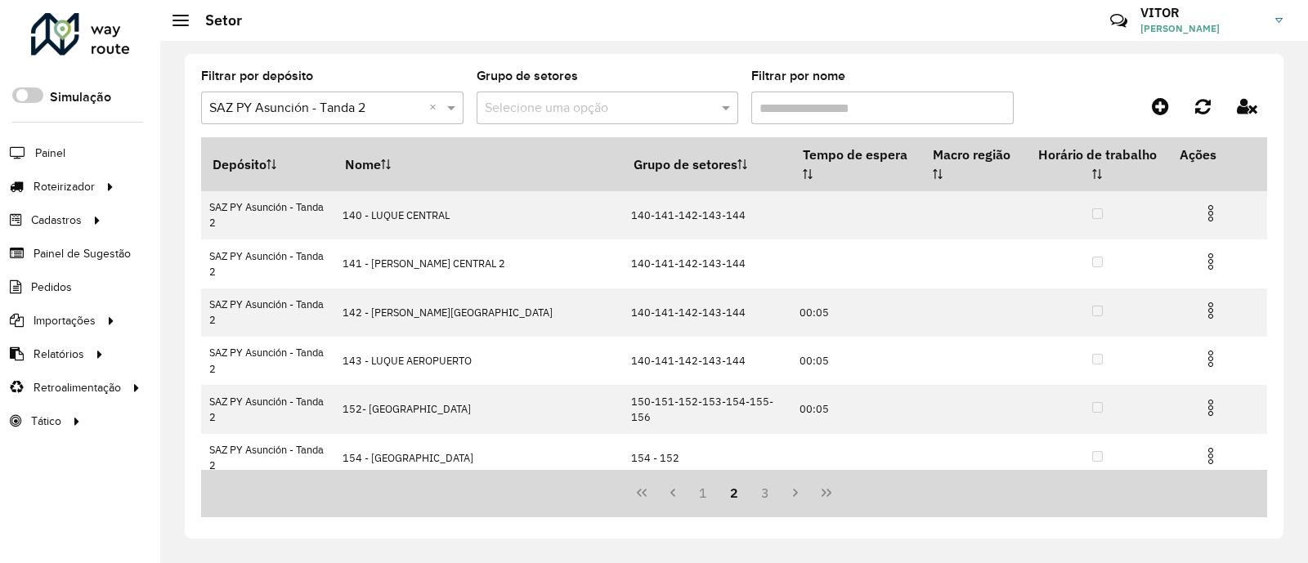
click at [748, 499] on button "2" at bounding box center [733, 492] width 31 height 31
click at [762, 499] on button "3" at bounding box center [764, 492] width 31 height 31
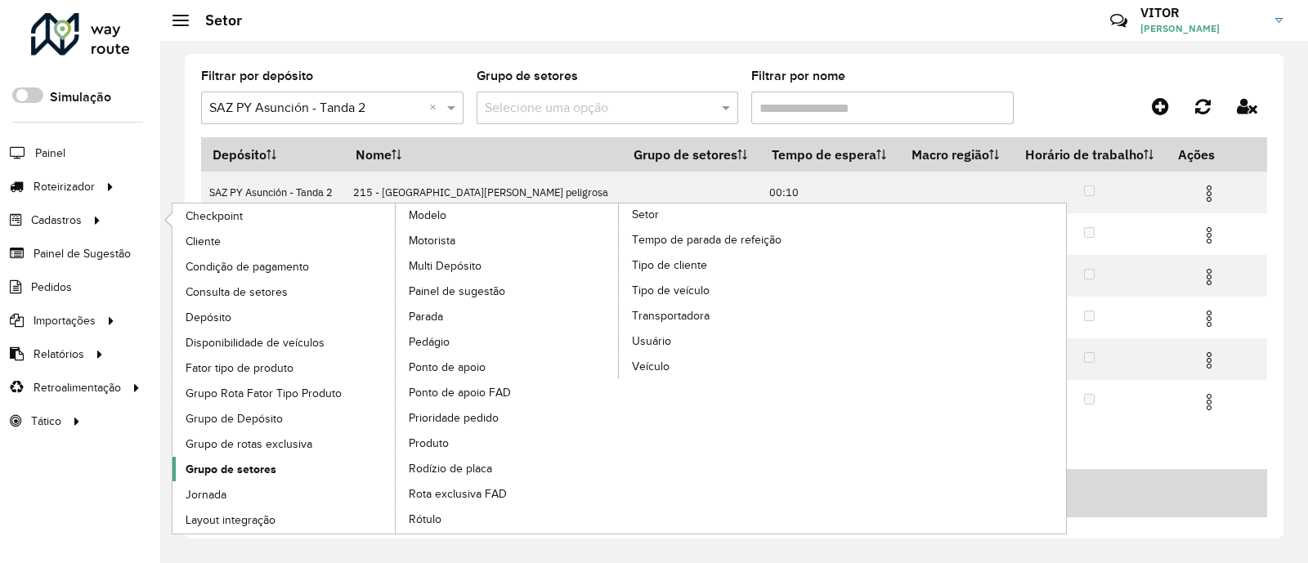
click at [262, 461] on span "Grupo de setores" at bounding box center [231, 469] width 91 height 17
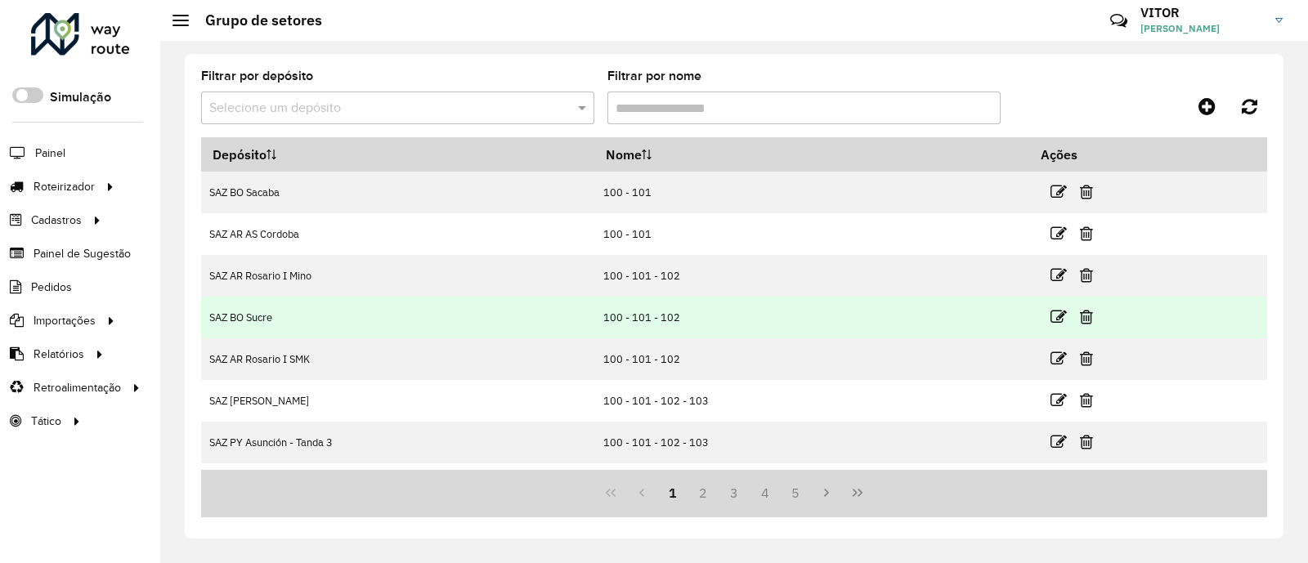
scroll to position [200, 0]
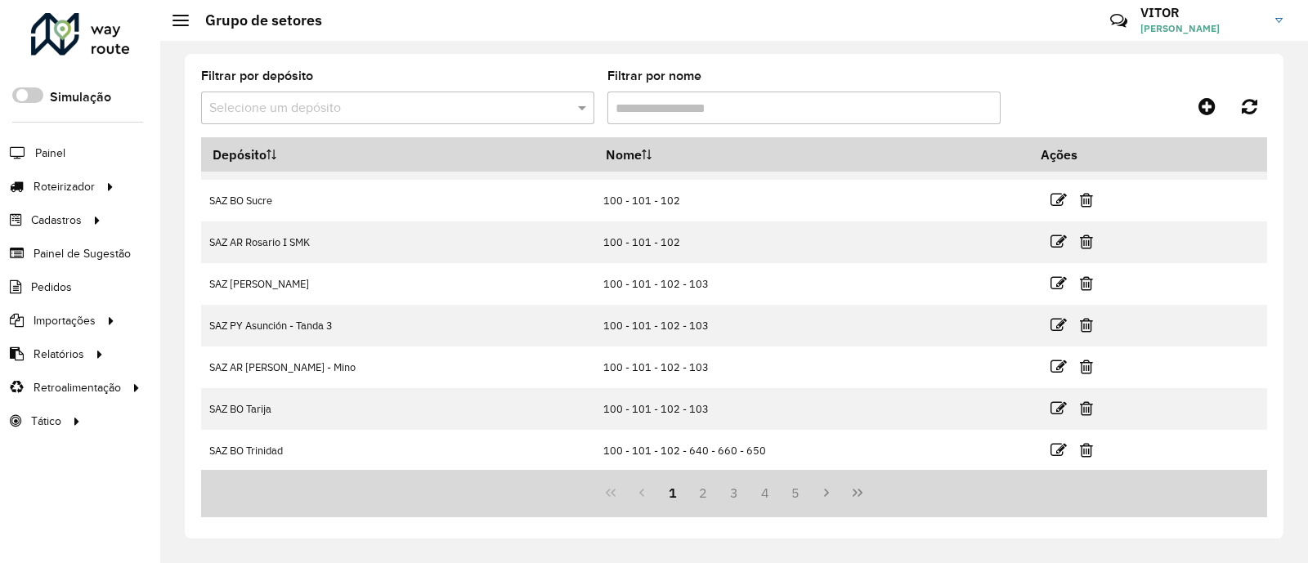
click at [571, 109] on div at bounding box center [397, 108] width 393 height 20
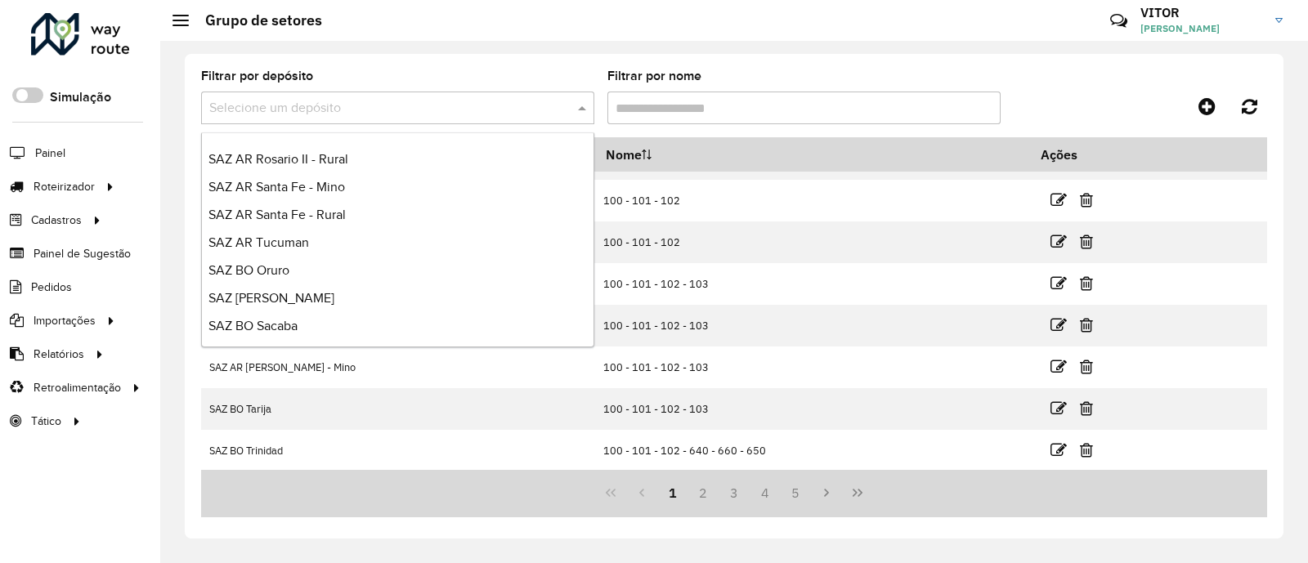
scroll to position [387, 0]
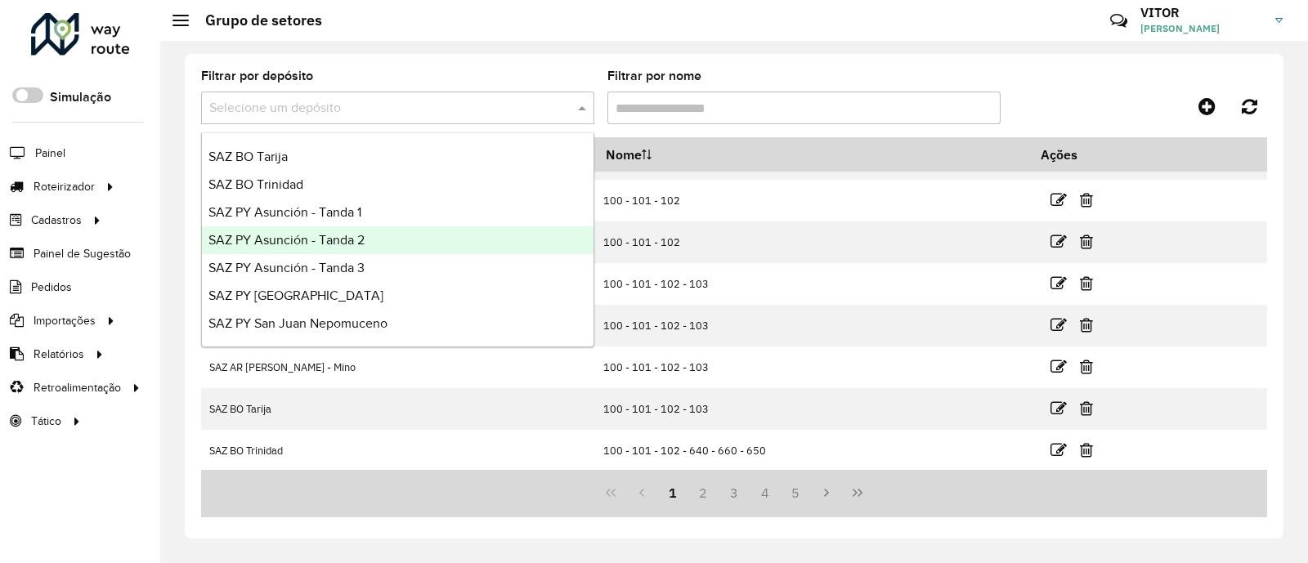
click at [428, 249] on div "SAZ PY Asunción - Tanda 2" at bounding box center [397, 240] width 391 height 28
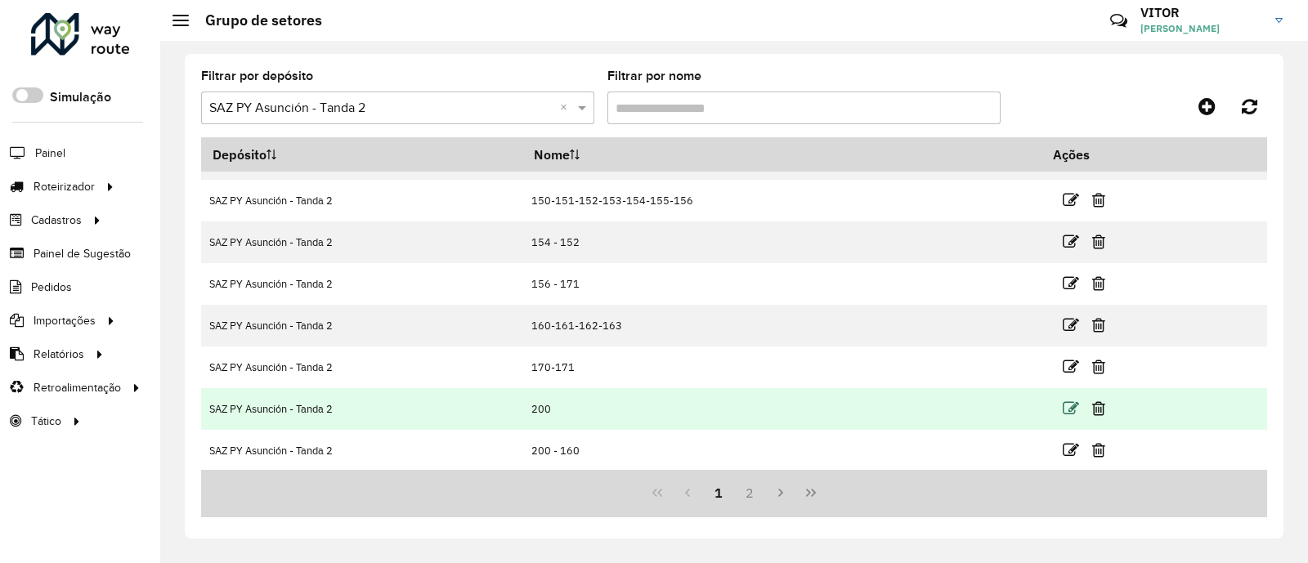
click at [1065, 405] on icon at bounding box center [1070, 408] width 16 height 16
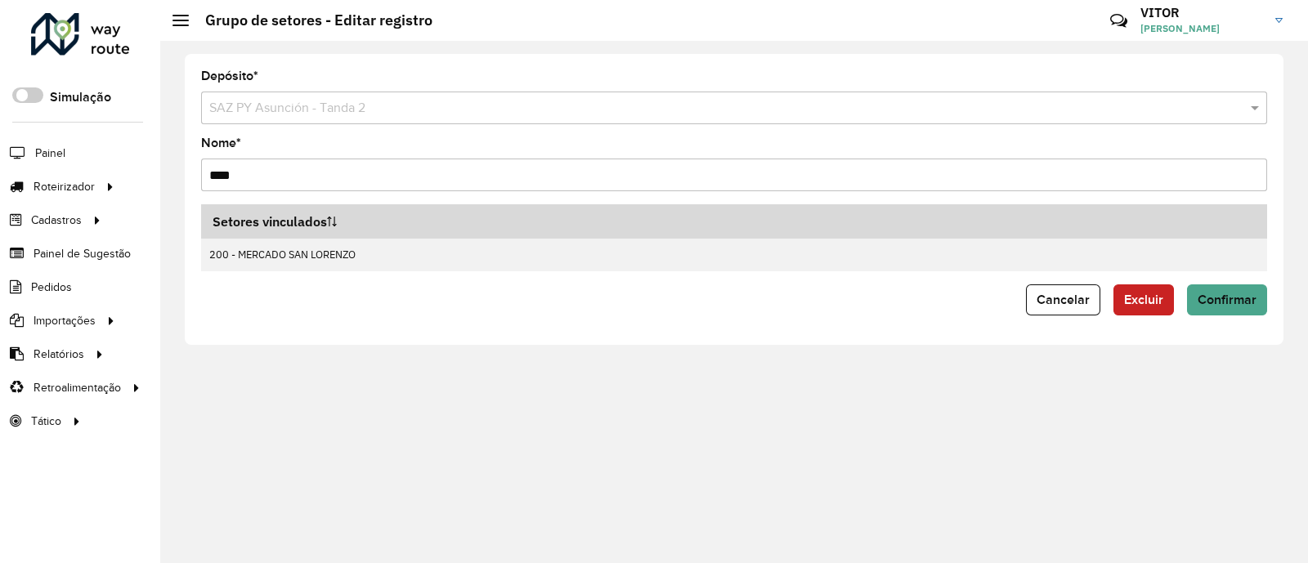
click at [306, 177] on input "***" at bounding box center [734, 175] width 1066 height 33
type input "**********"
click at [1236, 296] on span "Confirmar" at bounding box center [1226, 300] width 59 height 14
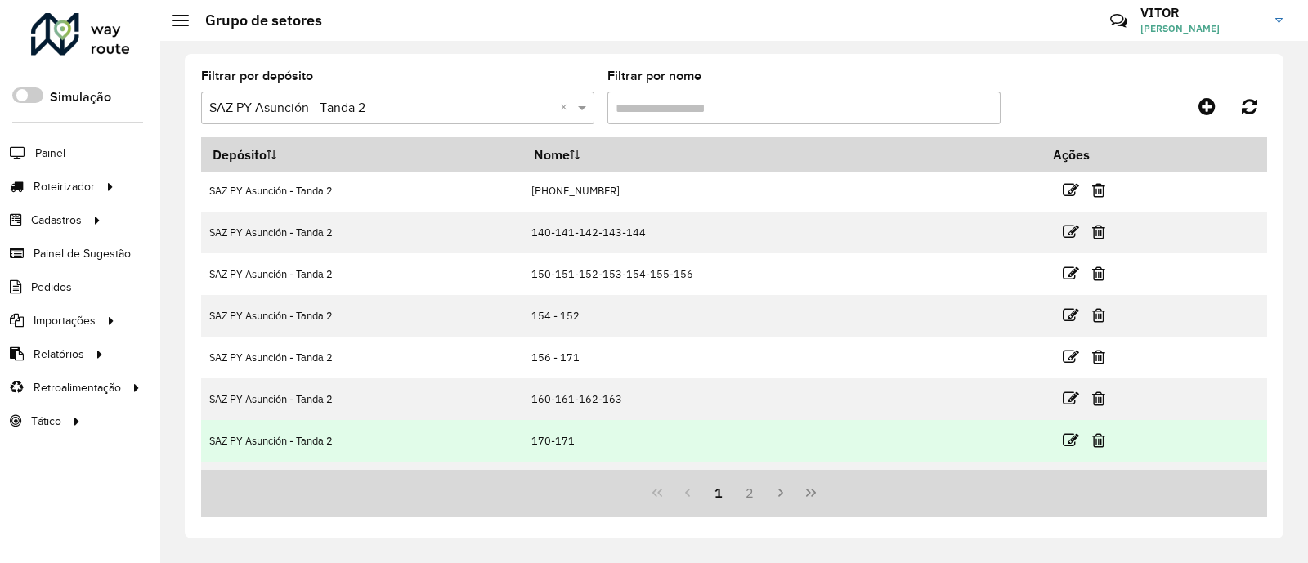
scroll to position [200, 0]
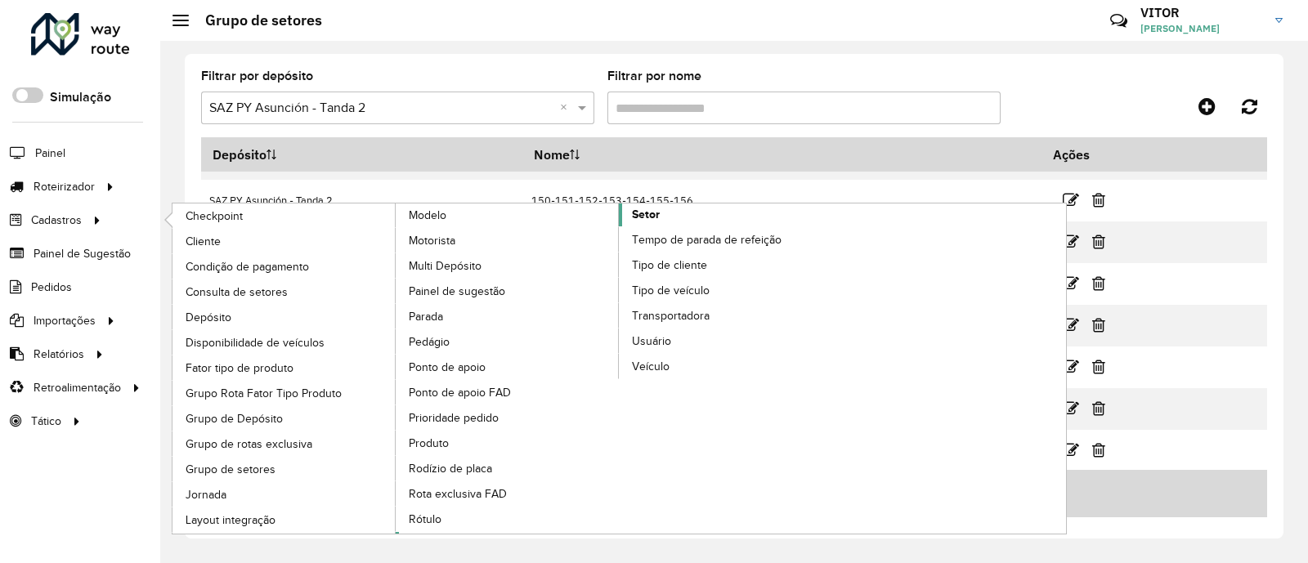
click at [646, 222] on link "Setor" at bounding box center [619, 368] width 447 height 330
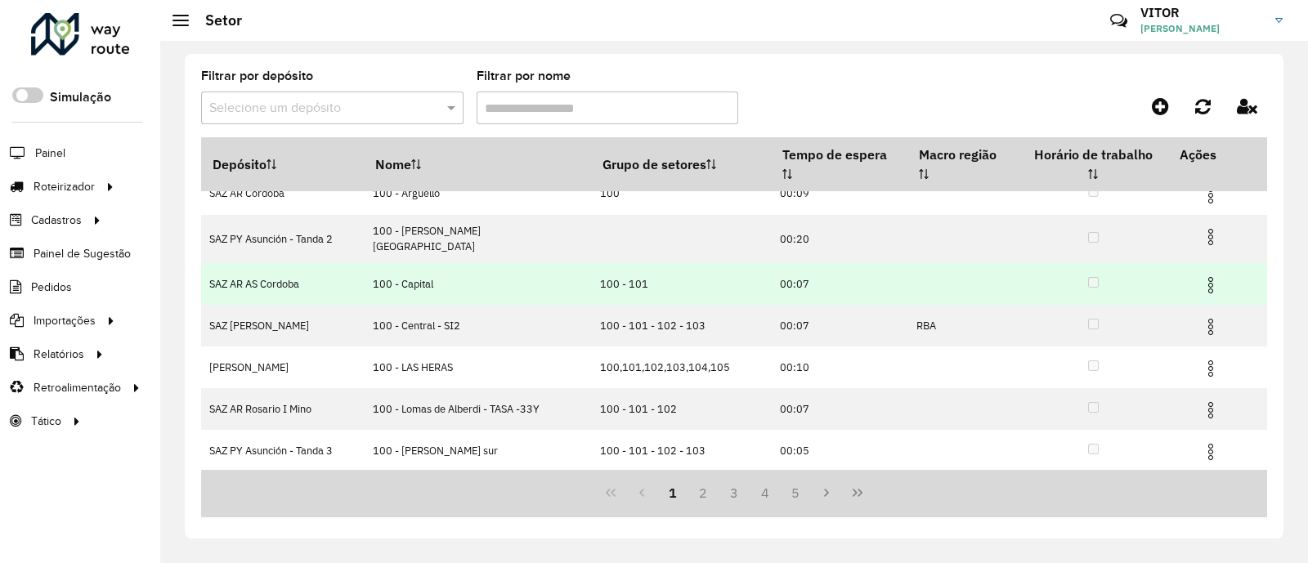
scroll to position [200, 0]
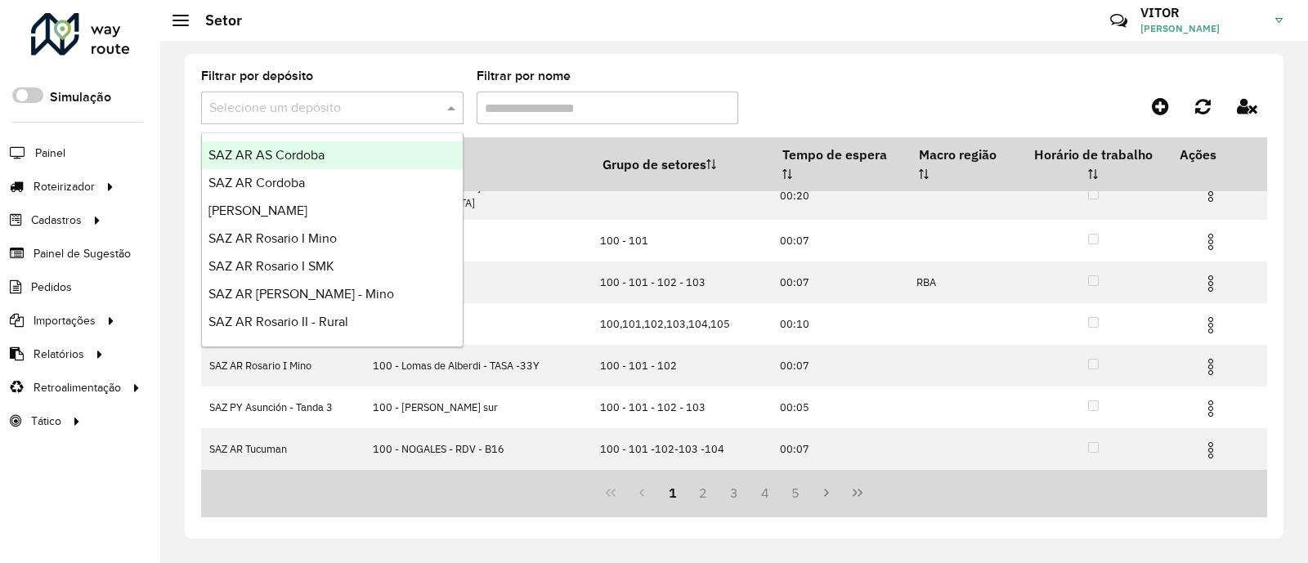
click at [450, 110] on span at bounding box center [453, 108] width 20 height 20
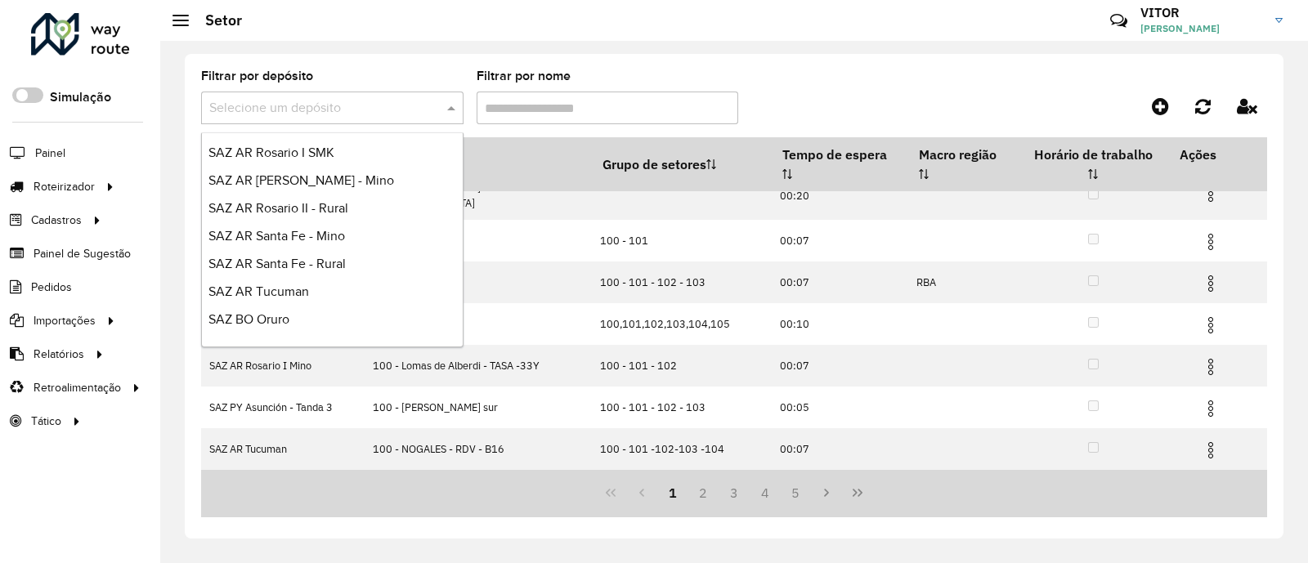
scroll to position [387, 0]
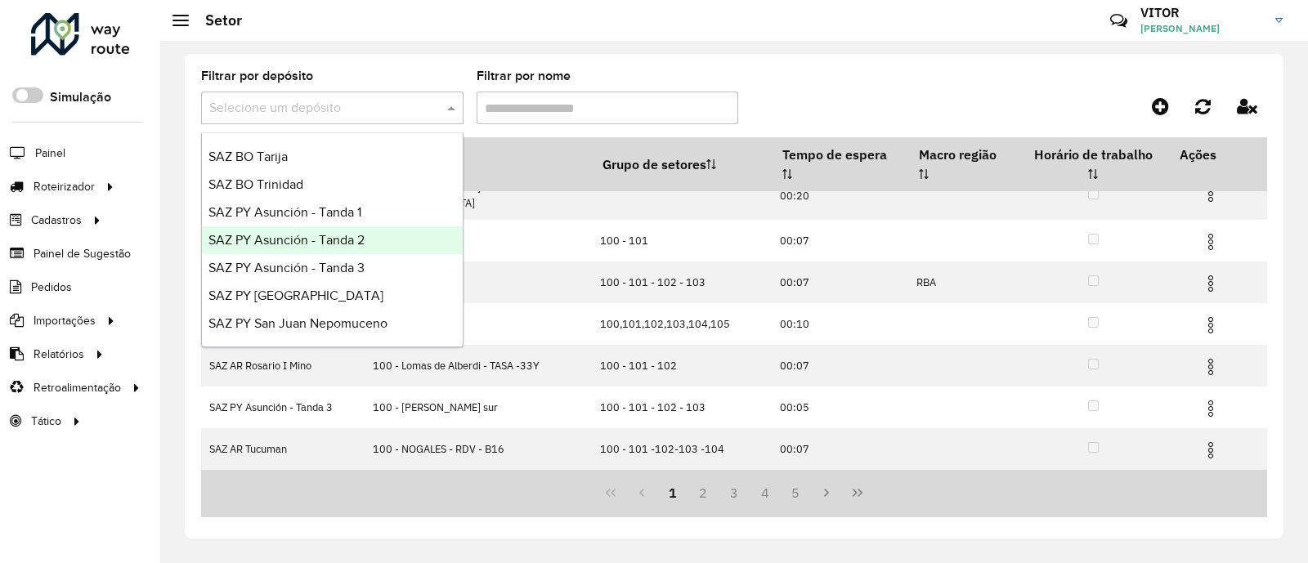
click at [376, 242] on div "SAZ PY Asunción - Tanda 2" at bounding box center [332, 240] width 261 height 28
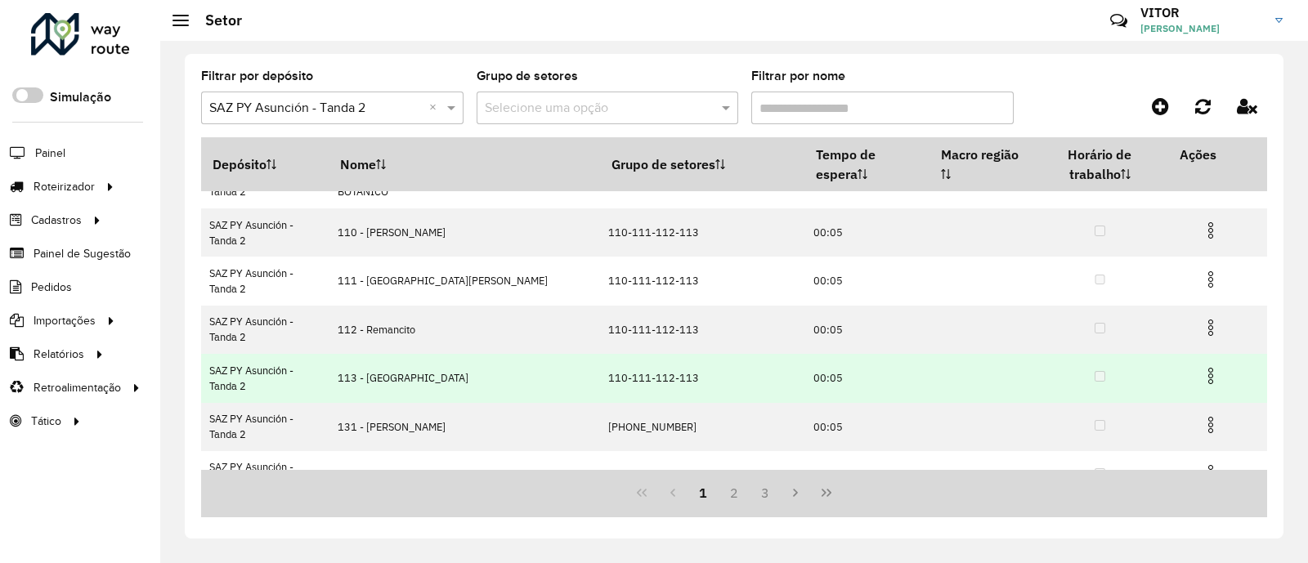
scroll to position [302, 0]
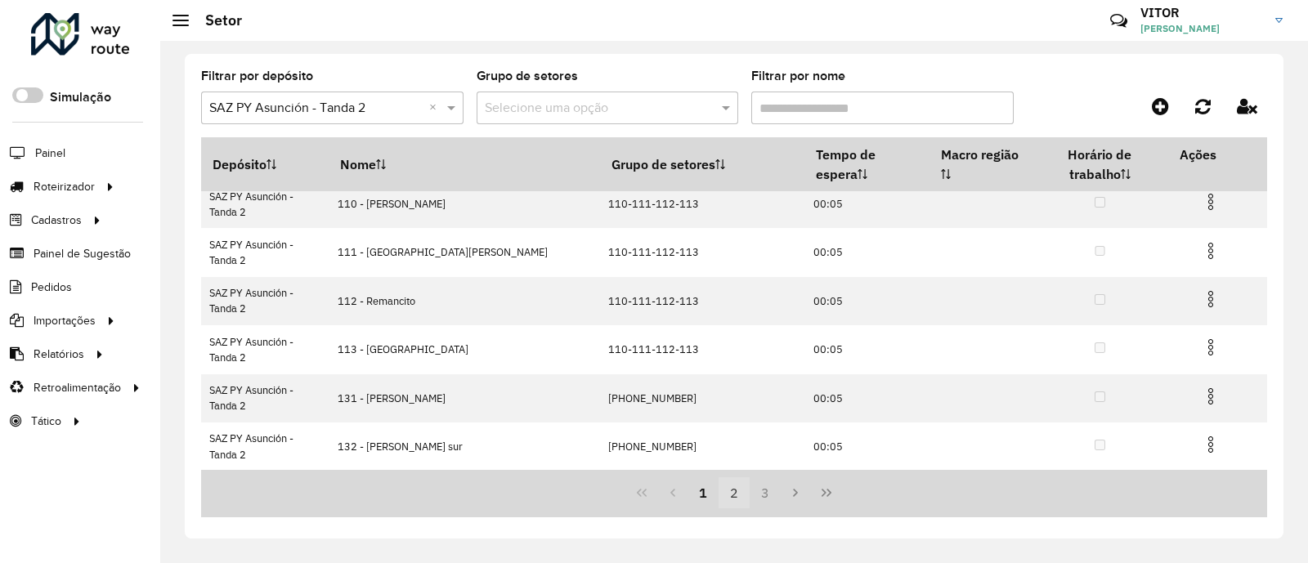
click at [740, 498] on button "2" at bounding box center [733, 492] width 31 height 31
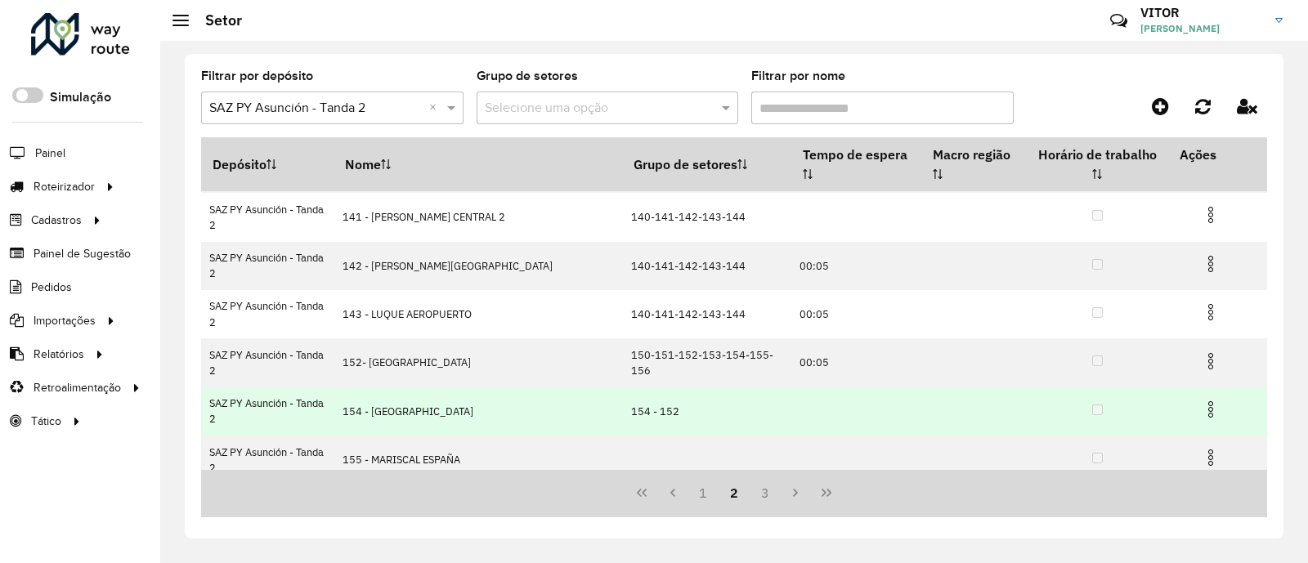
scroll to position [0, 0]
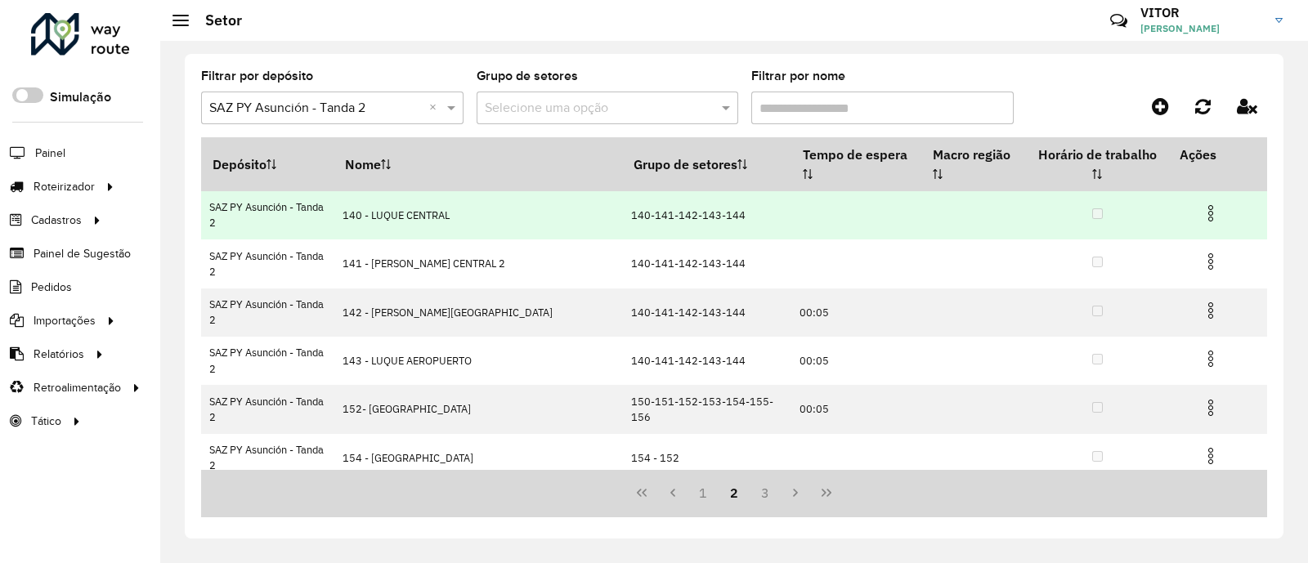
click at [1204, 203] on img at bounding box center [1211, 213] width 20 height 20
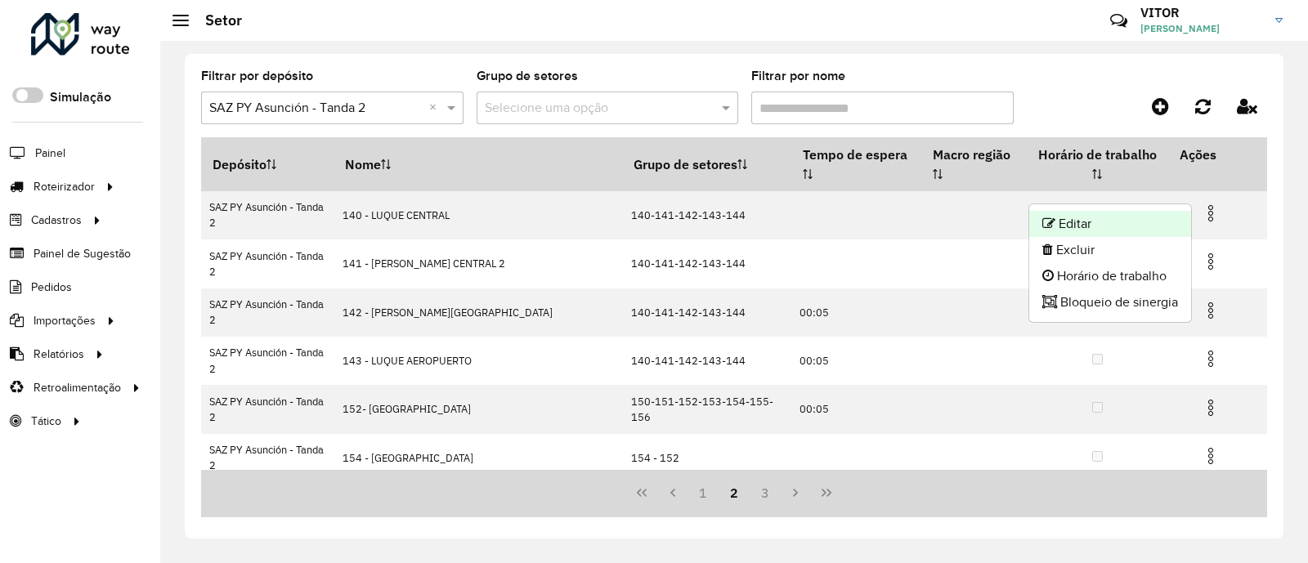
click at [1076, 226] on li "Editar" at bounding box center [1110, 224] width 162 height 26
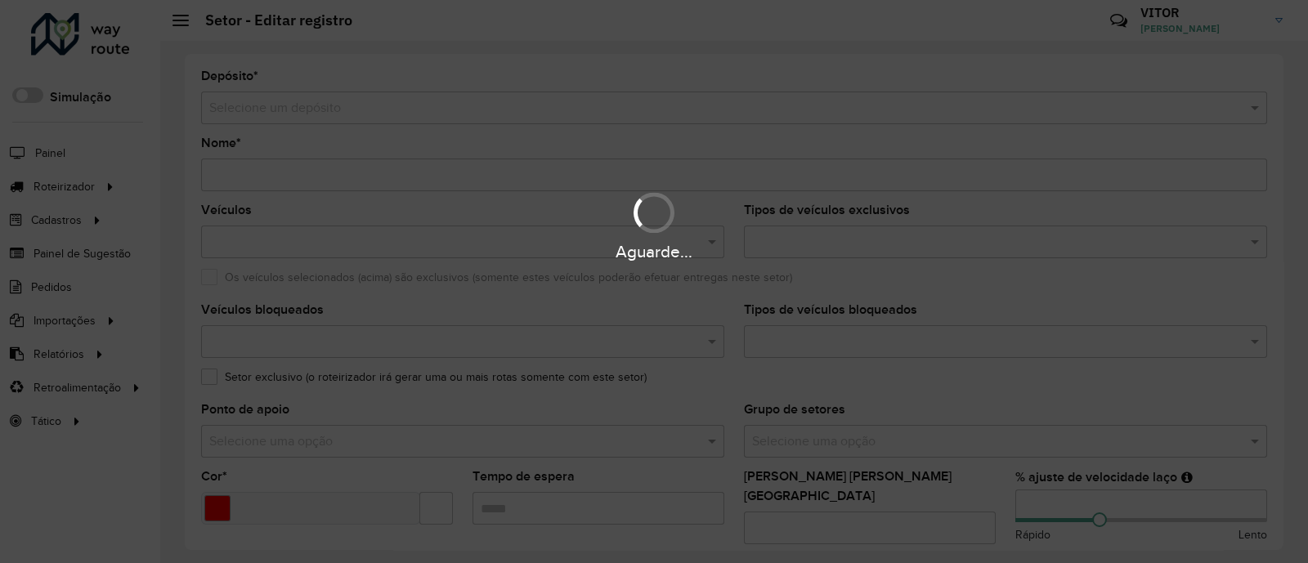
type input "**********"
type input "*******"
type input "**"
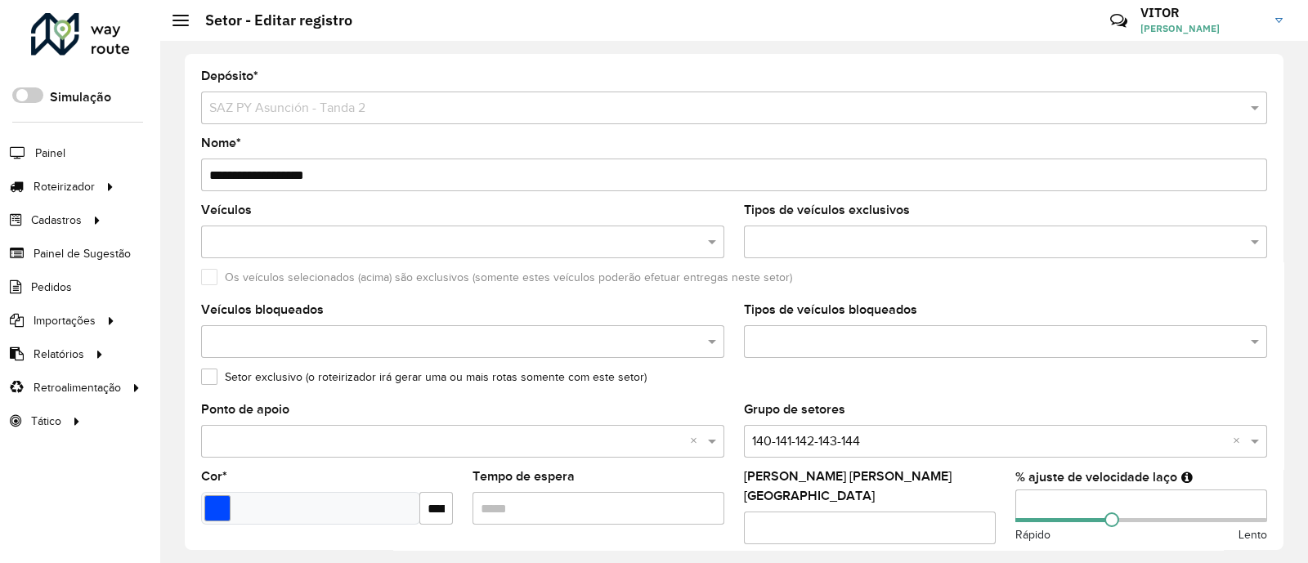
click at [226, 172] on input "**********" at bounding box center [734, 175] width 1066 height 33
type input "**********"
click at [1062, 442] on input "text" at bounding box center [989, 442] width 474 height 20
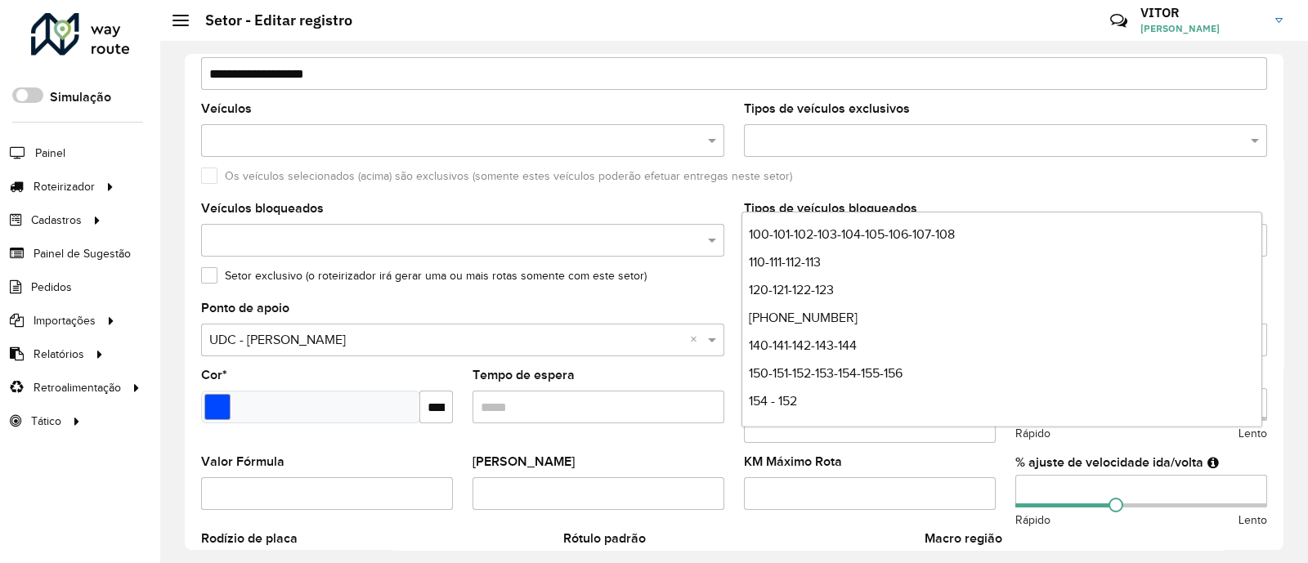
scroll to position [192, 0]
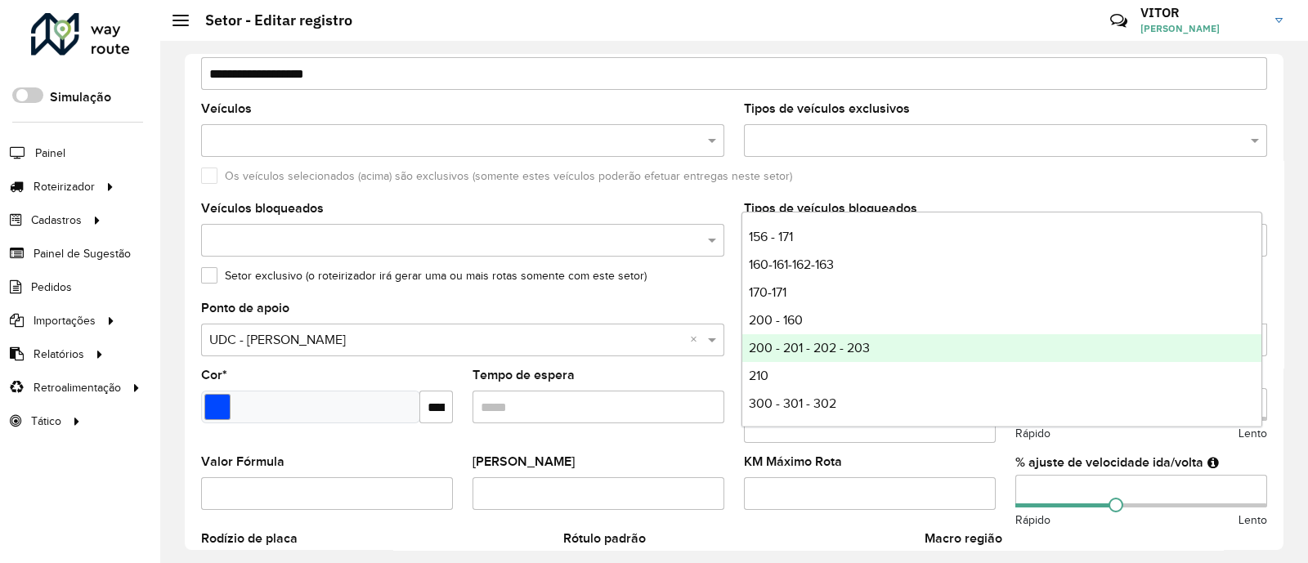
click at [884, 338] on div "200 - 201 - 202 - 203" at bounding box center [1001, 348] width 519 height 28
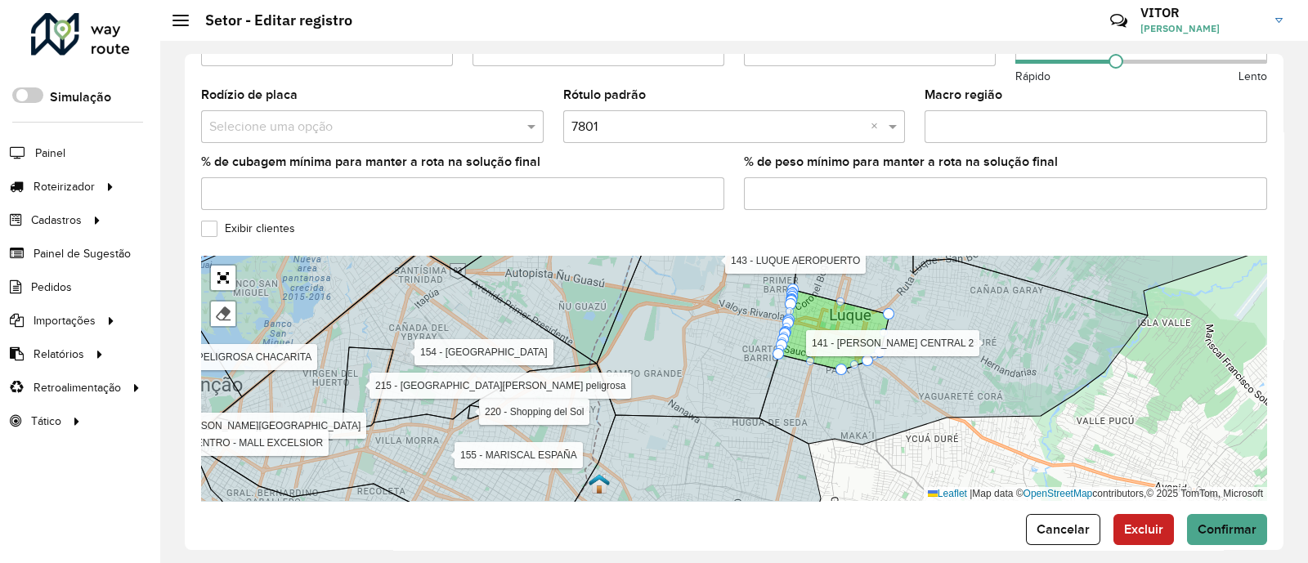
scroll to position [560, 0]
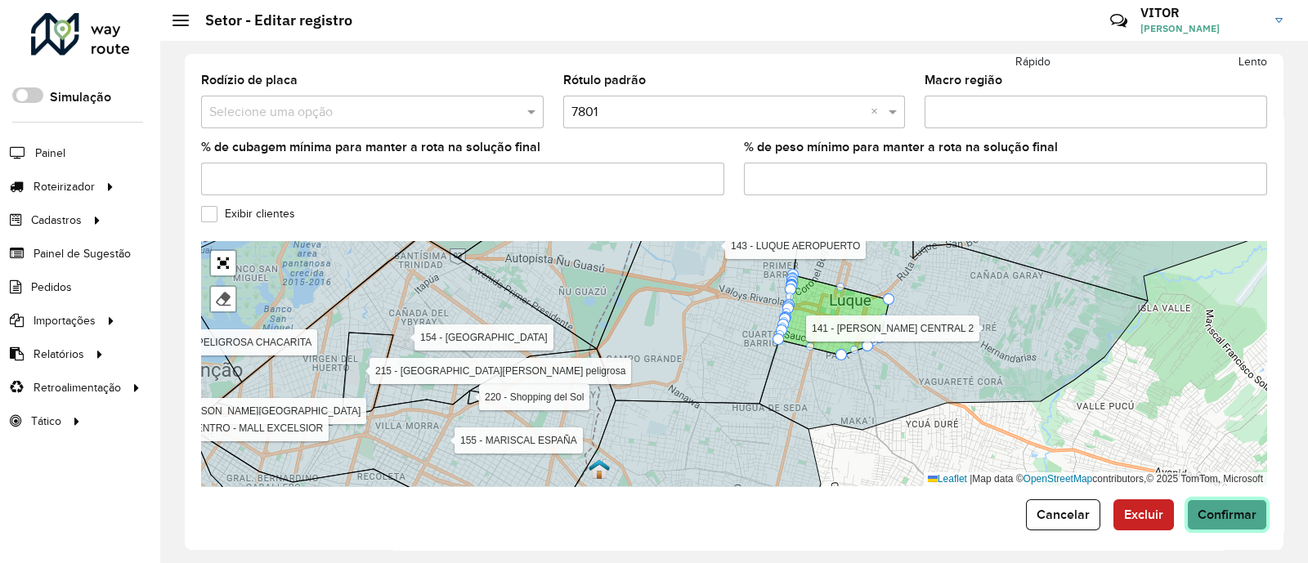
click at [1225, 508] on span "Confirmar" at bounding box center [1226, 515] width 59 height 14
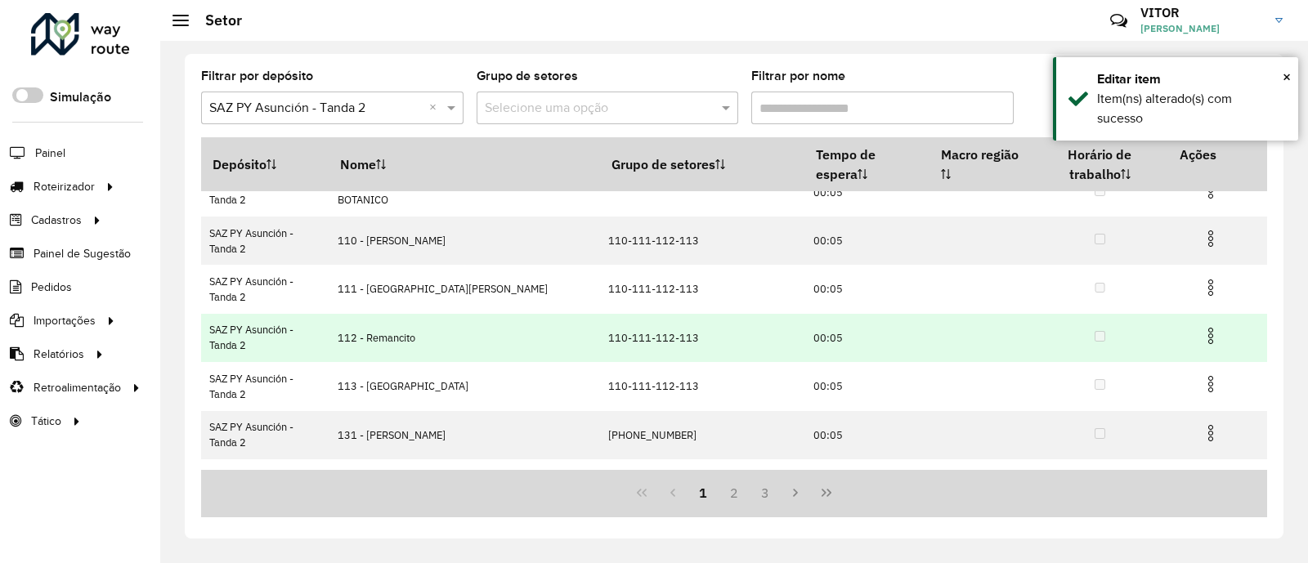
scroll to position [302, 0]
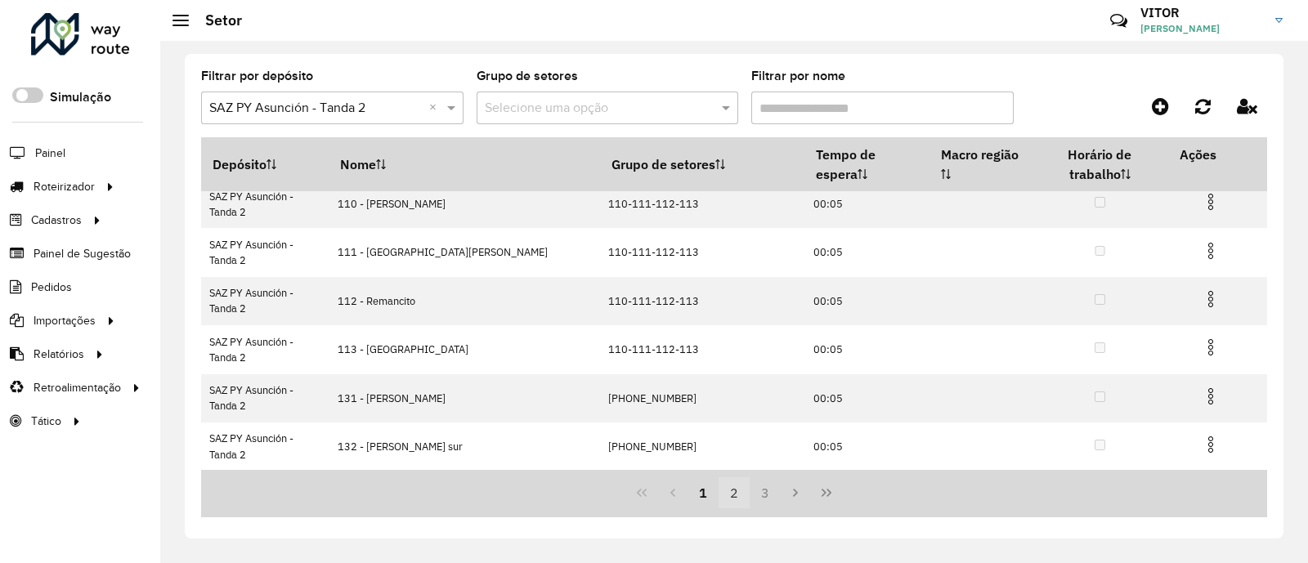
click at [731, 490] on button "2" at bounding box center [733, 492] width 31 height 31
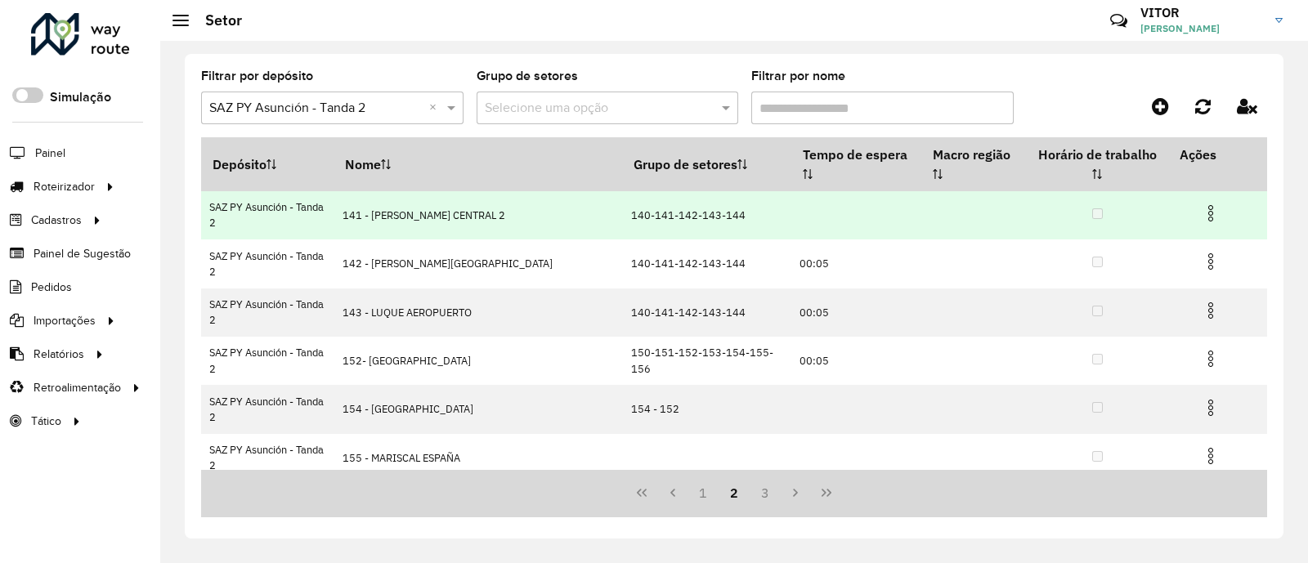
click at [1202, 203] on img at bounding box center [1211, 213] width 20 height 20
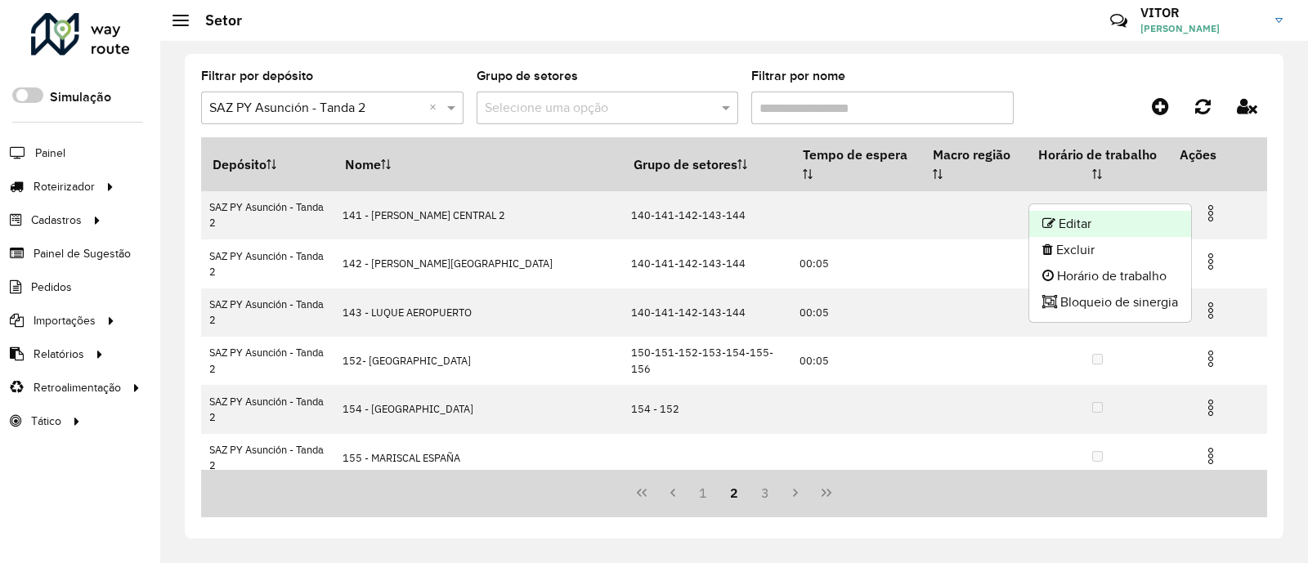
click at [1129, 214] on li "Editar" at bounding box center [1110, 224] width 162 height 26
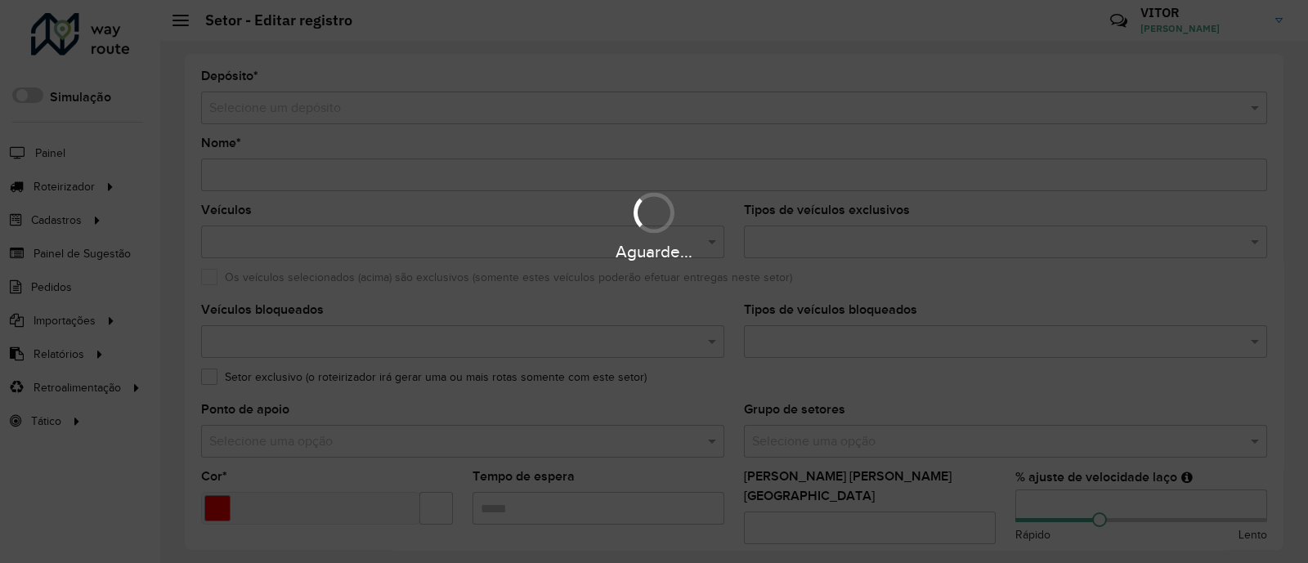
type input "**********"
type input "*******"
type input "**"
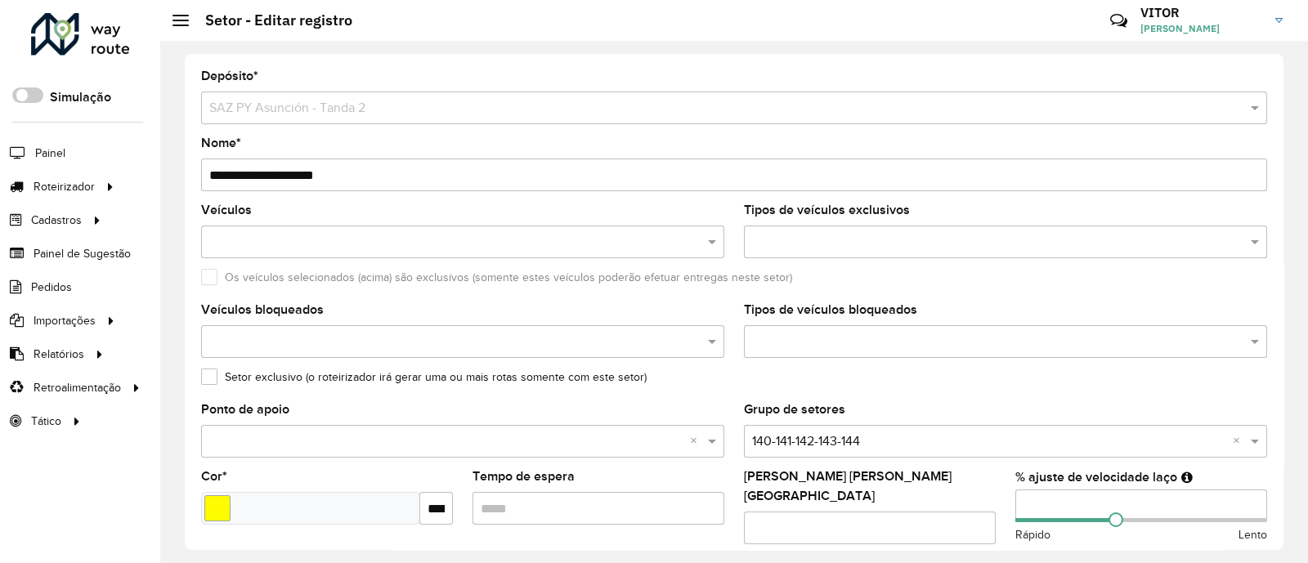
click at [225, 177] on hb-app "Aguarde... Pop-up bloqueado! Seu navegador bloqueou automáticamente a abertura …" at bounding box center [654, 281] width 1308 height 563
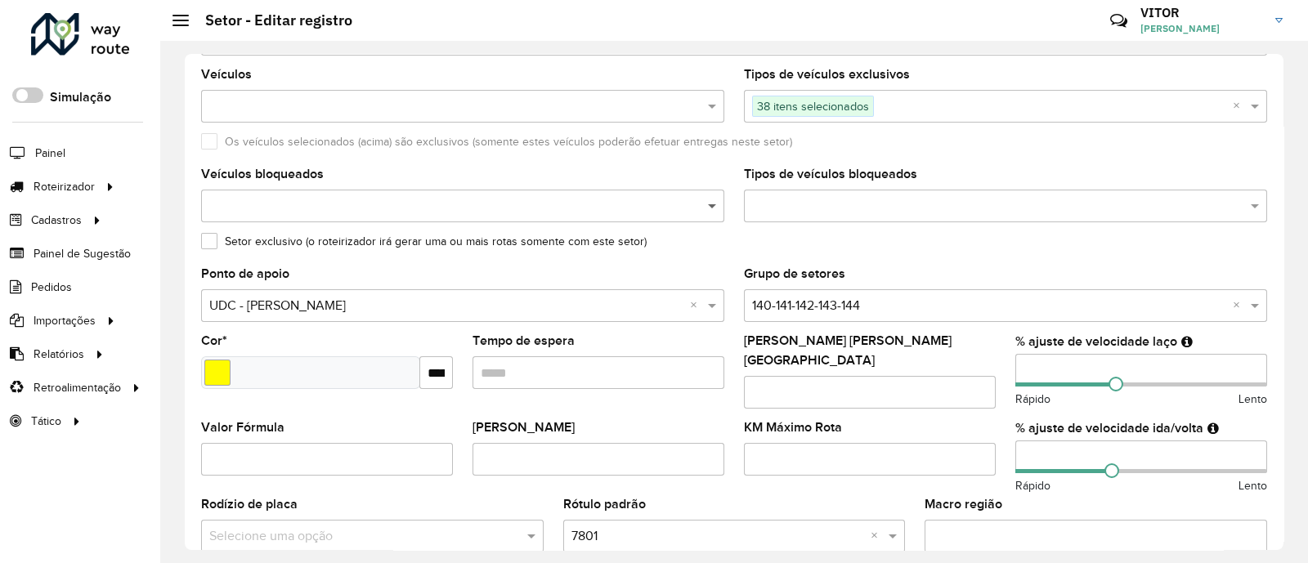
scroll to position [203, 0]
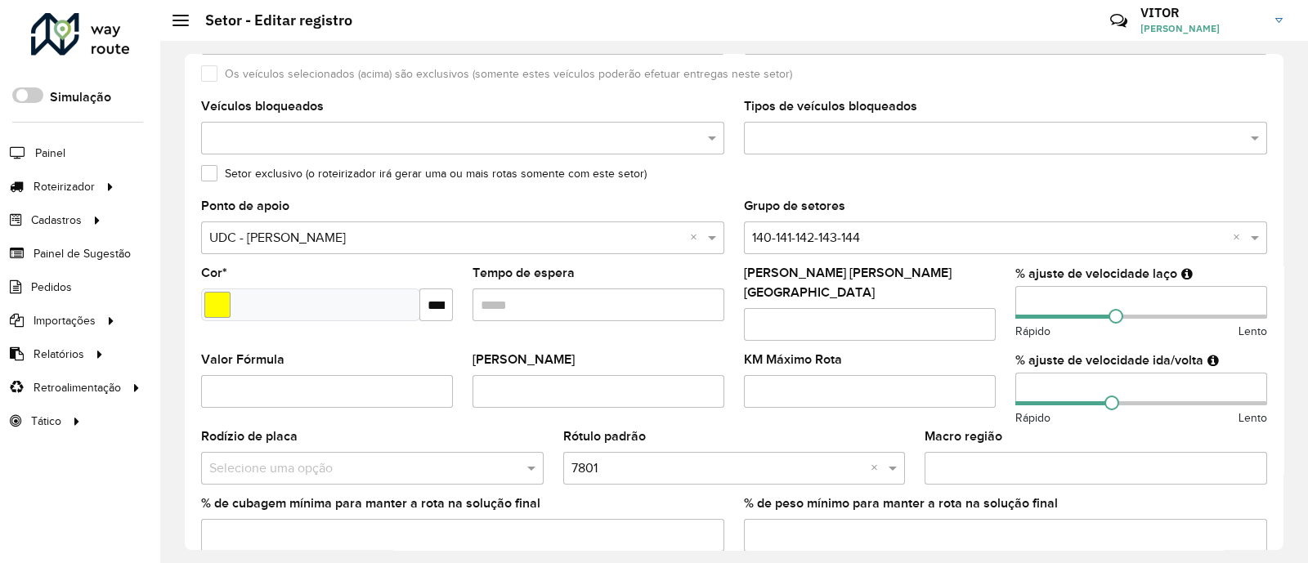
type input "**********"
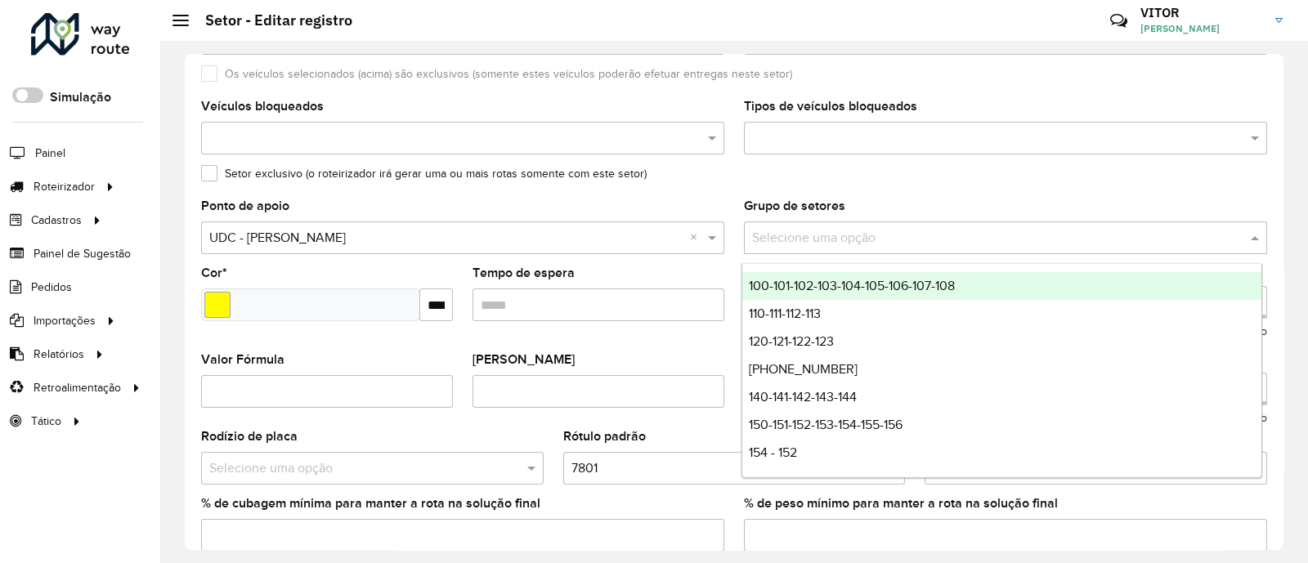
click at [936, 232] on input "text" at bounding box center [989, 239] width 474 height 20
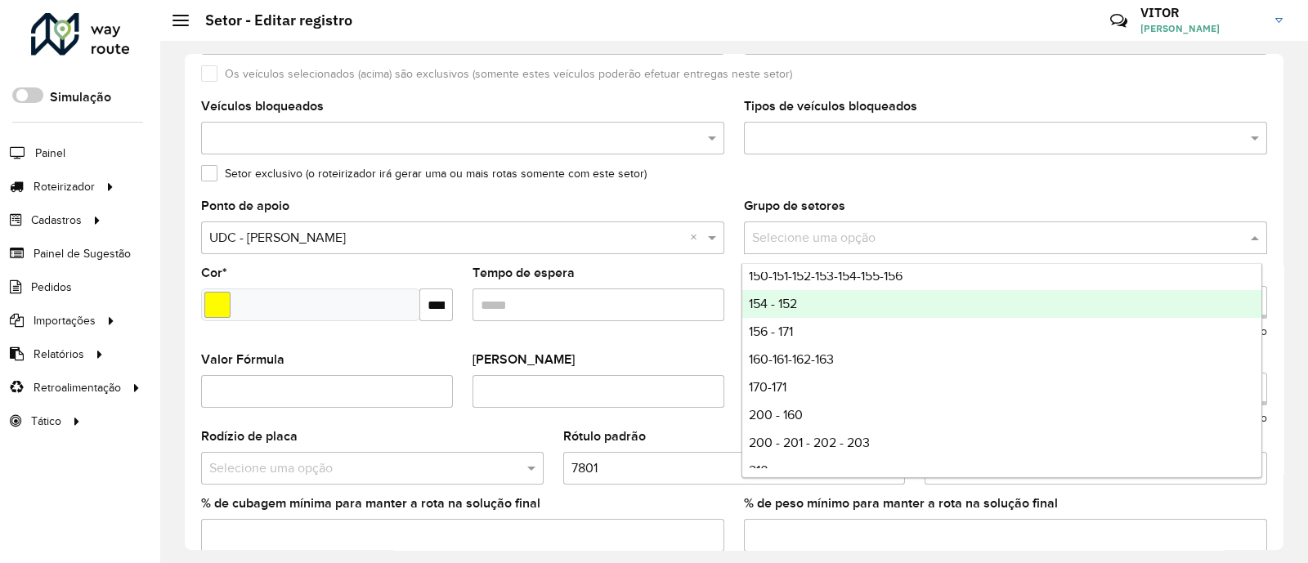
scroll to position [192, 0]
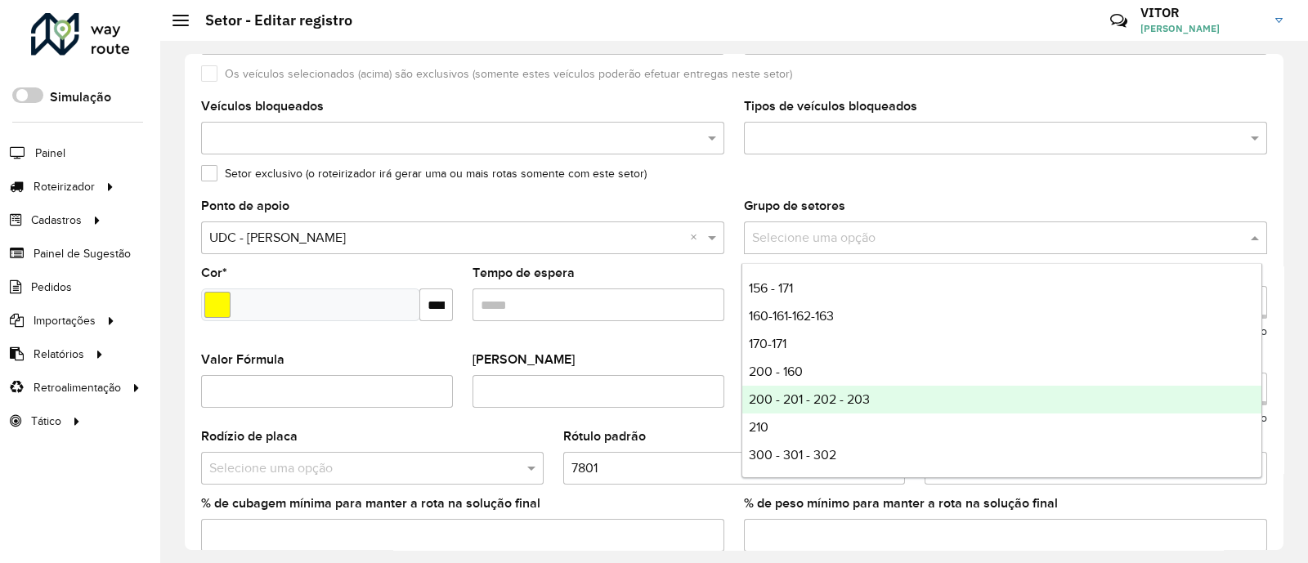
click at [856, 398] on span "200 - 201 - 202 - 203" at bounding box center [809, 399] width 121 height 14
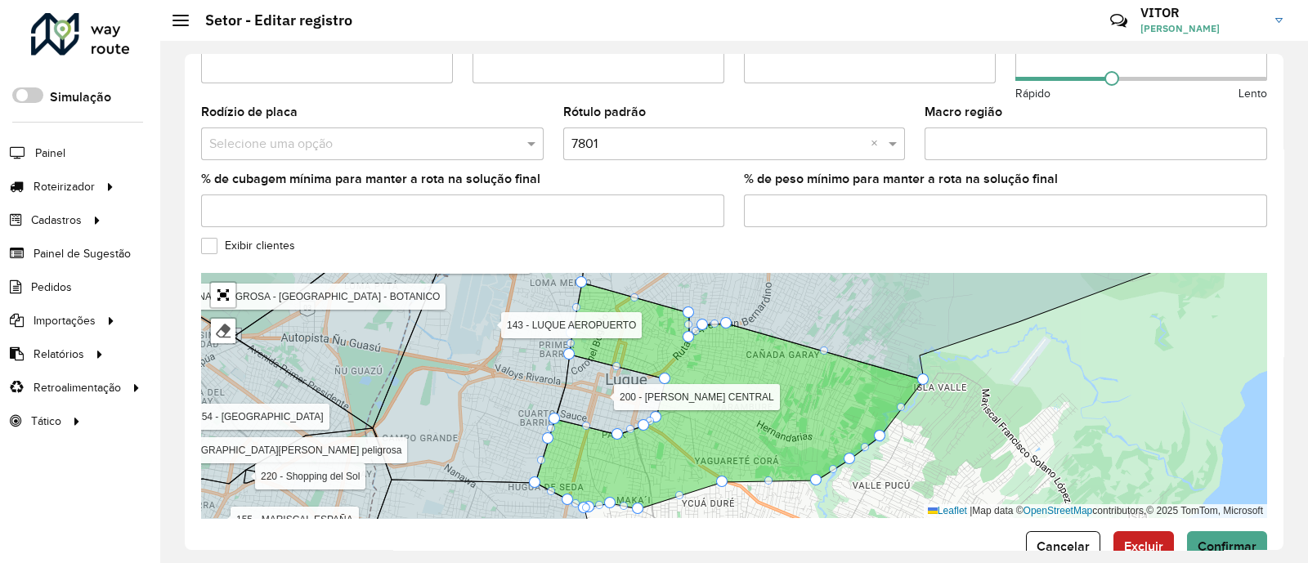
scroll to position [560, 0]
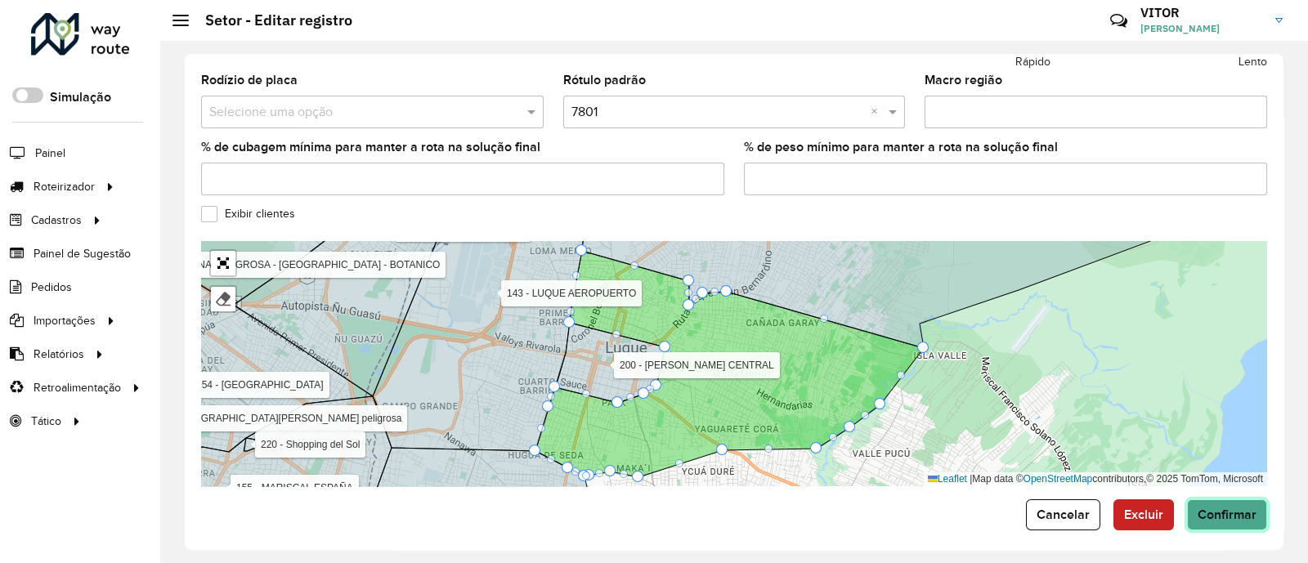
click at [1218, 512] on span "Confirmar" at bounding box center [1226, 515] width 59 height 14
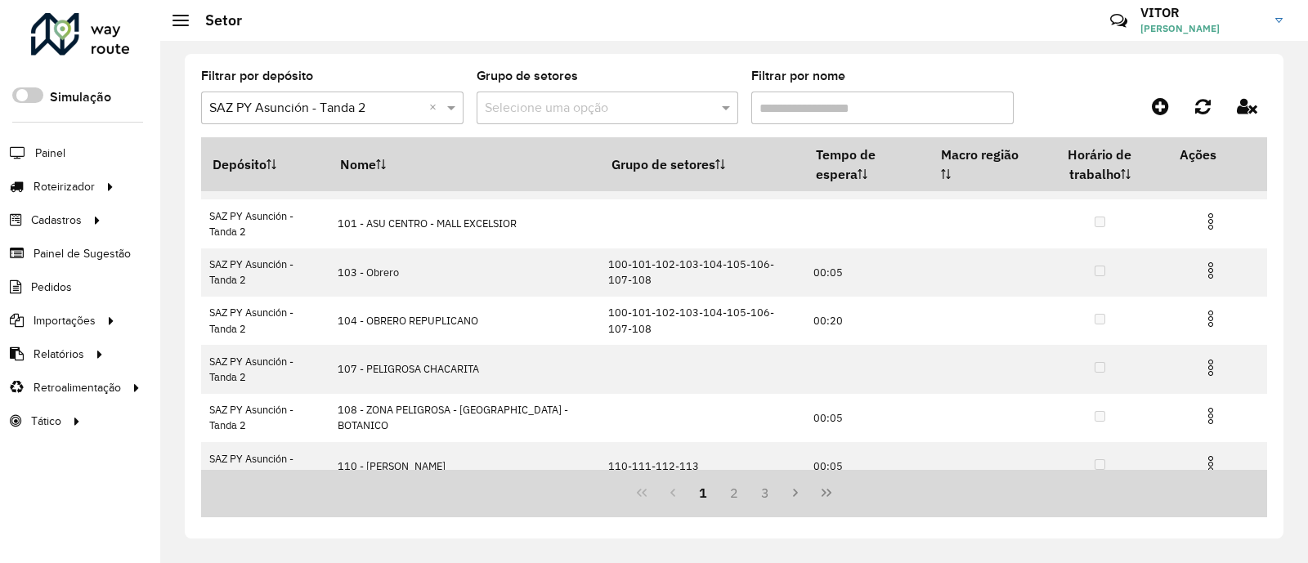
scroll to position [101, 0]
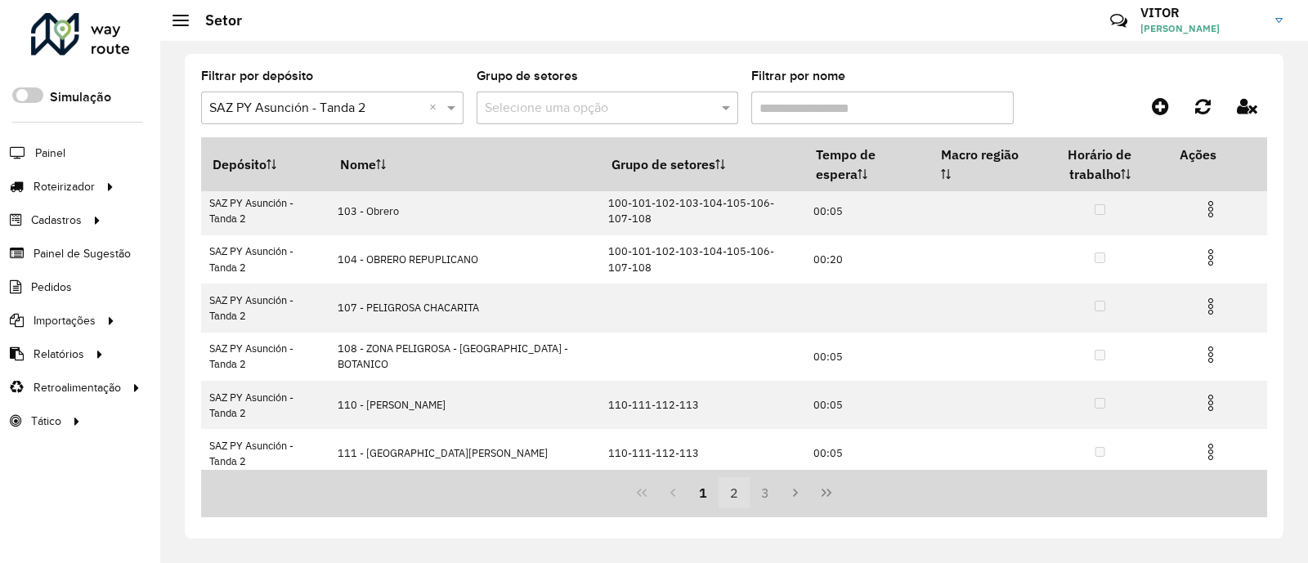
click at [727, 494] on button "2" at bounding box center [733, 492] width 31 height 31
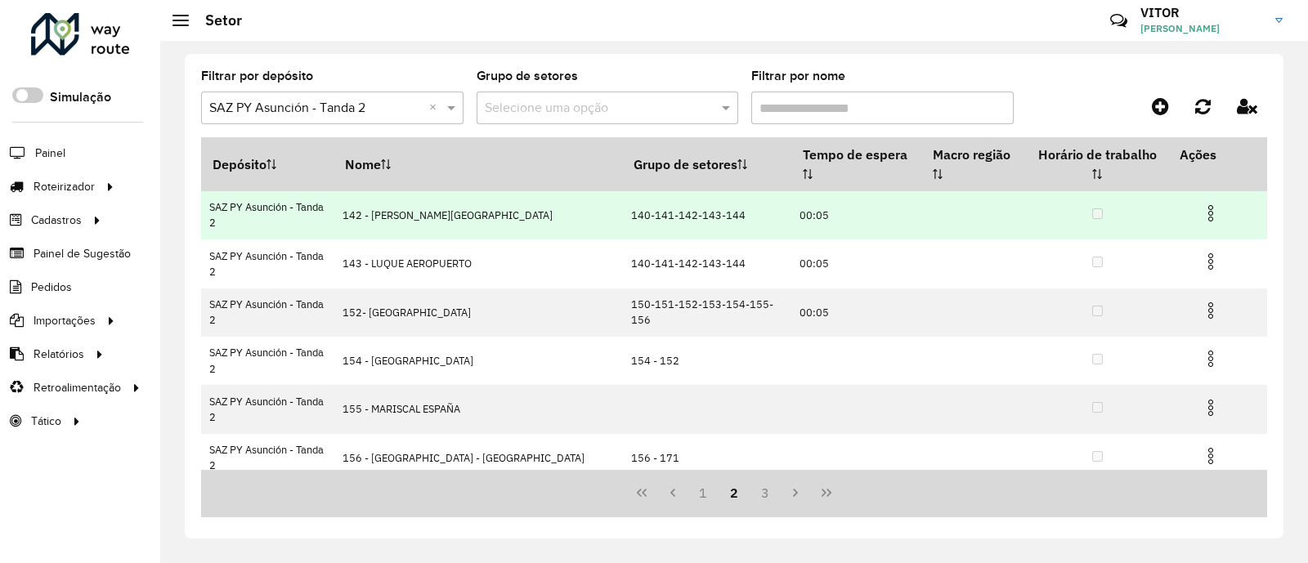
click at [1201, 203] on img at bounding box center [1211, 213] width 20 height 20
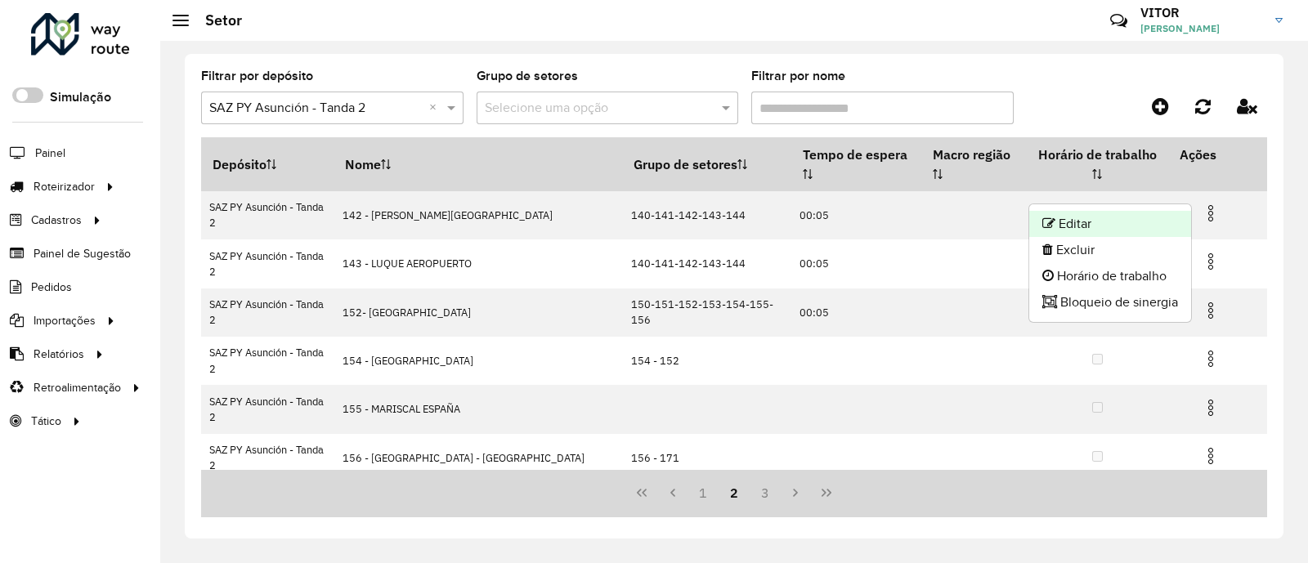
click at [1106, 228] on li "Editar" at bounding box center [1110, 224] width 162 height 26
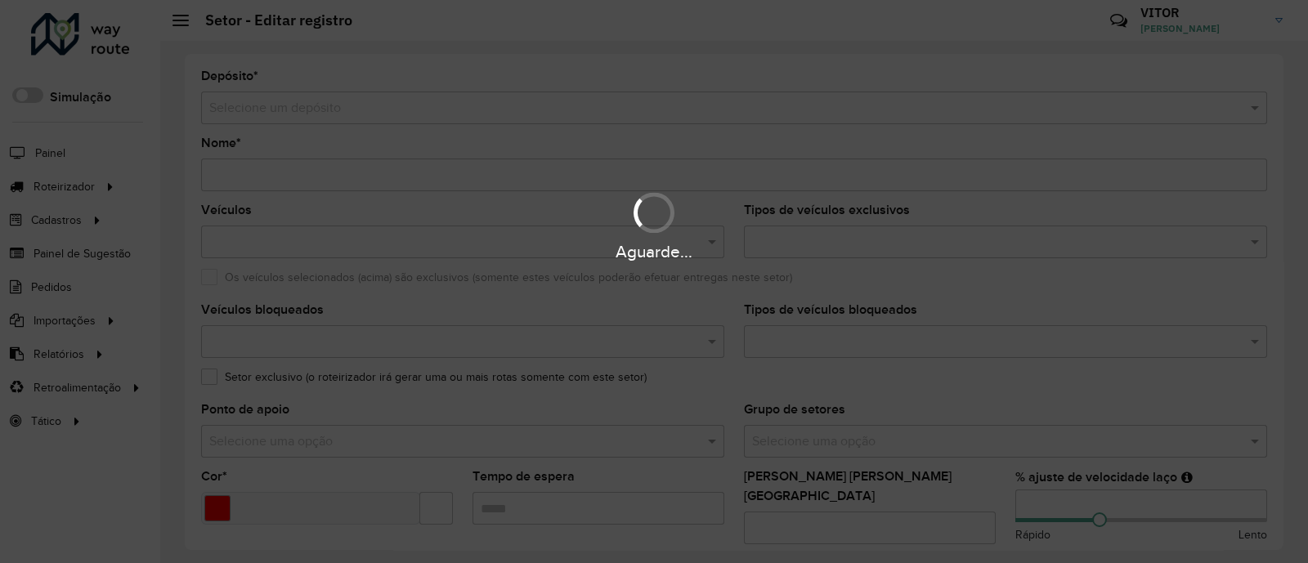
type input "**********"
type input "*******"
type input "*****"
type input "**"
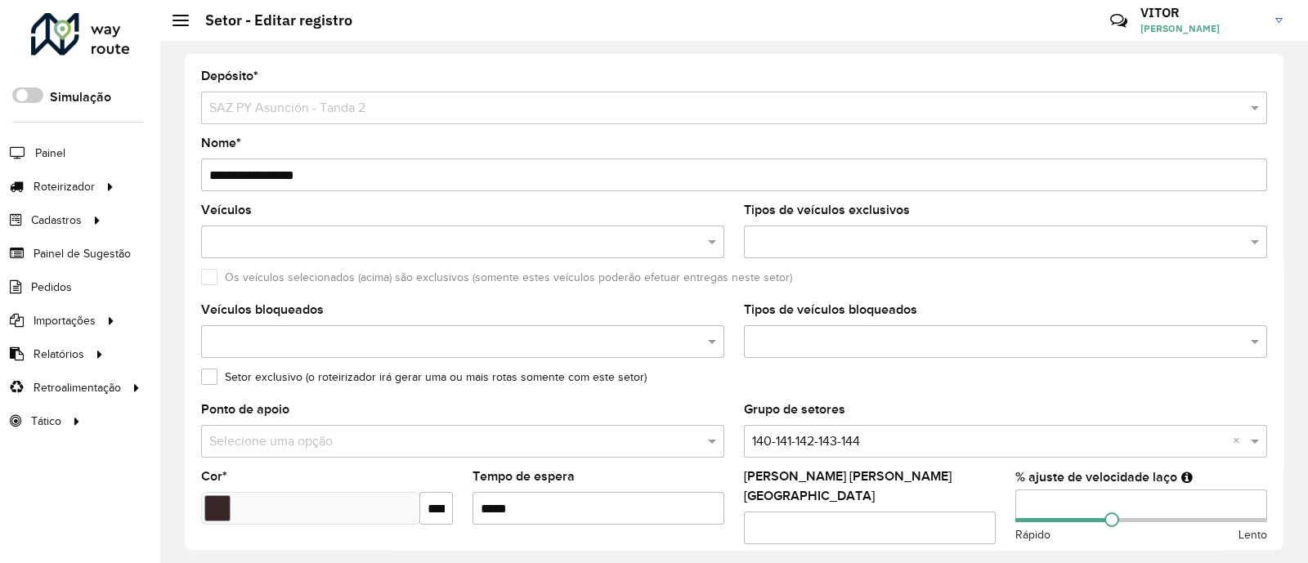
click at [229, 171] on hb-app "Aguarde... Pop-up bloqueado! Seu navegador bloqueou automáticamente a abertura …" at bounding box center [654, 281] width 1308 height 563
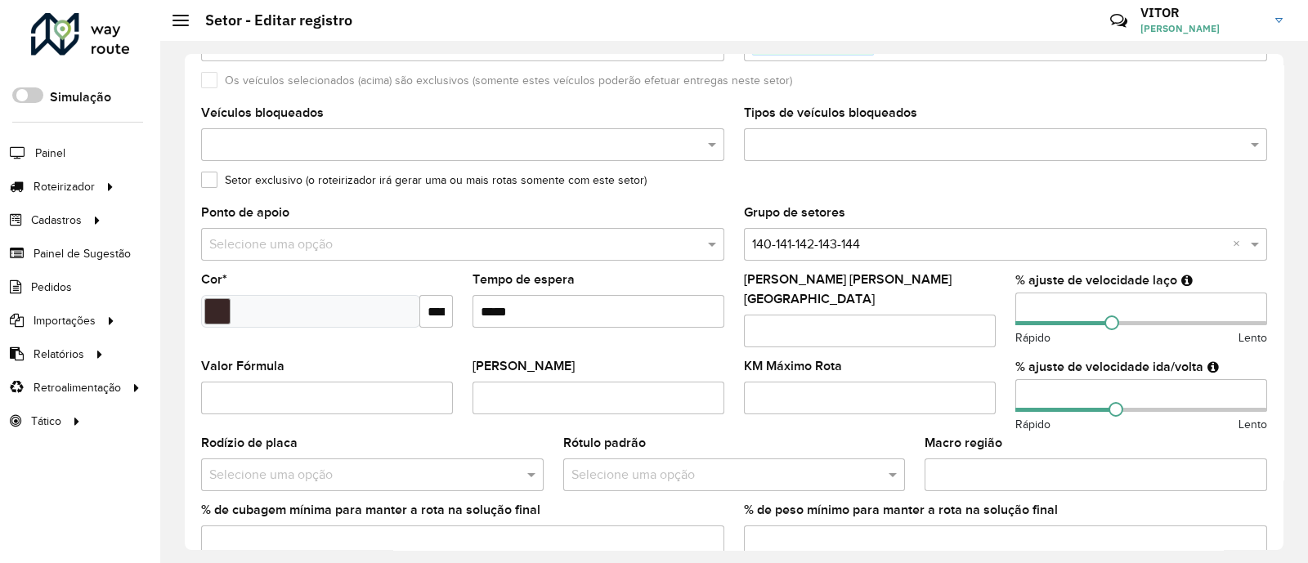
scroll to position [203, 0]
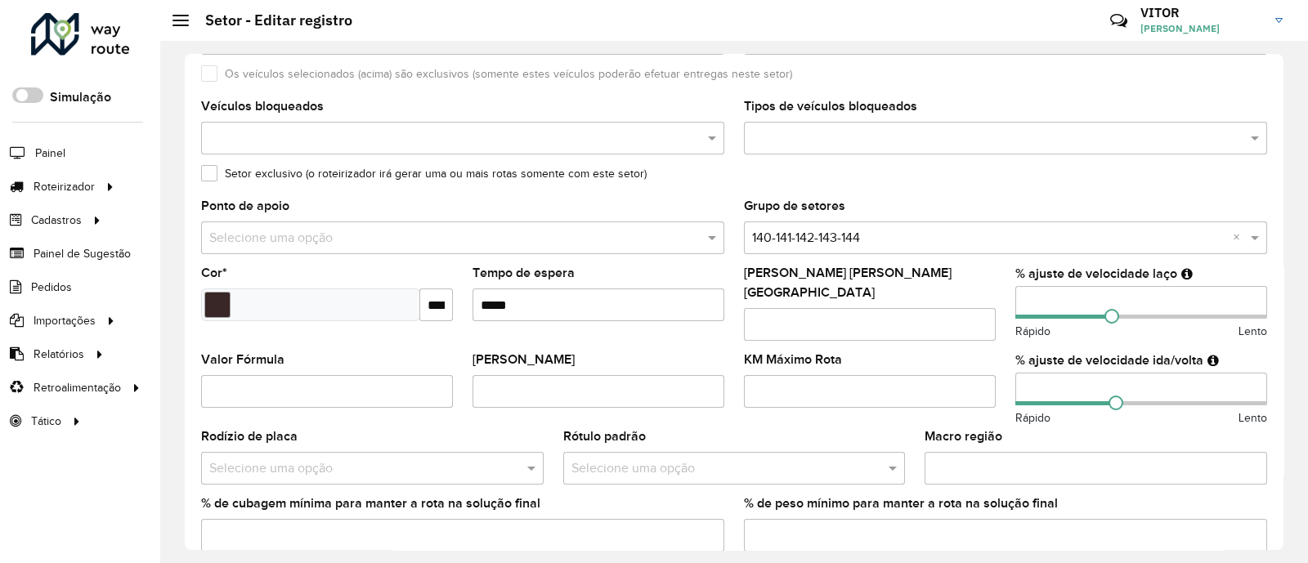
type input "**********"
click at [929, 239] on input "text" at bounding box center [989, 239] width 474 height 20
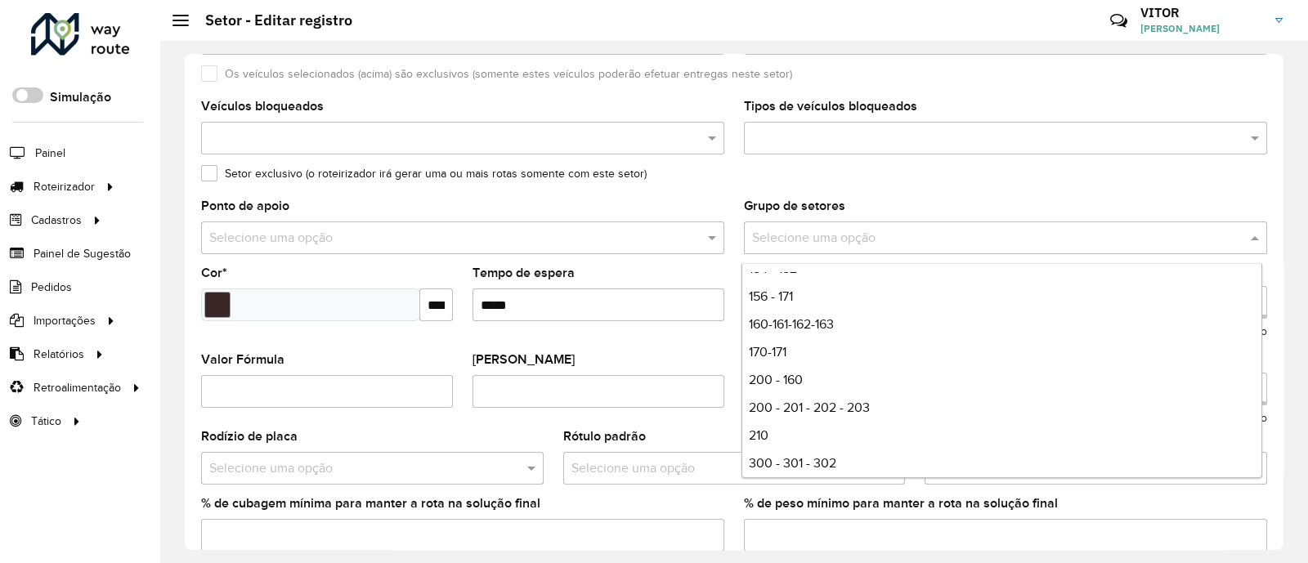
scroll to position [192, 0]
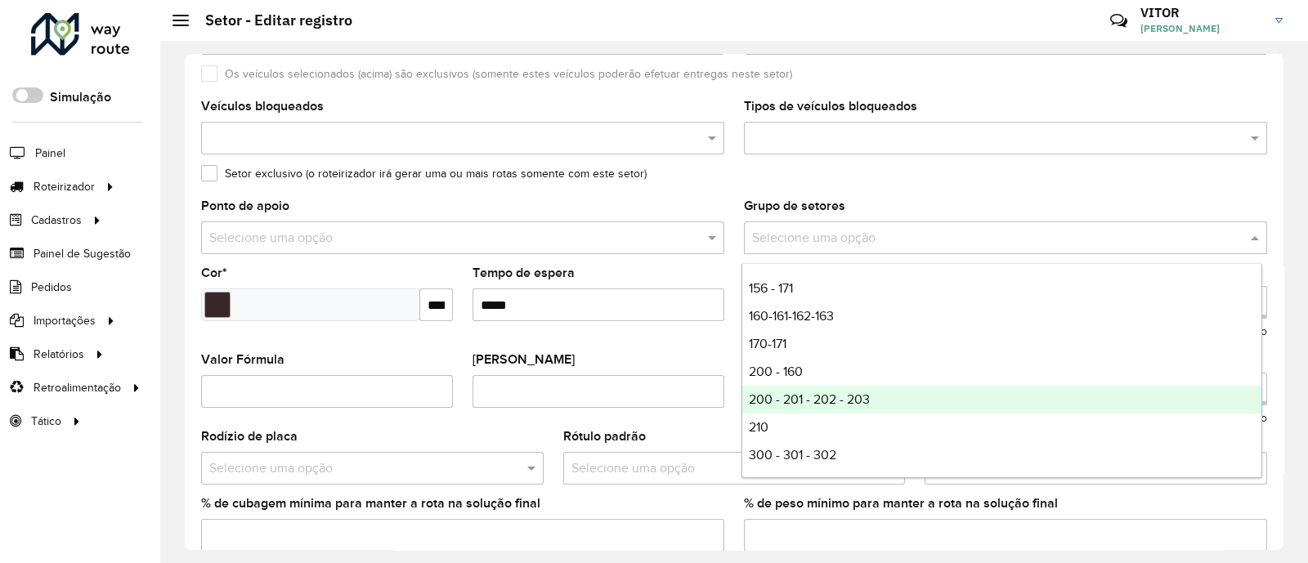
click at [863, 396] on span "200 - 201 - 202 - 203" at bounding box center [809, 399] width 121 height 14
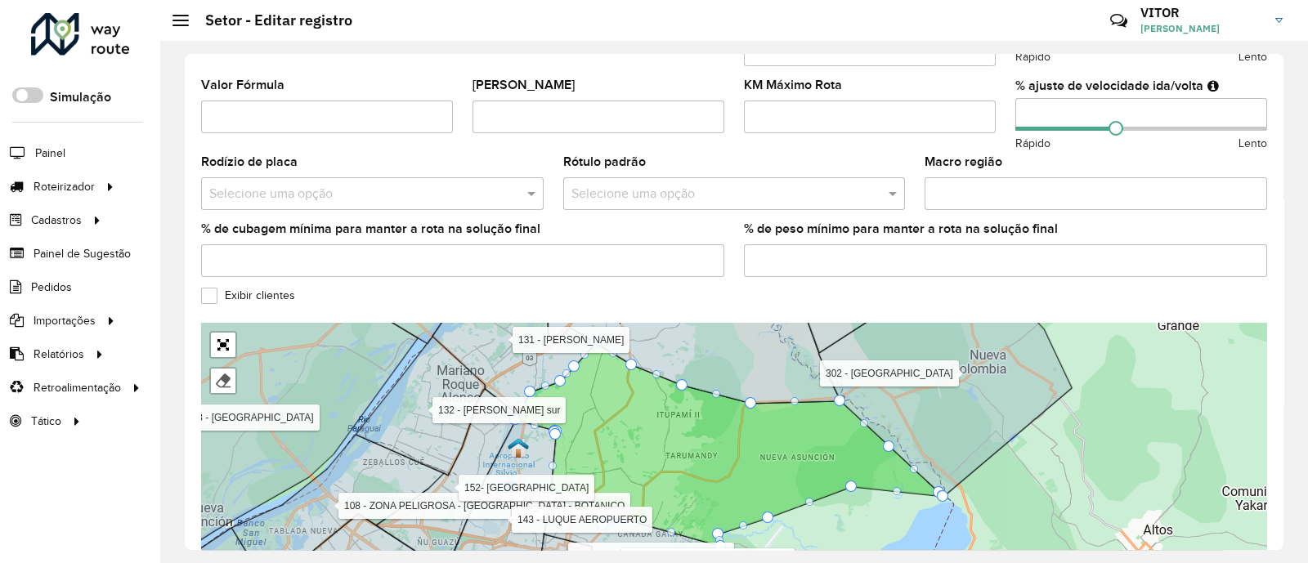
scroll to position [560, 0]
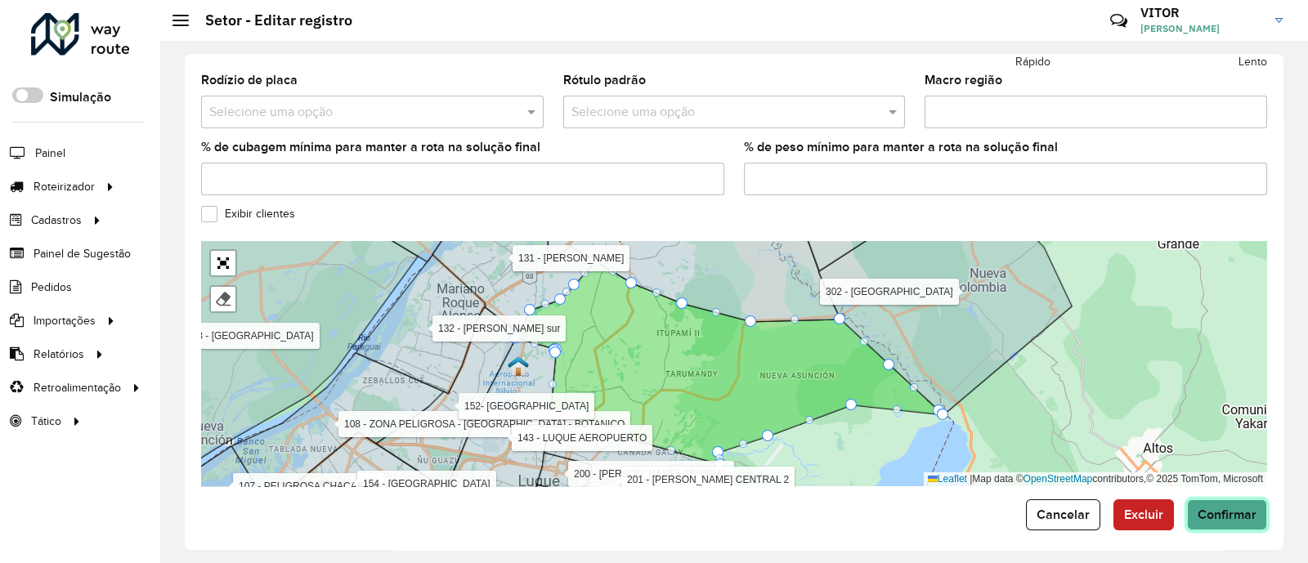
click at [1234, 509] on span "Confirmar" at bounding box center [1226, 515] width 59 height 14
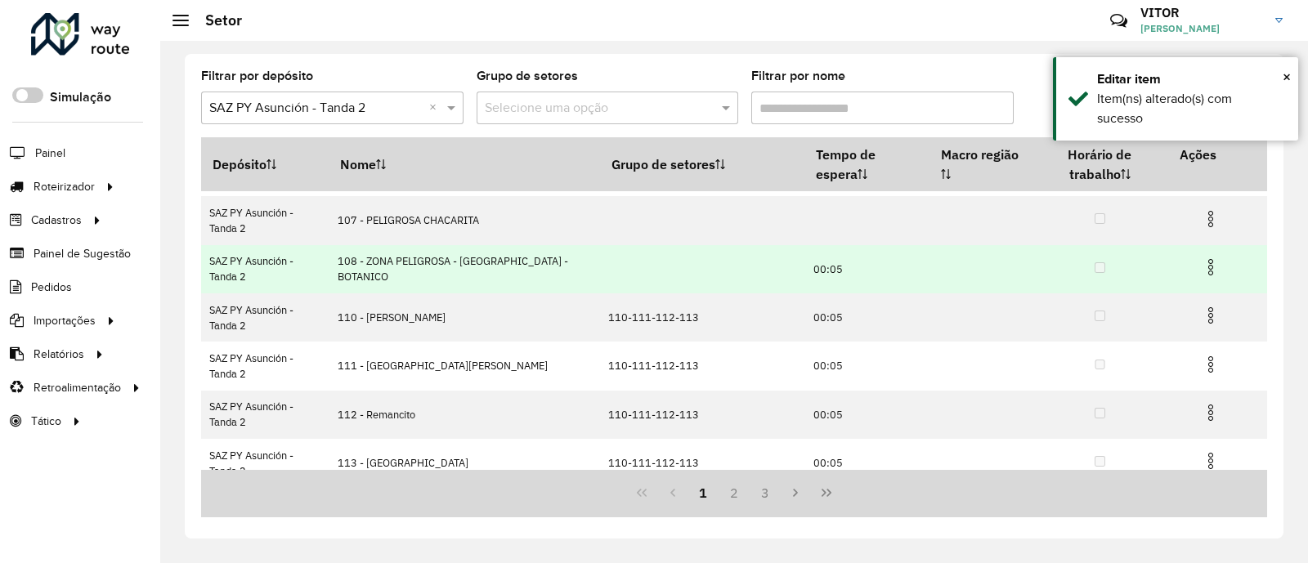
scroll to position [302, 0]
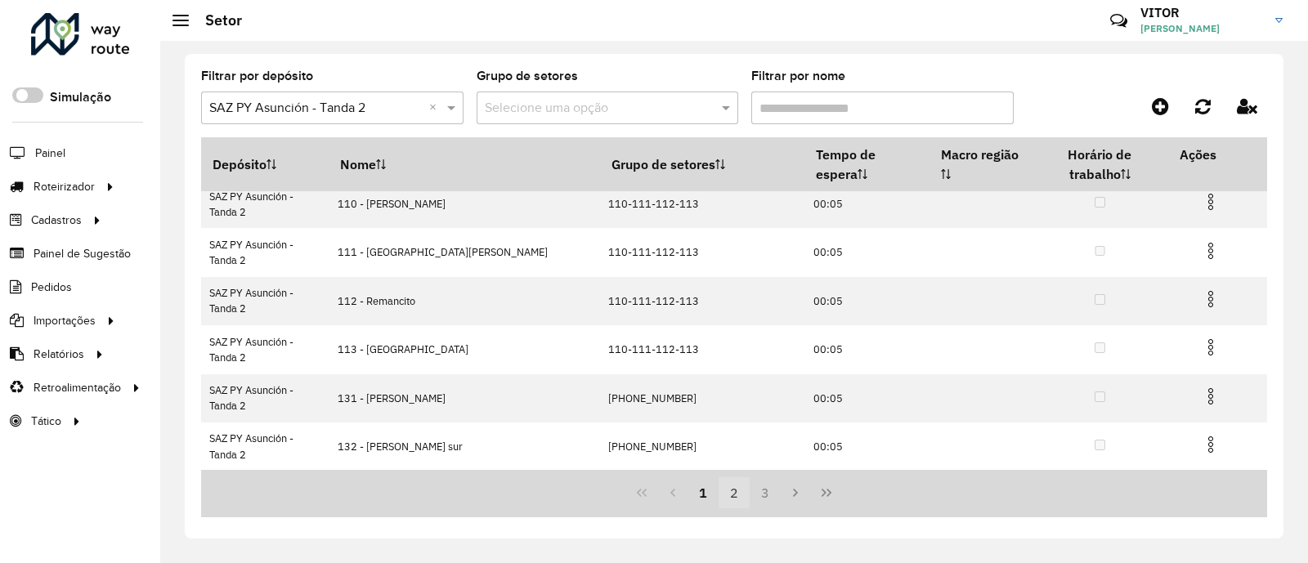
click at [739, 490] on button "2" at bounding box center [733, 492] width 31 height 31
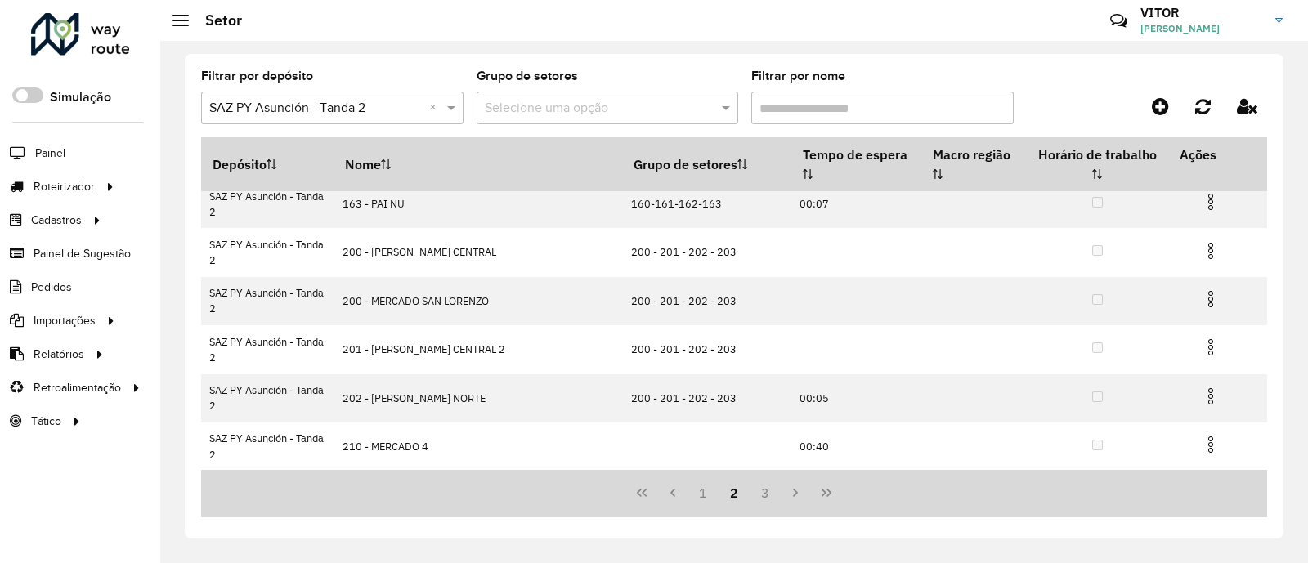
scroll to position [0, 0]
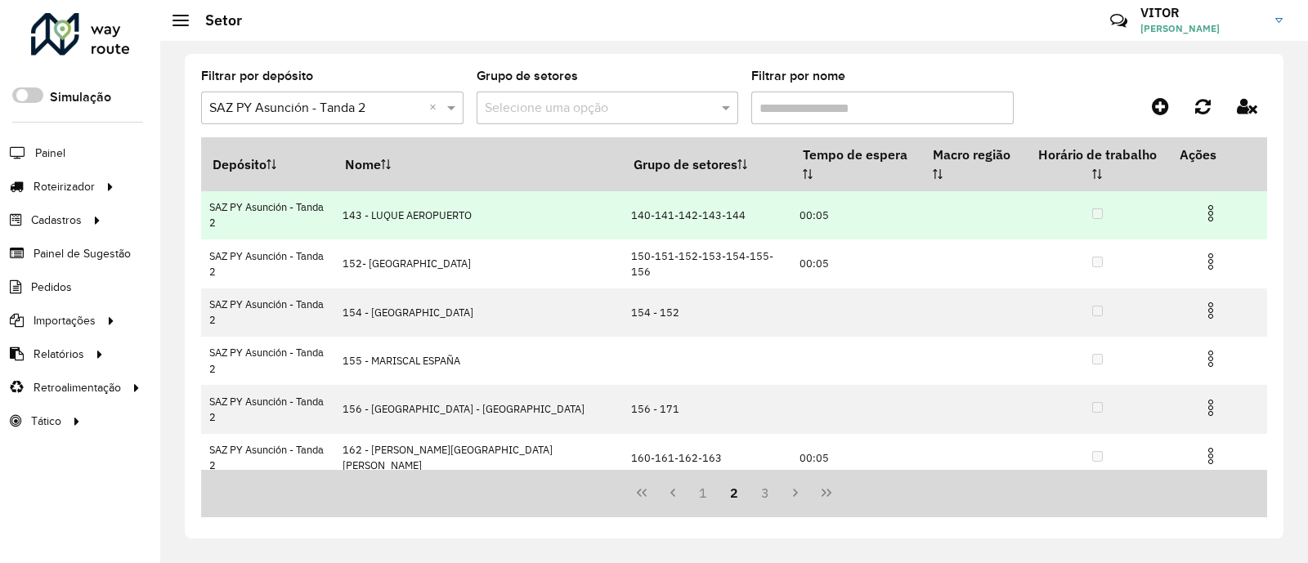
click at [1201, 203] on img at bounding box center [1211, 213] width 20 height 20
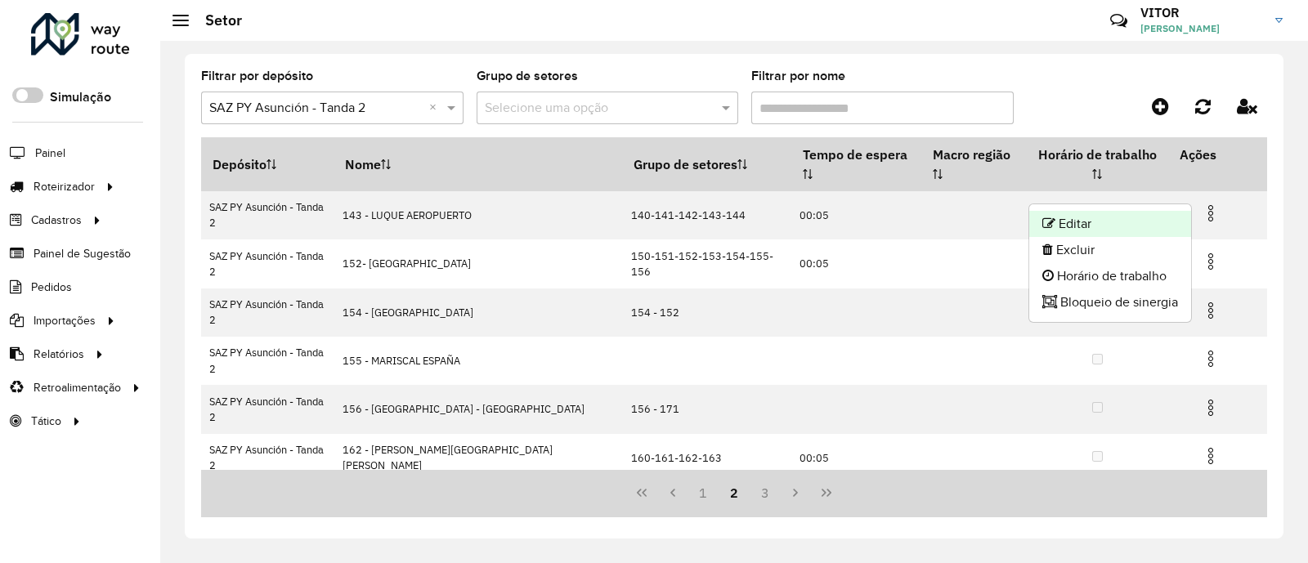
click at [1084, 223] on li "Editar" at bounding box center [1110, 224] width 162 height 26
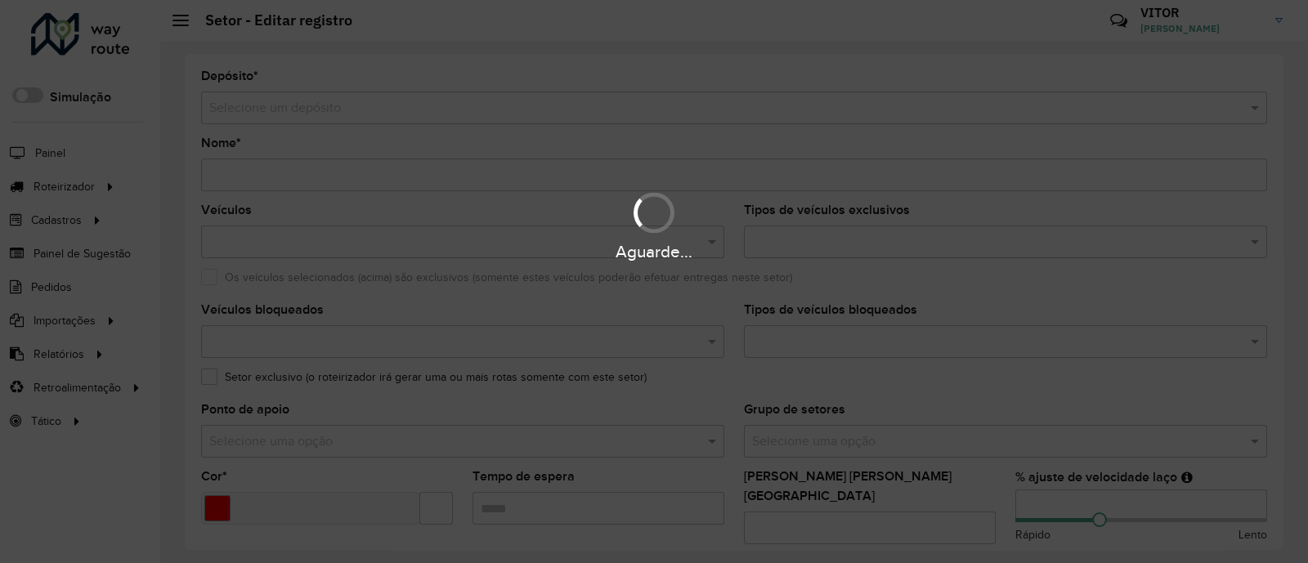
type input "**********"
type input "*******"
type input "*****"
type input "**"
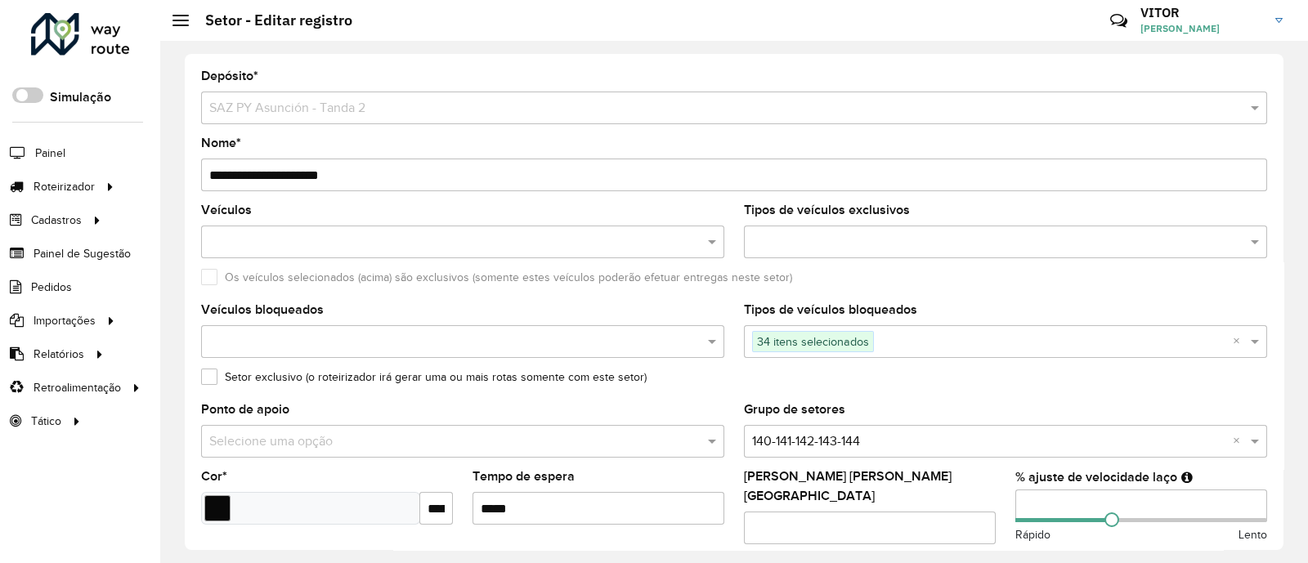
click at [226, 174] on input "**********" at bounding box center [734, 175] width 1066 height 33
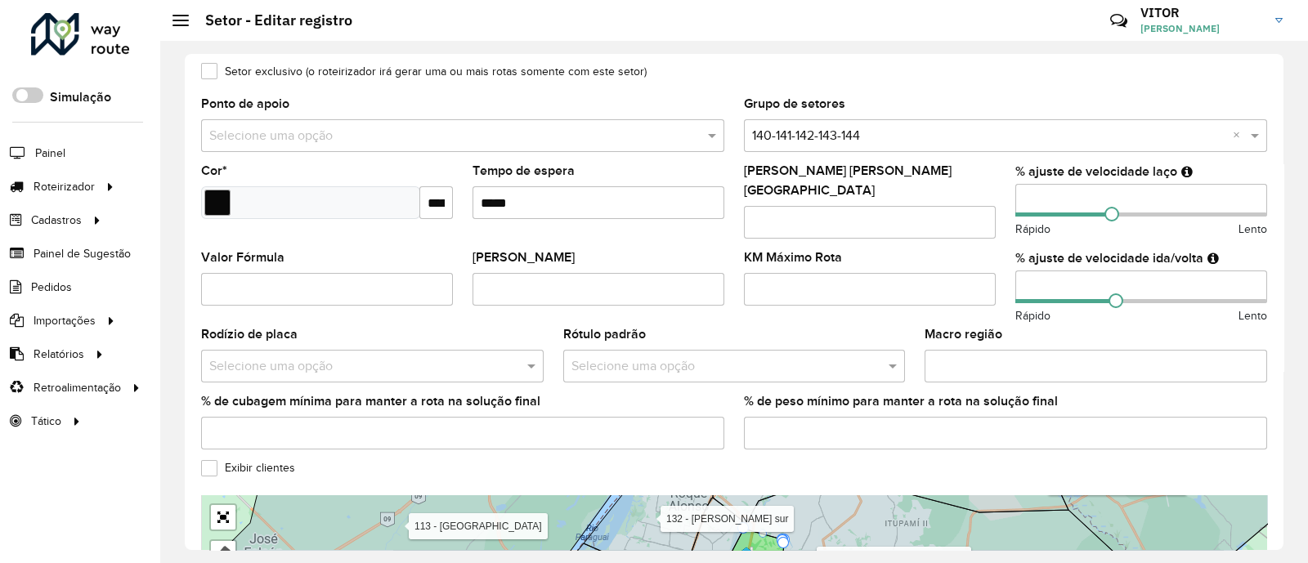
scroll to position [306, 0]
type input "**********"
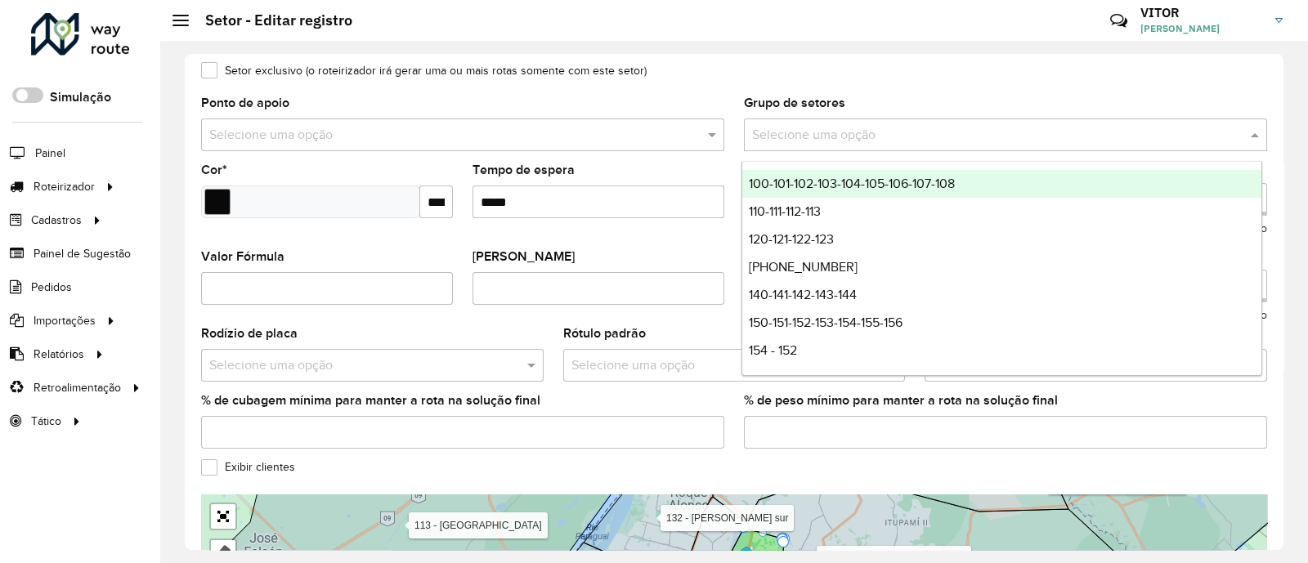
click at [984, 135] on input "text" at bounding box center [989, 136] width 474 height 20
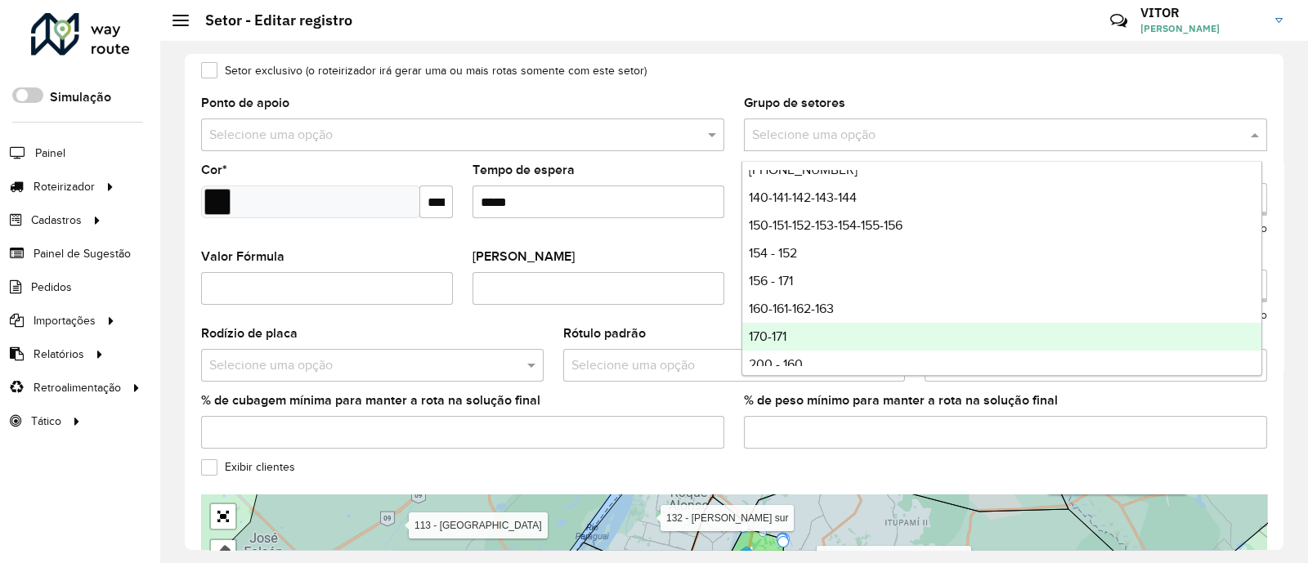
scroll to position [192, 0]
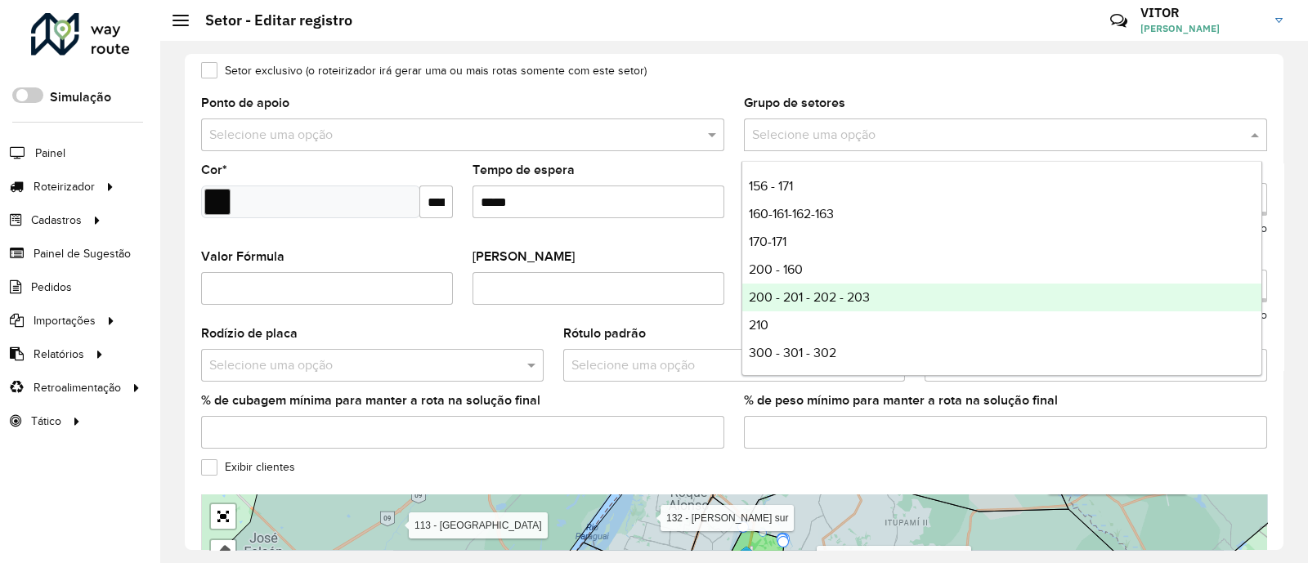
click at [899, 302] on div "200 - 201 - 202 - 203" at bounding box center [1001, 298] width 519 height 28
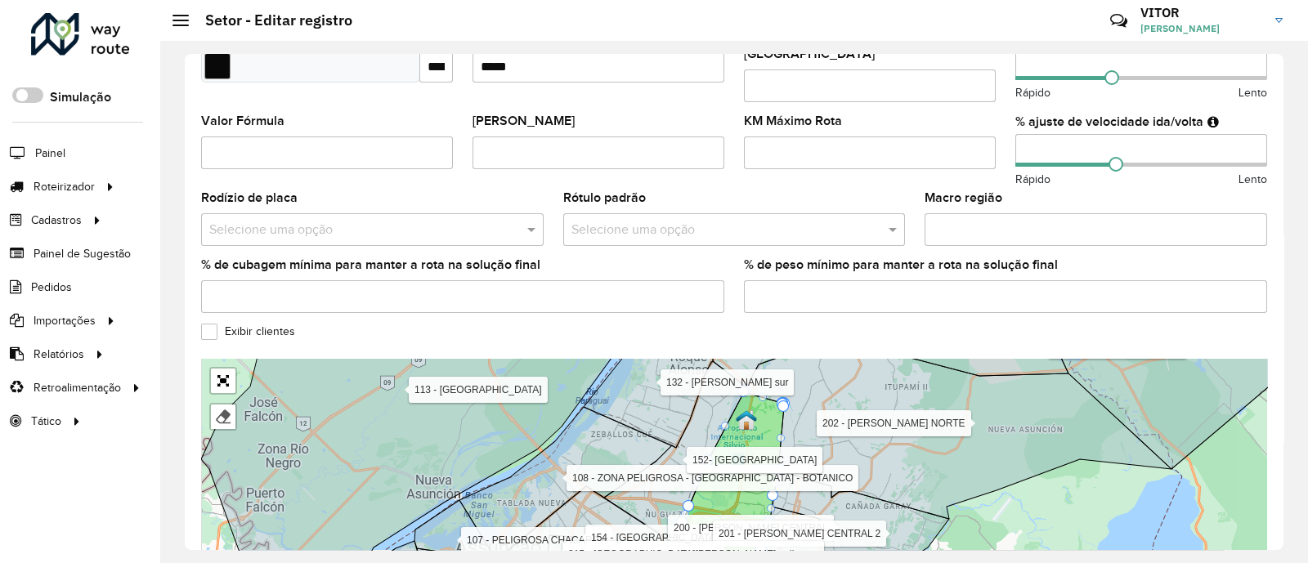
scroll to position [560, 0]
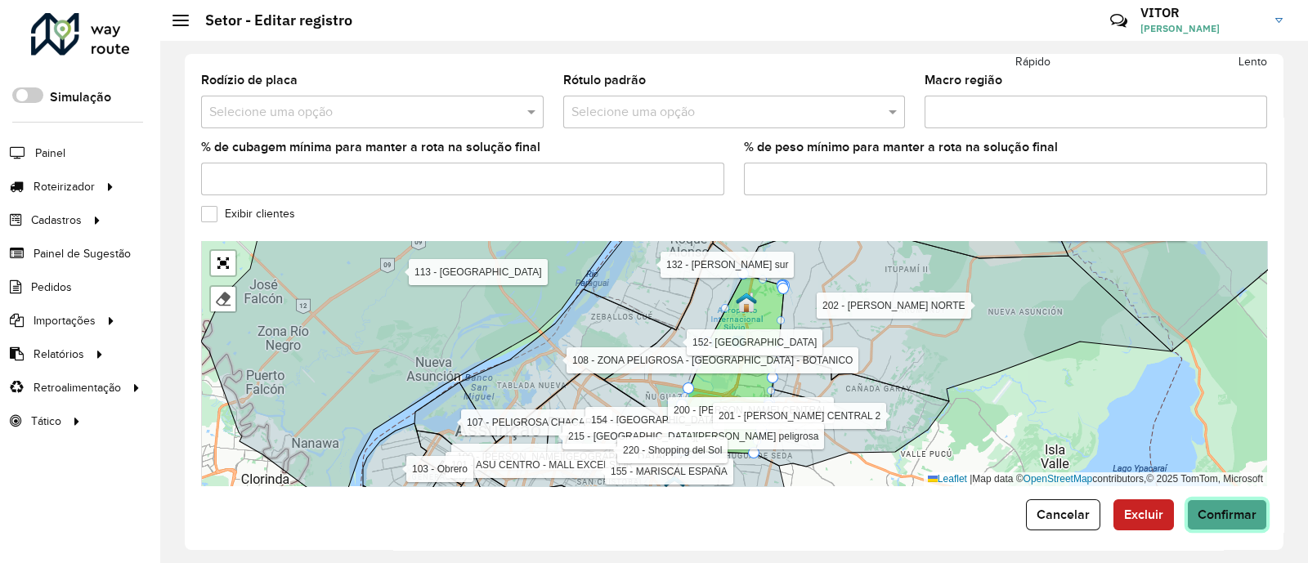
click at [1210, 508] on span "Confirmar" at bounding box center [1226, 515] width 59 height 14
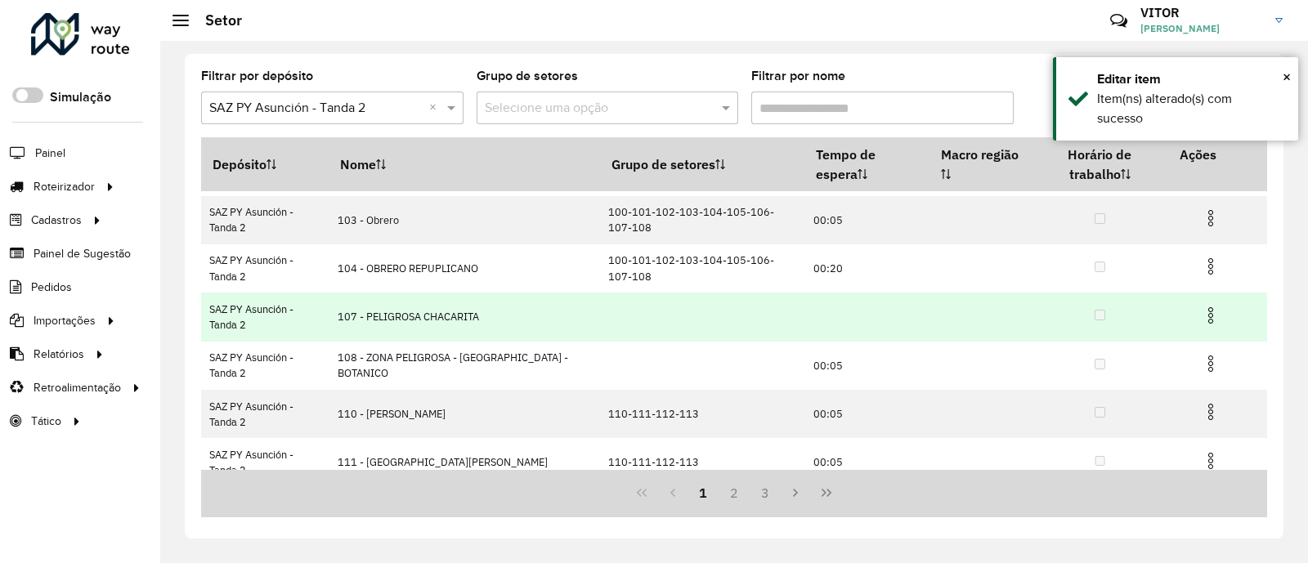
scroll to position [302, 0]
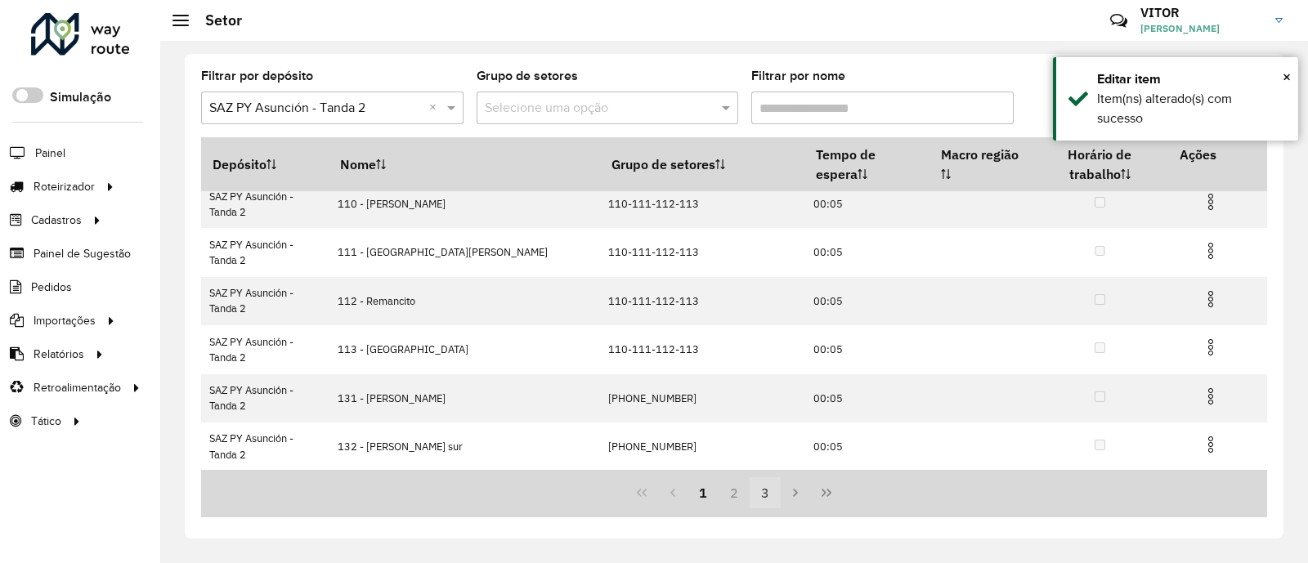
click at [762, 496] on button "3" at bounding box center [764, 492] width 31 height 31
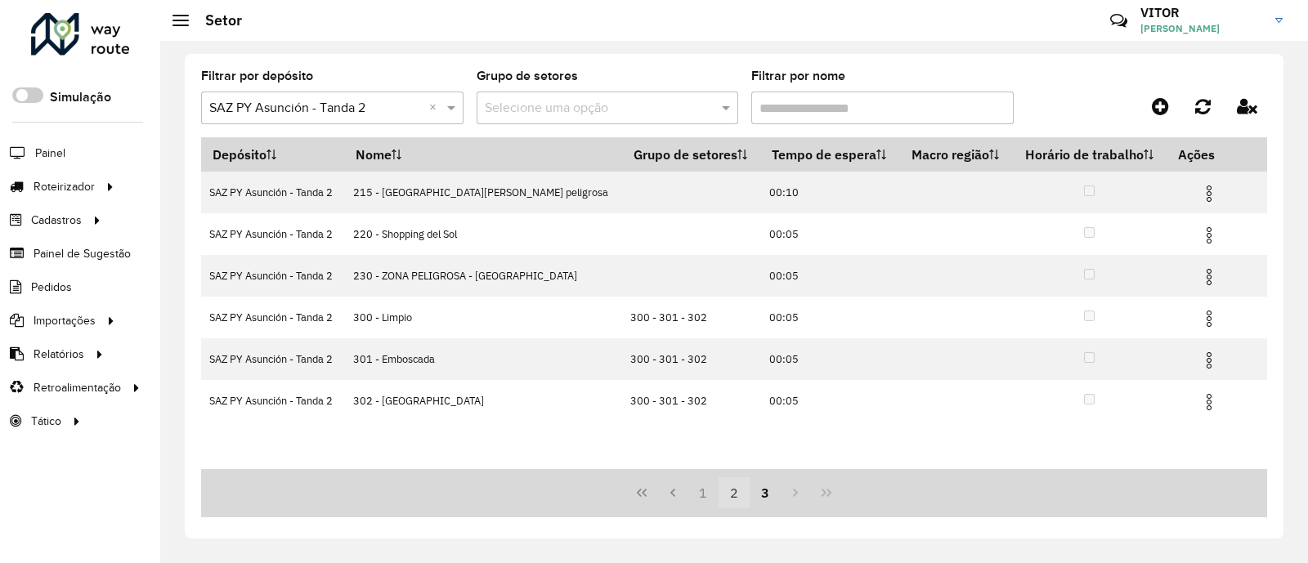
click at [740, 496] on button "2" at bounding box center [733, 492] width 31 height 31
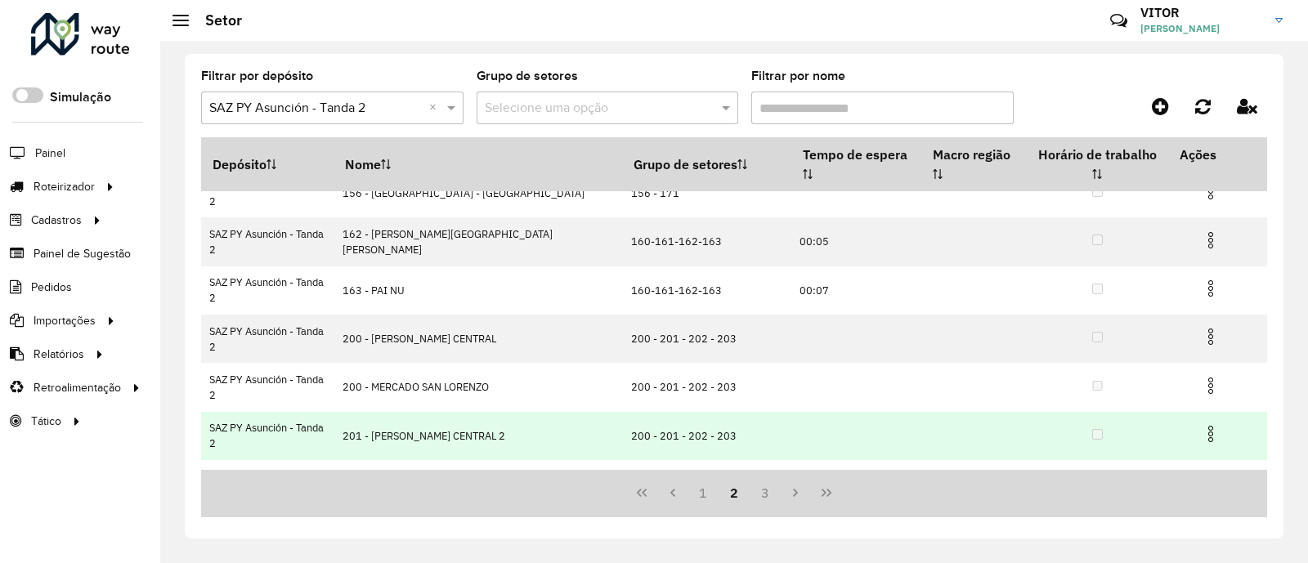
scroll to position [200, 0]
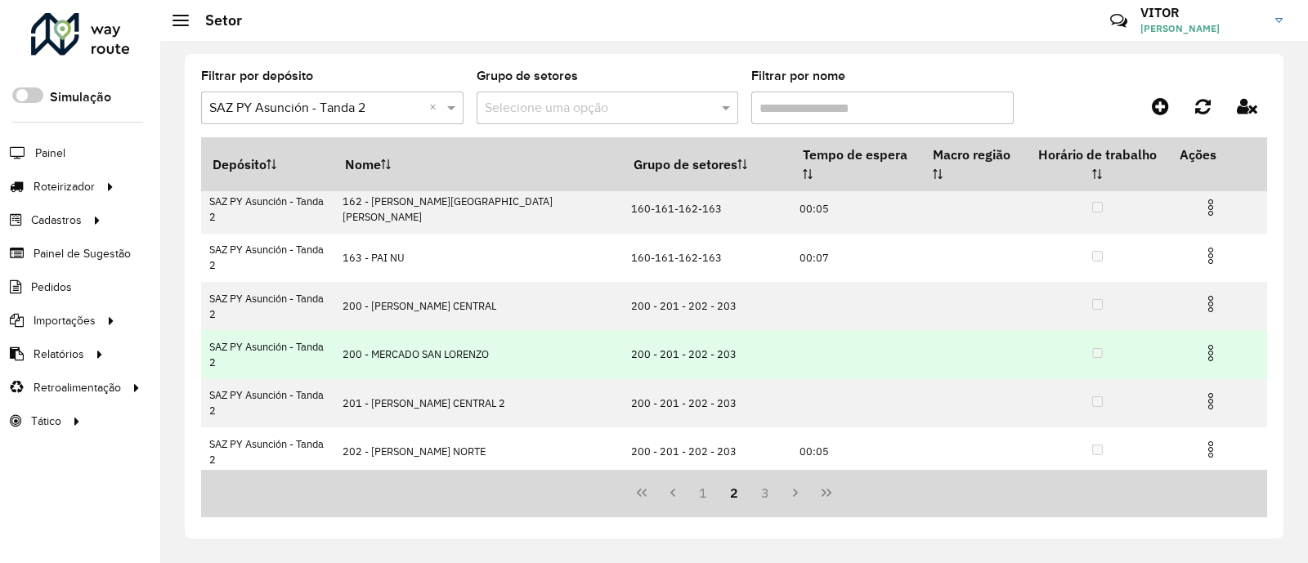
click at [1205, 343] on img at bounding box center [1211, 353] width 20 height 20
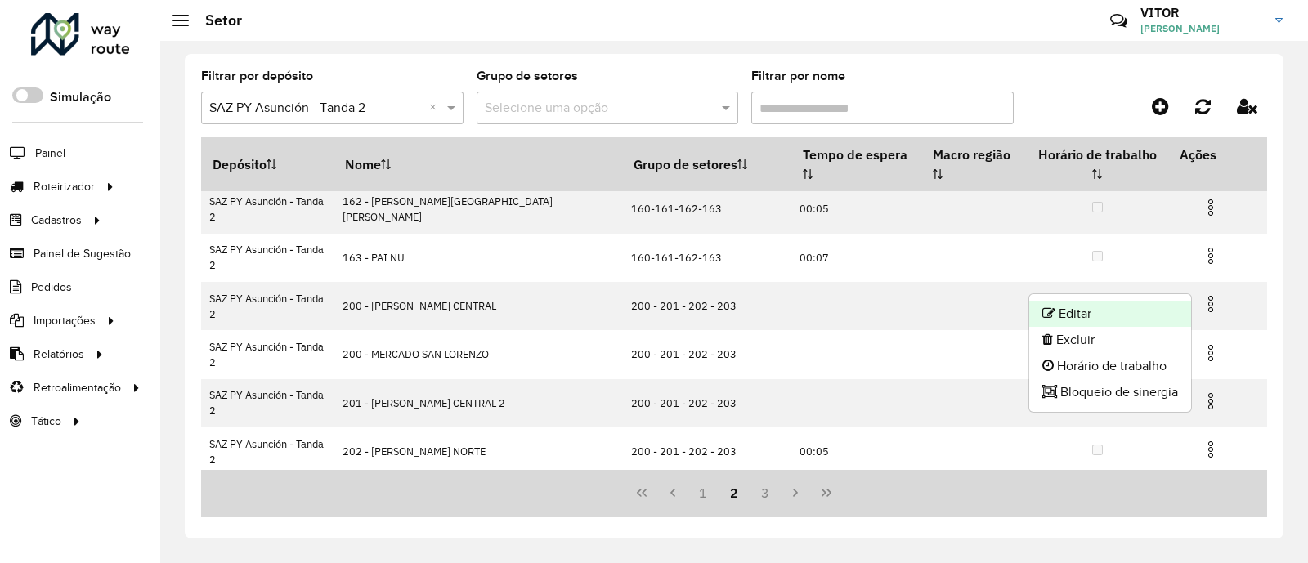
click at [1083, 320] on li "Editar" at bounding box center [1110, 314] width 162 height 26
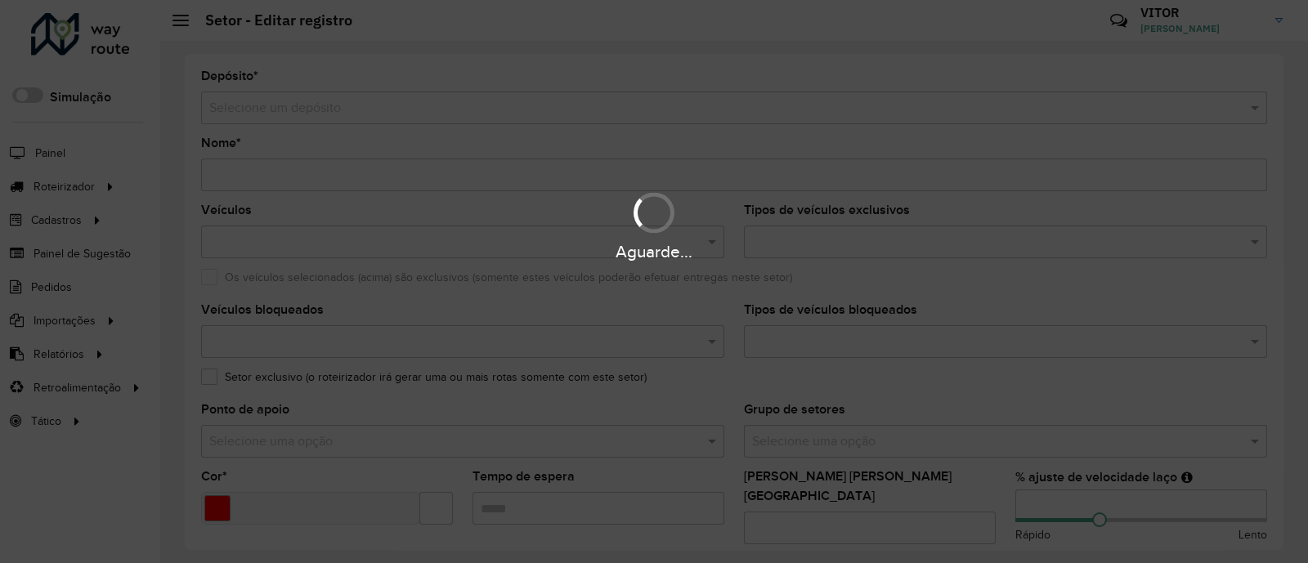
type input "**********"
type input "*******"
type input "**"
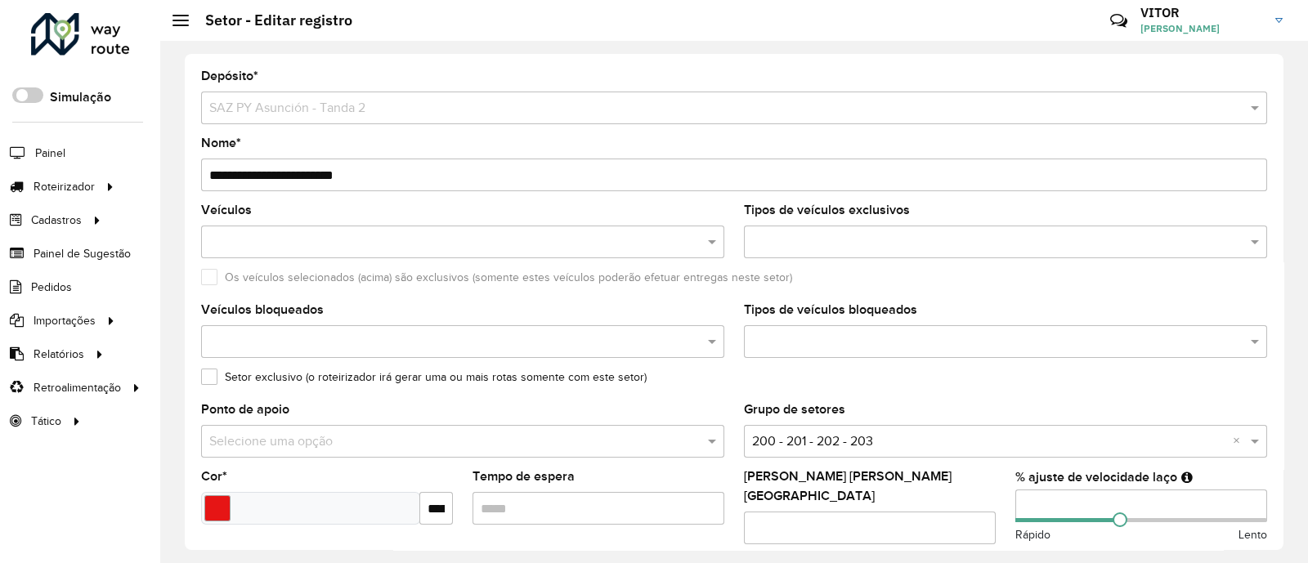
click at [232, 171] on input "**********" at bounding box center [734, 175] width 1066 height 33
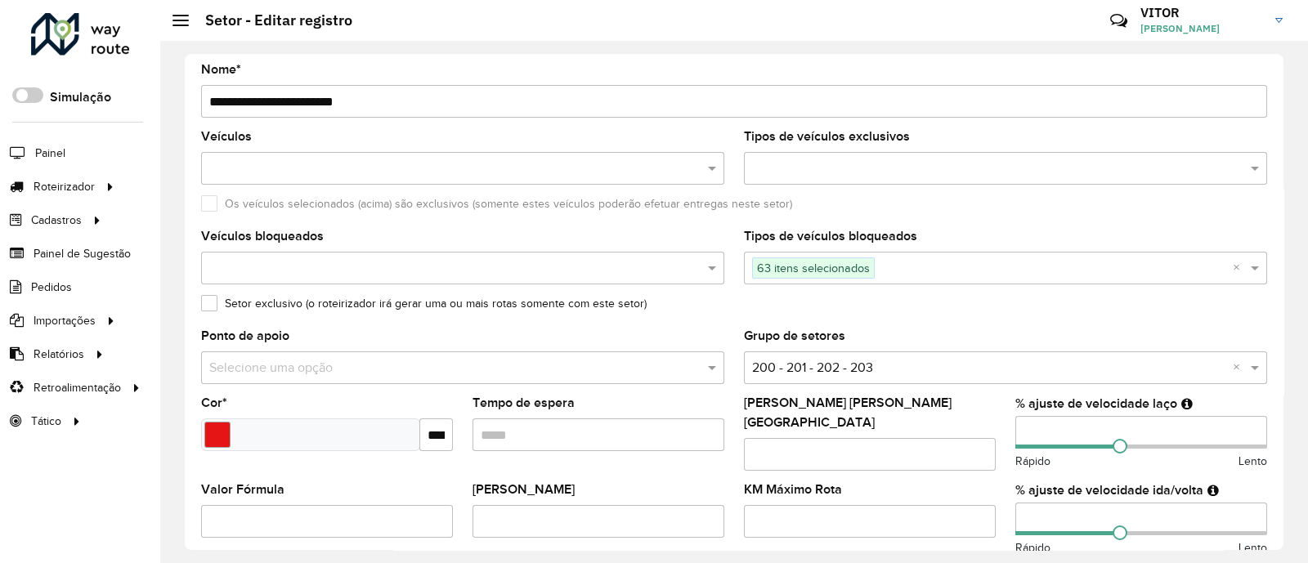
scroll to position [101, 0]
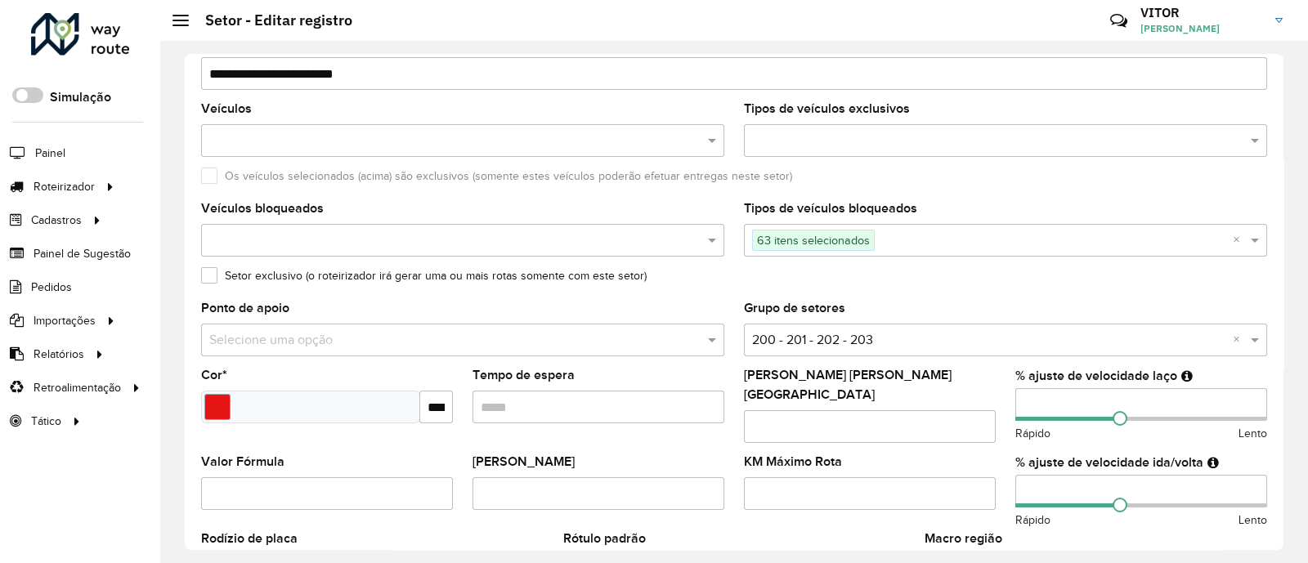
type input "**********"
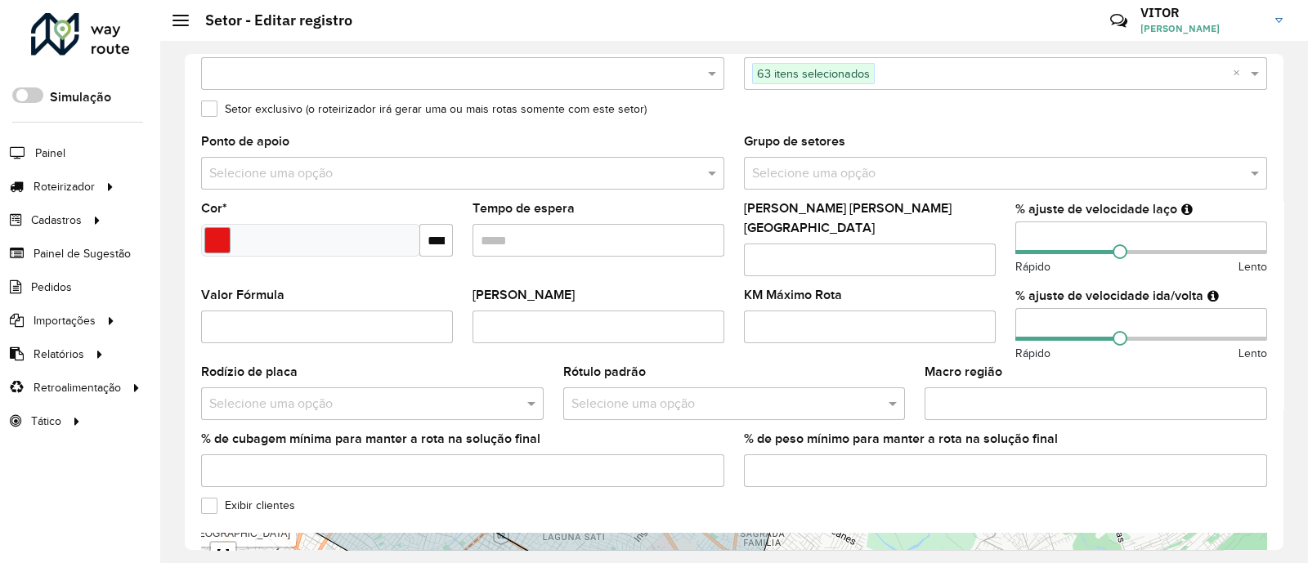
scroll to position [306, 0]
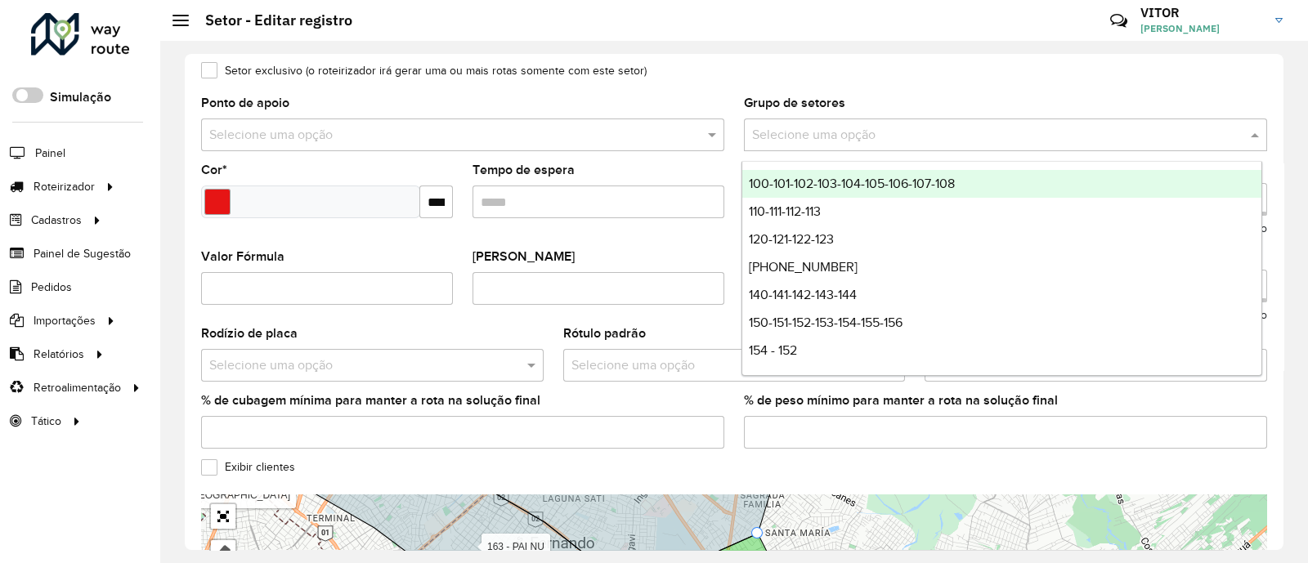
click at [925, 127] on input "text" at bounding box center [989, 136] width 474 height 20
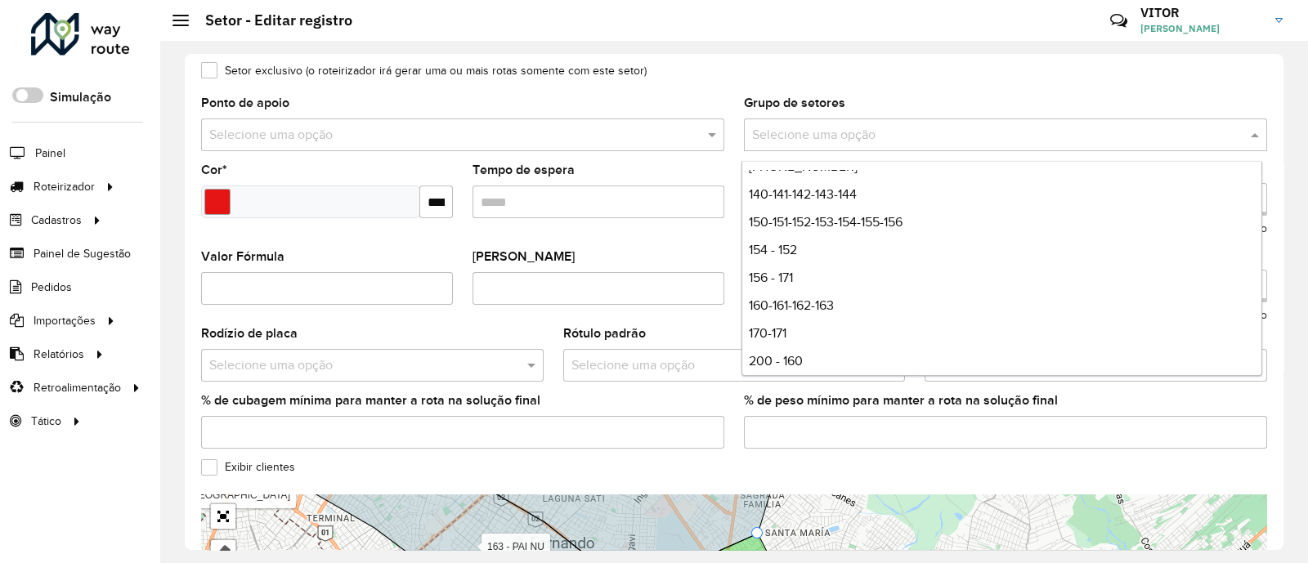
scroll to position [192, 0]
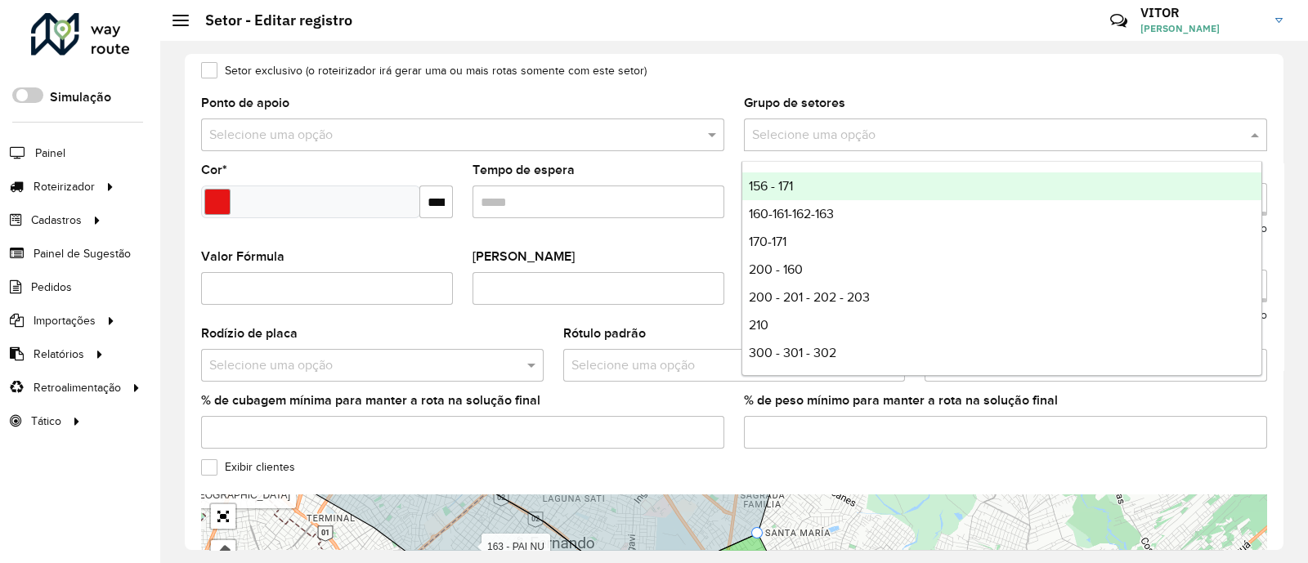
click at [949, 78] on div "Setor exclusivo (o roteirizador irá gerar uma ou mais rotas somente com este se…" at bounding box center [734, 75] width 1066 height 20
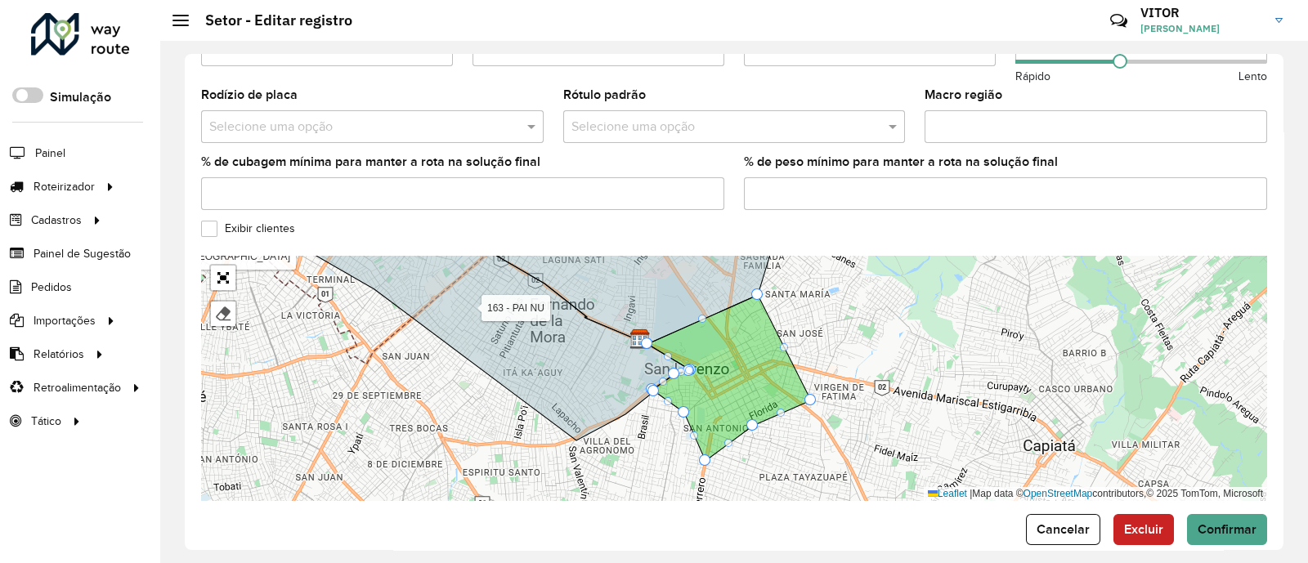
scroll to position [560, 0]
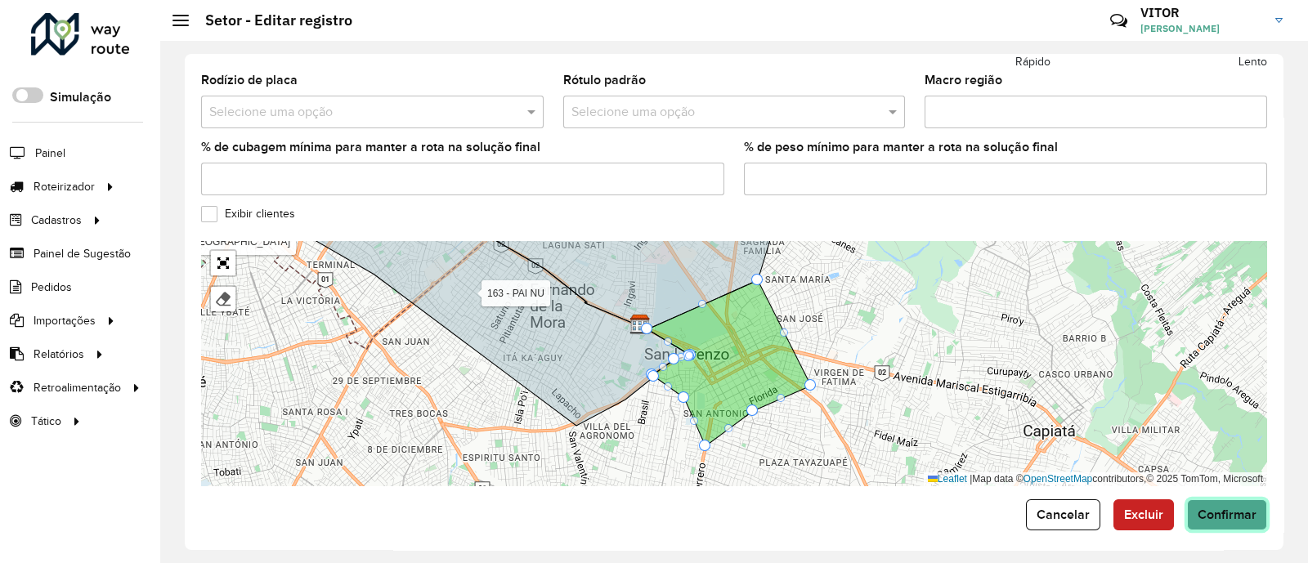
click at [1206, 508] on span "Confirmar" at bounding box center [1226, 515] width 59 height 14
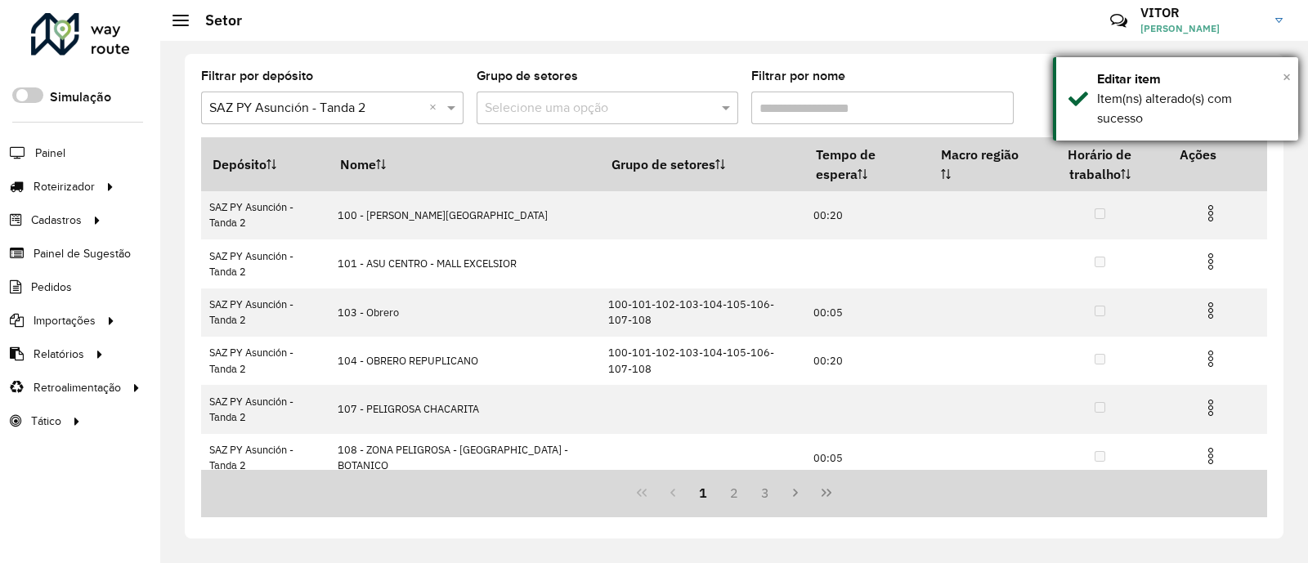
click at [1286, 78] on span "×" at bounding box center [1286, 77] width 8 height 18
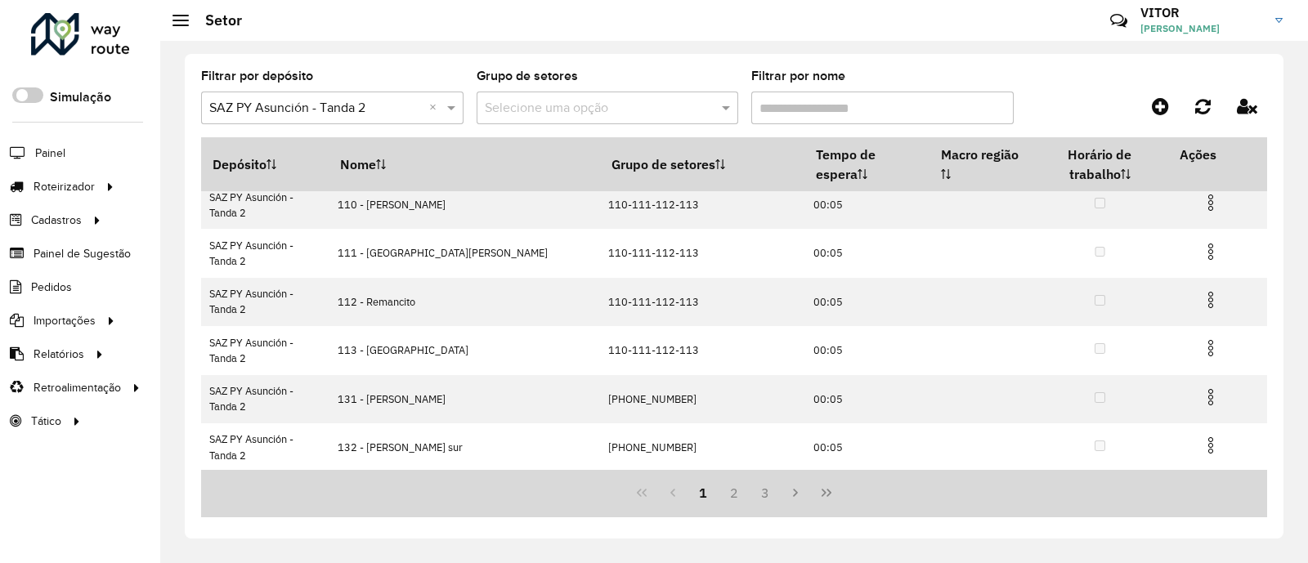
scroll to position [302, 0]
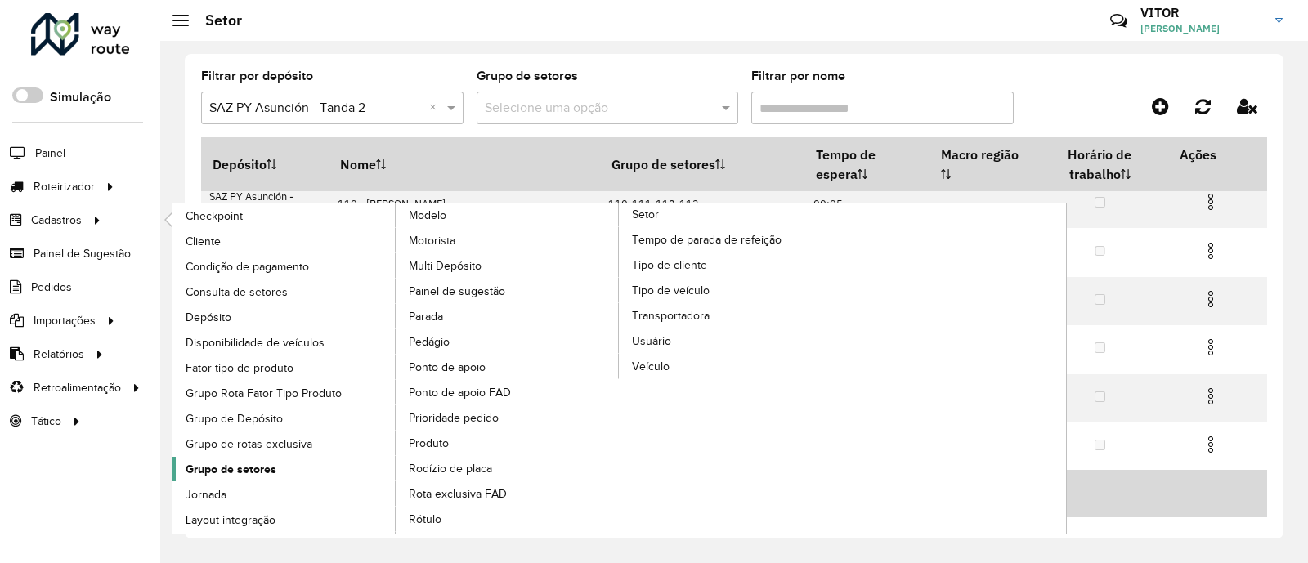
click at [255, 469] on span "Grupo de setores" at bounding box center [231, 469] width 91 height 17
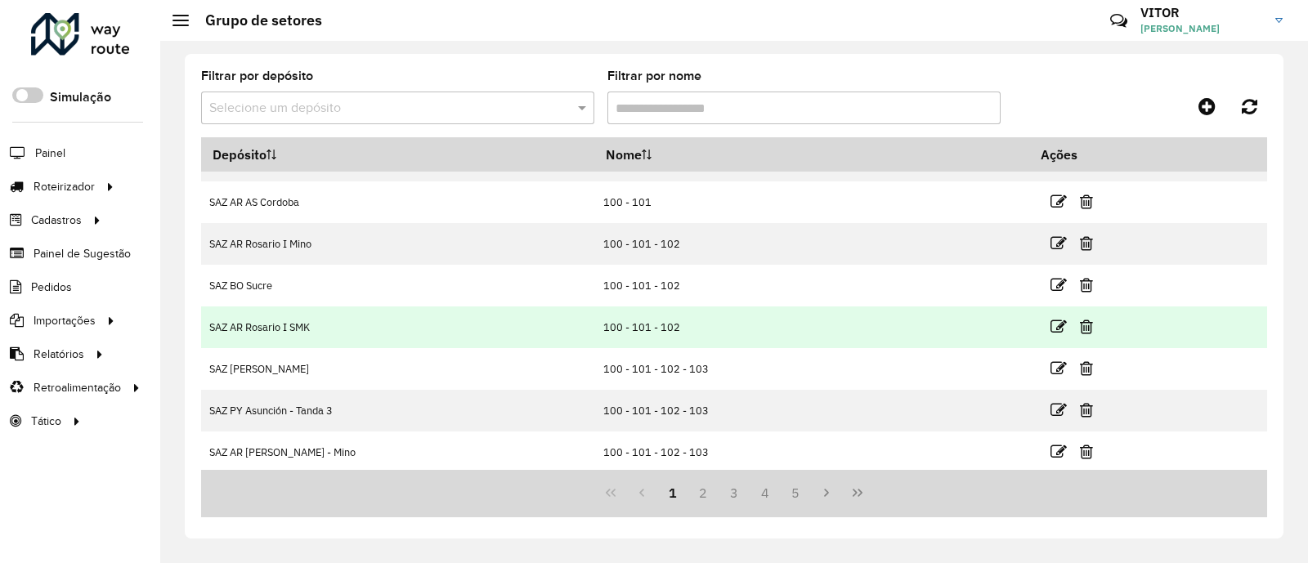
scroll to position [200, 0]
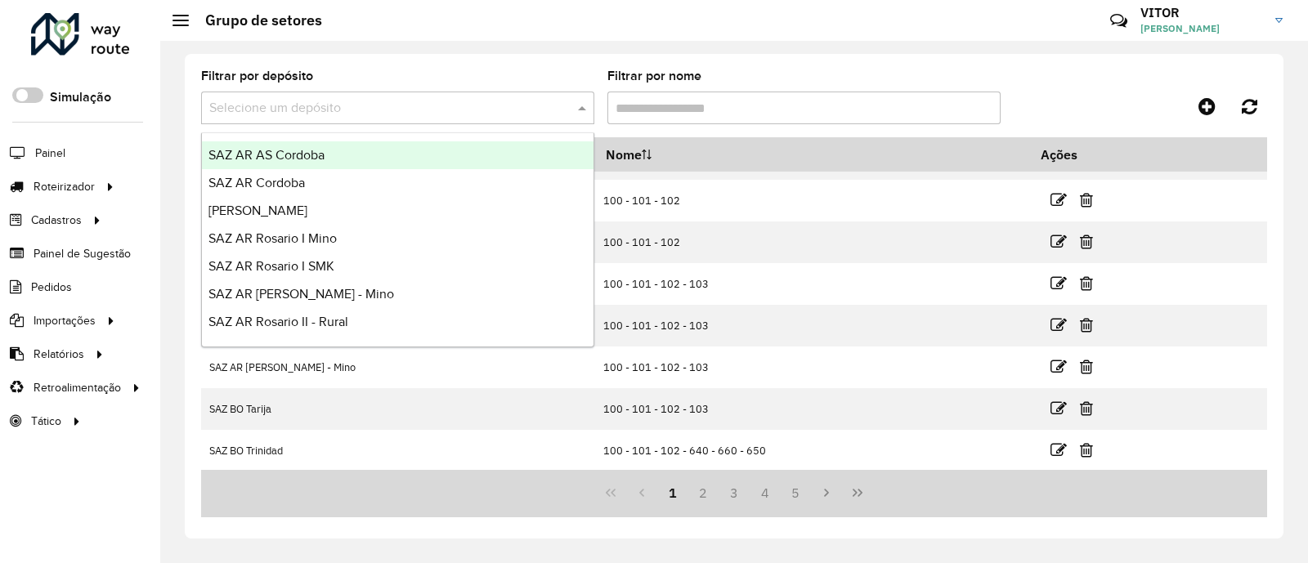
click at [579, 112] on span at bounding box center [584, 108] width 20 height 20
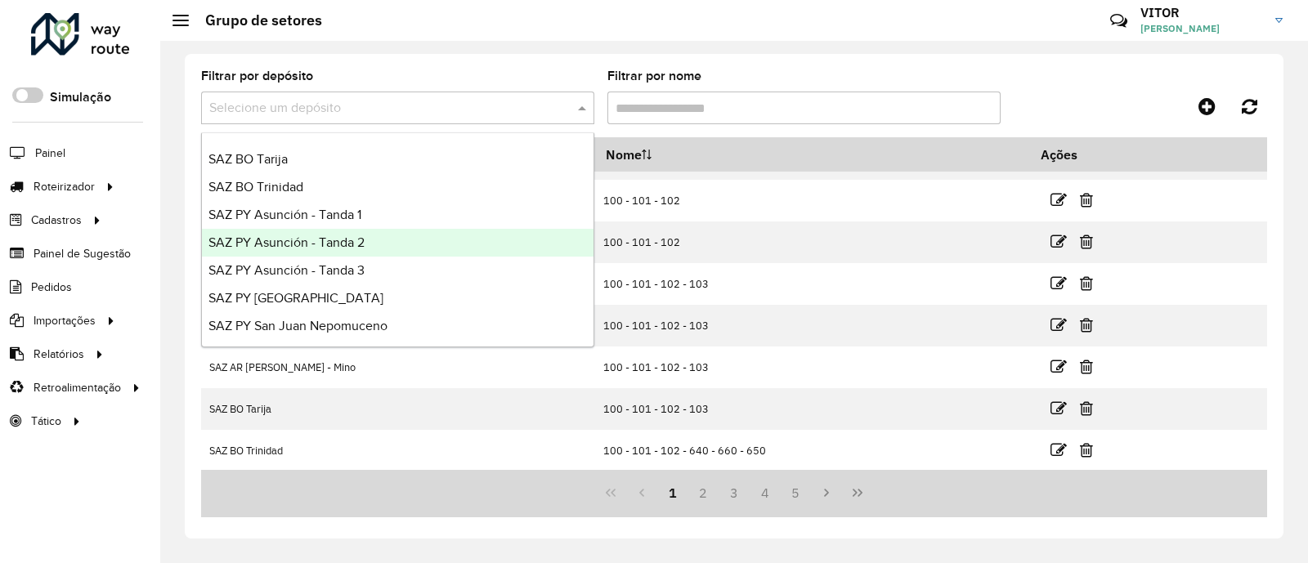
scroll to position [387, 0]
click at [400, 236] on div "SAZ PY Asunción - Tanda 2" at bounding box center [397, 240] width 391 height 28
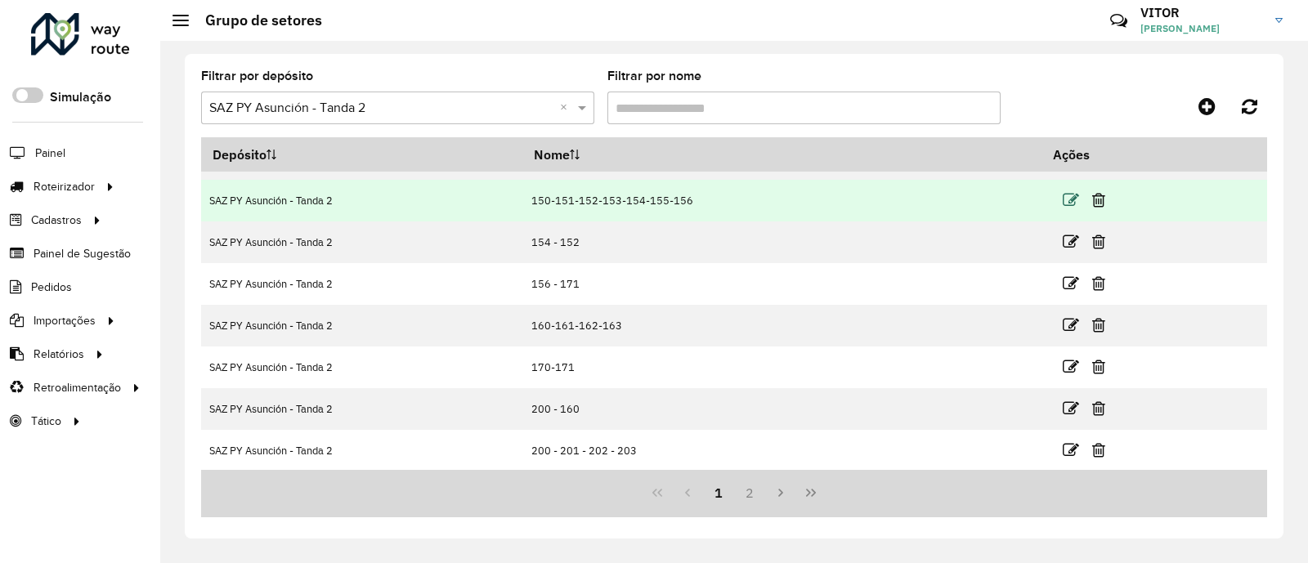
click at [1064, 195] on icon at bounding box center [1070, 200] width 16 height 16
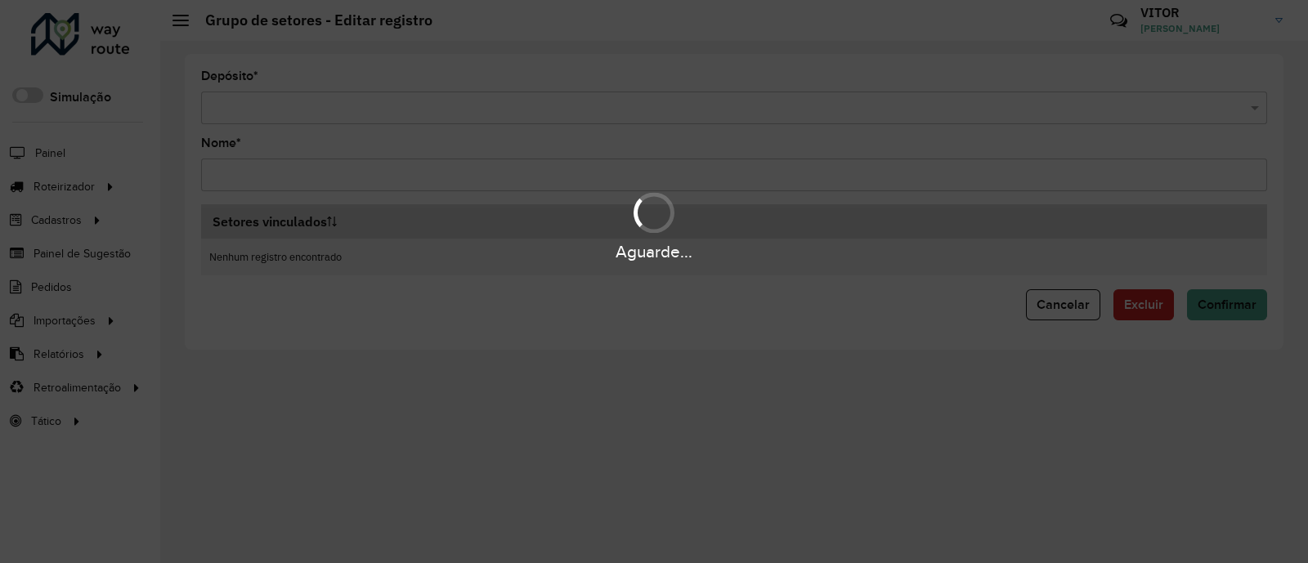
type input "**********"
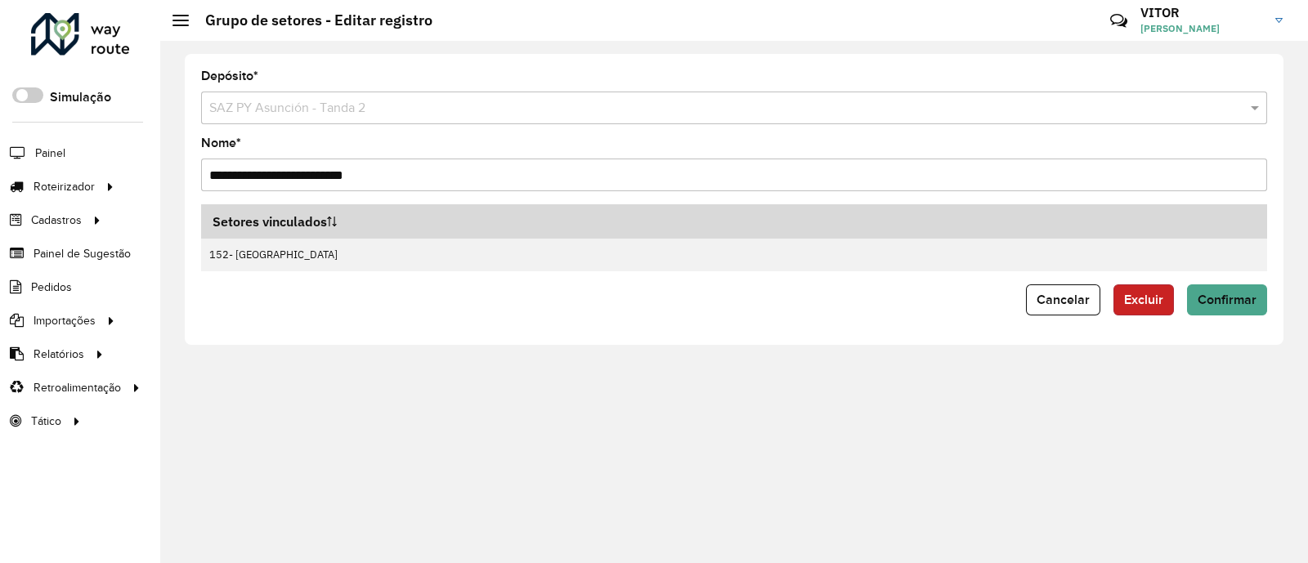
click at [1159, 306] on span "Excluir" at bounding box center [1143, 300] width 39 height 14
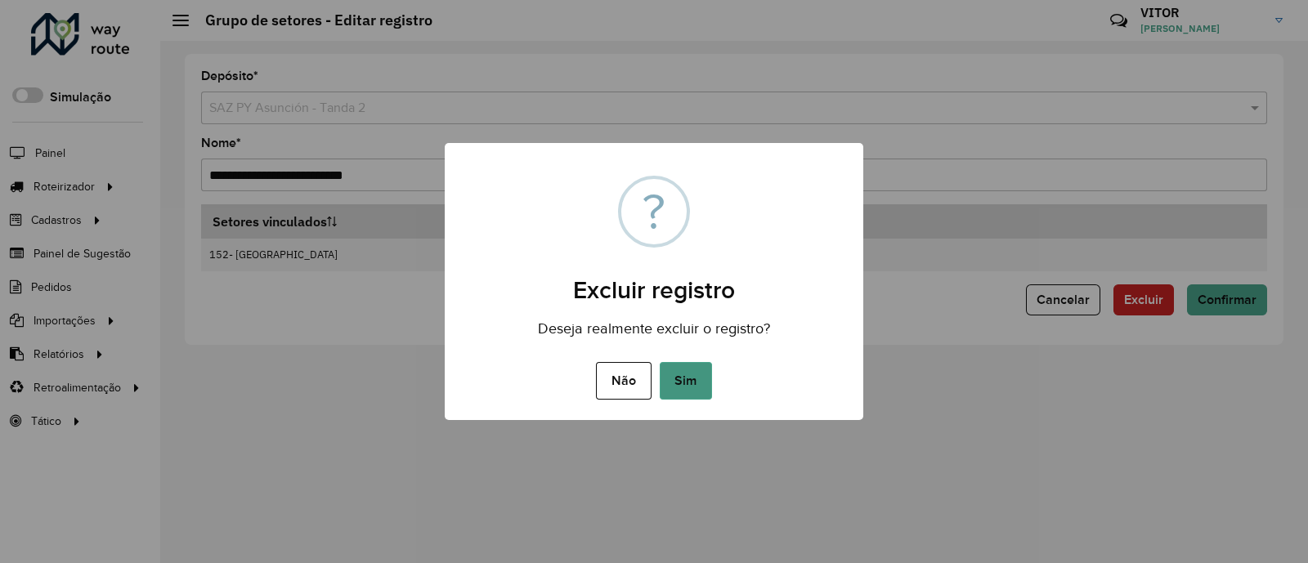
click at [706, 368] on button "Sim" at bounding box center [686, 381] width 52 height 38
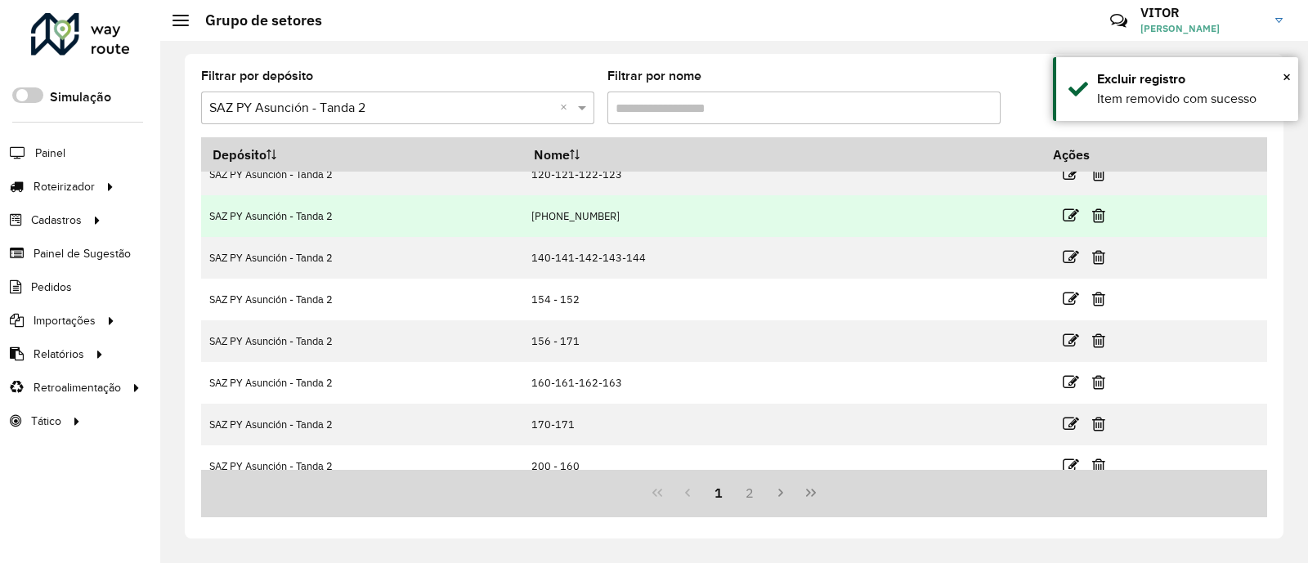
scroll to position [200, 0]
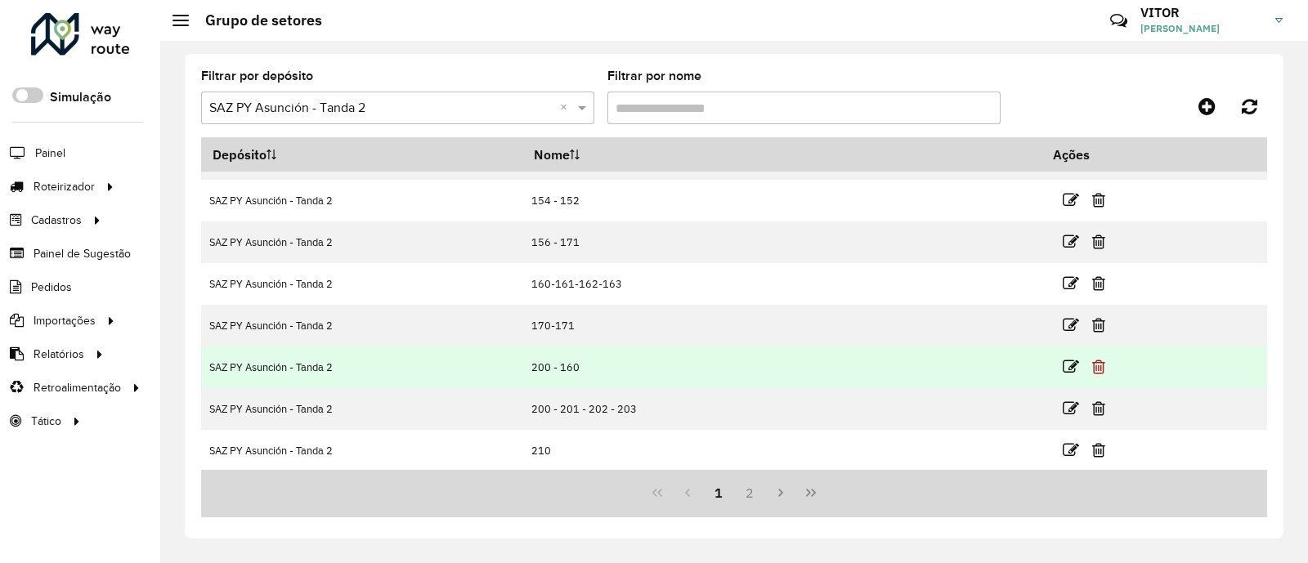
click at [1092, 365] on icon at bounding box center [1098, 367] width 13 height 16
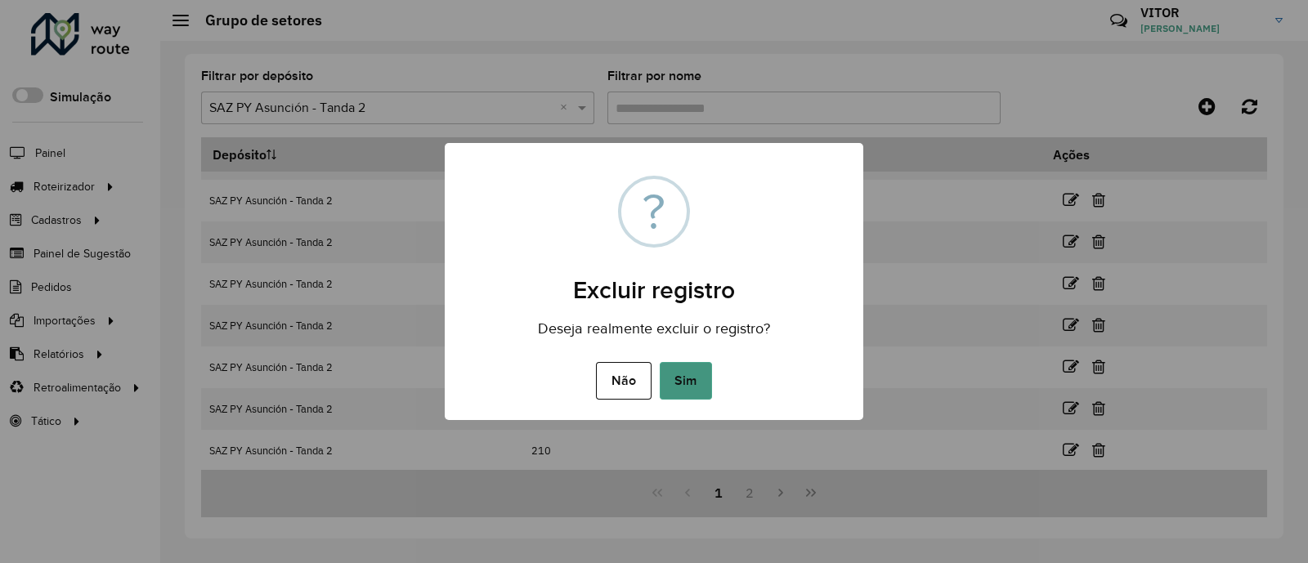
click at [690, 373] on button "Sim" at bounding box center [686, 381] width 52 height 38
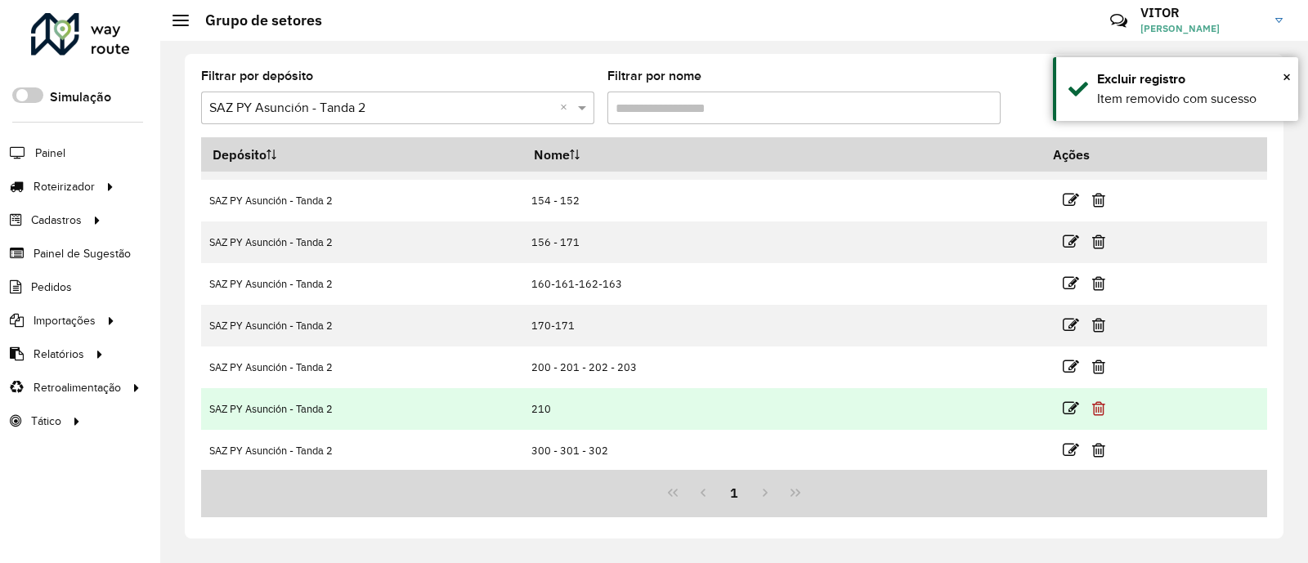
click at [1093, 407] on icon at bounding box center [1098, 408] width 13 height 16
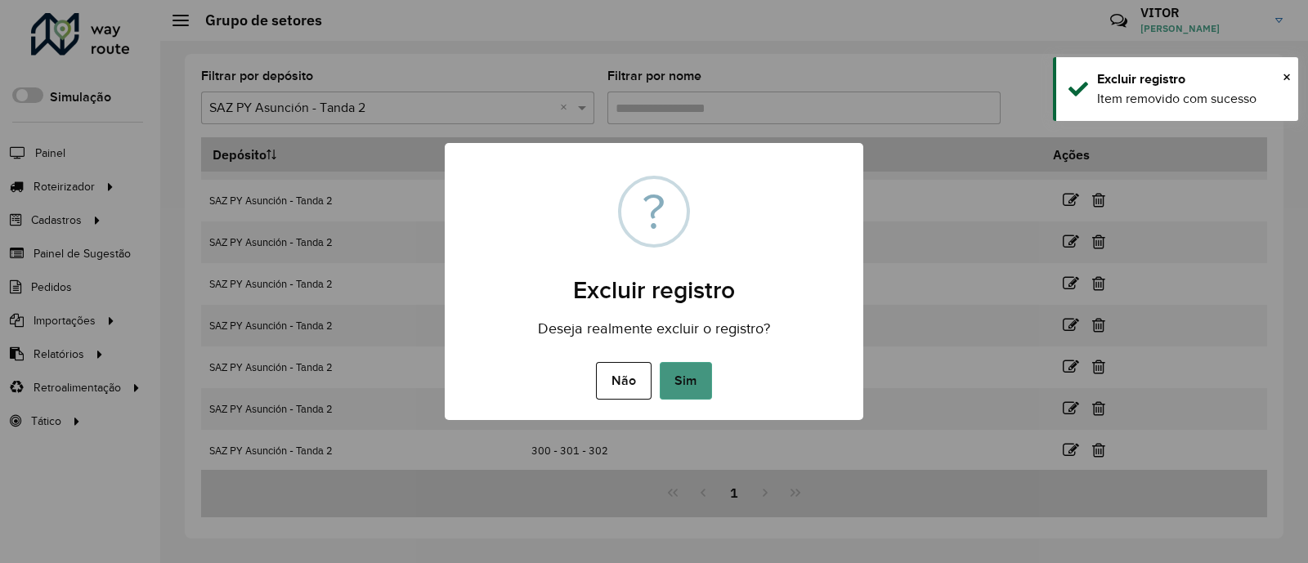
click at [674, 379] on button "Sim" at bounding box center [686, 381] width 52 height 38
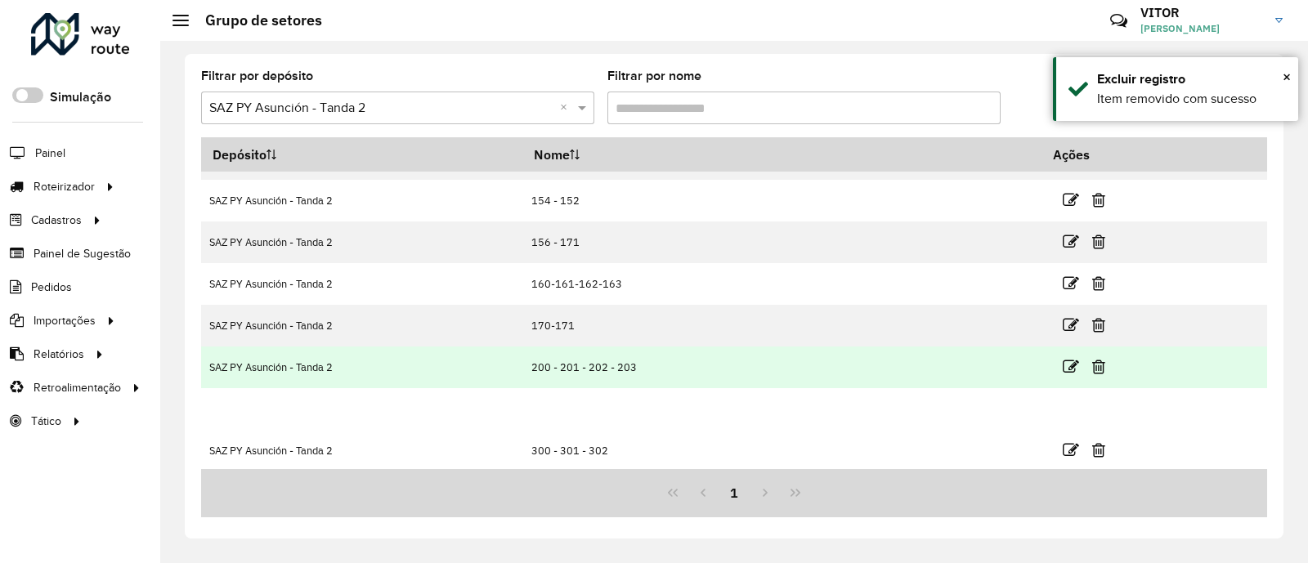
scroll to position [159, 0]
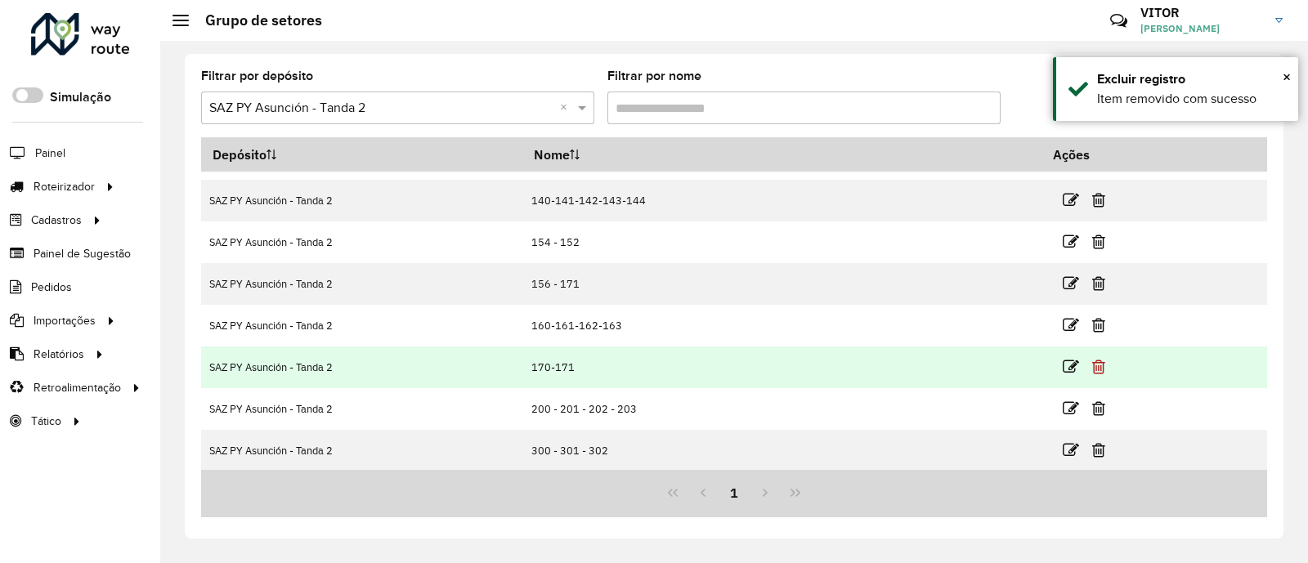
click at [1093, 360] on icon at bounding box center [1098, 367] width 13 height 16
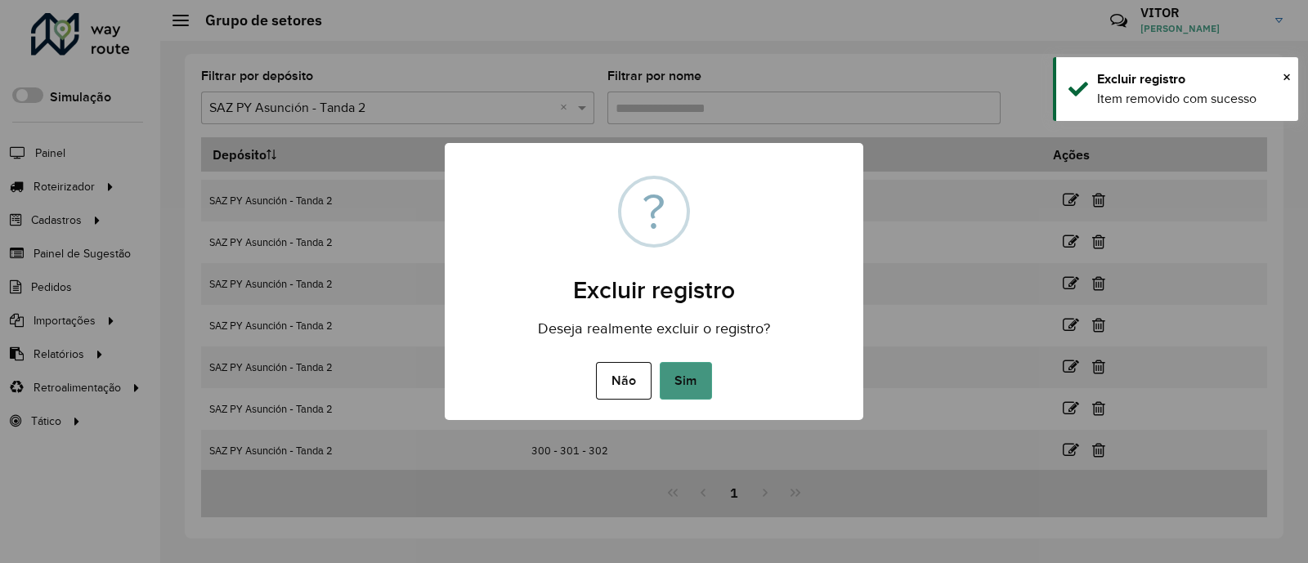
click at [693, 391] on button "Sim" at bounding box center [686, 381] width 52 height 38
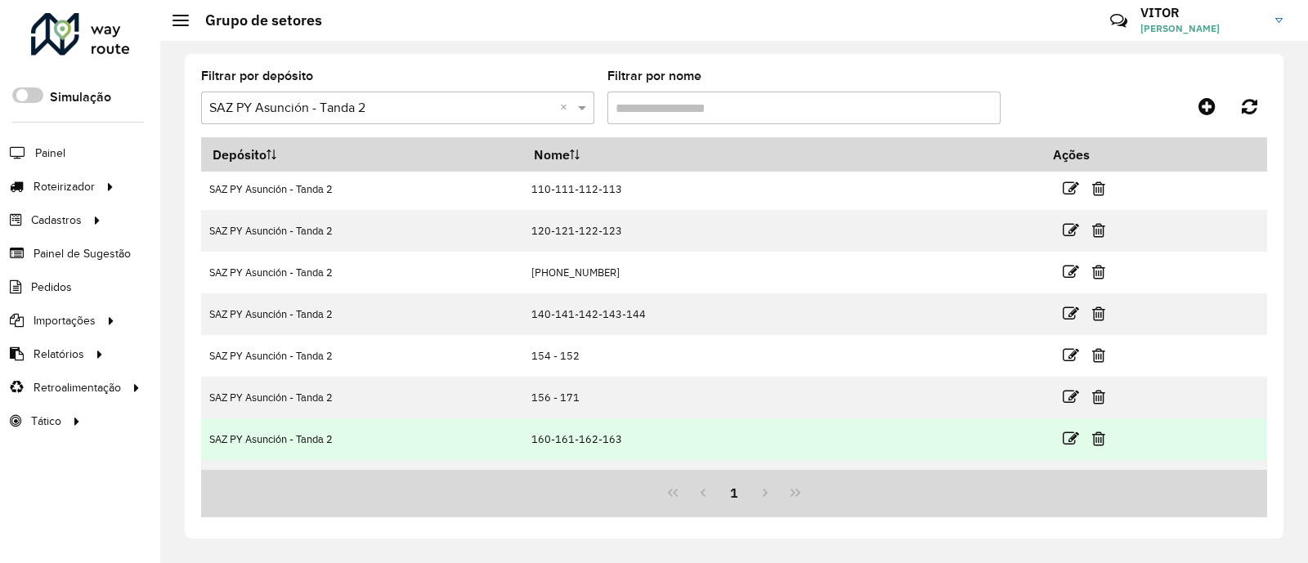
scroll to position [0, 0]
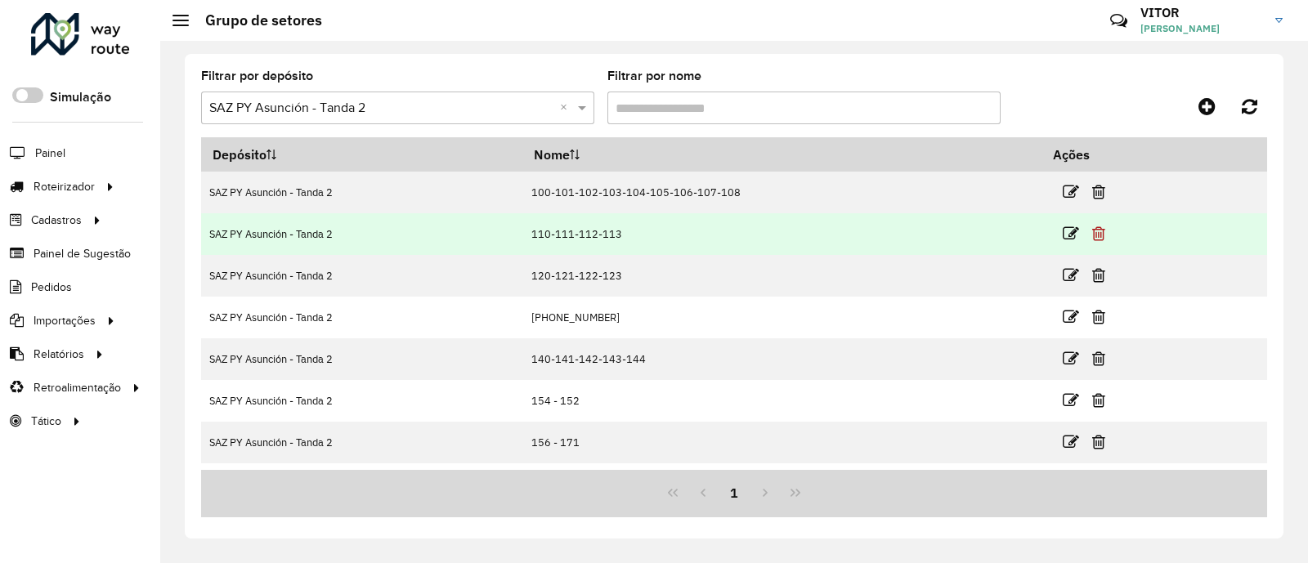
click at [1092, 228] on icon at bounding box center [1098, 234] width 13 height 16
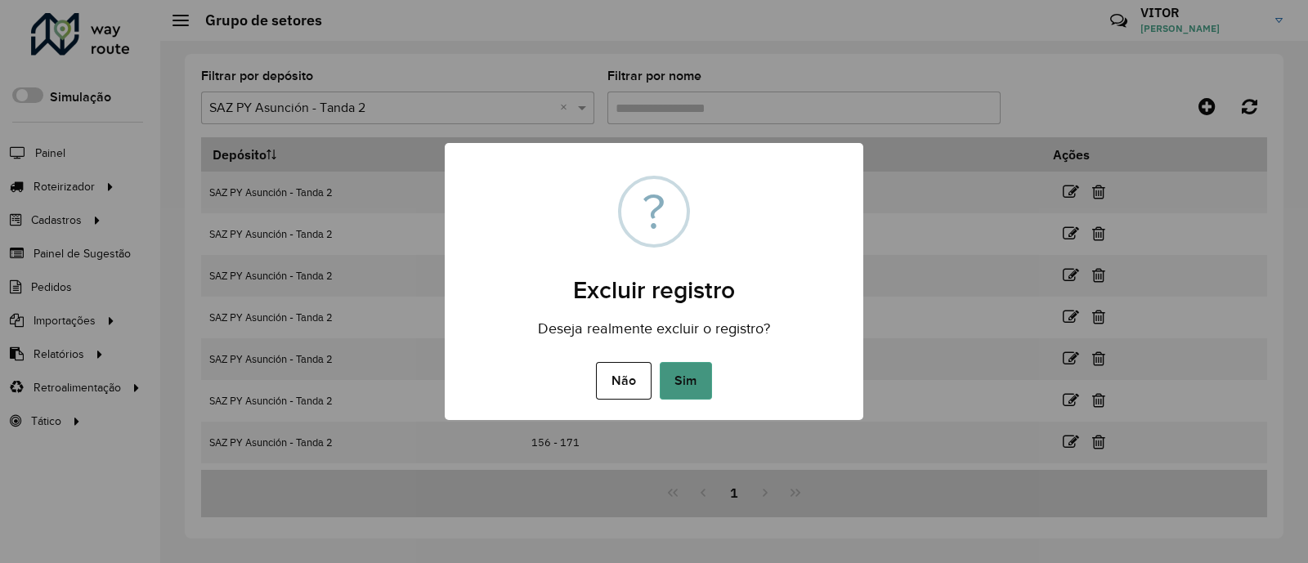
click at [686, 385] on button "Sim" at bounding box center [686, 381] width 52 height 38
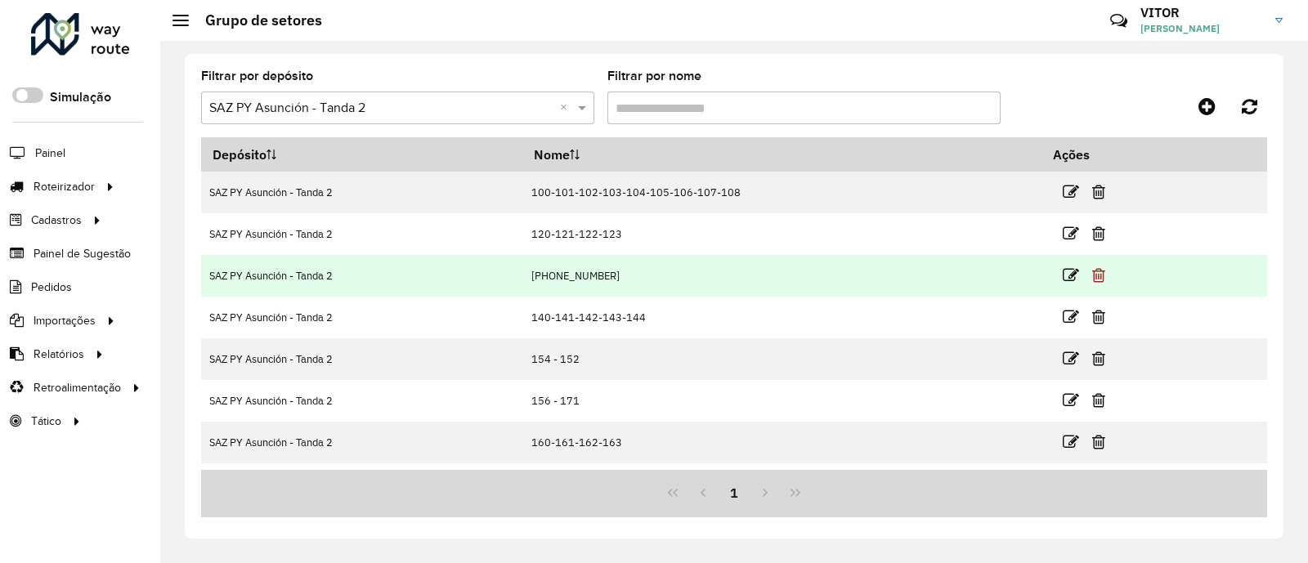
click at [1092, 276] on icon at bounding box center [1098, 275] width 13 height 16
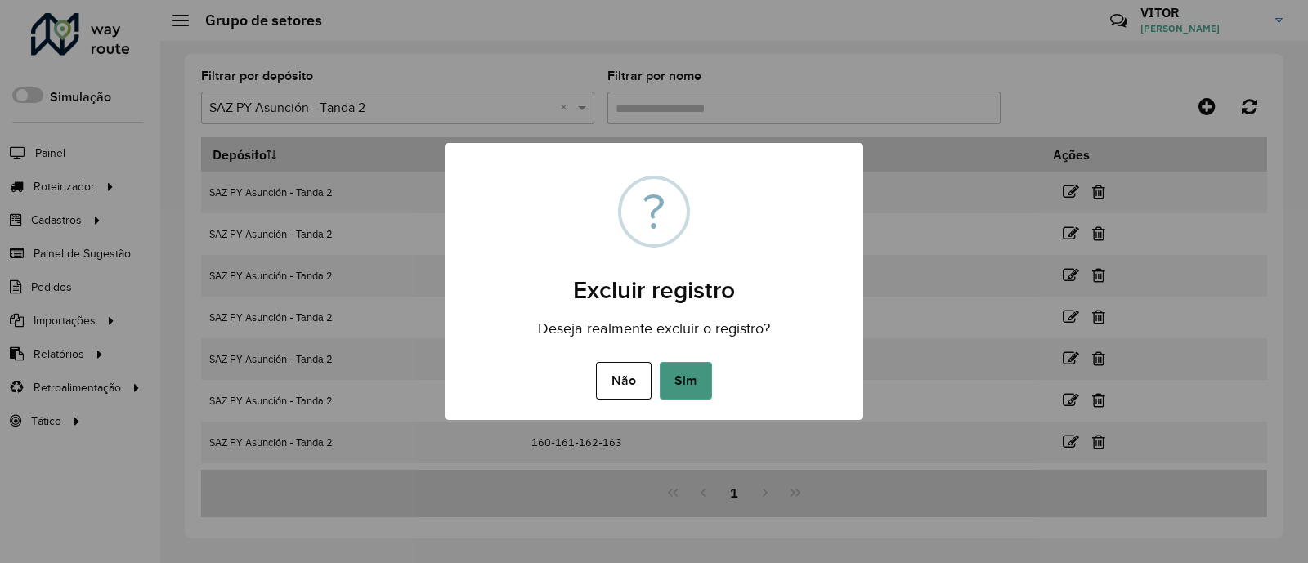
click at [689, 391] on button "Sim" at bounding box center [686, 381] width 52 height 38
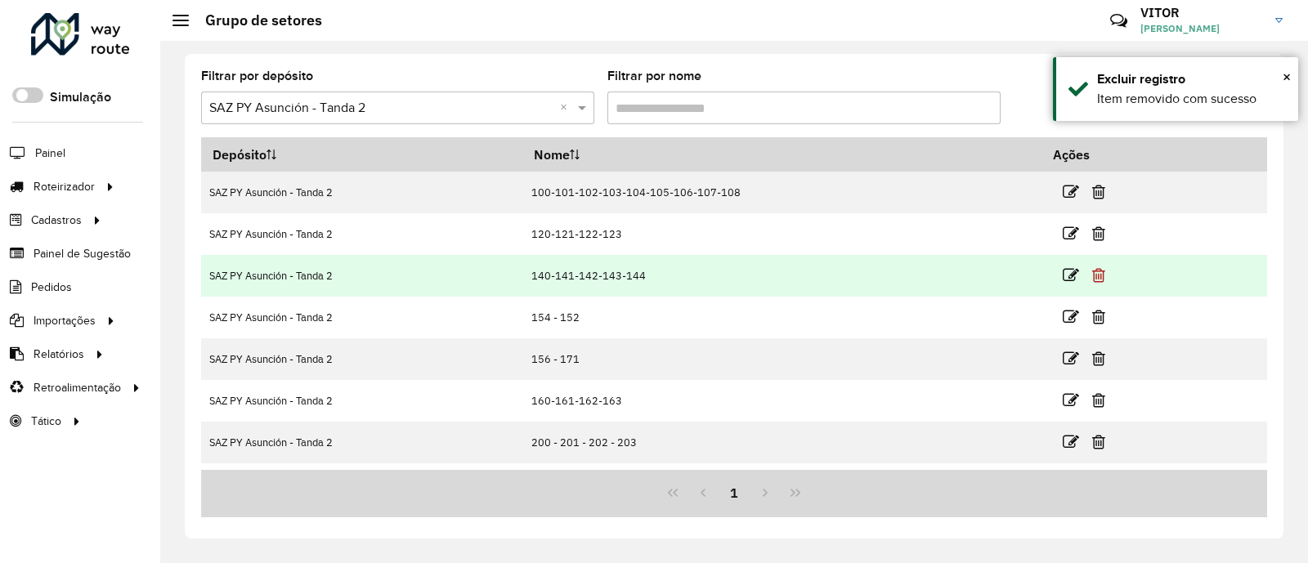
click at [1093, 274] on icon at bounding box center [1098, 275] width 13 height 16
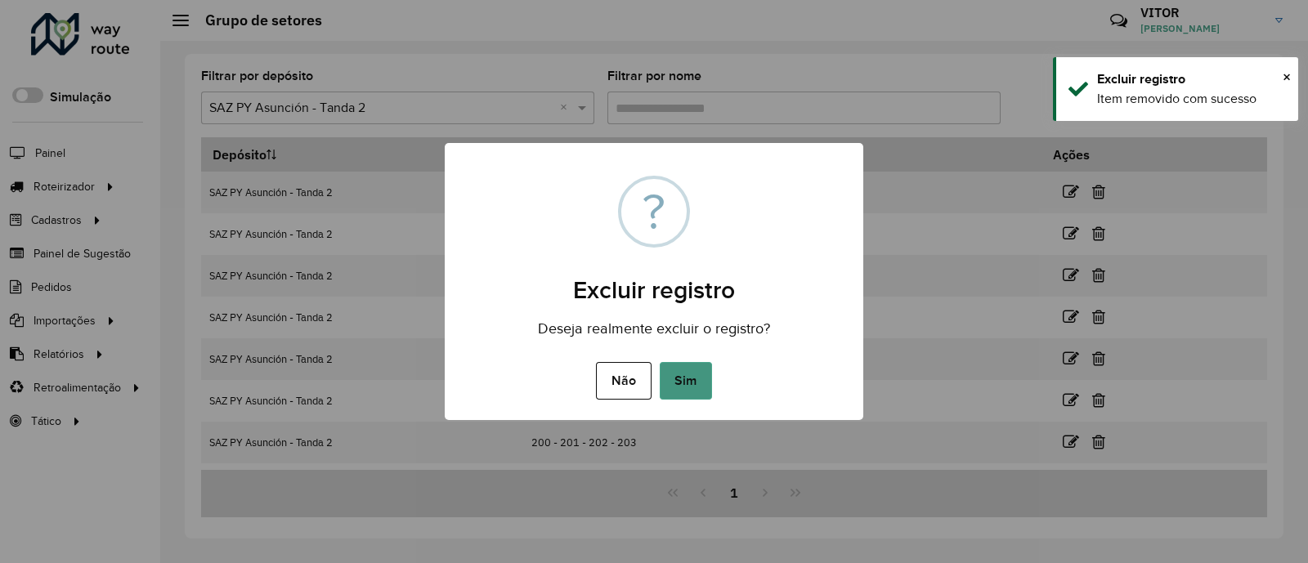
click at [678, 380] on button "Sim" at bounding box center [686, 381] width 52 height 38
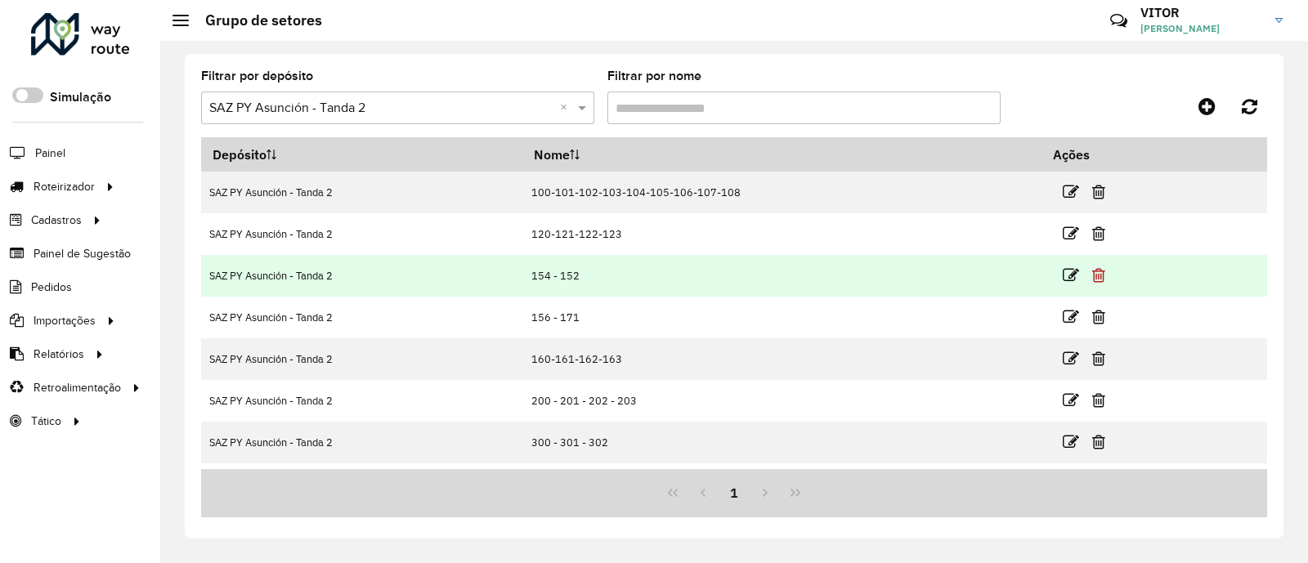
click at [1096, 281] on icon at bounding box center [1098, 275] width 13 height 16
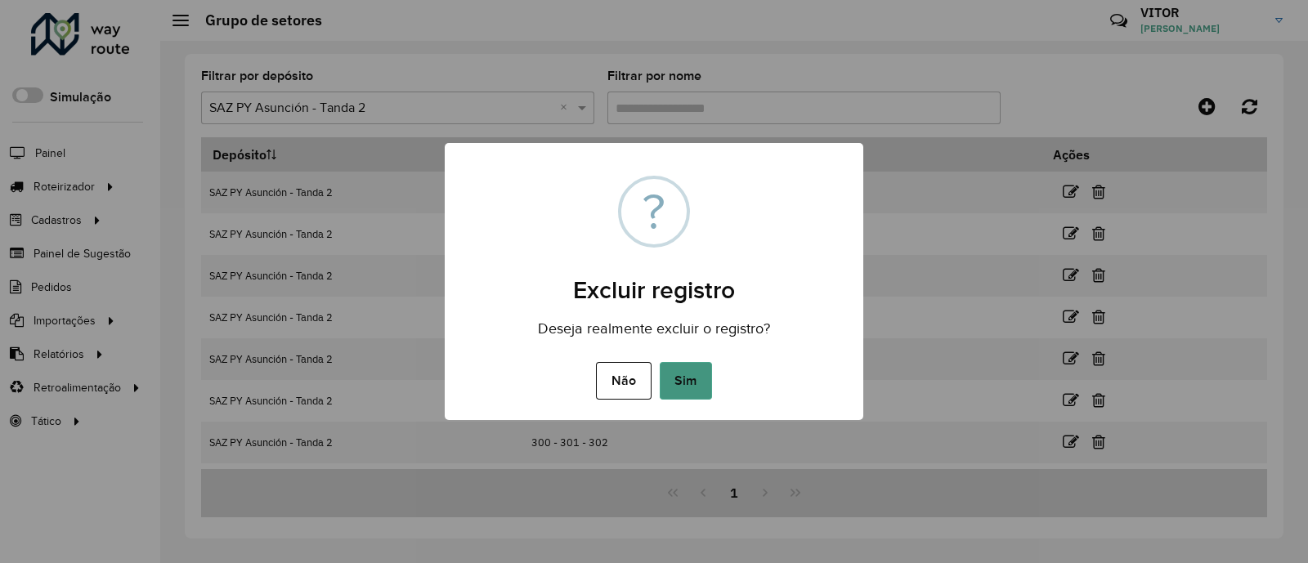
click at [675, 371] on button "Sim" at bounding box center [686, 381] width 52 height 38
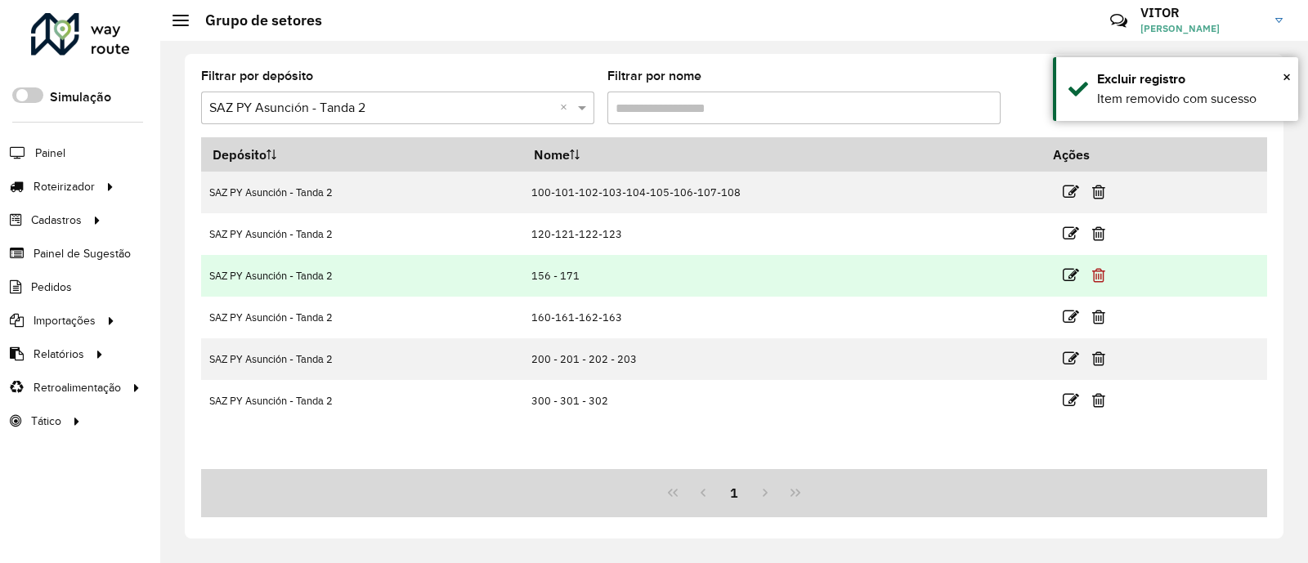
click at [1099, 278] on icon at bounding box center [1098, 275] width 13 height 16
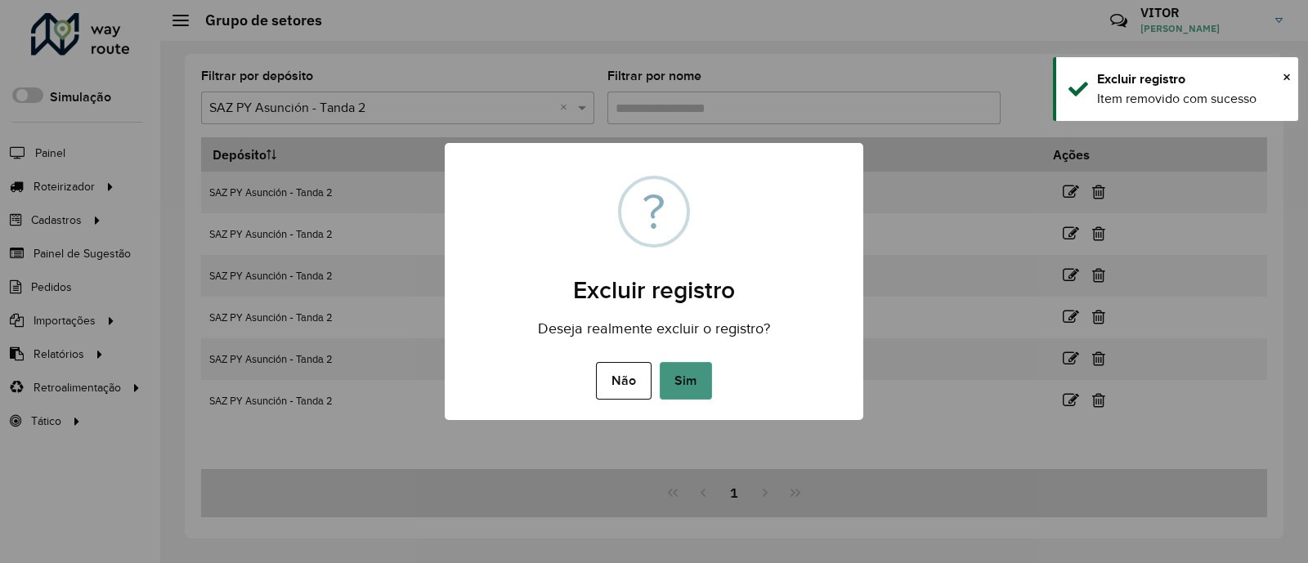
click at [689, 385] on button "Sim" at bounding box center [686, 381] width 52 height 38
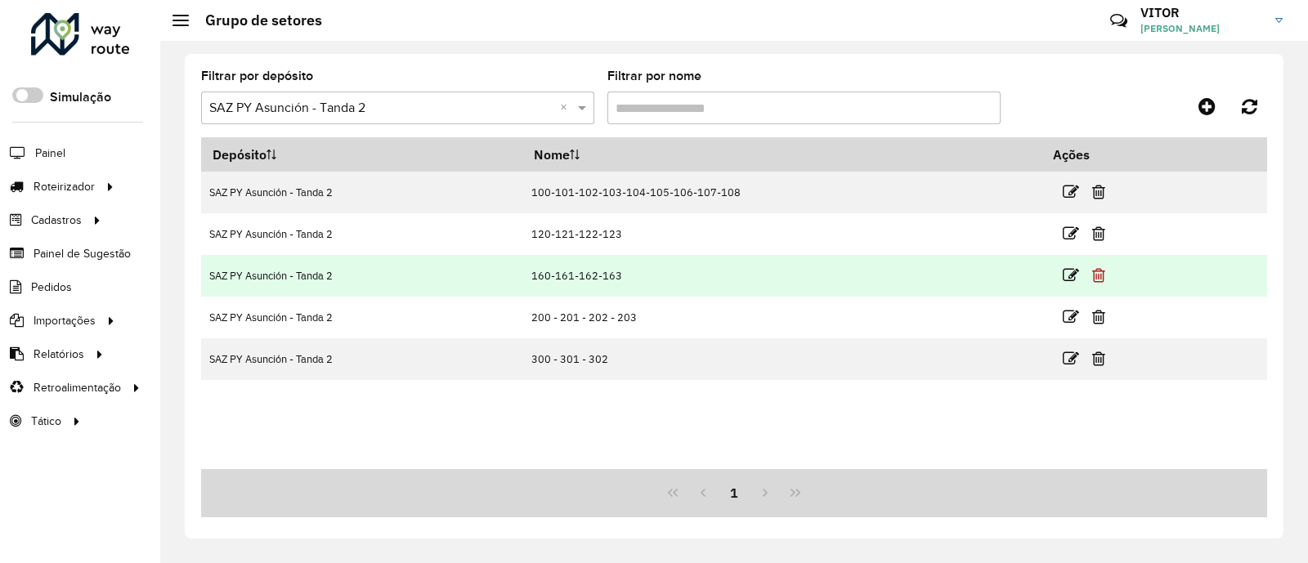
click at [1096, 276] on icon at bounding box center [1098, 275] width 13 height 16
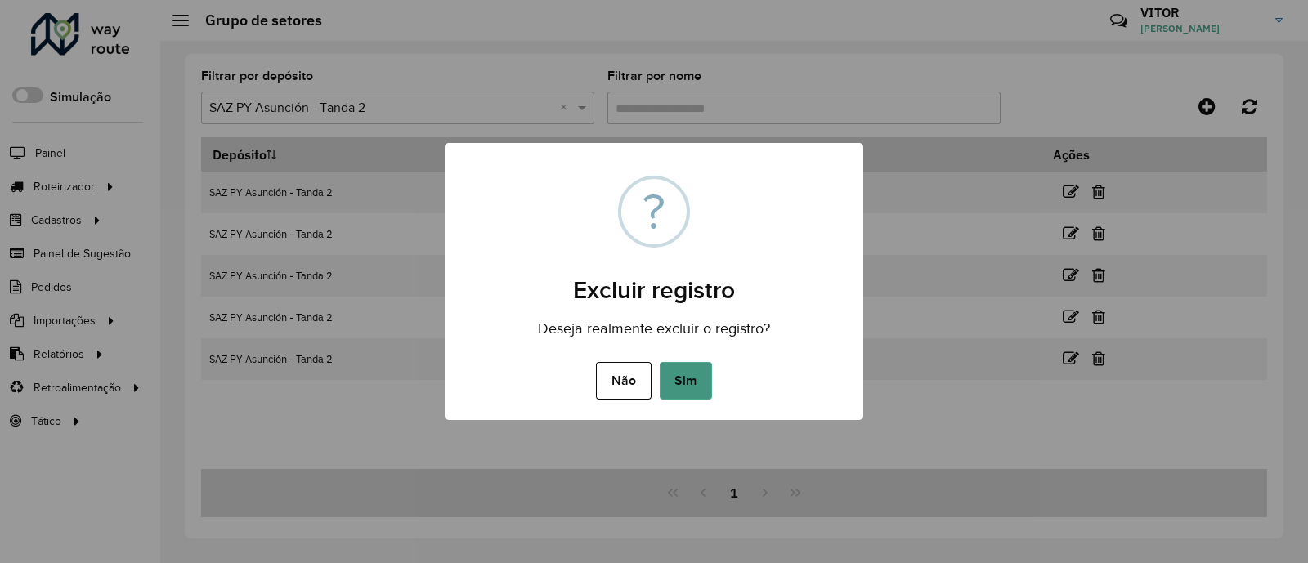
click at [708, 382] on button "Sim" at bounding box center [686, 381] width 52 height 38
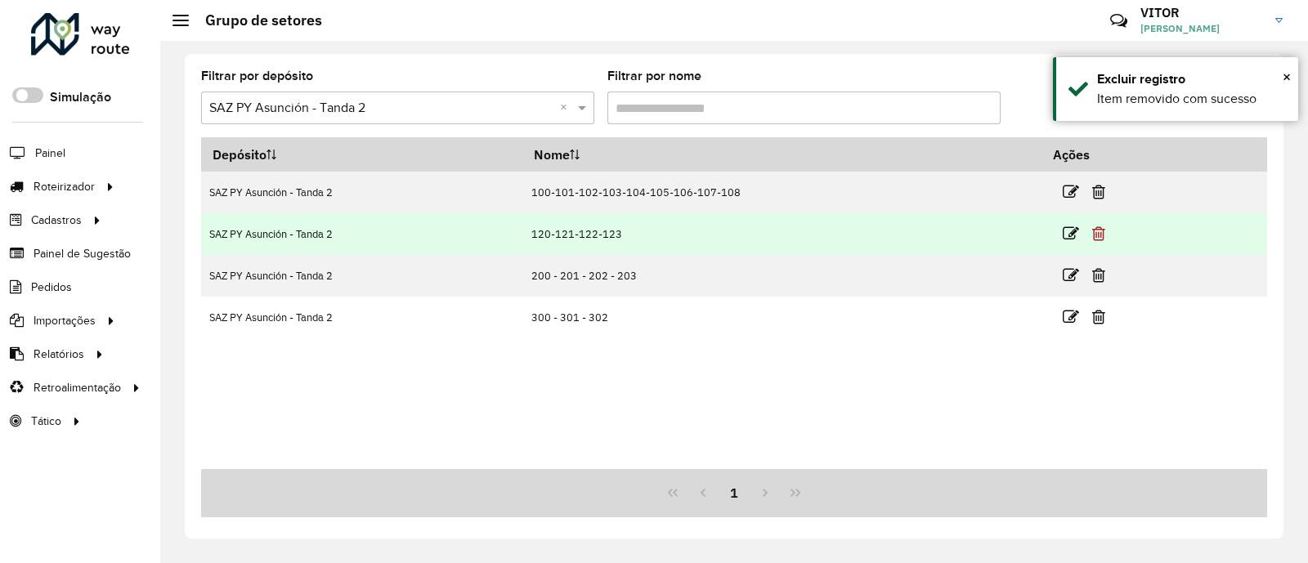
click at [1095, 229] on icon at bounding box center [1098, 234] width 13 height 16
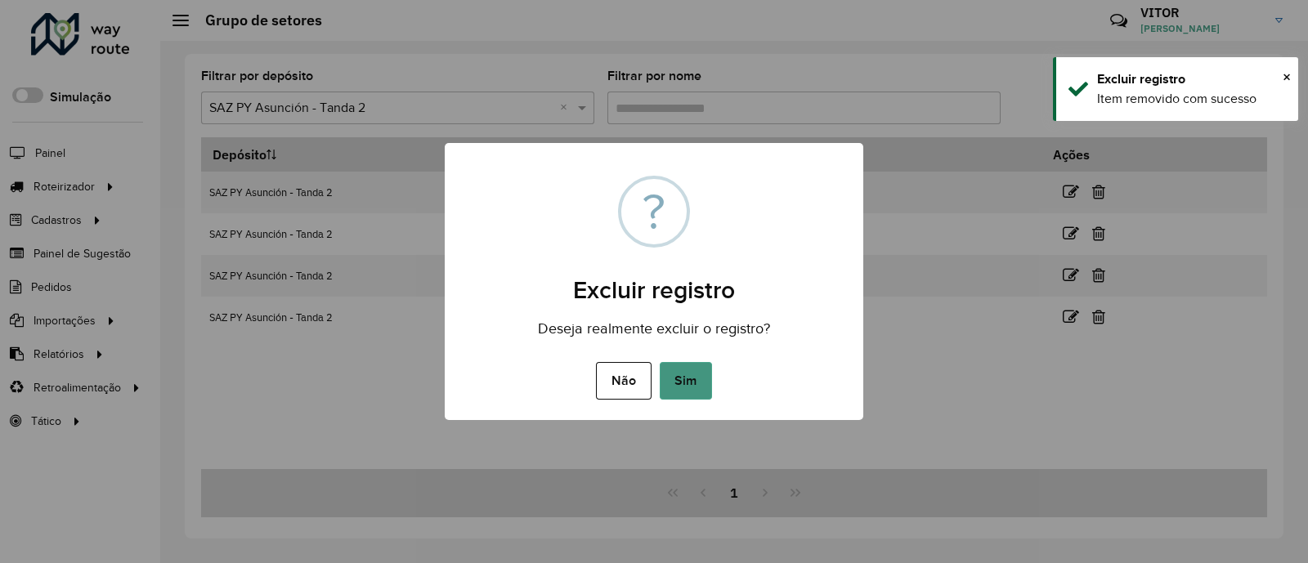
click at [682, 392] on button "Sim" at bounding box center [686, 381] width 52 height 38
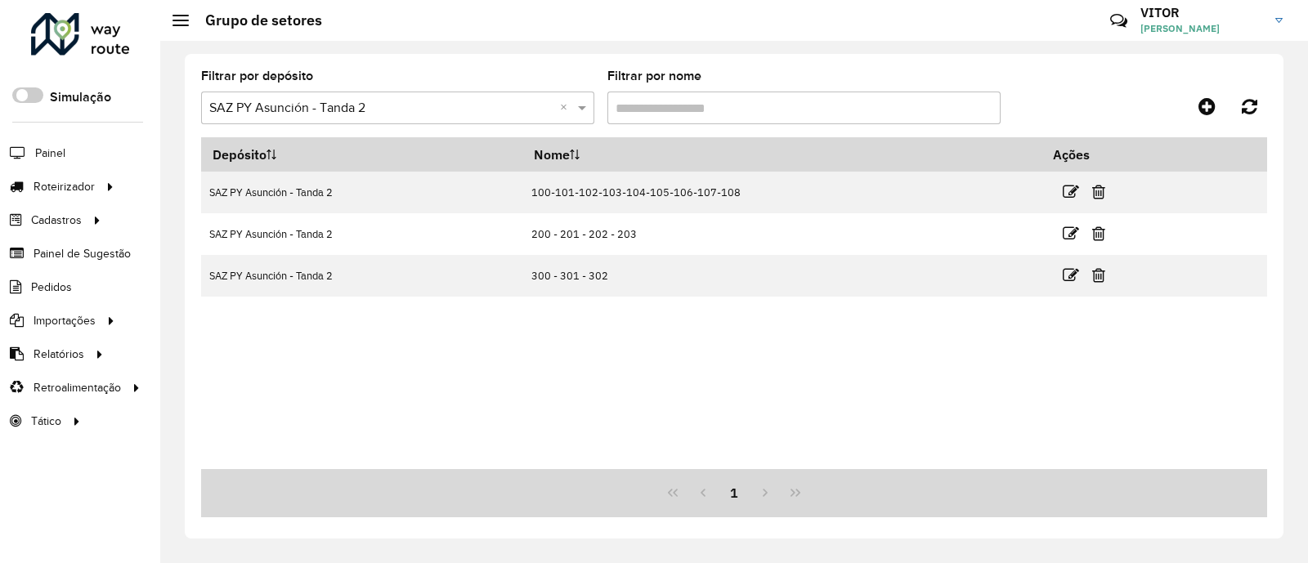
click at [651, 364] on div "Depósito Nome Ações SAZ PY Asunción - Tanda 2 100-101-102-103-104-105-106-107-1…" at bounding box center [734, 303] width 1066 height 332
click at [556, 382] on div "Depósito Nome Ações SAZ PY Asunción - Tanda 2 100-101-102-103-104-105-106-107-1…" at bounding box center [734, 303] width 1066 height 332
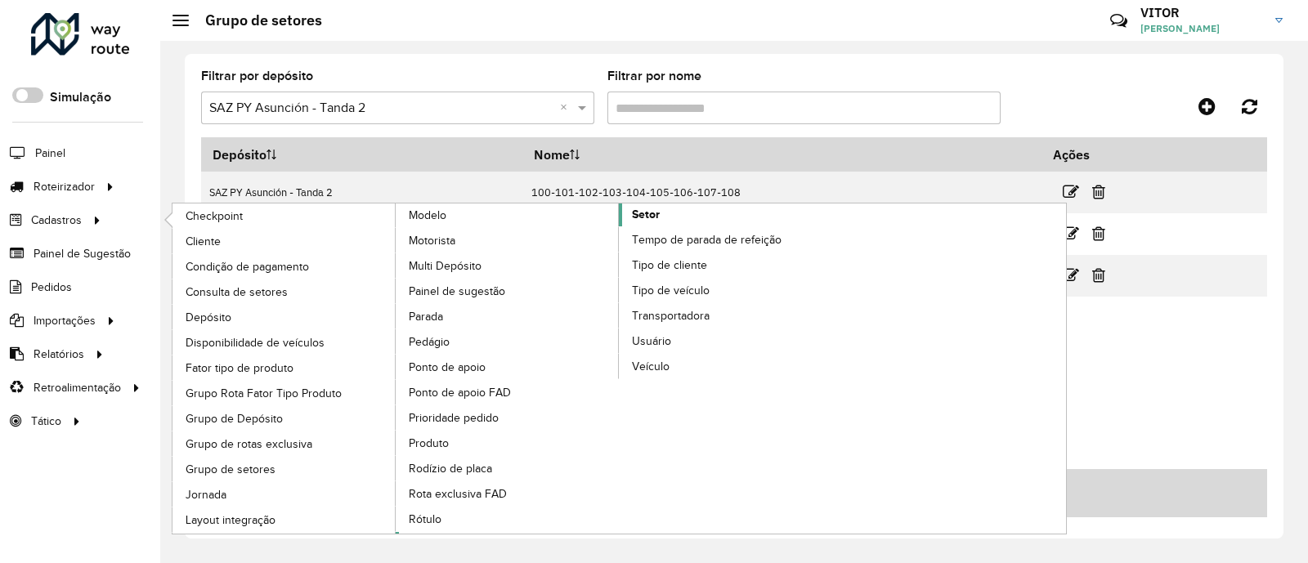
click at [660, 210] on link "Setor" at bounding box center [619, 368] width 447 height 330
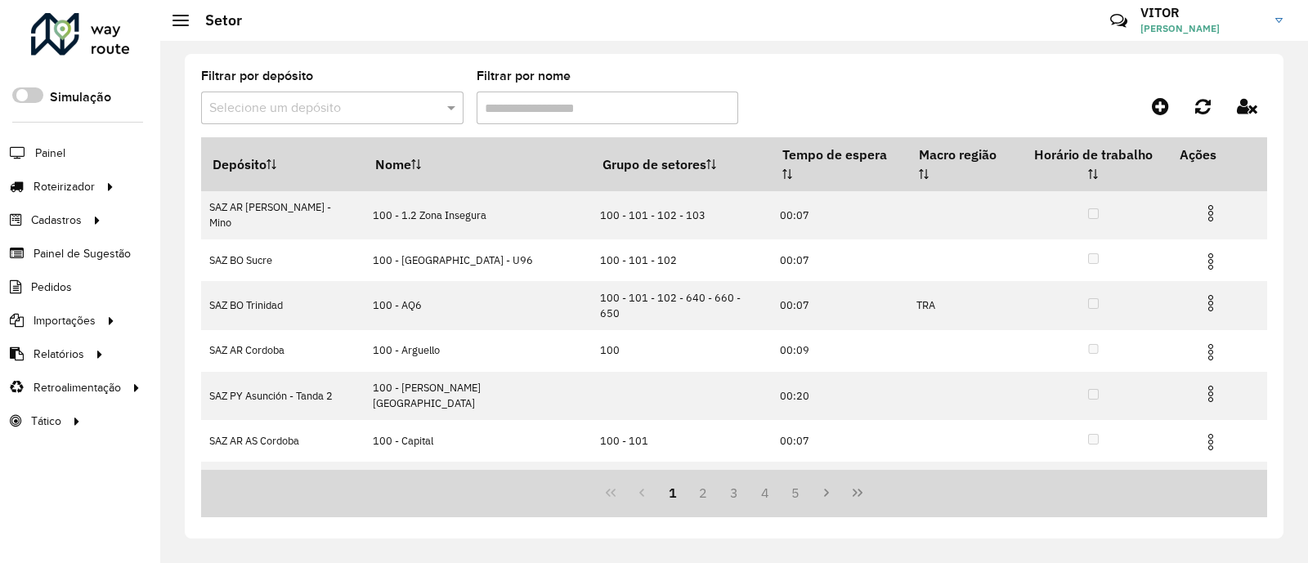
click at [1034, 106] on div at bounding box center [1133, 106] width 266 height 29
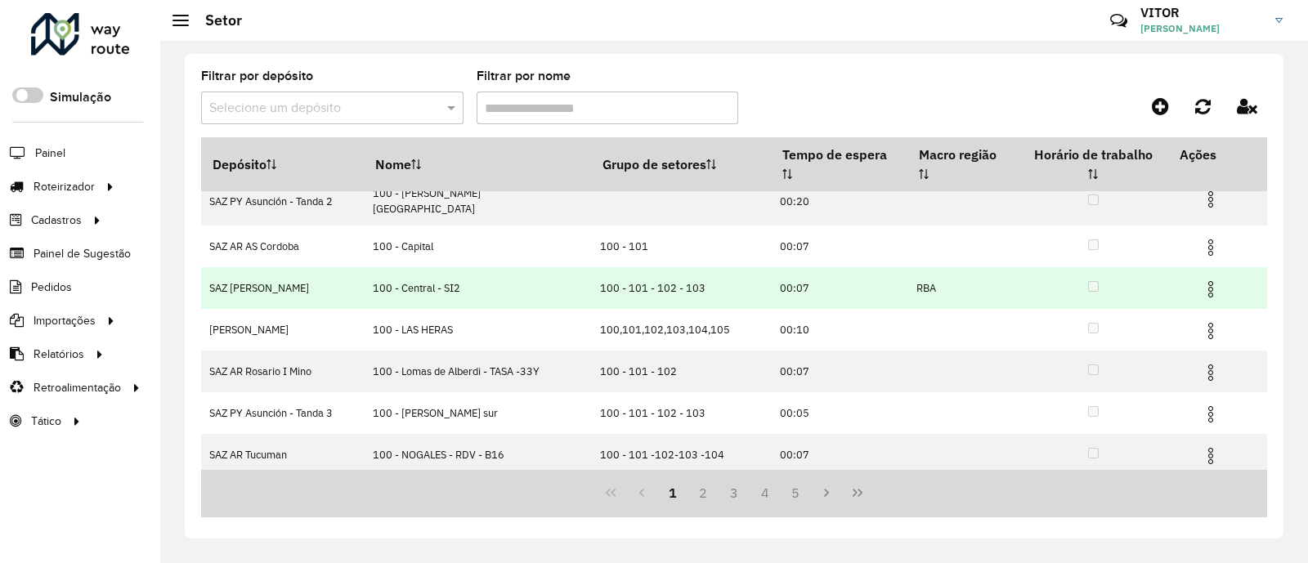
scroll to position [200, 0]
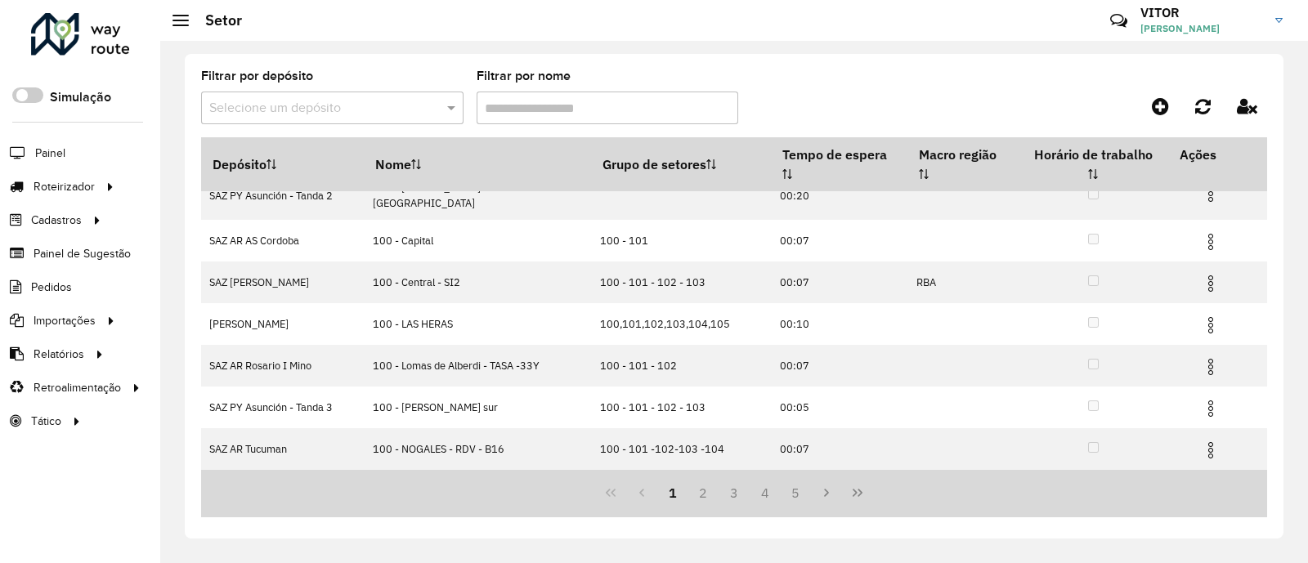
click at [440, 115] on div at bounding box center [332, 108] width 262 height 20
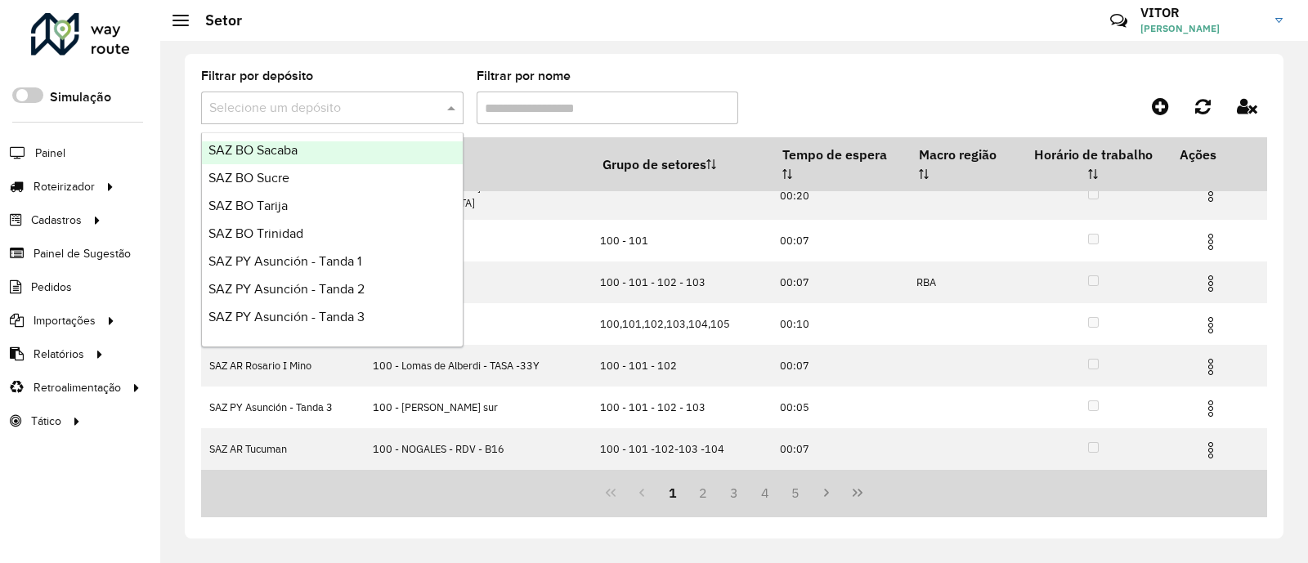
scroll to position [387, 0]
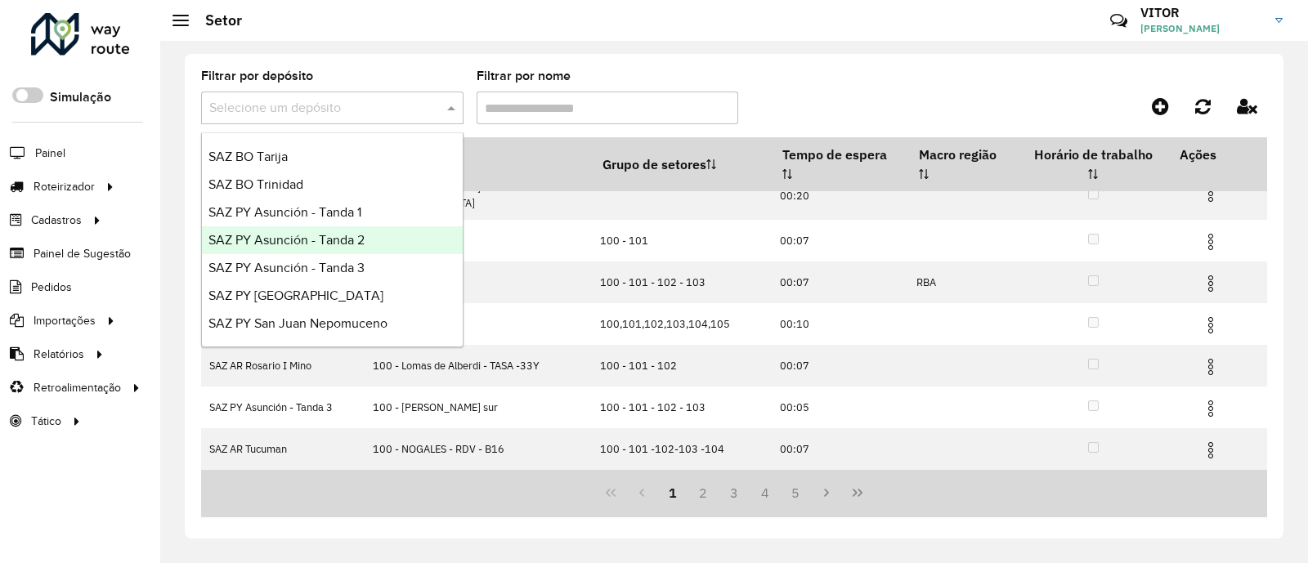
click at [378, 230] on div "SAZ PY Asunción - Tanda 2" at bounding box center [332, 240] width 261 height 28
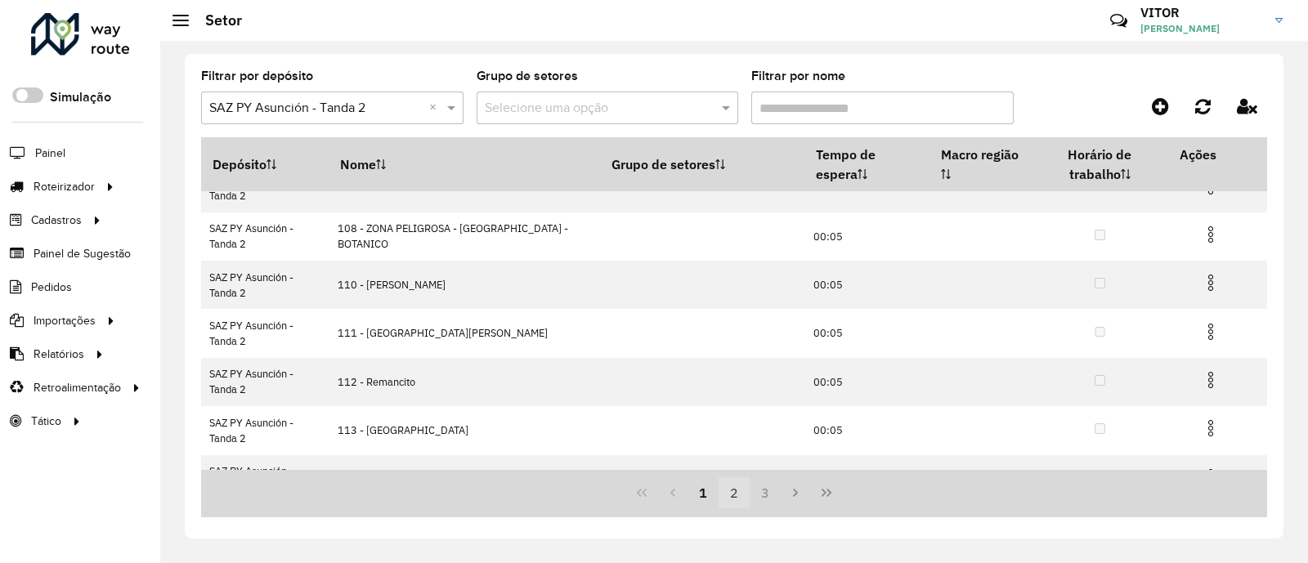
scroll to position [302, 0]
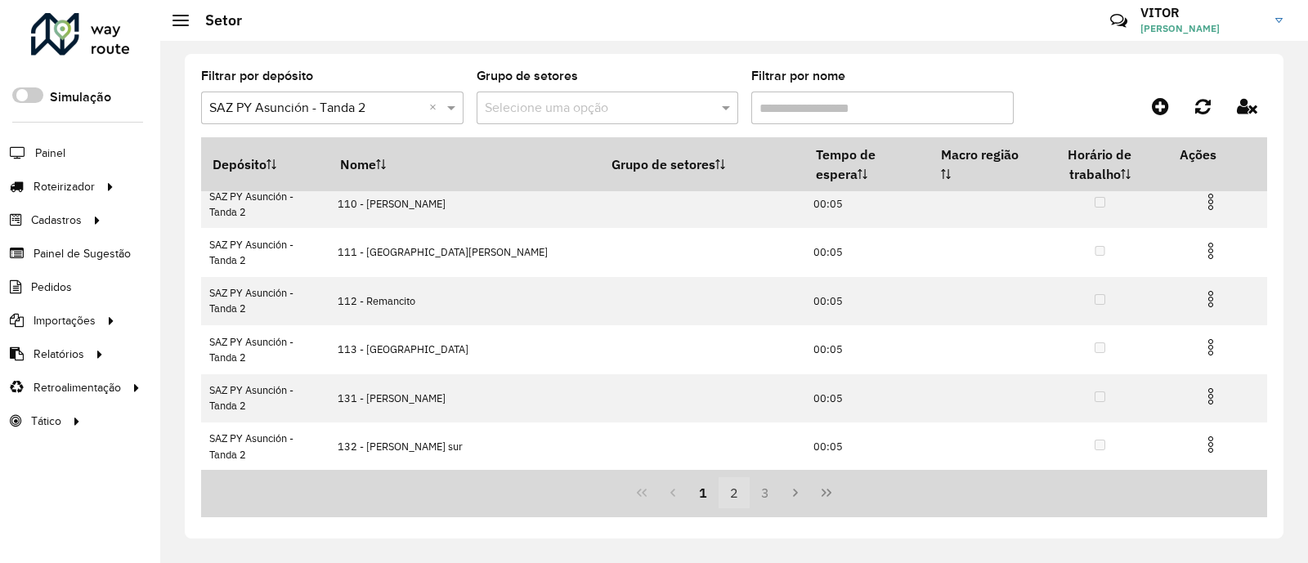
click at [727, 500] on button "2" at bounding box center [733, 492] width 31 height 31
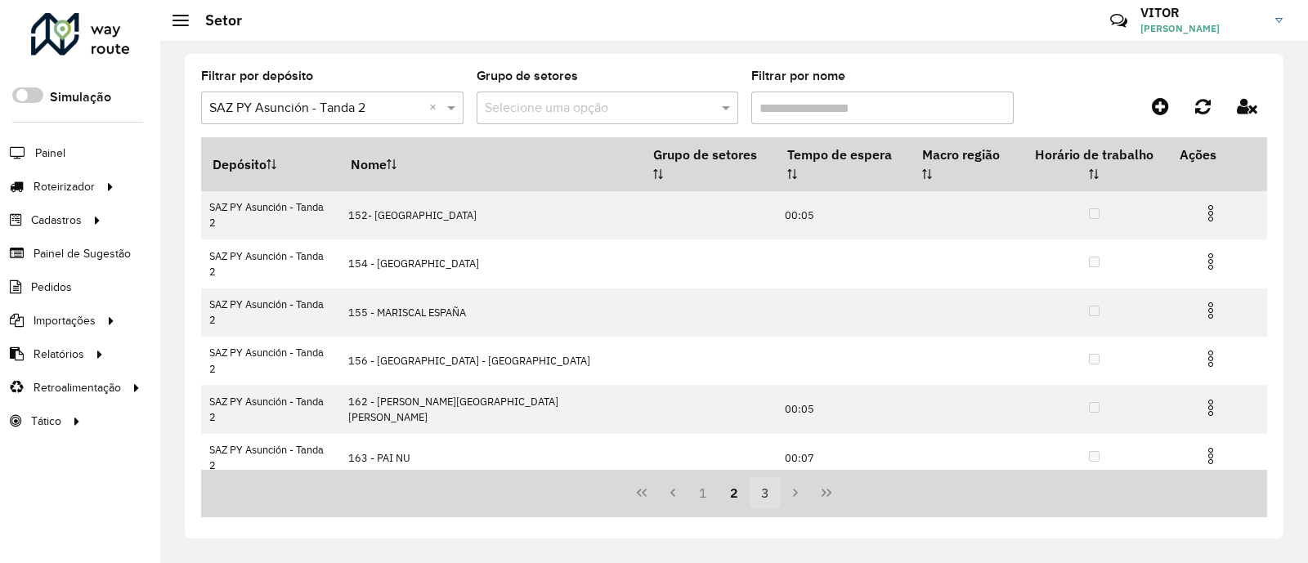
click at [758, 496] on button "3" at bounding box center [764, 492] width 31 height 31
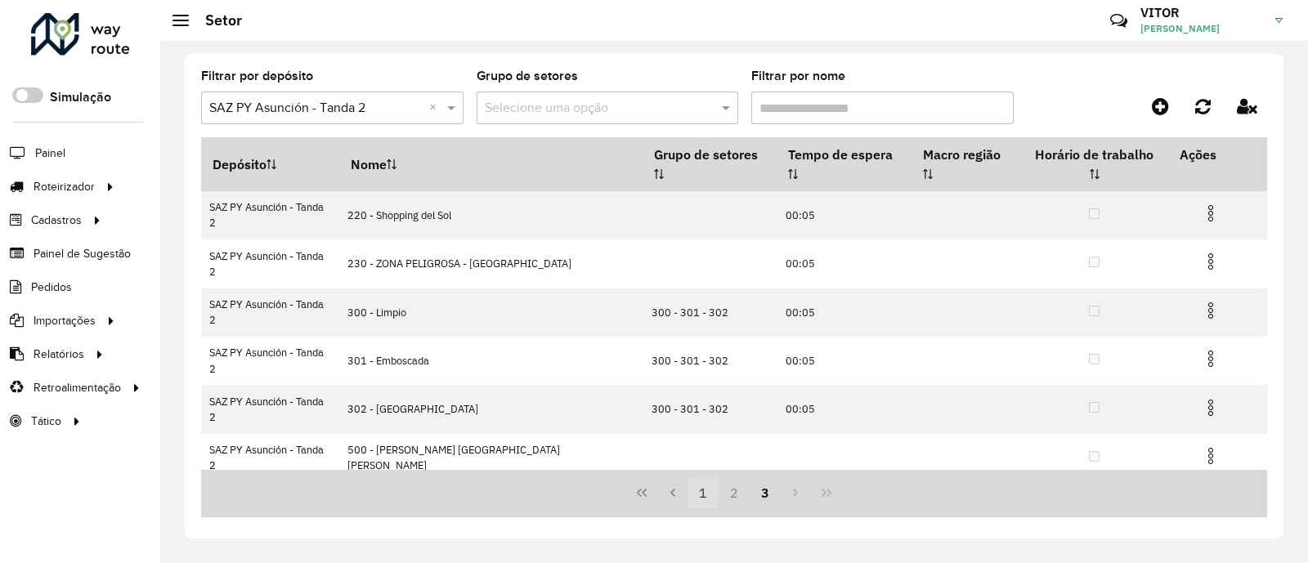
click at [699, 493] on button "1" at bounding box center [702, 492] width 31 height 31
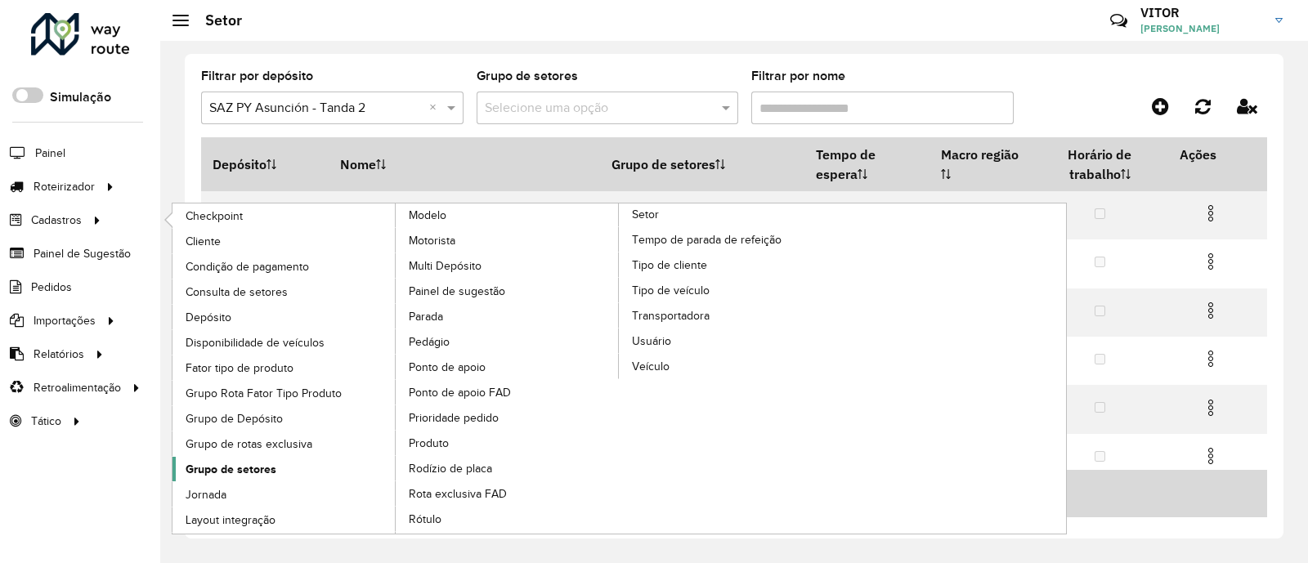
click at [236, 470] on span "Grupo de setores" at bounding box center [231, 469] width 91 height 17
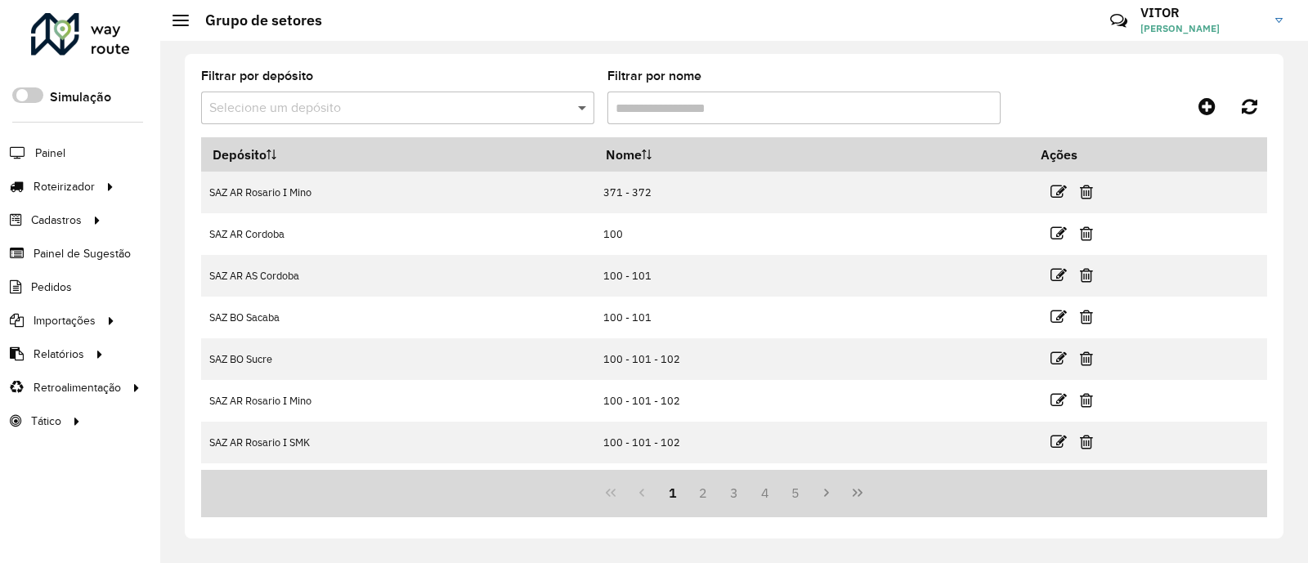
click at [584, 108] on span at bounding box center [584, 108] width 20 height 20
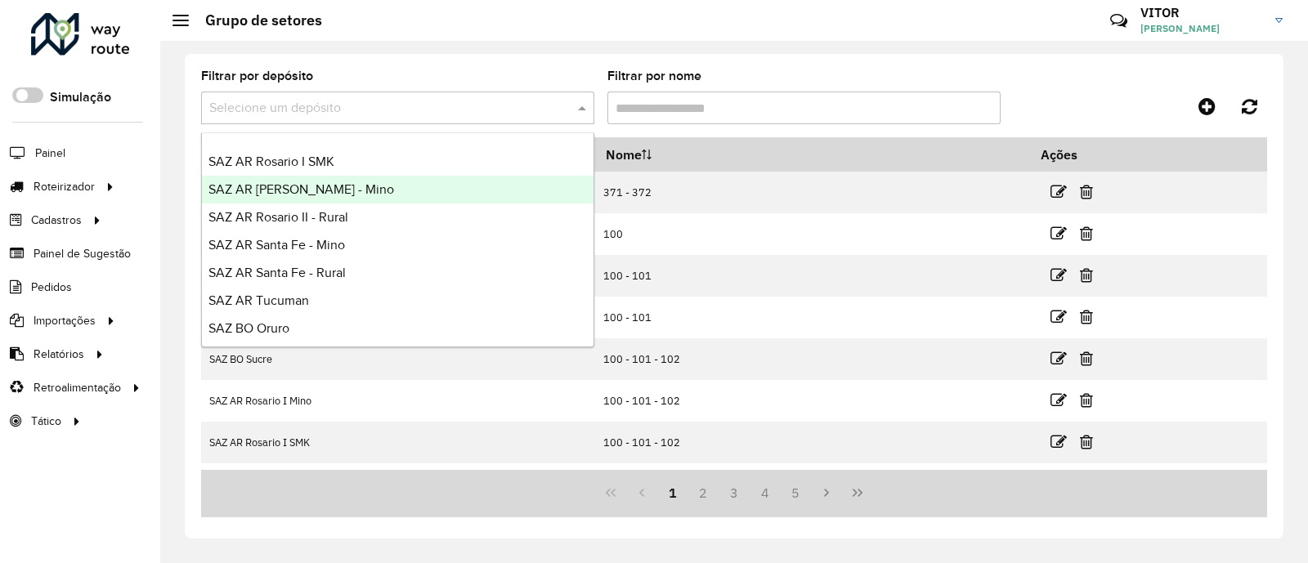
scroll to position [387, 0]
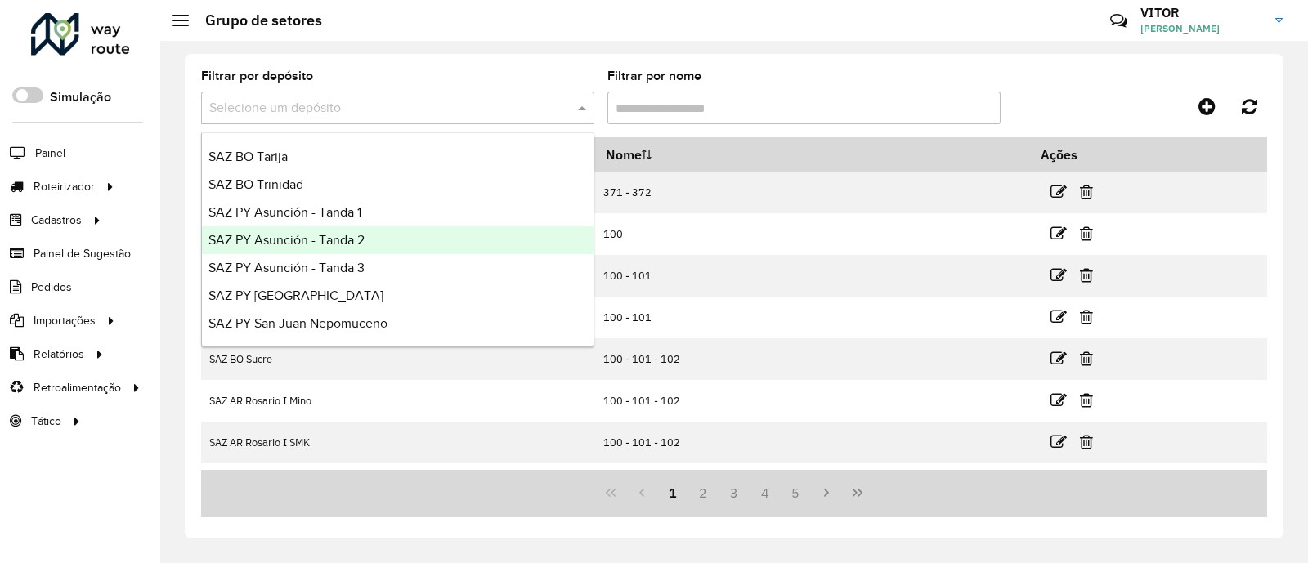
click at [400, 242] on div "SAZ PY Asunción - Tanda 2" at bounding box center [397, 240] width 391 height 28
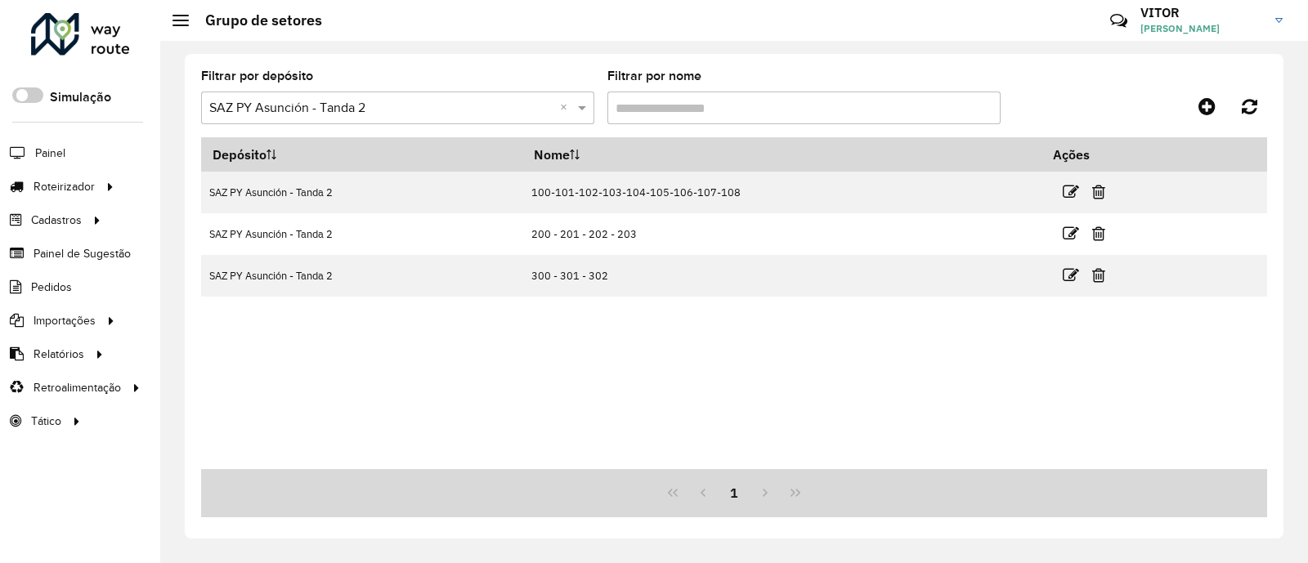
click at [776, 335] on div "Depósito Nome Ações SAZ PY Asunción - Tanda 2 100-101-102-103-104-105-106-107-1…" at bounding box center [734, 303] width 1066 height 332
click at [1196, 101] on link at bounding box center [1206, 106] width 37 height 29
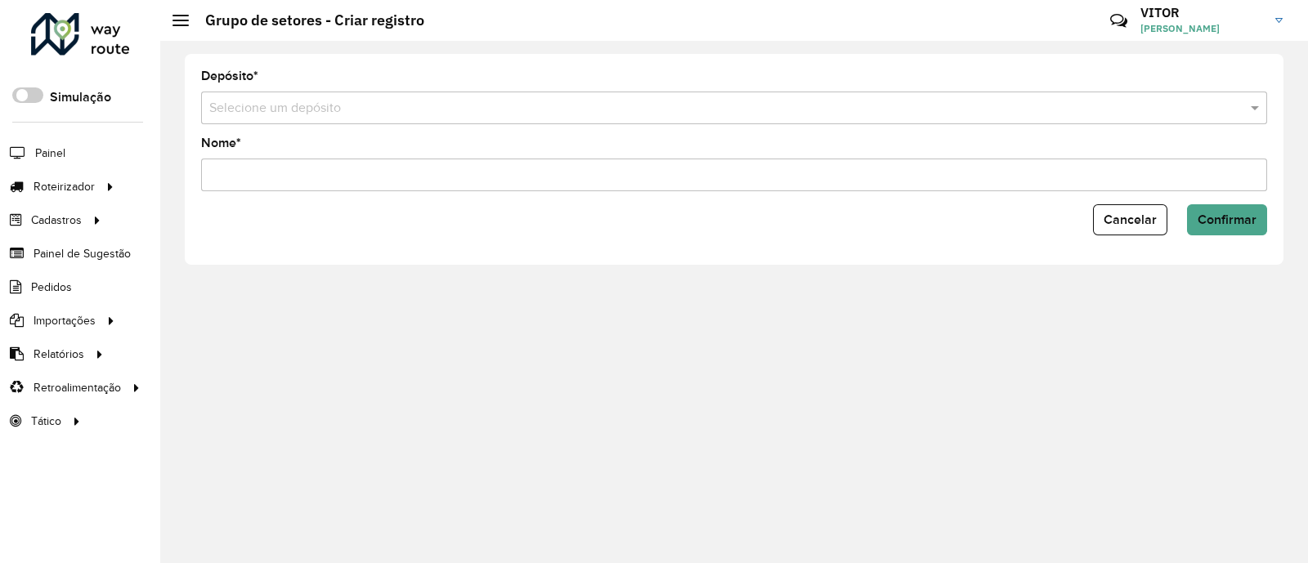
click at [364, 111] on input "text" at bounding box center [717, 109] width 1017 height 20
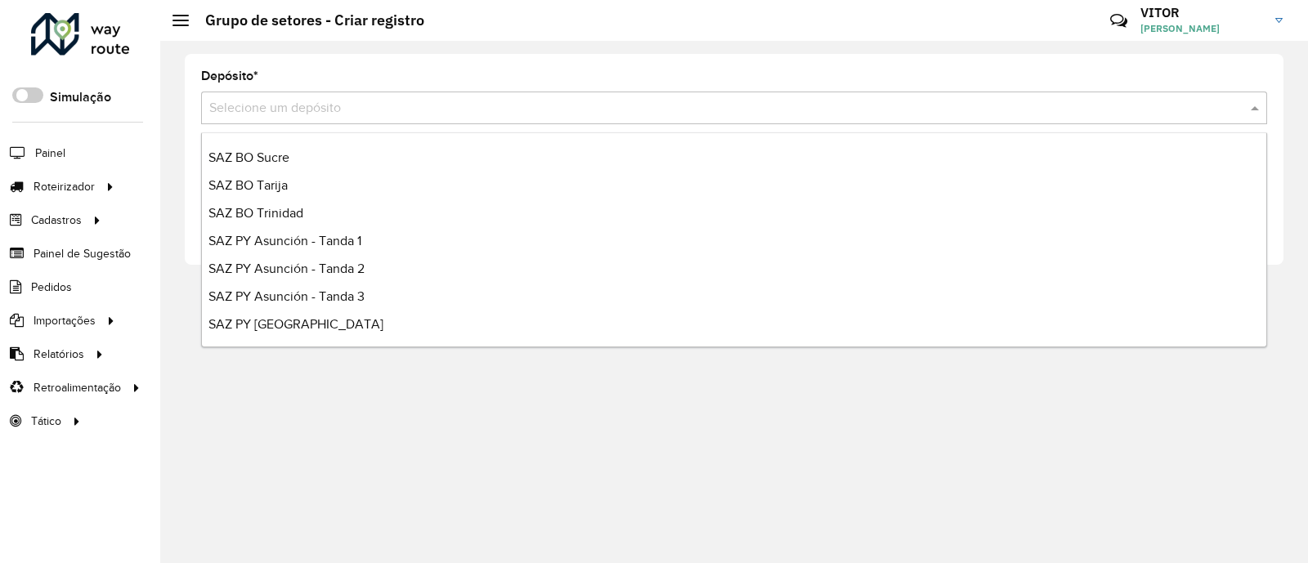
scroll to position [387, 0]
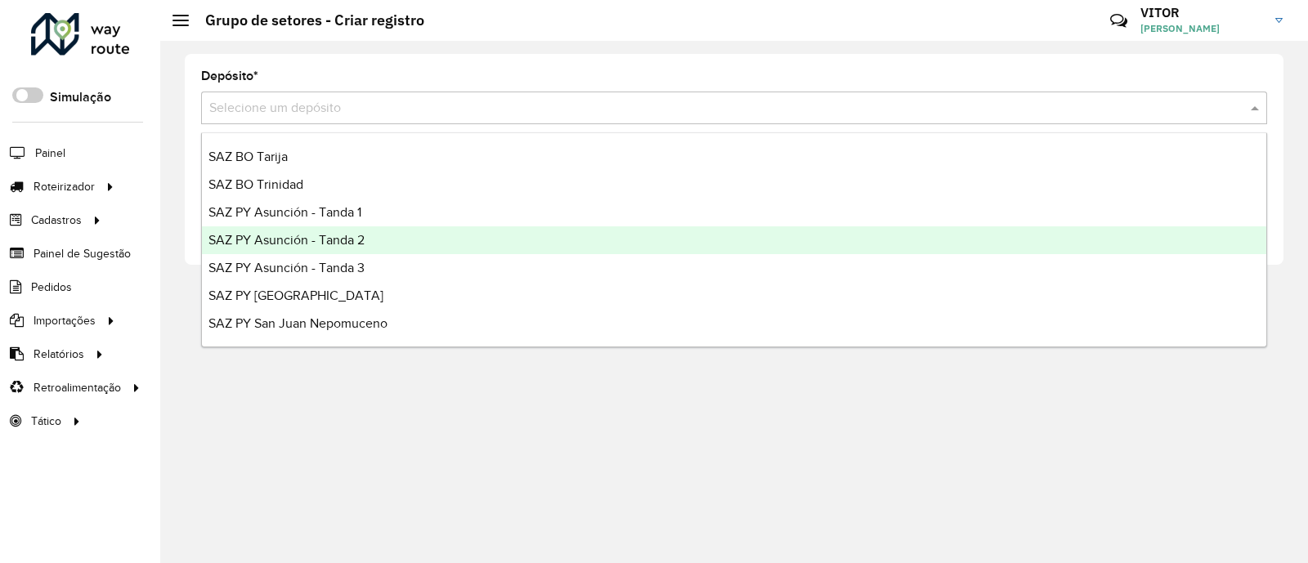
click at [411, 243] on div "SAZ PY Asunción - Tanda 2" at bounding box center [734, 240] width 1064 height 28
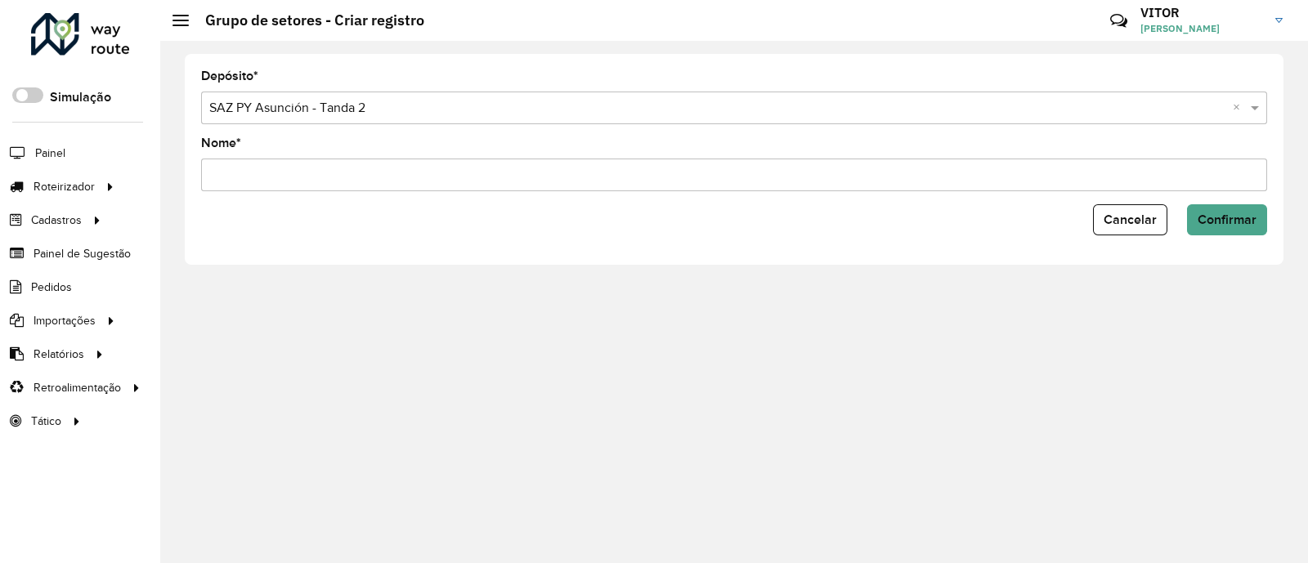
click at [324, 182] on input "Nome *" at bounding box center [734, 175] width 1066 height 33
type input "**********"
click at [1246, 214] on span "Confirmar" at bounding box center [1226, 219] width 59 height 14
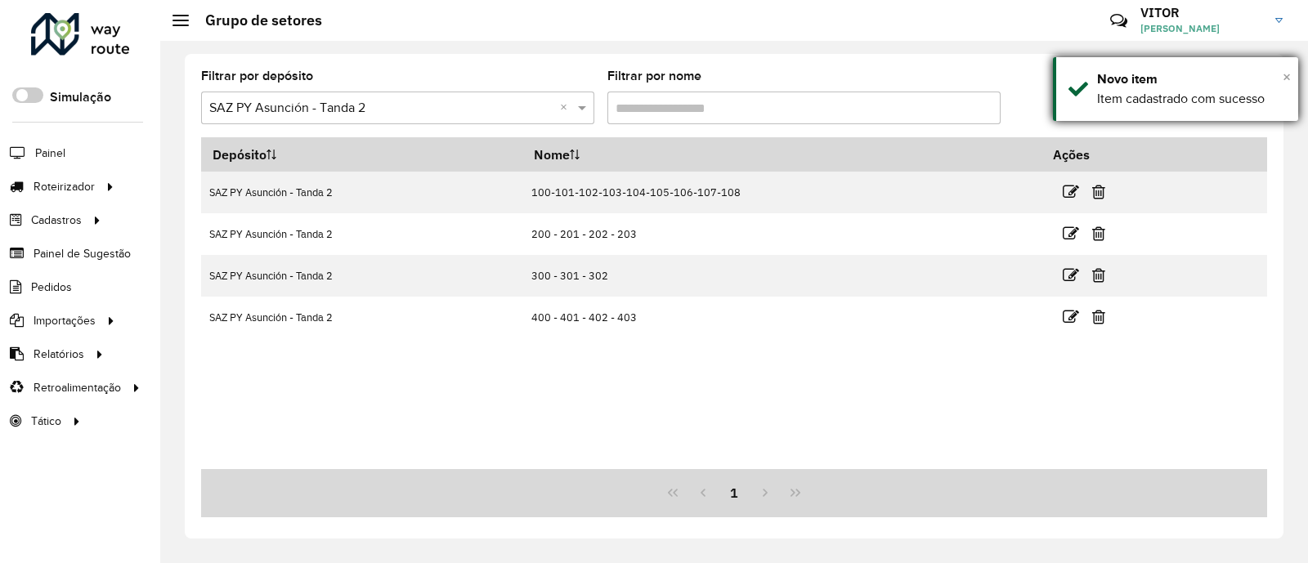
click at [1287, 79] on span "×" at bounding box center [1286, 77] width 8 height 18
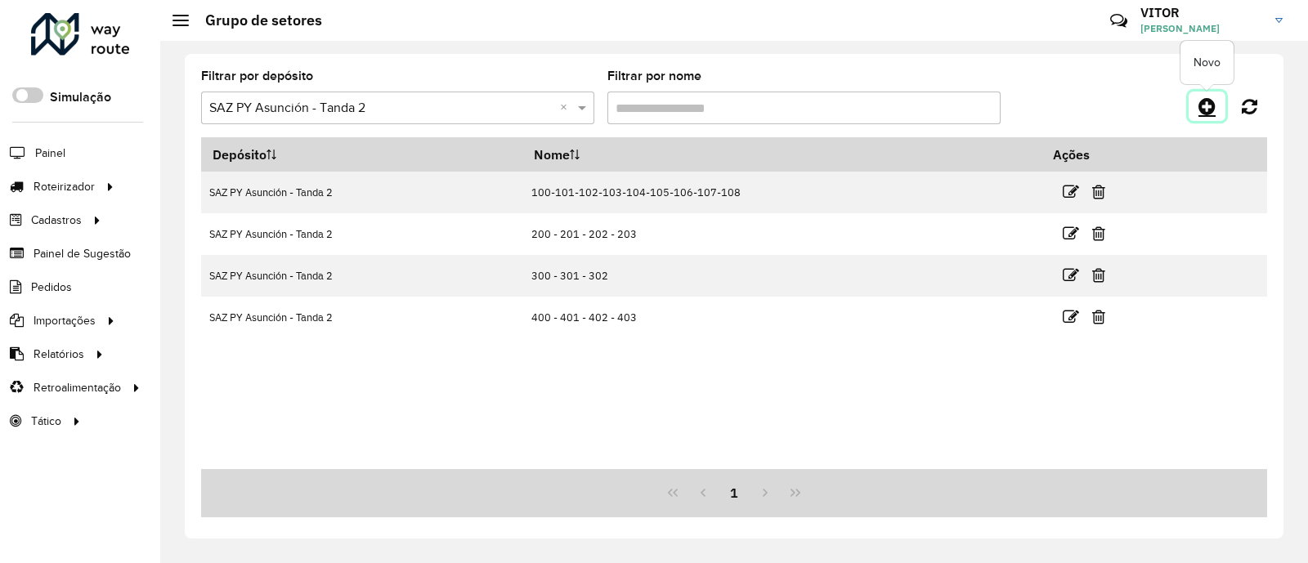
click at [1199, 109] on icon at bounding box center [1206, 106] width 17 height 20
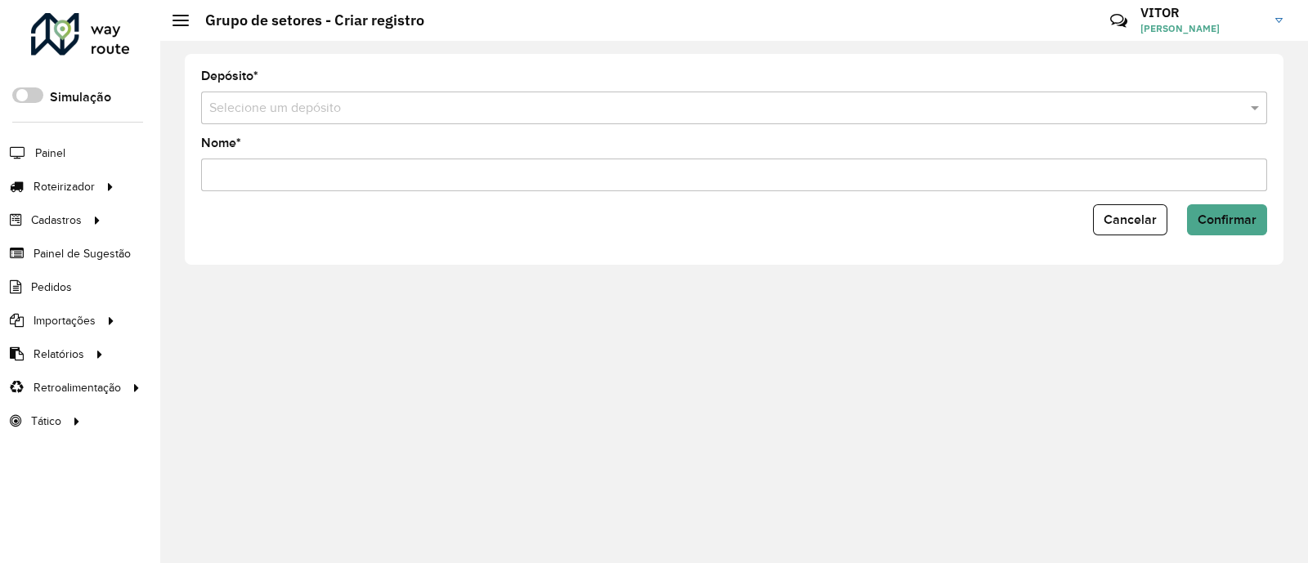
click at [335, 106] on input "text" at bounding box center [717, 109] width 1017 height 20
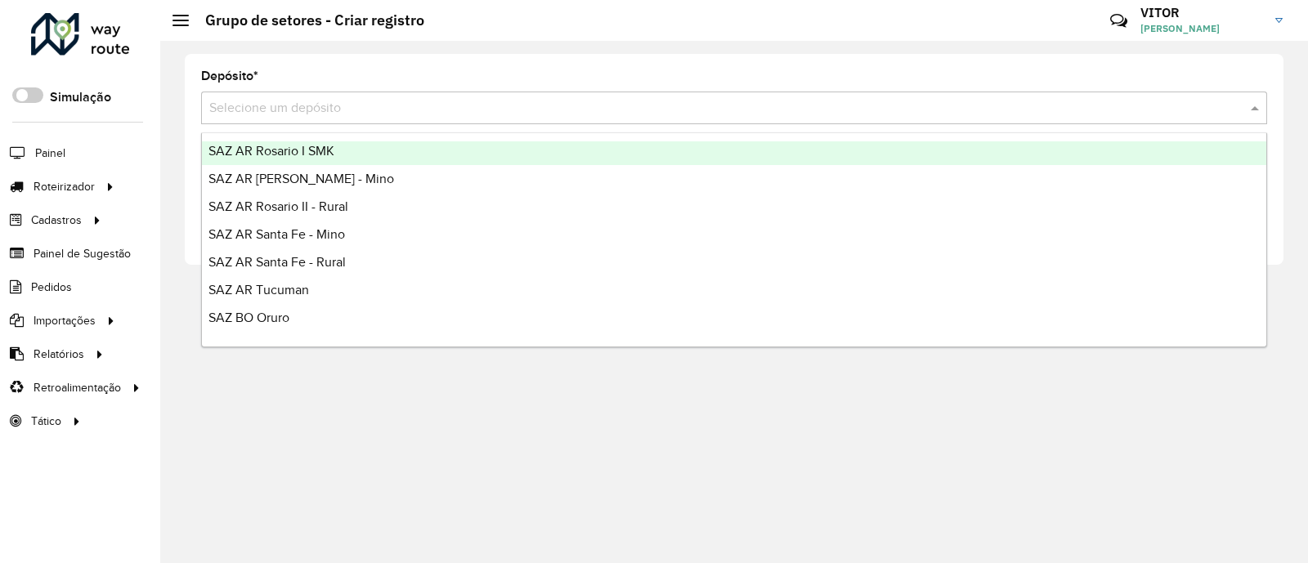
scroll to position [387, 0]
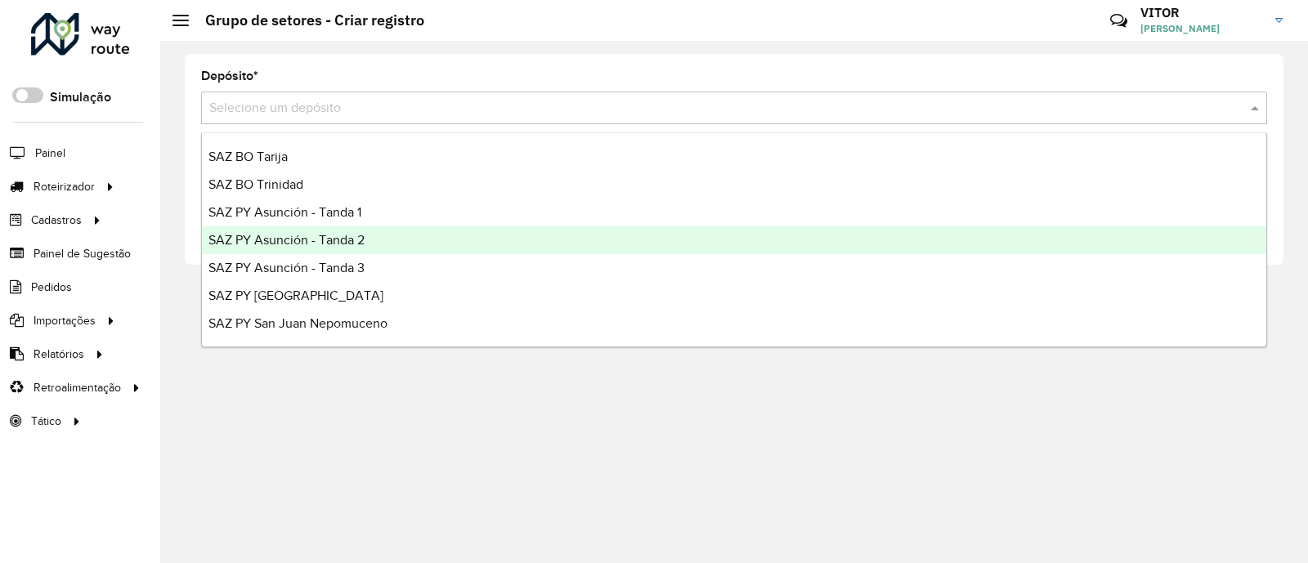
click at [392, 244] on div "SAZ PY Asunción - Tanda 2" at bounding box center [734, 240] width 1064 height 28
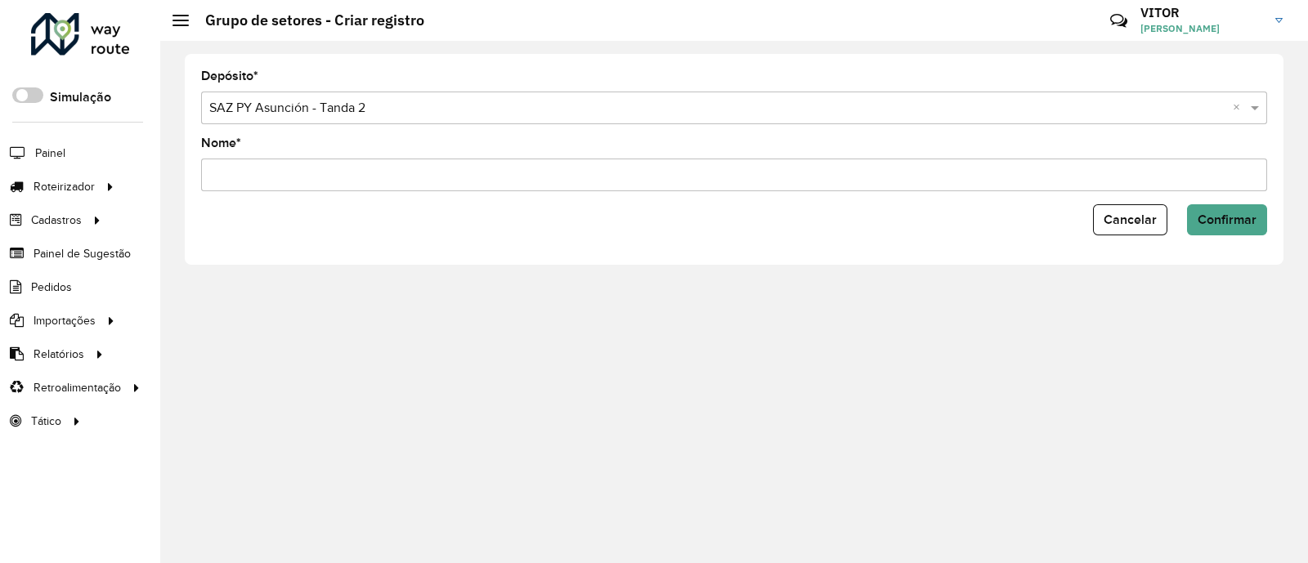
click at [279, 174] on input "Nome *" at bounding box center [734, 175] width 1066 height 33
type input "**********"
click at [1236, 214] on span "Confirmar" at bounding box center [1226, 219] width 59 height 14
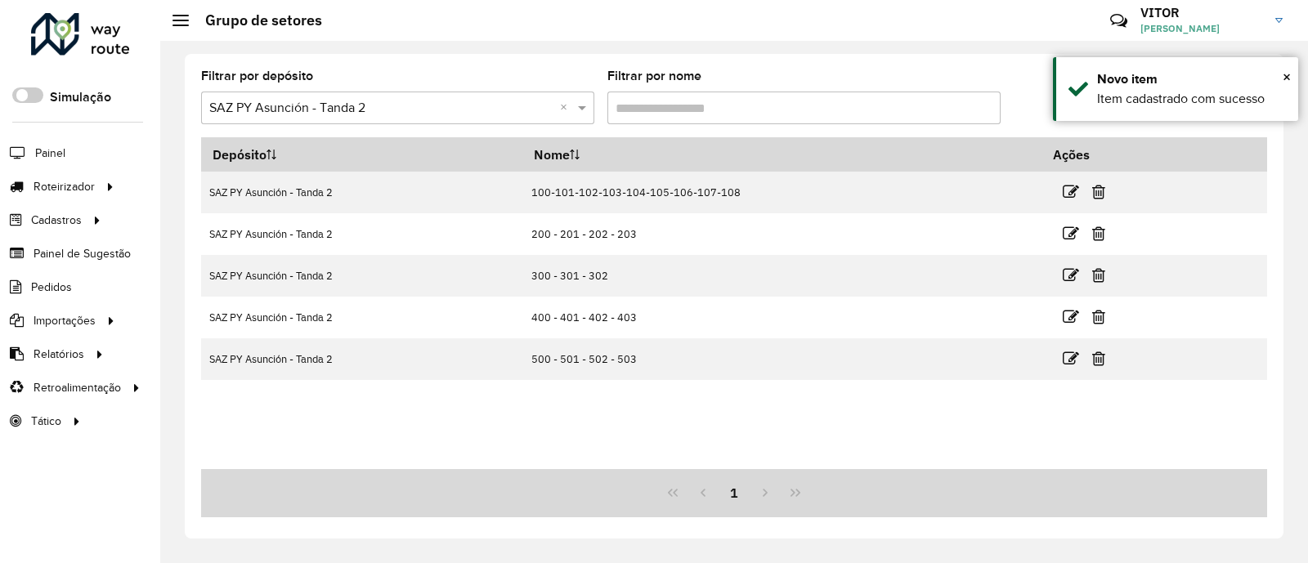
click at [1031, 100] on div at bounding box center [1133, 106] width 266 height 29
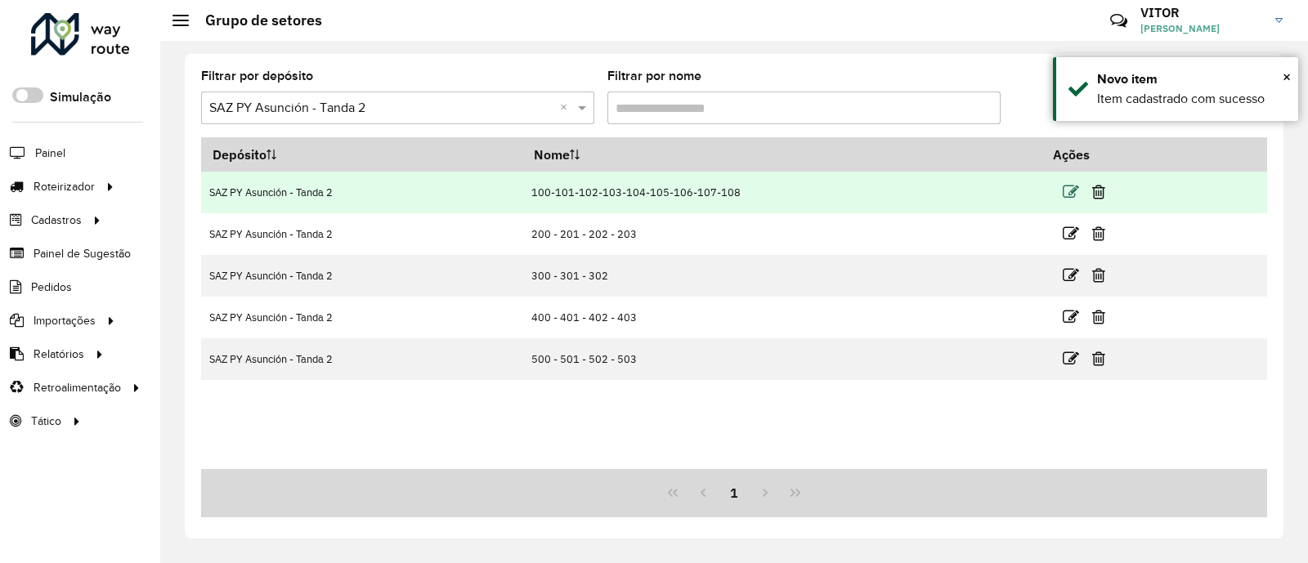
click at [1069, 196] on icon at bounding box center [1070, 192] width 16 height 16
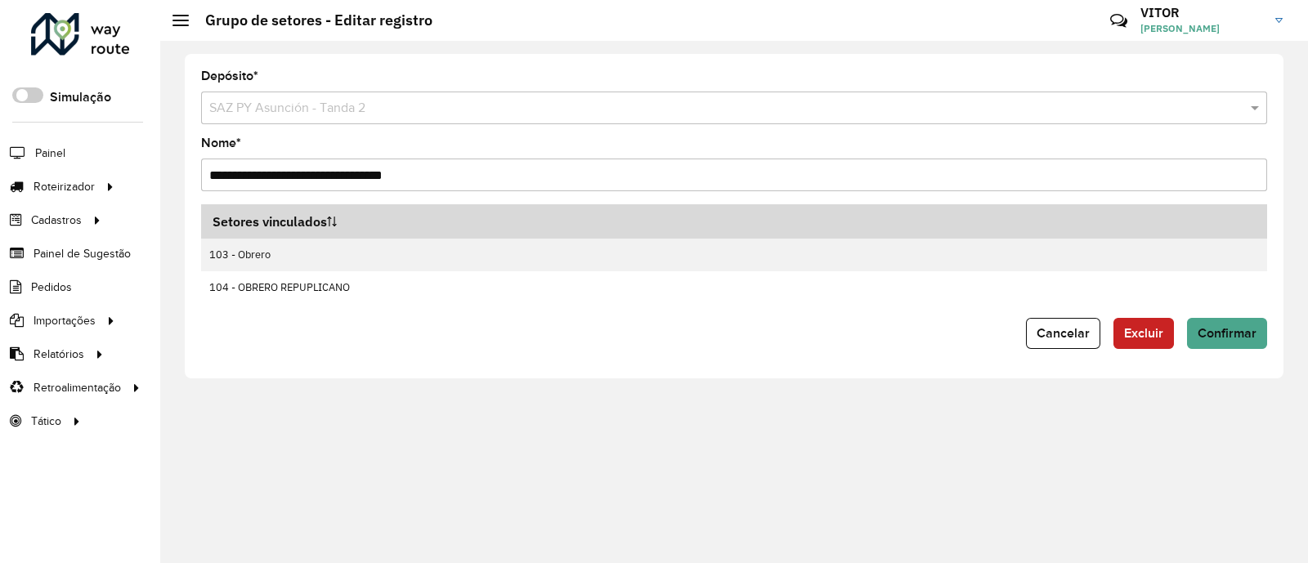
click at [440, 177] on input "**********" at bounding box center [734, 175] width 1066 height 33
type input "**********"
click at [1212, 337] on span "Confirmar" at bounding box center [1226, 333] width 59 height 14
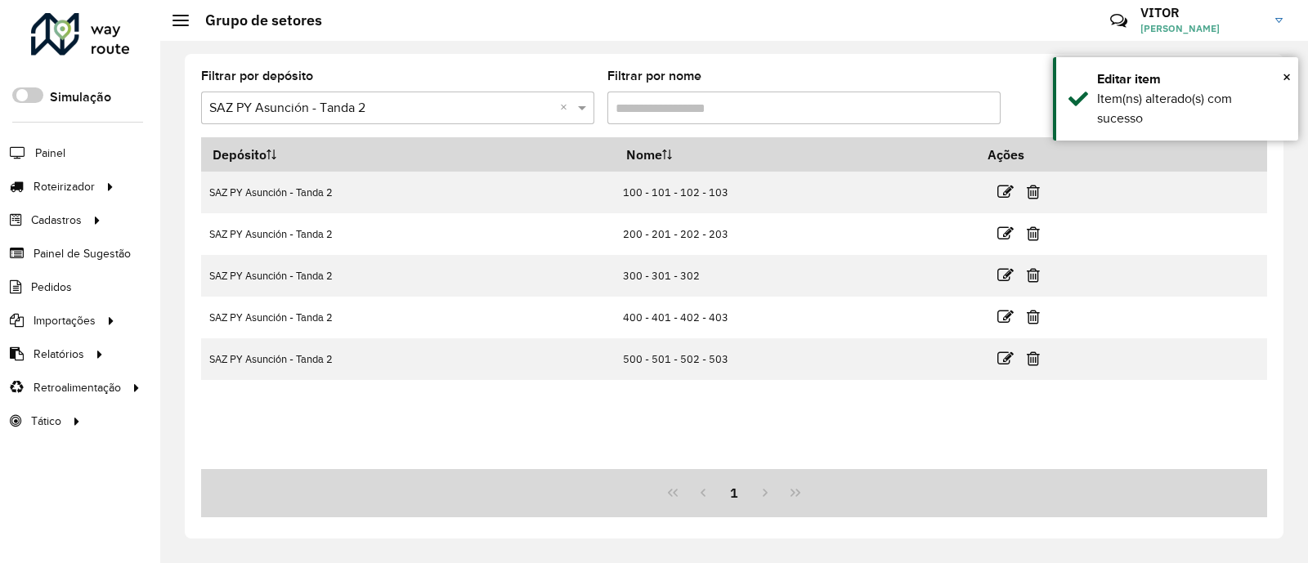
click at [711, 414] on div "Depósito Nome Ações SAZ PY Asunción - Tanda 2 100 - 101 - 102 - 103 SAZ PY Asun…" at bounding box center [734, 303] width 1066 height 332
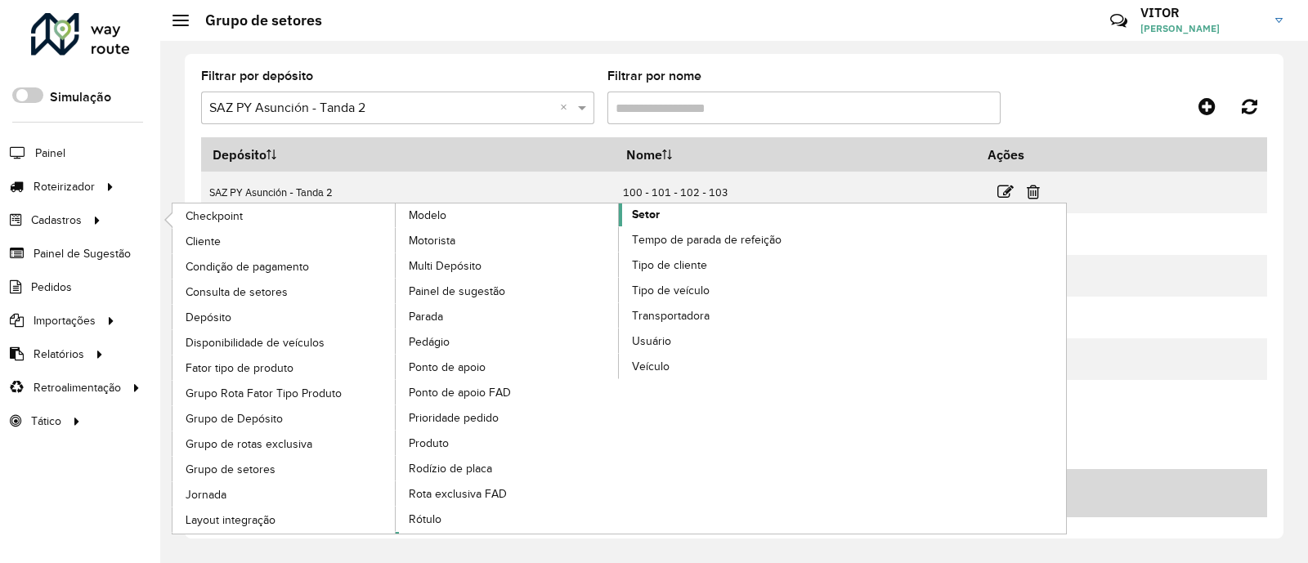
click at [662, 203] on link "Setor" at bounding box center [619, 368] width 447 height 330
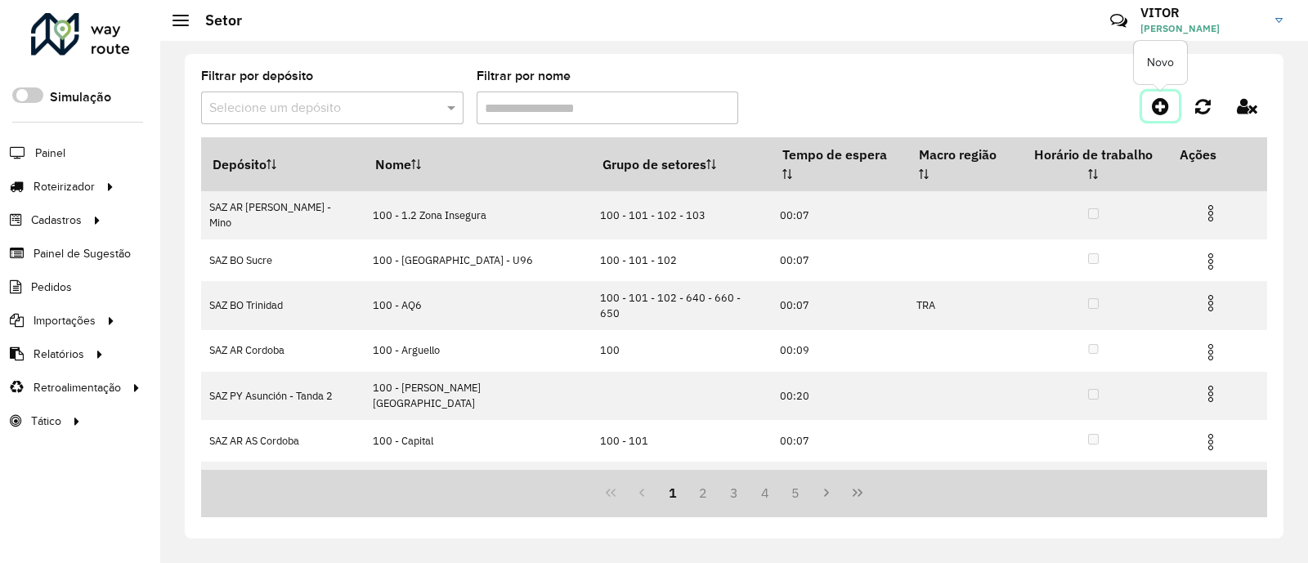
click at [1162, 105] on icon at bounding box center [1159, 106] width 17 height 20
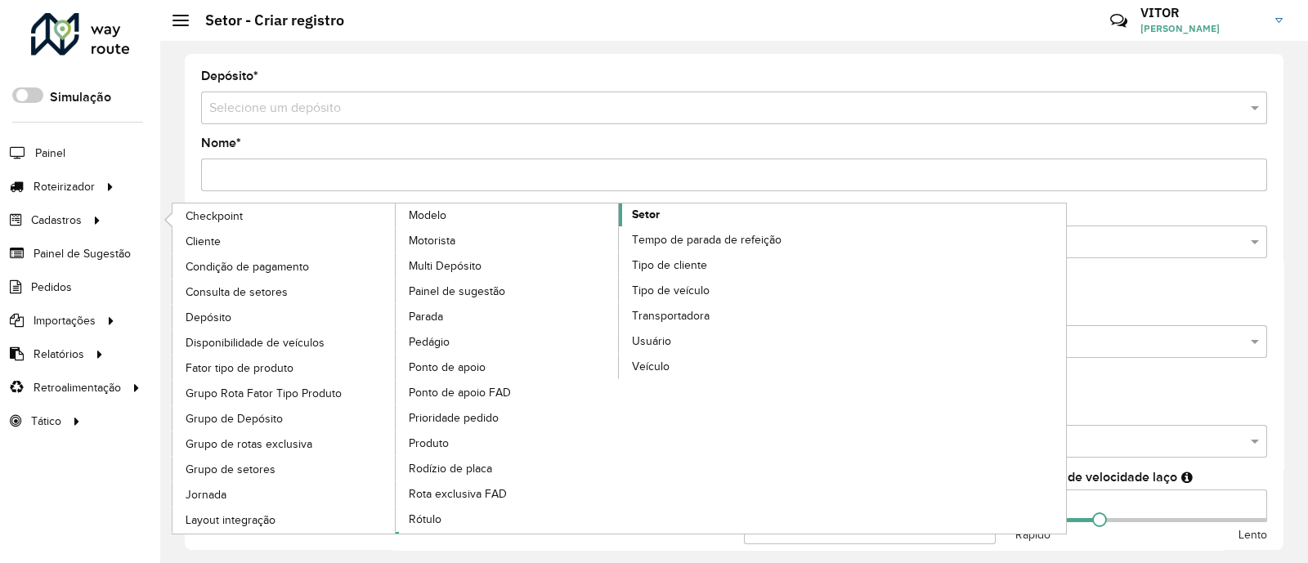
click at [642, 212] on span "Setor" at bounding box center [646, 214] width 28 height 17
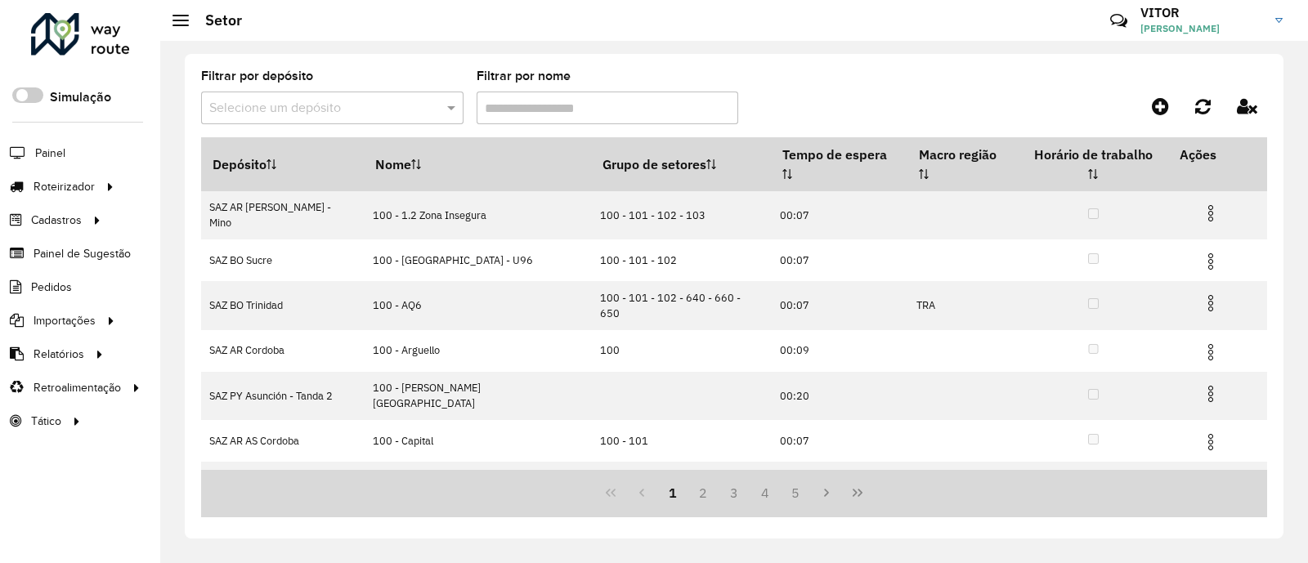
click at [449, 106] on span at bounding box center [453, 108] width 20 height 20
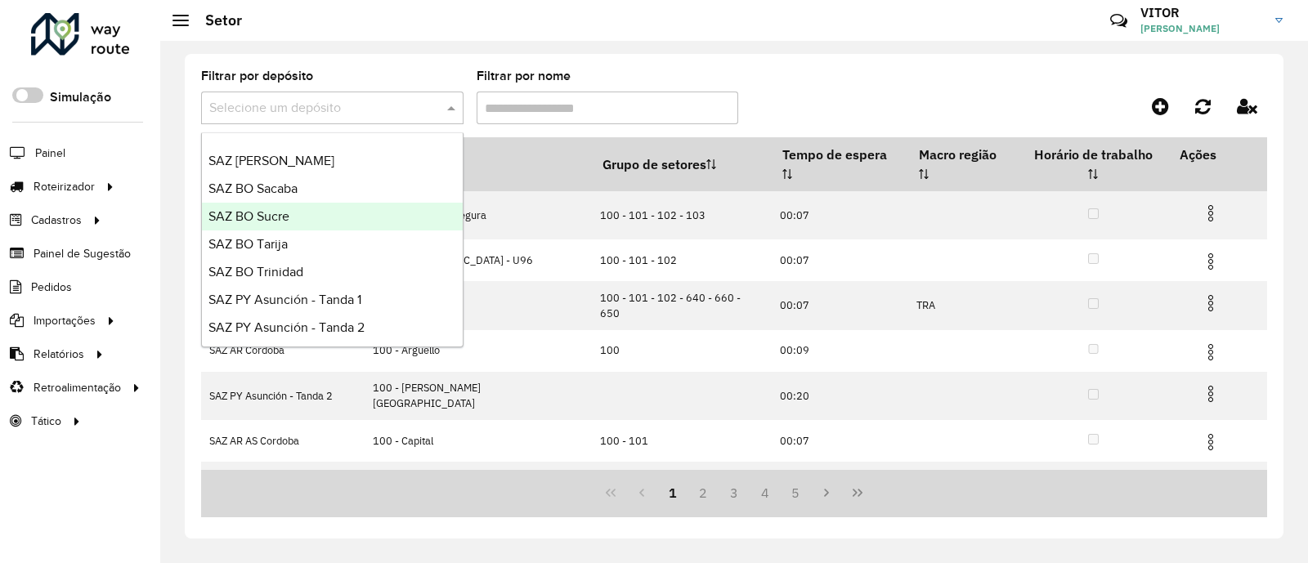
scroll to position [306, 0]
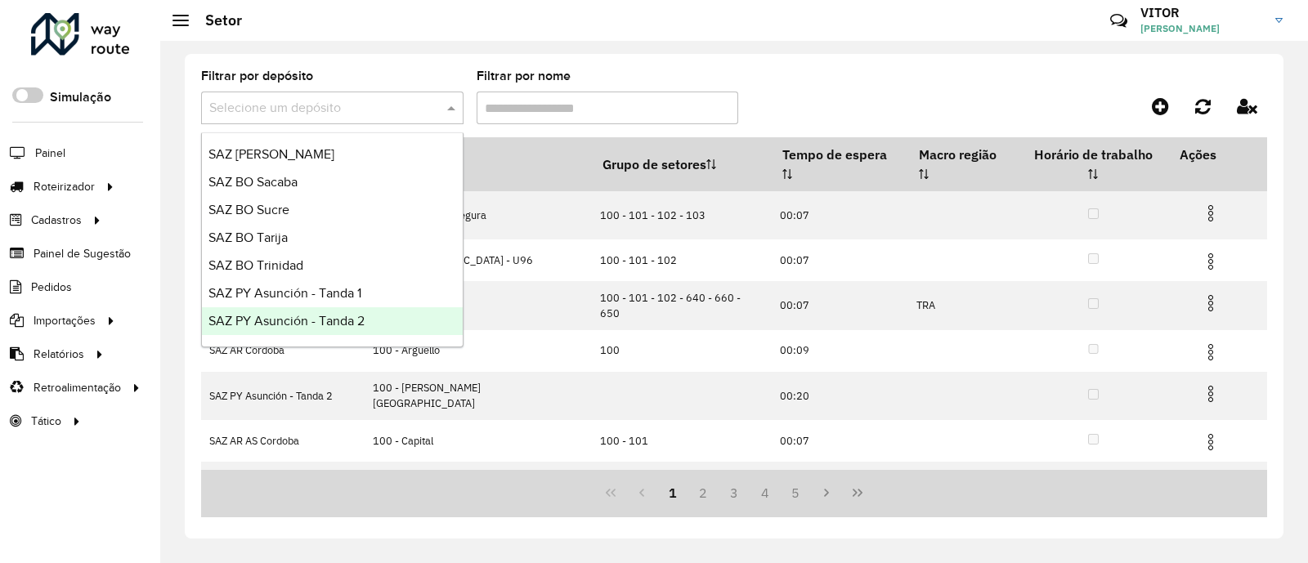
click at [371, 320] on div "SAZ PY Asunción - Tanda 2" at bounding box center [332, 321] width 261 height 28
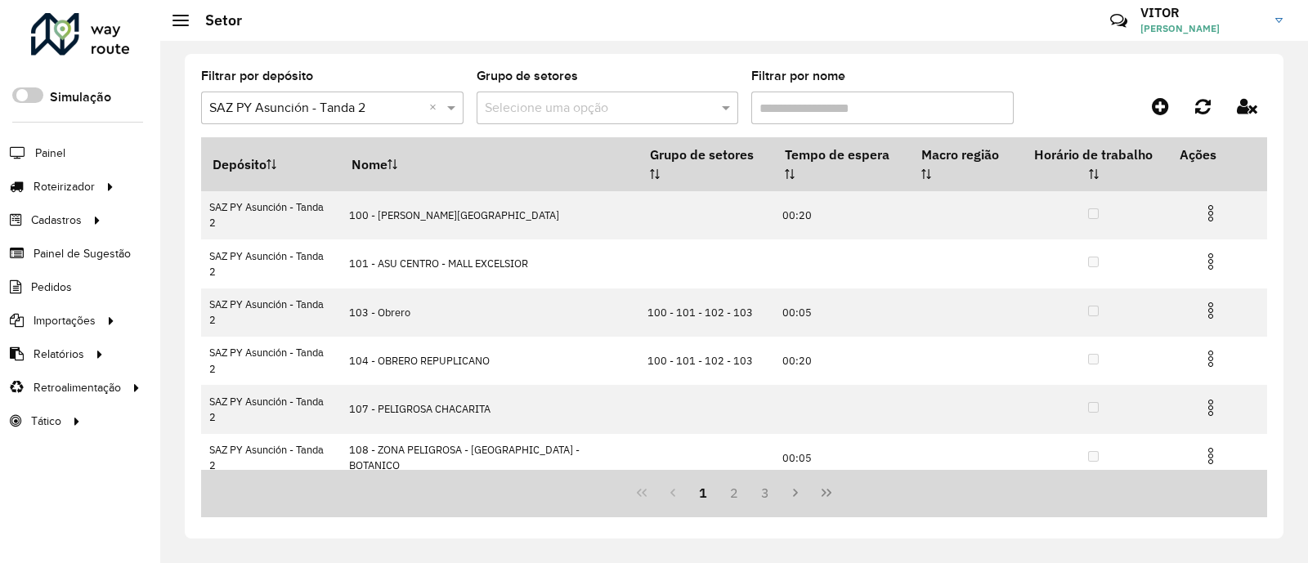
click at [1087, 100] on div at bounding box center [1133, 106] width 266 height 29
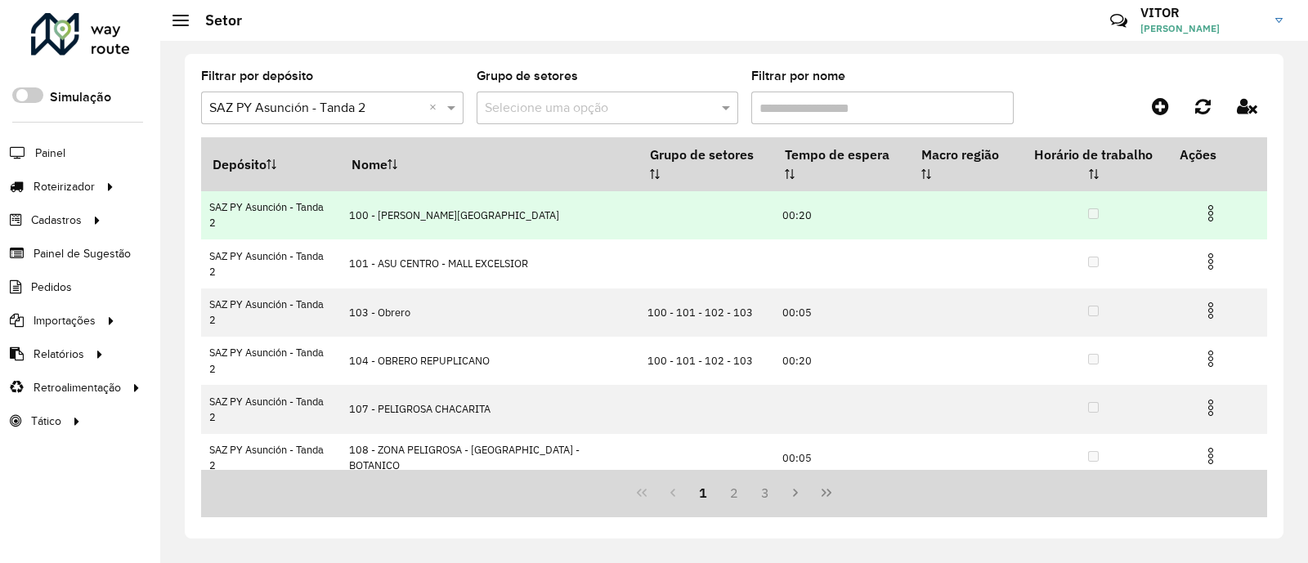
click at [1206, 203] on img at bounding box center [1211, 213] width 20 height 20
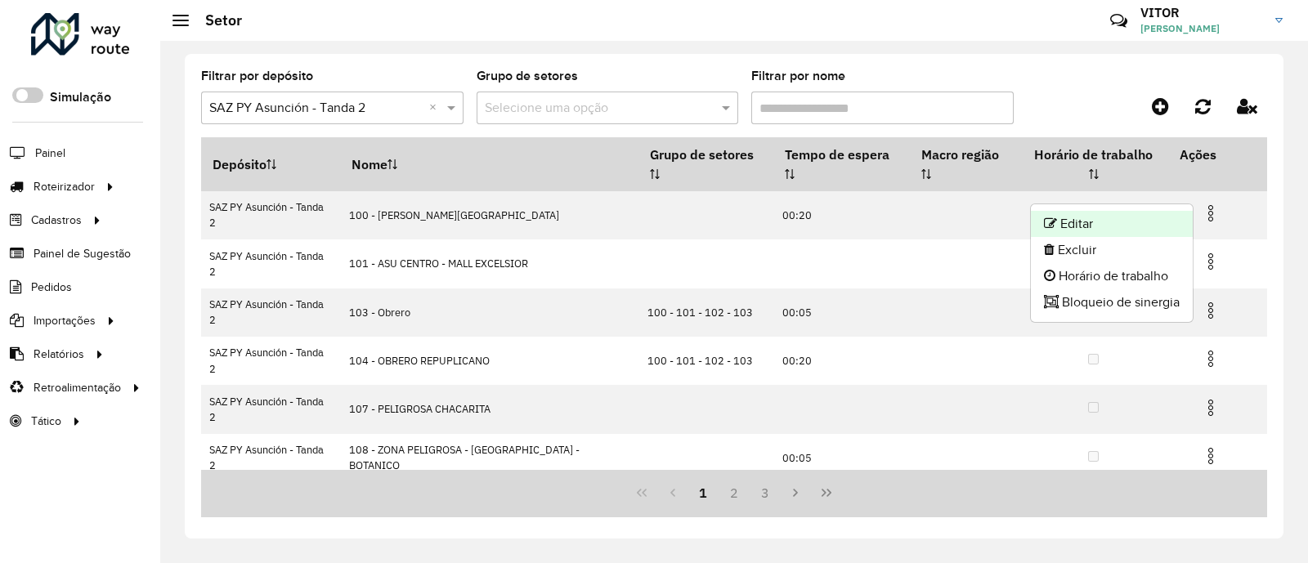
click at [1098, 218] on li "Editar" at bounding box center [1112, 224] width 162 height 26
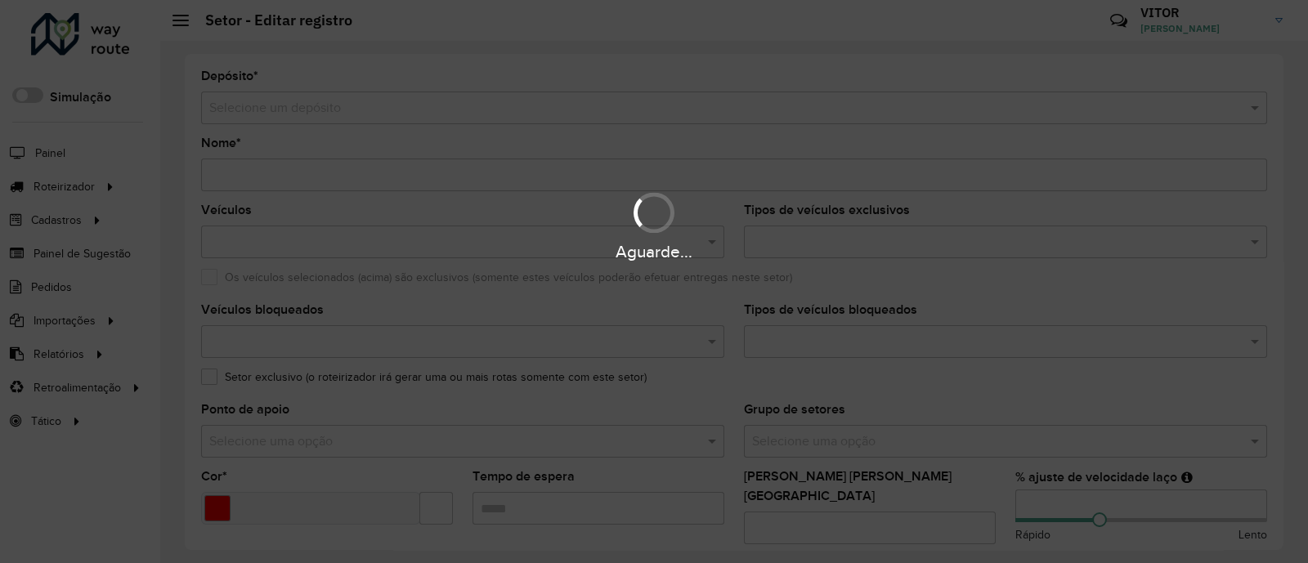
type input "**********"
type input "*******"
type input "*****"
type input "**"
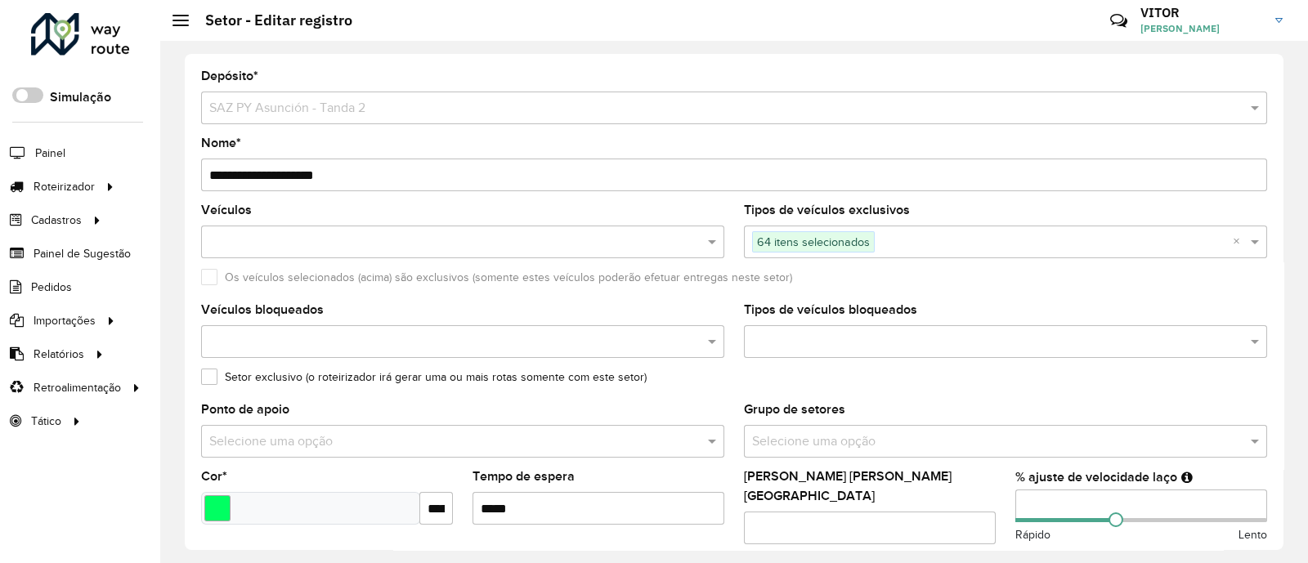
click at [208, 378] on label "Setor exclusivo (o roteirizador irá gerar uma ou mais rotas somente com este se…" at bounding box center [423, 377] width 445 height 17
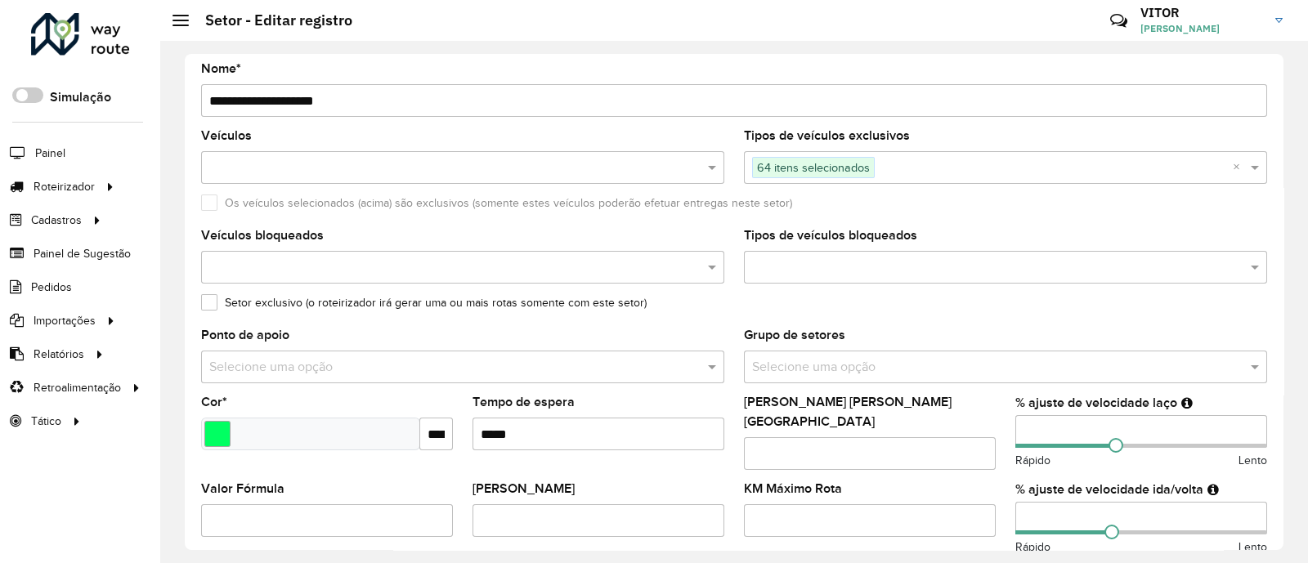
scroll to position [101, 0]
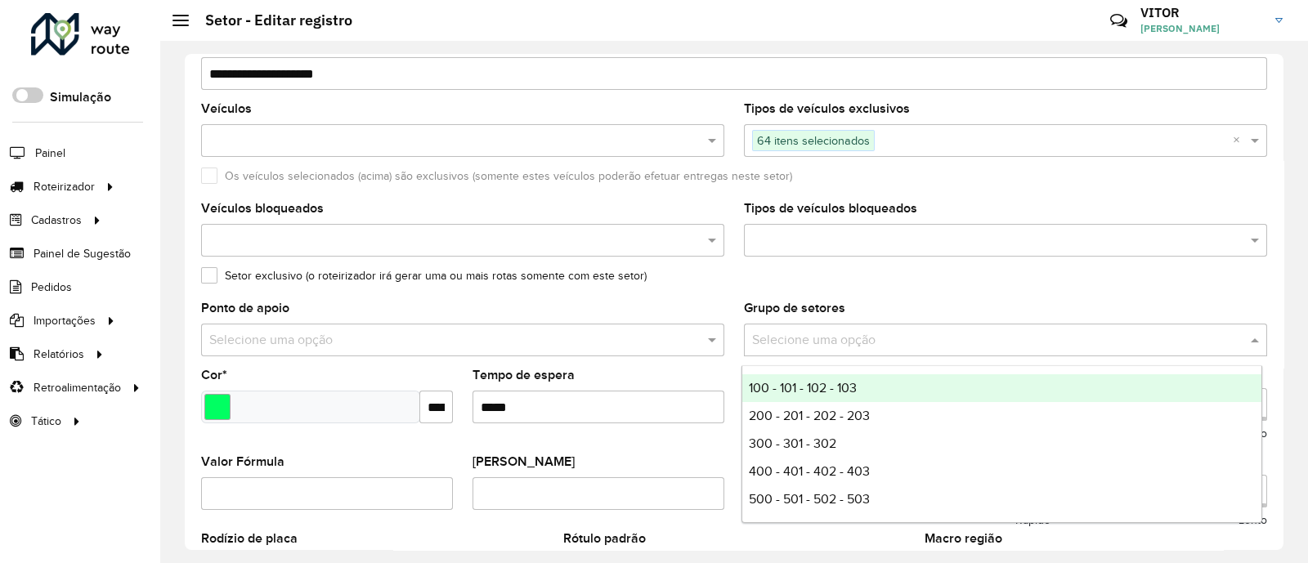
click at [810, 342] on input "text" at bounding box center [989, 341] width 474 height 20
click at [866, 382] on div "100 - 101 - 102 - 103" at bounding box center [1001, 388] width 519 height 28
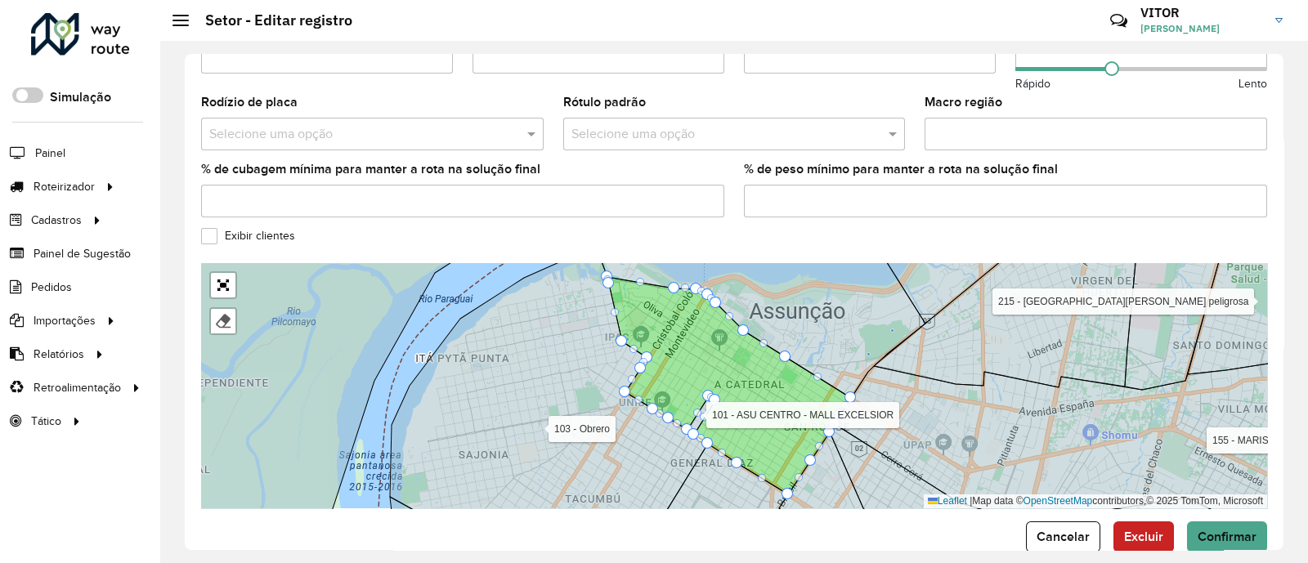
scroll to position [560, 0]
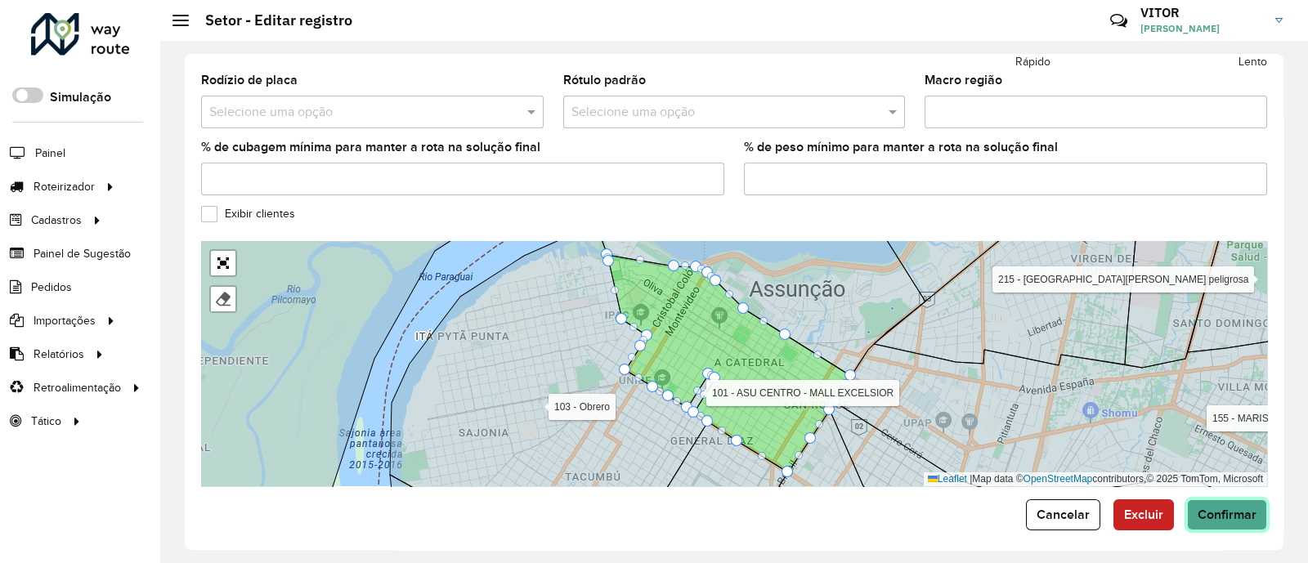
click at [1222, 508] on span "Confirmar" at bounding box center [1226, 515] width 59 height 14
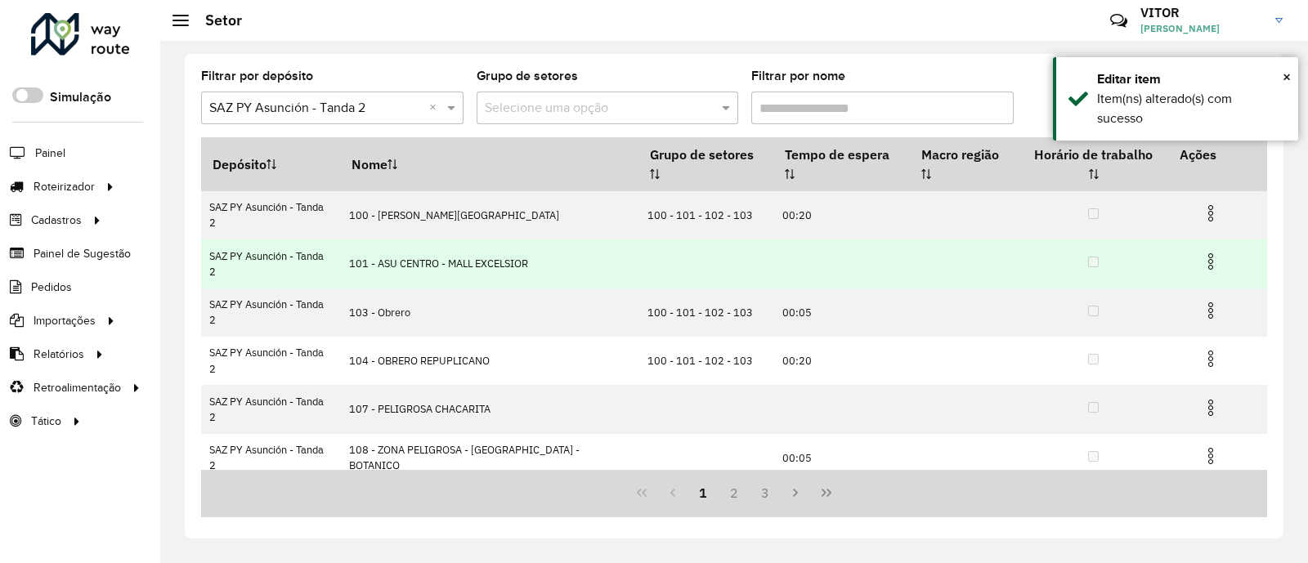
click at [1205, 252] on img at bounding box center [1211, 262] width 20 height 20
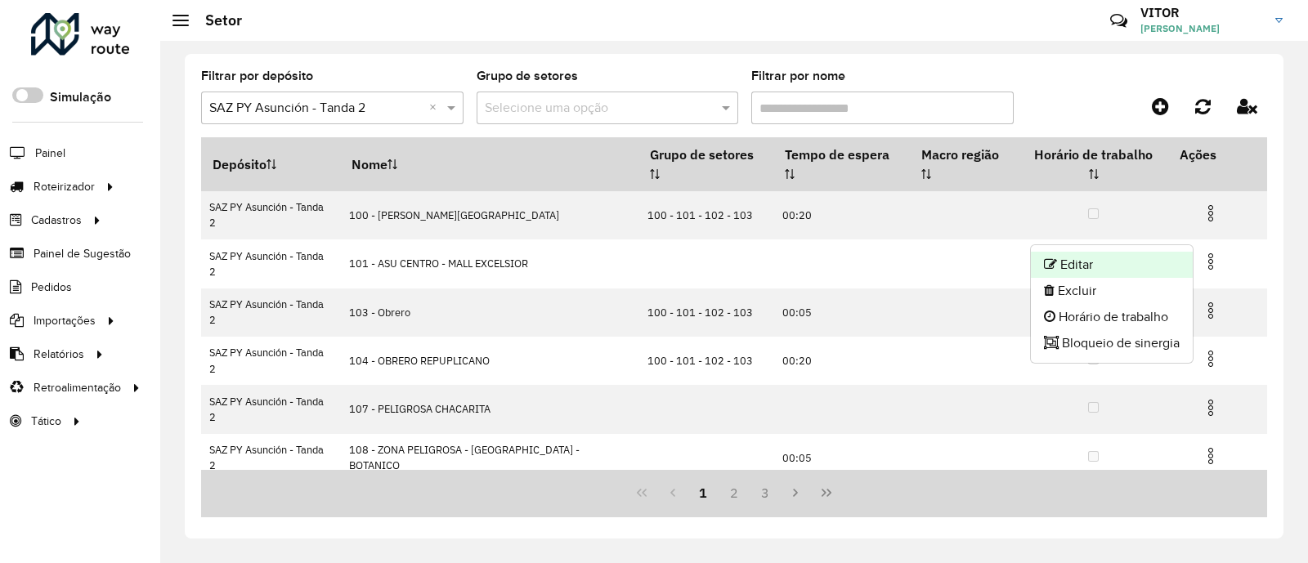
click at [1143, 263] on li "Editar" at bounding box center [1112, 265] width 162 height 26
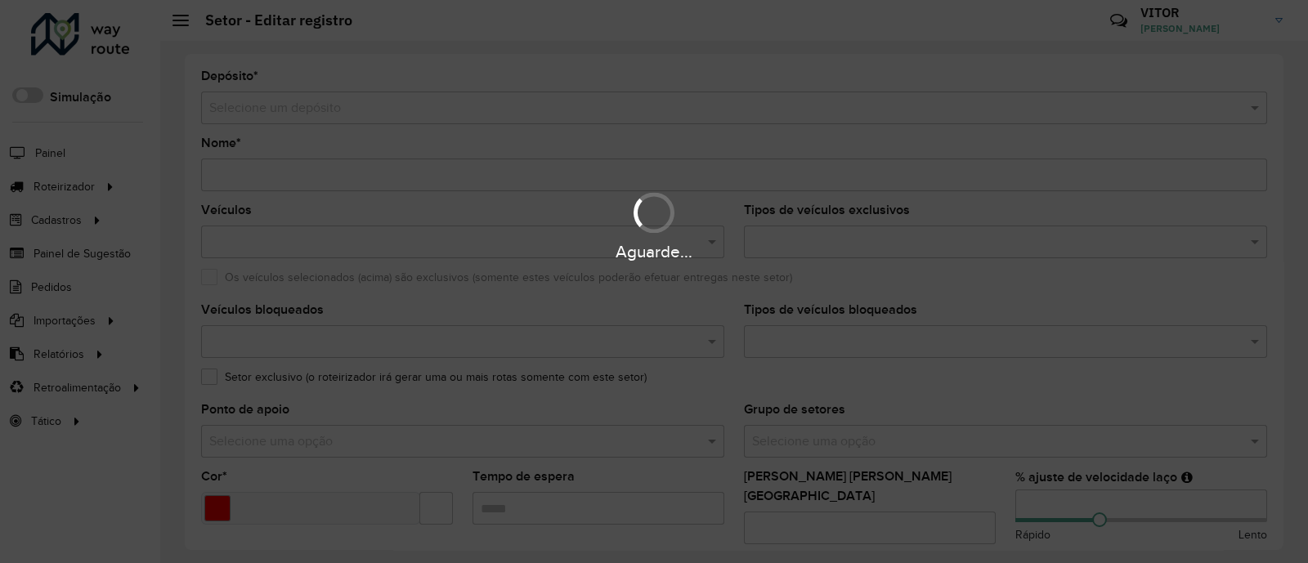
type input "**********"
type input "*******"
type input "**"
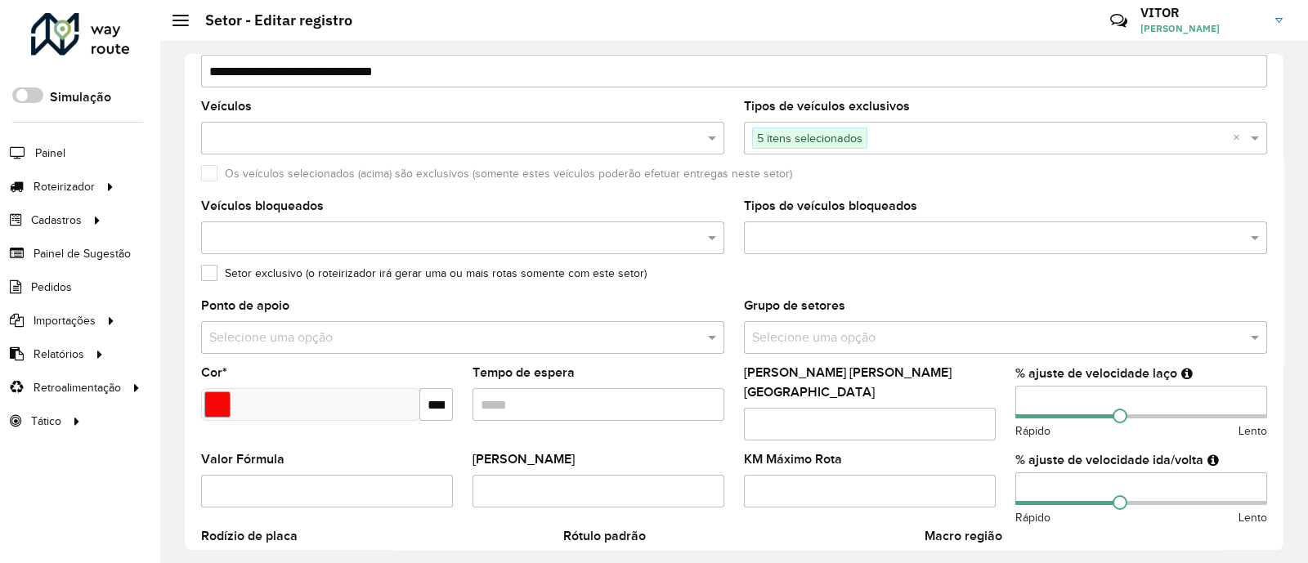
scroll to position [101, 0]
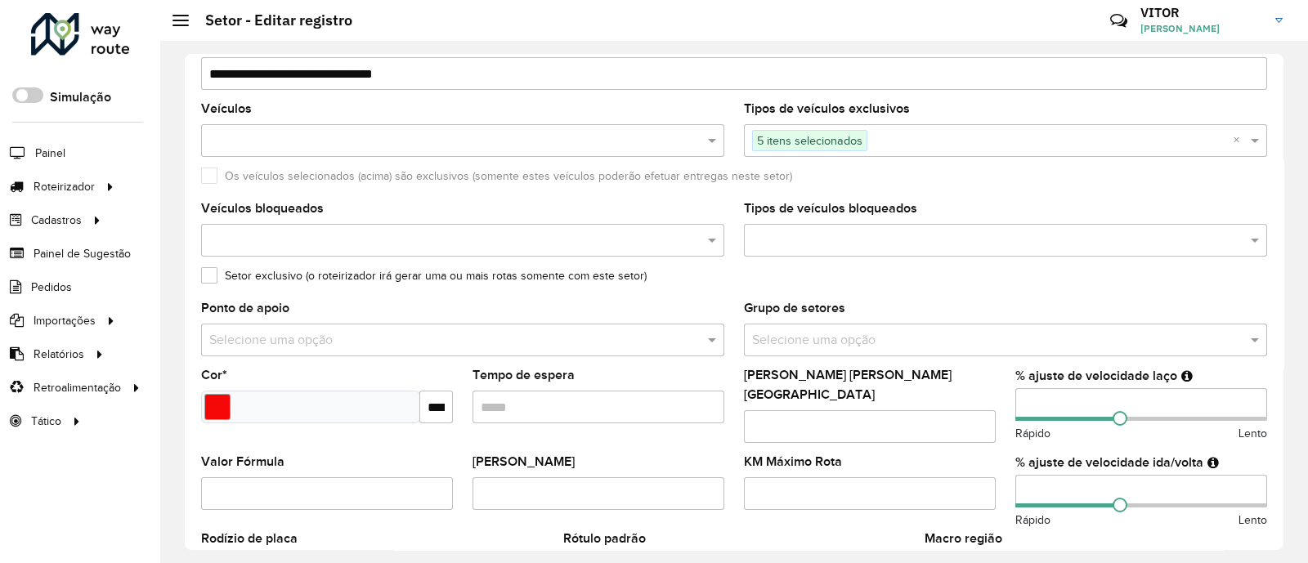
click at [208, 278] on label "Setor exclusivo (o roteirizador irá gerar uma ou mais rotas somente com este se…" at bounding box center [423, 275] width 445 height 17
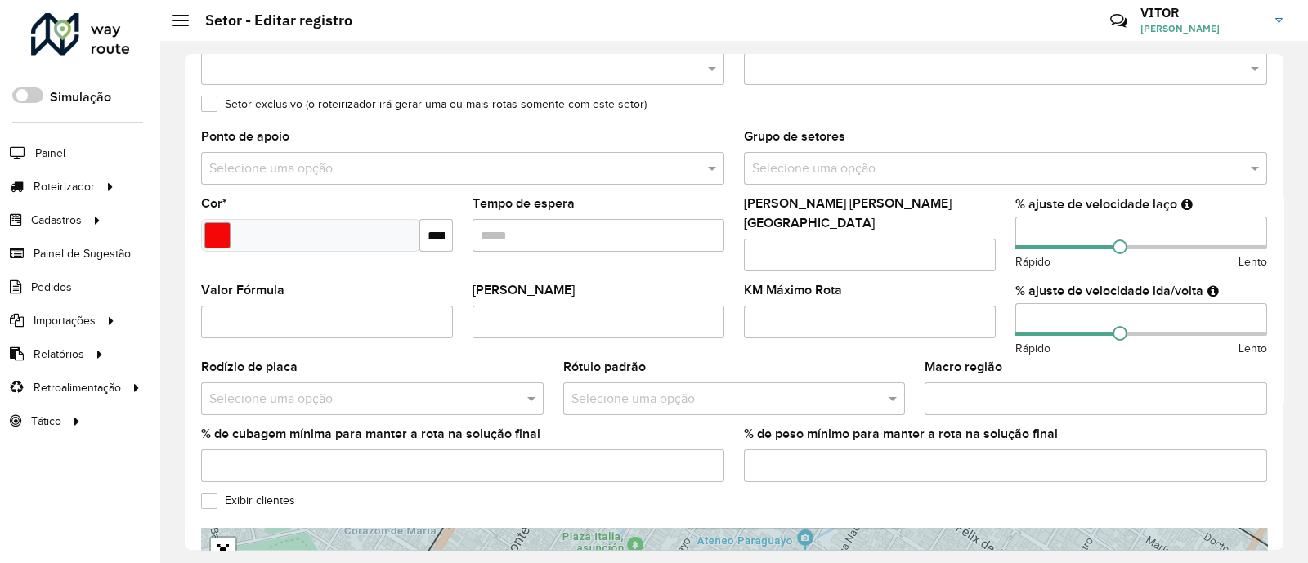
scroll to position [306, 0]
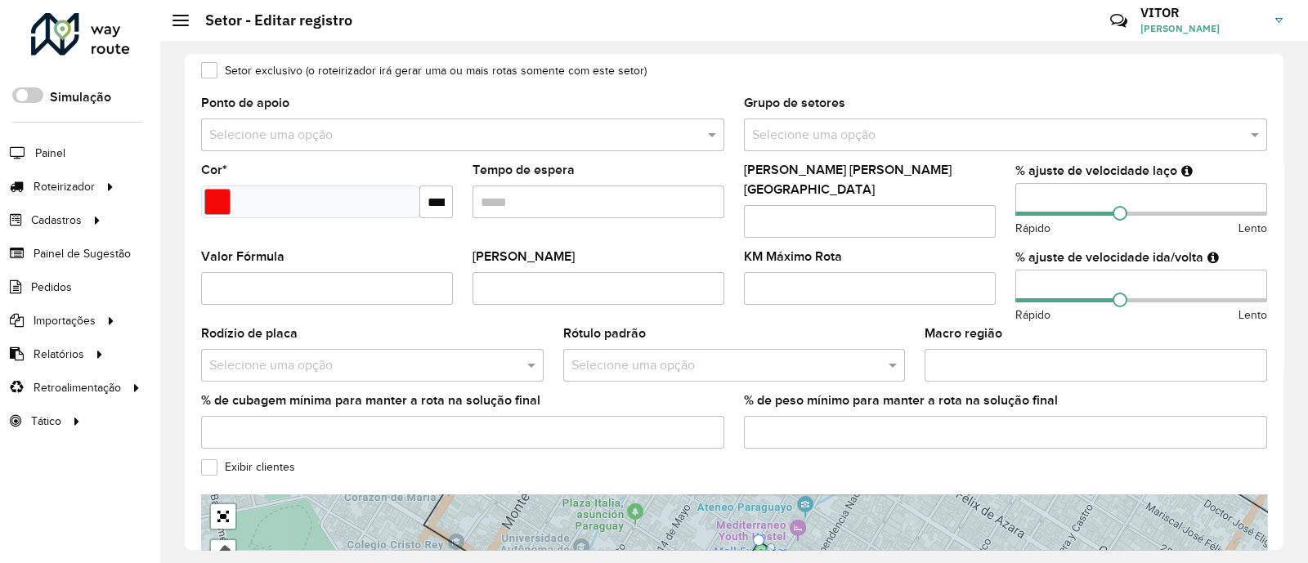
click at [818, 136] on input "text" at bounding box center [989, 136] width 474 height 20
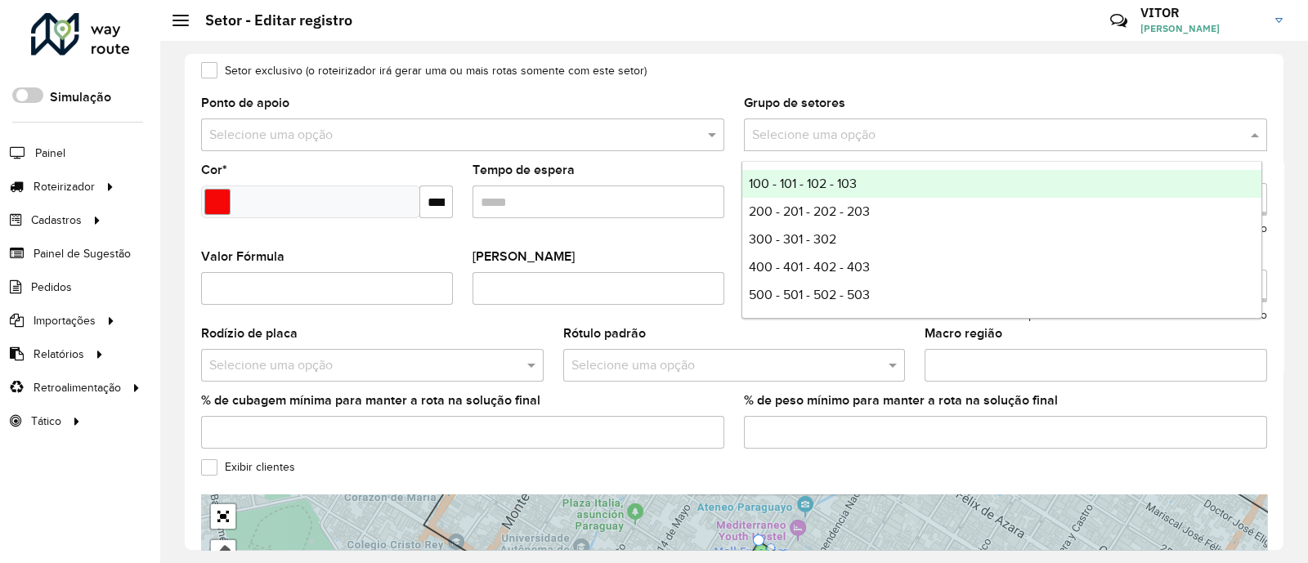
click at [834, 180] on span "100 - 101 - 102 - 103" at bounding box center [803, 184] width 108 height 14
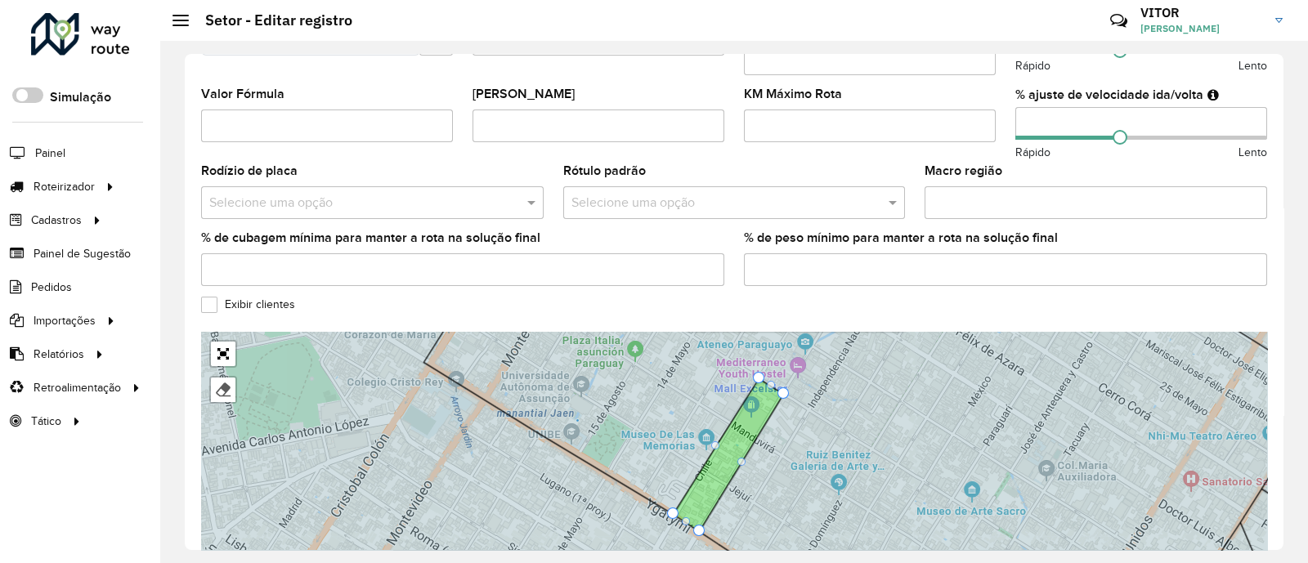
scroll to position [511, 0]
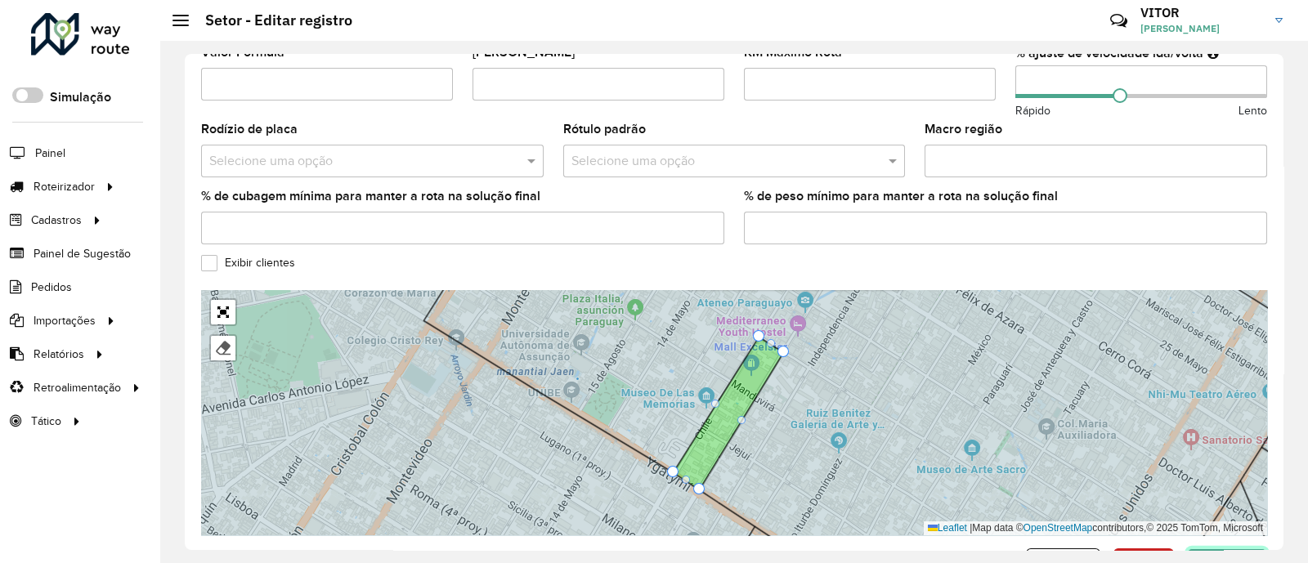
click at [1222, 548] on button "Confirmar" at bounding box center [1227, 563] width 80 height 31
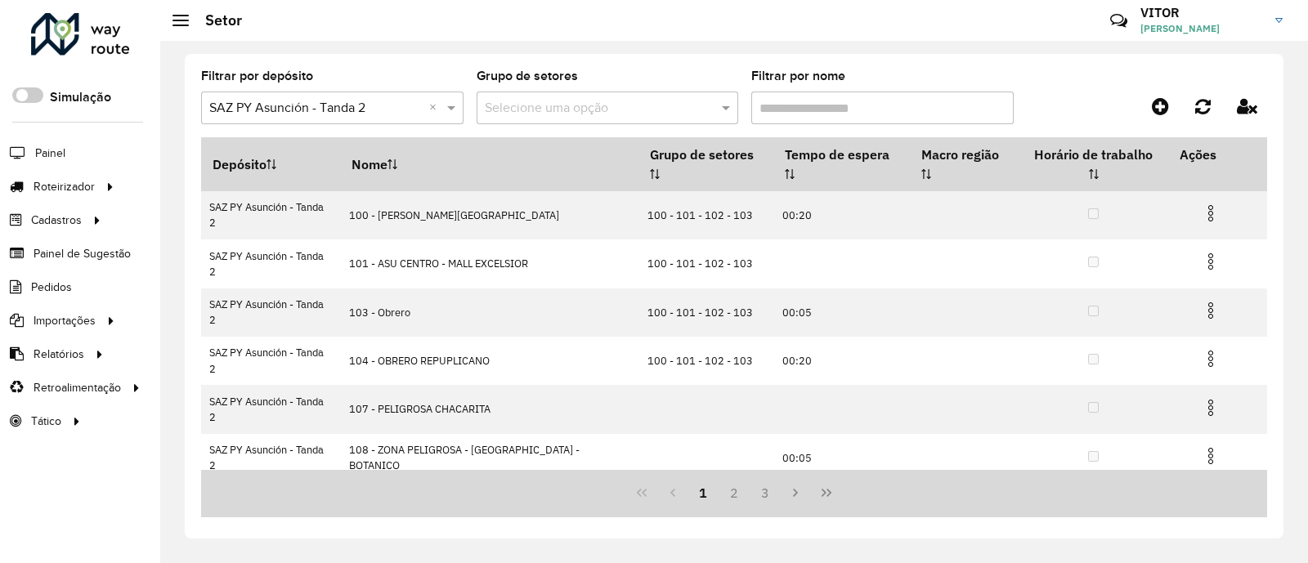
click at [1022, 102] on div at bounding box center [1133, 106] width 266 height 29
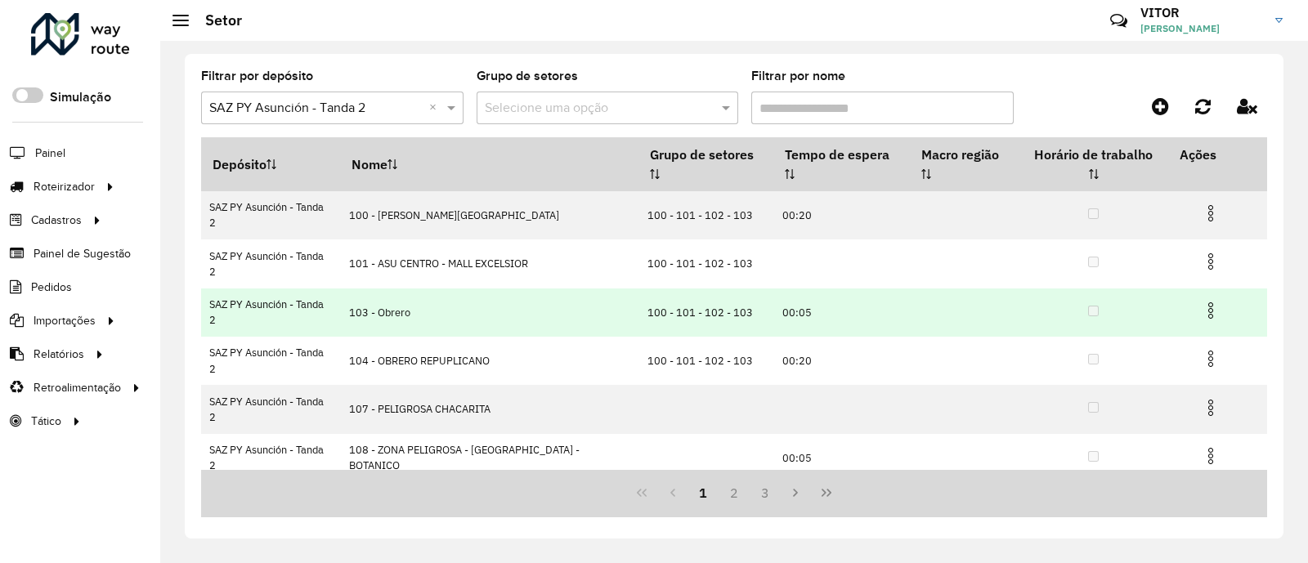
click at [1202, 301] on img at bounding box center [1211, 311] width 20 height 20
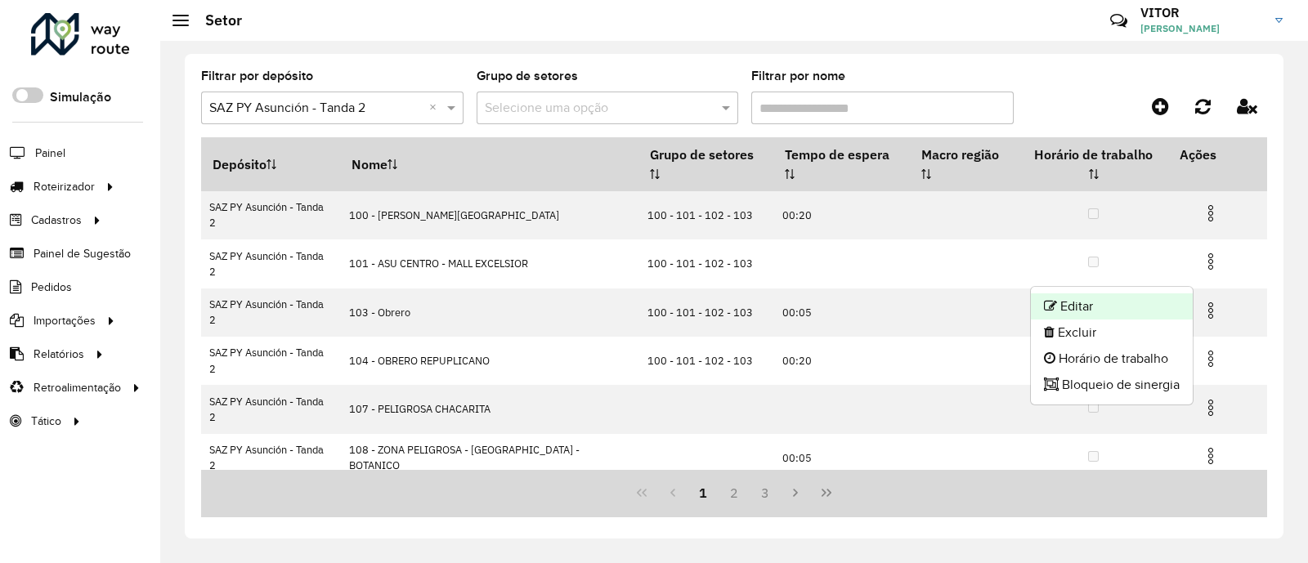
click at [1111, 301] on li "Editar" at bounding box center [1112, 306] width 162 height 26
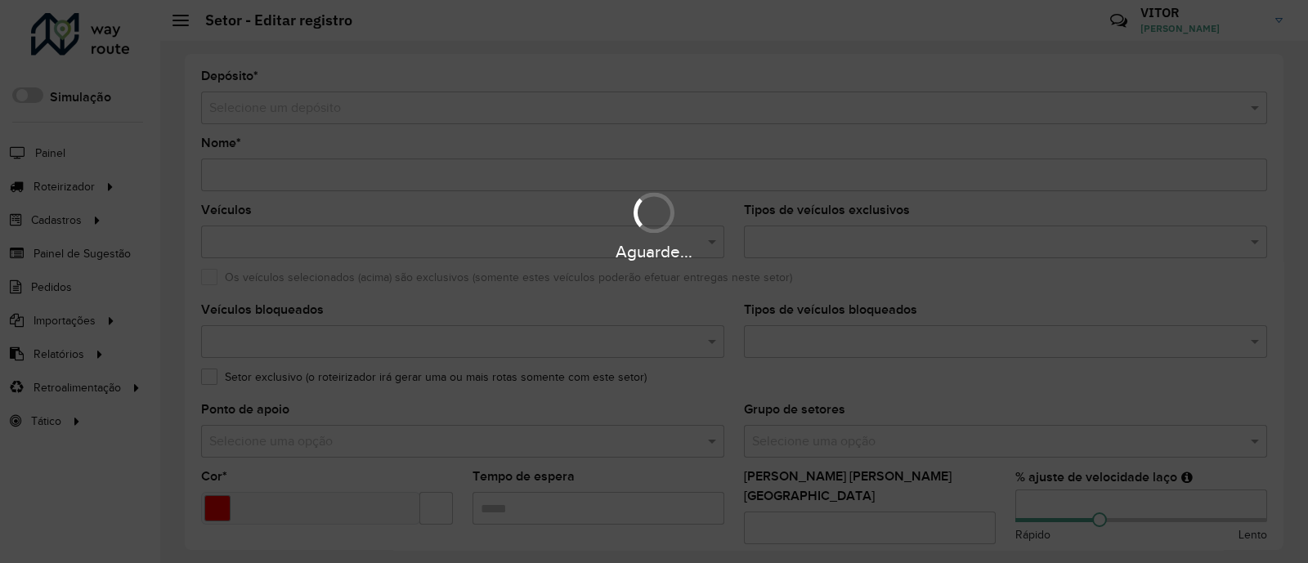
type input "**********"
type input "*******"
type input "*****"
type input "**"
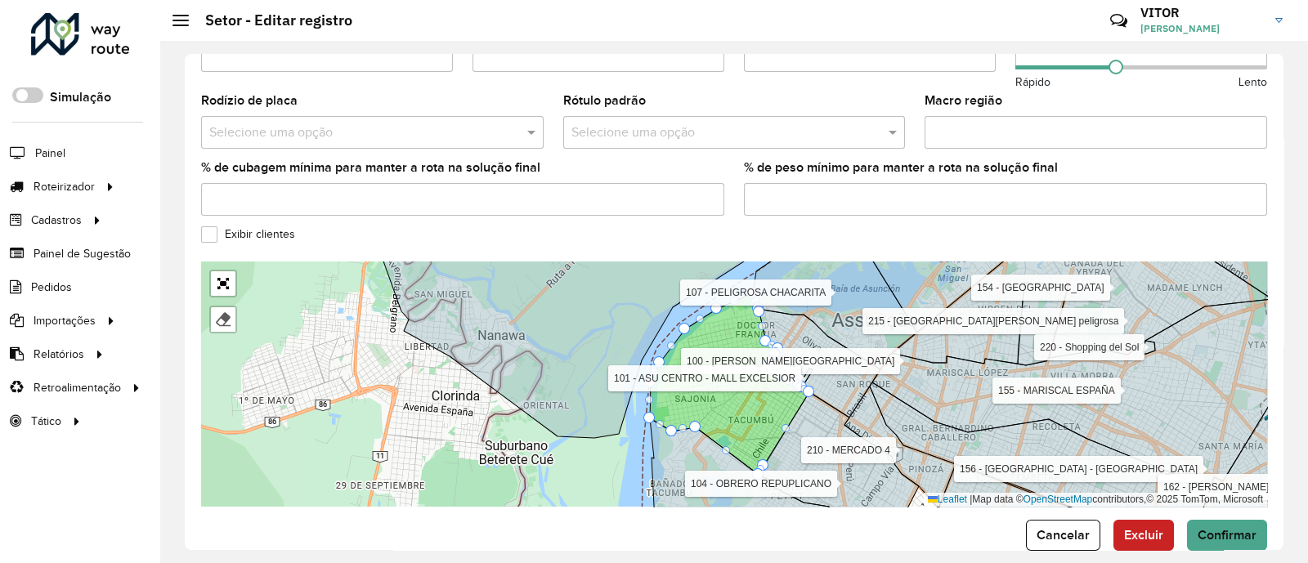
scroll to position [560, 0]
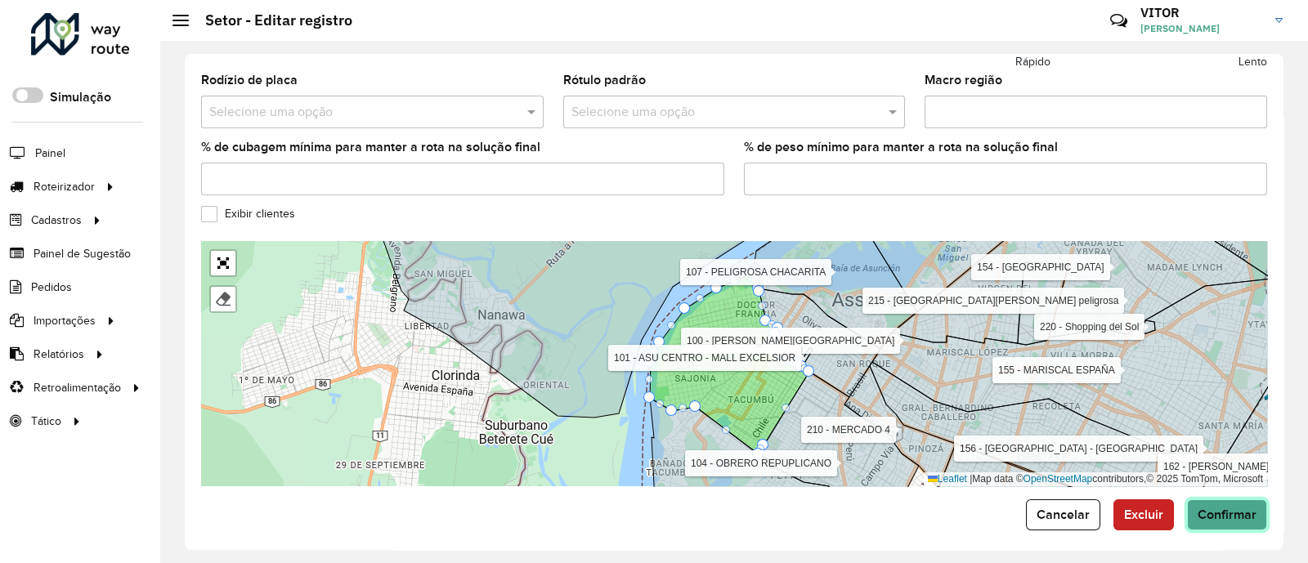
click at [1214, 508] on span "Confirmar" at bounding box center [1226, 515] width 59 height 14
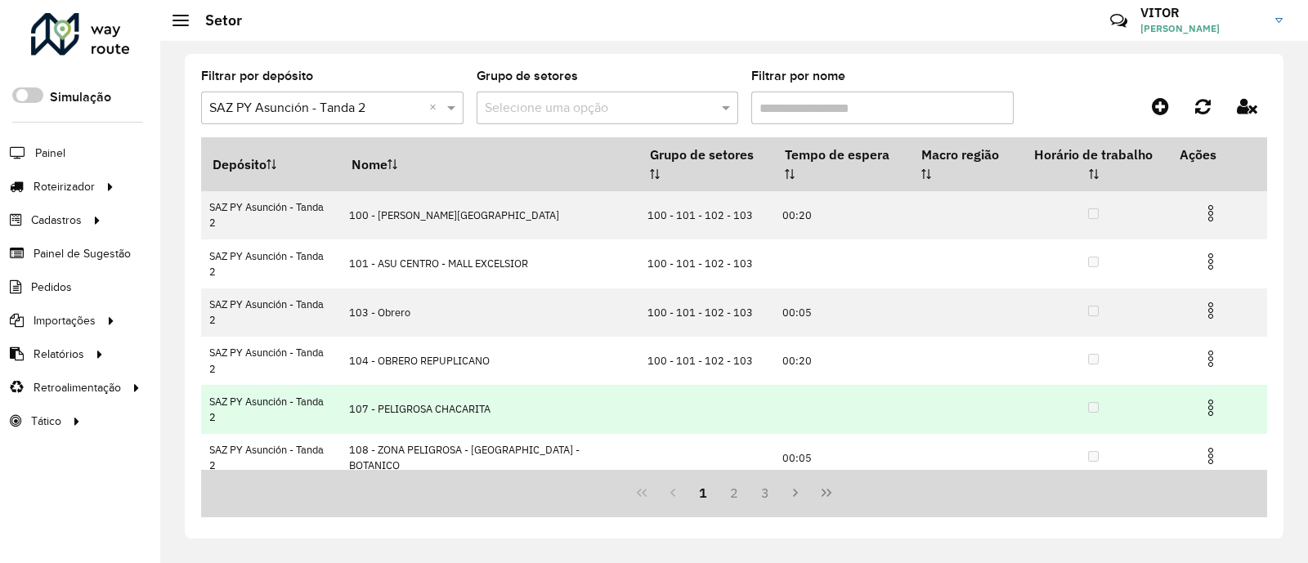
click at [1202, 398] on img at bounding box center [1211, 408] width 20 height 20
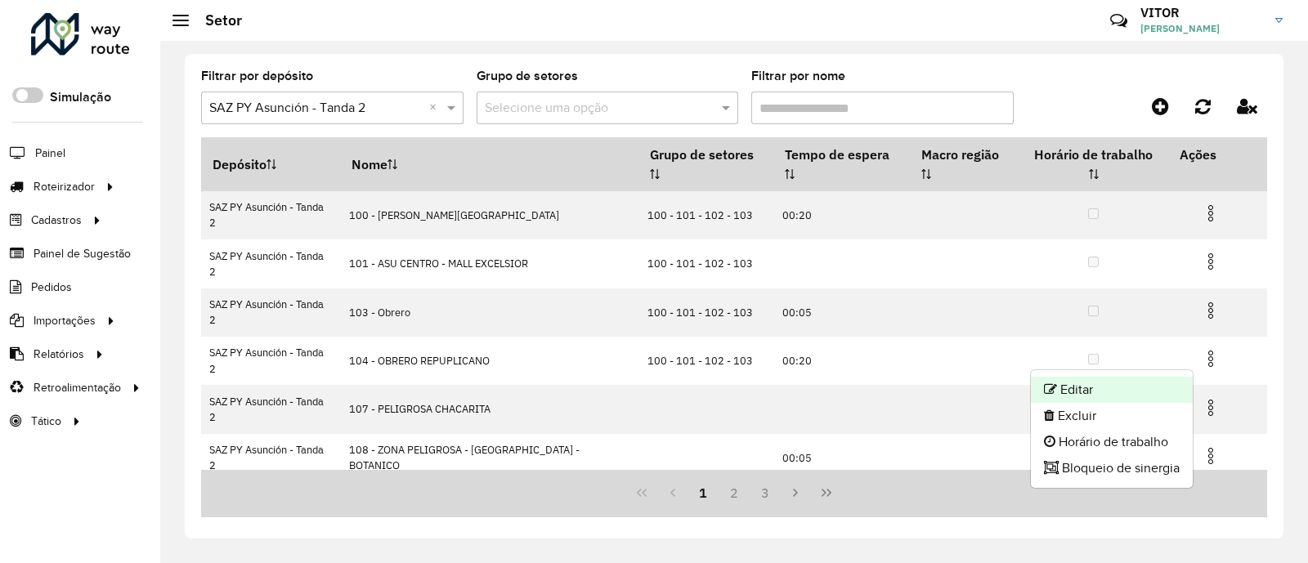
click at [1111, 386] on li "Editar" at bounding box center [1112, 390] width 162 height 26
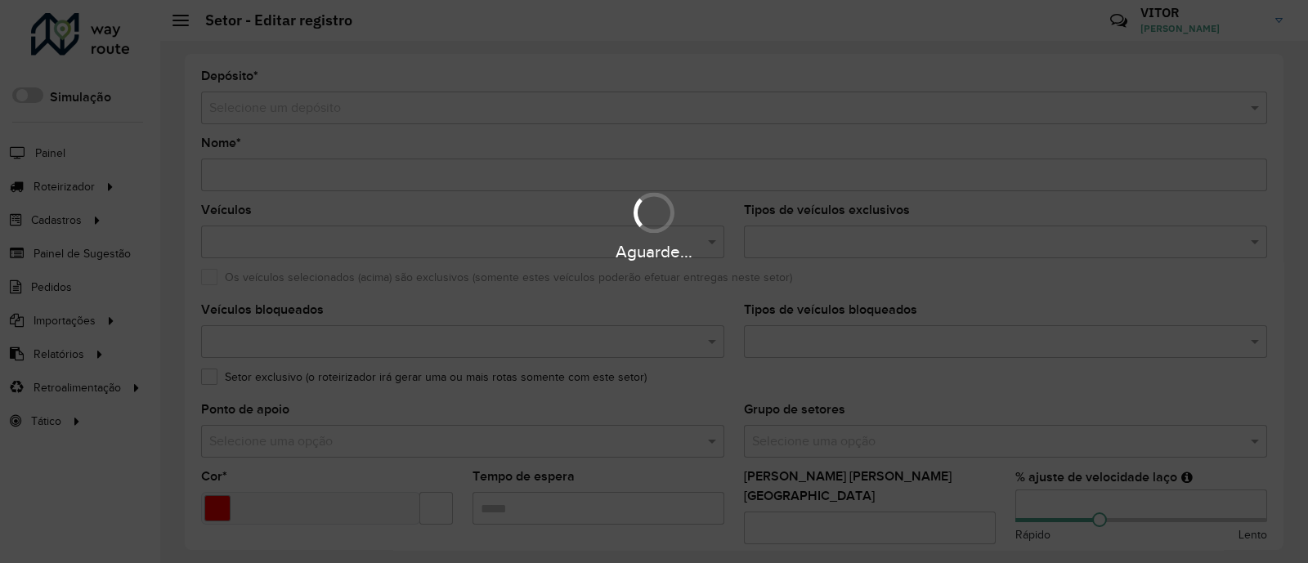
type input "**********"
type input "*******"
type input "**"
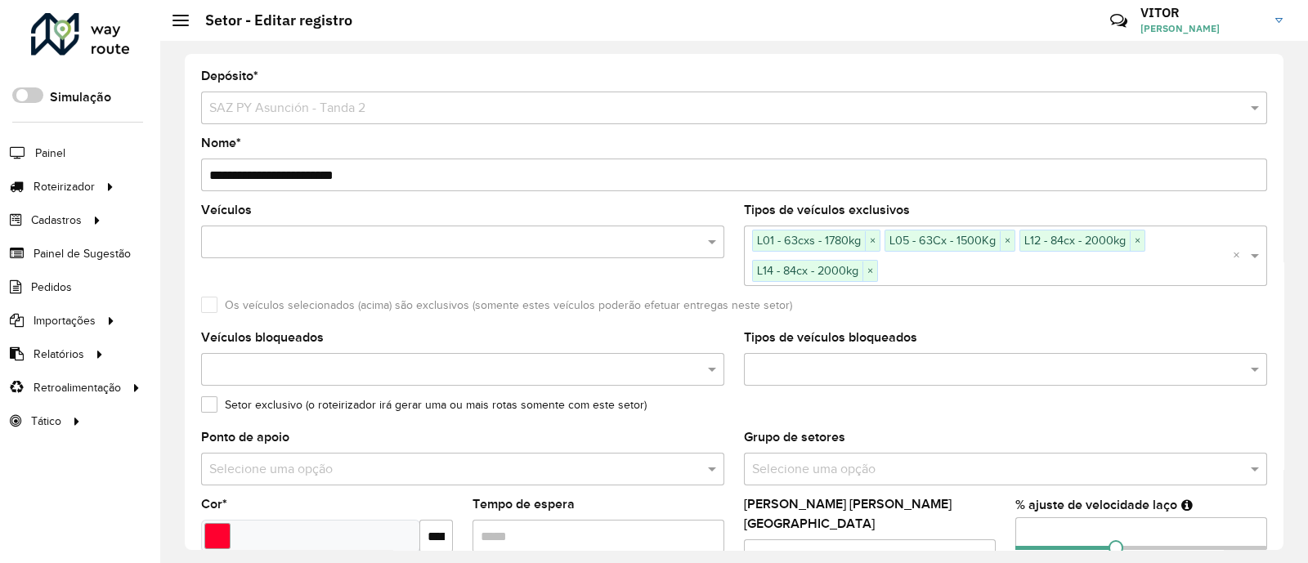
click at [226, 173] on input "**********" at bounding box center [734, 175] width 1066 height 33
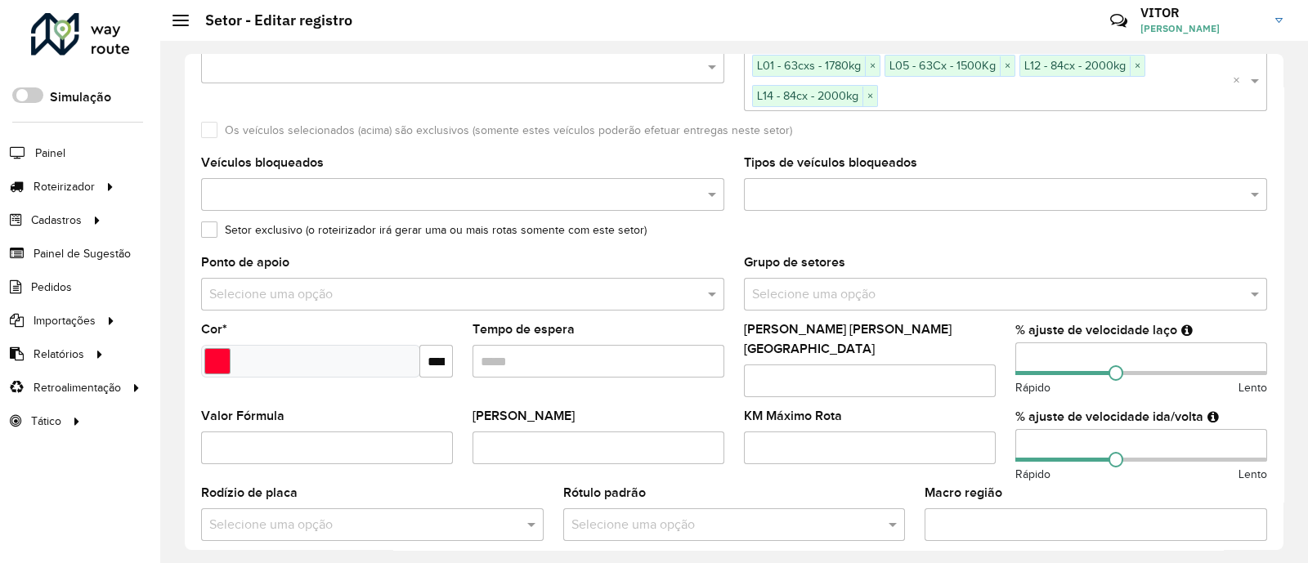
scroll to position [203, 0]
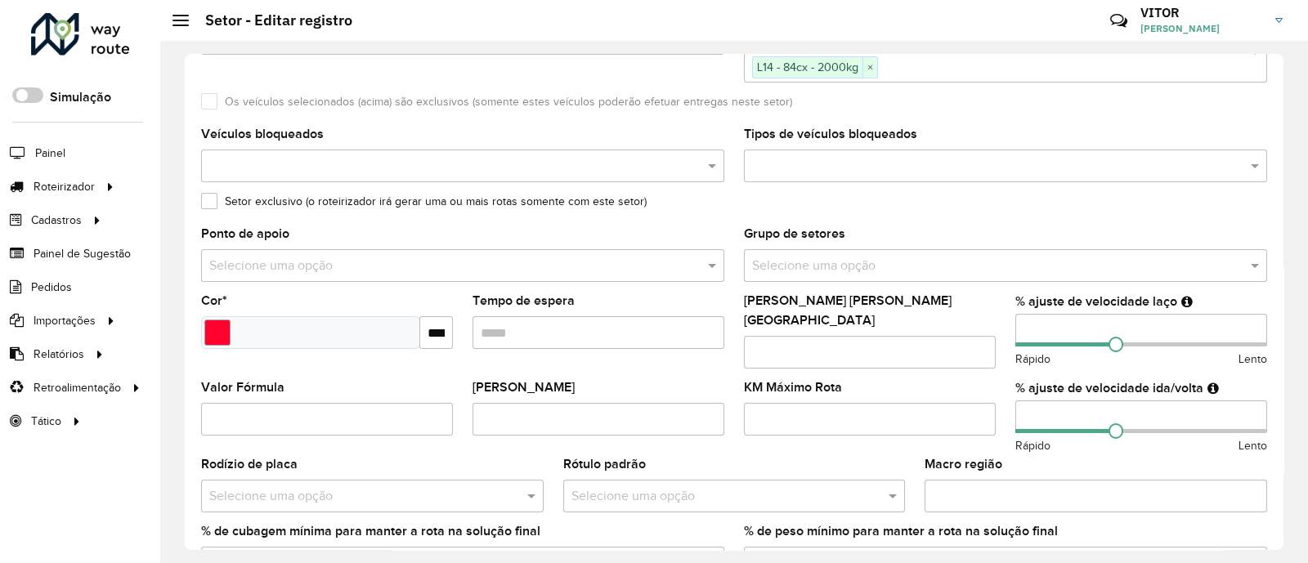
type input "**********"
click at [205, 200] on label "Setor exclusivo (o roteirizador irá gerar uma ou mais rotas somente com este se…" at bounding box center [423, 201] width 445 height 17
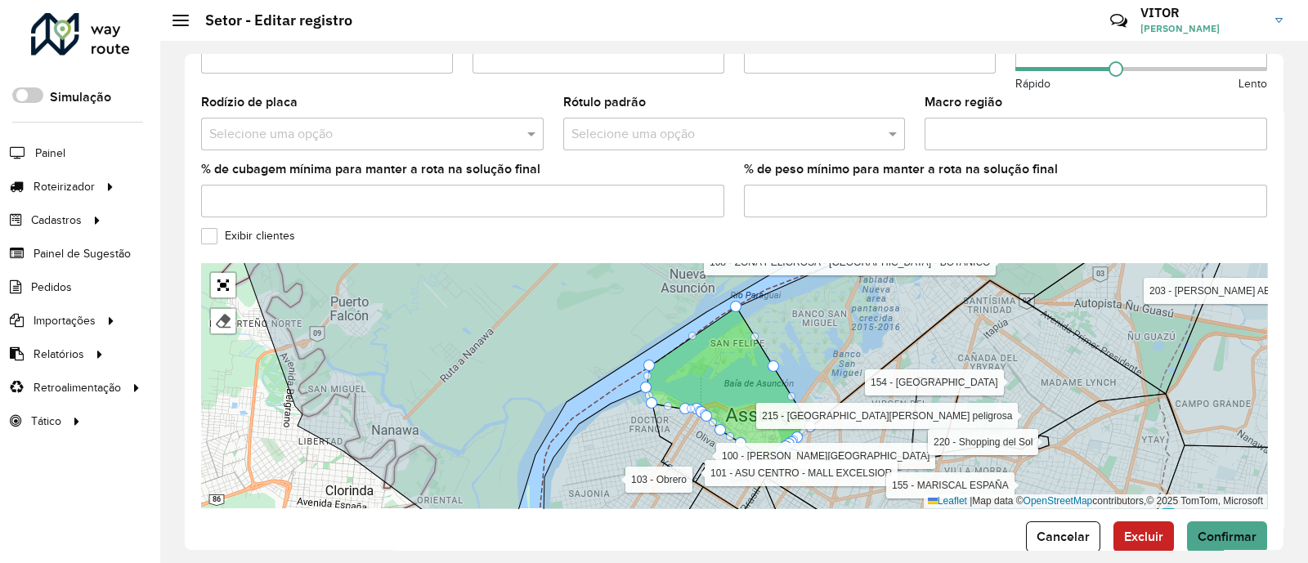
scroll to position [588, 0]
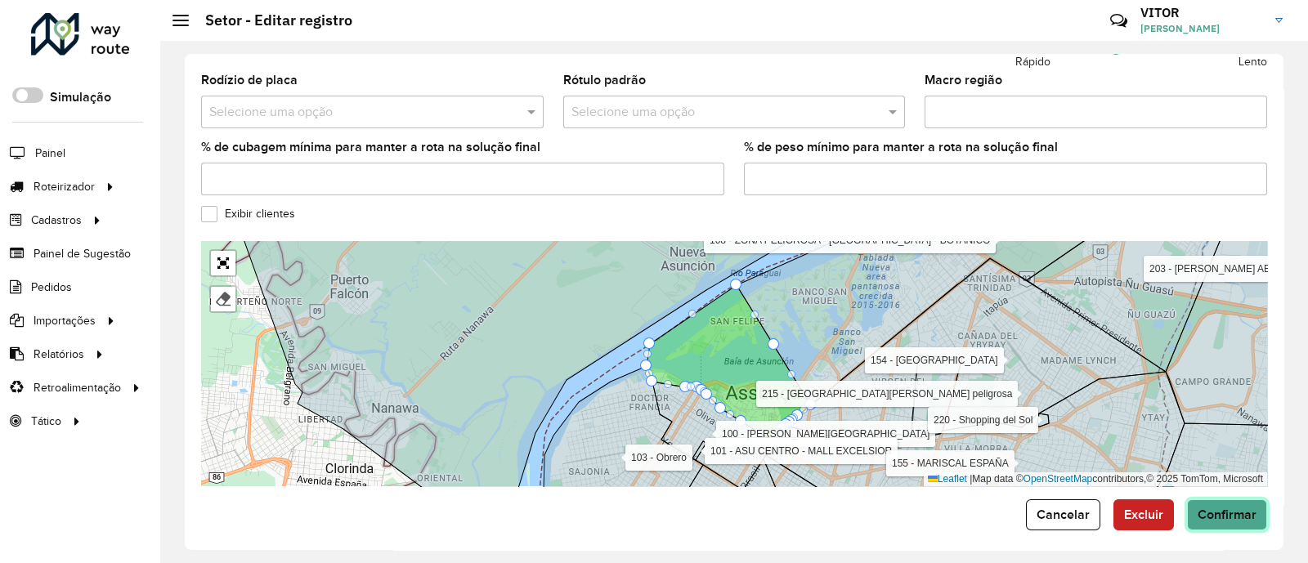
click at [1224, 509] on span "Confirmar" at bounding box center [1226, 515] width 59 height 14
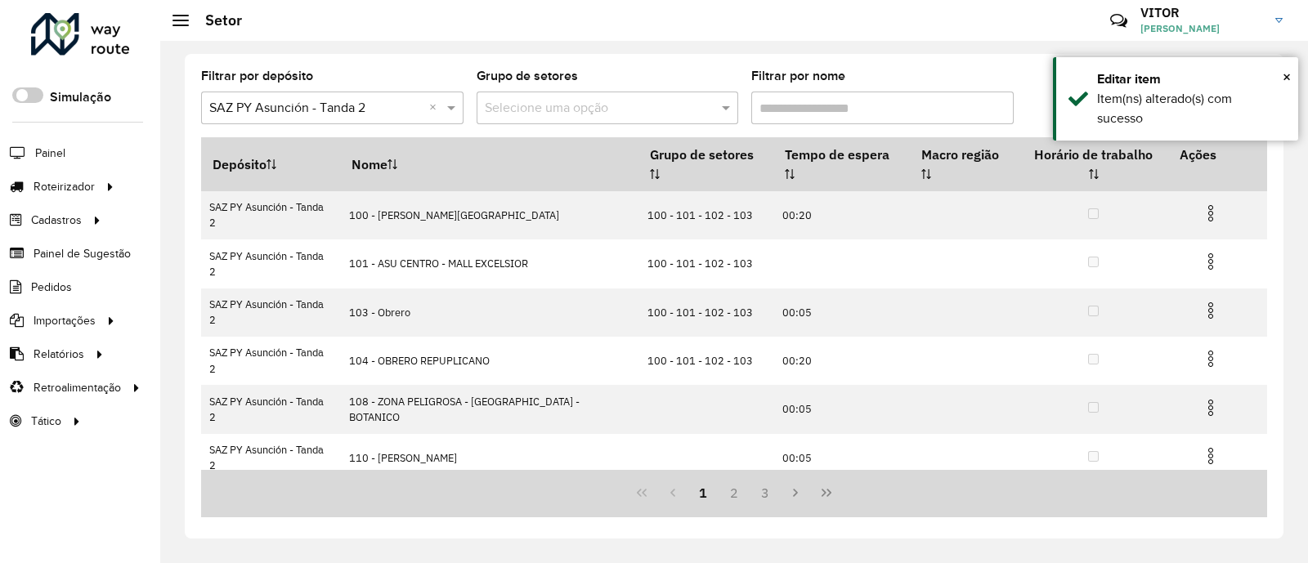
click at [1022, 71] on div "Filtrar por depósito Selecione um depósito × SAZ PY Asunción - Tanda 2 × Grupo …" at bounding box center [734, 103] width 1066 height 67
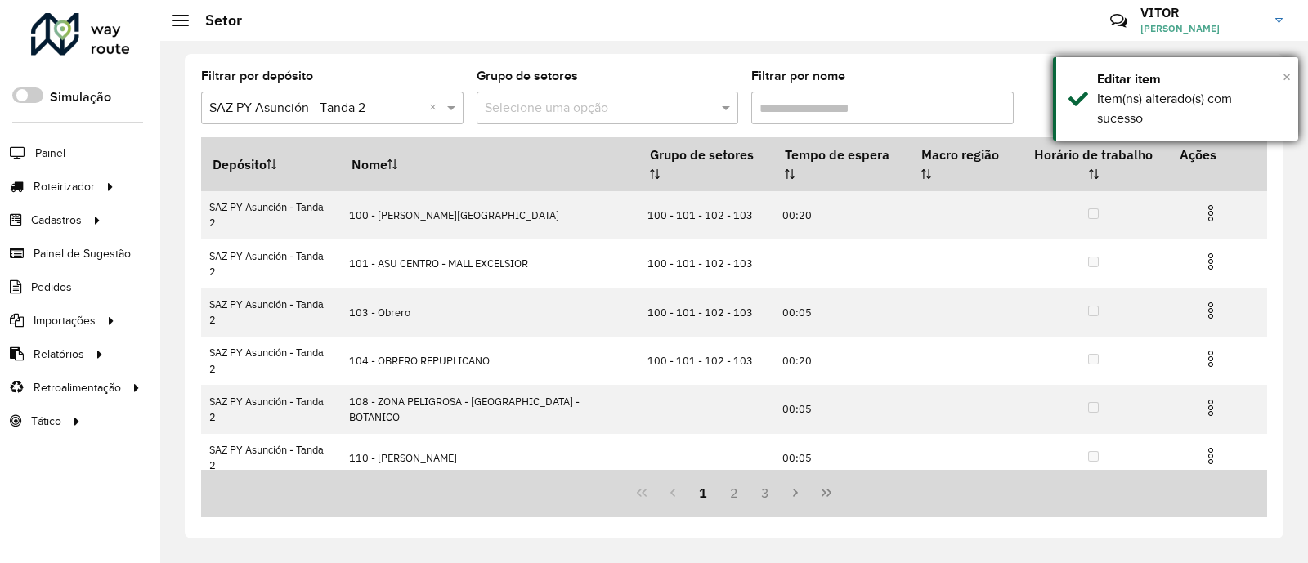
click at [1287, 75] on span "×" at bounding box center [1286, 77] width 8 height 18
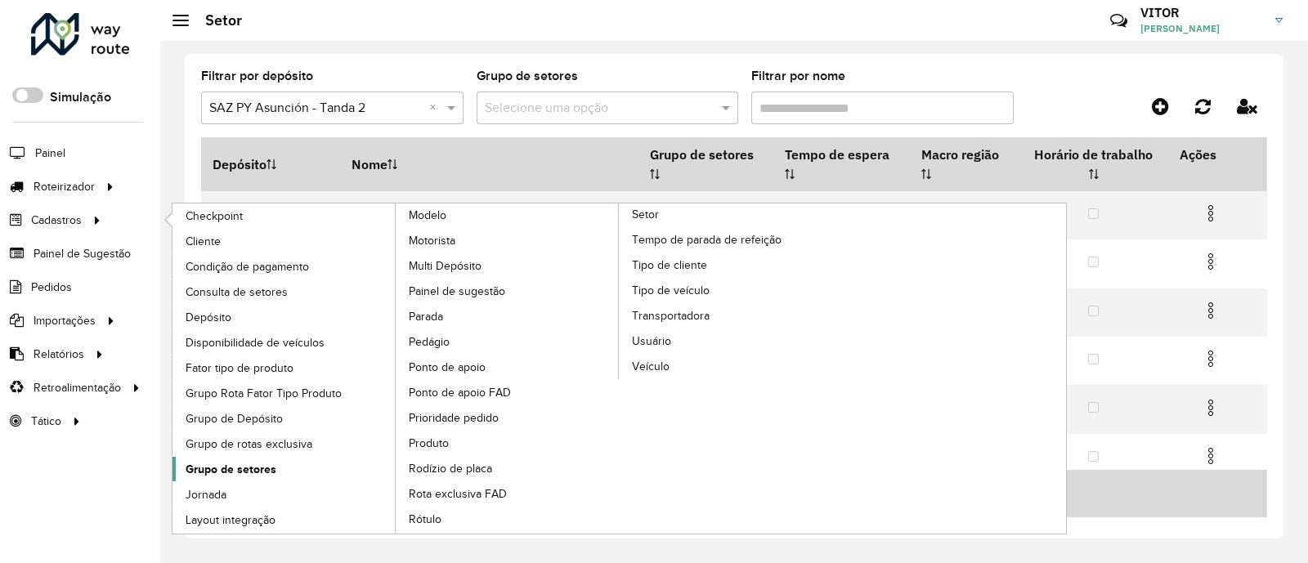
click at [246, 465] on span "Grupo de setores" at bounding box center [231, 469] width 91 height 17
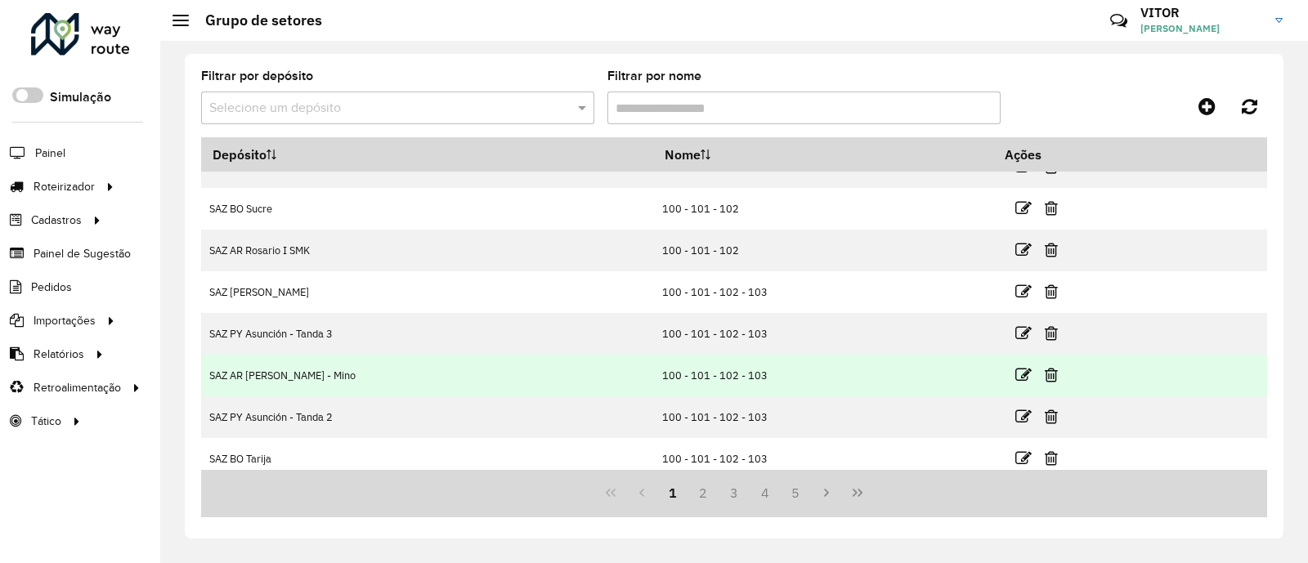
scroll to position [200, 0]
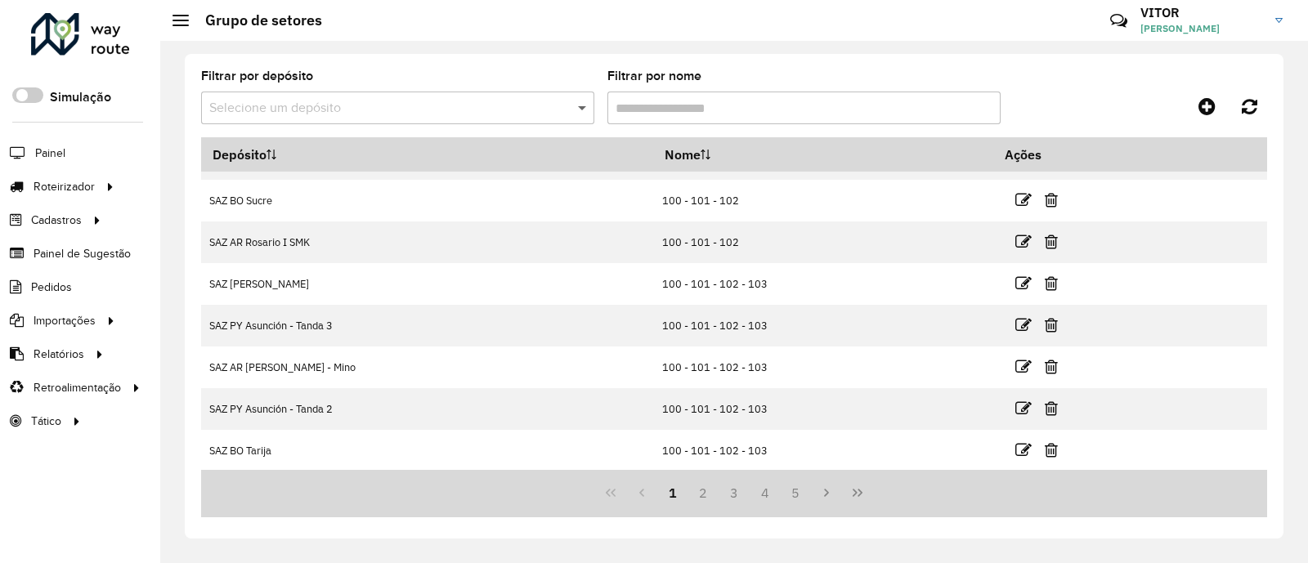
click at [578, 107] on span at bounding box center [584, 108] width 20 height 20
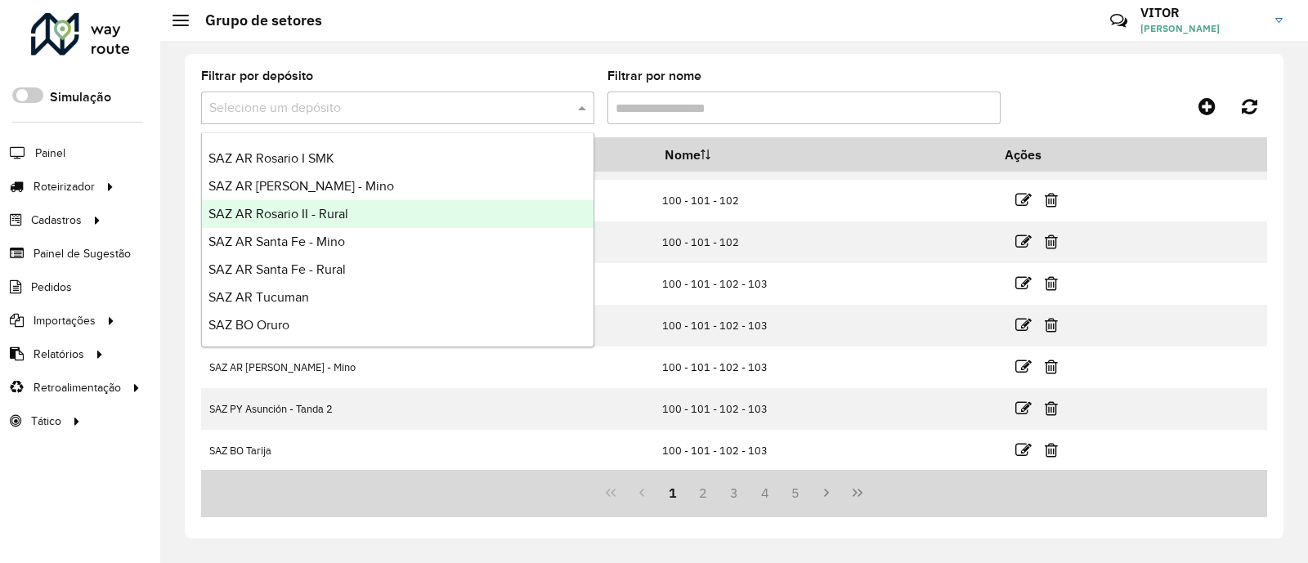
scroll to position [306, 0]
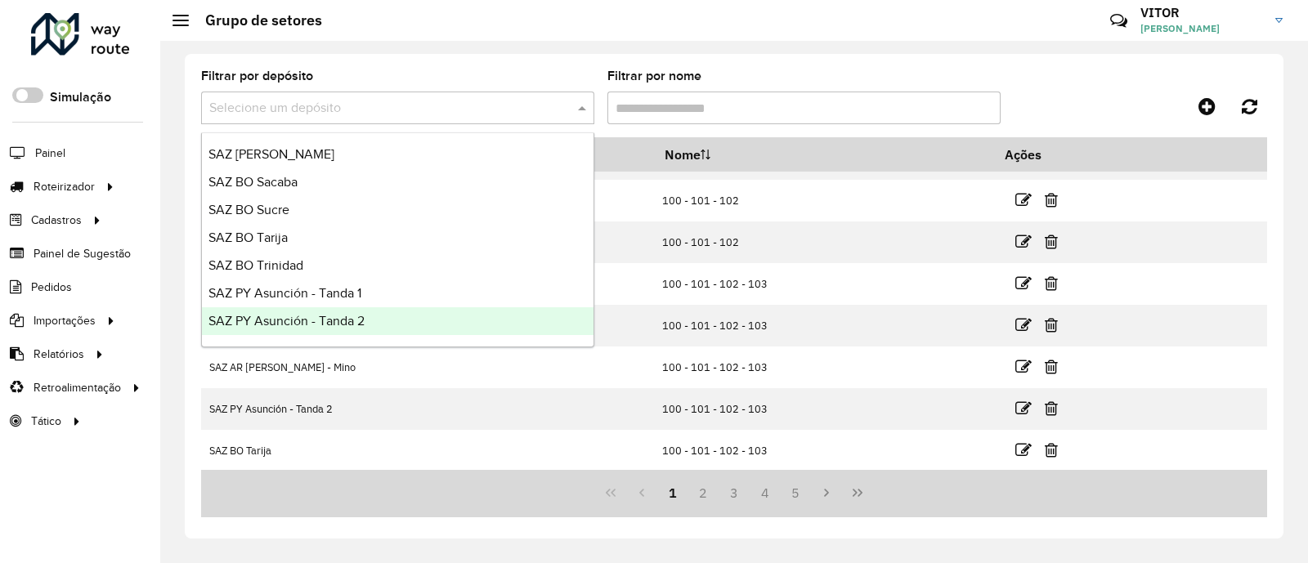
click at [384, 317] on div "SAZ PY Asunción - Tanda 2" at bounding box center [397, 321] width 391 height 28
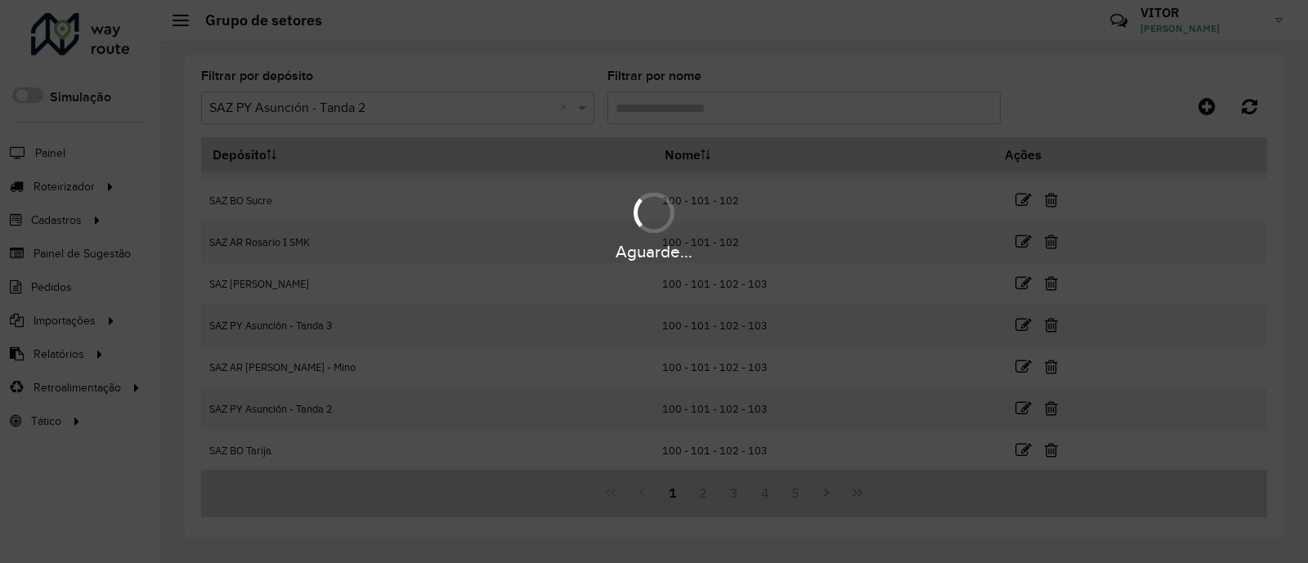
scroll to position [0, 0]
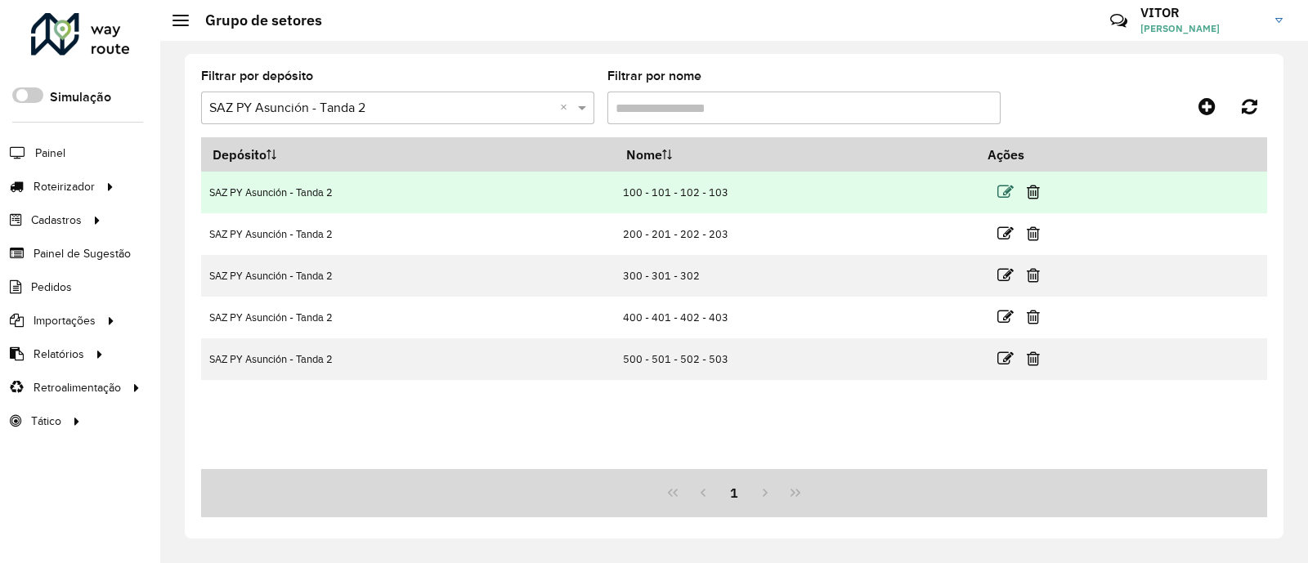
click at [1008, 190] on icon at bounding box center [1005, 192] width 16 height 16
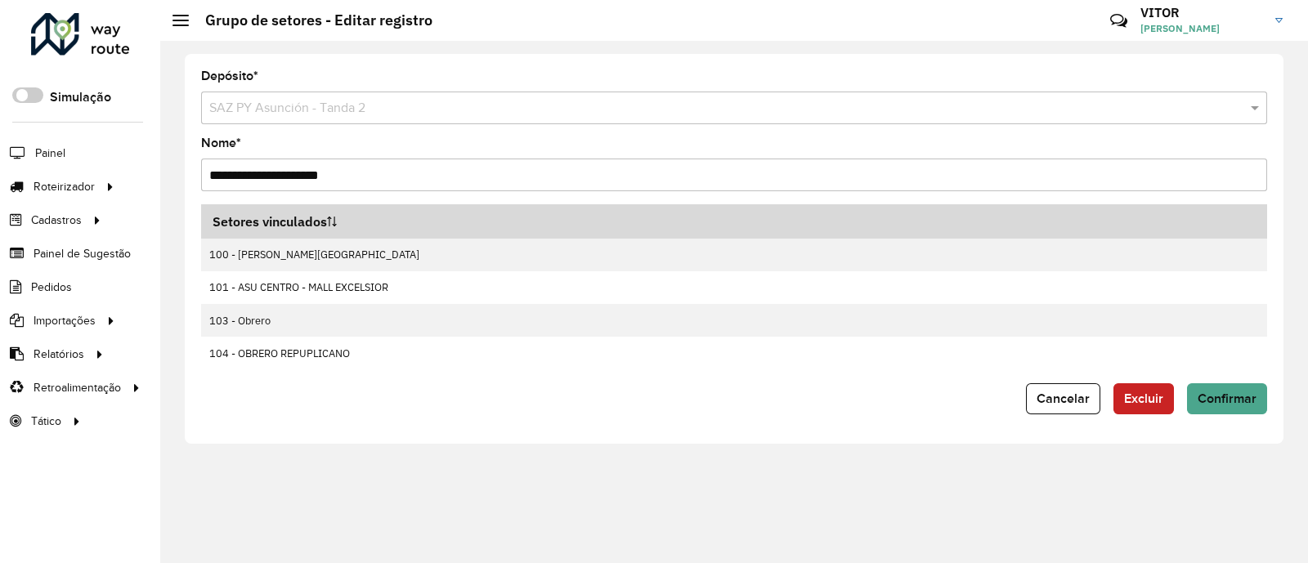
click at [418, 173] on input "**********" at bounding box center [734, 175] width 1066 height 33
type input "**********"
click at [1226, 394] on span "Confirmar" at bounding box center [1226, 398] width 59 height 14
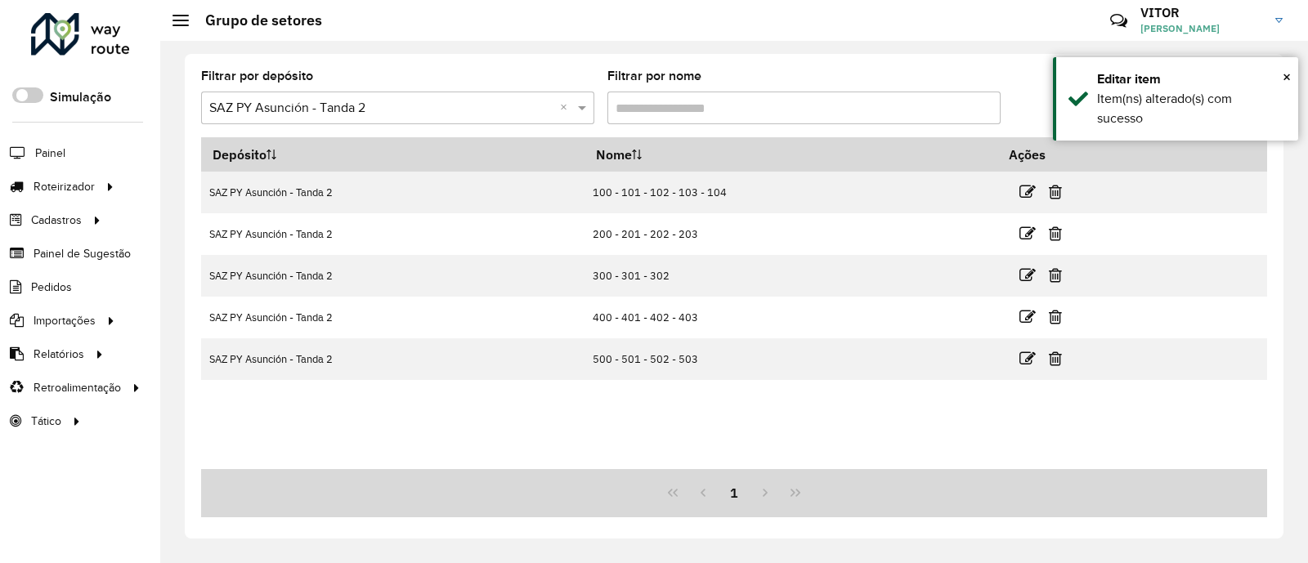
click at [632, 423] on div "Depósito Nome Ações SAZ PY Asunción - Tanda 2 100 - 101 - 102 - 103 - 104 SAZ P…" at bounding box center [734, 303] width 1066 height 332
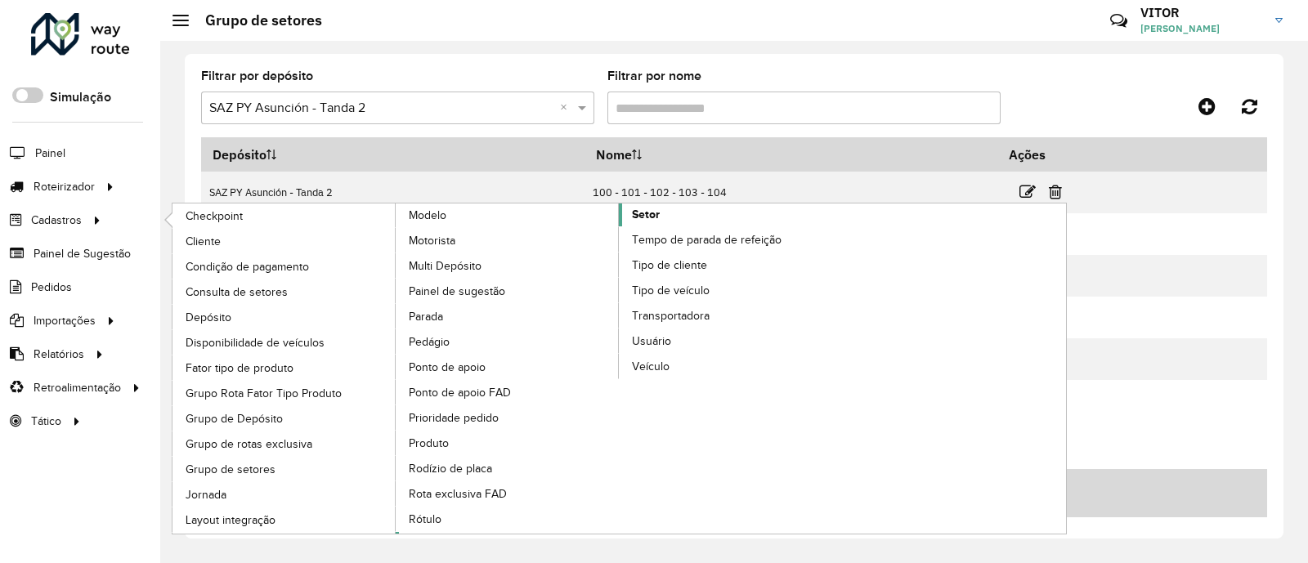
click at [682, 210] on link "Setor" at bounding box center [619, 368] width 447 height 330
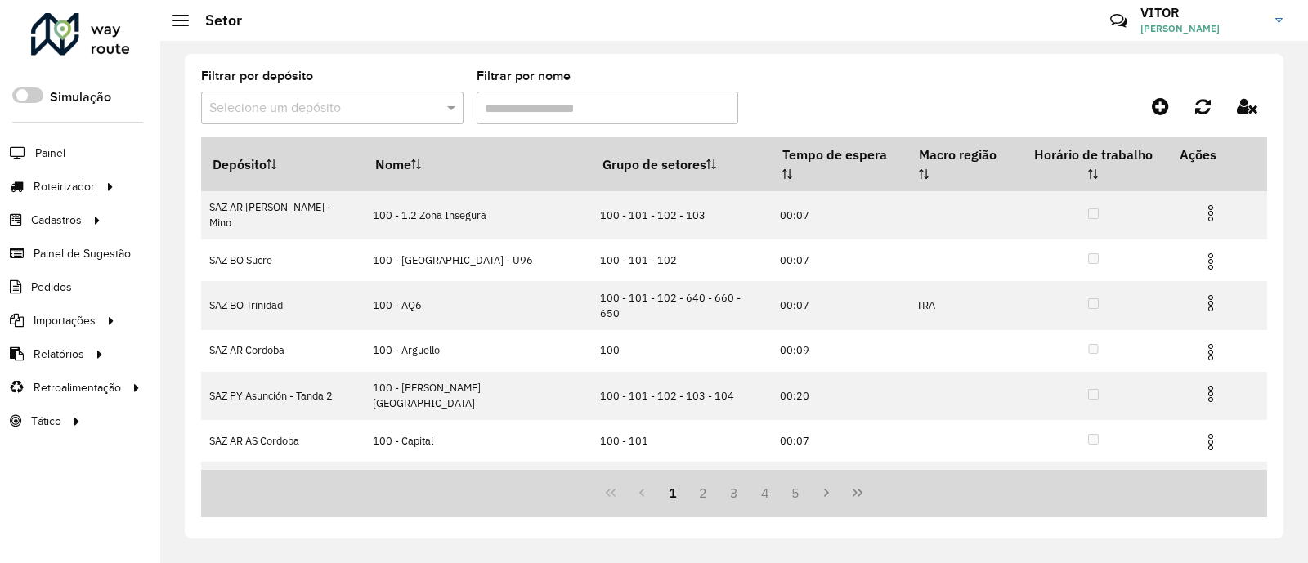
click at [449, 107] on span at bounding box center [453, 108] width 20 height 20
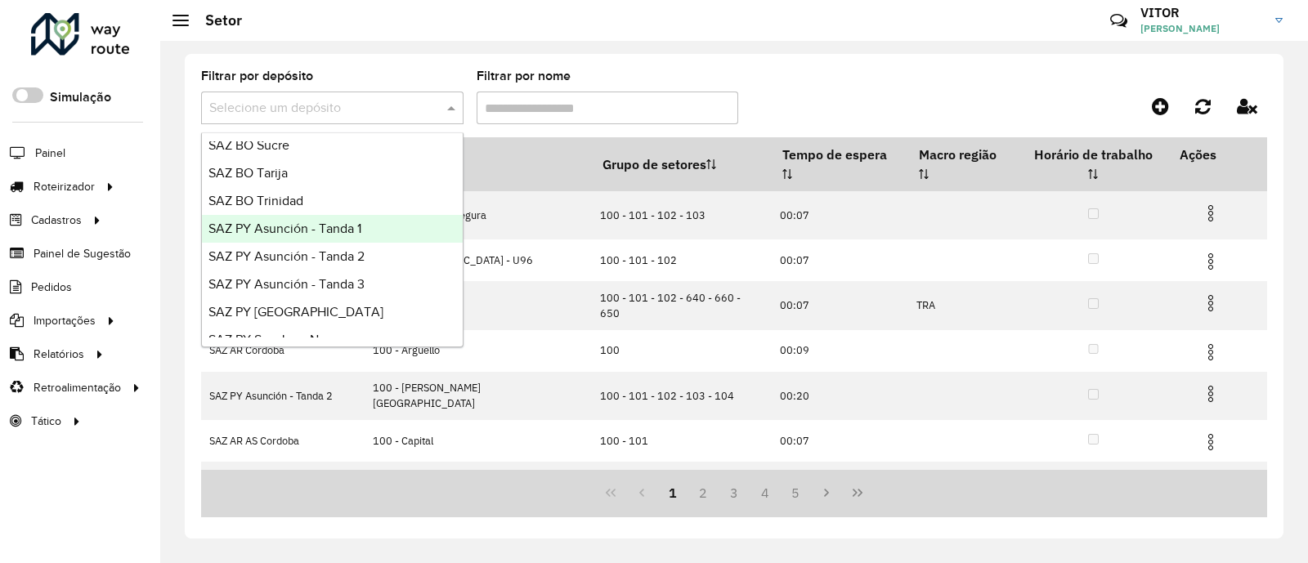
scroll to position [387, 0]
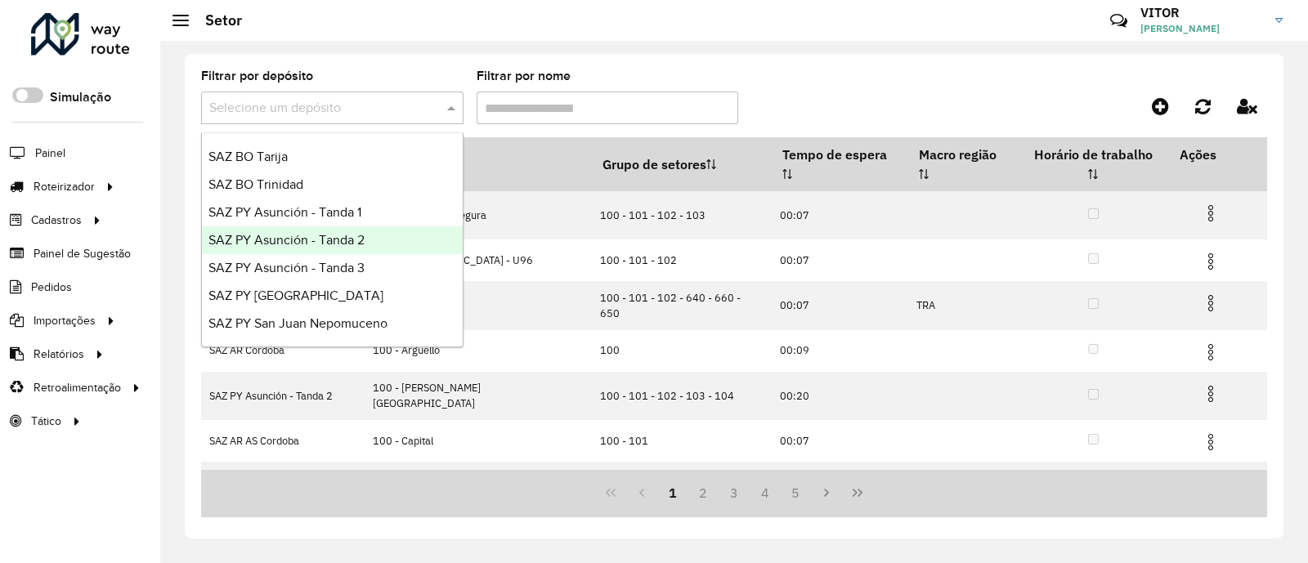
click at [370, 242] on div "SAZ PY Asunción - Tanda 2" at bounding box center [332, 240] width 261 height 28
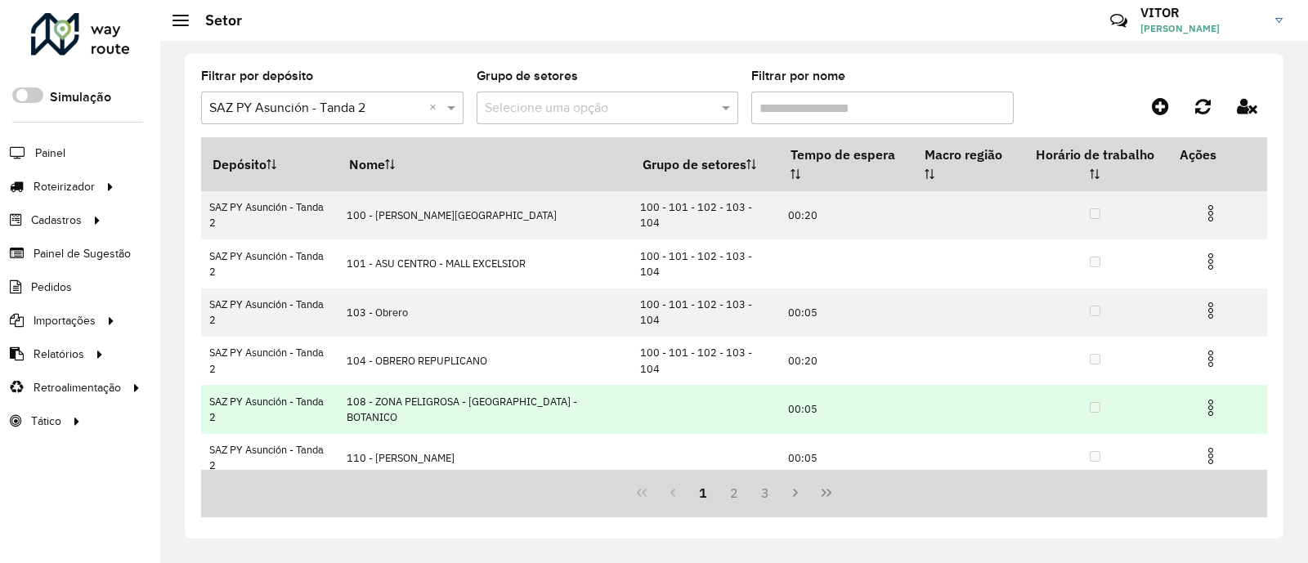
scroll to position [200, 0]
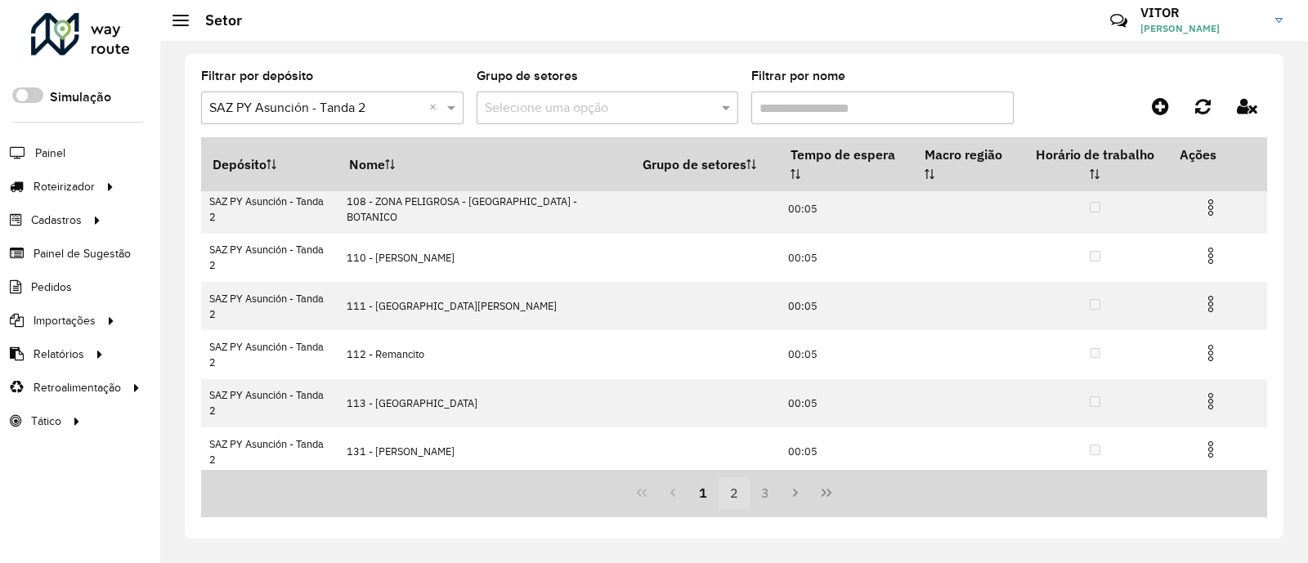
click at [732, 496] on button "2" at bounding box center [733, 492] width 31 height 31
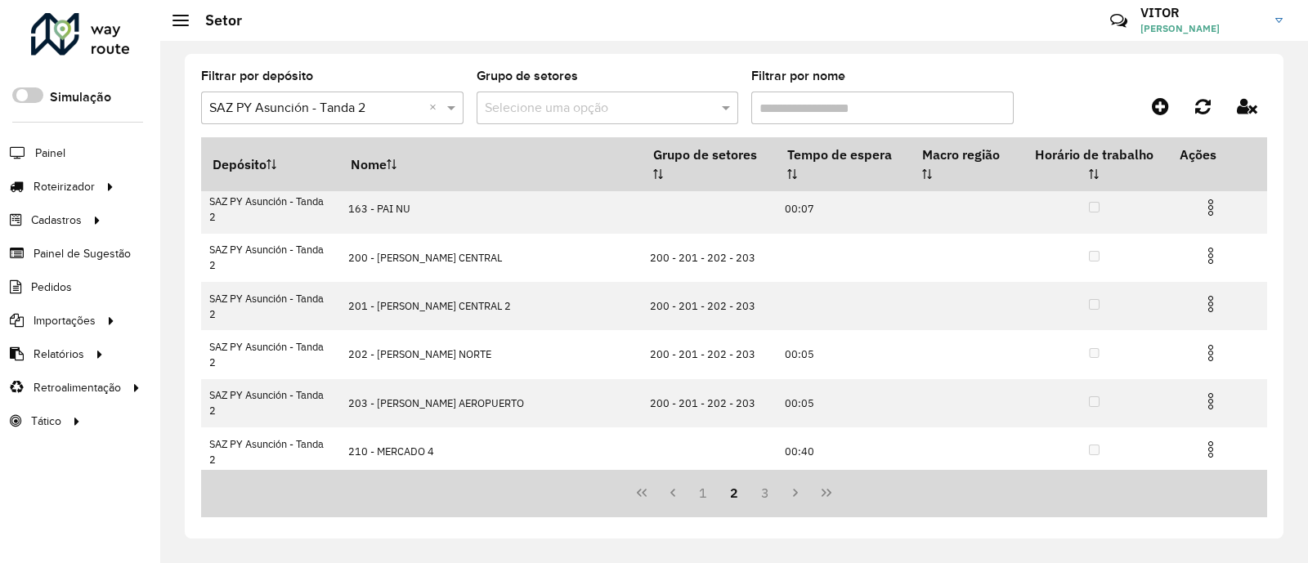
scroll to position [0, 0]
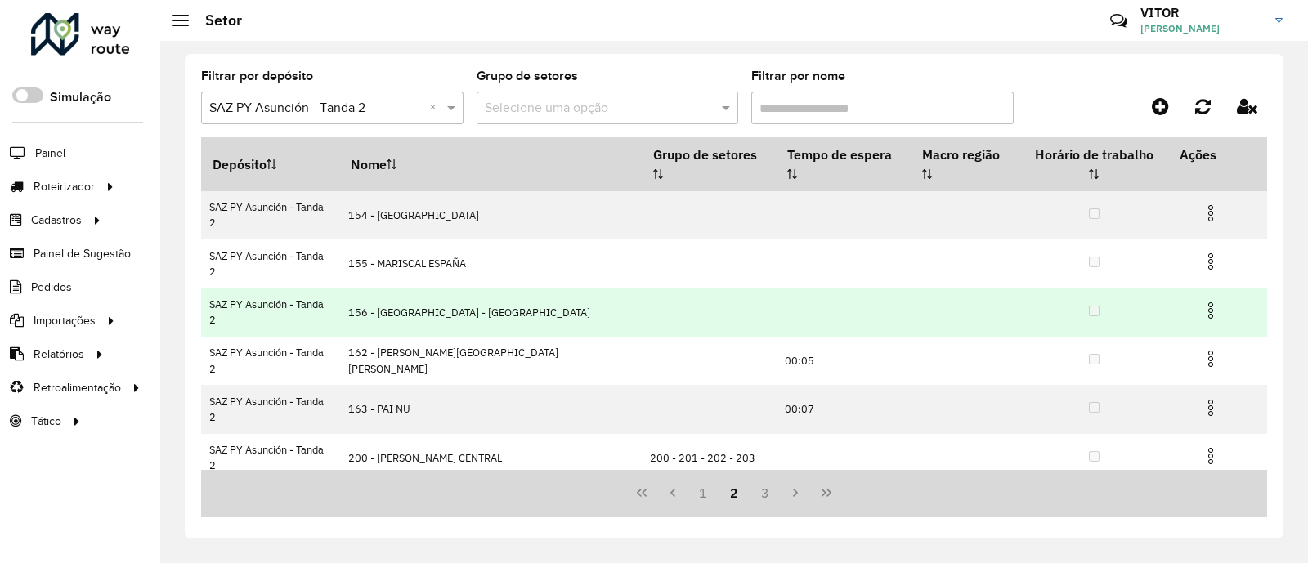
click at [1201, 301] on img at bounding box center [1211, 311] width 20 height 20
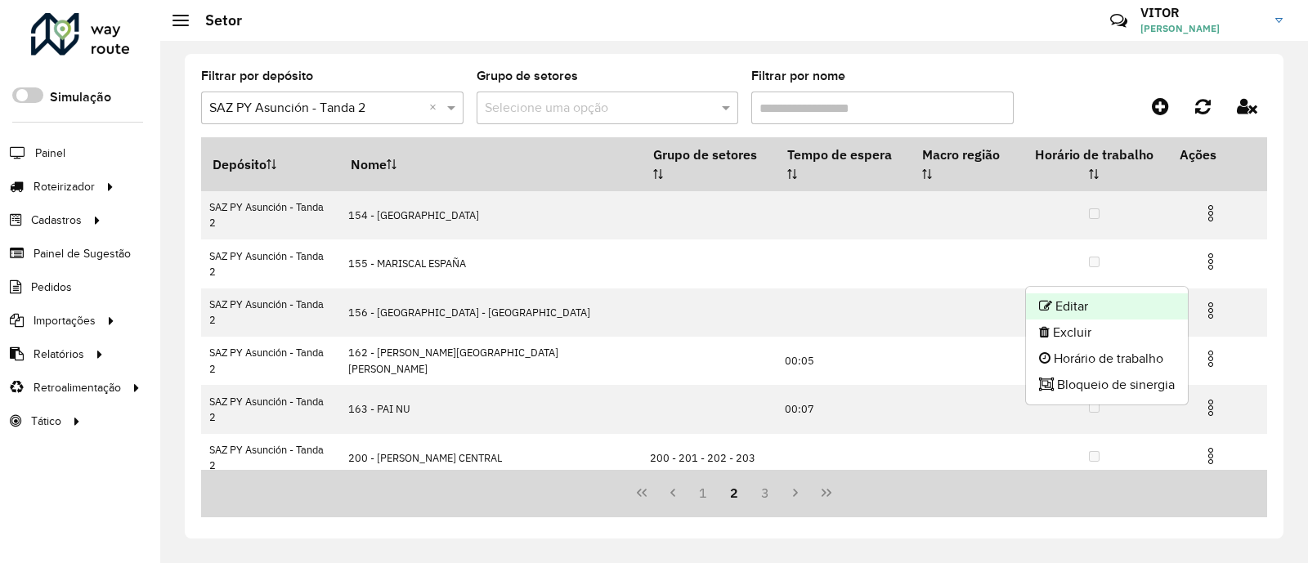
click at [1084, 297] on li "Editar" at bounding box center [1107, 306] width 162 height 26
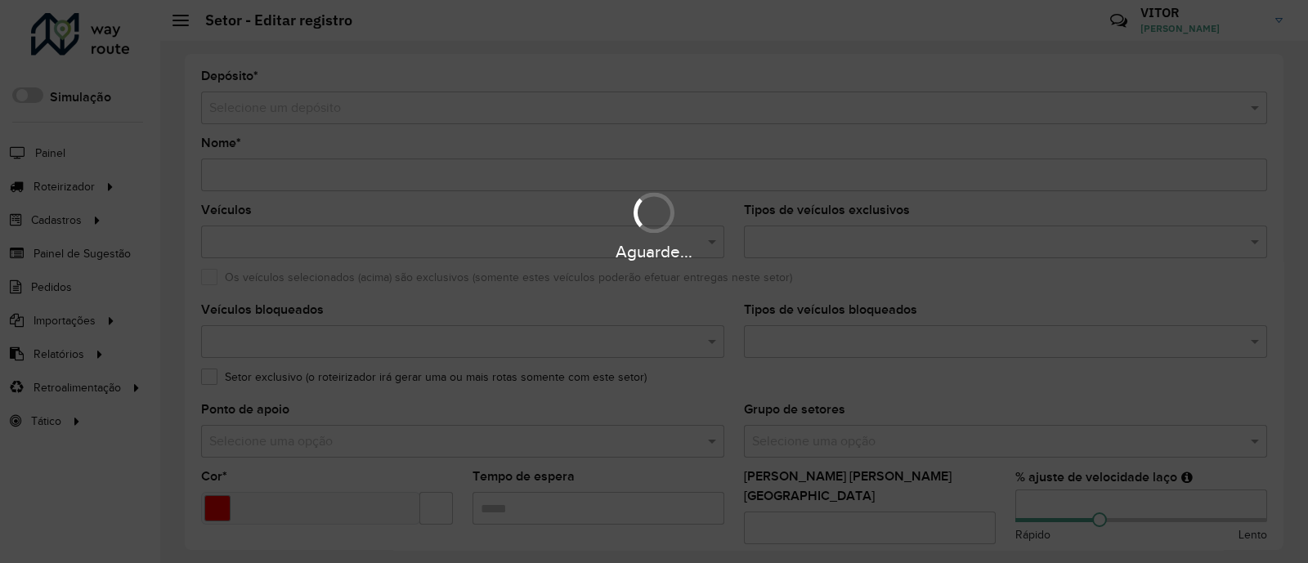
type input "**********"
type input "*******"
type input "**"
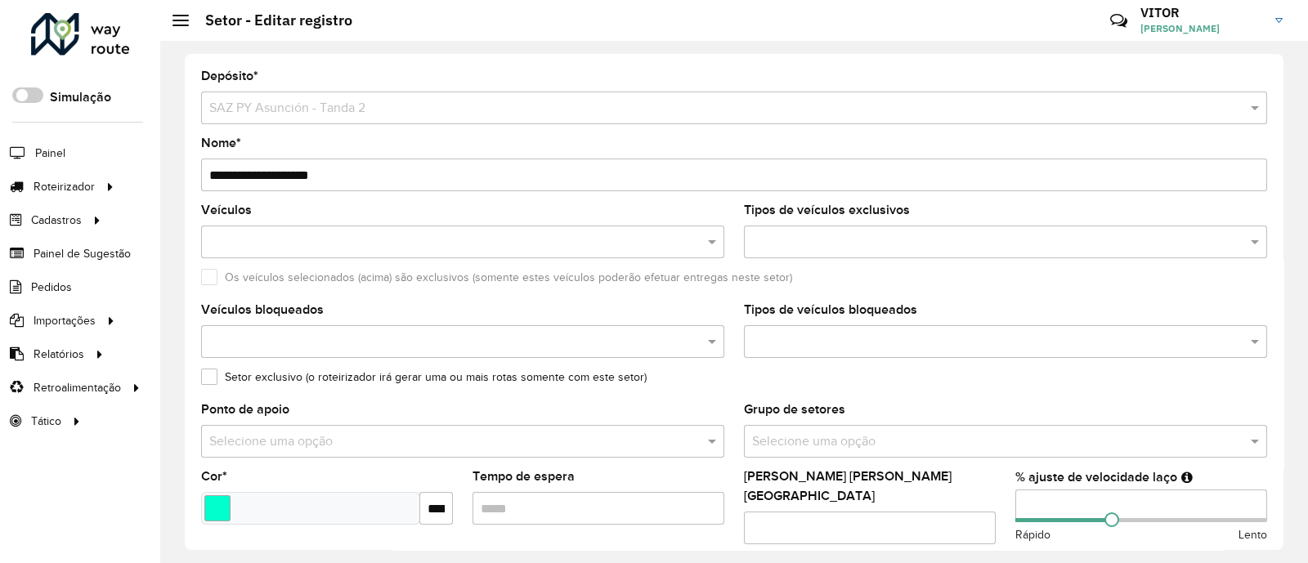
click at [226, 168] on input "**********" at bounding box center [734, 175] width 1066 height 33
type input "**********"
click at [176, 151] on div "**********" at bounding box center [733, 302] width 1147 height 522
click at [187, 186] on span "Entregas" at bounding box center [209, 186] width 47 height 17
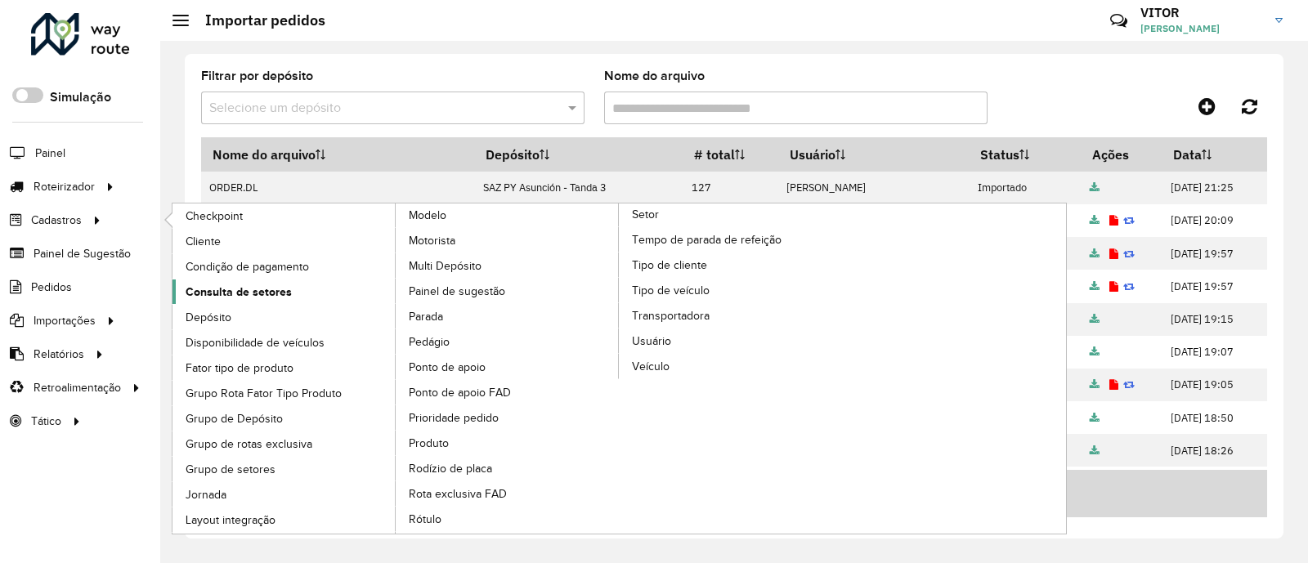
click at [284, 293] on span "Consulta de setores" at bounding box center [239, 292] width 106 height 17
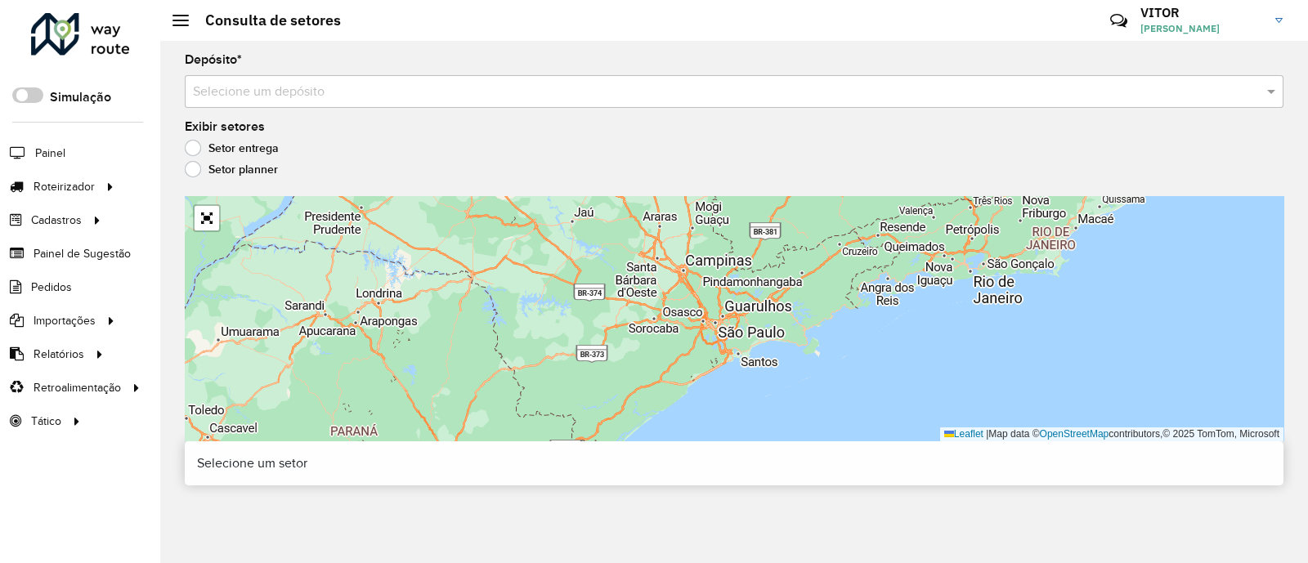
click at [217, 100] on input "text" at bounding box center [717, 93] width 1049 height 20
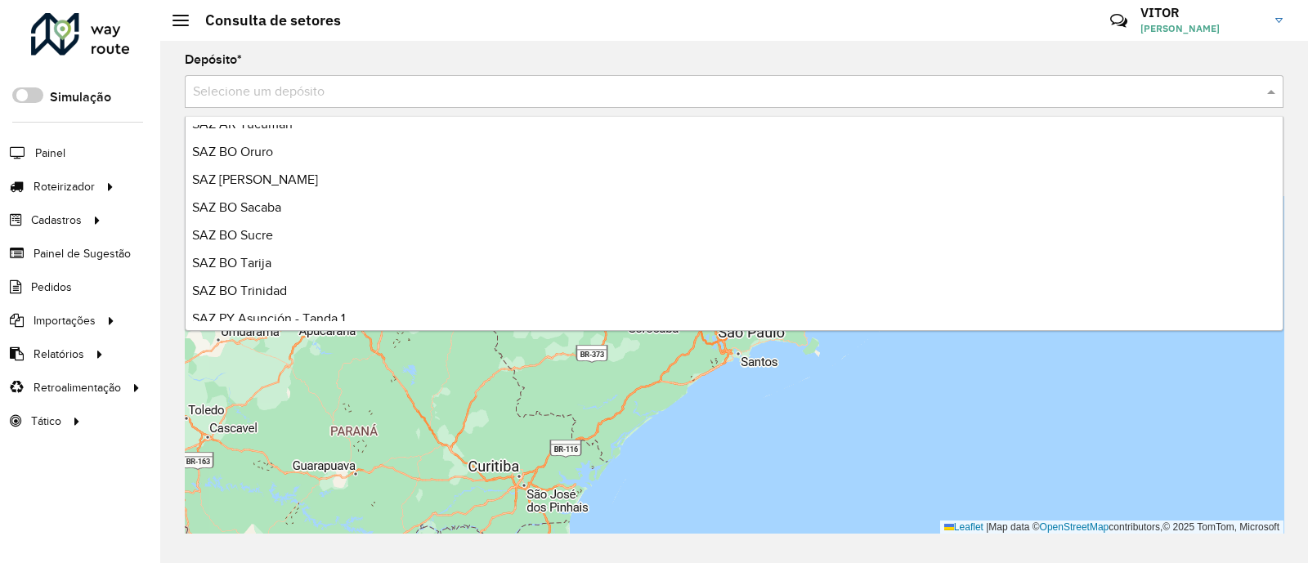
scroll to position [306, 0]
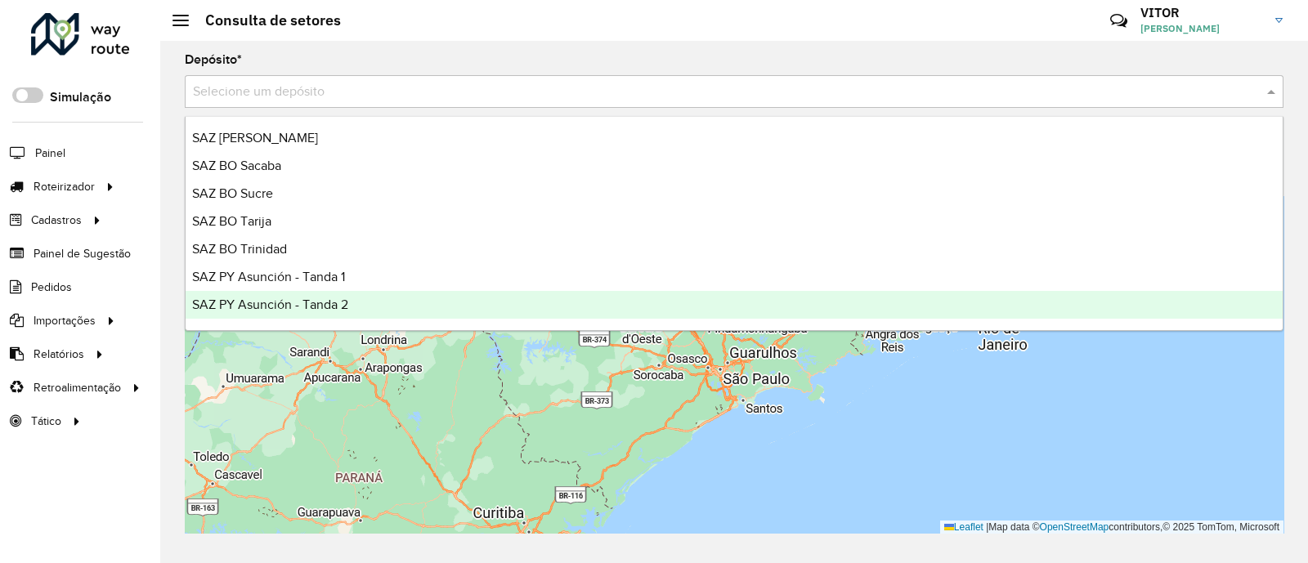
click at [355, 308] on div "SAZ PY Asunción - Tanda 2" at bounding box center [734, 305] width 1097 height 28
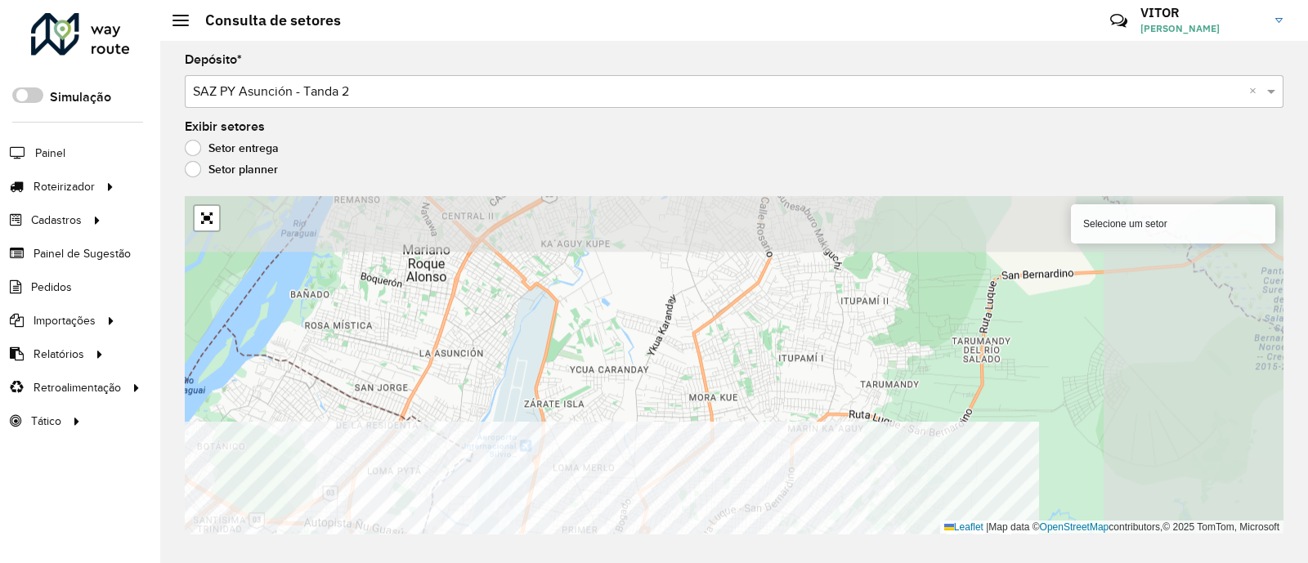
click at [802, 536] on div "Depósito * Selecione um depósito × SAZ PY Asunción - Tanda 2 × Exibir setores S…" at bounding box center [733, 302] width 1147 height 522
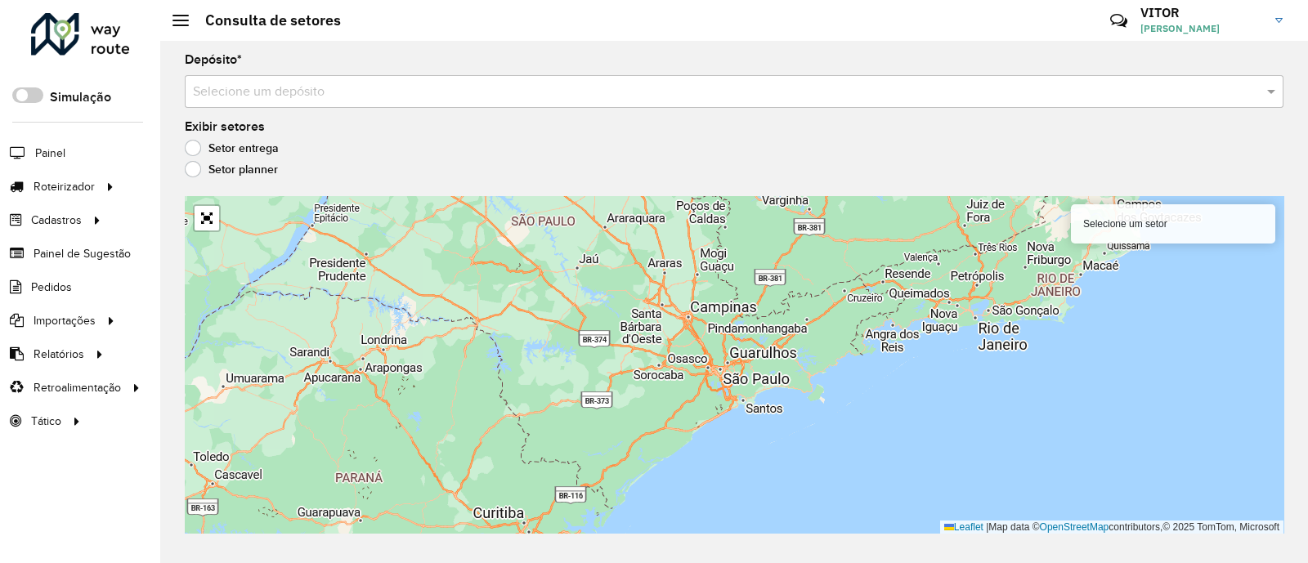
click at [333, 92] on input "text" at bounding box center [717, 93] width 1049 height 20
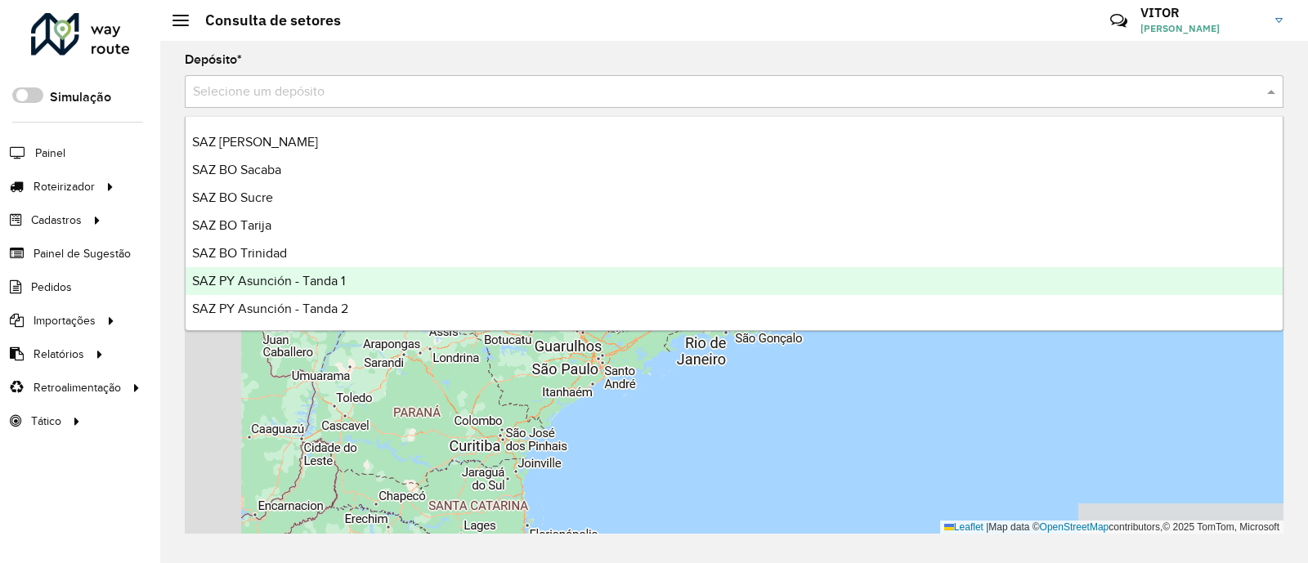
scroll to position [306, 0]
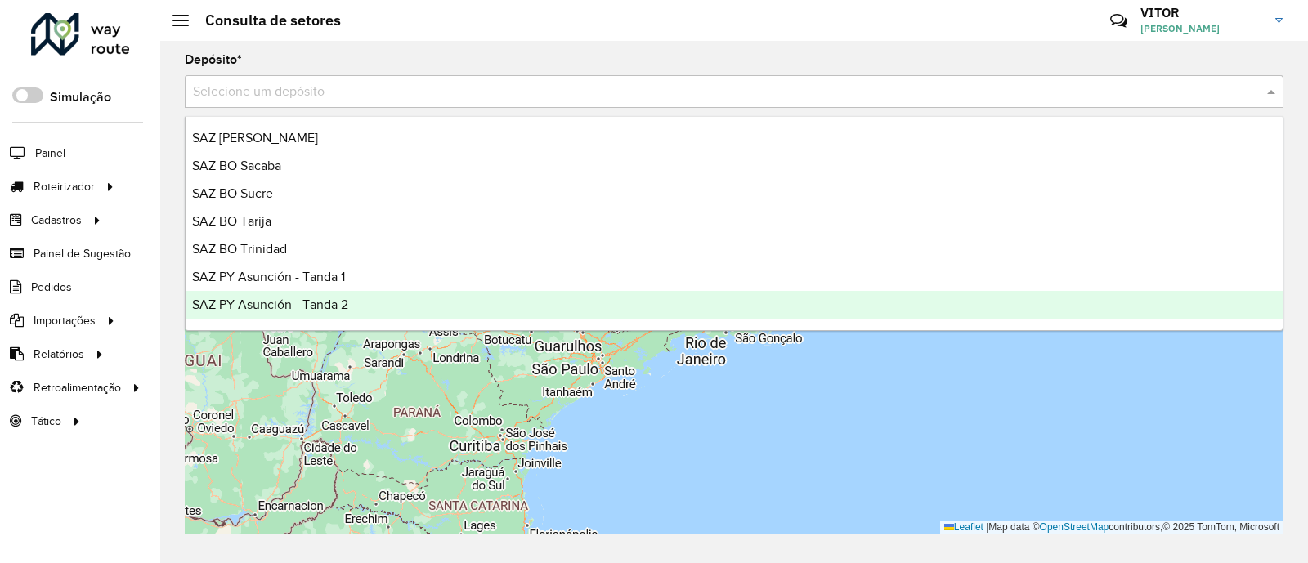
click at [404, 300] on div "SAZ PY Asunción - Tanda 2" at bounding box center [734, 305] width 1097 height 28
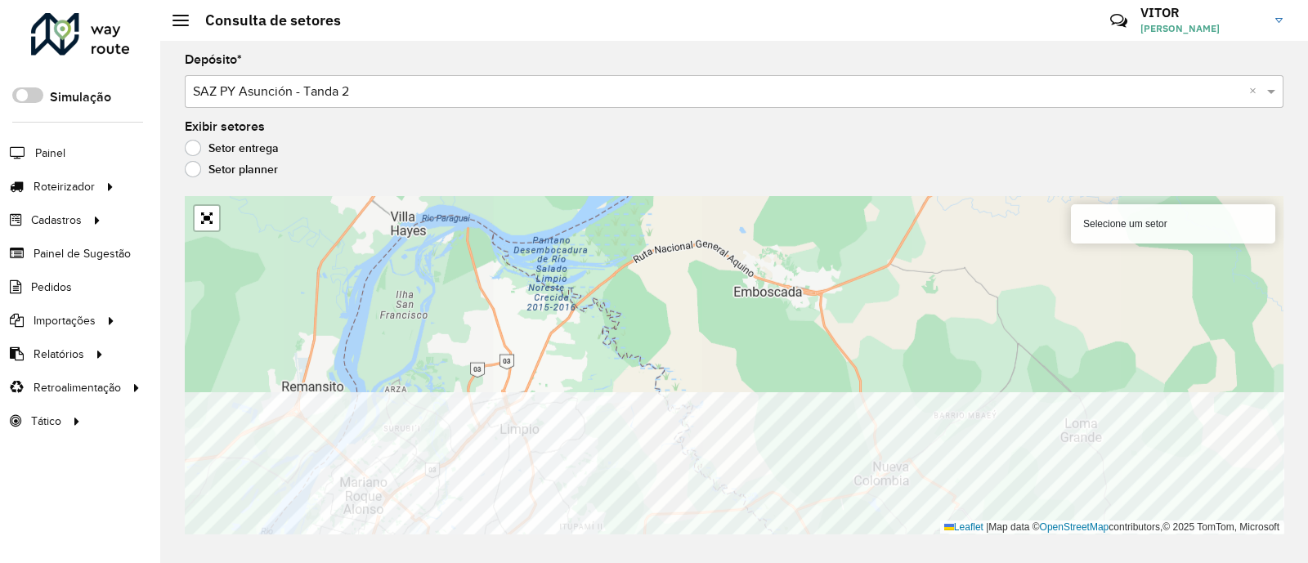
click at [646, 546] on div "Depósito * Selecione um depósito × SAZ PY Asunción - Tanda 2 × Exibir setores S…" at bounding box center [733, 302] width 1147 height 522
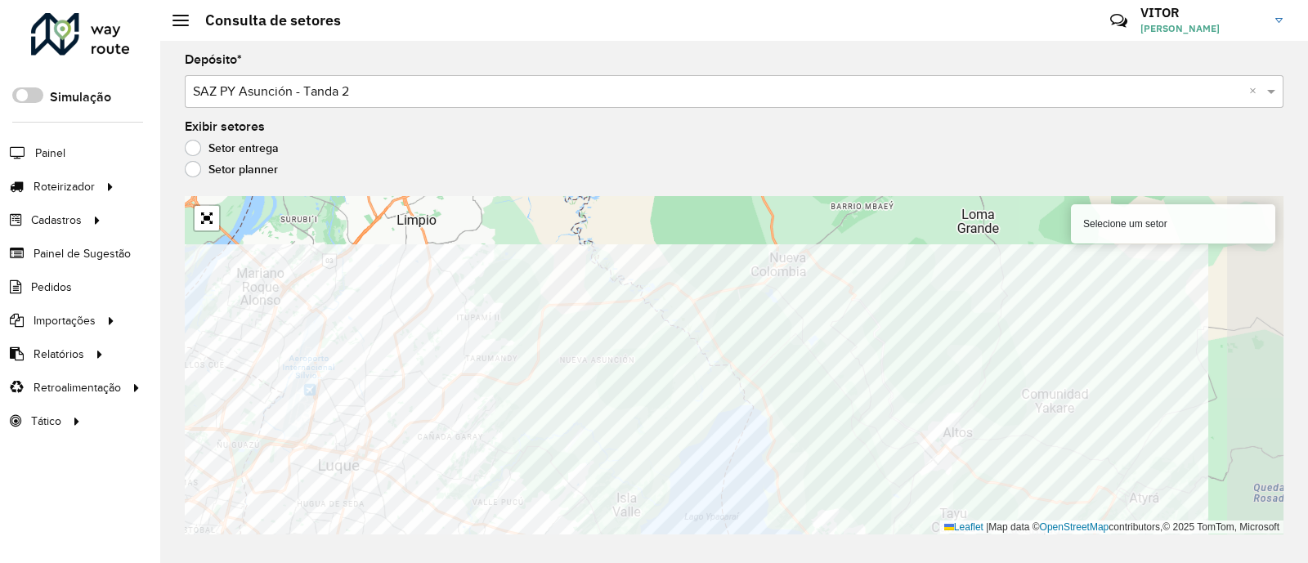
click at [571, 537] on div "Depósito * Selecione um depósito × SAZ PY Asunción - Tanda 2 × Exibir setores S…" at bounding box center [733, 302] width 1147 height 522
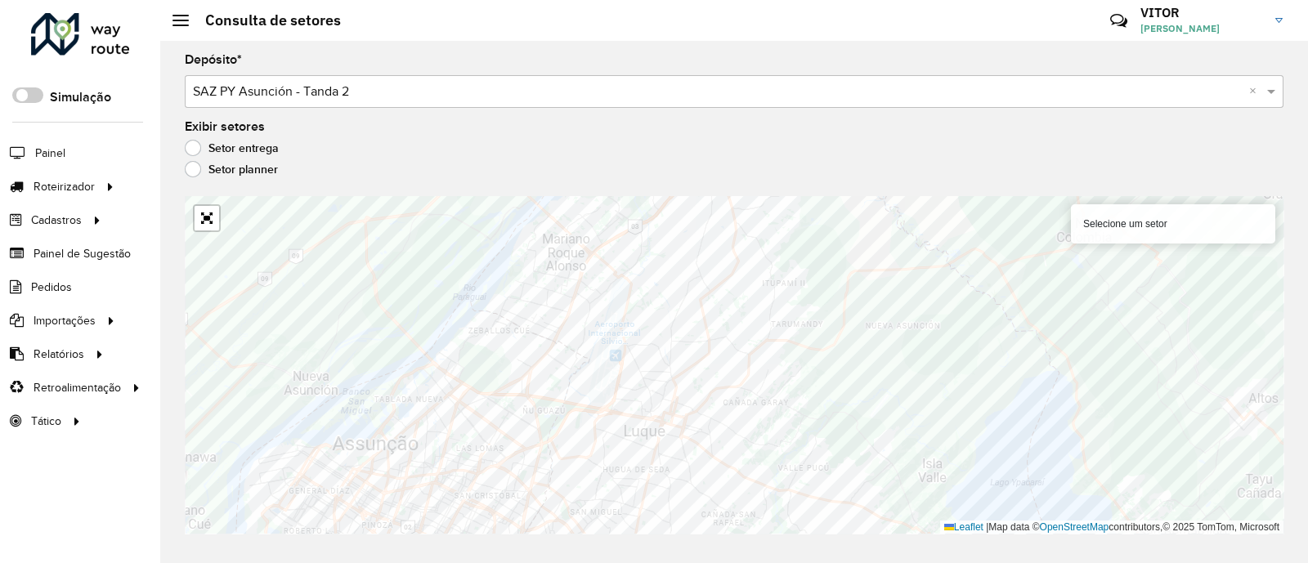
click at [354, 96] on input "text" at bounding box center [717, 93] width 1049 height 20
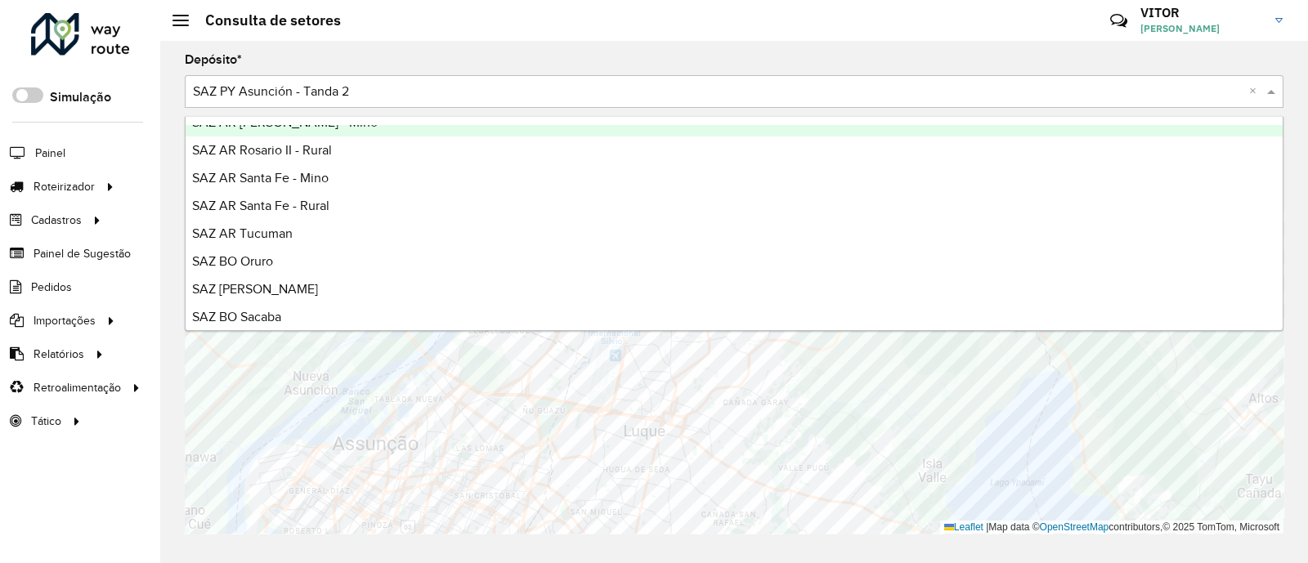
scroll to position [359, 0]
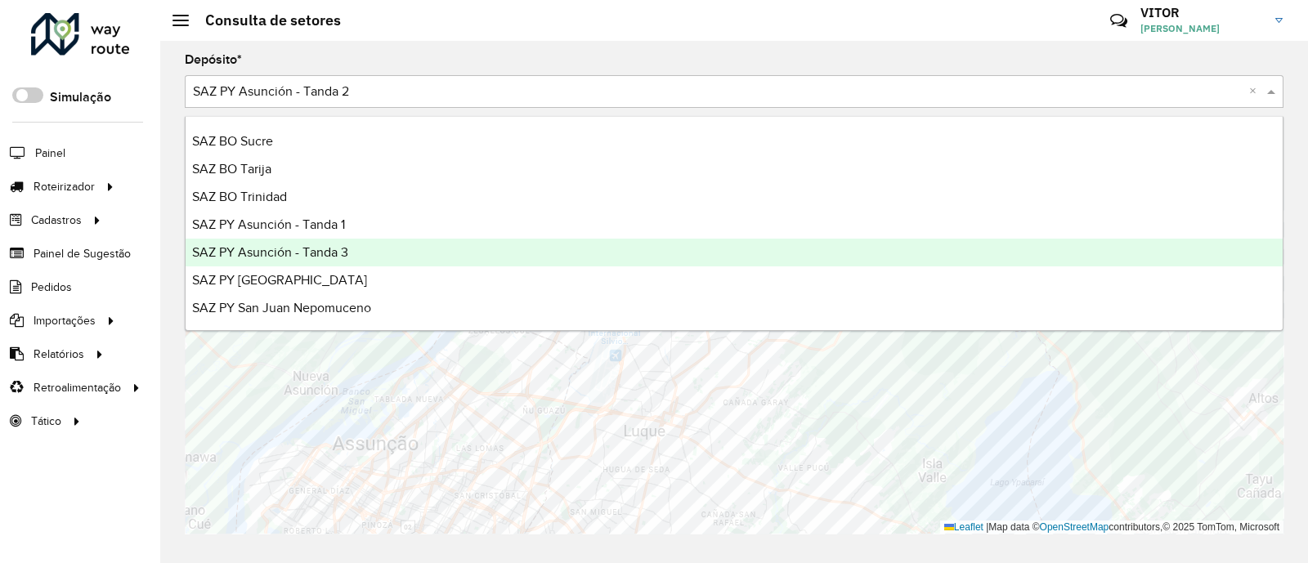
click at [327, 248] on span "SAZ PY Asunción - Tanda 3" at bounding box center [270, 252] width 156 height 14
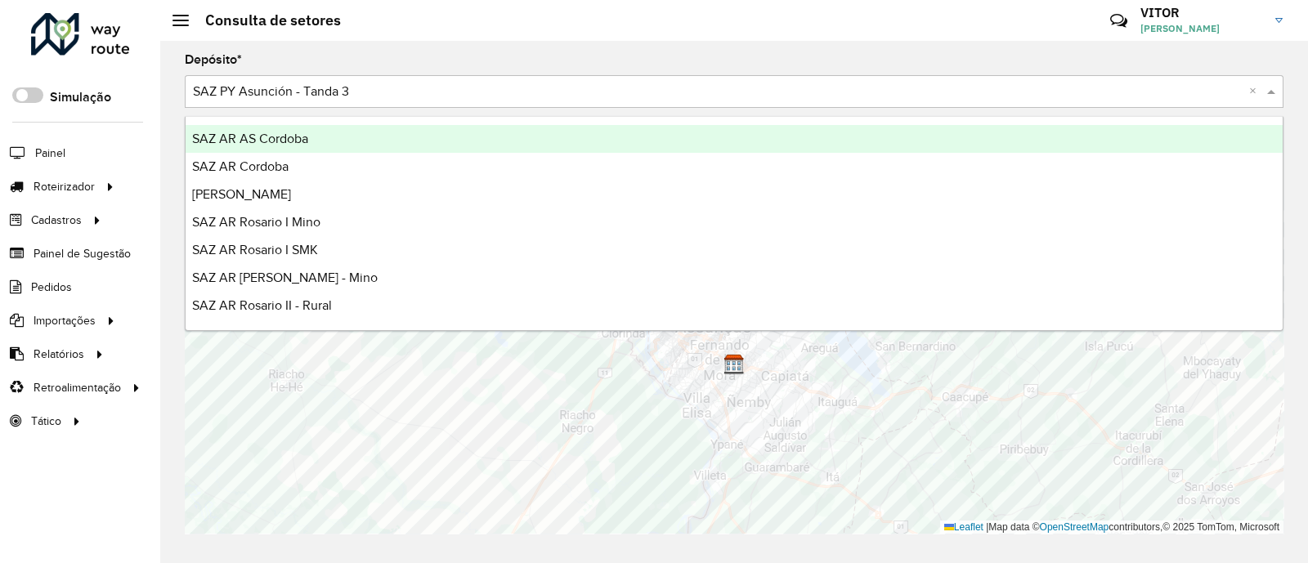
click at [372, 91] on input "text" at bounding box center [717, 93] width 1049 height 20
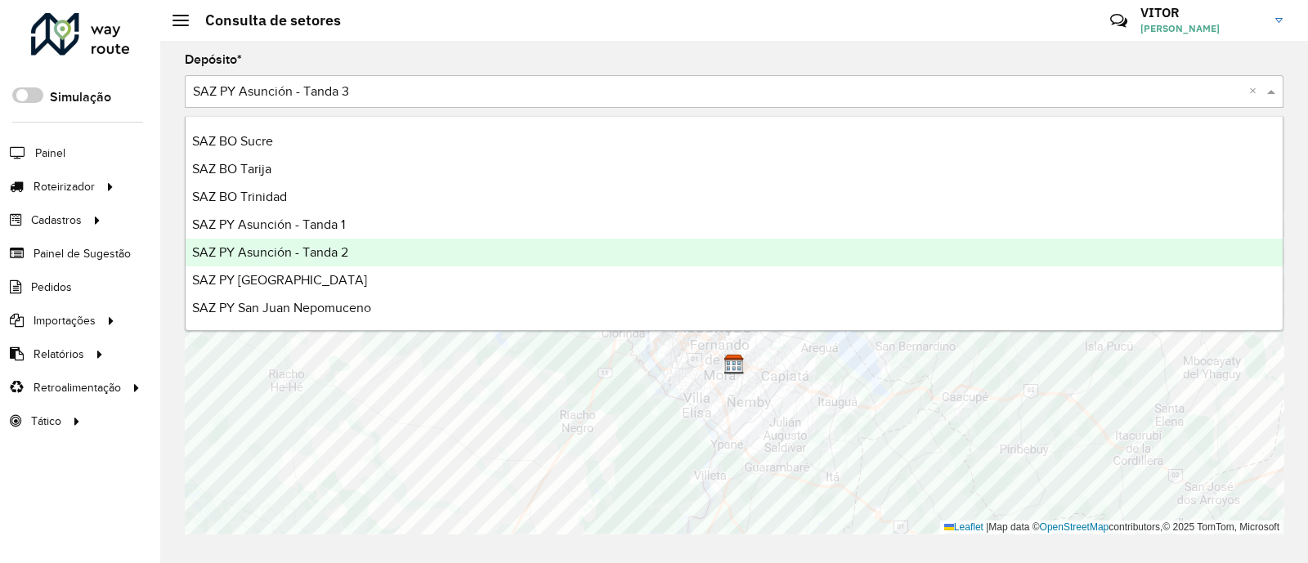
click at [354, 248] on div "SAZ PY Asunción - Tanda 2" at bounding box center [734, 253] width 1097 height 28
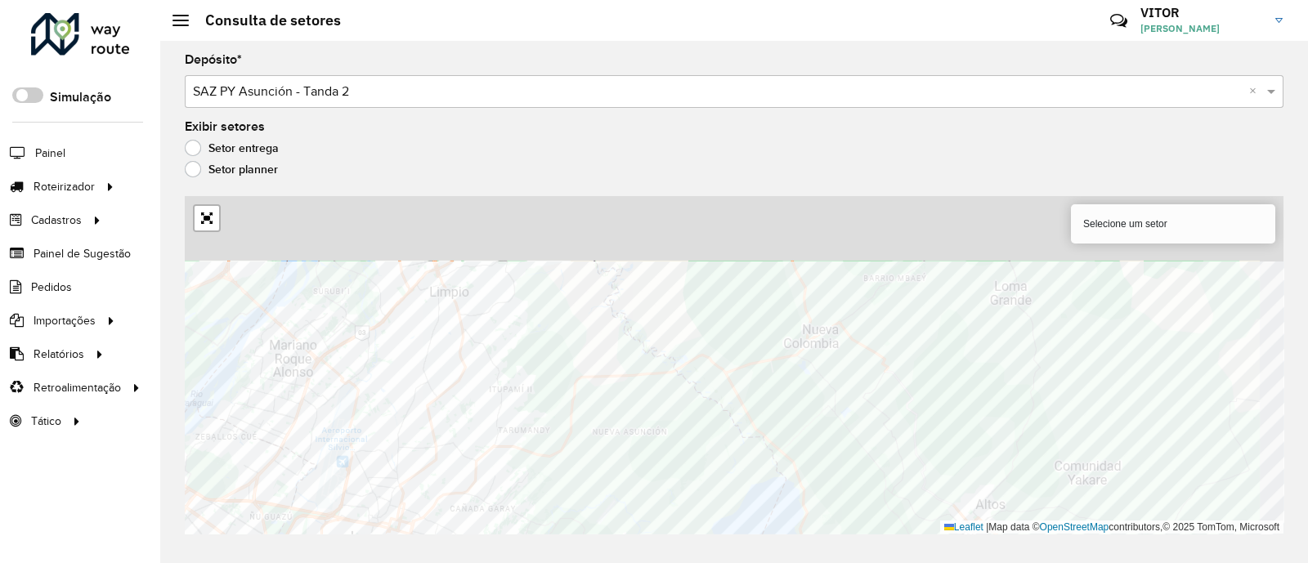
click at [706, 562] on html "Aguarde... Pop-up bloqueado! Seu navegador bloqueou automáticamente a abertura …" at bounding box center [654, 281] width 1308 height 563
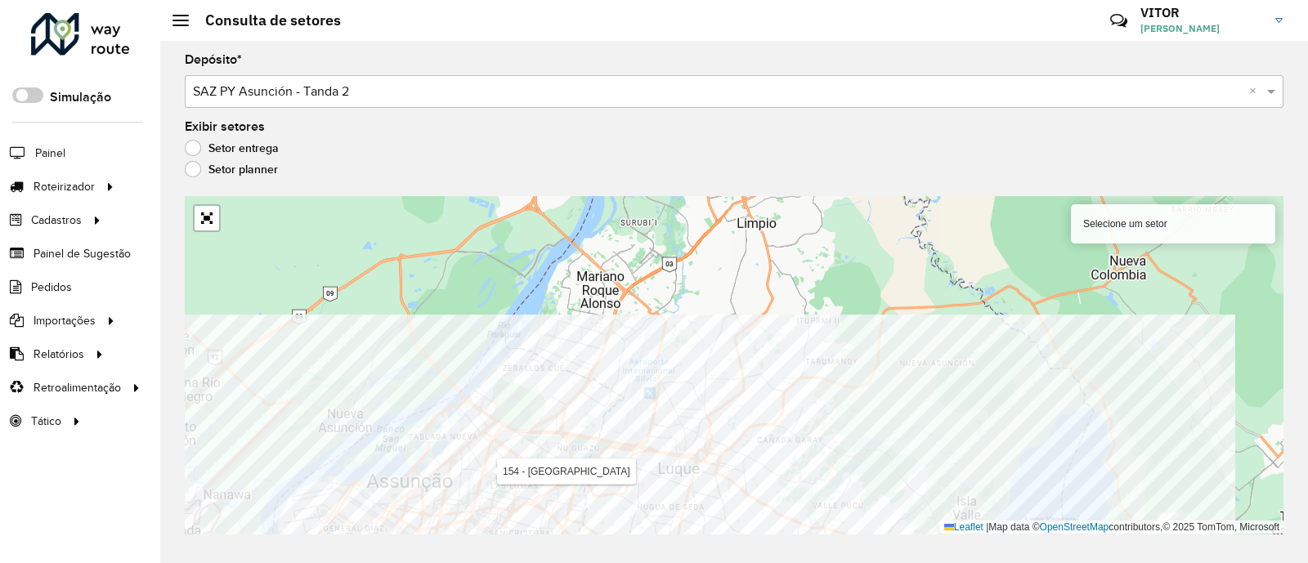
click at [504, 557] on div "Depósito * Selecione um depósito × SAZ PY Asunción - Tanda 2 × Exibir setores S…" at bounding box center [733, 302] width 1147 height 522
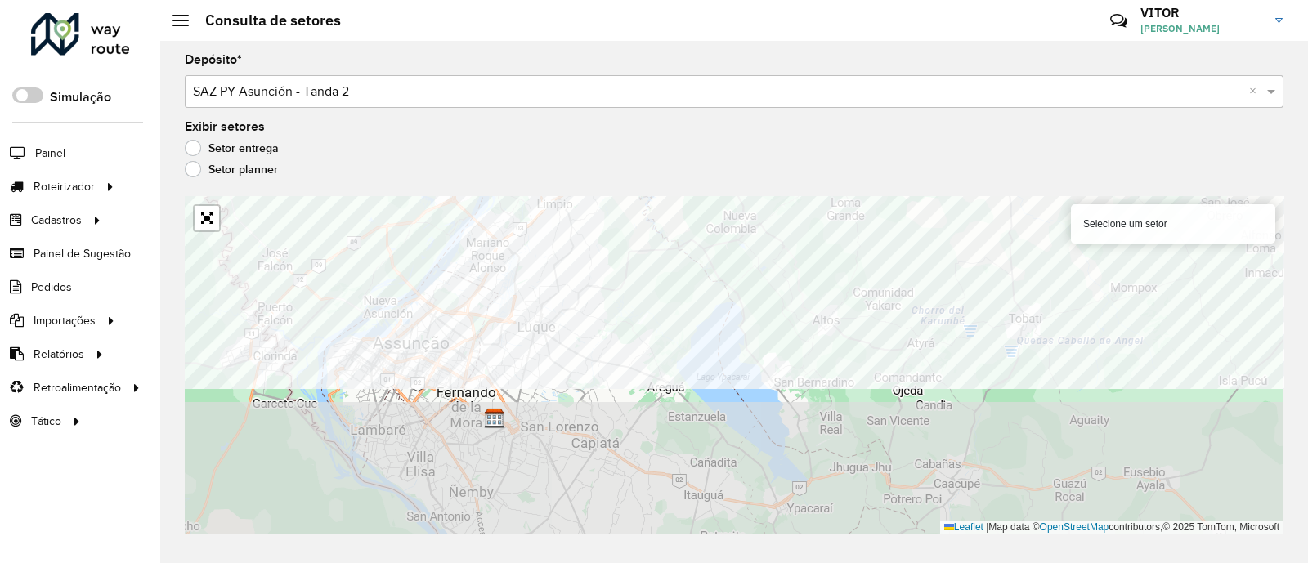
click at [277, 178] on formly-group "Depósito * Selecione um depósito × SAZ PY Asunción - Tanda 2 × Exibir setores S…" at bounding box center [734, 294] width 1098 height 480
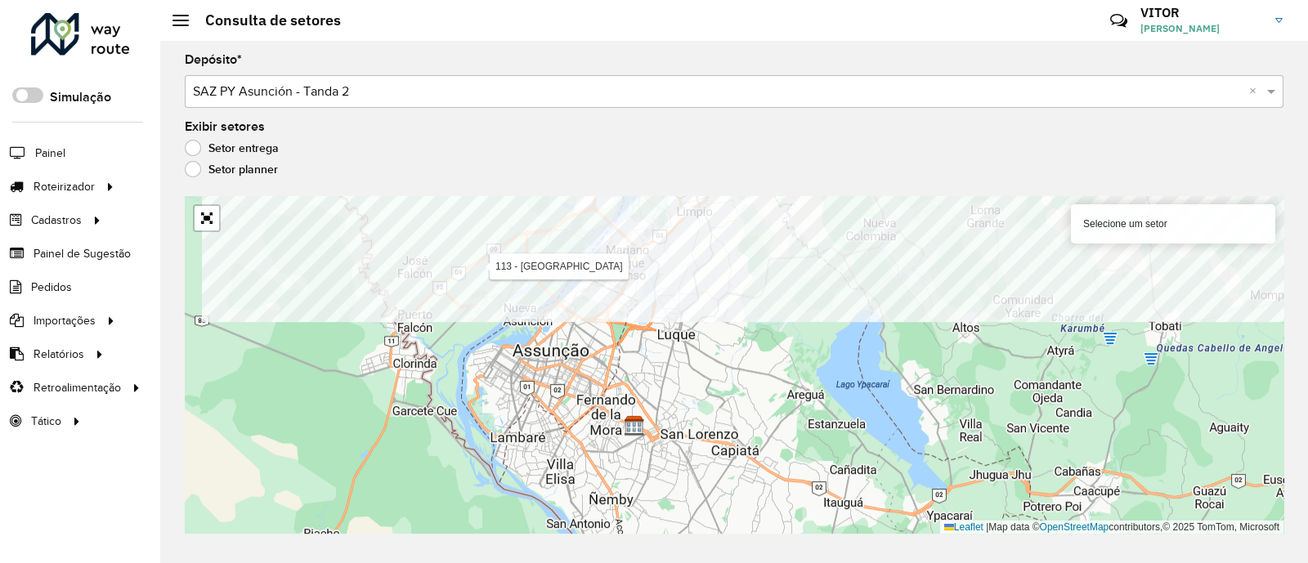
click at [617, 150] on formly-group "Depósito * Selecione um depósito × SAZ PY Asunción - Tanda 2 × Exibir setores S…" at bounding box center [734, 294] width 1098 height 480
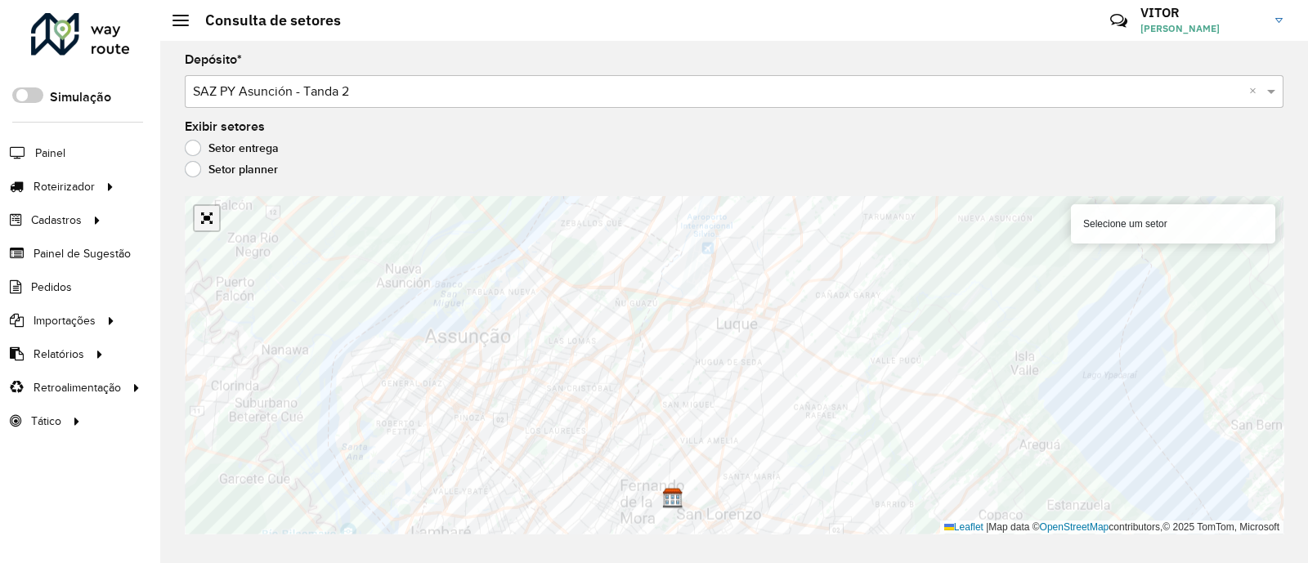
click at [199, 214] on link "Abrir mapa em tela cheia" at bounding box center [207, 218] width 25 height 25
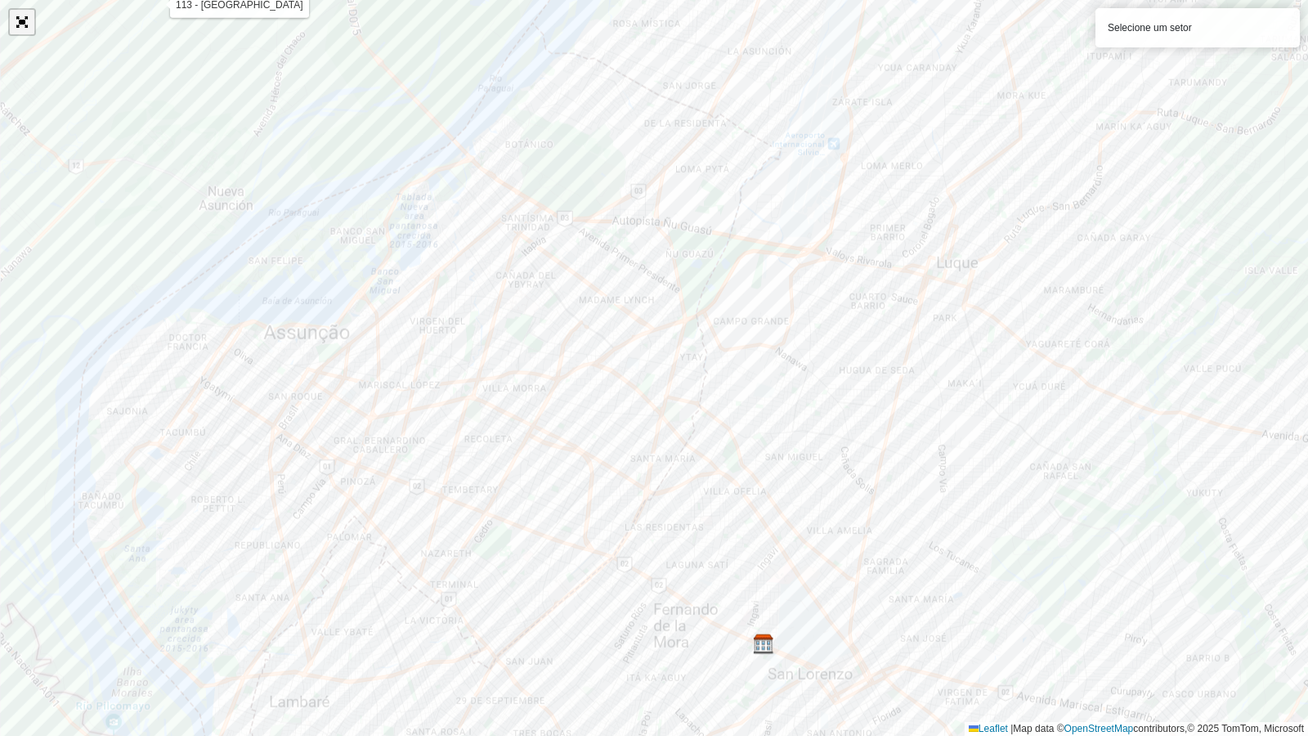
click at [19, 17] on link "Abrir mapa em tela cheia" at bounding box center [22, 22] width 25 height 25
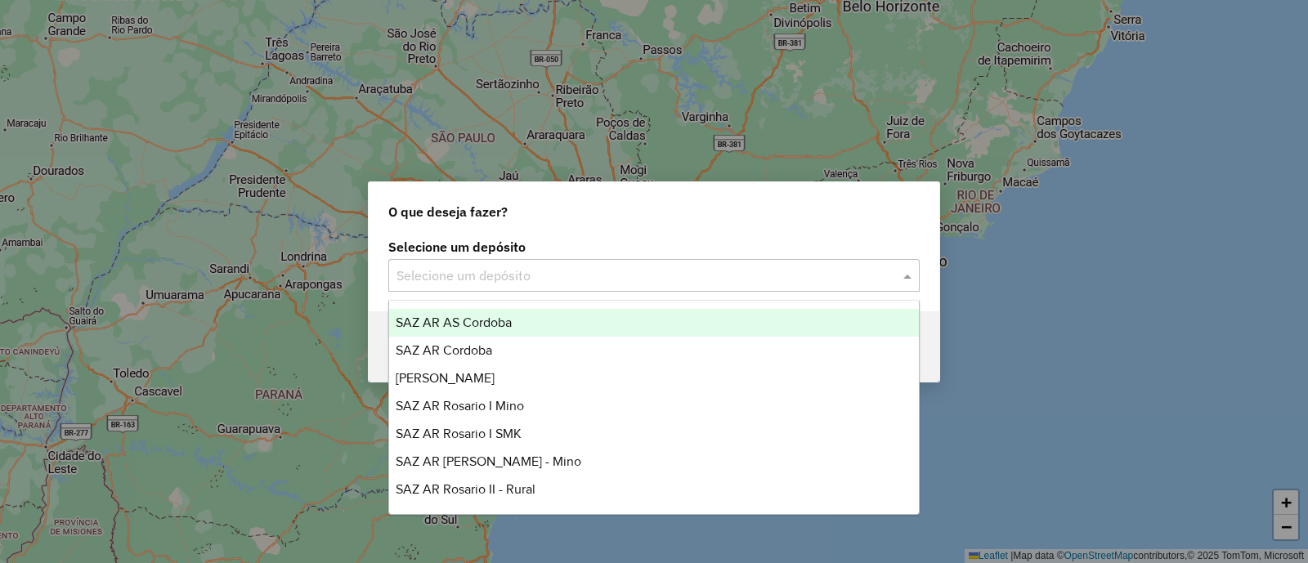
click at [649, 279] on input "text" at bounding box center [637, 276] width 482 height 20
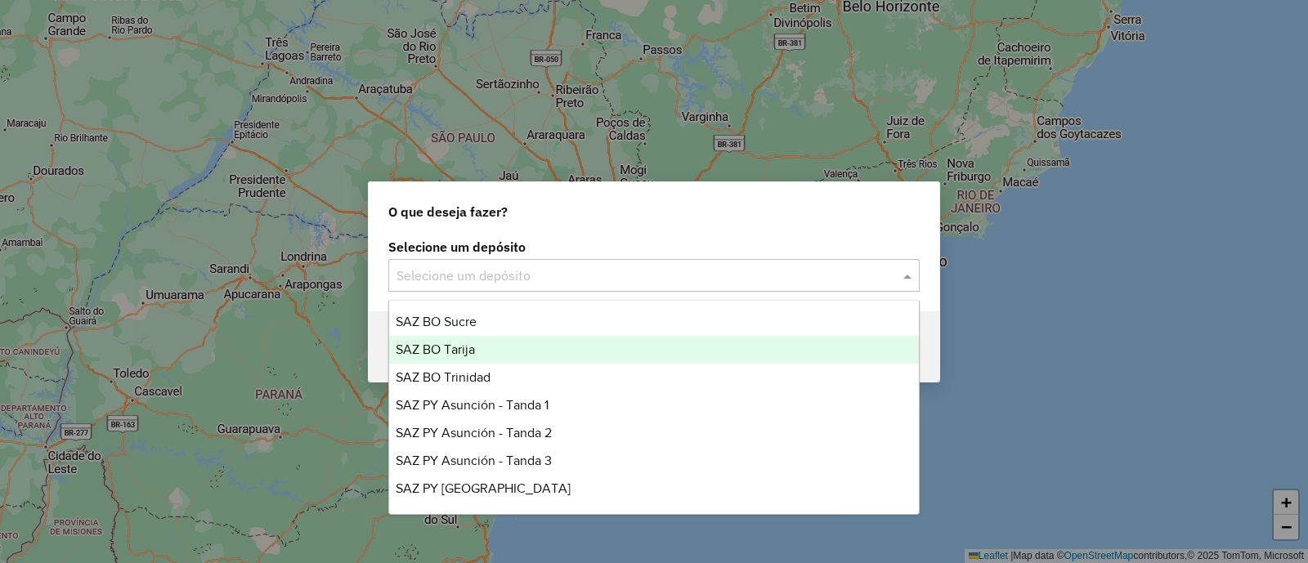
scroll to position [387, 0]
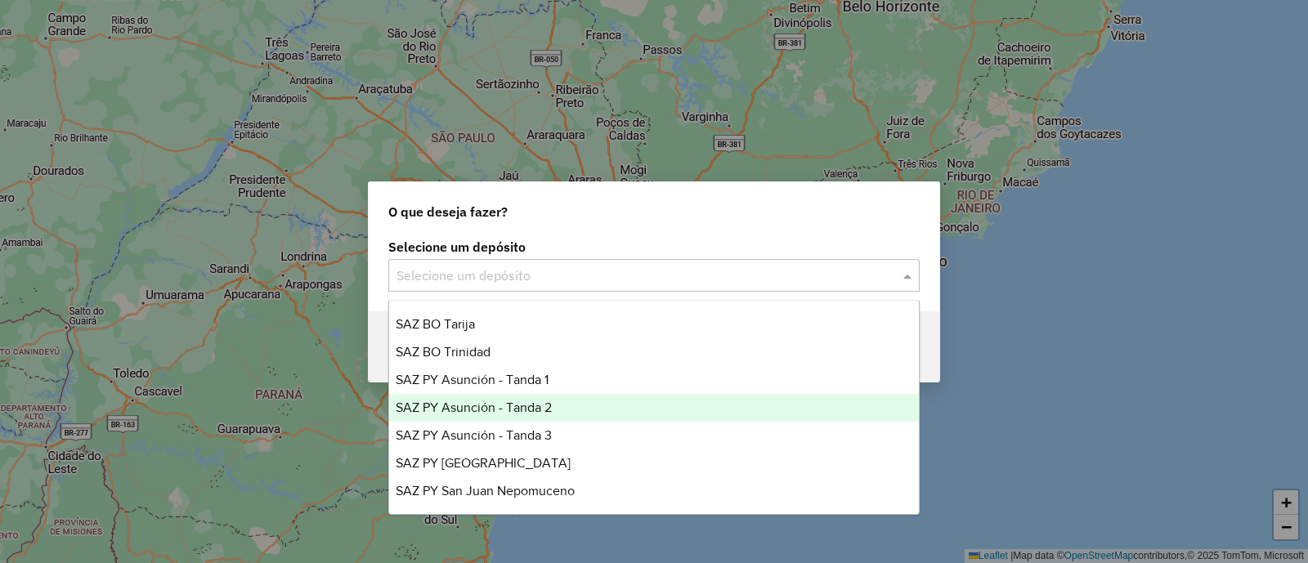
click at [550, 406] on span "SAZ PY Asunción - Tanda 2" at bounding box center [474, 407] width 156 height 14
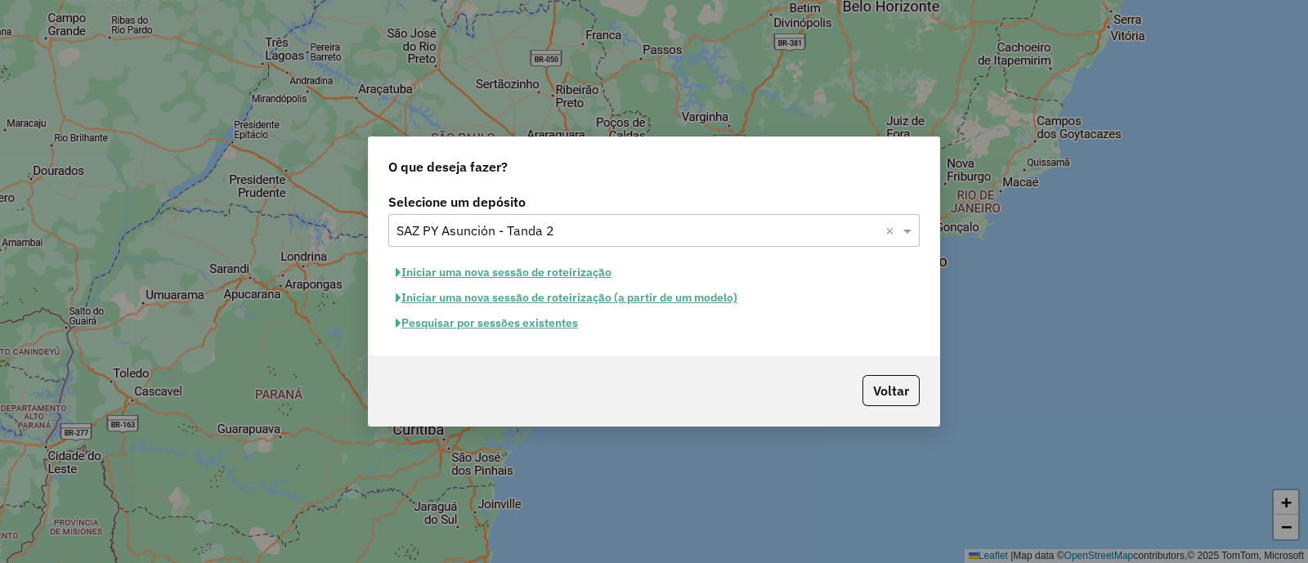
click at [492, 315] on button "Pesquisar por sessões existentes" at bounding box center [486, 323] width 197 height 25
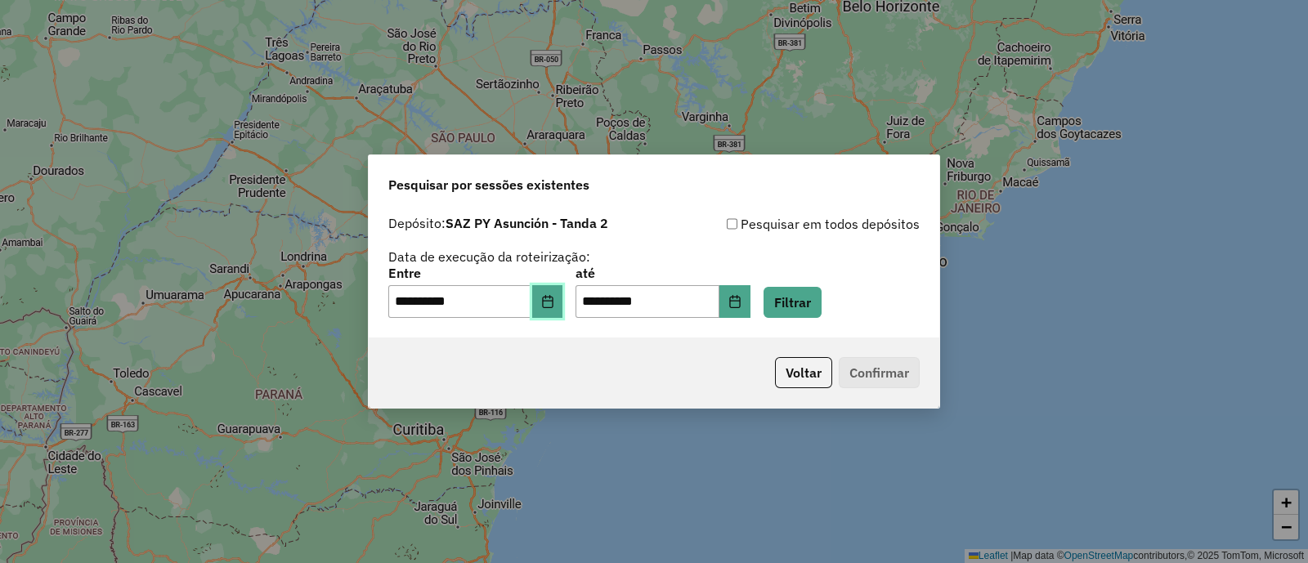
click at [554, 298] on icon "Choose Date" at bounding box center [547, 301] width 13 height 13
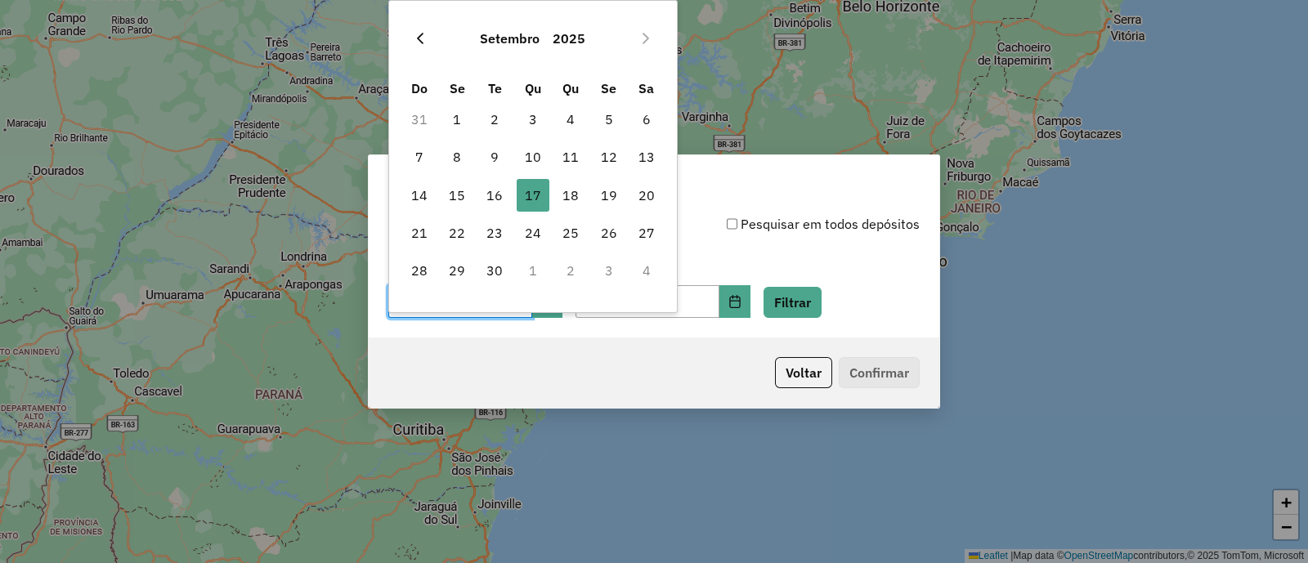
click at [420, 42] on icon "Previous Month" at bounding box center [420, 38] width 7 height 11
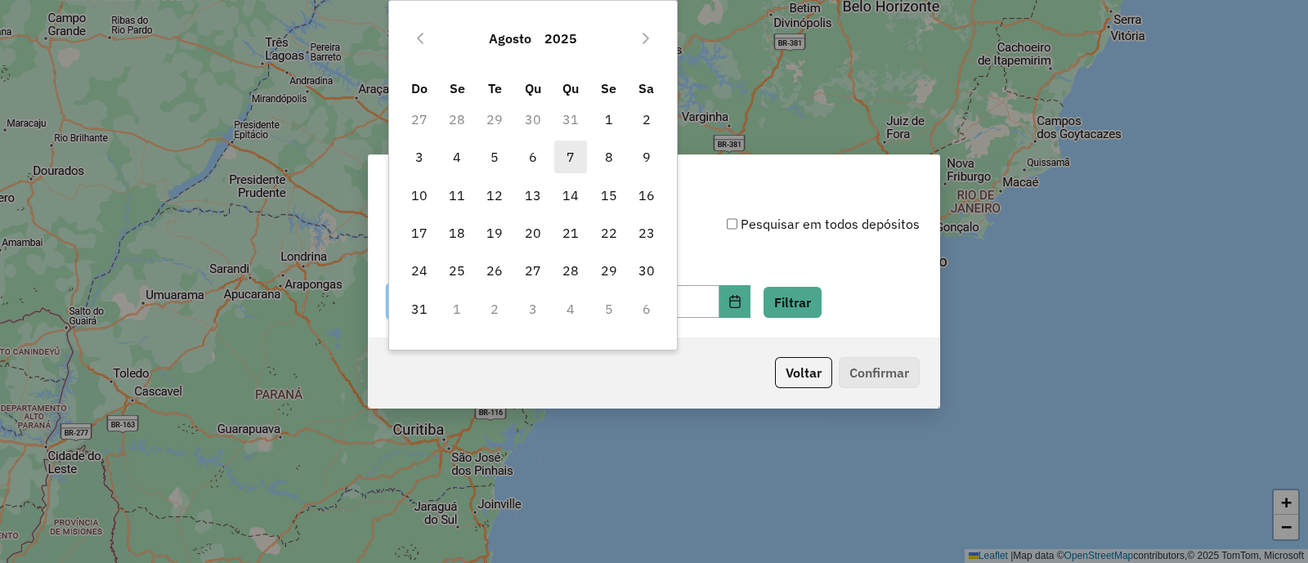
click at [567, 155] on span "7" at bounding box center [570, 157] width 33 height 33
type input "**********"
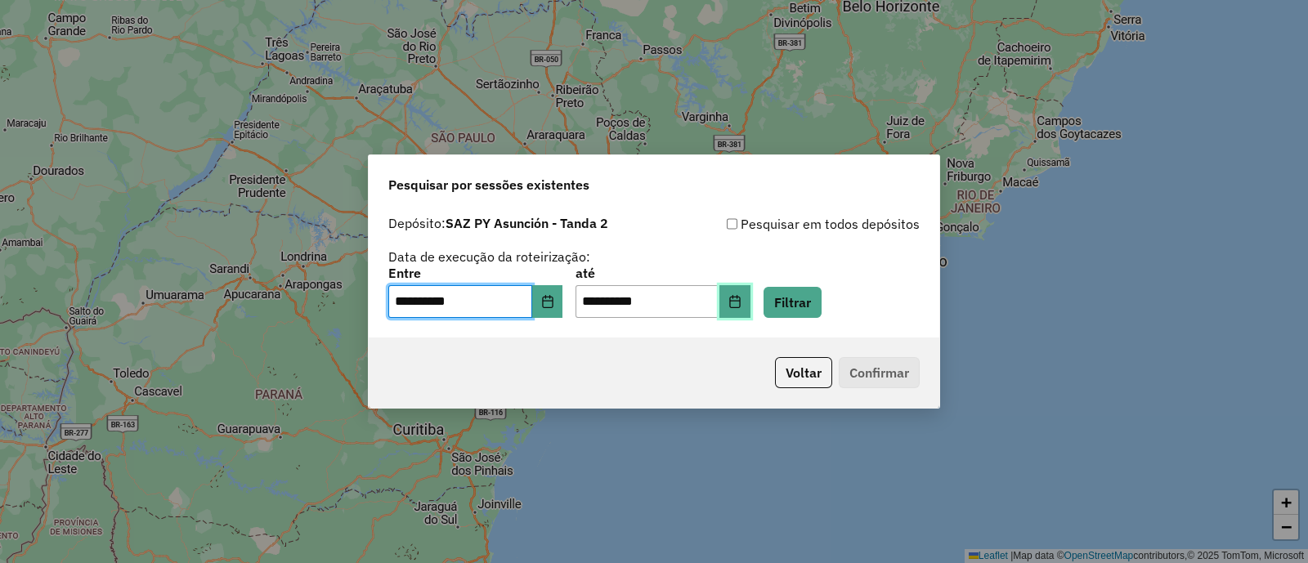
click at [750, 297] on button "Choose Date" at bounding box center [734, 301] width 31 height 33
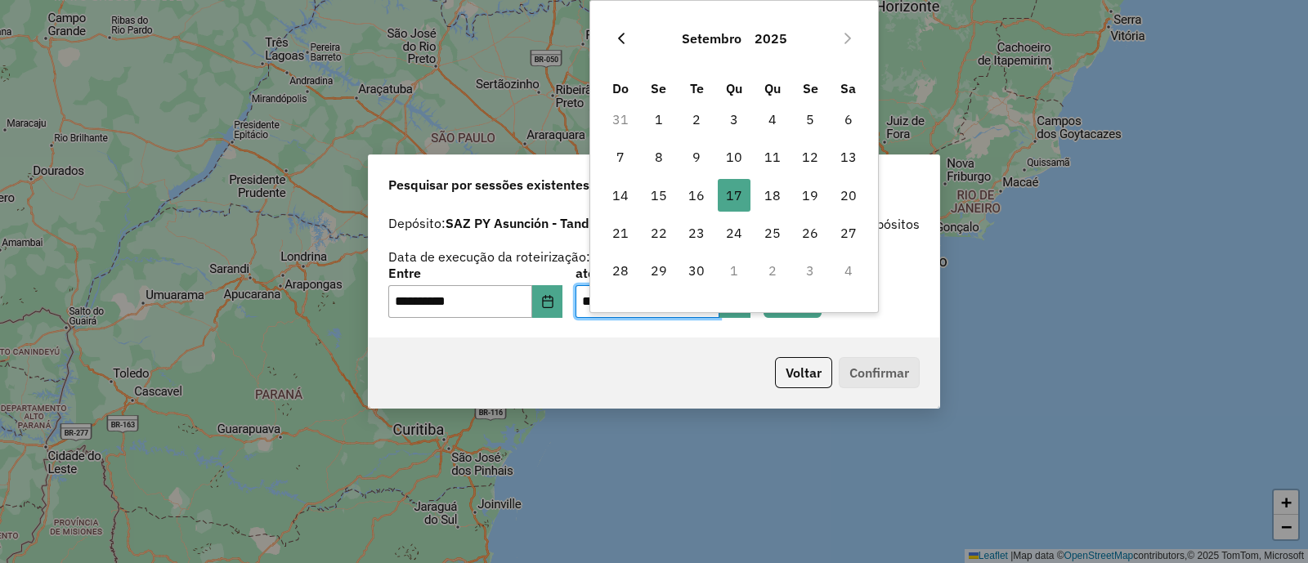
click at [616, 36] on icon "Previous Month" at bounding box center [621, 38] width 13 height 13
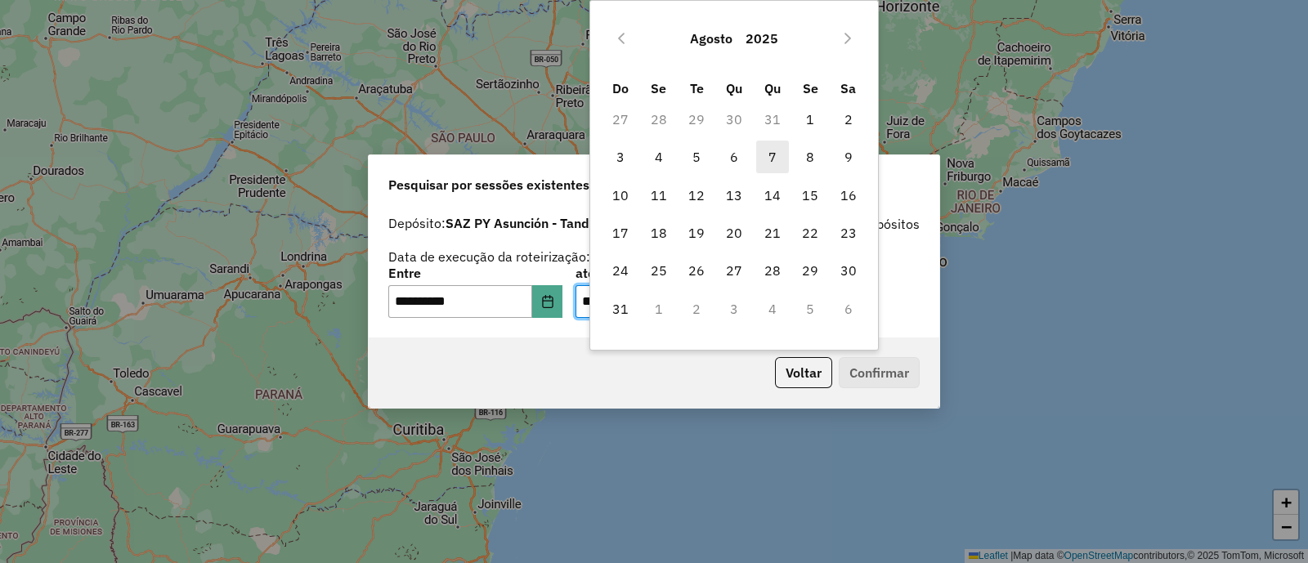
click at [782, 156] on span "7" at bounding box center [772, 157] width 33 height 33
type input "**********"
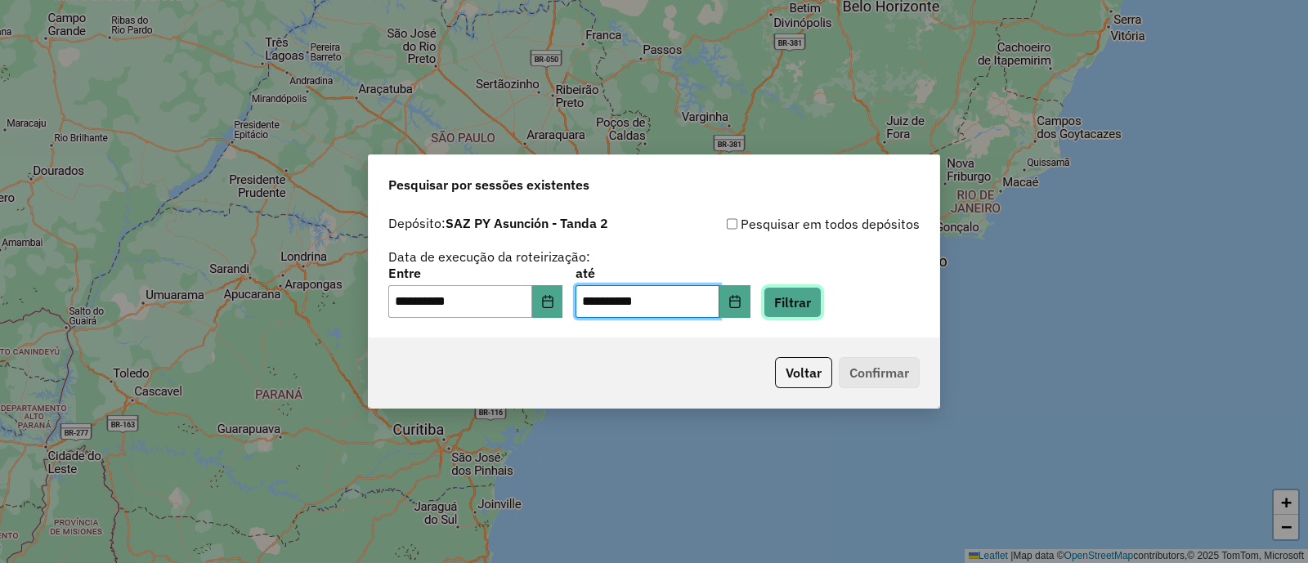
click at [803, 305] on button "Filtrar" at bounding box center [792, 302] width 58 height 31
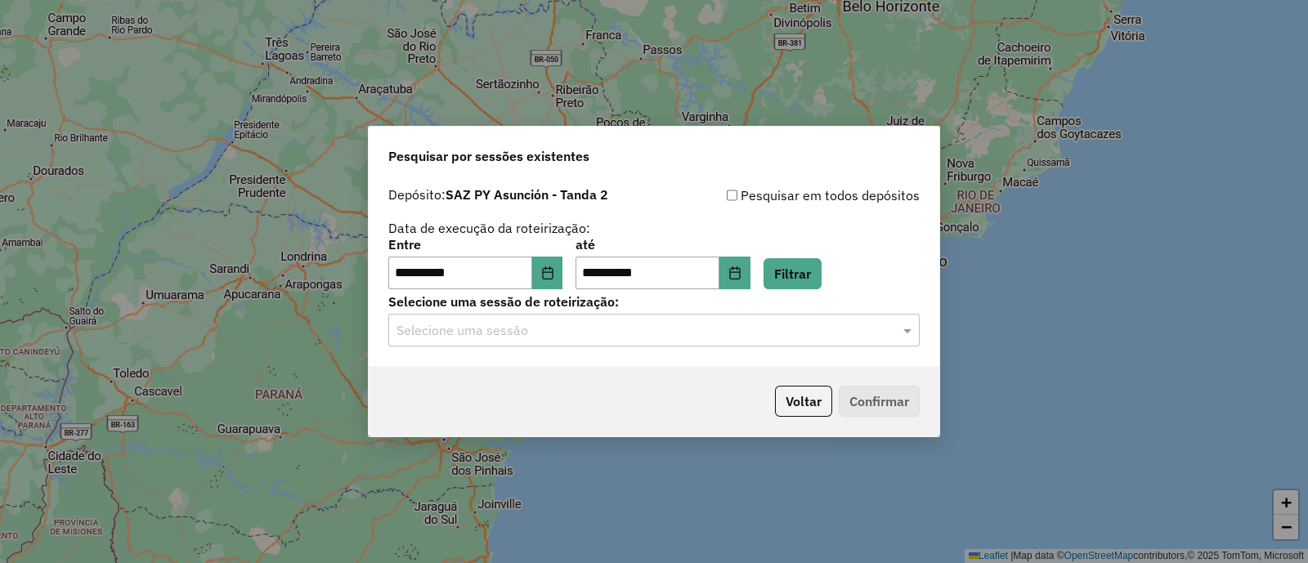
click at [525, 330] on input "text" at bounding box center [637, 331] width 482 height 20
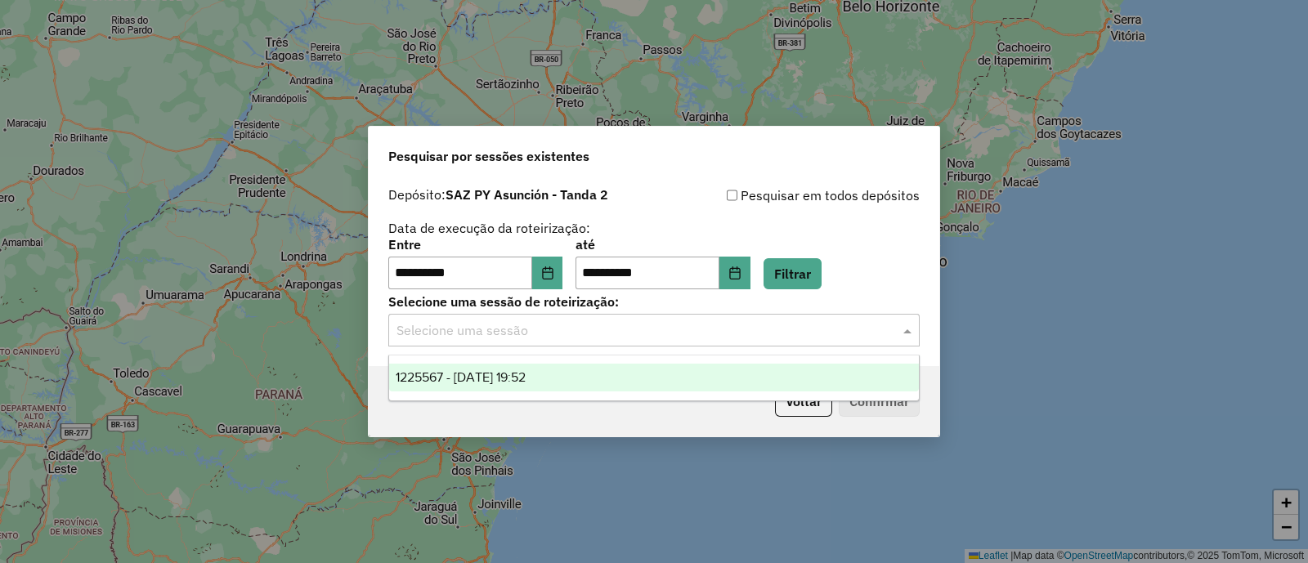
click at [525, 381] on span "1225567 - 07/08/2025 19:52" at bounding box center [461, 377] width 130 height 14
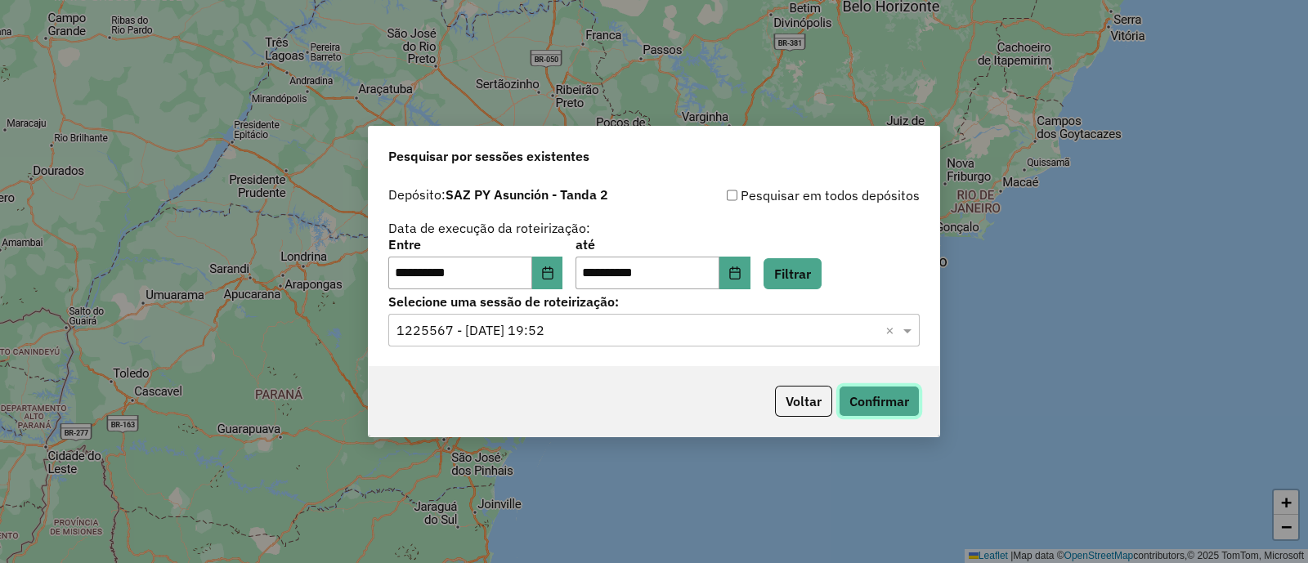
click at [886, 405] on button "Confirmar" at bounding box center [878, 401] width 81 height 31
click at [563, 271] on button "Choose Date" at bounding box center [547, 273] width 31 height 33
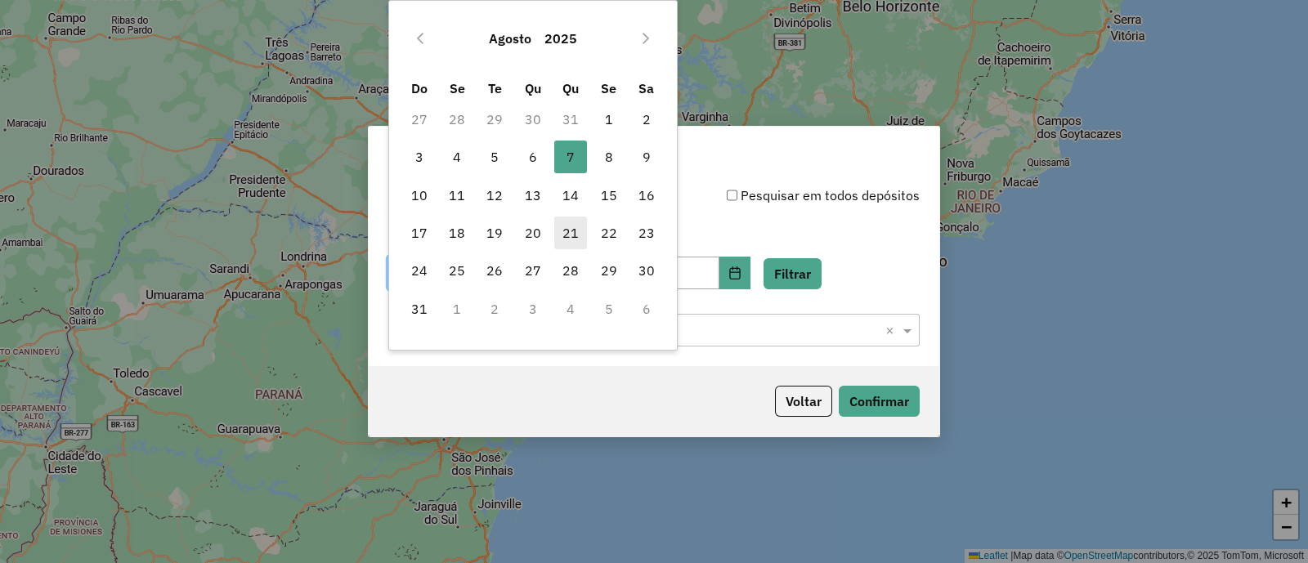
click at [578, 235] on span "21" at bounding box center [570, 233] width 33 height 33
type input "**********"
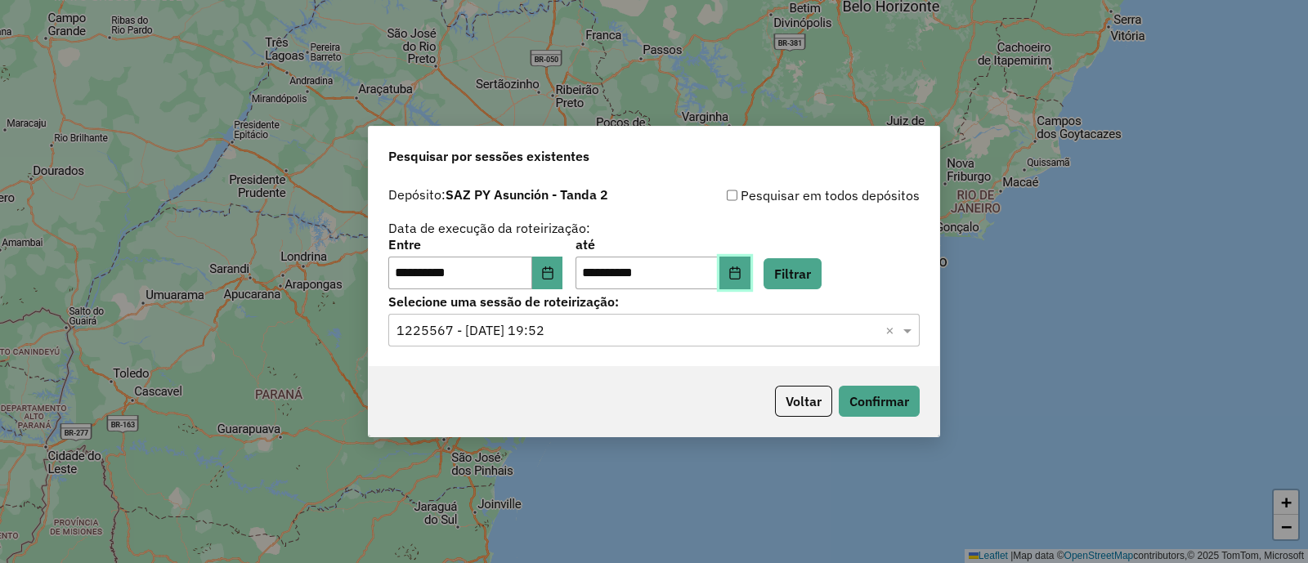
click at [750, 271] on button "Choose Date" at bounding box center [734, 273] width 31 height 33
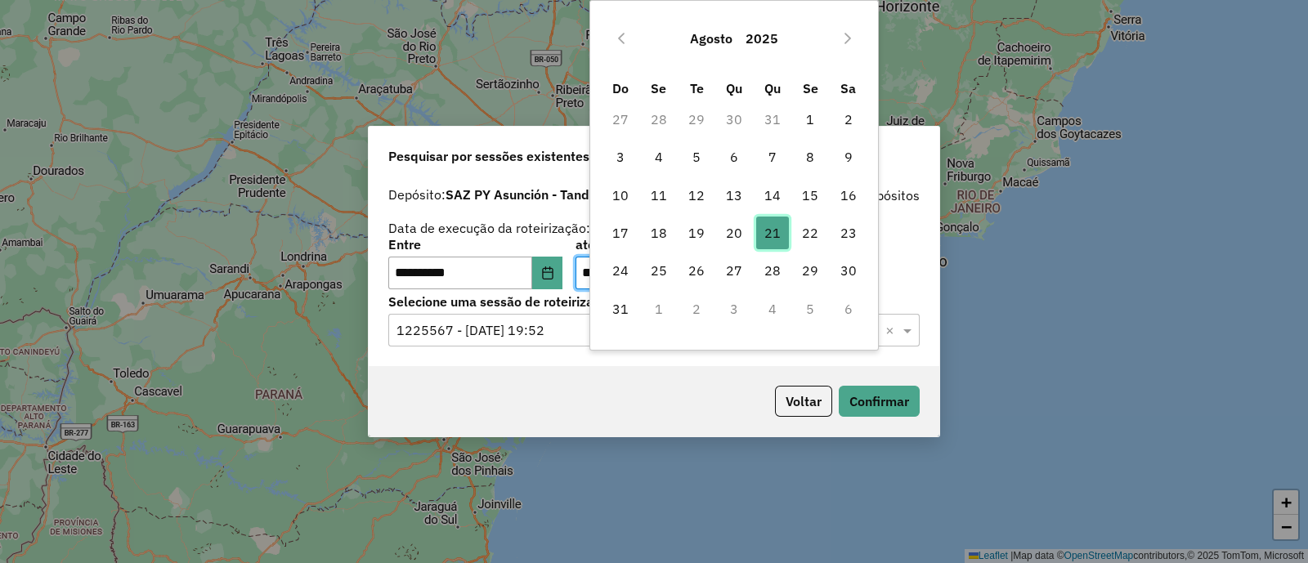
click at [776, 238] on span "21" at bounding box center [772, 233] width 33 height 33
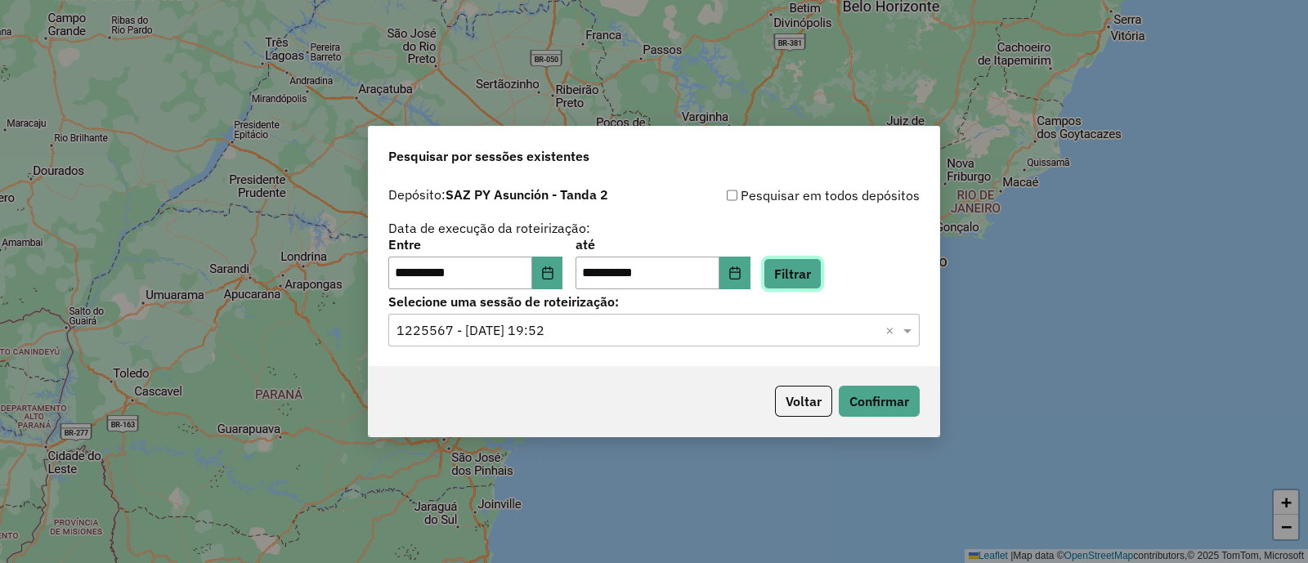
click at [821, 275] on button "Filtrar" at bounding box center [792, 273] width 58 height 31
click at [579, 333] on input "text" at bounding box center [637, 331] width 482 height 20
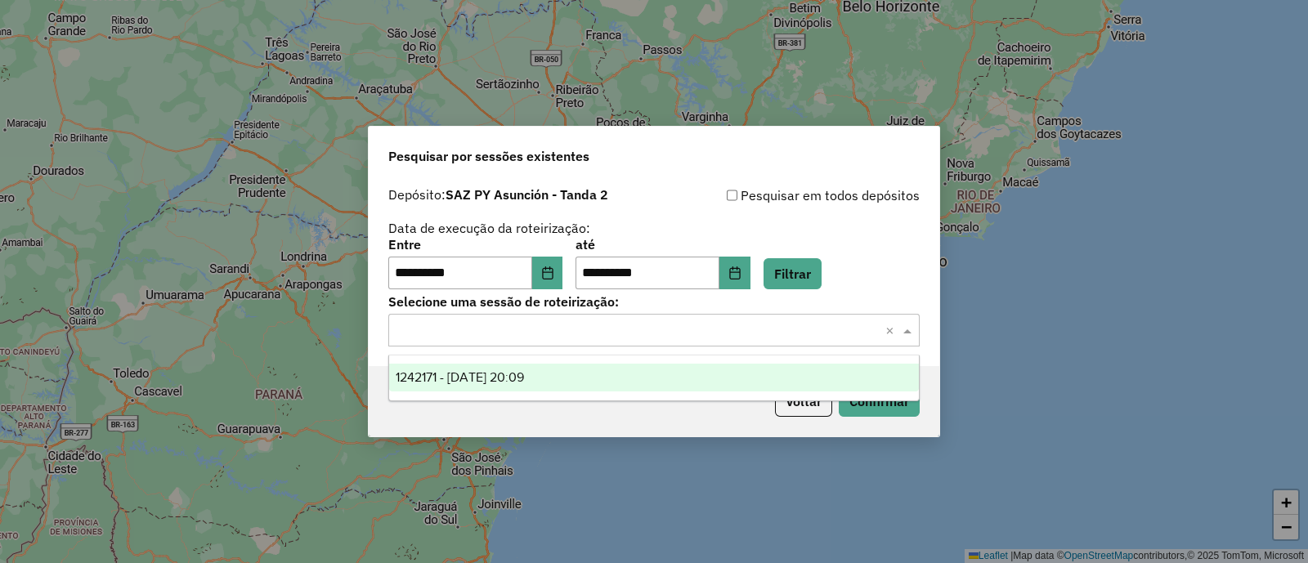
click at [570, 370] on div "1242171 - 21/08/2025 20:09" at bounding box center [654, 378] width 530 height 28
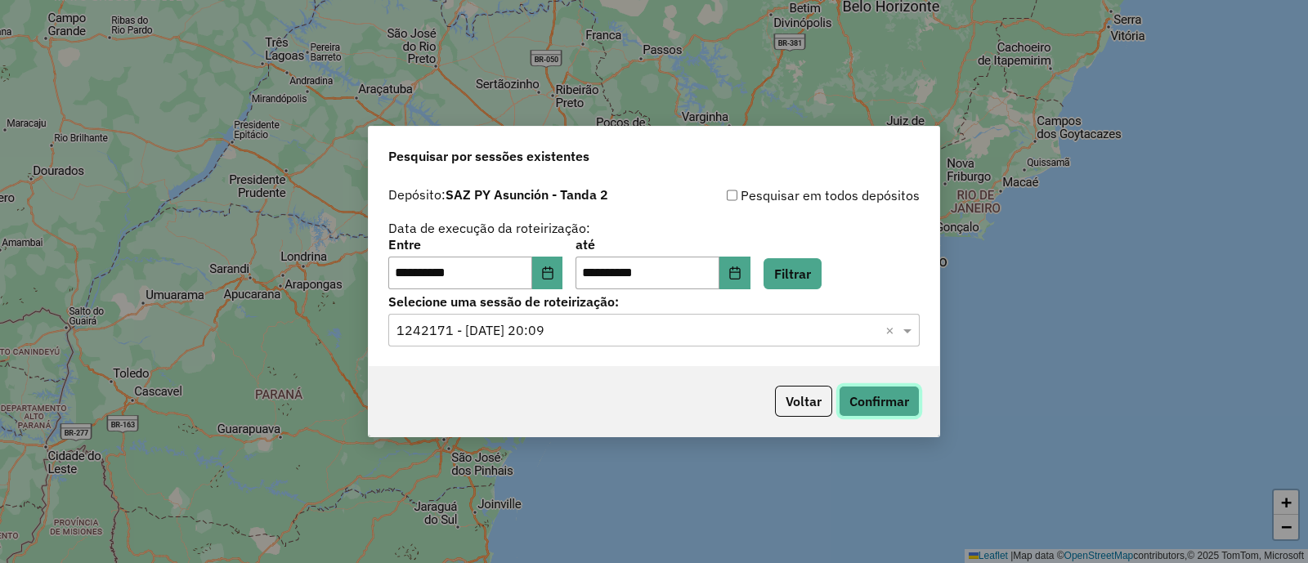
click at [870, 398] on button "Confirmar" at bounding box center [878, 401] width 81 height 31
click at [554, 275] on icon "Choose Date" at bounding box center [547, 272] width 13 height 13
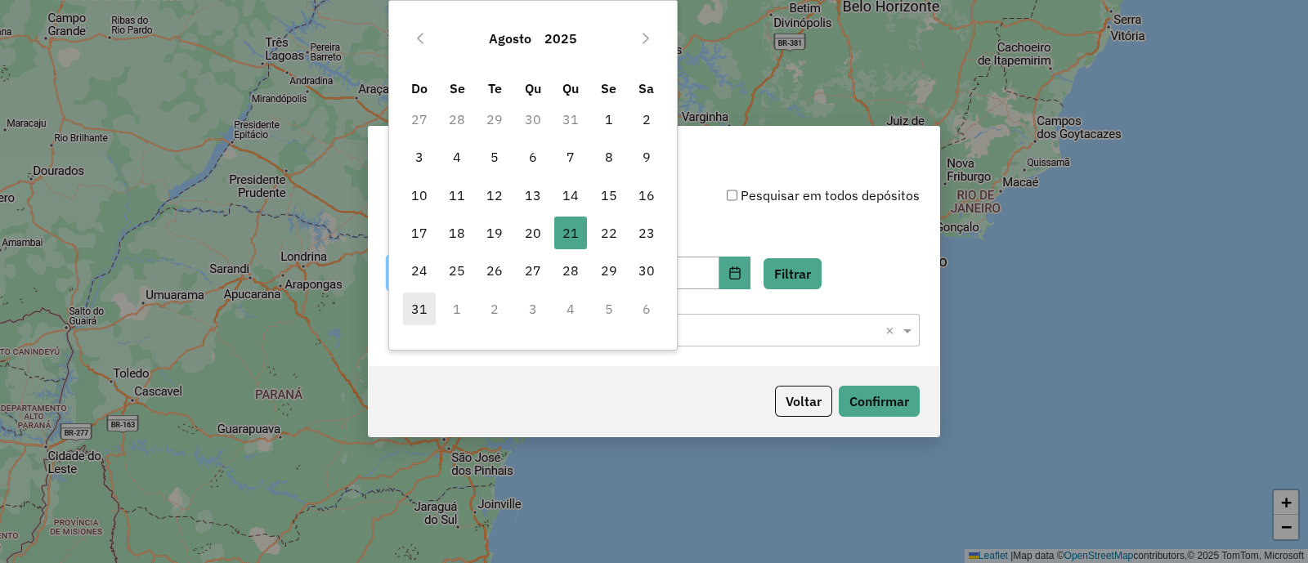
click at [424, 306] on span "31" at bounding box center [419, 309] width 33 height 33
type input "**********"
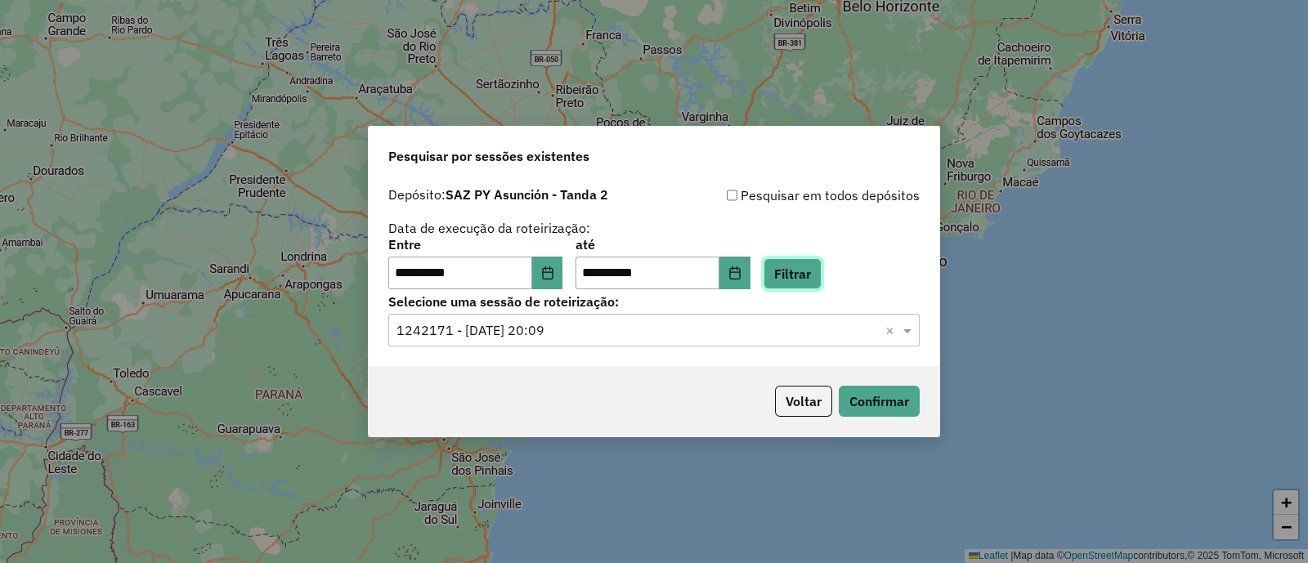
click at [821, 274] on button "Filtrar" at bounding box center [792, 273] width 58 height 31
click at [530, 327] on input "text" at bounding box center [637, 331] width 482 height 20
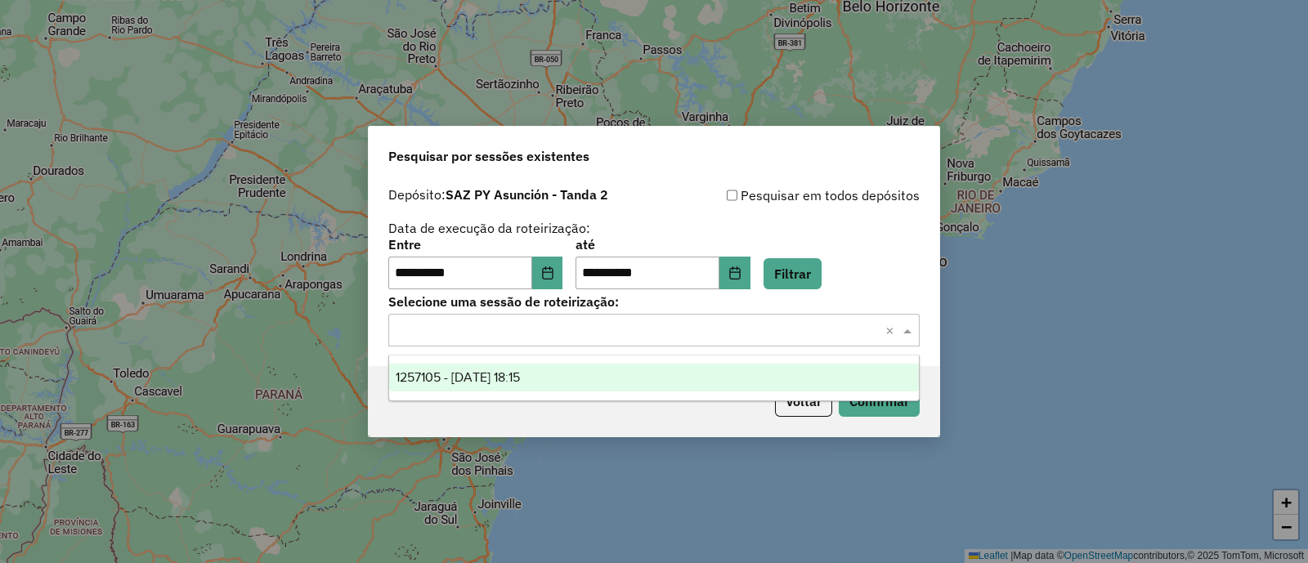
click at [495, 378] on span "1257105 - 31/08/2025 18:15" at bounding box center [458, 377] width 124 height 14
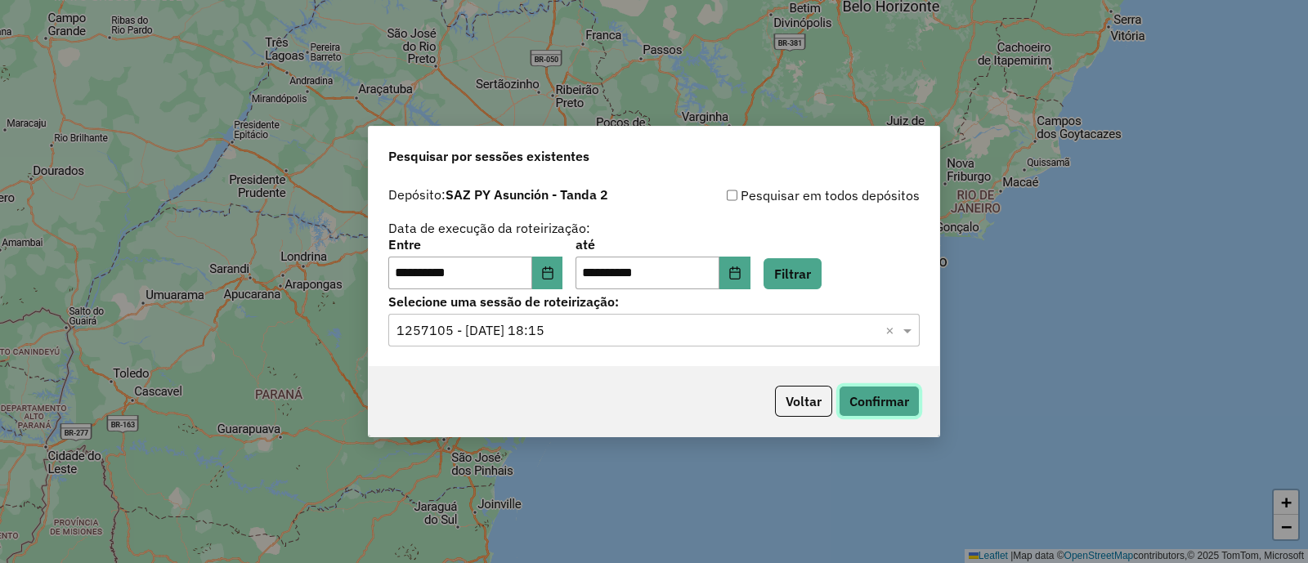
click at [879, 406] on button "Confirmar" at bounding box center [878, 401] width 81 height 31
click at [552, 278] on icon "Choose Date" at bounding box center [547, 272] width 11 height 13
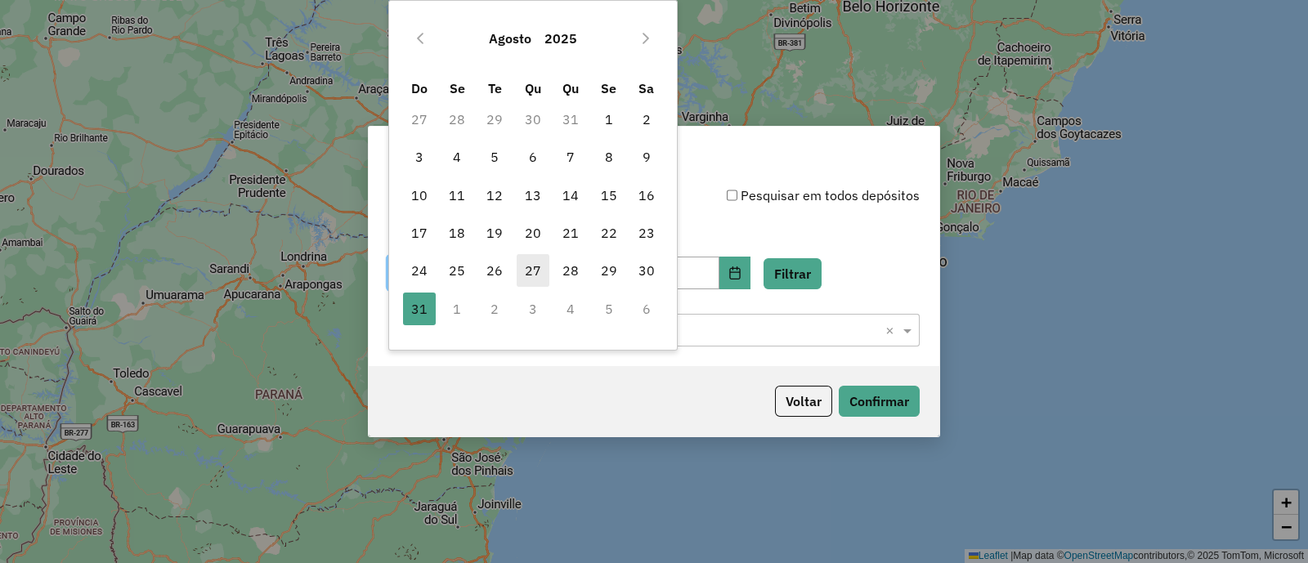
click at [534, 275] on span "27" at bounding box center [532, 270] width 33 height 33
type input "**********"
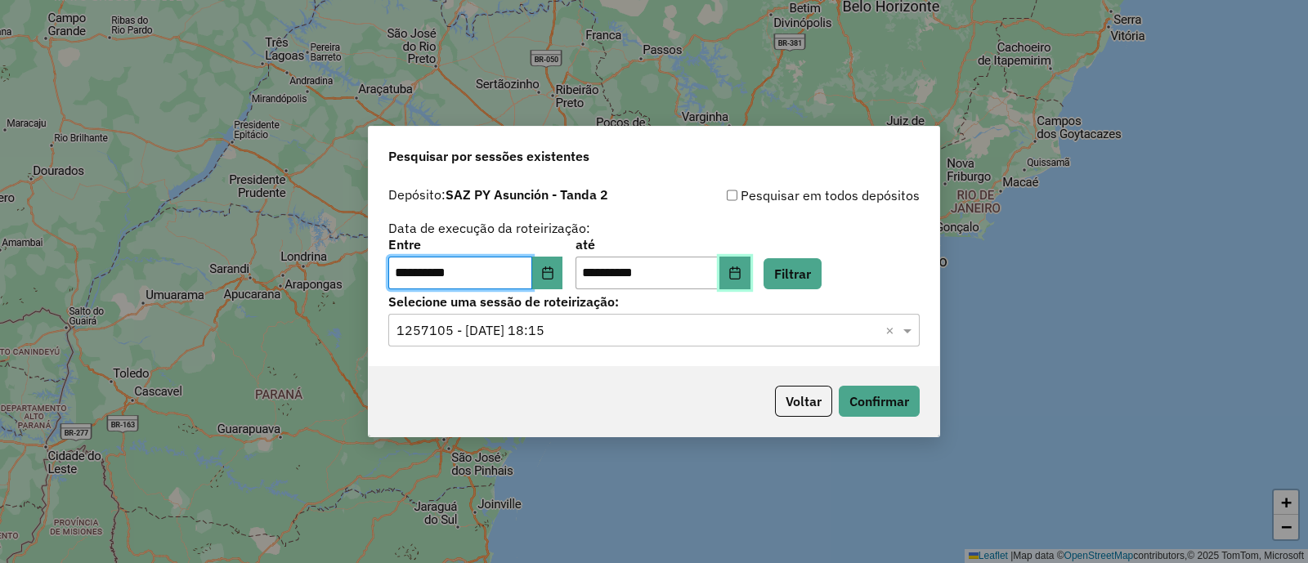
click at [740, 272] on icon "Choose Date" at bounding box center [734, 272] width 11 height 13
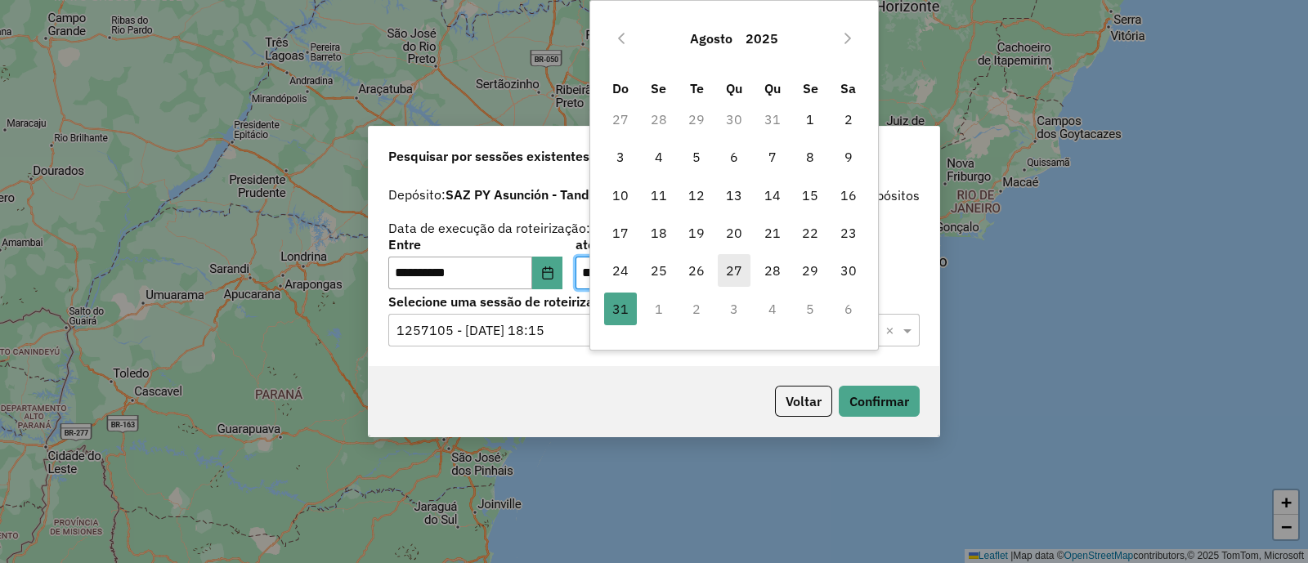
click at [735, 264] on span "27" at bounding box center [734, 270] width 33 height 33
type input "**********"
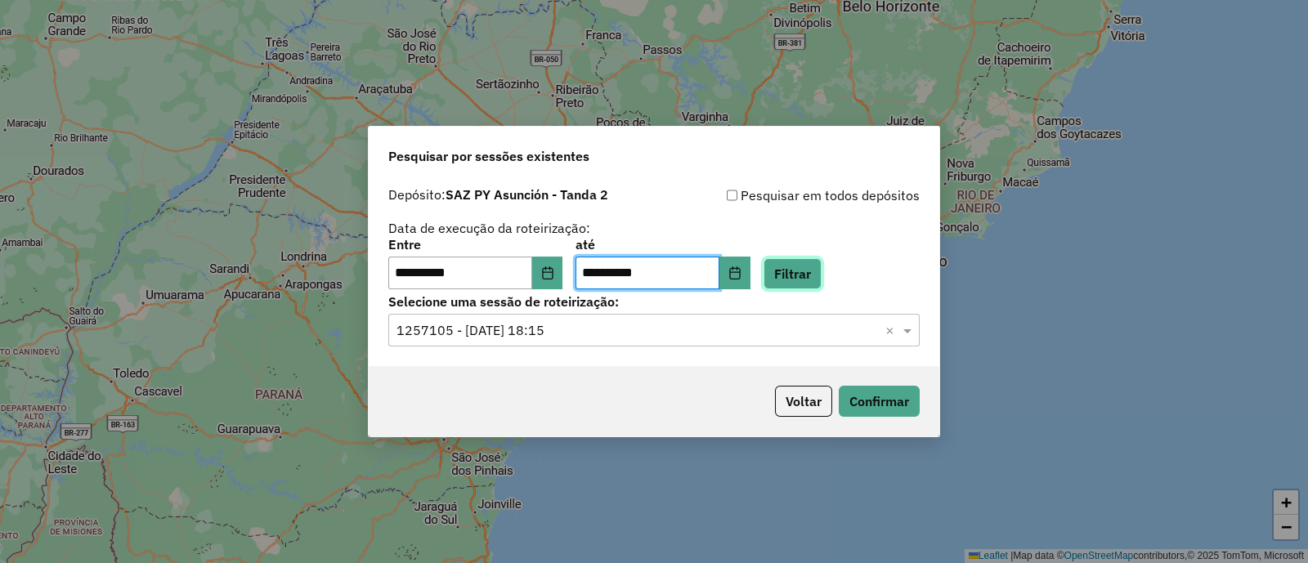
click at [804, 277] on button "Filtrar" at bounding box center [792, 273] width 58 height 31
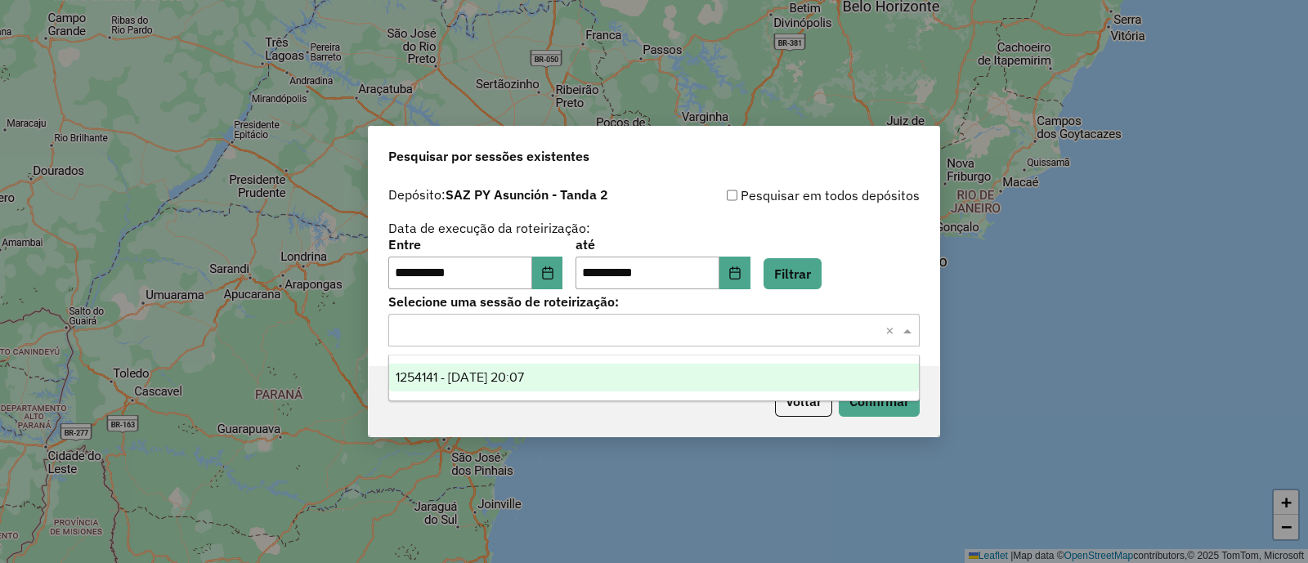
click at [544, 333] on input "text" at bounding box center [637, 331] width 482 height 20
click at [524, 375] on span "1254141 - 27/08/2025 20:07" at bounding box center [460, 377] width 128 height 14
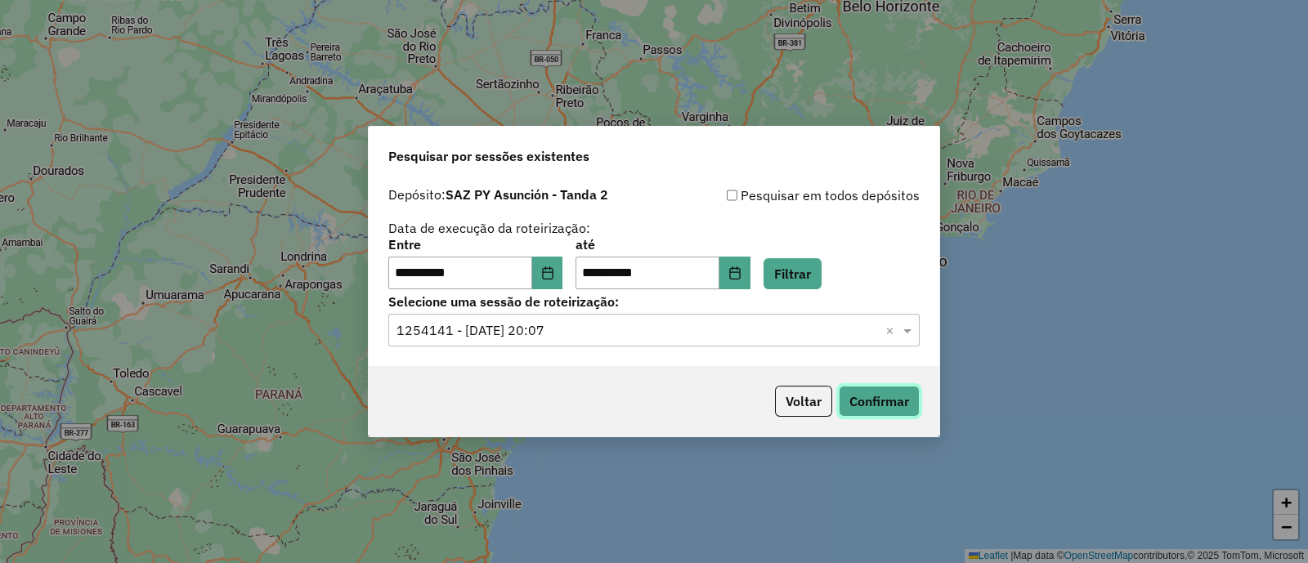
click at [870, 400] on button "Confirmar" at bounding box center [878, 401] width 81 height 31
click at [554, 266] on icon "Choose Date" at bounding box center [547, 272] width 13 height 13
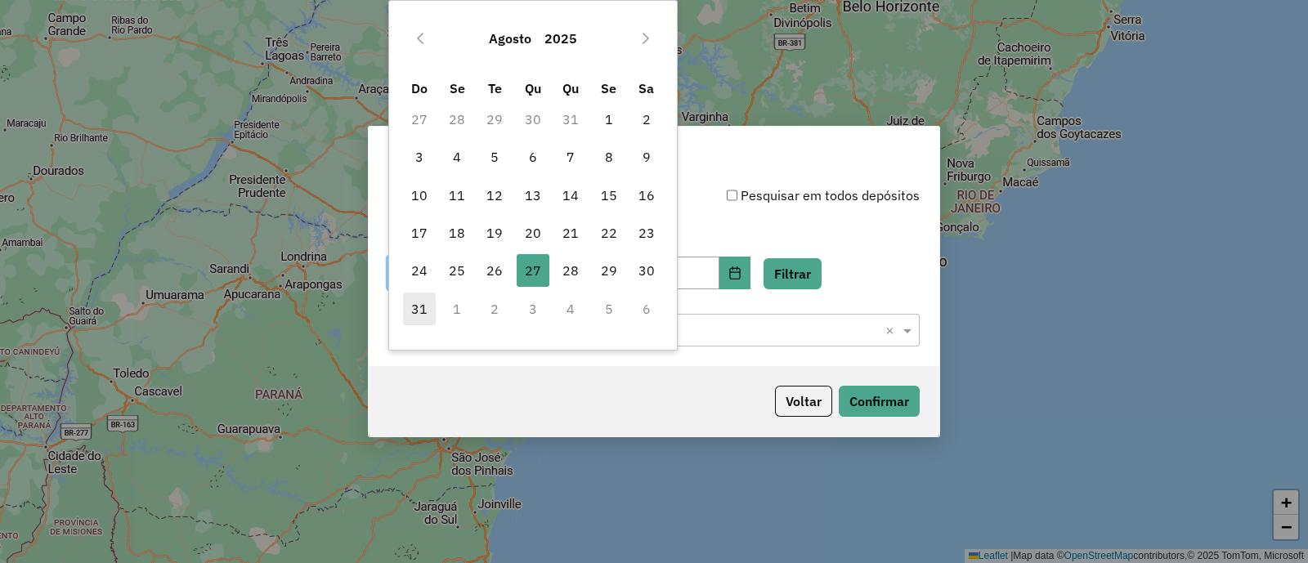
click at [413, 315] on span "31" at bounding box center [419, 309] width 33 height 33
type input "**********"
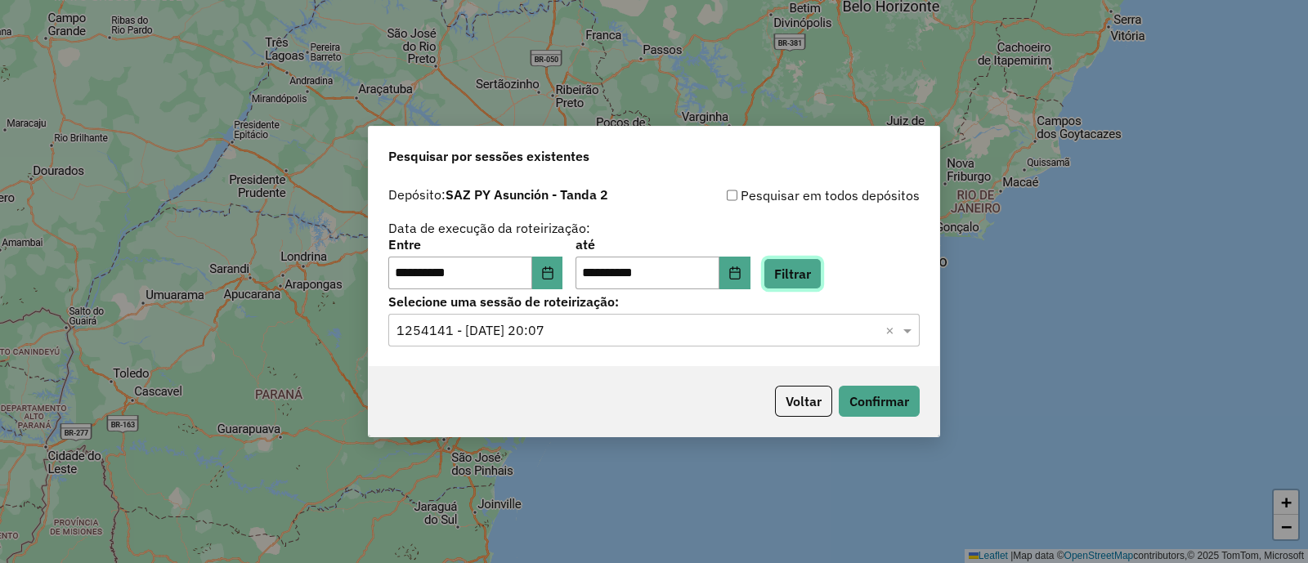
click at [811, 277] on button "Filtrar" at bounding box center [792, 273] width 58 height 31
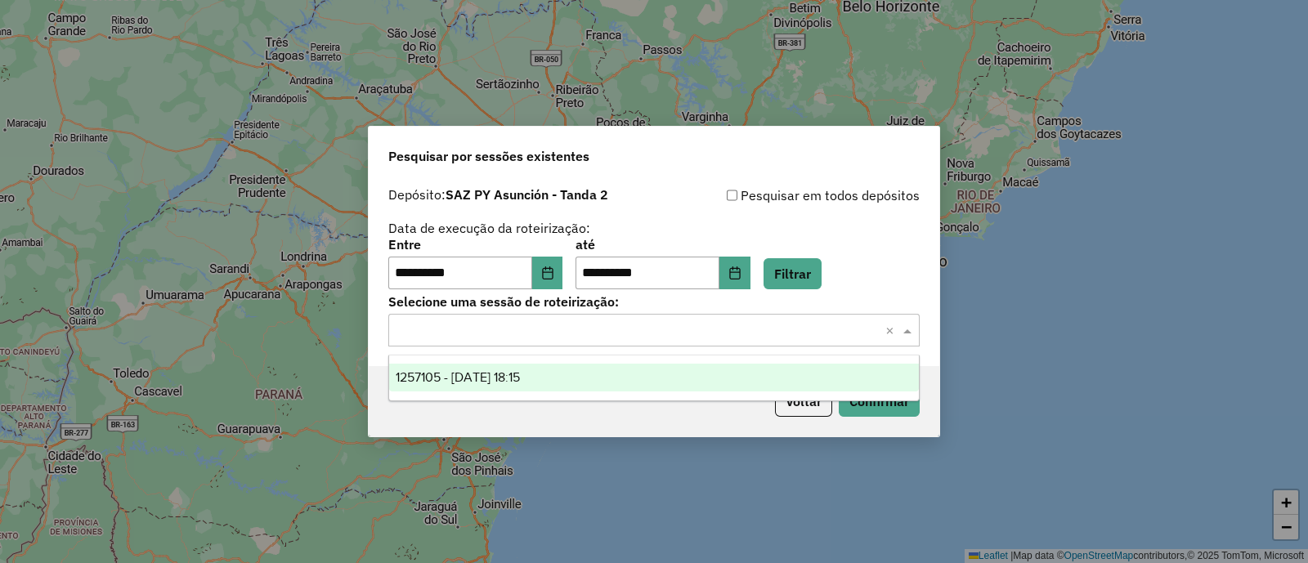
click at [559, 340] on div "Selecione uma sessão × ×" at bounding box center [653, 330] width 531 height 33
click at [563, 381] on div "1257105 - 31/08/2025 18:15" at bounding box center [654, 378] width 530 height 28
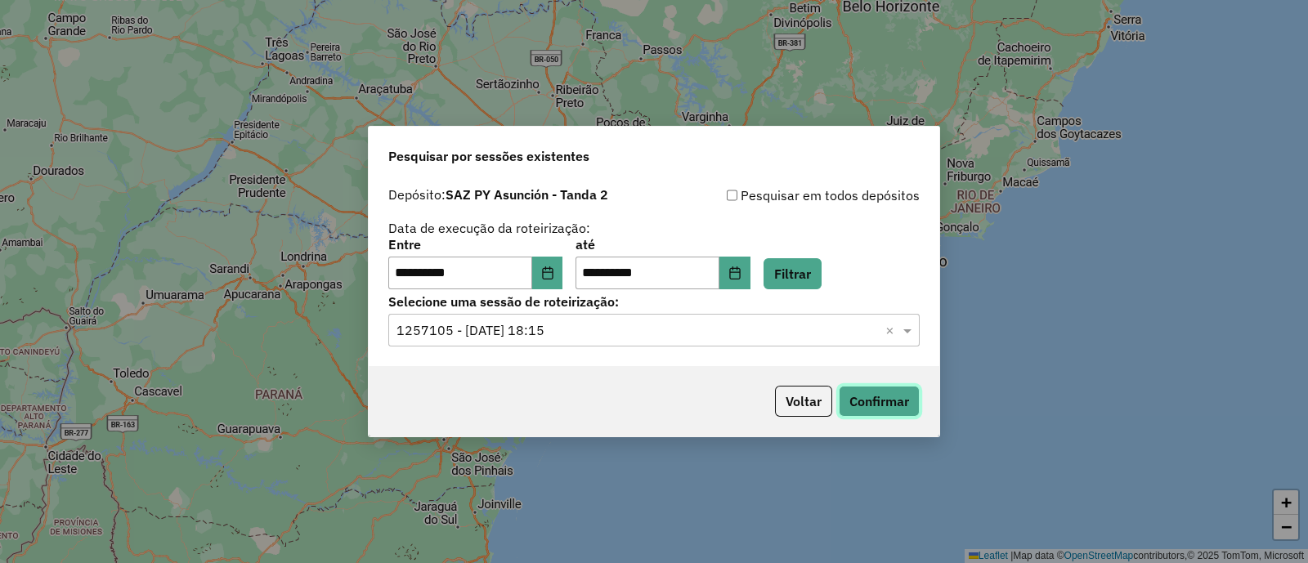
click at [862, 401] on button "Confirmar" at bounding box center [878, 401] width 81 height 31
click at [554, 274] on icon "Choose Date" at bounding box center [547, 272] width 13 height 13
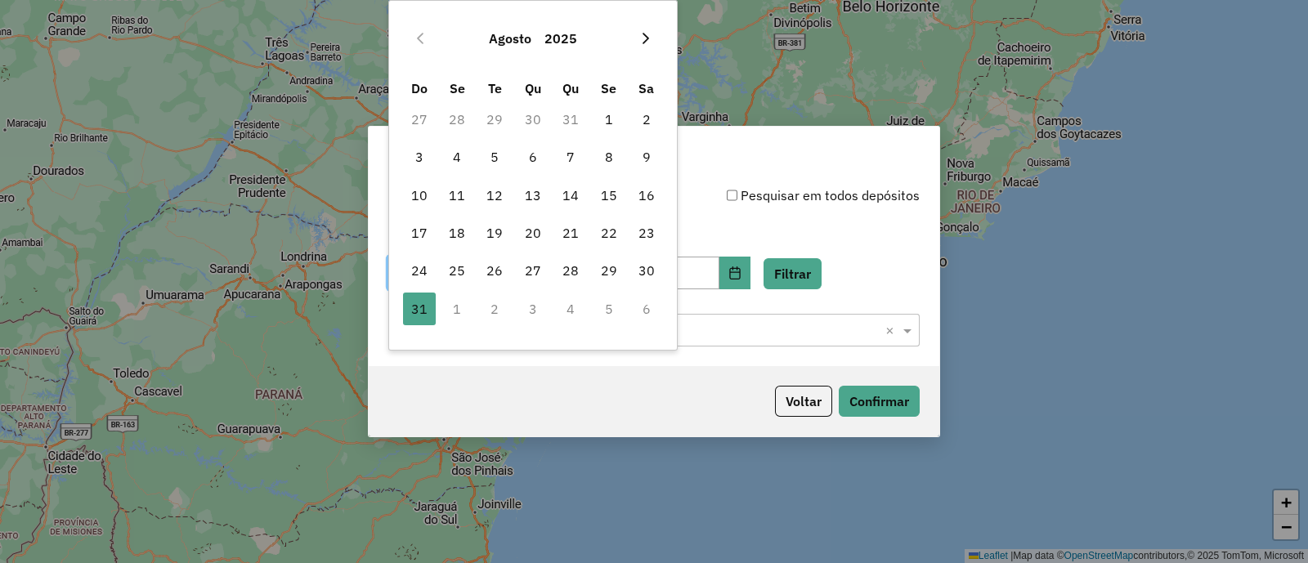
click at [651, 39] on icon "Next Month" at bounding box center [645, 38] width 13 height 13
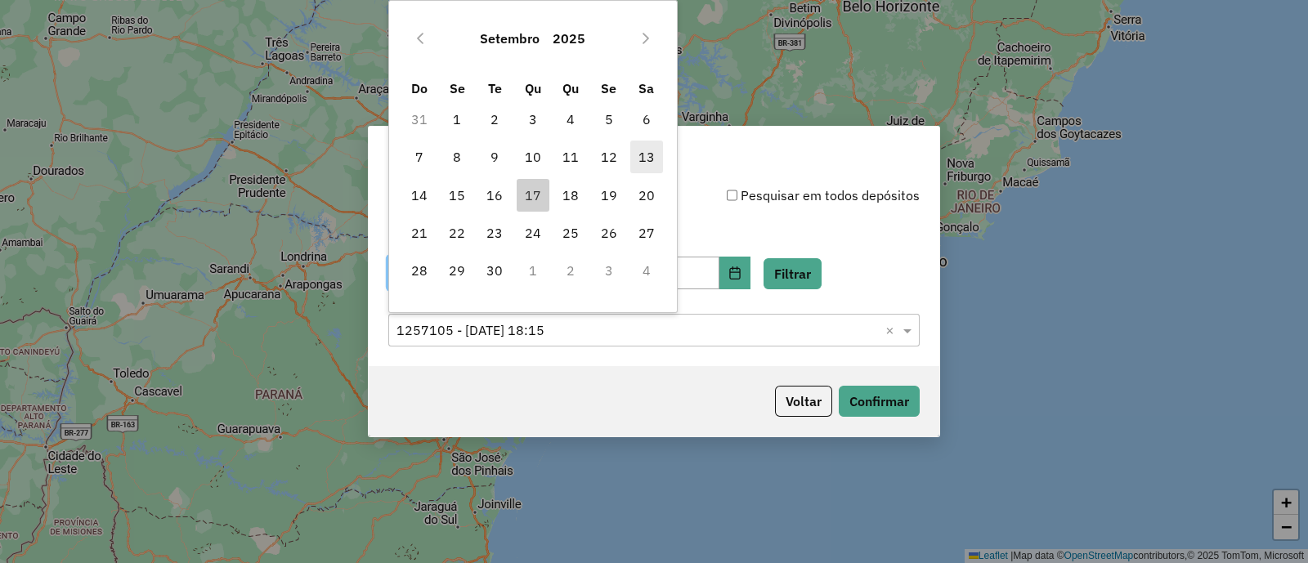
click at [645, 153] on span "13" at bounding box center [646, 157] width 33 height 33
type input "**********"
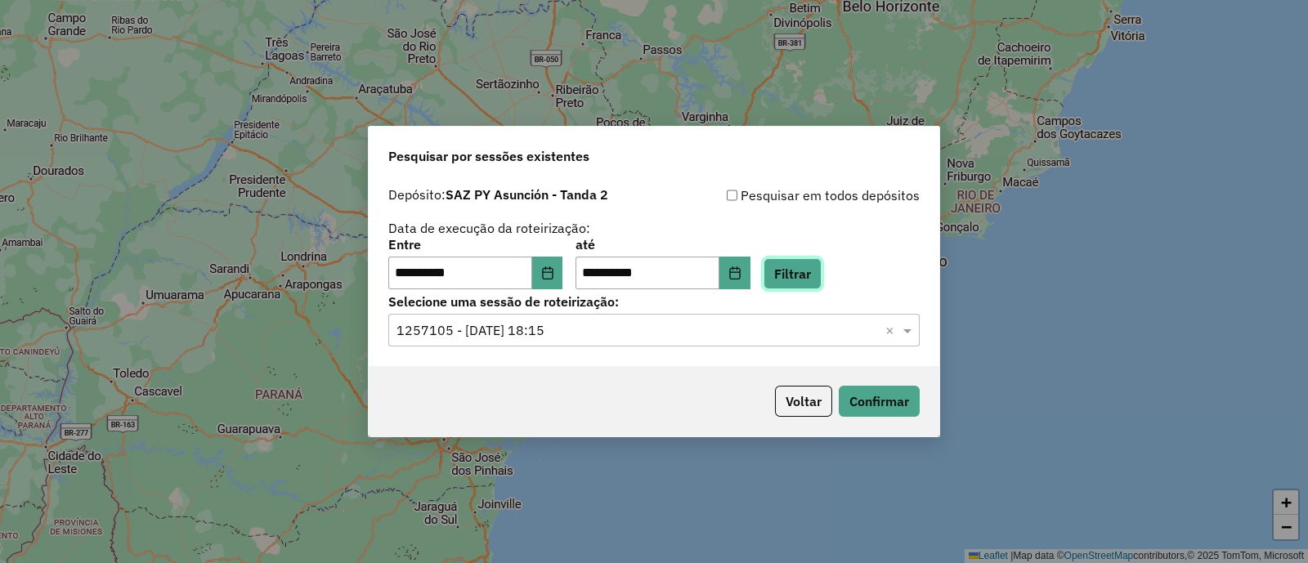
click at [820, 272] on button "Filtrar" at bounding box center [792, 273] width 58 height 31
click at [556, 330] on input "text" at bounding box center [637, 331] width 482 height 20
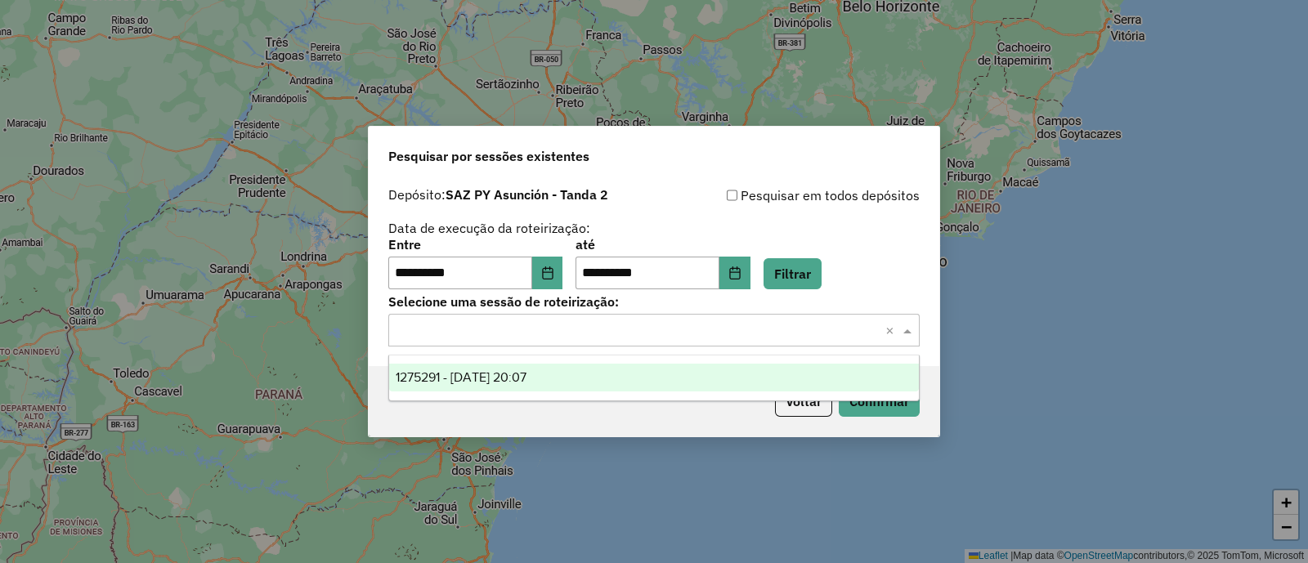
click at [575, 372] on div "1275291 - 13/09/2025 20:07" at bounding box center [654, 378] width 530 height 28
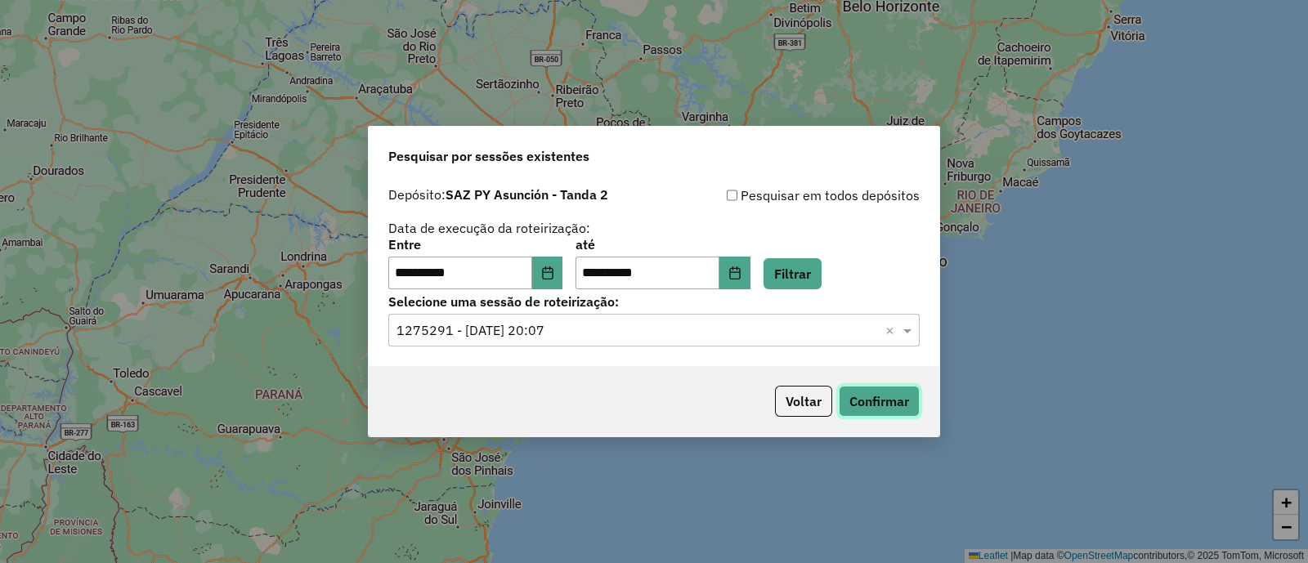
click at [865, 394] on button "Confirmar" at bounding box center [878, 401] width 81 height 31
click at [857, 406] on button "Confirmar" at bounding box center [878, 401] width 81 height 31
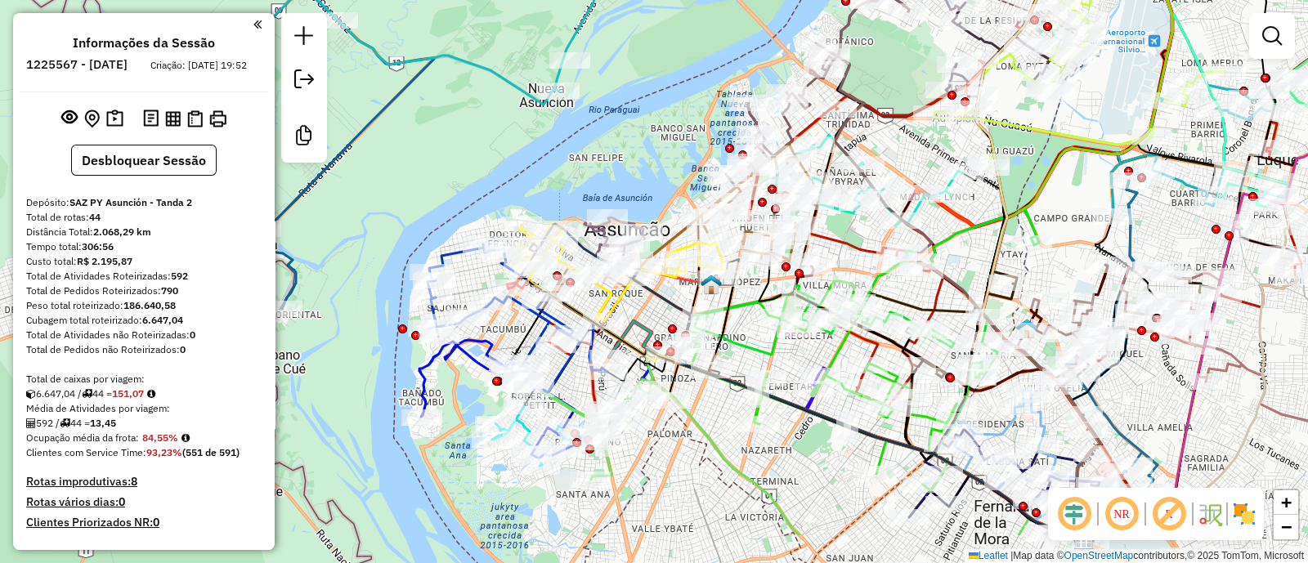
drag, startPoint x: 496, startPoint y: 382, endPoint x: 744, endPoint y: 297, distance: 261.5
click at [744, 297] on icon at bounding box center [867, 292] width 344 height 169
click at [1249, 519] on img at bounding box center [1244, 514] width 26 height 26
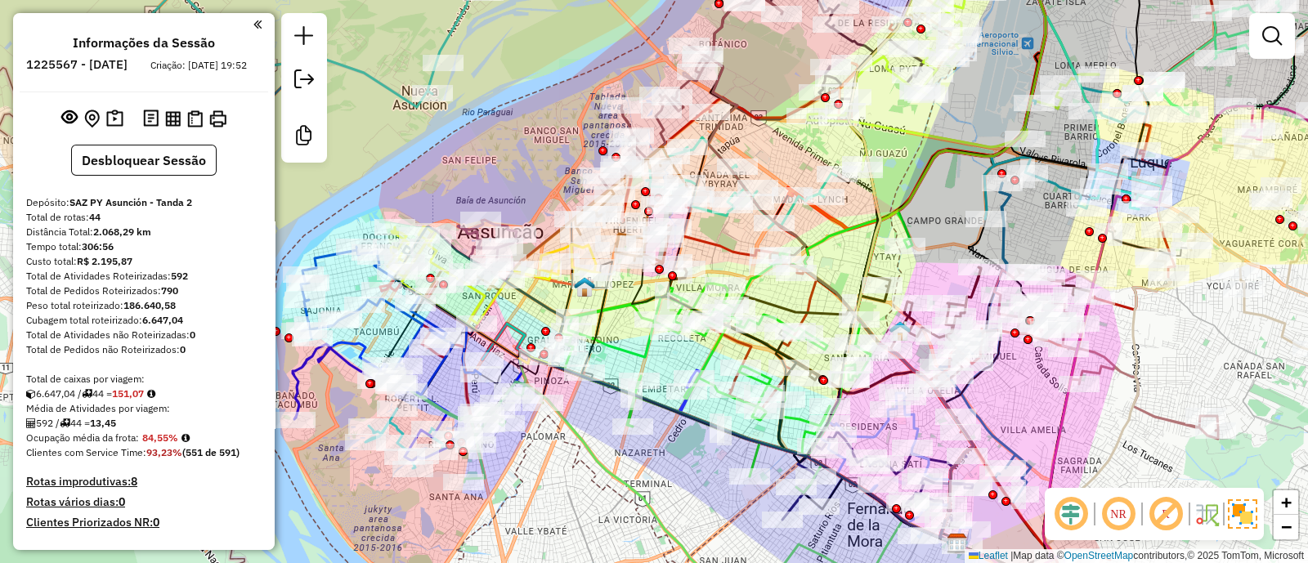
drag, startPoint x: 731, startPoint y: 420, endPoint x: 605, endPoint y: 427, distance: 126.8
click at [605, 427] on div "Janela de atendimento Grade de atendimento Capacidade Transportadoras Veículos …" at bounding box center [654, 281] width 1308 height 563
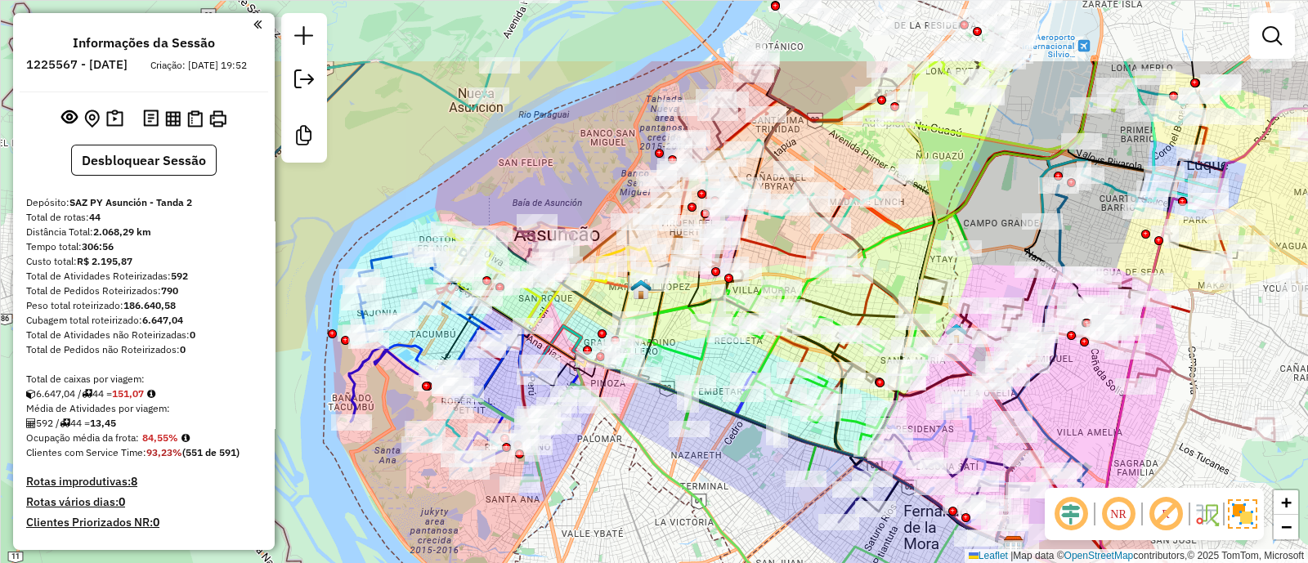
drag, startPoint x: 644, startPoint y: 302, endPoint x: 657, endPoint y: 420, distance: 118.4
click at [657, 420] on div "Janela de atendimento Grade de atendimento Capacidade Transportadoras Veículos …" at bounding box center [654, 281] width 1308 height 563
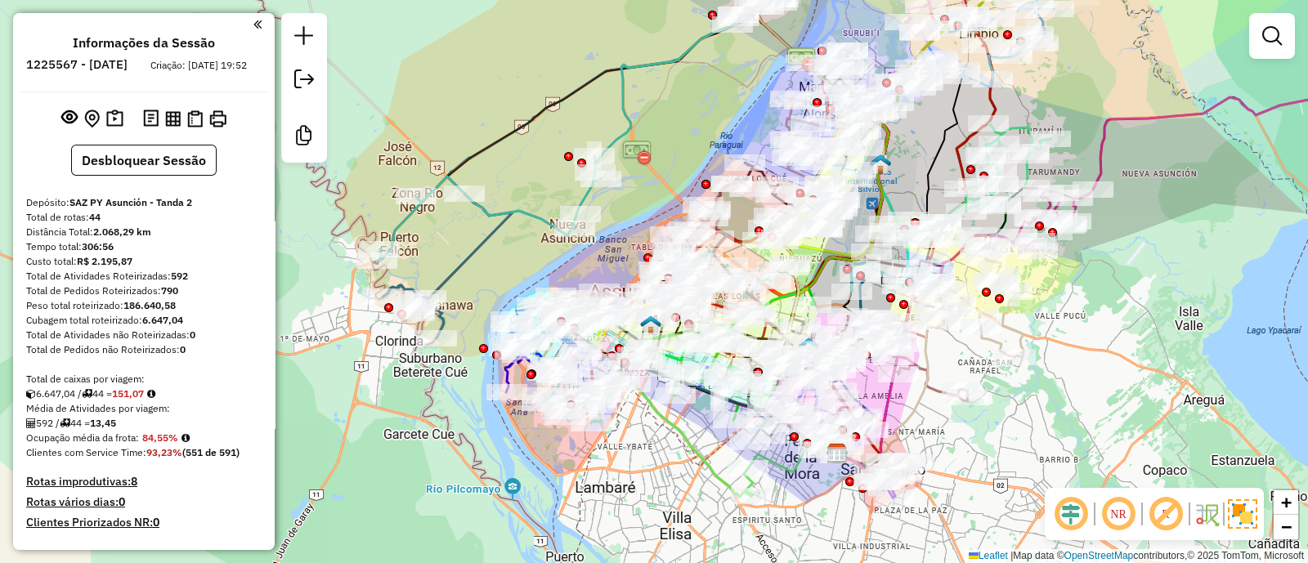
drag, startPoint x: 643, startPoint y: 454, endPoint x: 651, endPoint y: 430, distance: 25.8
click at [651, 430] on div "Janela de atendimento Grade de atendimento Capacidade Transportadoras Veículos …" at bounding box center [654, 281] width 1308 height 563
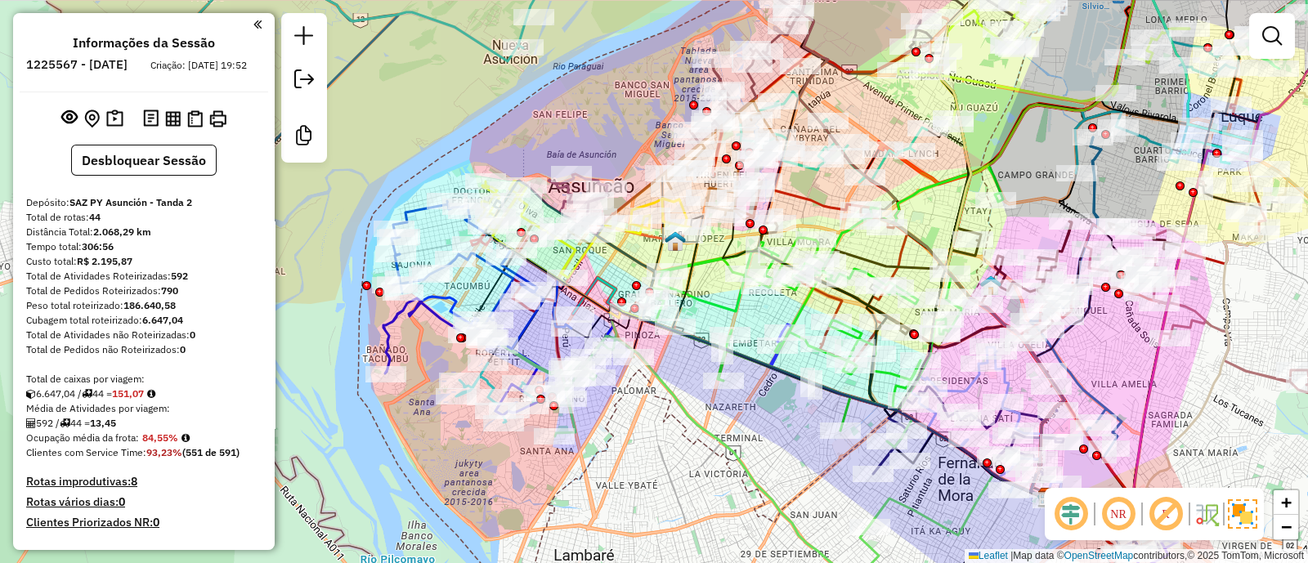
drag, startPoint x: 642, startPoint y: 423, endPoint x: 667, endPoint y: 443, distance: 31.4
click at [667, 443] on div "Janela de atendimento Grade de atendimento Capacidade Transportadoras Veículos …" at bounding box center [654, 281] width 1308 height 563
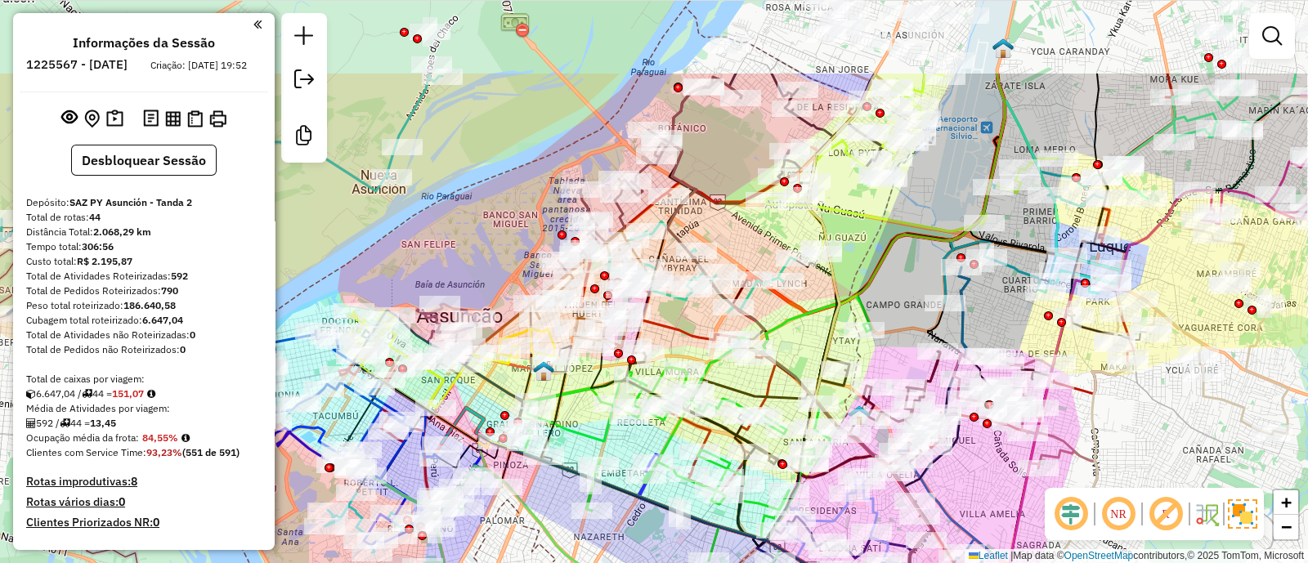
drag, startPoint x: 683, startPoint y: 394, endPoint x: 552, endPoint y: 524, distance: 184.9
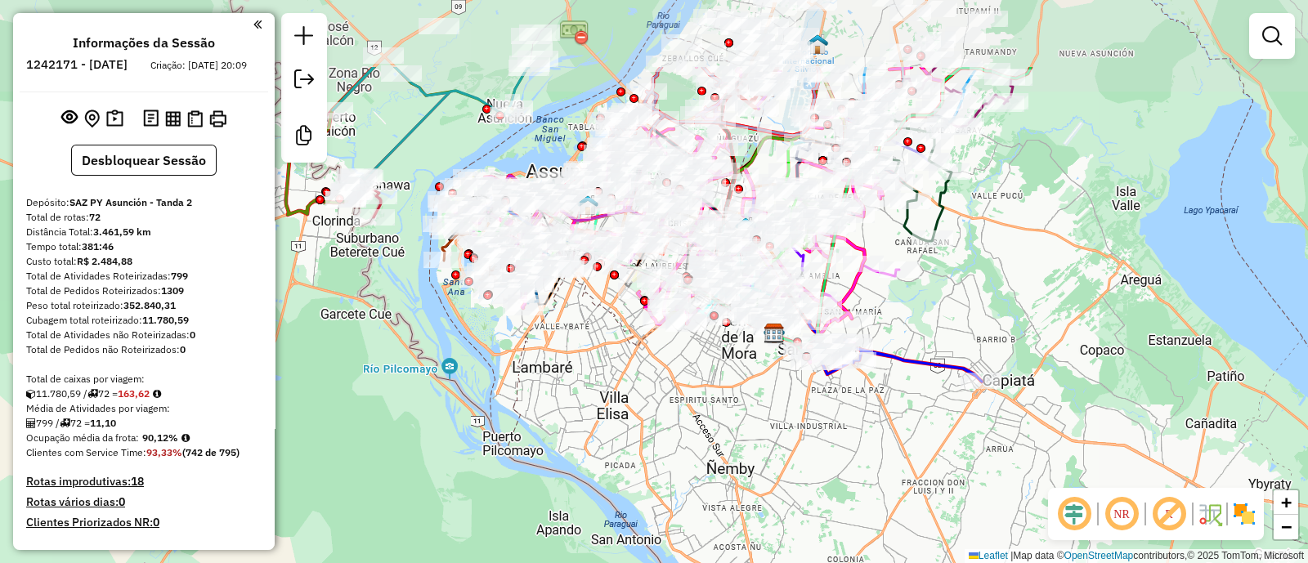
drag, startPoint x: 592, startPoint y: 235, endPoint x: 600, endPoint y: 320, distance: 86.2
click at [600, 320] on div "Janela de atendimento Grade de atendimento Capacidade Transportadoras Veículos …" at bounding box center [654, 281] width 1308 height 563
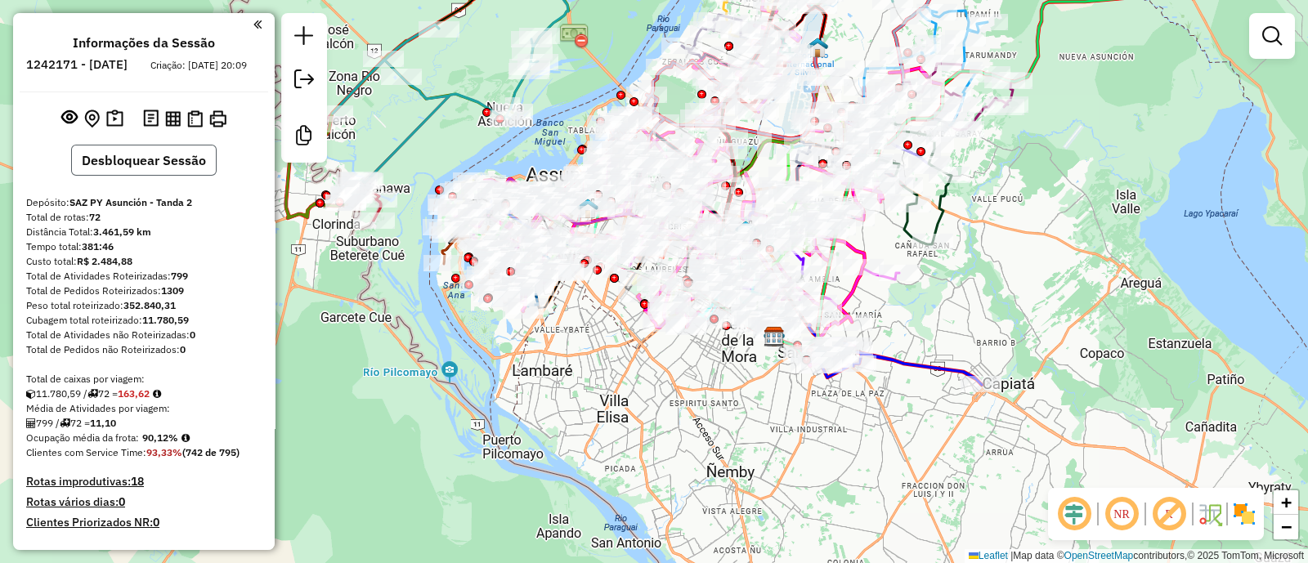
click at [186, 176] on button "Desbloquear Sessão" at bounding box center [143, 160] width 145 height 31
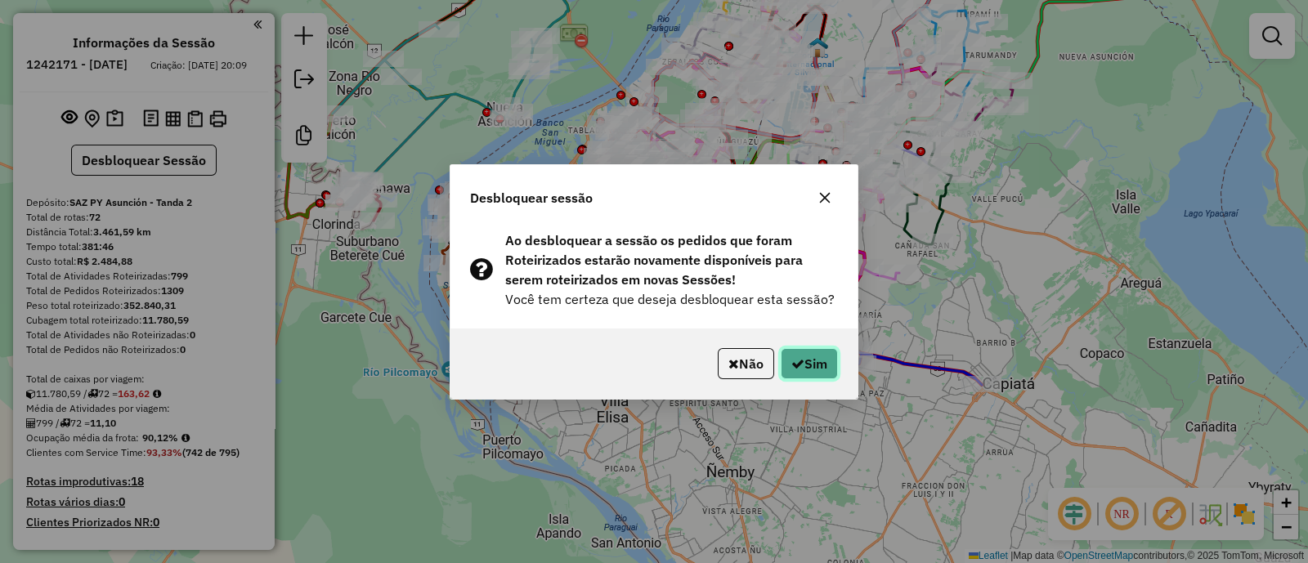
click at [816, 360] on button "Sim" at bounding box center [808, 363] width 57 height 31
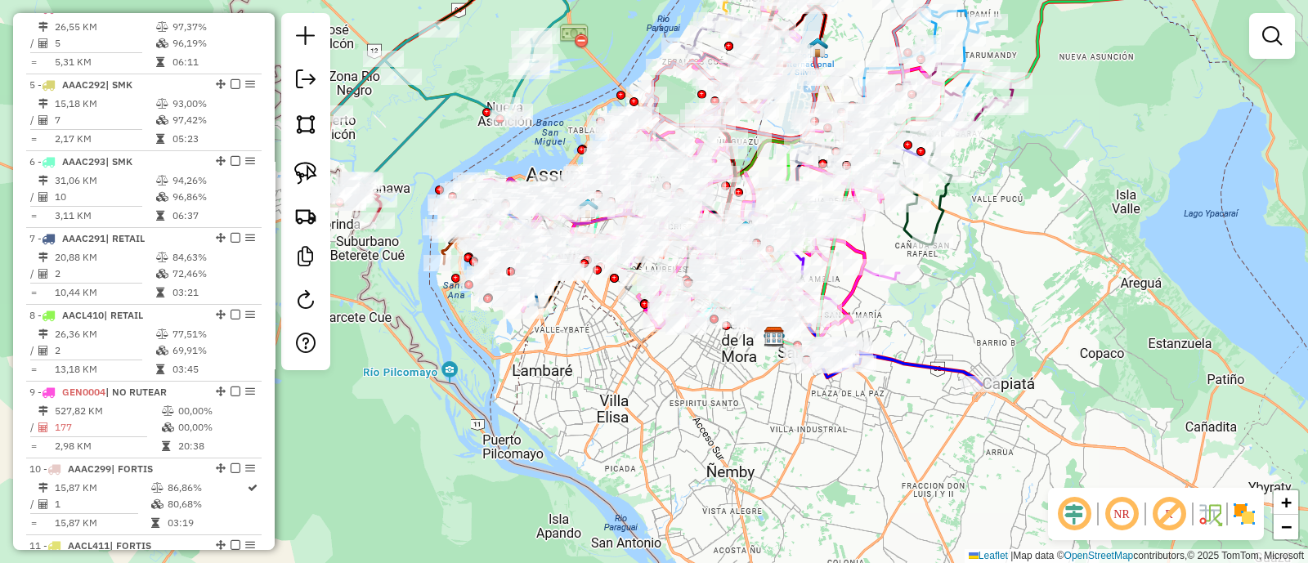
scroll to position [919, 0]
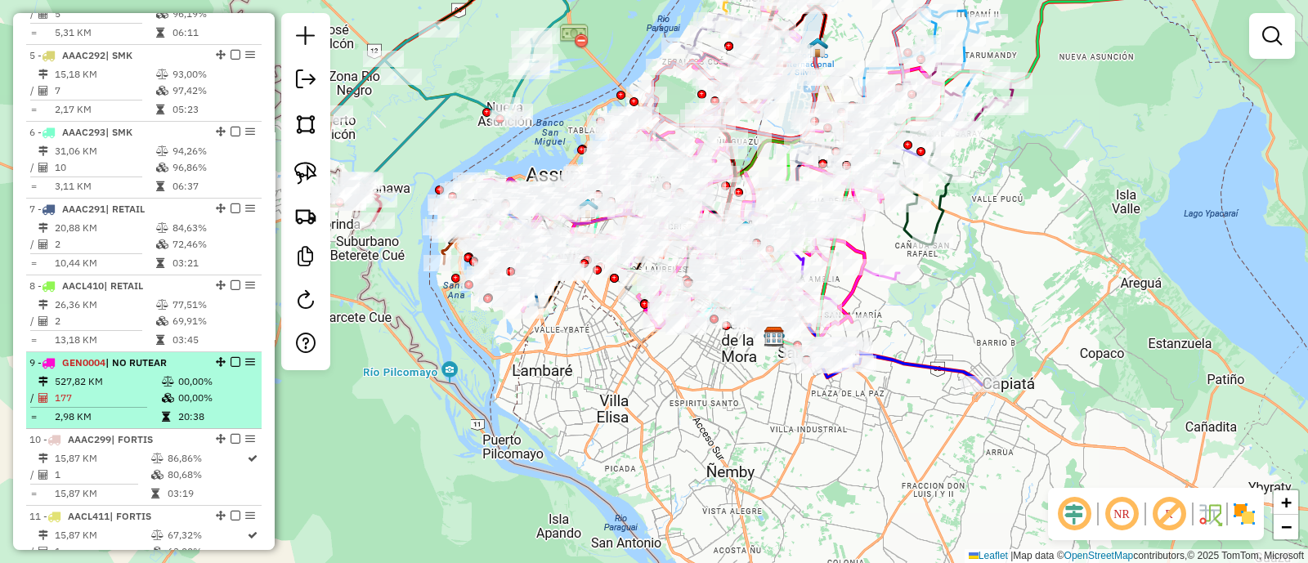
click at [230, 357] on em at bounding box center [235, 362] width 10 height 10
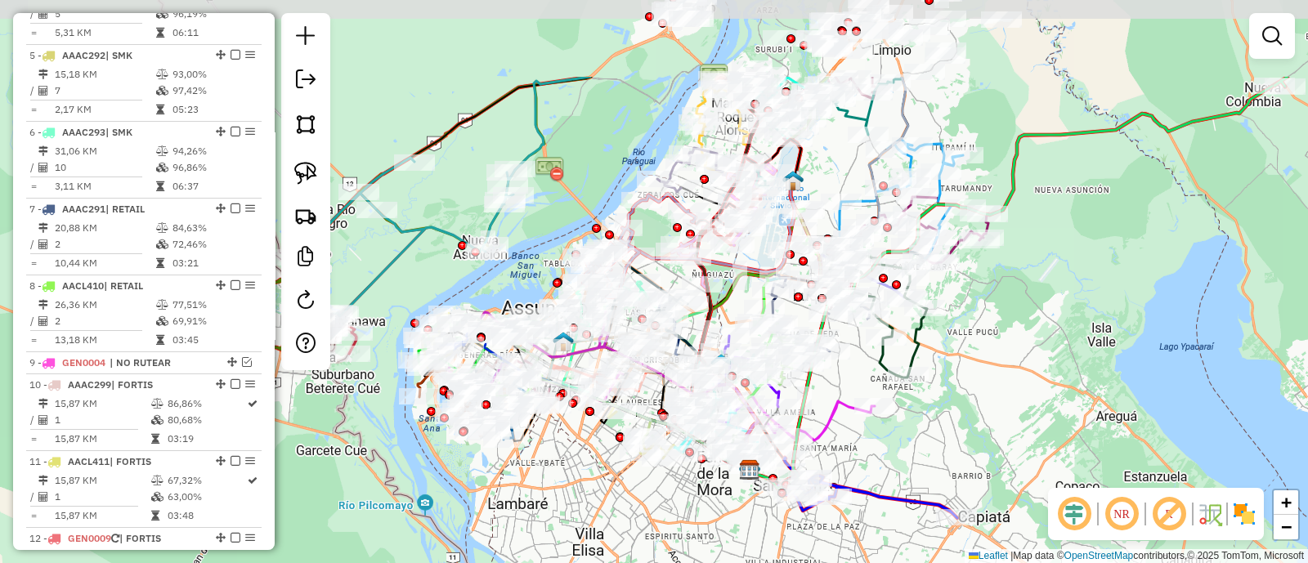
drag, startPoint x: 628, startPoint y: 348, endPoint x: 601, endPoint y: 484, distance: 138.3
click at [601, 484] on div "Janela de atendimento Grade de atendimento Capacidade Transportadoras Veículos …" at bounding box center [654, 281] width 1308 height 563
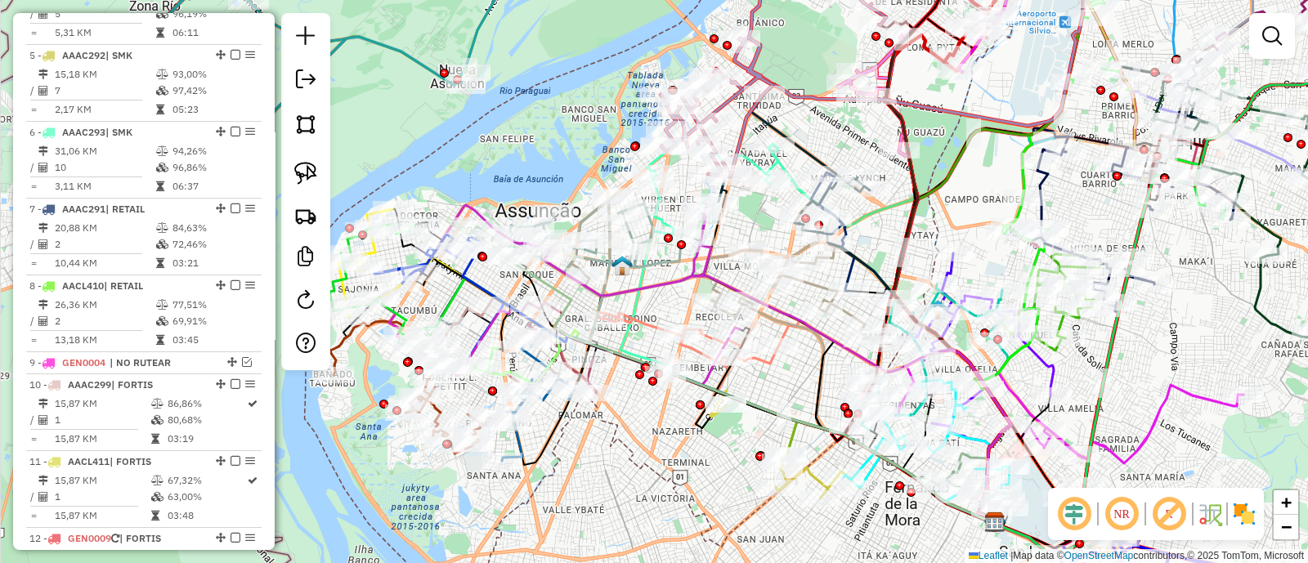
drag, startPoint x: 558, startPoint y: 439, endPoint x: 657, endPoint y: 464, distance: 102.1
click at [657, 464] on div "Janela de atendimento Grade de atendimento Capacidade Transportadoras Veículos …" at bounding box center [654, 281] width 1308 height 563
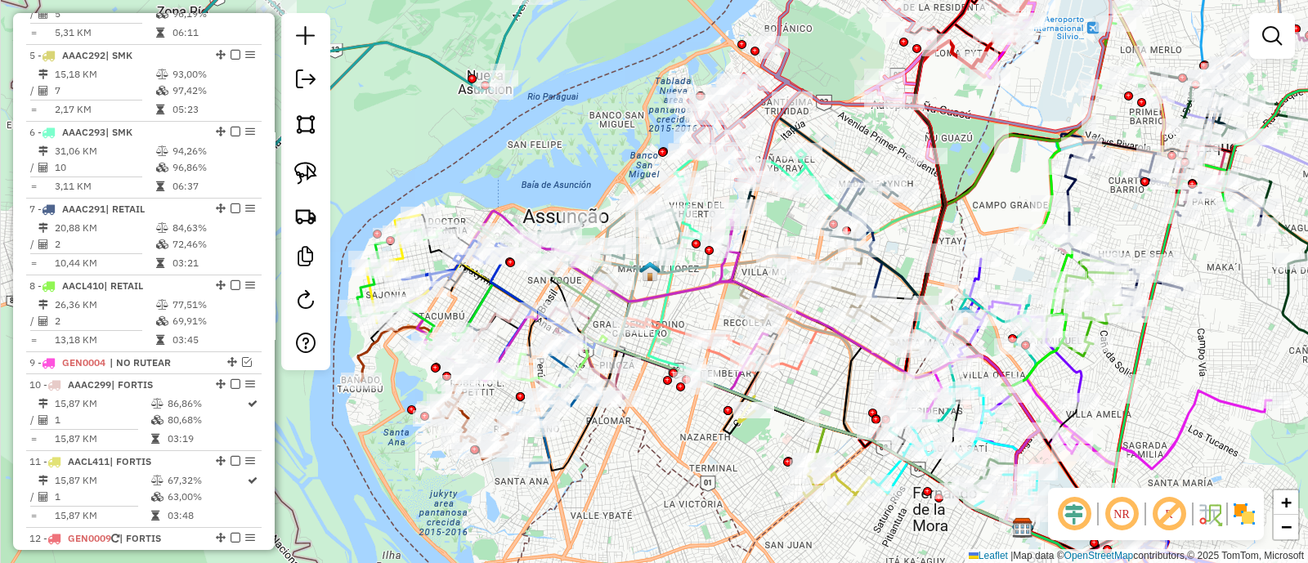
click at [1250, 519] on img at bounding box center [1244, 514] width 26 height 26
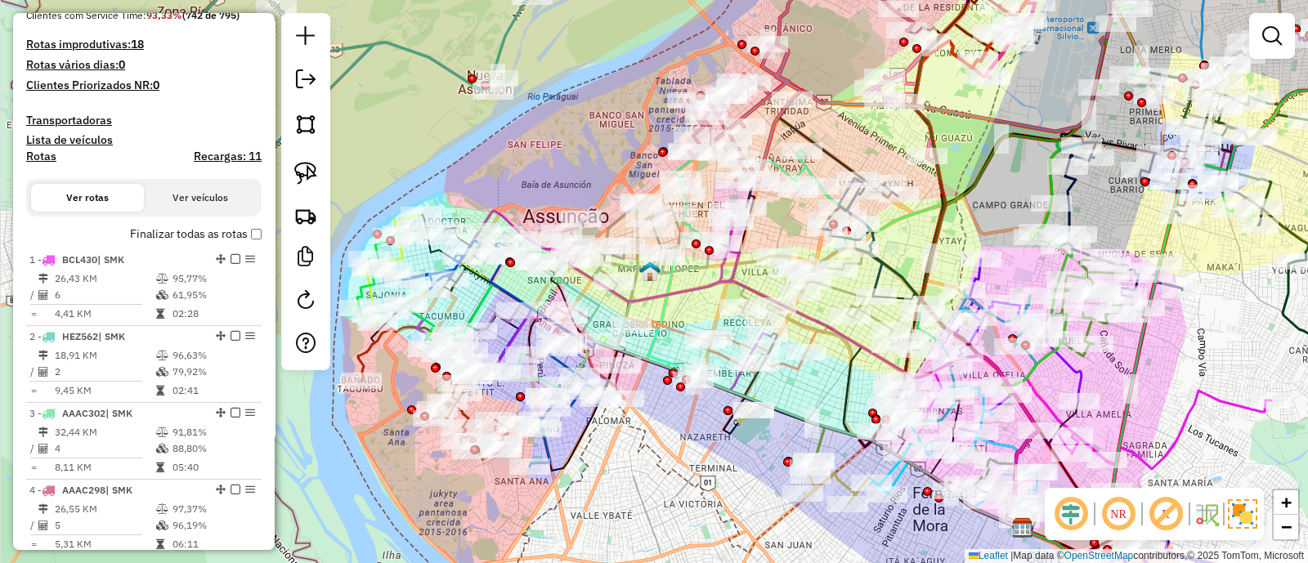
scroll to position [0, 0]
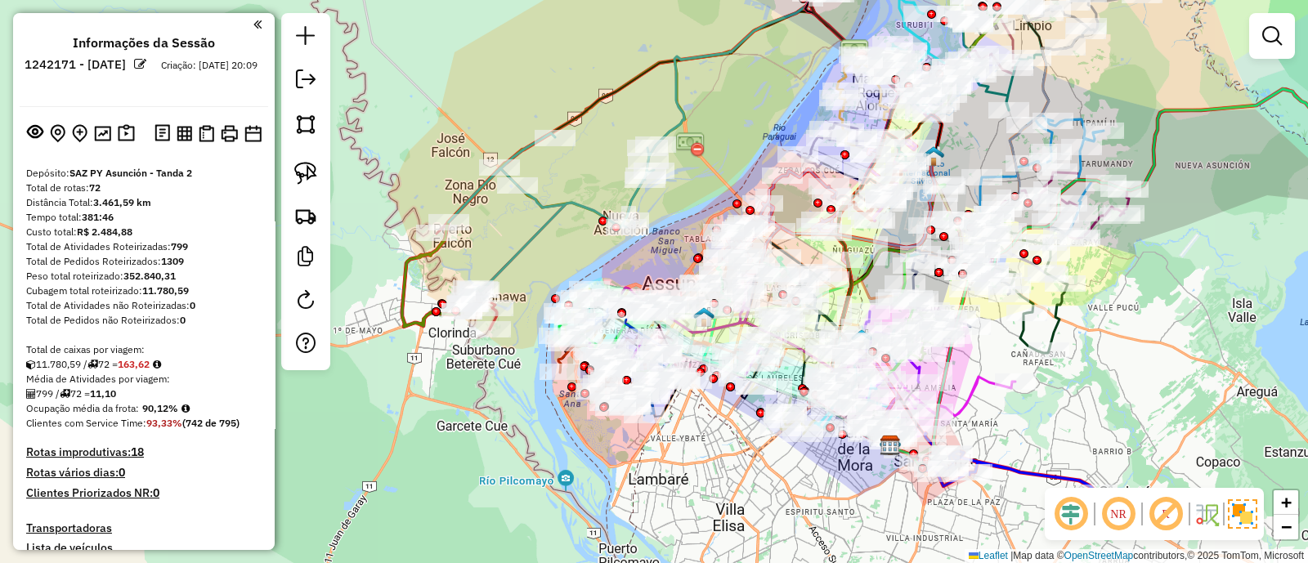
drag, startPoint x: 669, startPoint y: 458, endPoint x: 711, endPoint y: 439, distance: 45.7
click at [711, 439] on div "Janela de atendimento Grade de atendimento Capacidade Transportadoras Veículos …" at bounding box center [654, 281] width 1308 height 563
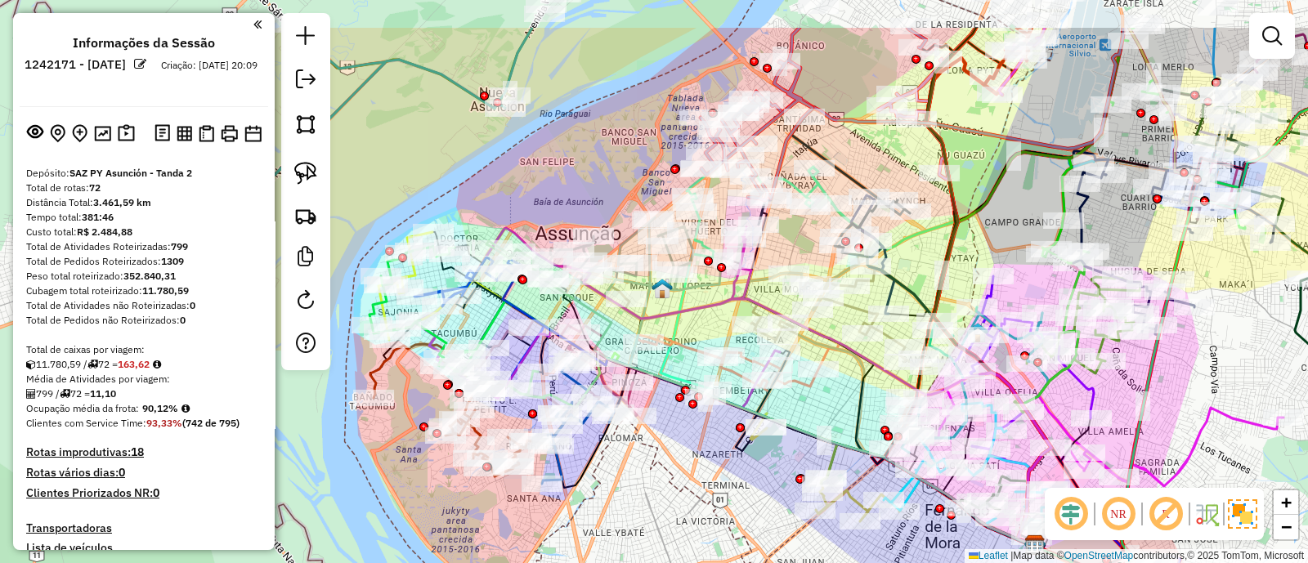
drag, startPoint x: 697, startPoint y: 431, endPoint x: 664, endPoint y: 507, distance: 82.7
click at [664, 507] on div "Janela de atendimento Grade de atendimento Capacidade Transportadoras Veículos …" at bounding box center [654, 281] width 1308 height 563
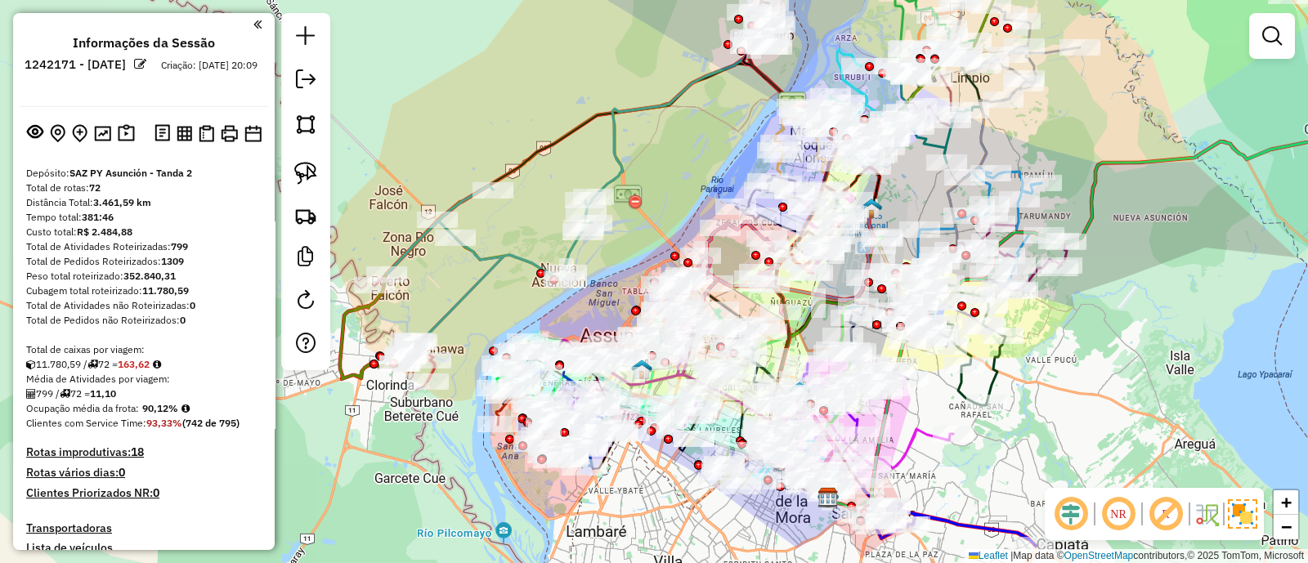
drag, startPoint x: 667, startPoint y: 508, endPoint x: 646, endPoint y: 481, distance: 35.0
click at [646, 481] on div "Janela de atendimento Grade de atendimento Capacidade Transportadoras Veículos …" at bounding box center [654, 281] width 1308 height 563
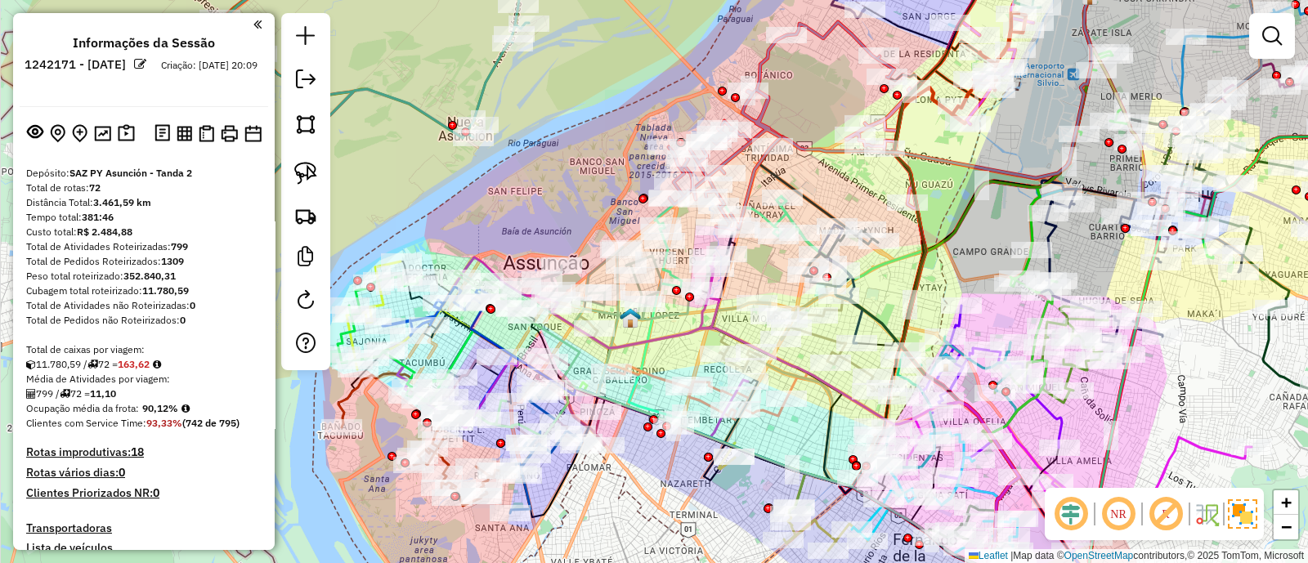
drag, startPoint x: 677, startPoint y: 516, endPoint x: 650, endPoint y: 486, distance: 40.5
click at [650, 486] on div "Janela de atendimento Grade de atendimento Capacidade Transportadoras Veículos …" at bounding box center [654, 281] width 1308 height 563
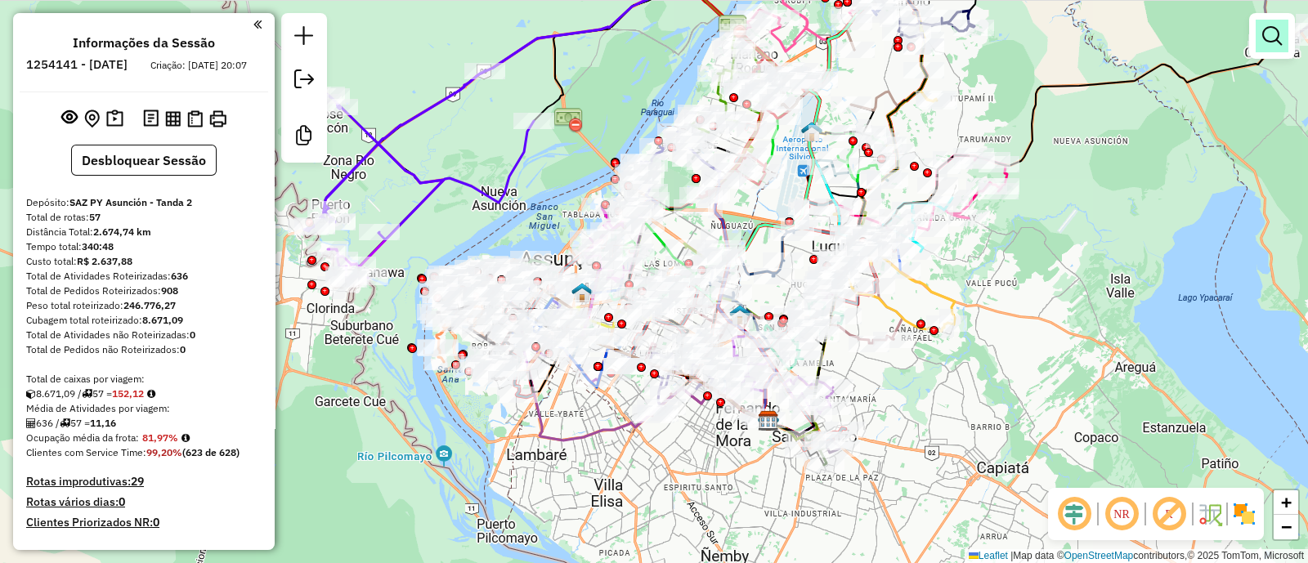
click at [1281, 29] on em at bounding box center [1272, 36] width 20 height 20
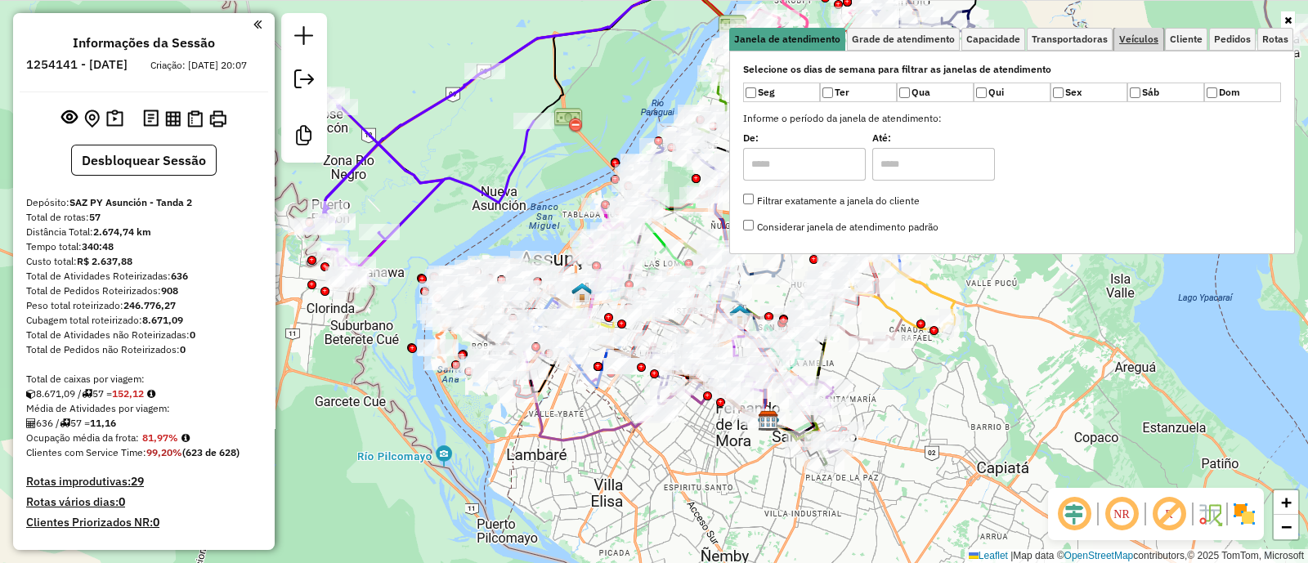
click at [1124, 43] on span "Veículos" at bounding box center [1138, 39] width 39 height 10
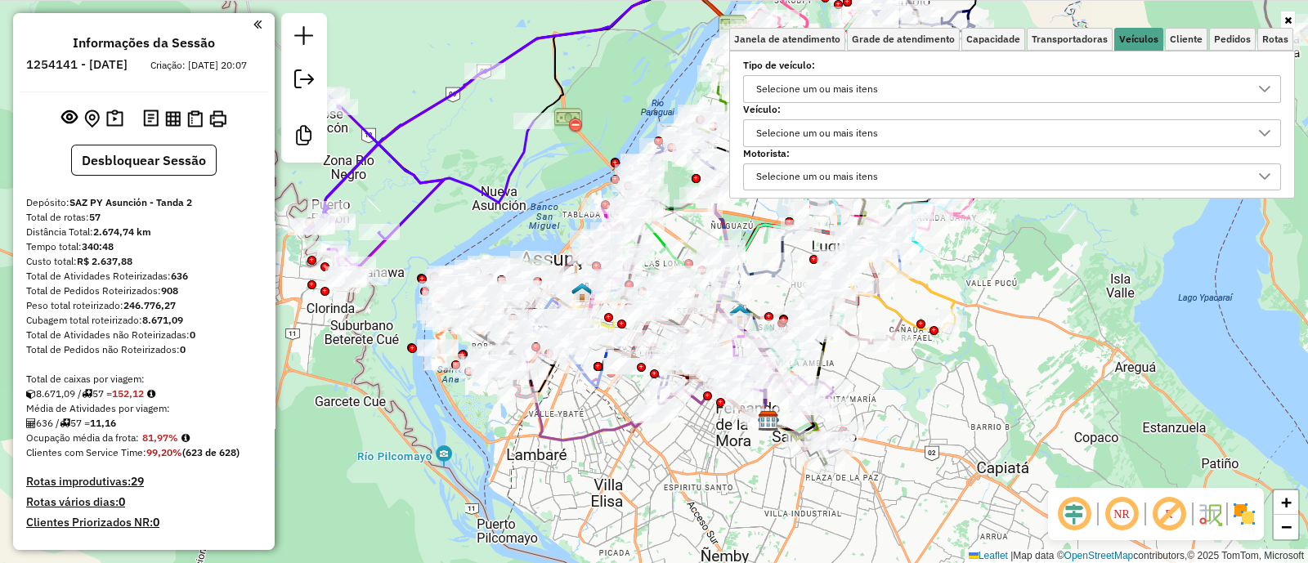
click at [798, 95] on div "Selecione um ou mais itens" at bounding box center [816, 89] width 133 height 26
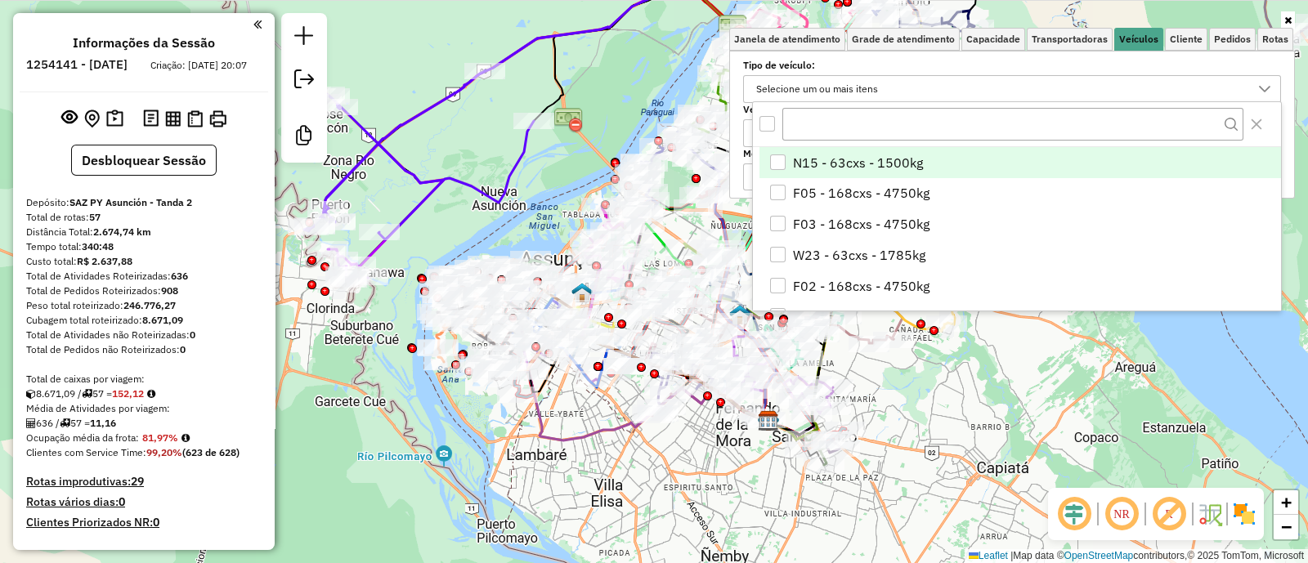
scroll to position [8, 56]
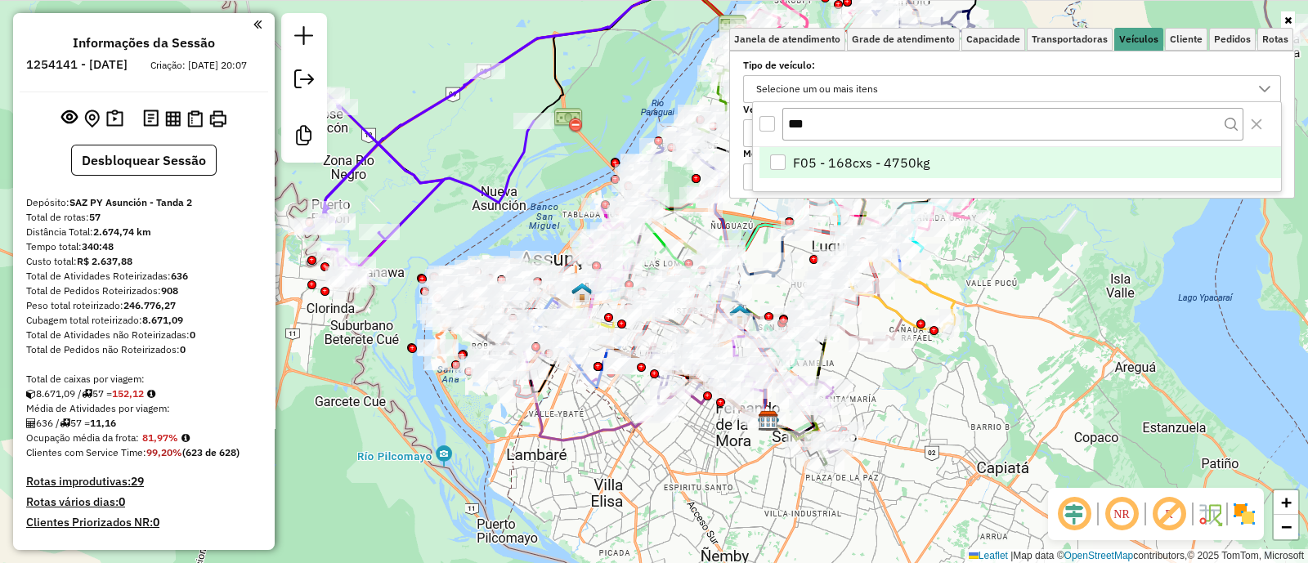
type input "***"
click at [903, 150] on li "F05 - 168cxs - 4750kg" at bounding box center [1019, 162] width 521 height 31
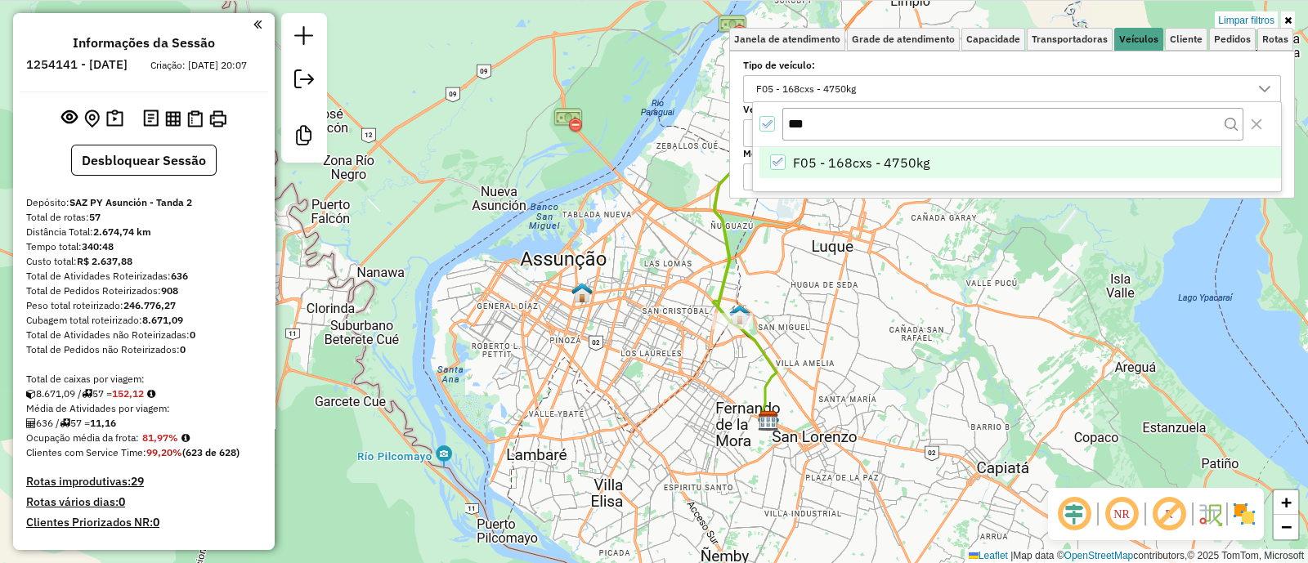
click at [1254, 505] on img at bounding box center [1244, 514] width 26 height 26
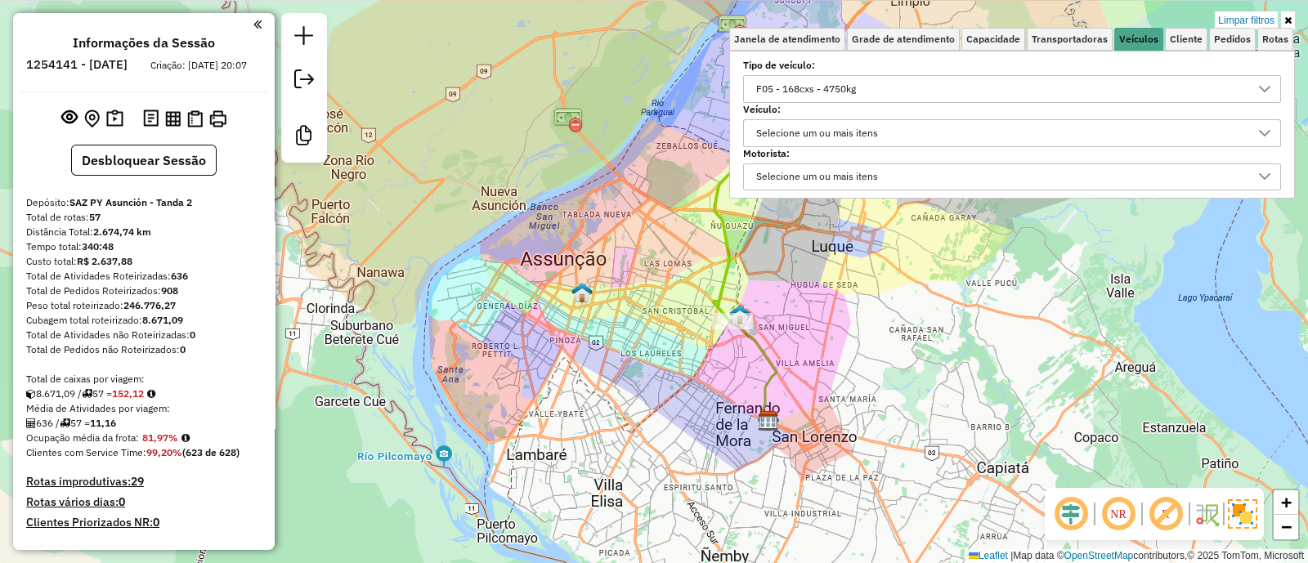
click at [809, 278] on div "Limpar filtros Janela de atendimento Grade de atendimento Capacidade Transporta…" at bounding box center [654, 281] width 1308 height 563
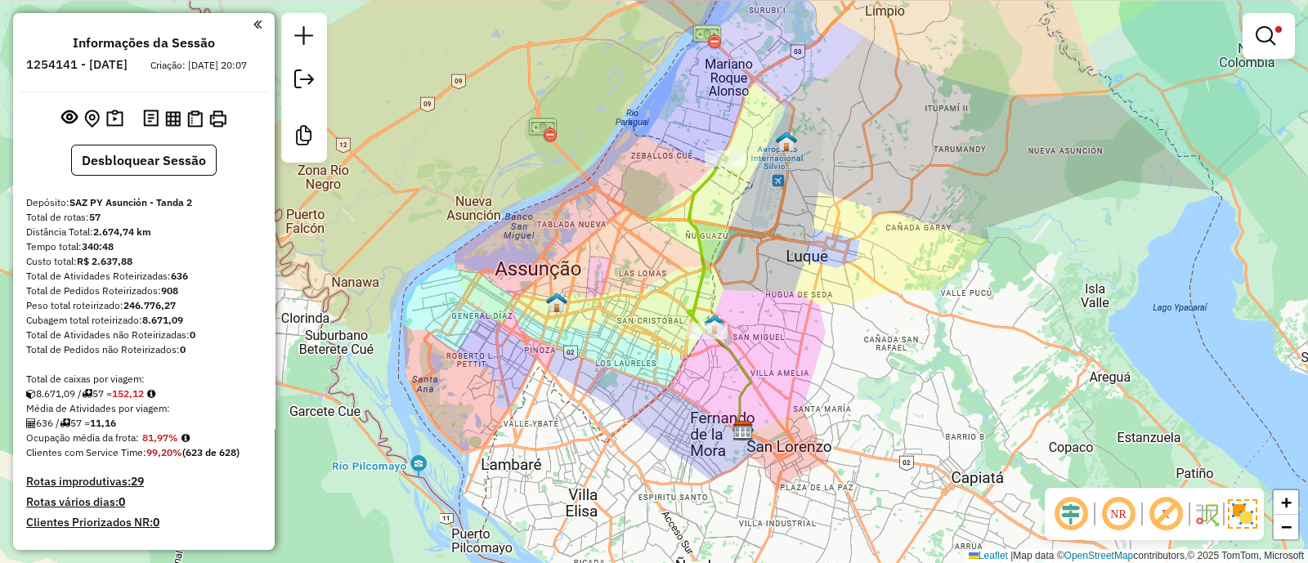
drag, startPoint x: 809, startPoint y: 271, endPoint x: 780, endPoint y: 283, distance: 30.8
click at [780, 283] on div "Limpar filtros Janela de atendimento Grade de atendimento Capacidade Transporta…" at bounding box center [654, 281] width 1308 height 563
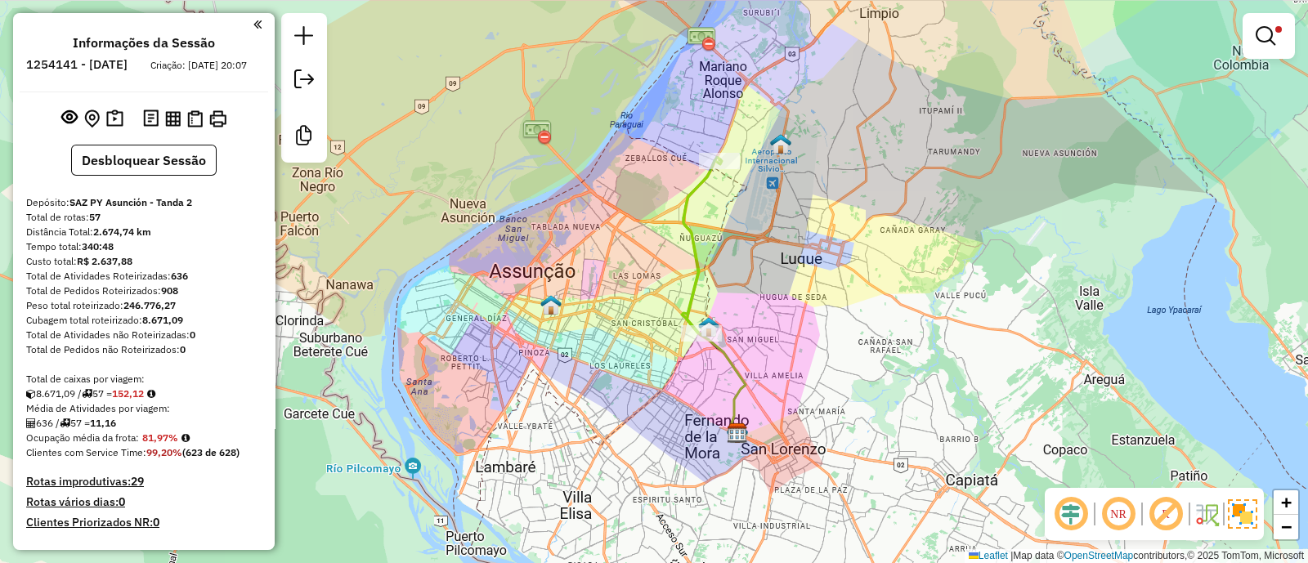
click at [691, 241] on icon at bounding box center [702, 247] width 40 height 176
select select "**********"
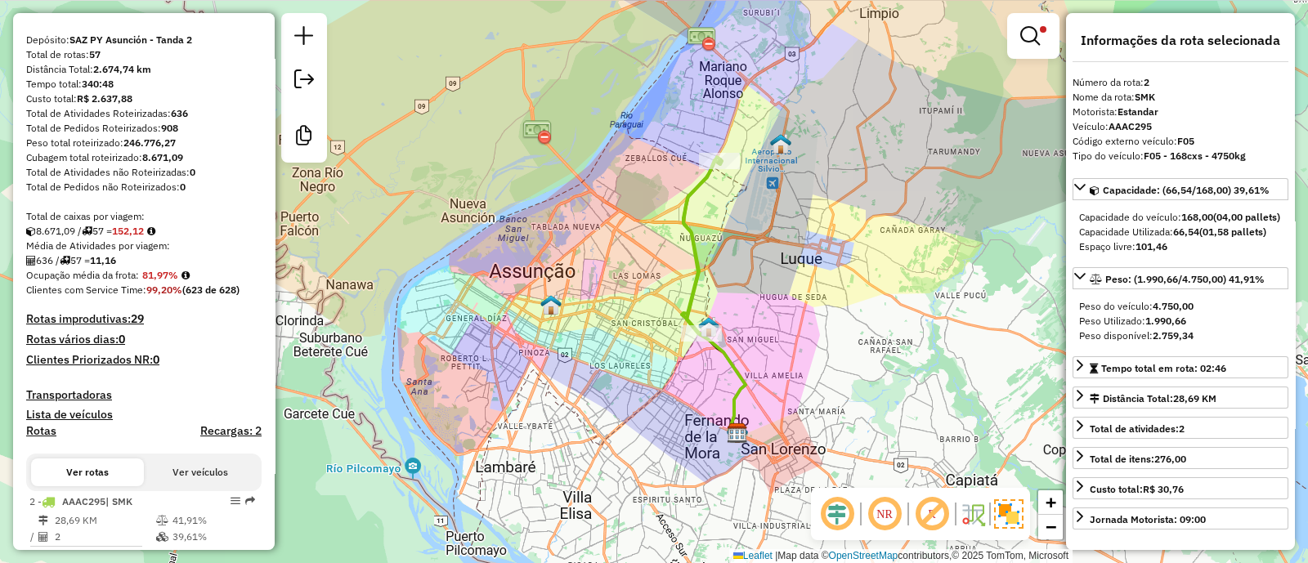
scroll to position [221, 0]
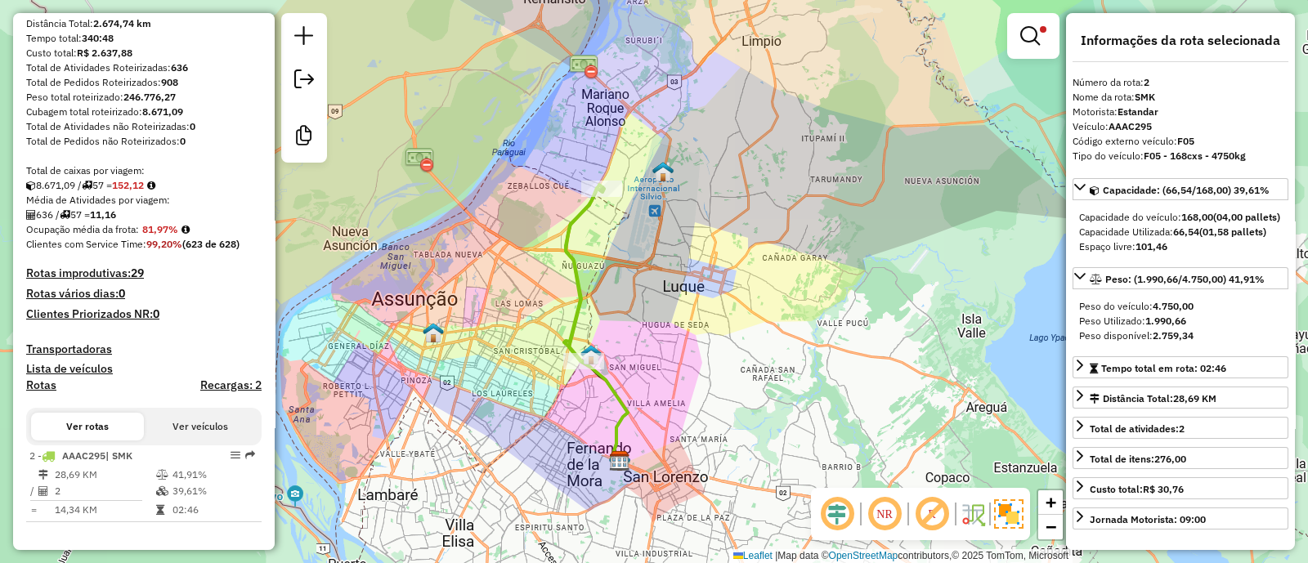
drag, startPoint x: 747, startPoint y: 230, endPoint x: 629, endPoint y: 258, distance: 120.9
click at [629, 258] on div "Limpar filtros Janela de atendimento Grade de atendimento Capacidade Transporta…" at bounding box center [654, 281] width 1308 height 563
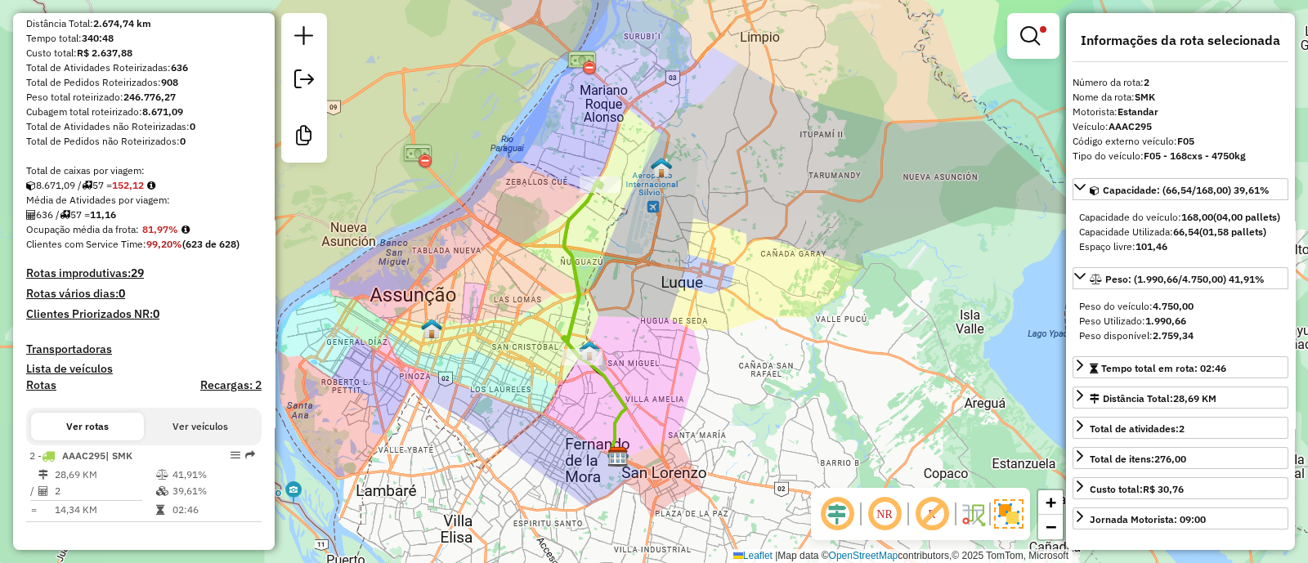
click at [611, 279] on div "Limpar filtros Janela de atendimento Grade de atendimento Capacidade Transporta…" at bounding box center [654, 281] width 1308 height 563
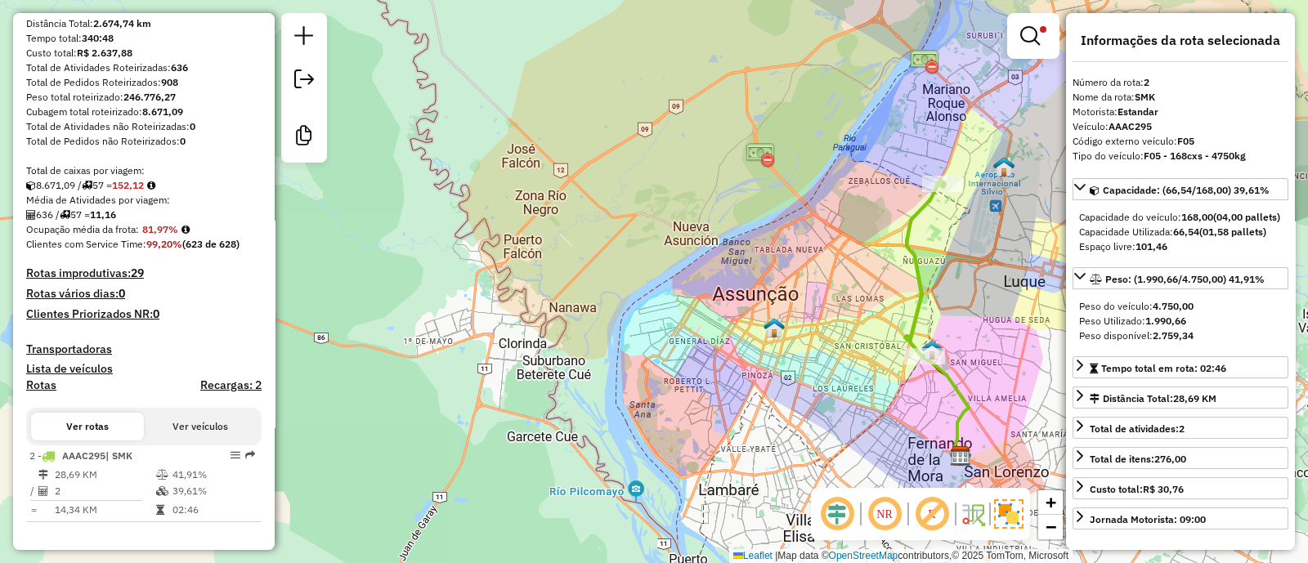
drag, startPoint x: 685, startPoint y: 213, endPoint x: 1027, endPoint y: 213, distance: 342.4
click at [1027, 213] on div "Limpar filtros Janela de atendimento Grade de atendimento Capacidade Transporta…" at bounding box center [654, 281] width 1308 height 563
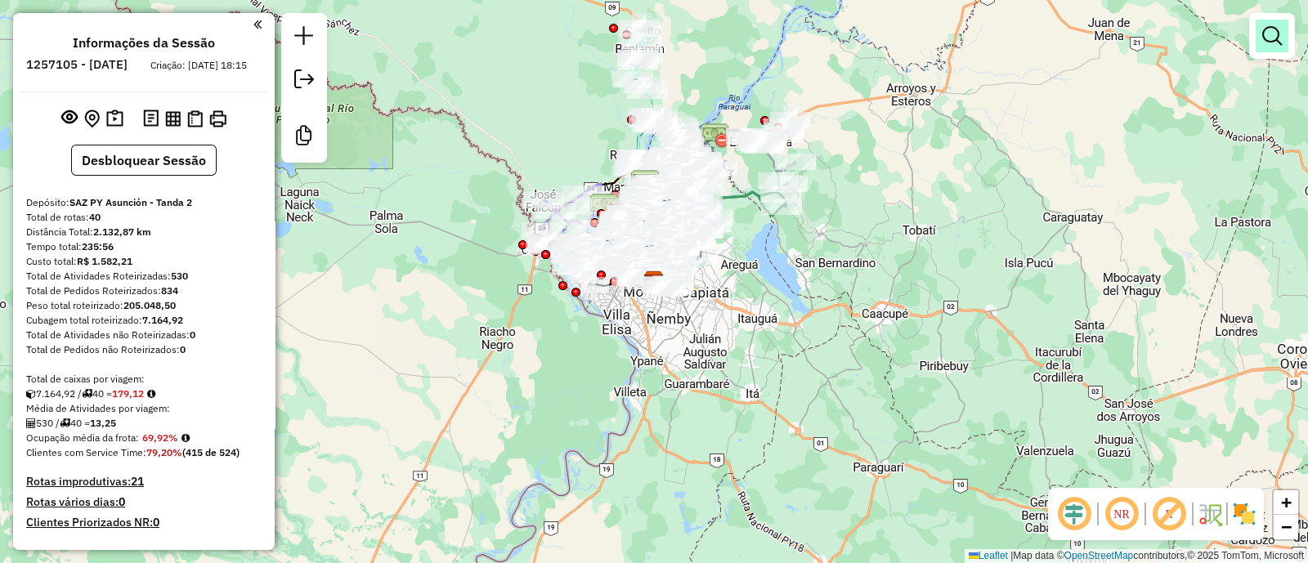
click at [1262, 37] on em at bounding box center [1272, 36] width 20 height 20
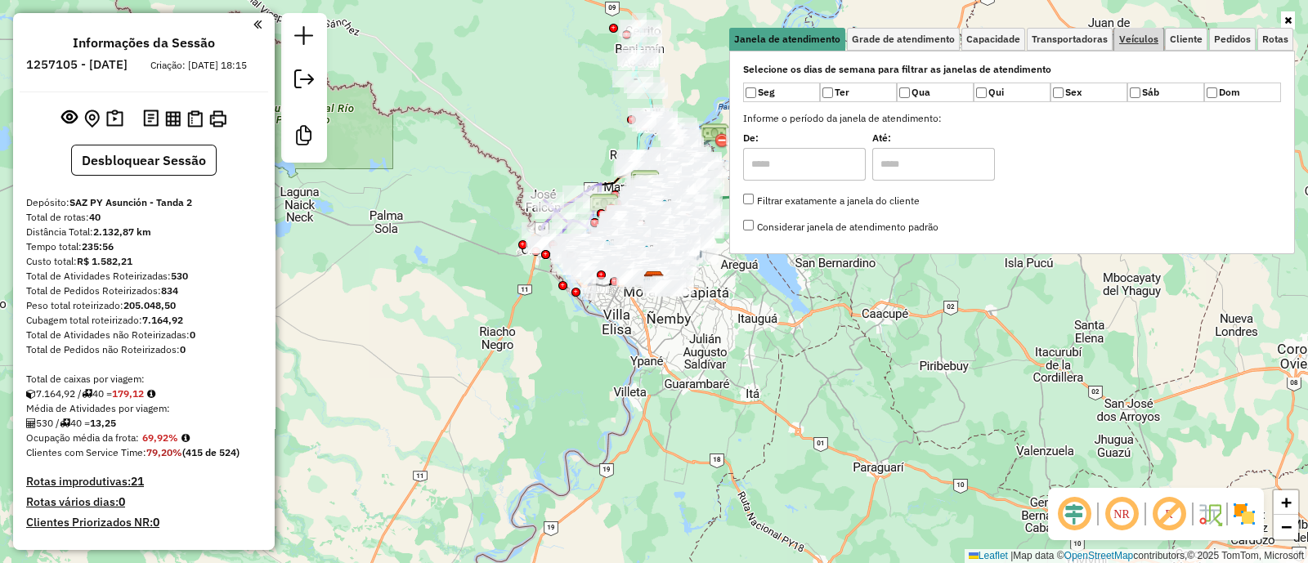
click at [1138, 44] on span "Veículos" at bounding box center [1138, 39] width 39 height 10
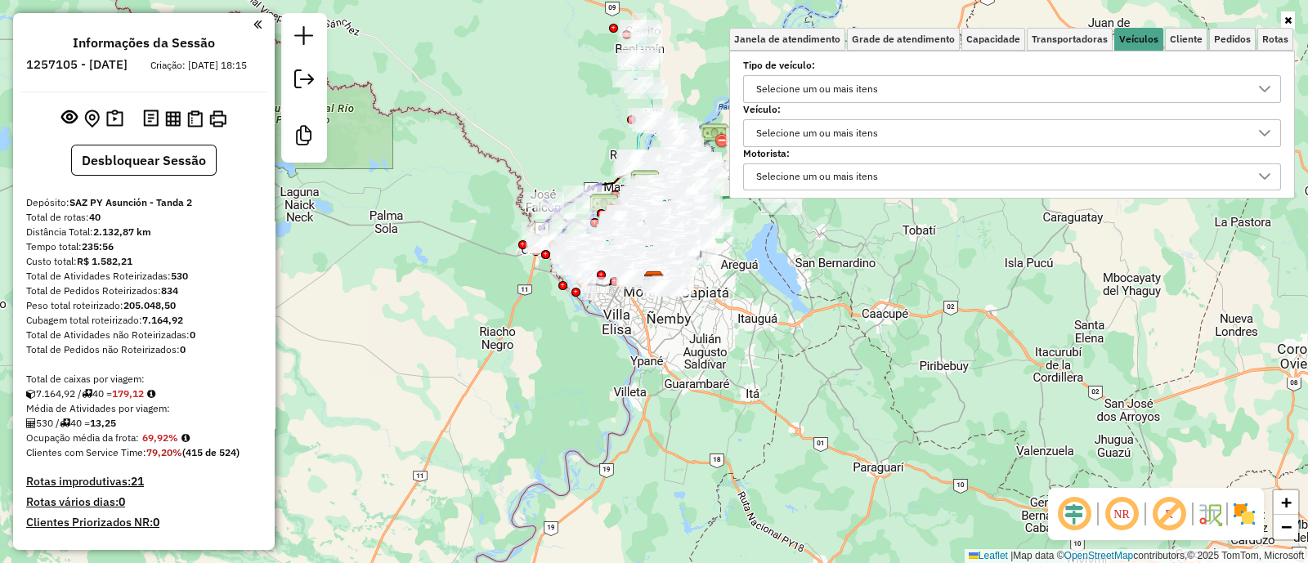
click at [821, 89] on div "Selecione um ou mais itens" at bounding box center [816, 89] width 133 height 26
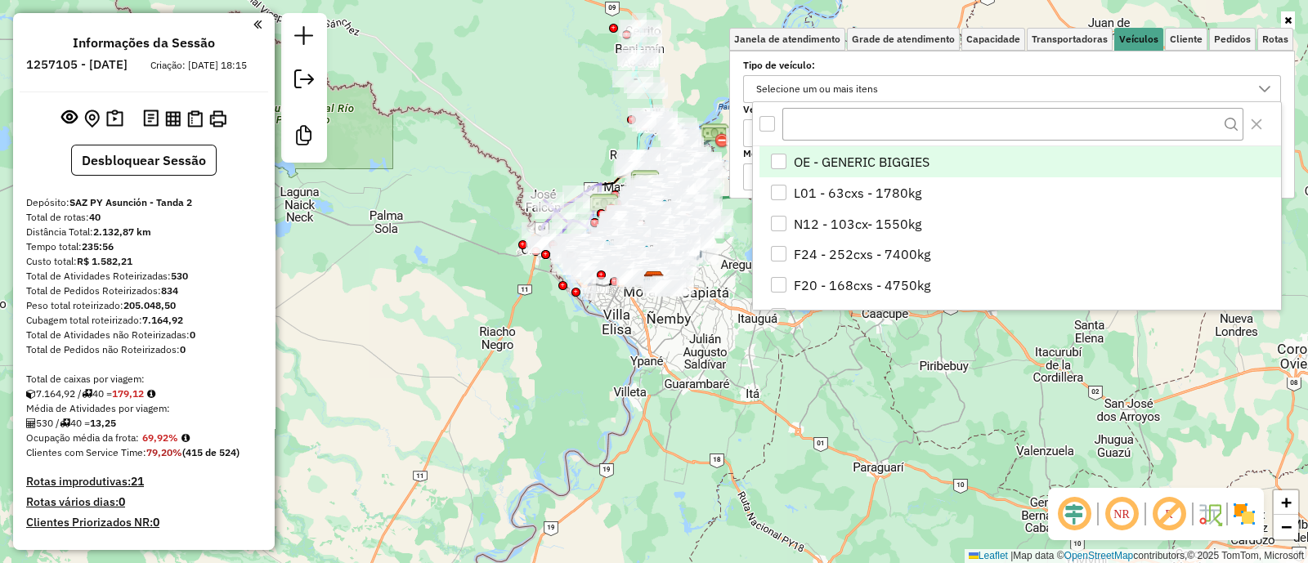
scroll to position [8, 56]
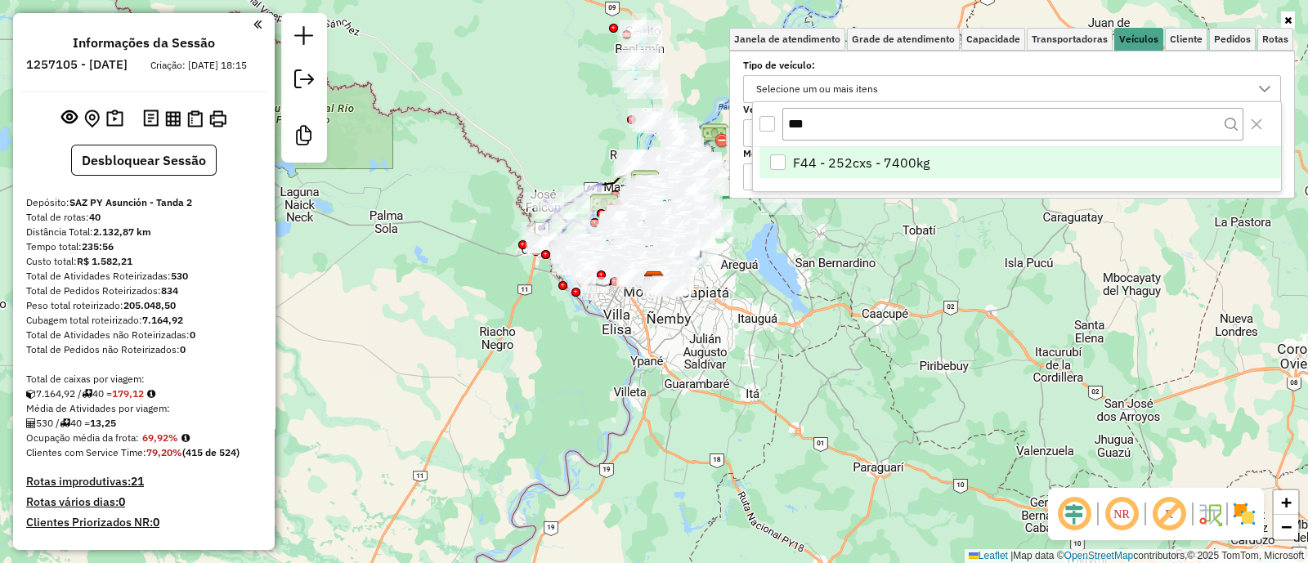
type input "***"
click at [847, 159] on span "F44 - 252cxs - 7400kg" at bounding box center [861, 163] width 136 height 20
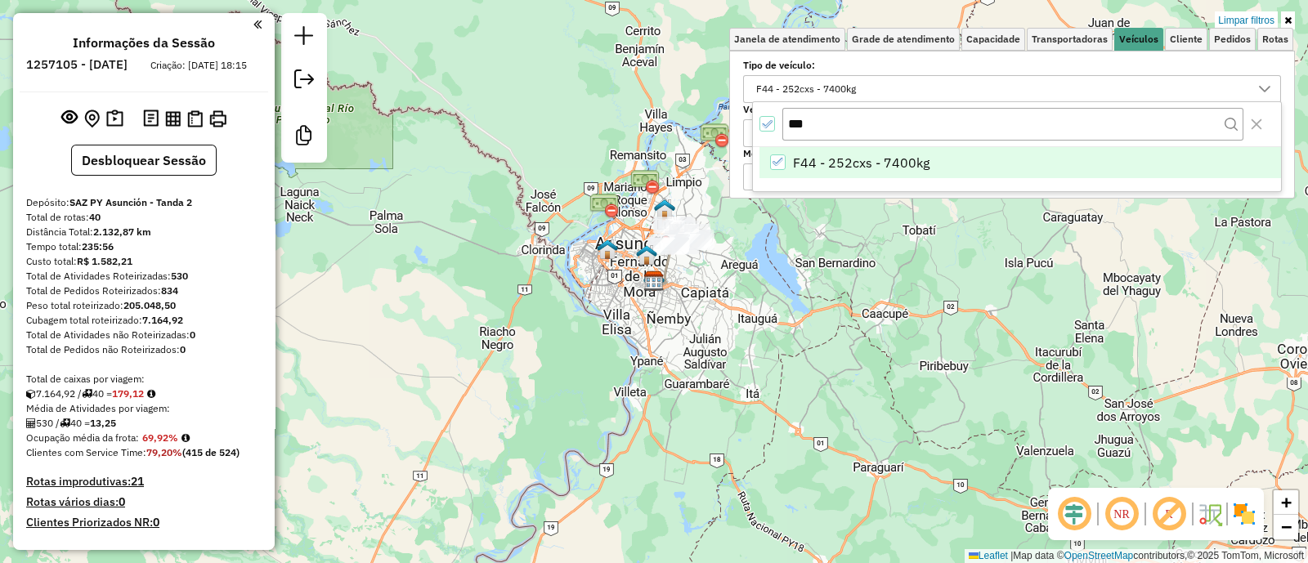
click at [691, 287] on div "Limpar filtros Janela de atendimento Grade de atendimento Capacidade Transporta…" at bounding box center [654, 281] width 1308 height 563
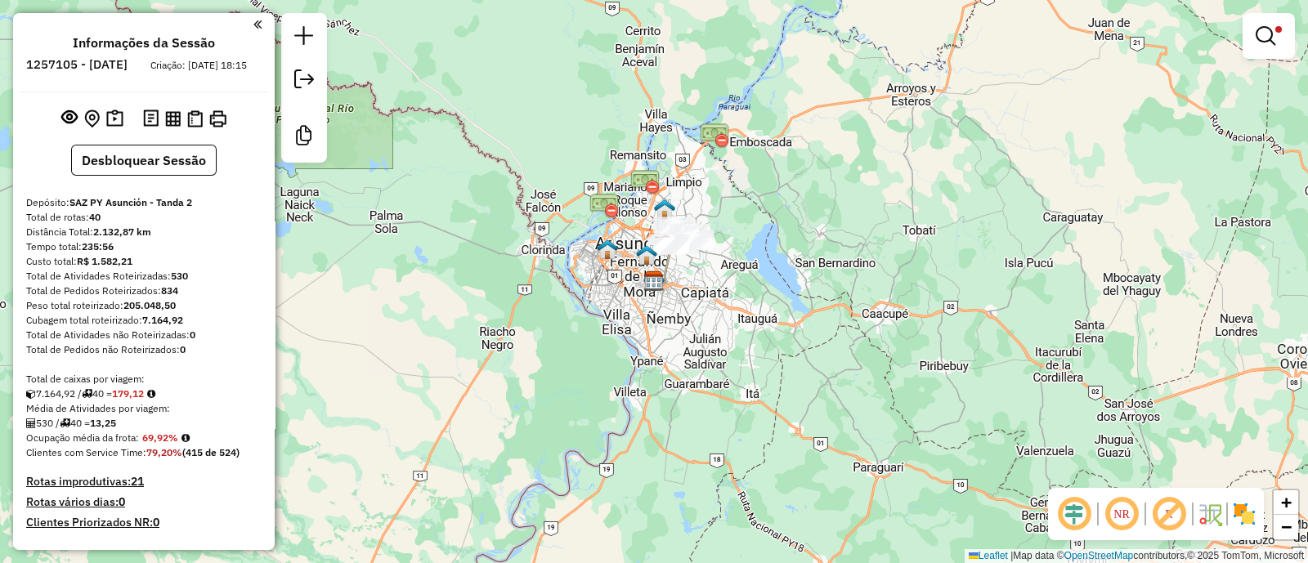
click at [1248, 521] on img at bounding box center [1244, 514] width 26 height 26
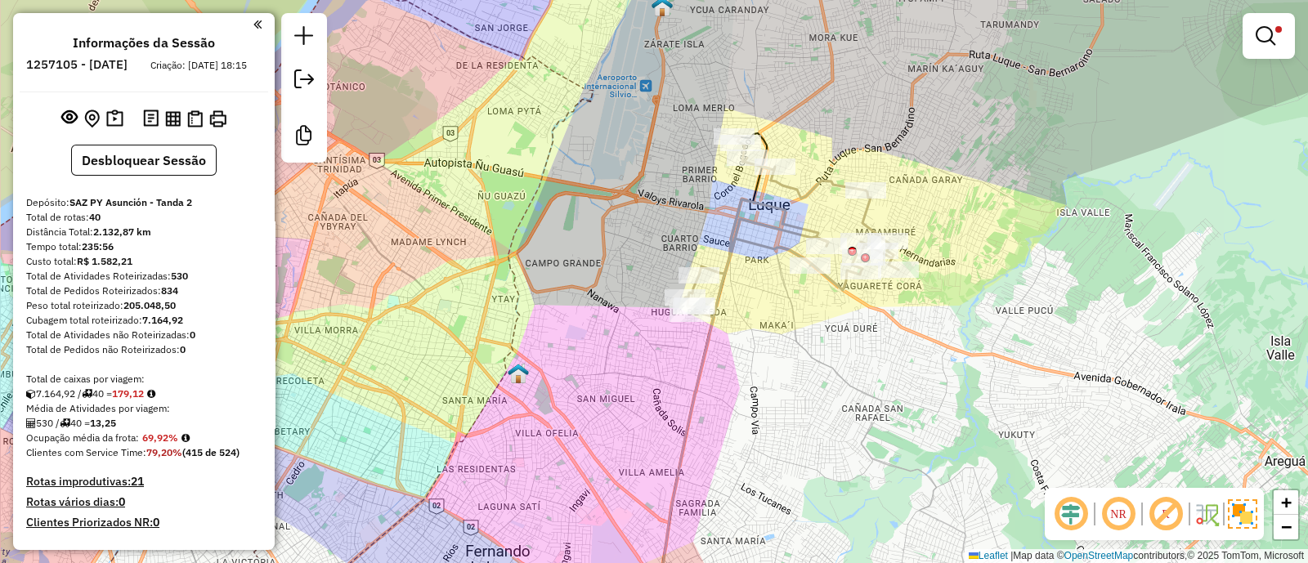
drag, startPoint x: 704, startPoint y: 309, endPoint x: 798, endPoint y: 293, distance: 95.4
click at [798, 293] on div "Limpar filtros Janela de atendimento Grade de atendimento Capacidade Transporta…" at bounding box center [654, 281] width 1308 height 563
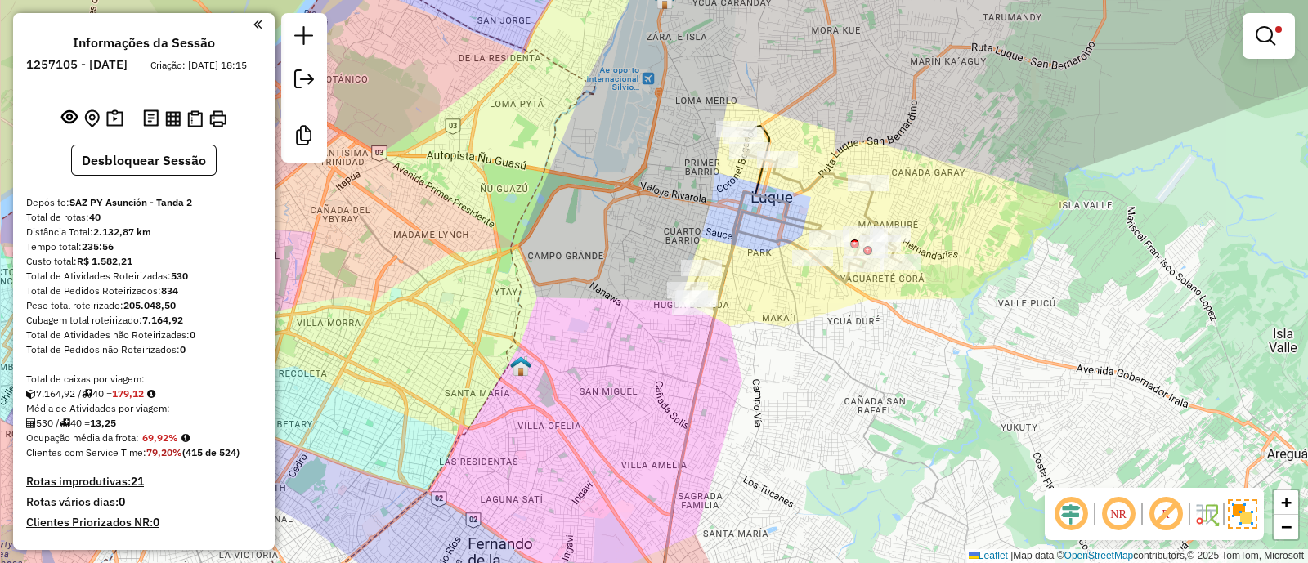
click at [727, 235] on icon at bounding box center [793, 219] width 213 height 181
select select "**********"
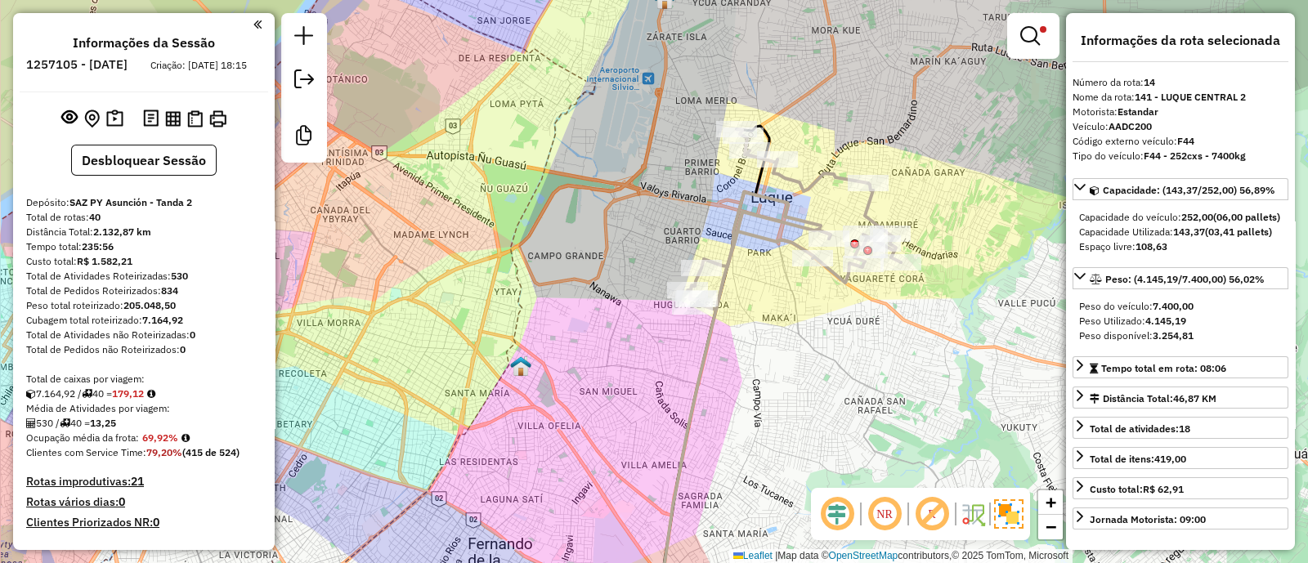
scroll to position [236, 0]
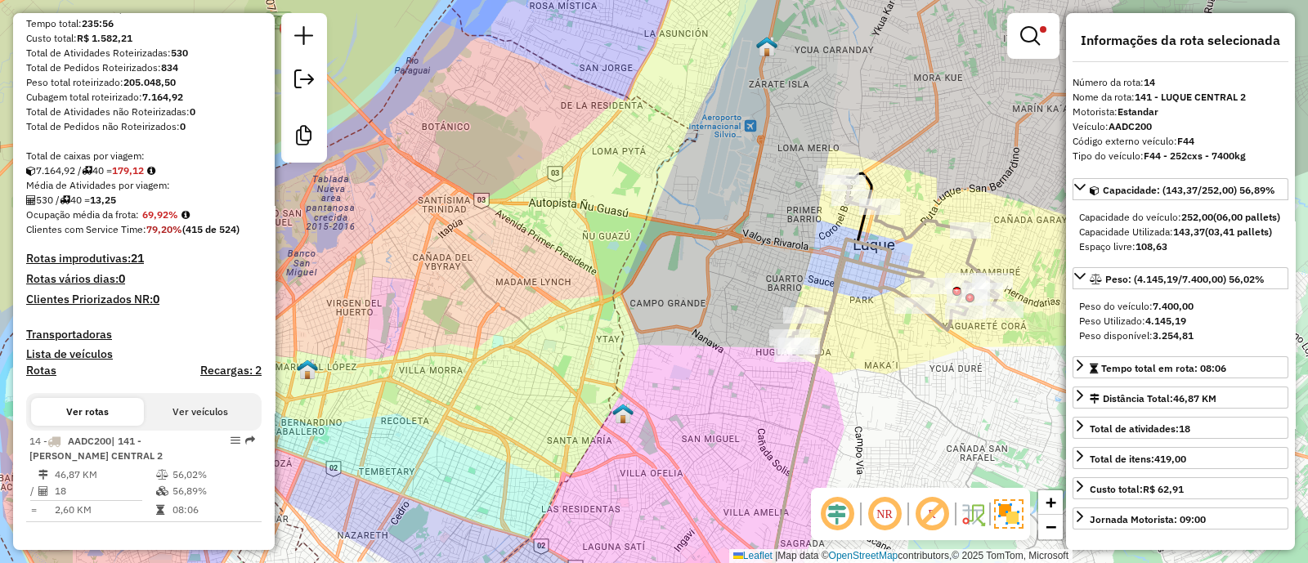
drag, startPoint x: 813, startPoint y: 342, endPoint x: 915, endPoint y: 389, distance: 112.6
click at [915, 389] on div "Limpar filtros Janela de atendimento Grade de atendimento Capacidade Transporta…" at bounding box center [654, 281] width 1308 height 563
click at [1032, 30] on em at bounding box center [1030, 36] width 20 height 20
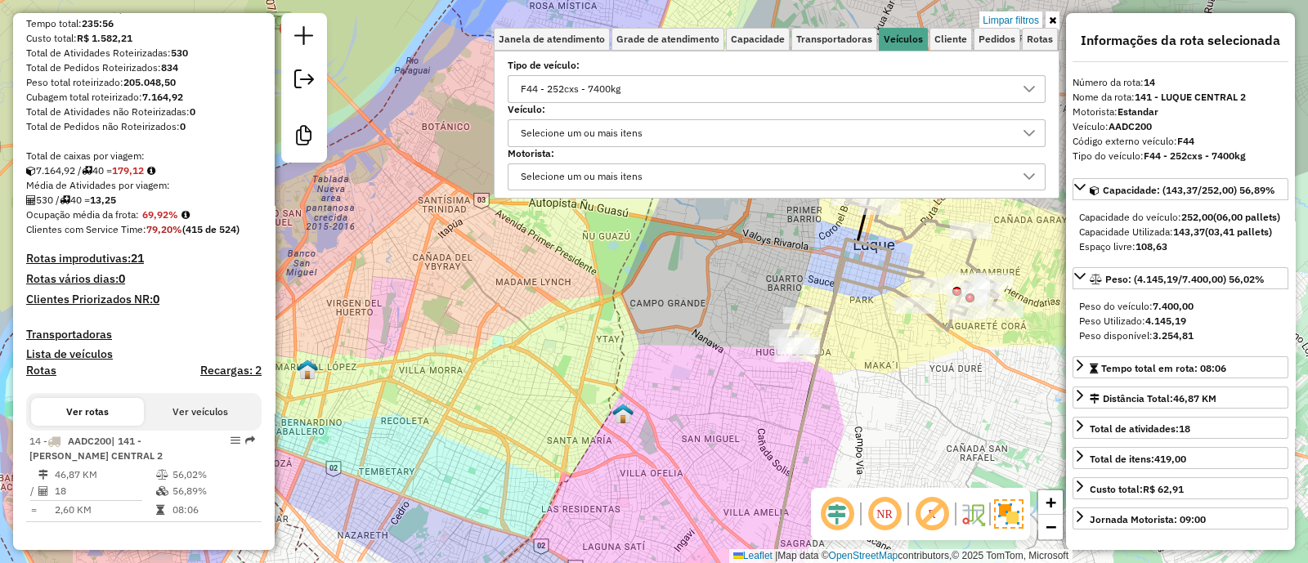
click at [766, 81] on div "F44 - 252cxs - 7400kg" at bounding box center [764, 89] width 499 height 26
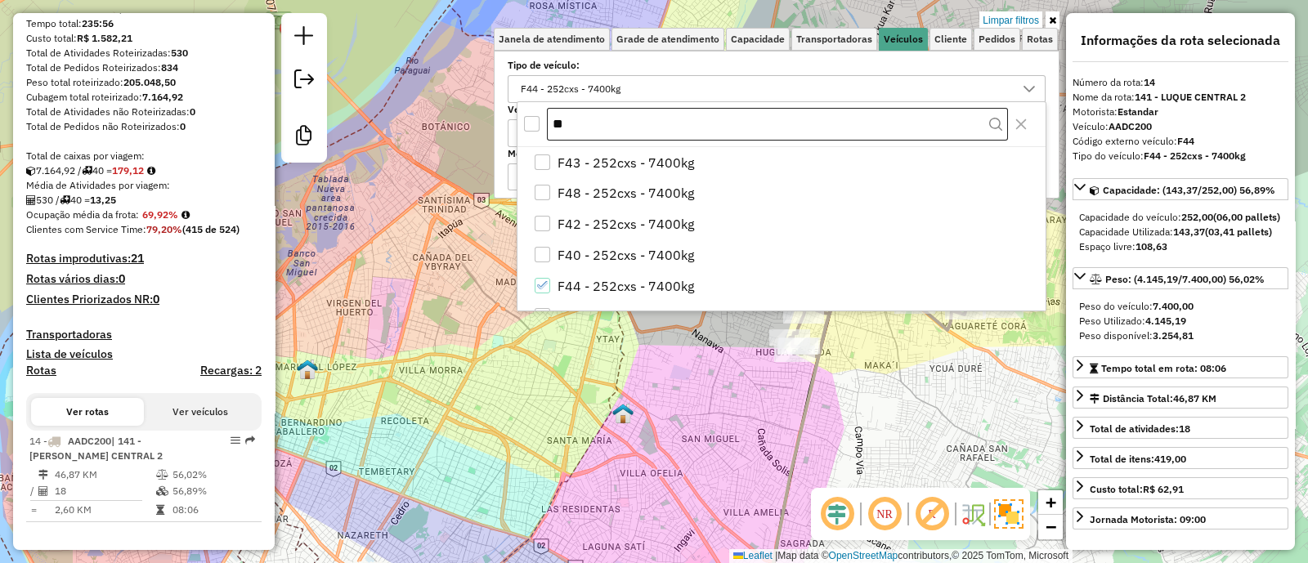
type input "*"
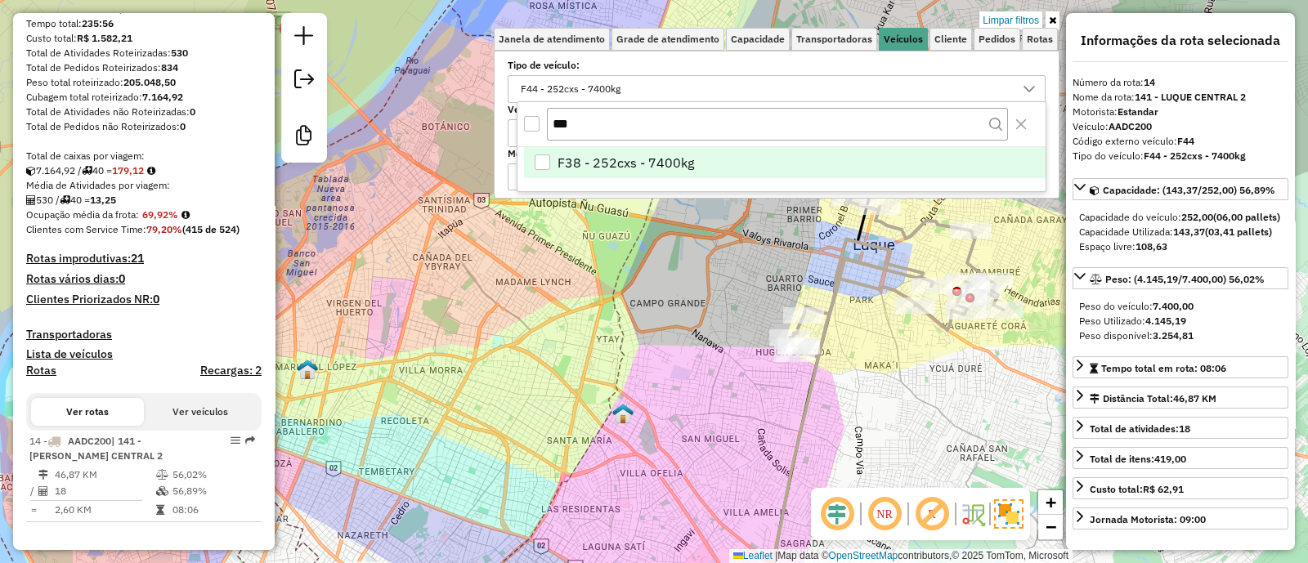
type input "***"
click at [677, 168] on span "F38 - 252cxs - 7400kg" at bounding box center [625, 163] width 136 height 20
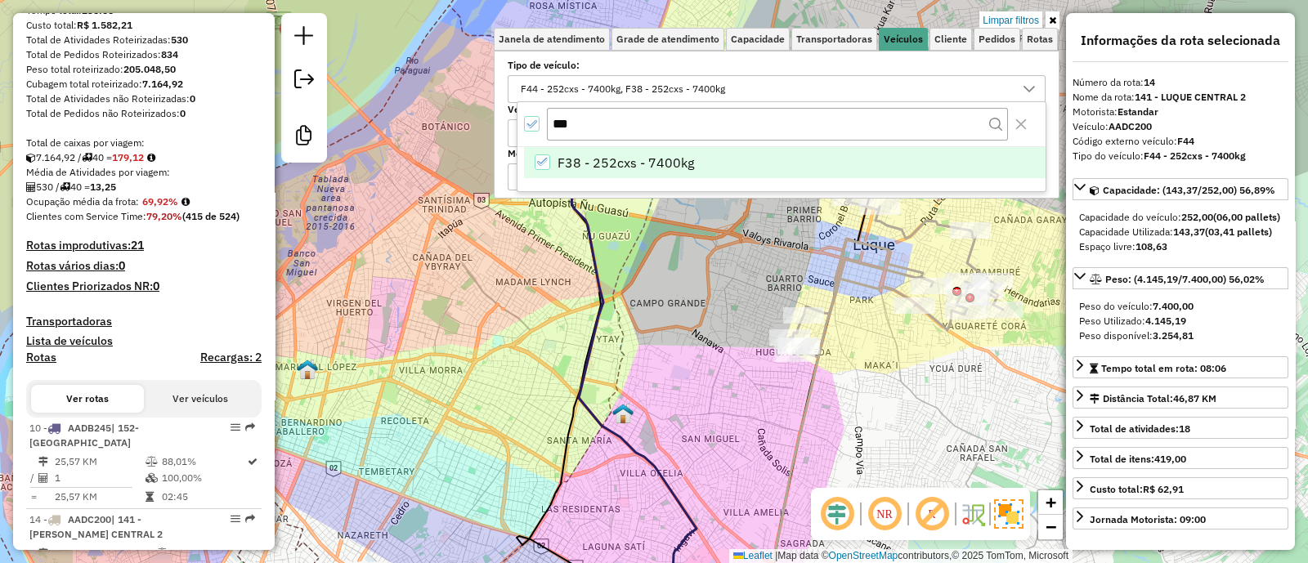
click at [700, 279] on div "Limpar filtros Janela de atendimento Grade de atendimento Capacidade Transporta…" at bounding box center [654, 281] width 1308 height 563
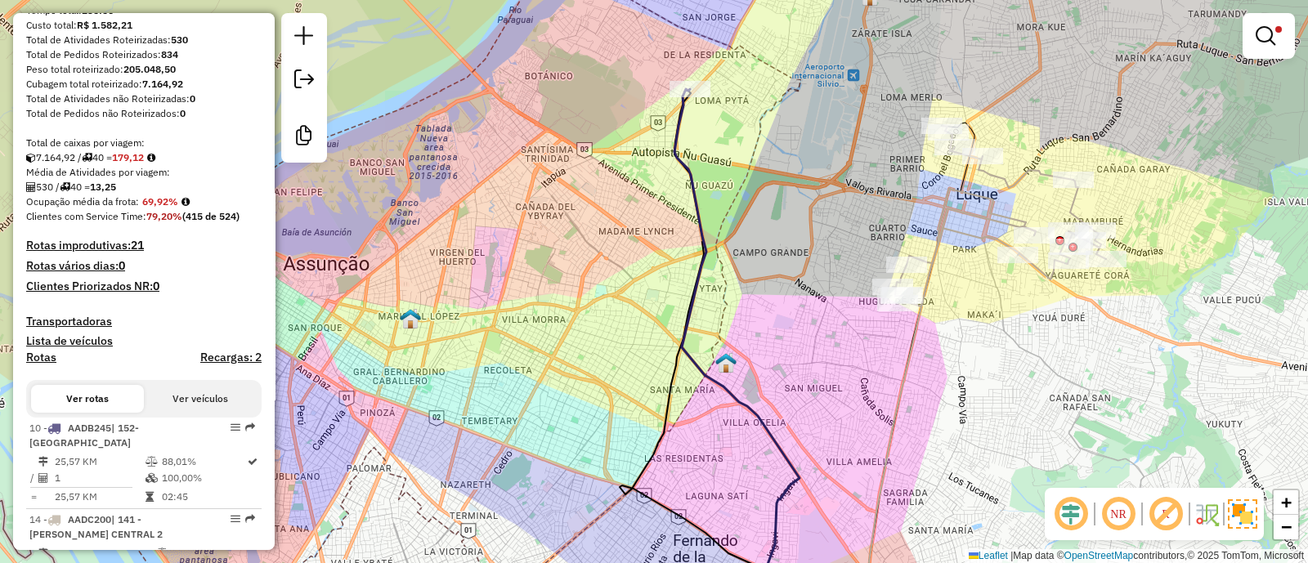
drag, startPoint x: 704, startPoint y: 203, endPoint x: 807, endPoint y: 152, distance: 115.1
click at [807, 152] on div "Limpar filtros Janela de atendimento Grade de atendimento Capacidade Transporta…" at bounding box center [654, 281] width 1308 height 563
click at [969, 190] on icon at bounding box center [998, 216] width 213 height 181
select select "**********"
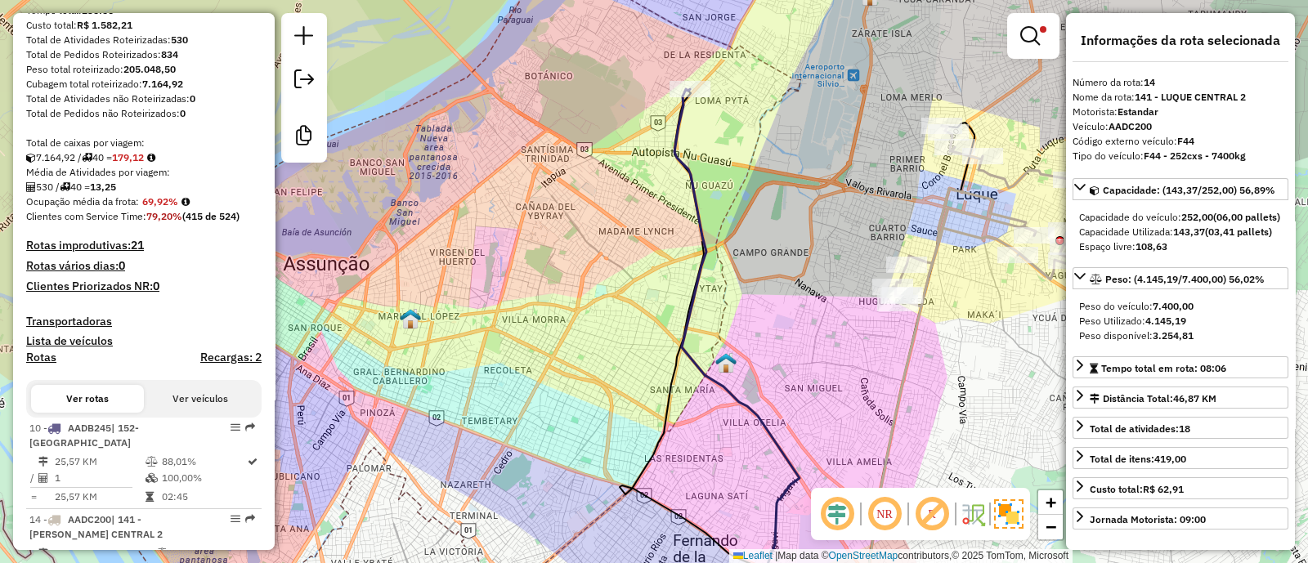
scroll to position [312, 0]
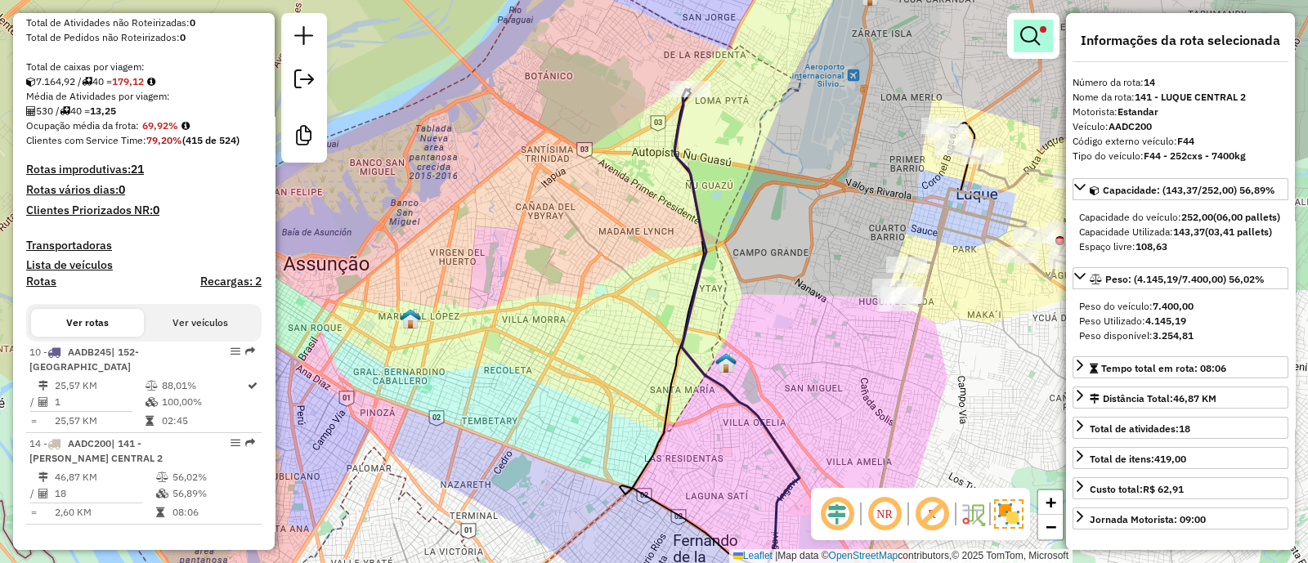
click at [1026, 37] on em at bounding box center [1030, 36] width 20 height 20
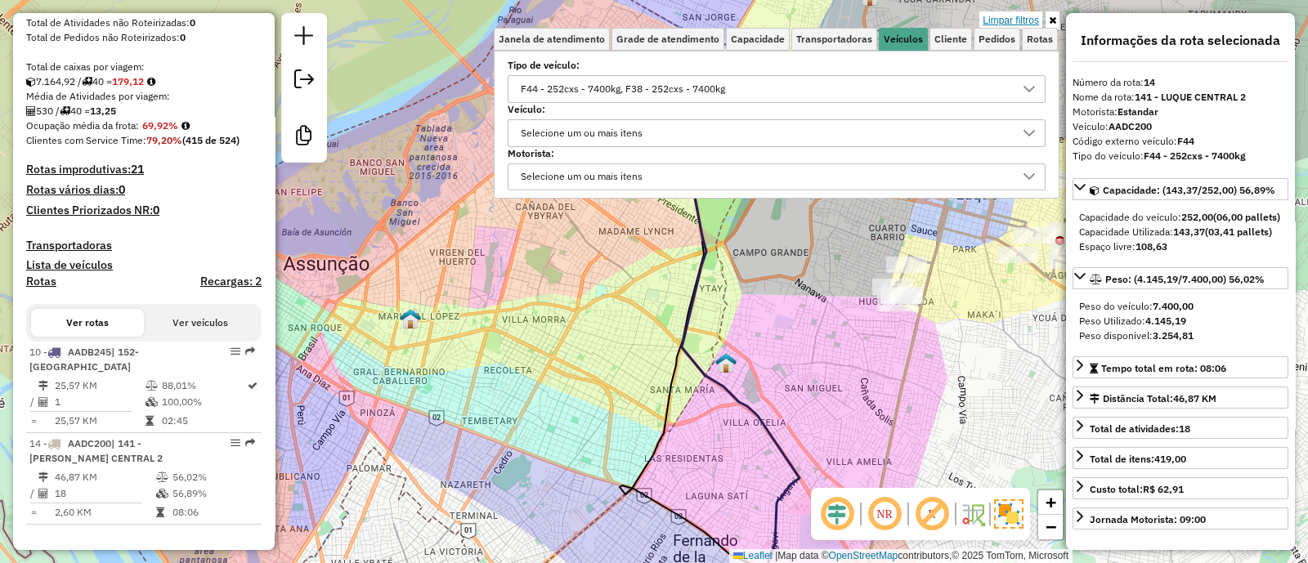
click at [1027, 22] on link "Limpar filtros" at bounding box center [1010, 20] width 63 height 18
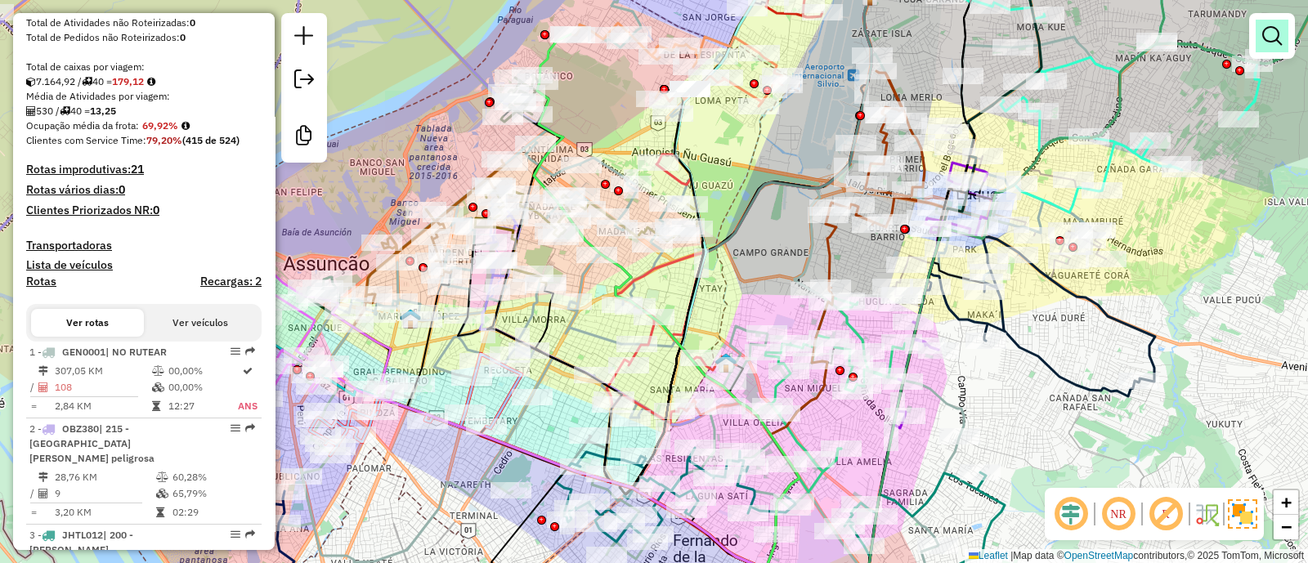
click at [1267, 31] on em at bounding box center [1272, 36] width 20 height 20
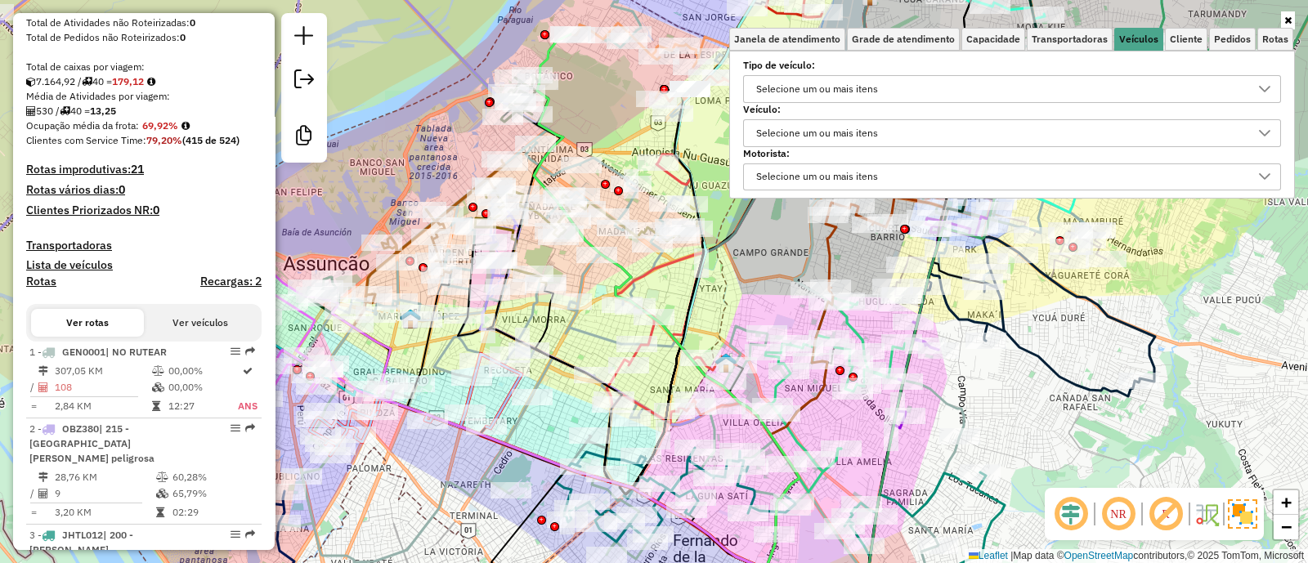
click at [877, 83] on div "Selecione um ou mais itens" at bounding box center [816, 89] width 133 height 26
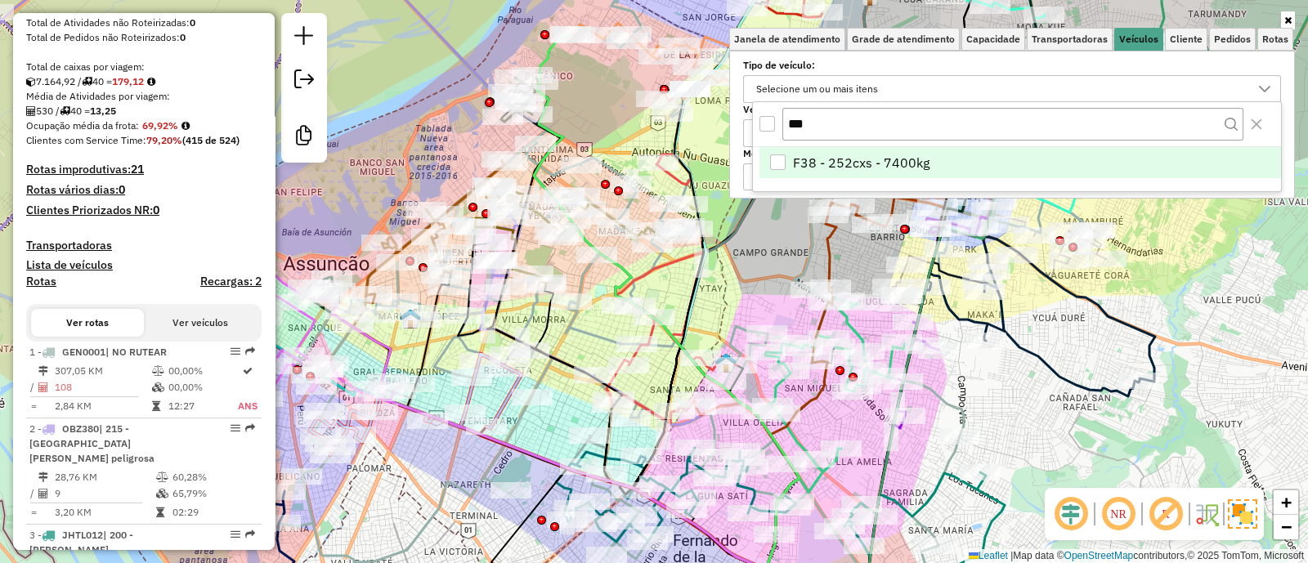
click at [836, 159] on span "F38 - 252cxs - 7400kg" at bounding box center [861, 163] width 136 height 20
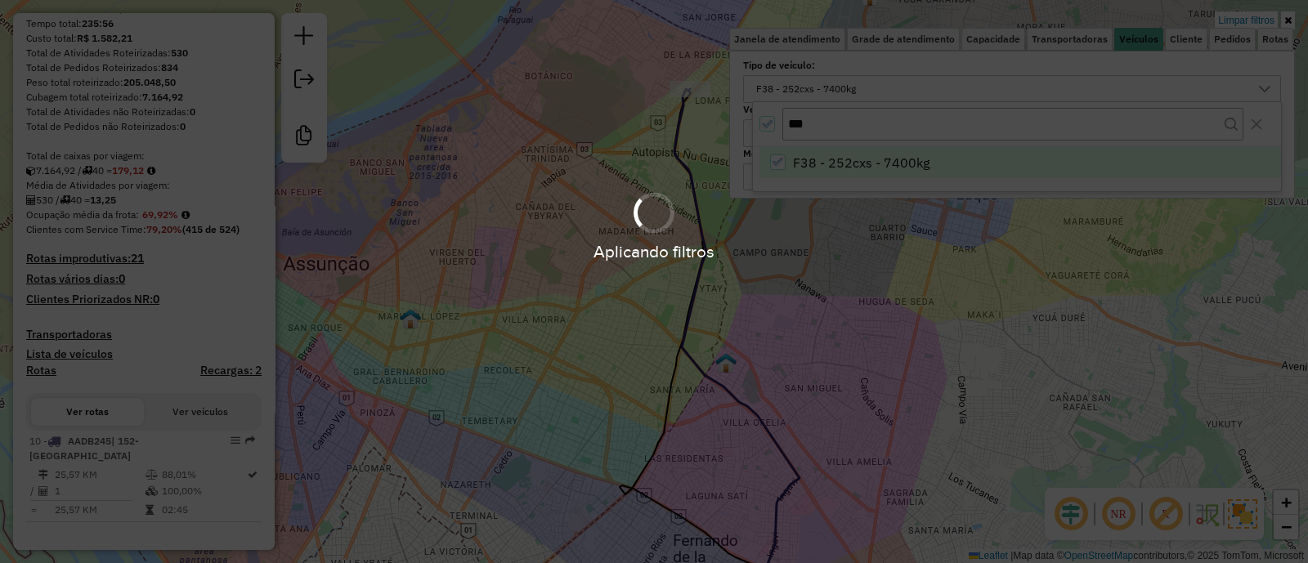
scroll to position [221, 0]
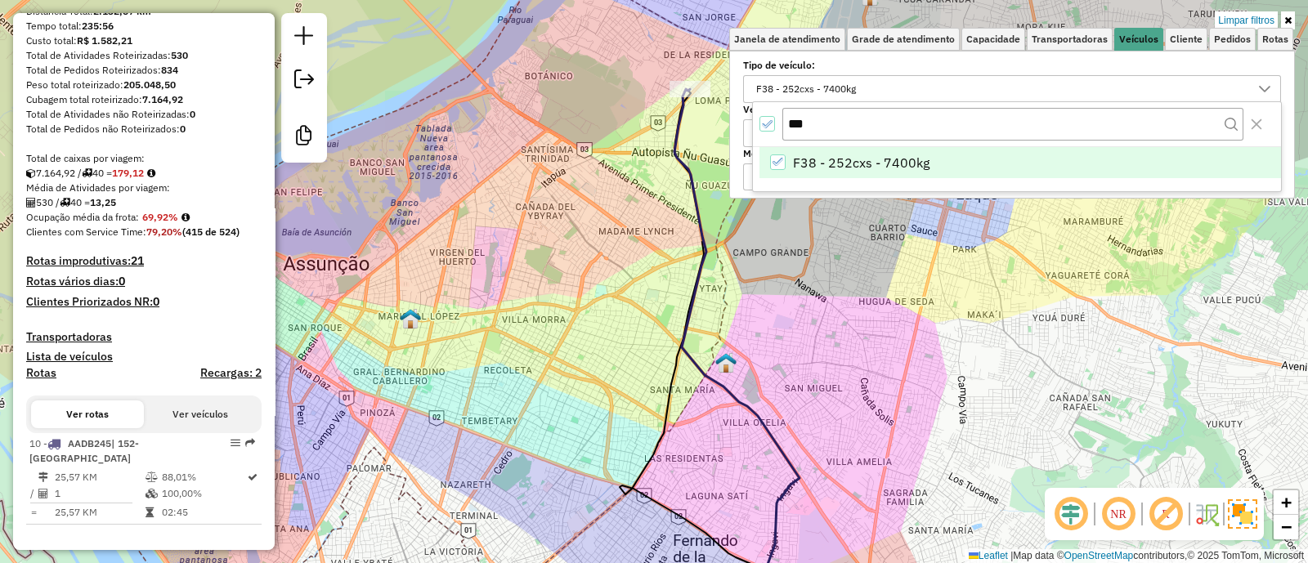
click at [709, 157] on div "Limpar filtros Janela de atendimento Grade de atendimento Capacidade Transporta…" at bounding box center [654, 281] width 1308 height 563
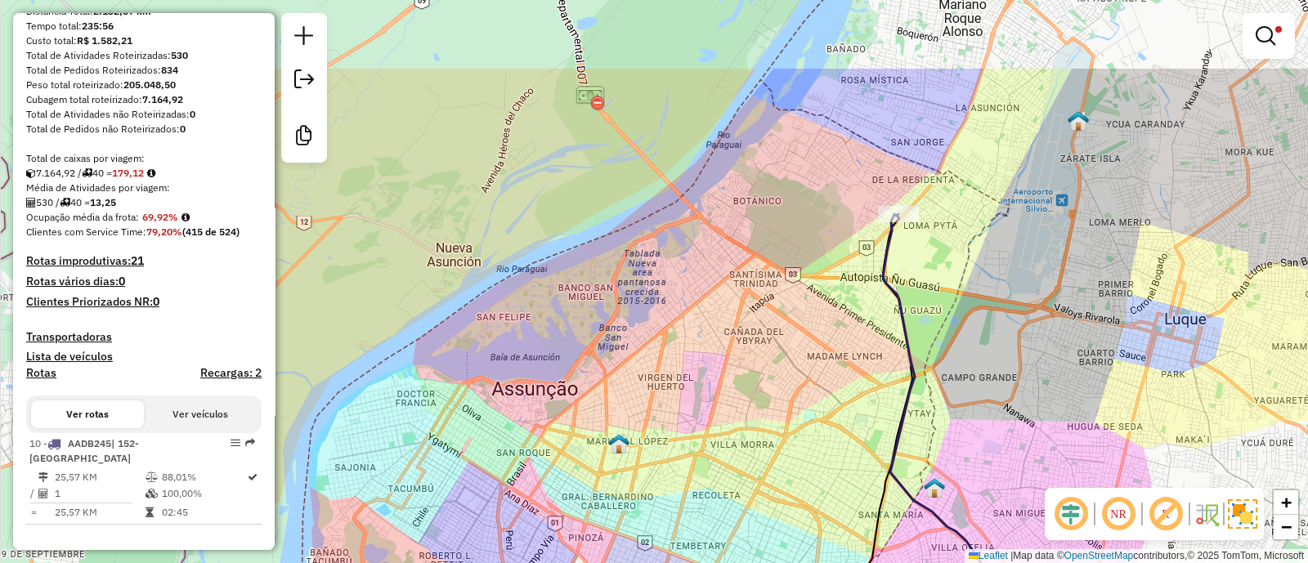
drag, startPoint x: 712, startPoint y: 145, endPoint x: 920, endPoint y: 270, distance: 243.0
click at [920, 270] on div "Limpar filtros Janela de atendimento Grade de atendimento Capacidade Transporta…" at bounding box center [654, 281] width 1308 height 563
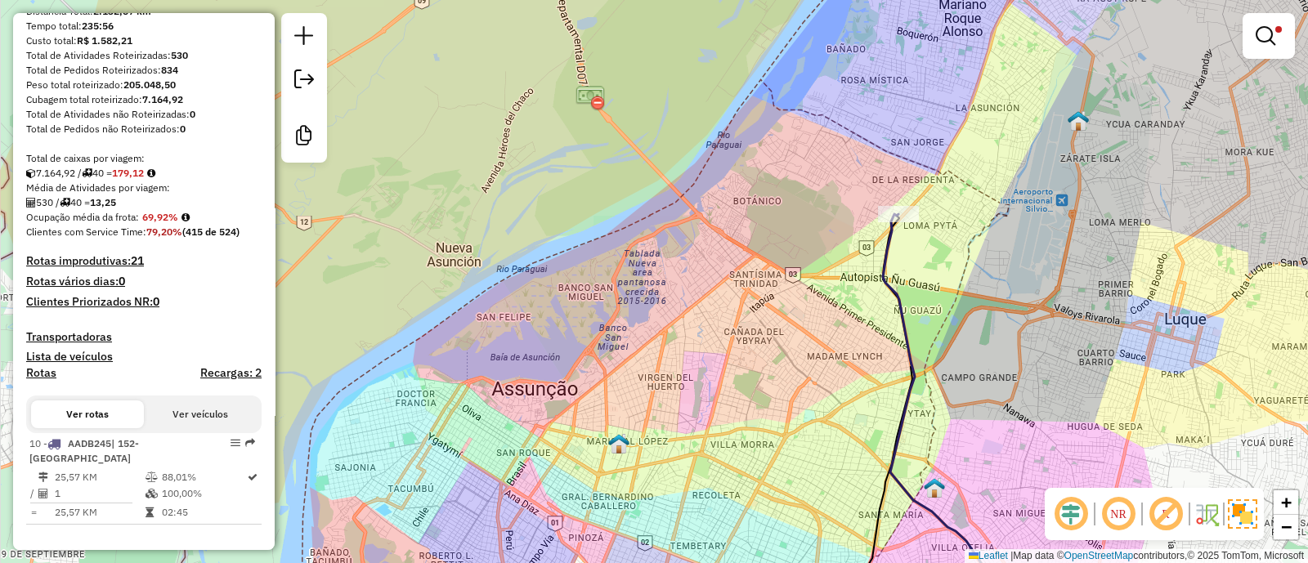
click at [889, 241] on icon at bounding box center [945, 416] width 125 height 405
select select "**********"
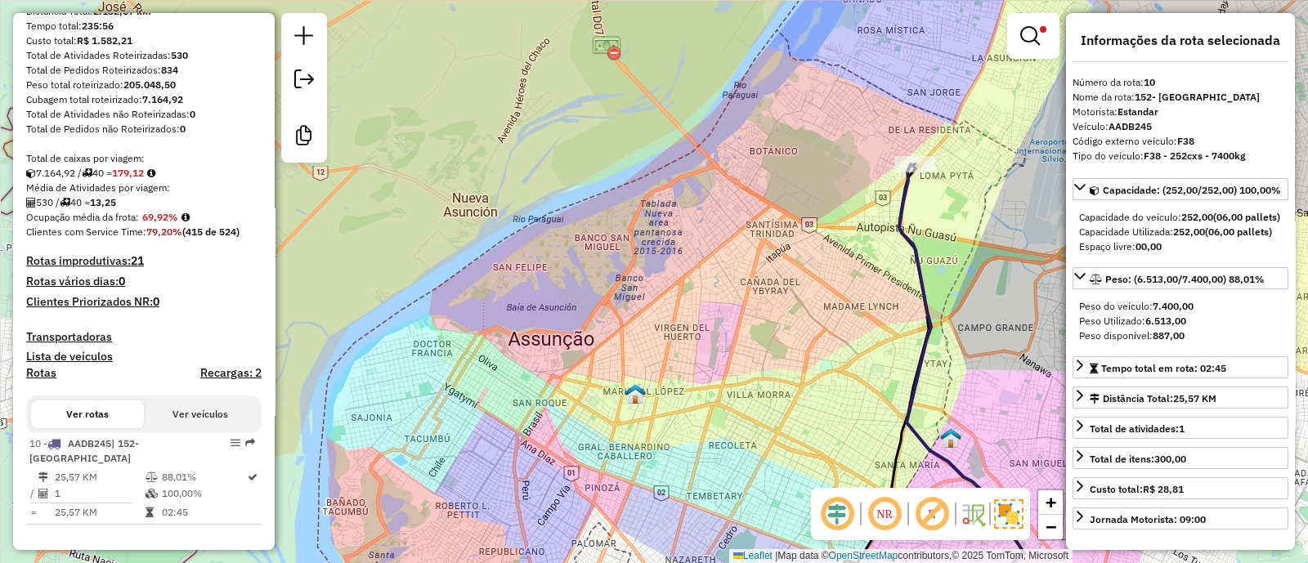
drag, startPoint x: 992, startPoint y: 299, endPoint x: 1008, endPoint y: 249, distance: 52.2
click at [1008, 249] on div "Limpar filtros Janela de atendimento Grade de atendimento Capacidade Transporta…" at bounding box center [654, 281] width 1308 height 563
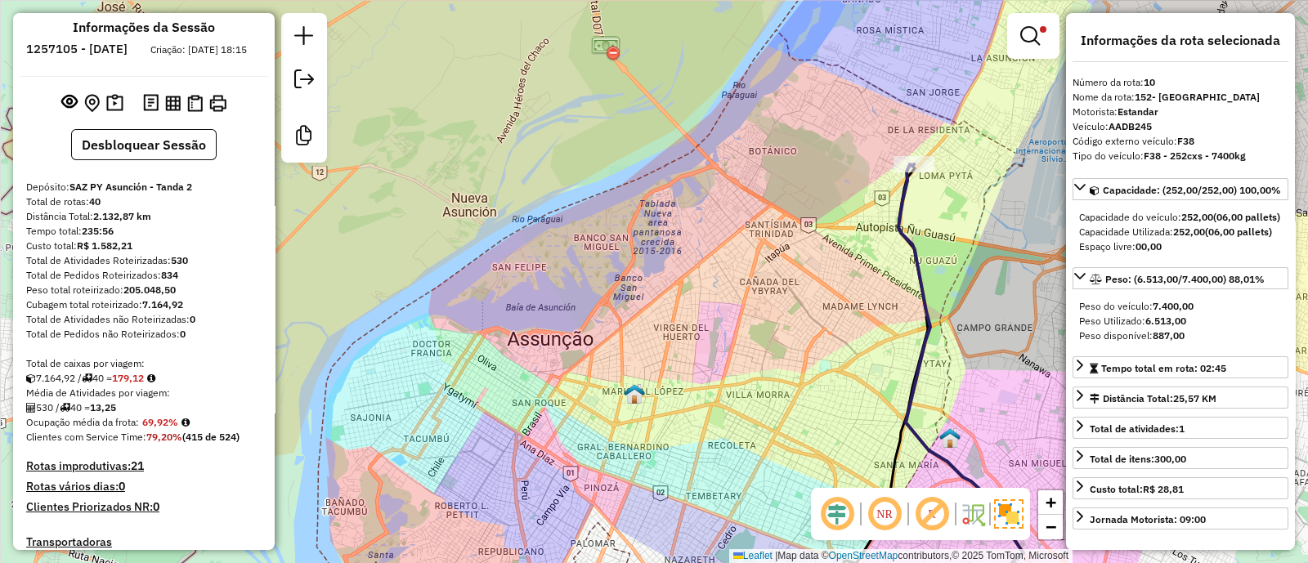
scroll to position [0, 0]
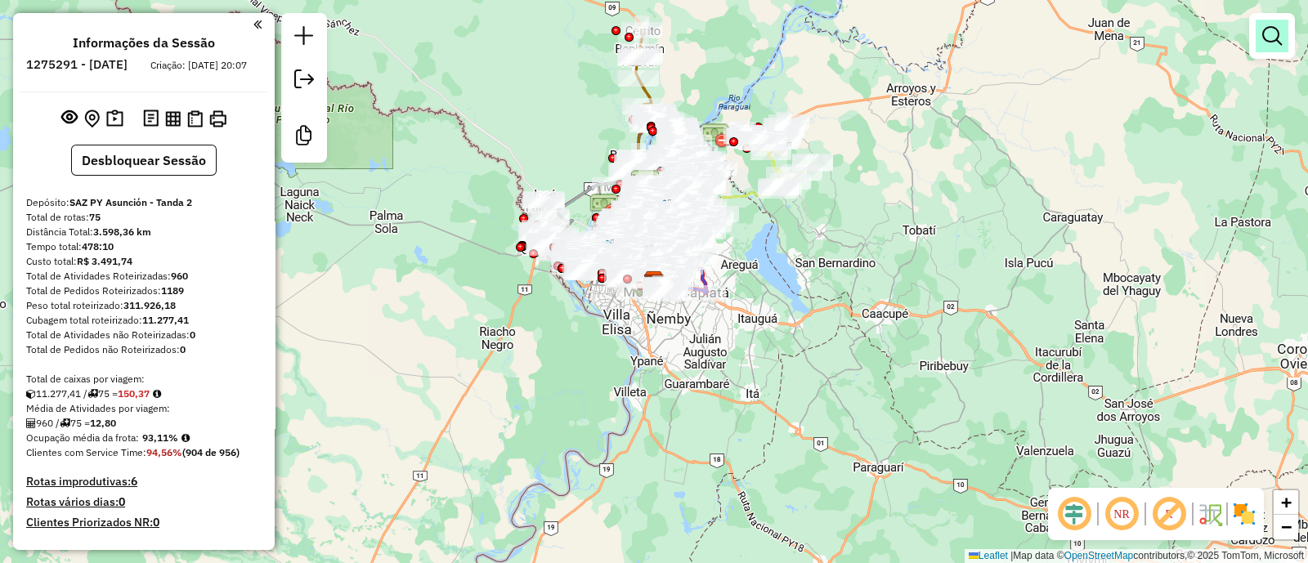
click at [1272, 35] on em at bounding box center [1272, 36] width 20 height 20
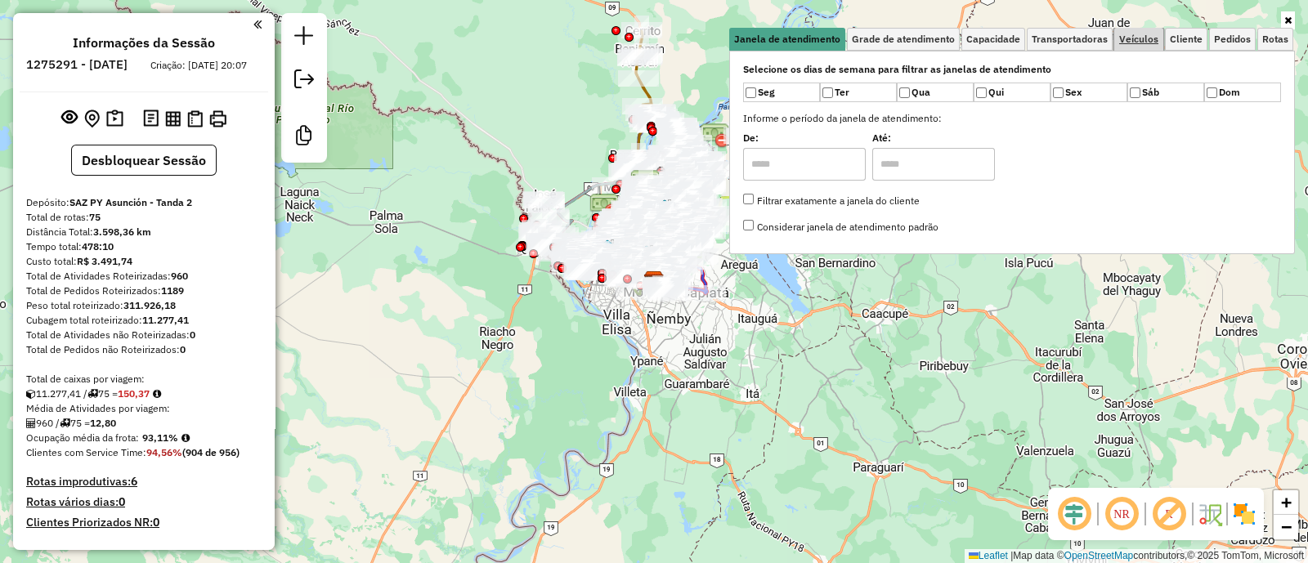
click at [1137, 38] on span "Veículos" at bounding box center [1138, 39] width 39 height 10
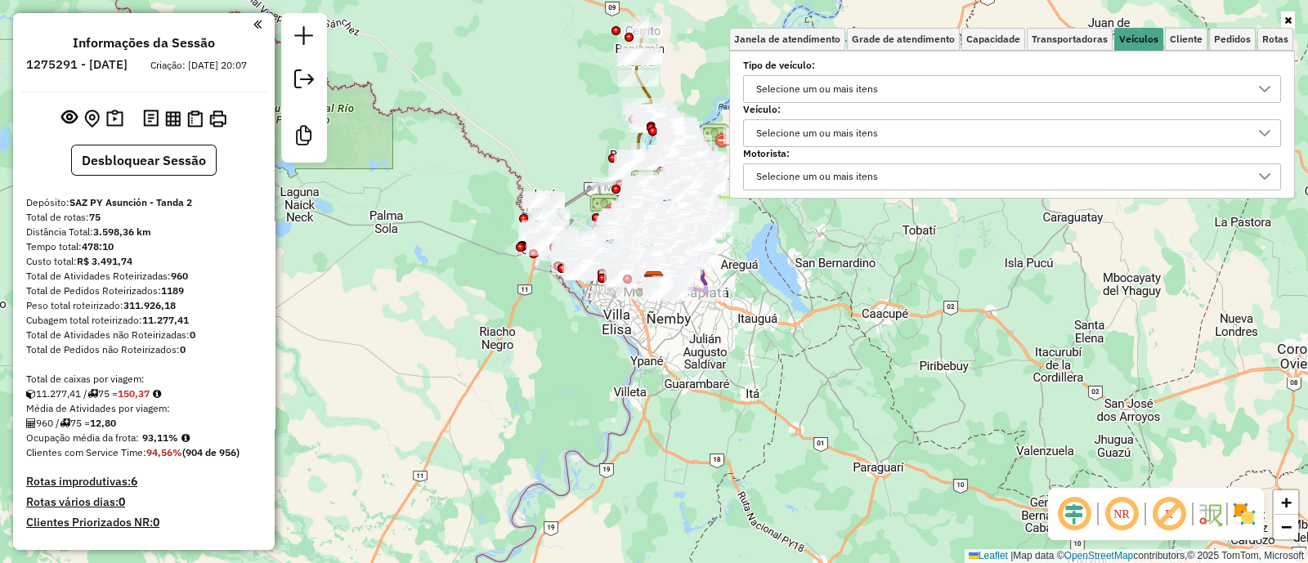
click at [900, 90] on div "Selecione um ou mais itens" at bounding box center [999, 89] width 499 height 26
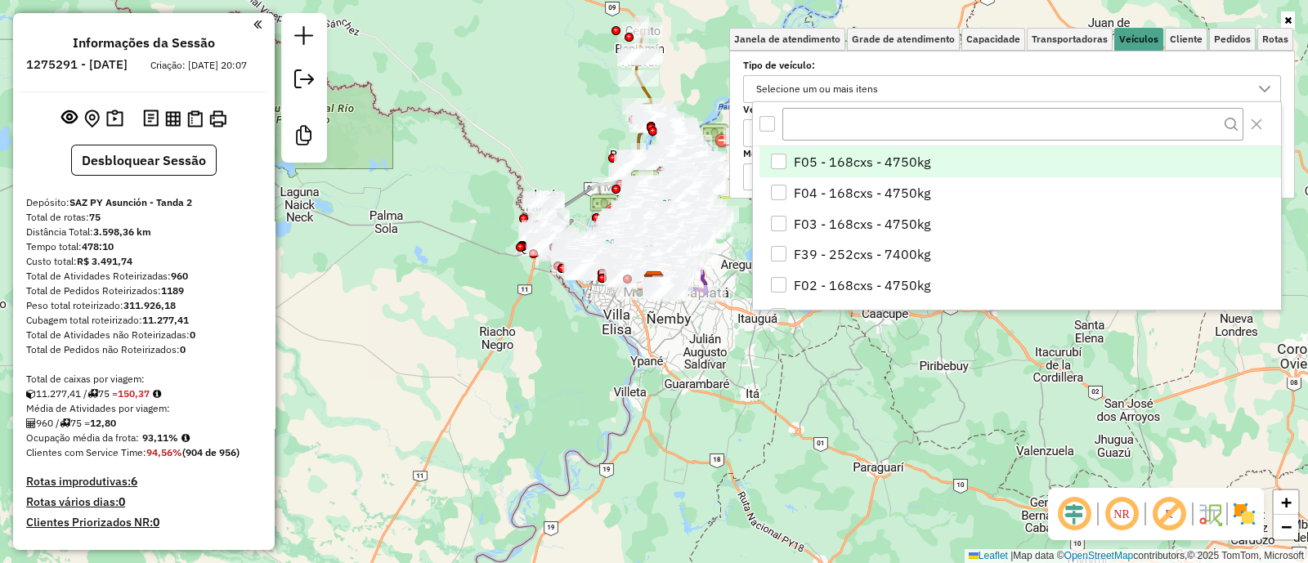
scroll to position [8, 56]
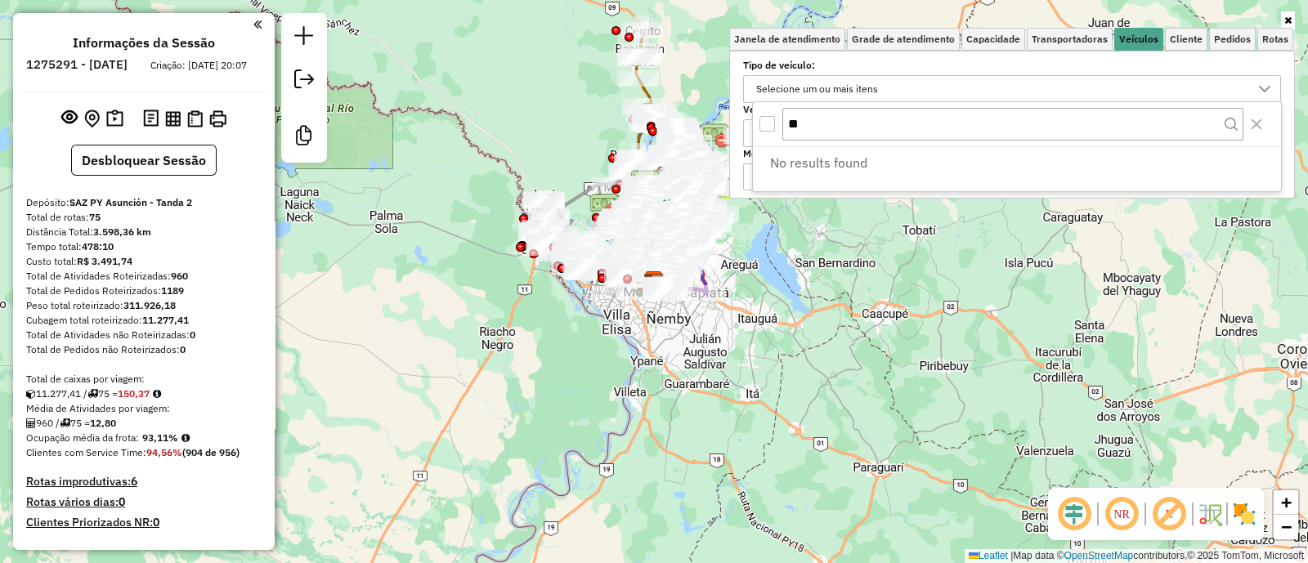
type input "*"
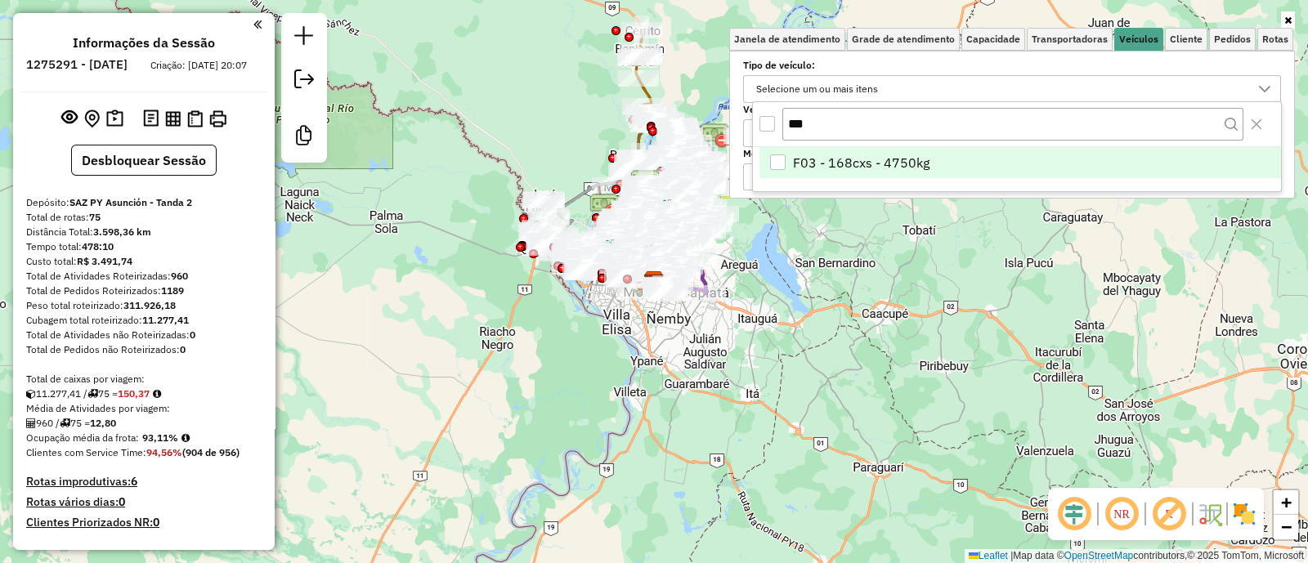
type input "***"
click at [873, 149] on li "F03 - 168cxs - 4750kg" at bounding box center [1019, 162] width 521 height 31
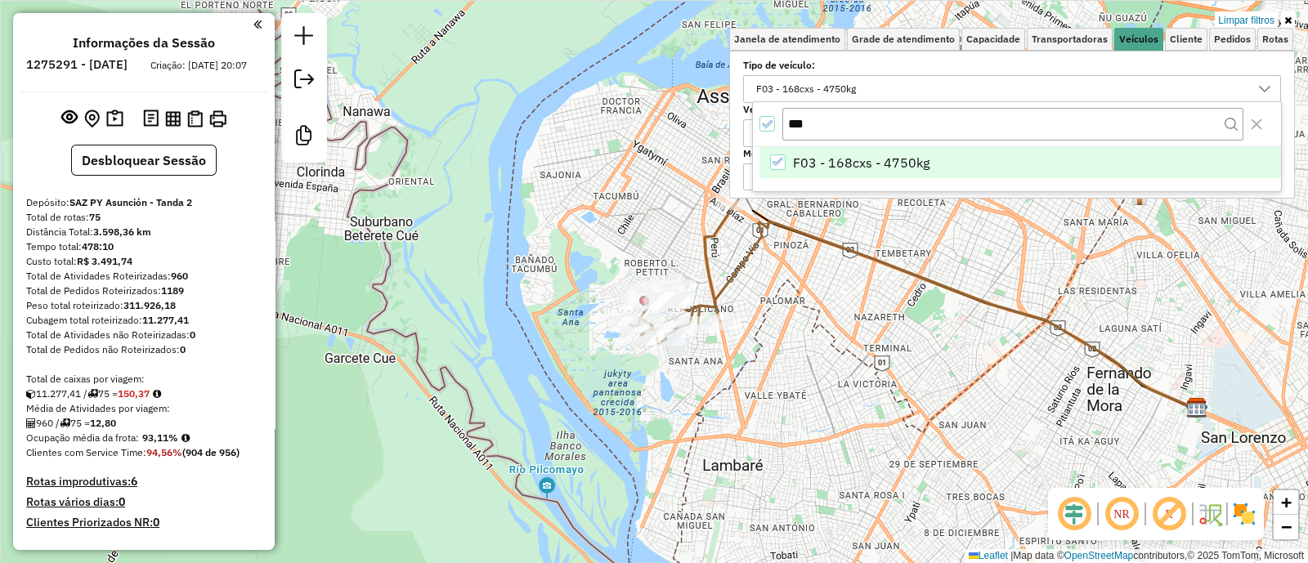
click at [1247, 519] on img at bounding box center [1244, 514] width 26 height 26
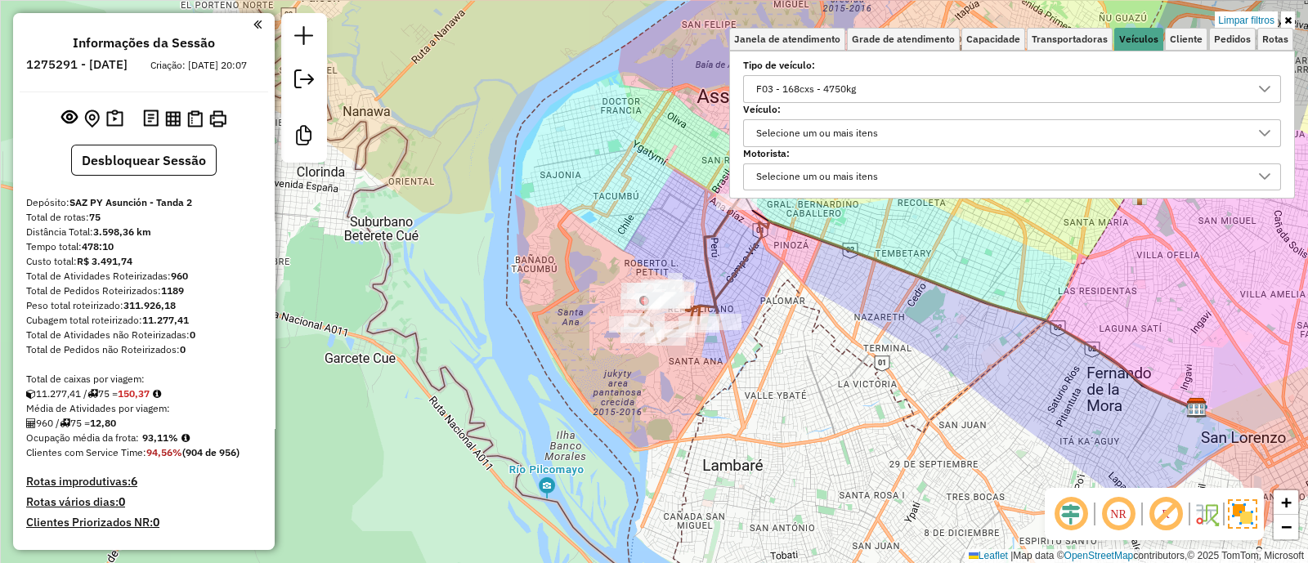
click at [698, 307] on icon at bounding box center [682, 272] width 107 height 141
select select "**********"
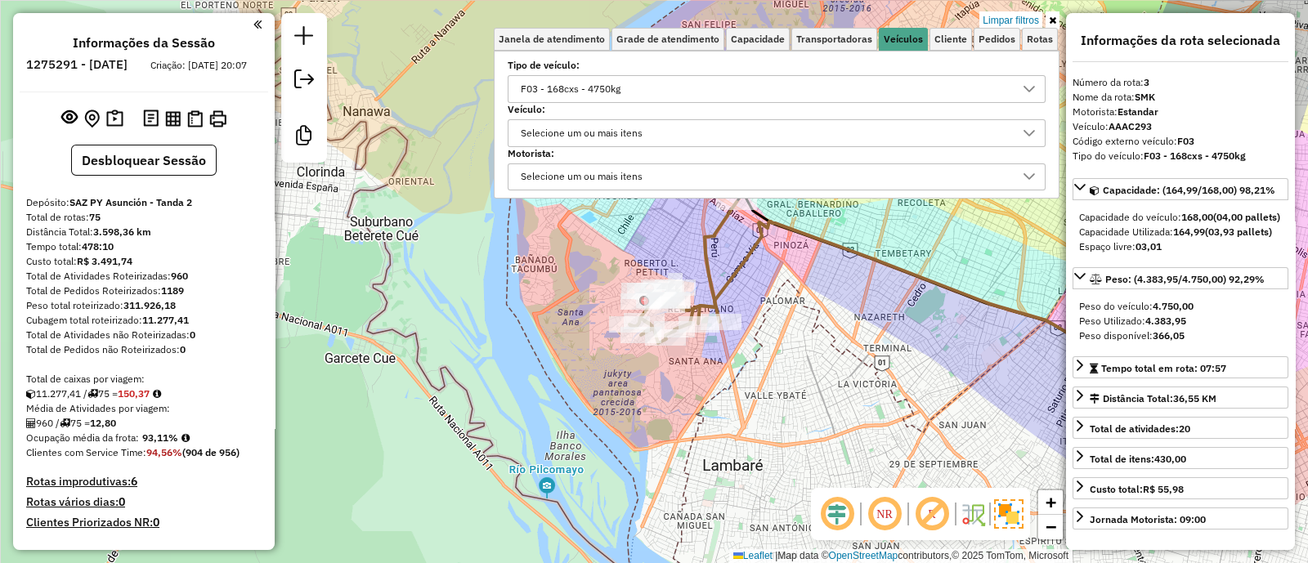
scroll to position [221, 0]
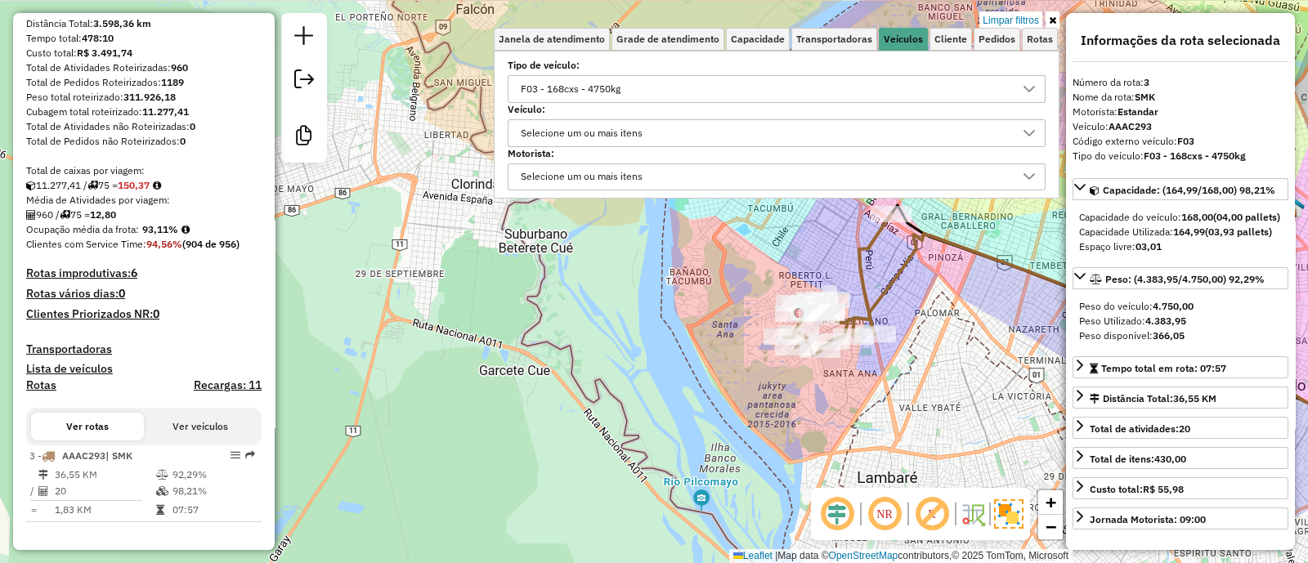
drag, startPoint x: 725, startPoint y: 393, endPoint x: 878, endPoint y: 406, distance: 153.4
click at [878, 406] on div "Limpar filtros Janela de atendimento Grade de atendimento Capacidade Transporta…" at bounding box center [654, 281] width 1308 height 563
click at [1049, 20] on icon at bounding box center [1052, 21] width 7 height 10
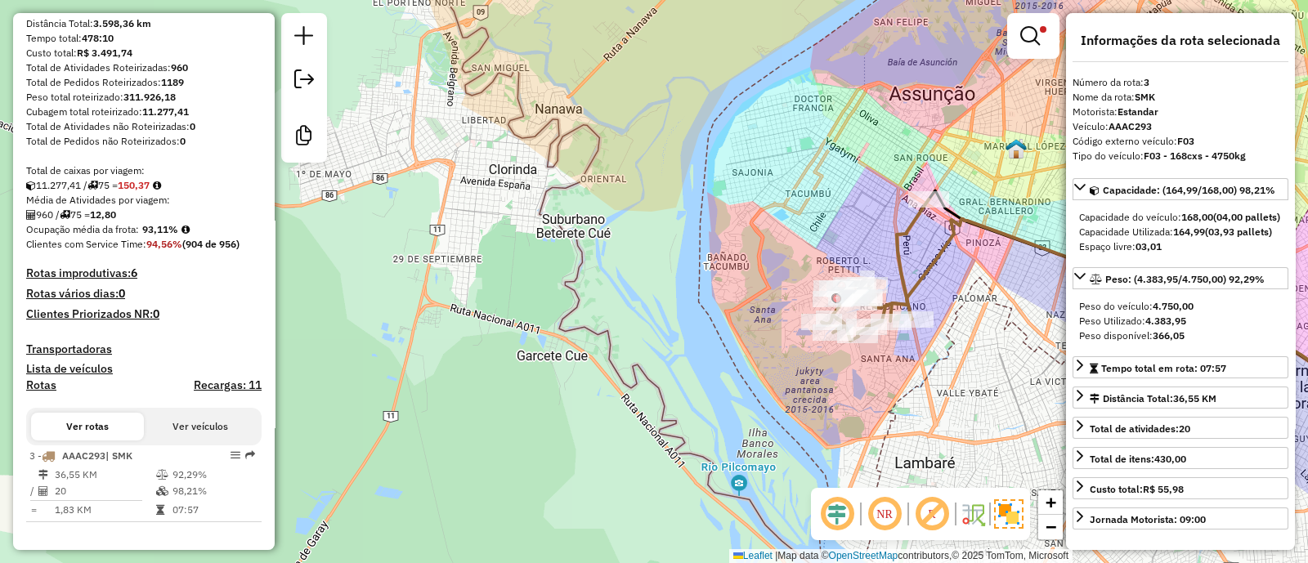
drag, startPoint x: 923, startPoint y: 382, endPoint x: 956, endPoint y: 370, distance: 35.7
click at [956, 370] on div "Limpar filtros Janela de atendimento Grade de atendimento Capacidade Transporta…" at bounding box center [654, 281] width 1308 height 563
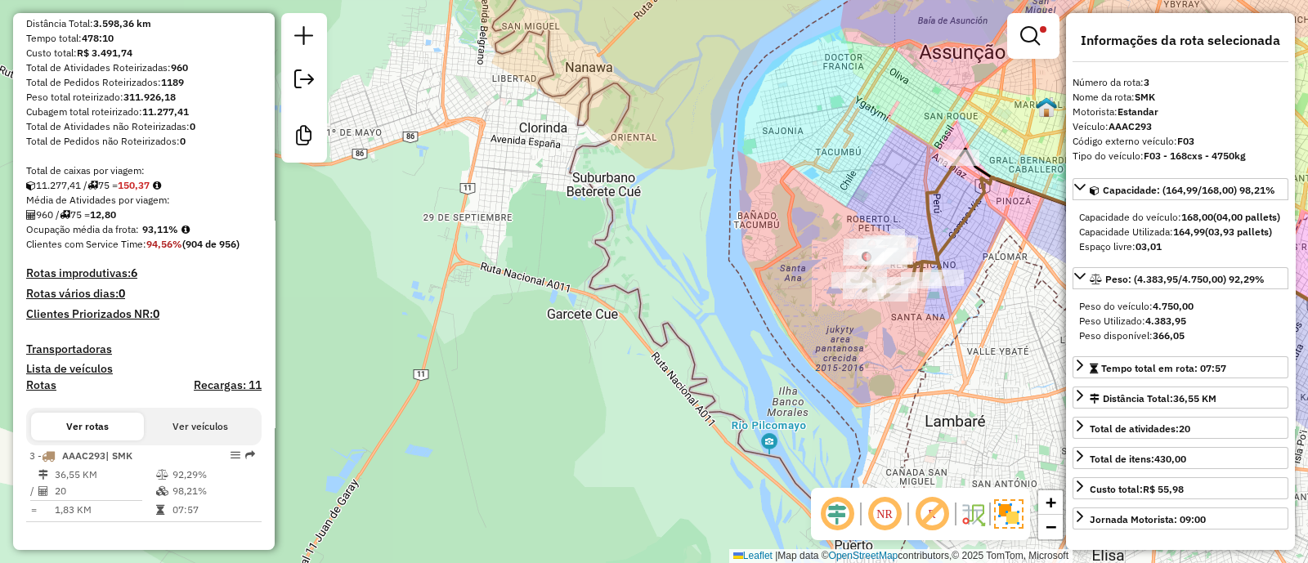
drag, startPoint x: 955, startPoint y: 365, endPoint x: 985, endPoint y: 324, distance: 51.5
click at [985, 324] on div "Limpar filtros Janela de atendimento Grade de atendimento Capacidade Transporta…" at bounding box center [654, 281] width 1308 height 563
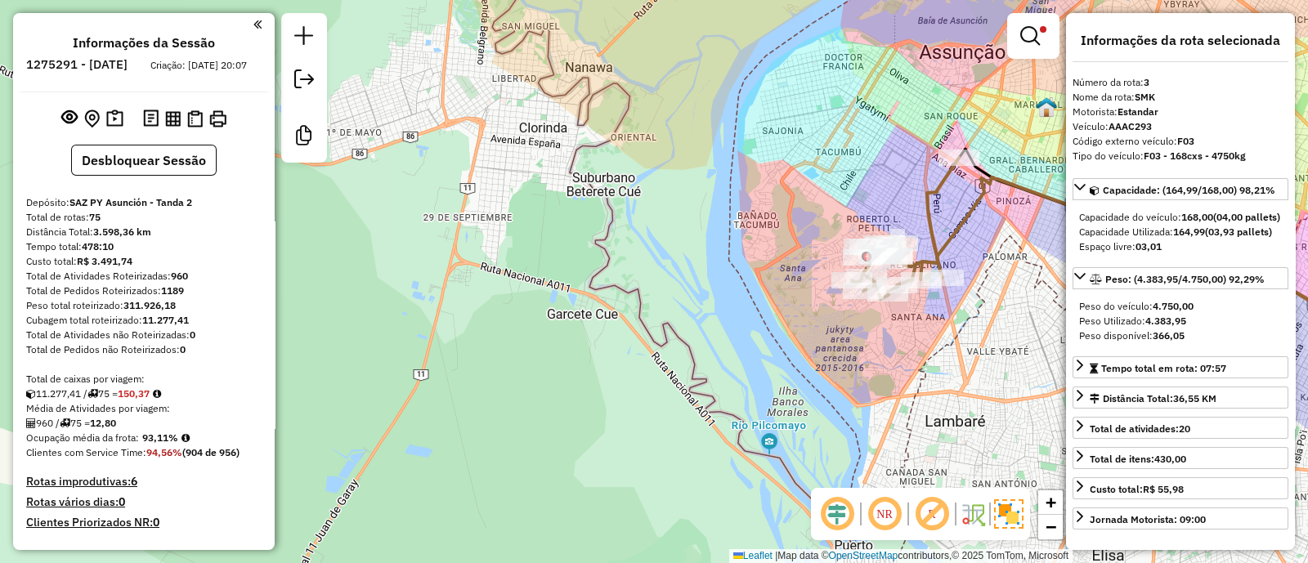
scroll to position [0, 0]
click at [1038, 36] on em at bounding box center [1030, 36] width 20 height 20
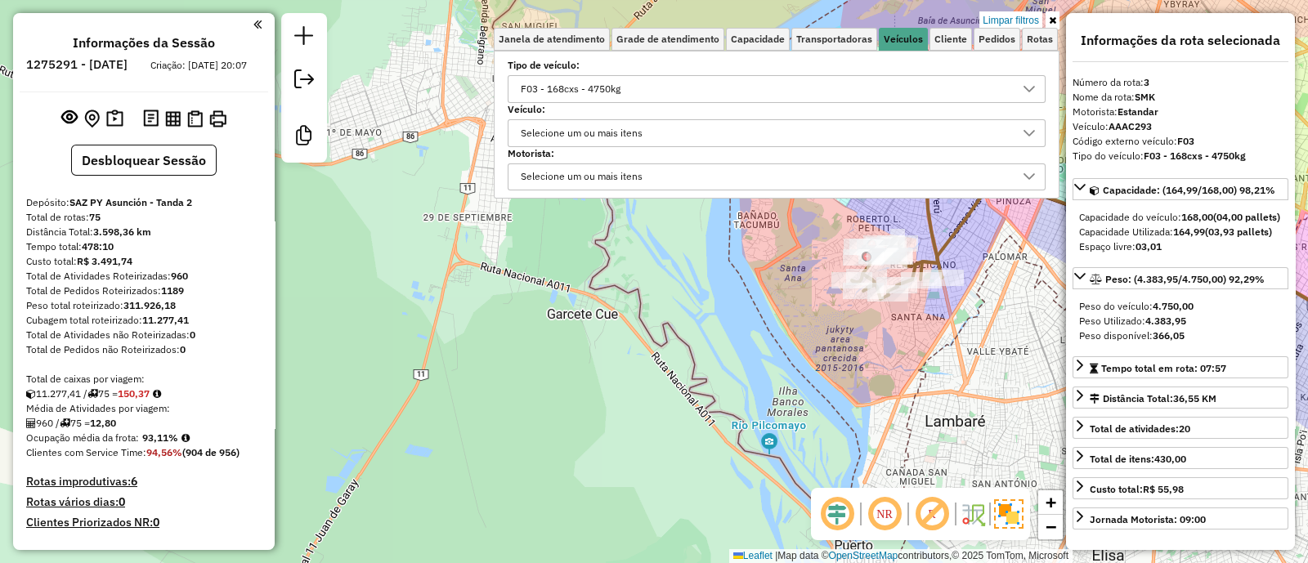
click at [674, 92] on div "F03 - 168cxs - 4750kg" at bounding box center [764, 89] width 499 height 26
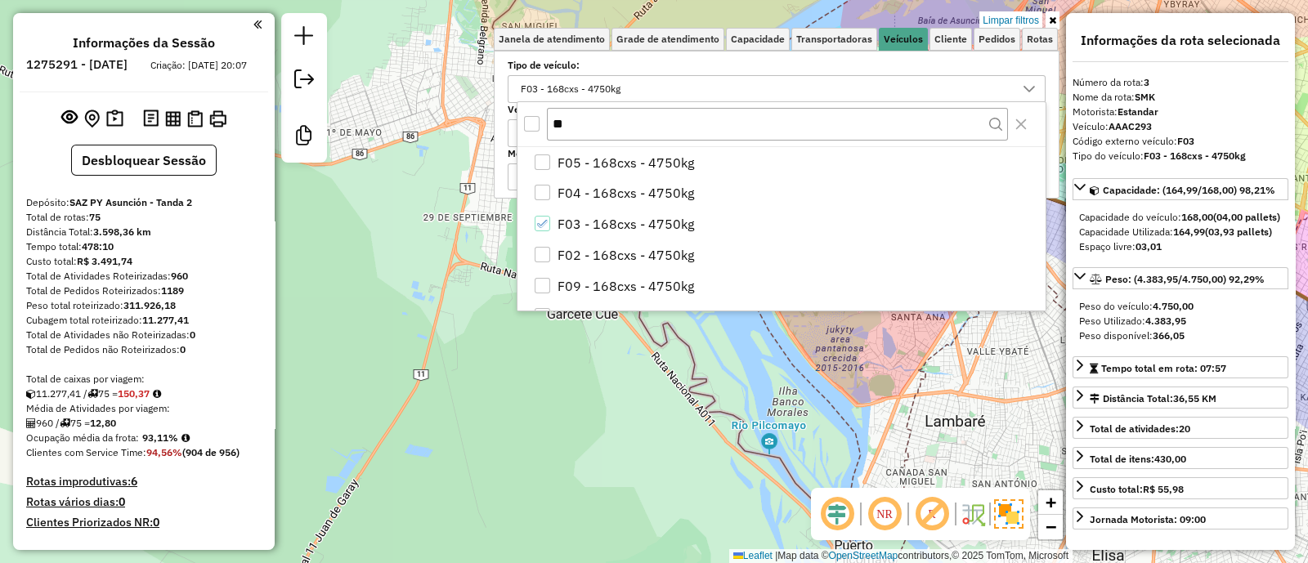
type input "*"
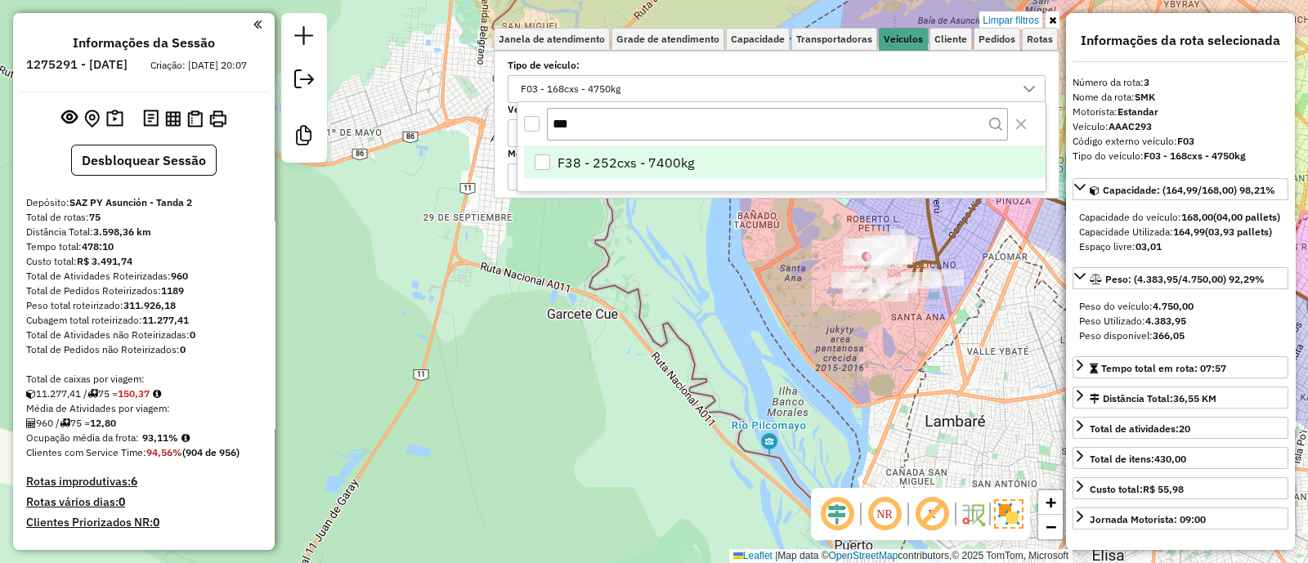
type input "***"
click at [682, 166] on span "F38 - 252cxs - 7400kg" at bounding box center [625, 163] width 136 height 20
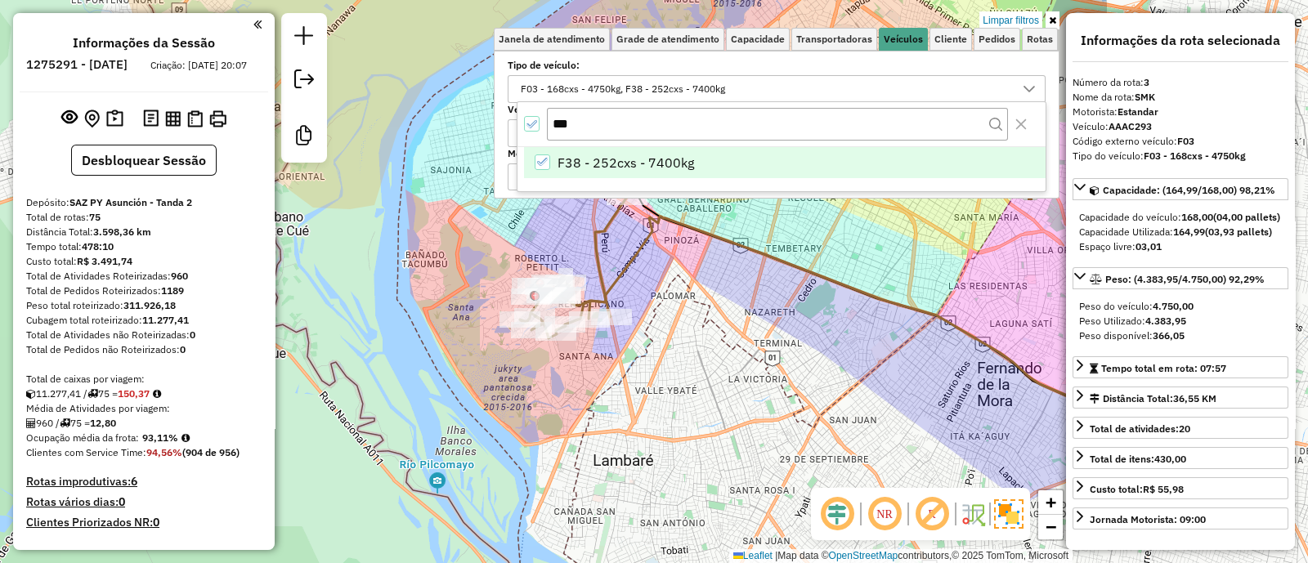
drag, startPoint x: 919, startPoint y: 382, endPoint x: 448, endPoint y: 455, distance: 477.2
click at [449, 455] on div "Limpar filtros Janela de atendimento Grade de atendimento Capacidade Transporta…" at bounding box center [654, 281] width 1308 height 563
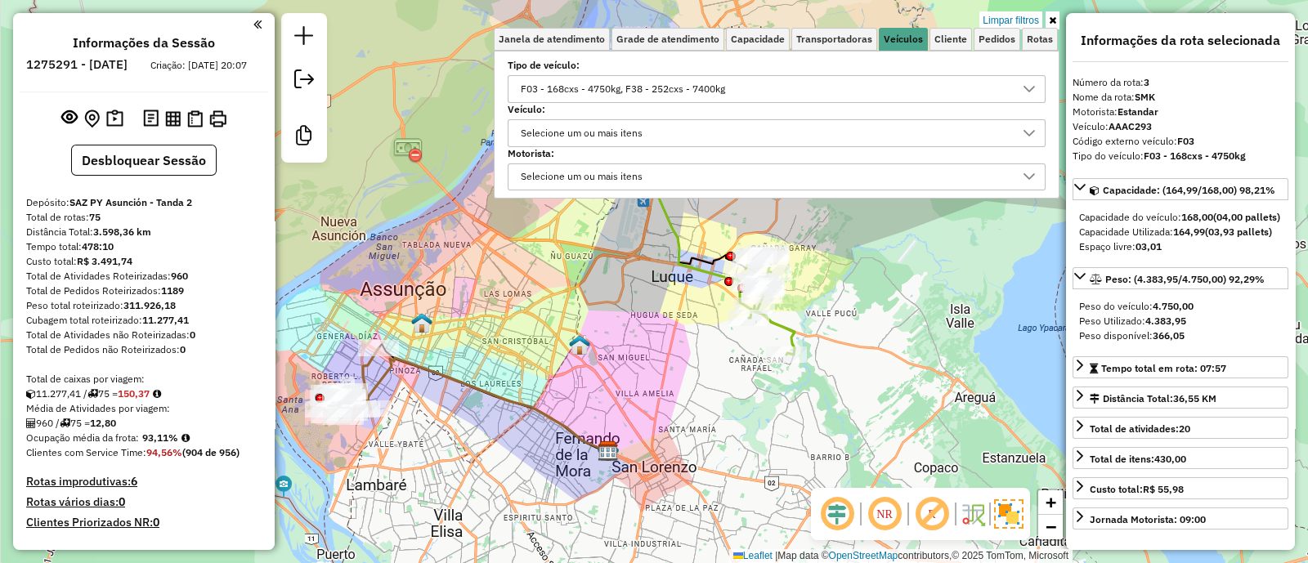
drag, startPoint x: 623, startPoint y: 405, endPoint x: 542, endPoint y: 435, distance: 86.4
click at [542, 435] on div "Limpar filtros Janela de atendimento Grade de atendimento Capacidade Transporta…" at bounding box center [654, 281] width 1308 height 563
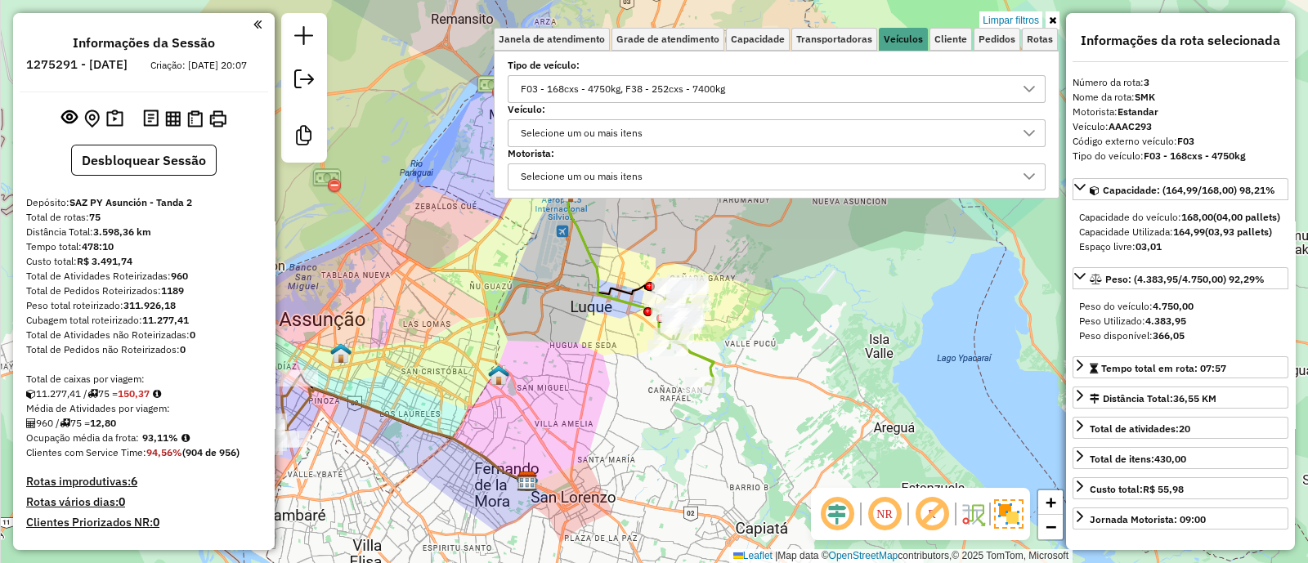
click at [1053, 22] on icon at bounding box center [1052, 21] width 7 height 10
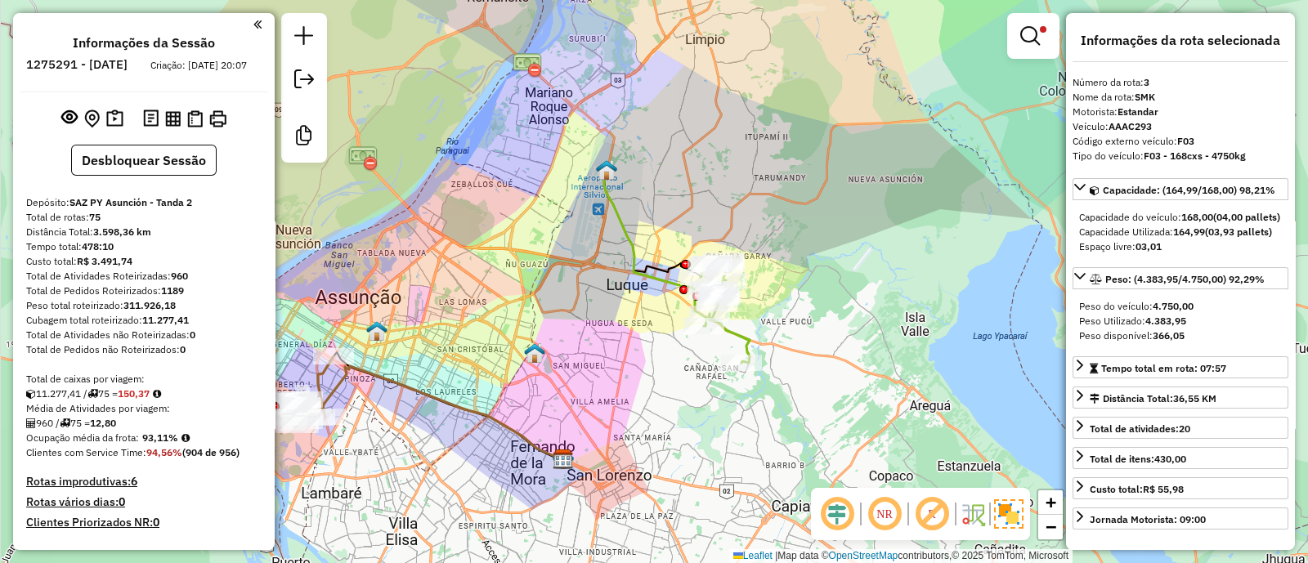
drag, startPoint x: 773, startPoint y: 315, endPoint x: 907, endPoint y: 216, distance: 167.0
click at [907, 216] on div "Limpar filtros Janela de atendimento Grade de atendimento Capacidade Transporta…" at bounding box center [654, 281] width 1308 height 563
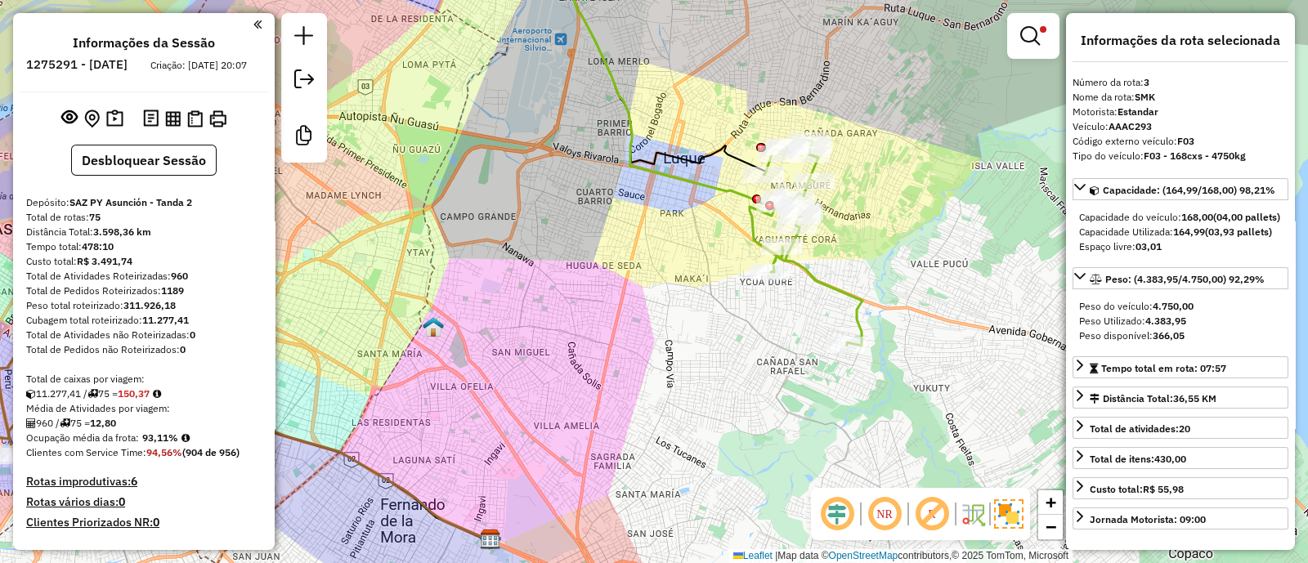
click at [813, 274] on icon at bounding box center [805, 243] width 113 height 206
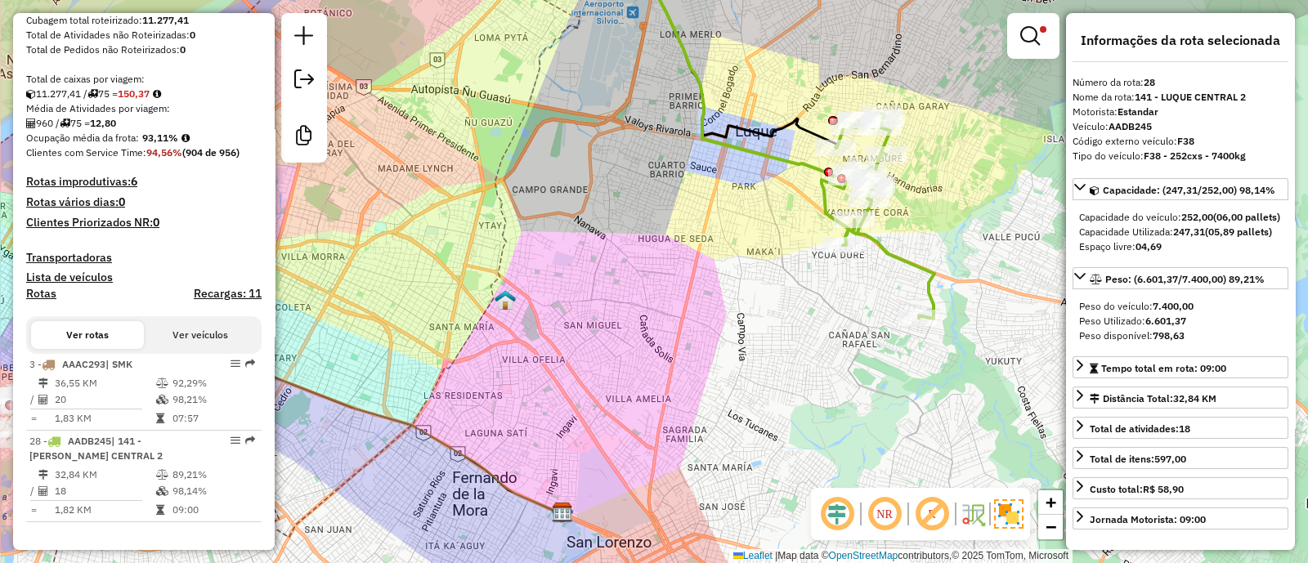
drag, startPoint x: 915, startPoint y: 259, endPoint x: 991, endPoint y: 231, distance: 80.9
click at [991, 231] on div "Limpar filtros Janela de atendimento Grade de atendimento Capacidade Transporta…" at bounding box center [654, 281] width 1308 height 563
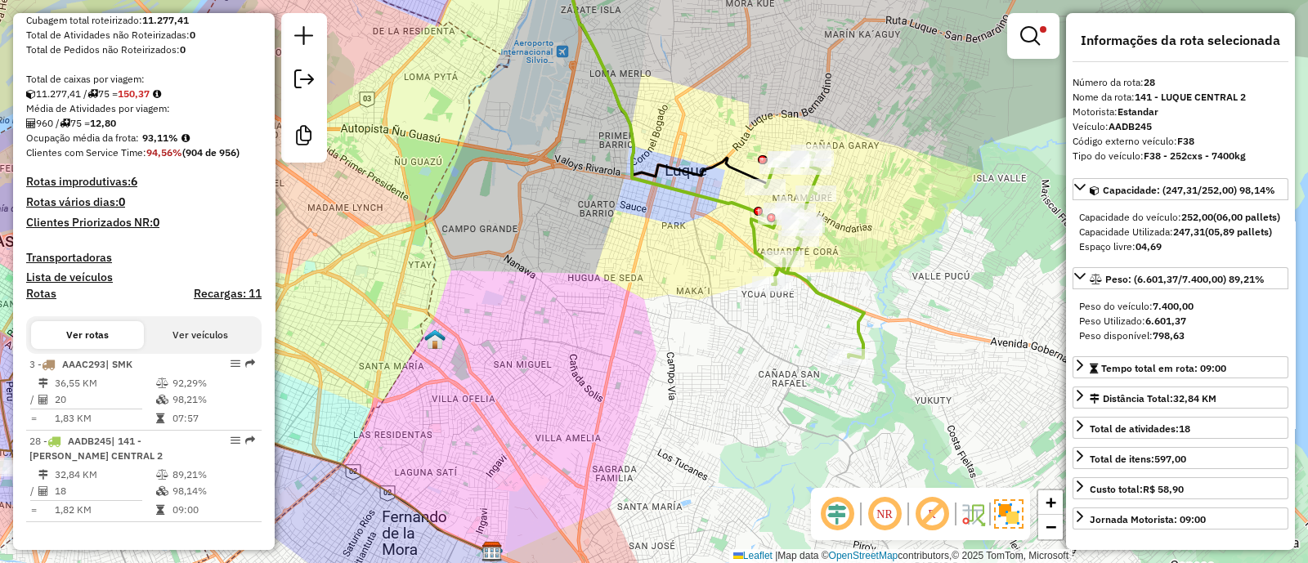
drag, startPoint x: 955, startPoint y: 233, endPoint x: 884, endPoint y: 271, distance: 79.7
click at [884, 271] on div "Limpar filtros Janela de atendimento Grade de atendimento Capacidade Transporta…" at bounding box center [654, 281] width 1308 height 563
click at [1026, 310] on div "Limpar filtros Janela de atendimento Grade de atendimento Capacidade Transporta…" at bounding box center [654, 281] width 1308 height 563
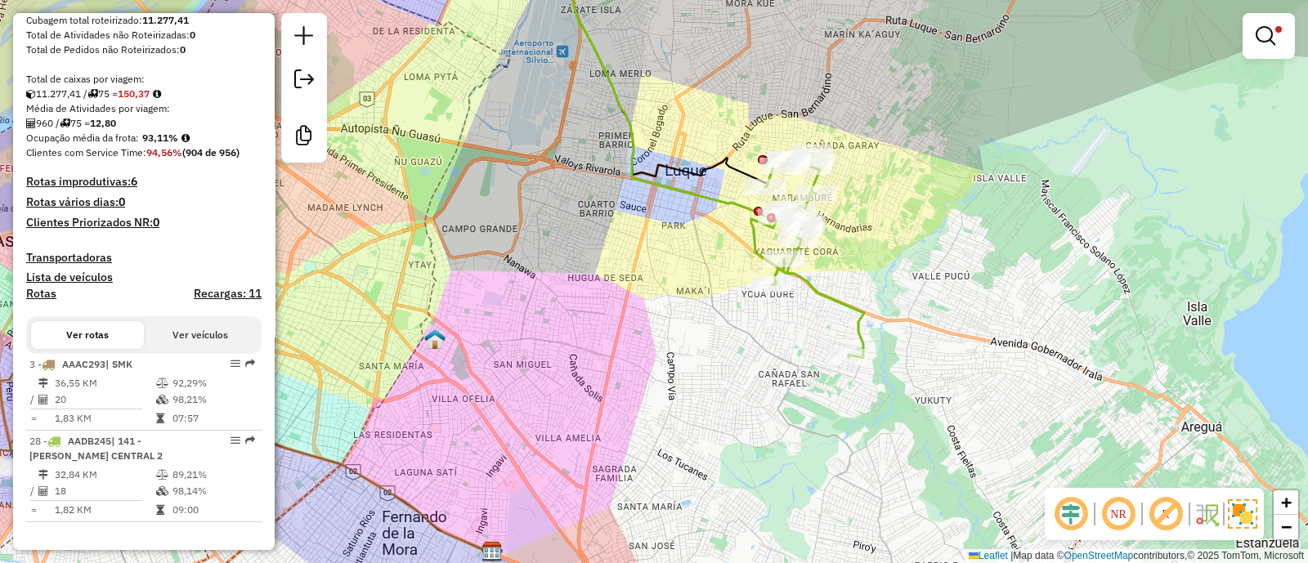
click at [813, 287] on icon at bounding box center [807, 255] width 113 height 206
select select "**********"
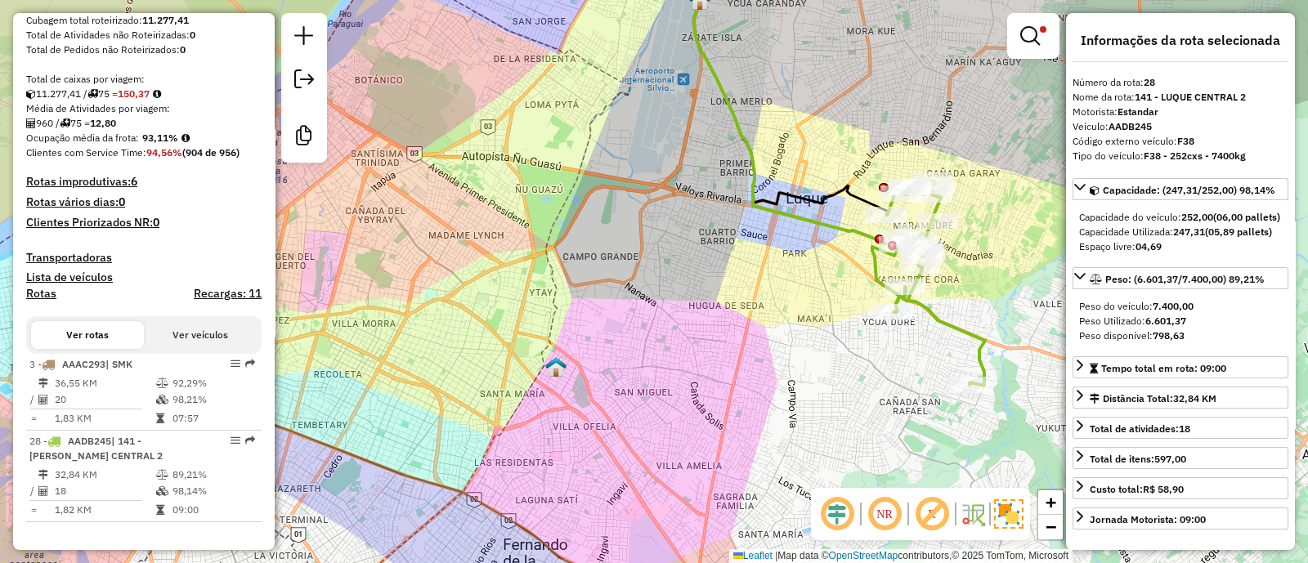
drag, startPoint x: 865, startPoint y: 278, endPoint x: 986, endPoint y: 306, distance: 124.1
click at [986, 306] on div "Limpar filtros Janela de atendimento Grade de atendimento Capacidade Transporta…" at bounding box center [654, 281] width 1308 height 563
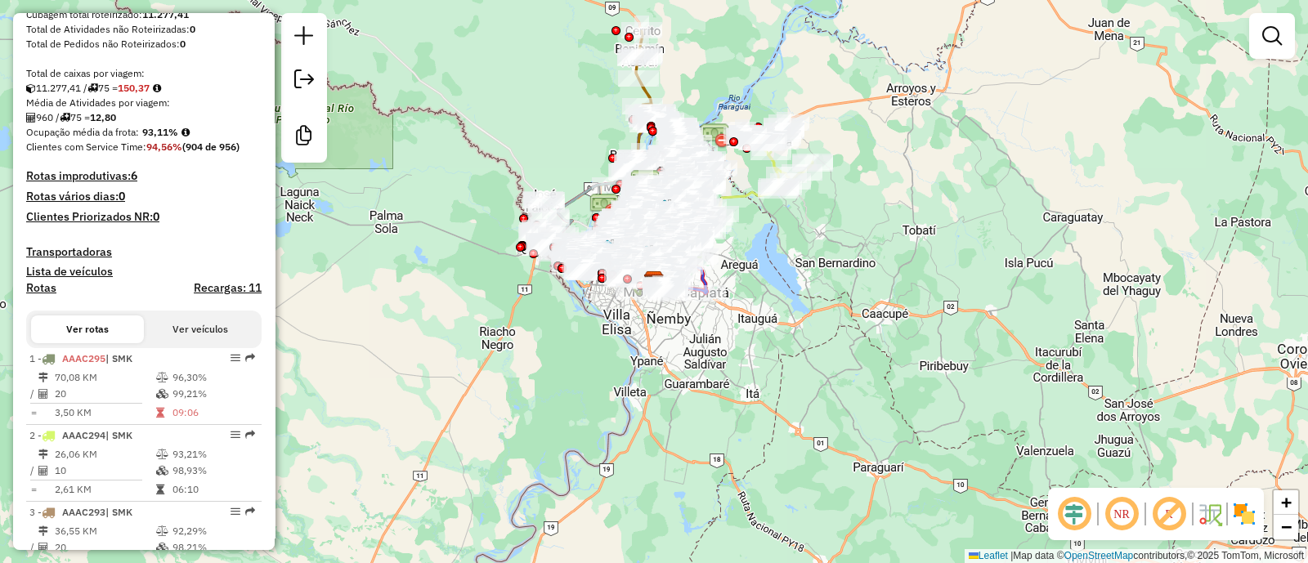
scroll to position [306, 0]
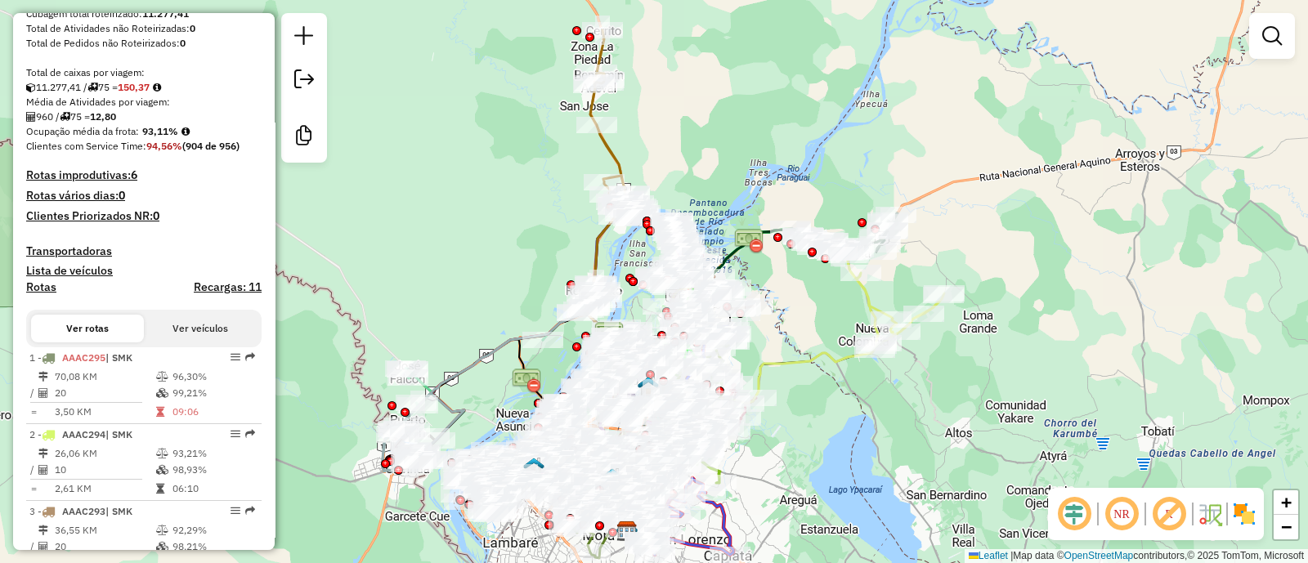
click at [612, 152] on icon at bounding box center [611, 117] width 43 height 174
select select "**********"
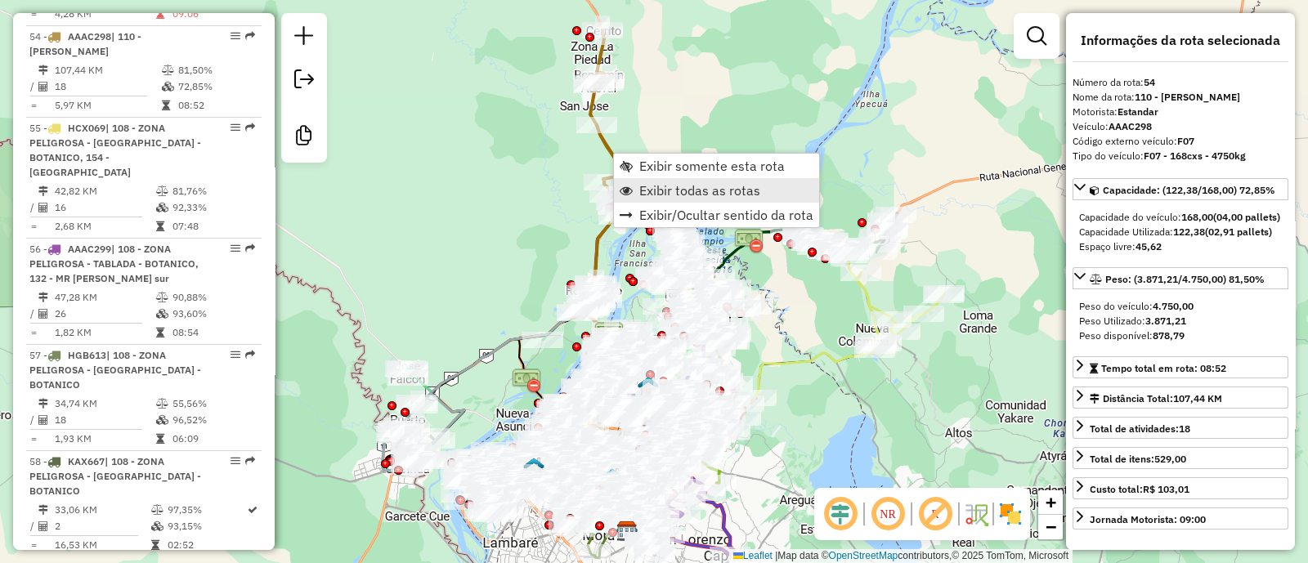
scroll to position [5229, 0]
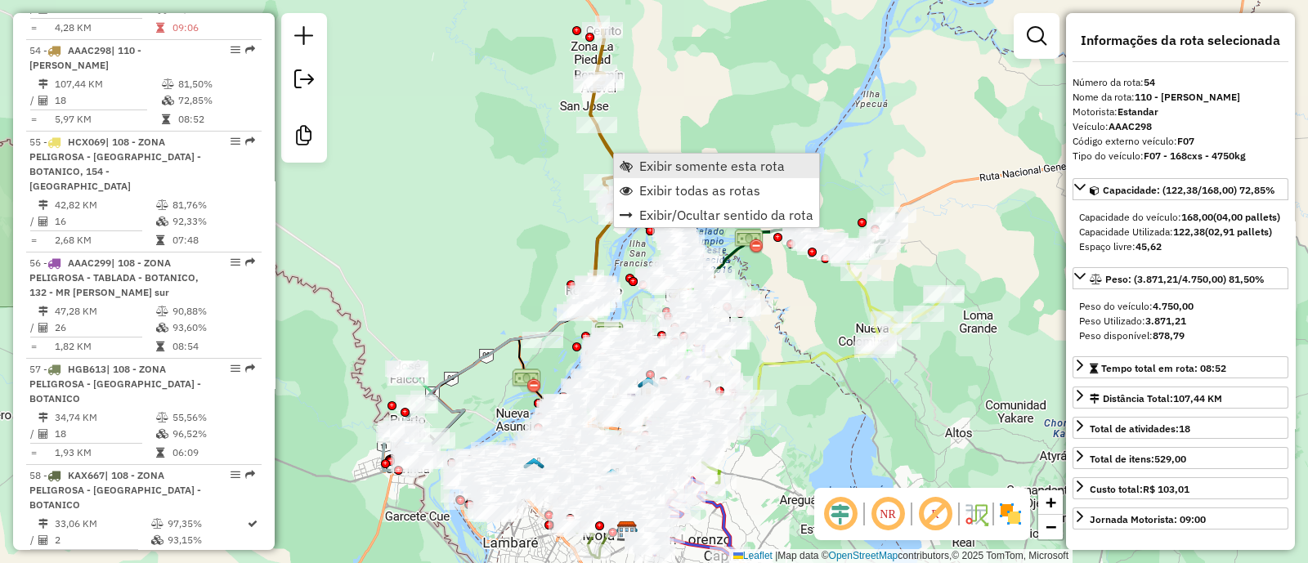
click at [706, 161] on span "Exibir somente esta rota" at bounding box center [711, 165] width 145 height 13
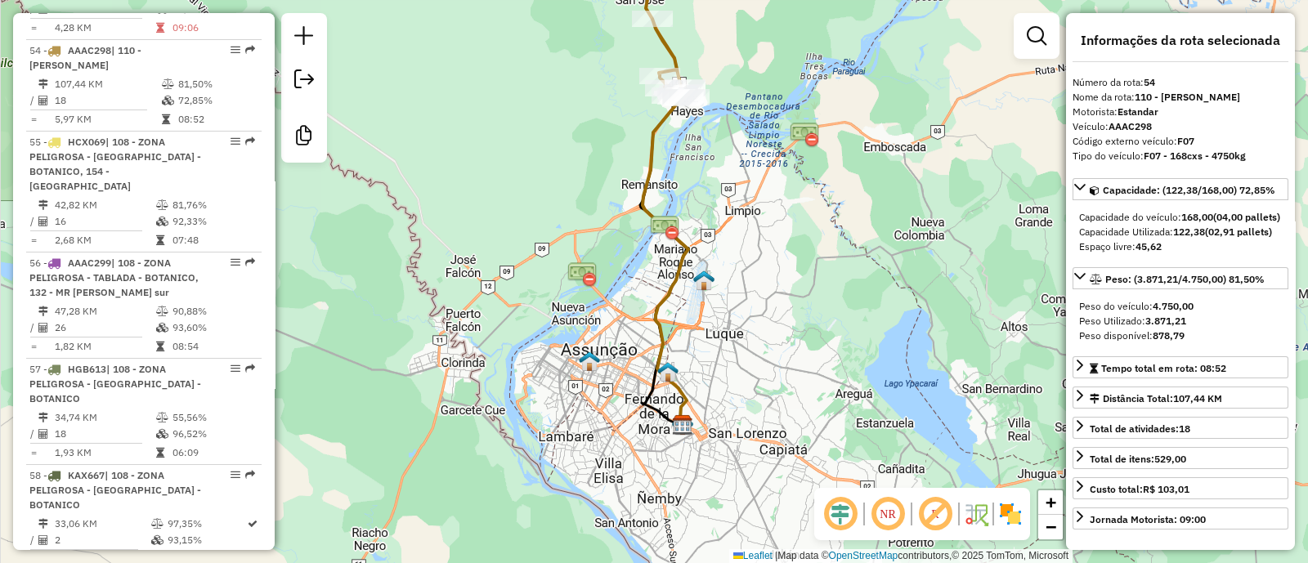
drag, startPoint x: 508, startPoint y: 275, endPoint x: 519, endPoint y: 127, distance: 148.3
click at [519, 127] on div "Janela de atendimento Grade de atendimento Capacidade Transportadoras Veículos …" at bounding box center [654, 281] width 1308 height 563
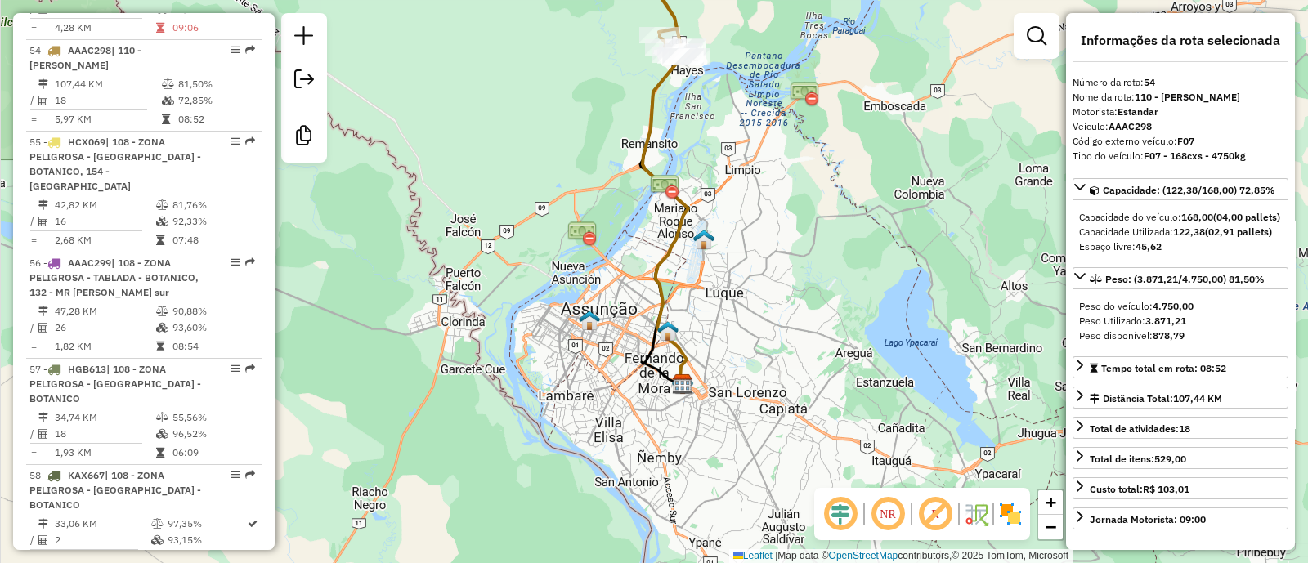
click at [1001, 520] on img at bounding box center [1010, 514] width 26 height 26
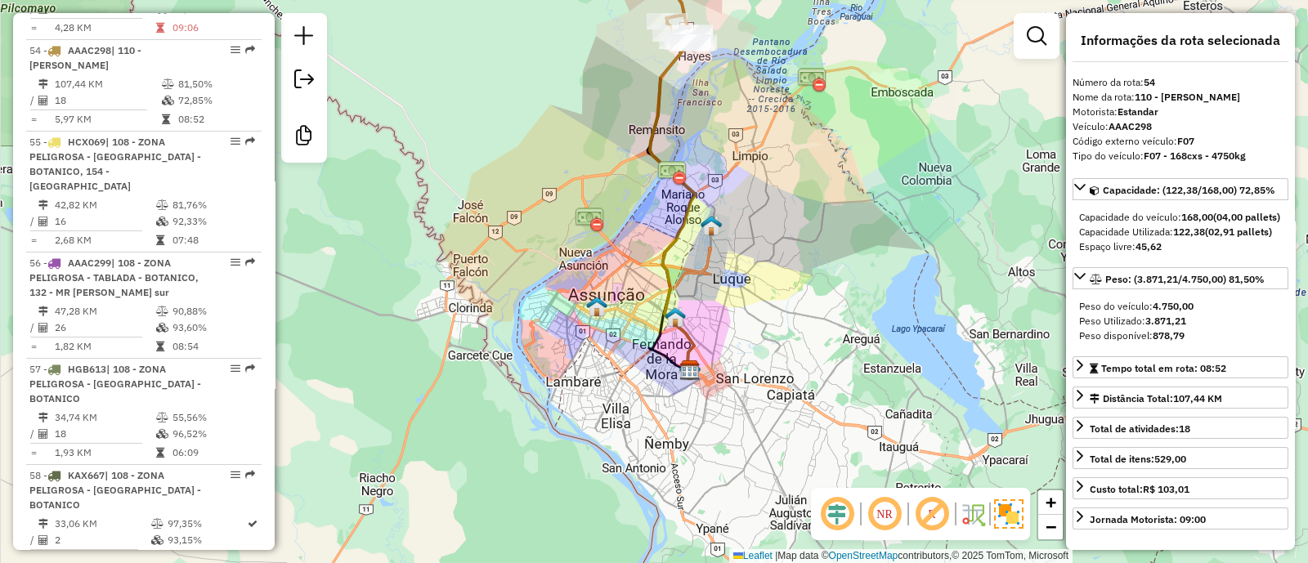
drag, startPoint x: 821, startPoint y: 369, endPoint x: 828, endPoint y: 355, distance: 15.7
click at [828, 355] on div "Janela de atendimento Grade de atendimento Capacidade Transportadoras Veículos …" at bounding box center [654, 281] width 1308 height 563
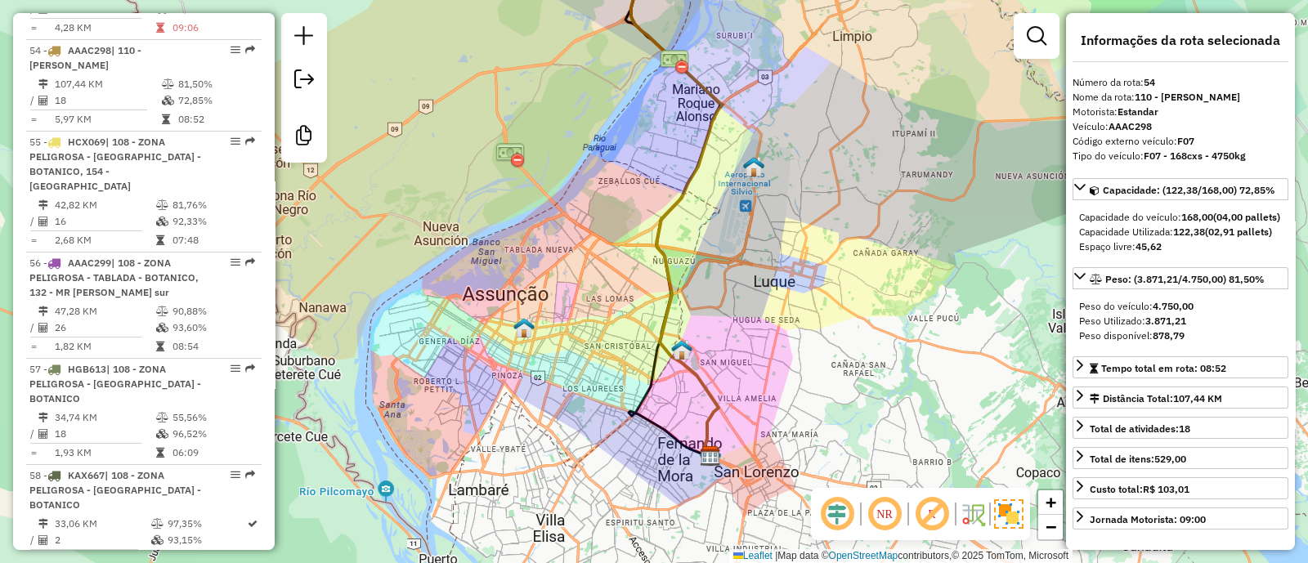
drag, startPoint x: 740, startPoint y: 349, endPoint x: 759, endPoint y: 329, distance: 27.2
click at [759, 329] on div "Janela de atendimento Grade de atendimento Capacidade Transportadoras Veículos …" at bounding box center [654, 281] width 1308 height 563
click at [1022, 14] on div at bounding box center [1036, 36] width 46 height 46
click at [1052, 48] on link at bounding box center [1036, 36] width 33 height 33
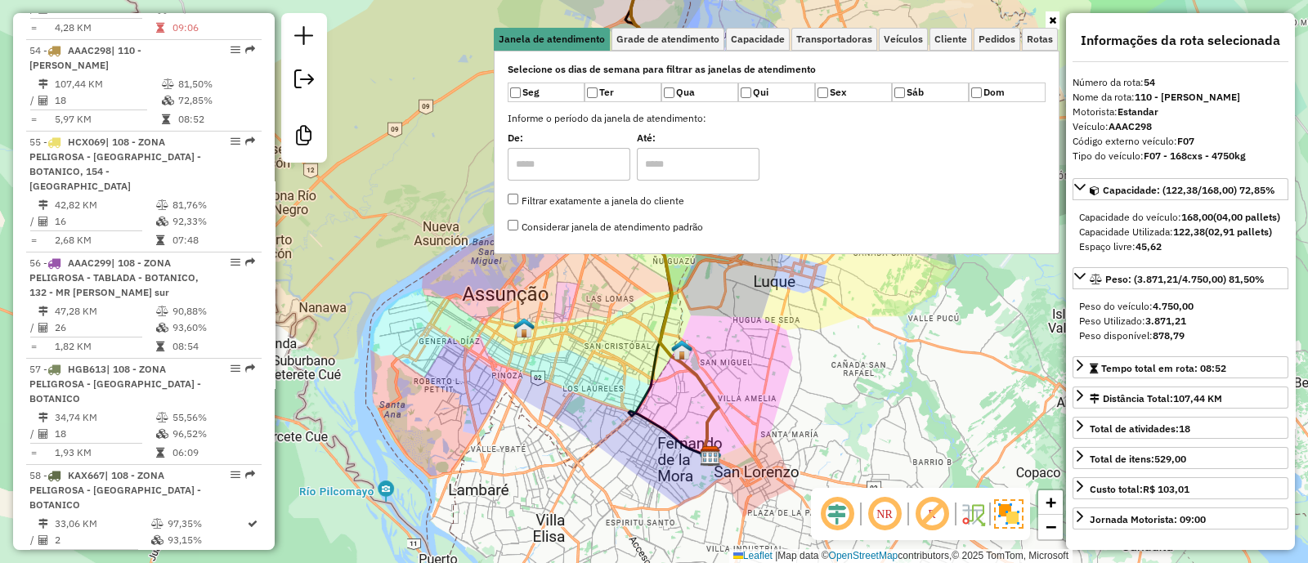
click at [861, 337] on div "Janela de atendimento Grade de atendimento Capacidade Transportadoras Veículos …" at bounding box center [654, 281] width 1308 height 563
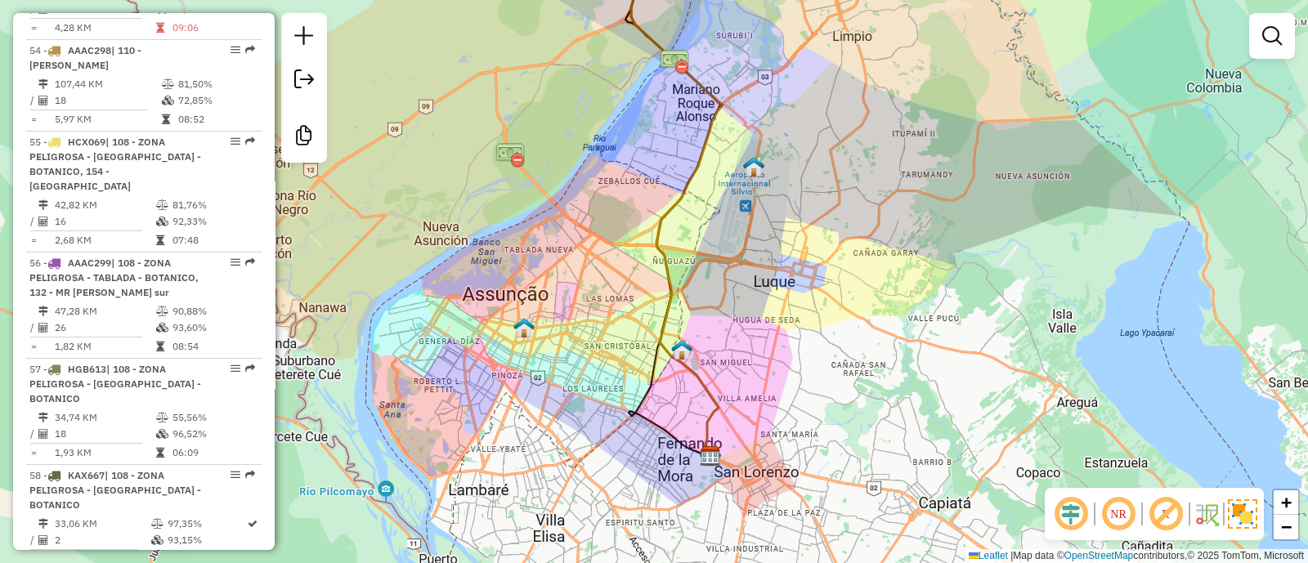
click at [662, 252] on icon at bounding box center [677, 200] width 92 height 513
select select "**********"
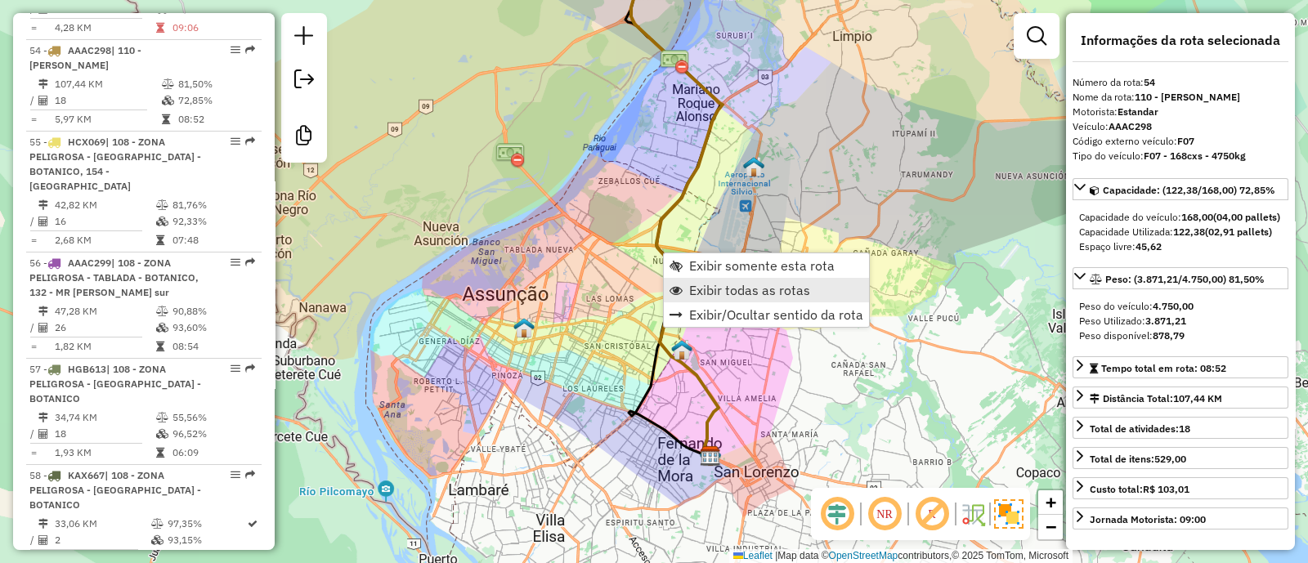
click at [744, 284] on span "Exibir todas as rotas" at bounding box center [749, 290] width 121 height 13
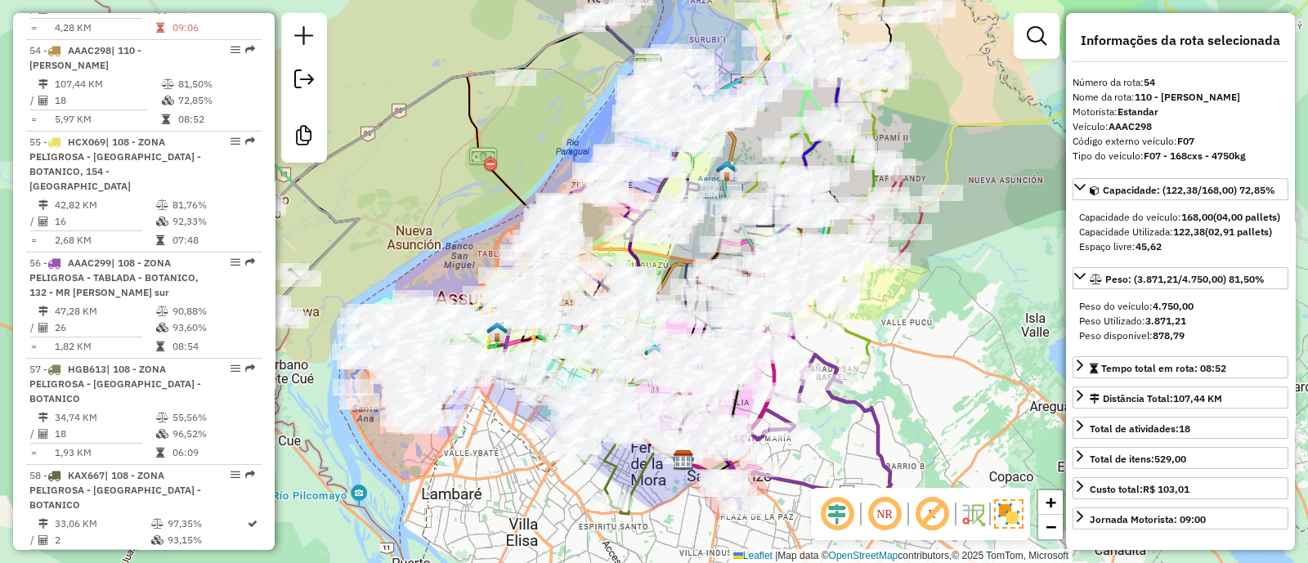
drag, startPoint x: 1003, startPoint y: 378, endPoint x: 977, endPoint y: 382, distance: 26.5
click at [977, 382] on div "Janela de atendimento Grade de atendimento Capacidade Transportadoras Veículos …" at bounding box center [654, 281] width 1308 height 563
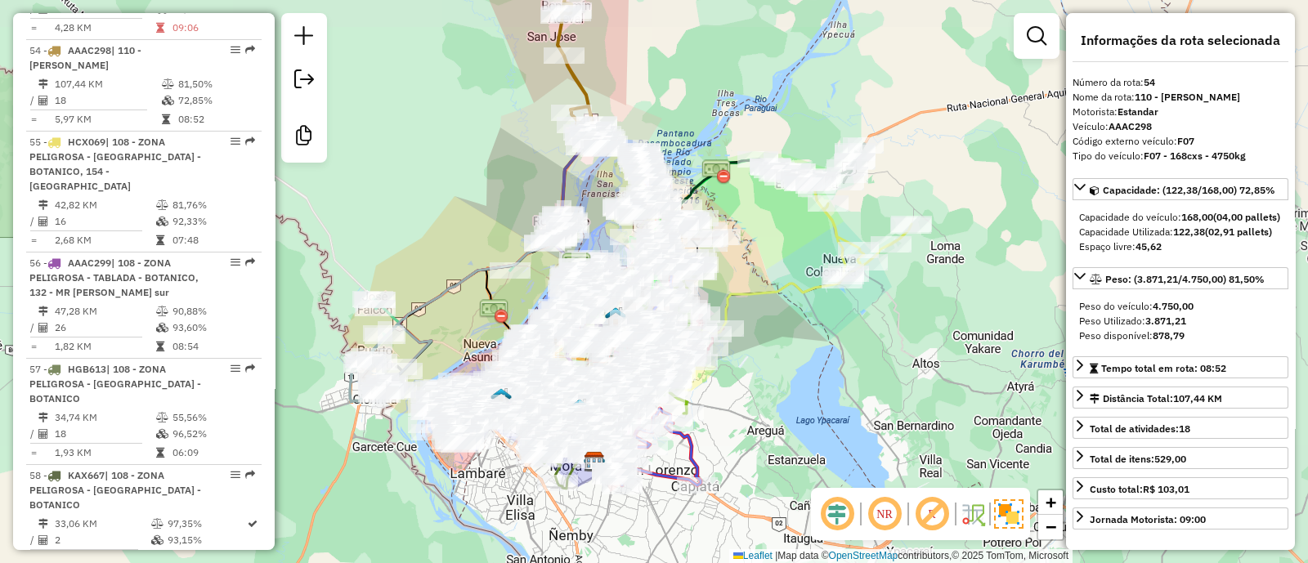
drag, startPoint x: 977, startPoint y: 352, endPoint x: 740, endPoint y: 414, distance: 245.0
click at [742, 414] on div "Janela de atendimento Grade de atendimento Capacidade Transportadoras Veículos …" at bounding box center [654, 281] width 1308 height 563
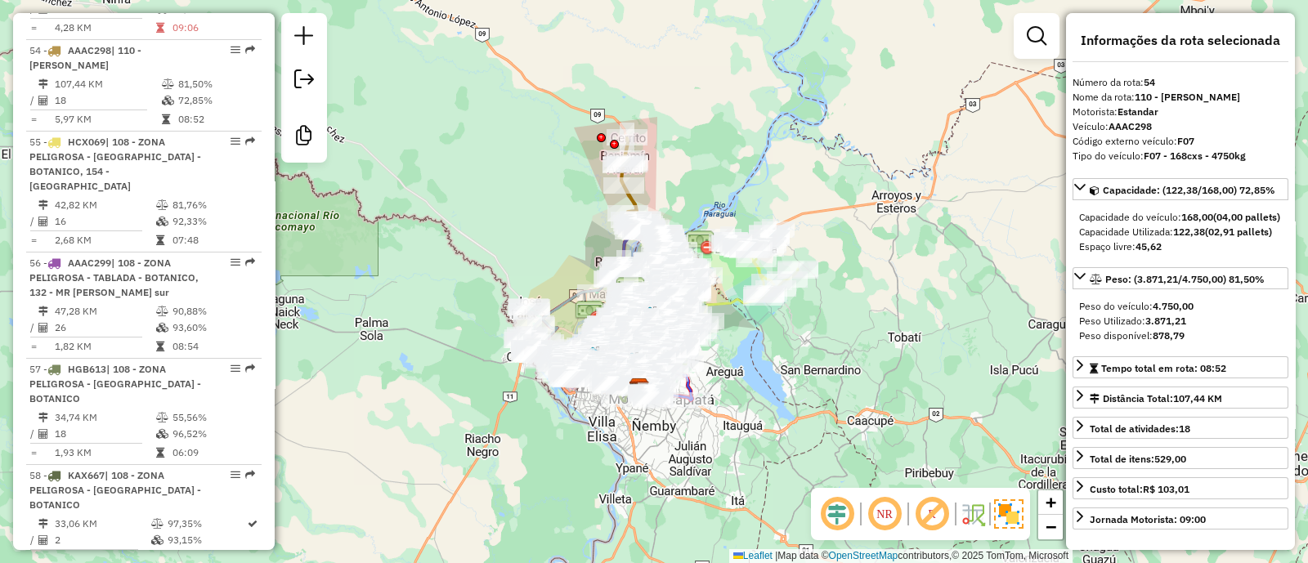
drag, startPoint x: 767, startPoint y: 408, endPoint x: 739, endPoint y: 348, distance: 65.8
click at [739, 348] on div "Janela de atendimento Grade de atendimento Capacidade Transportadoras Veículos …" at bounding box center [654, 281] width 1308 height 563
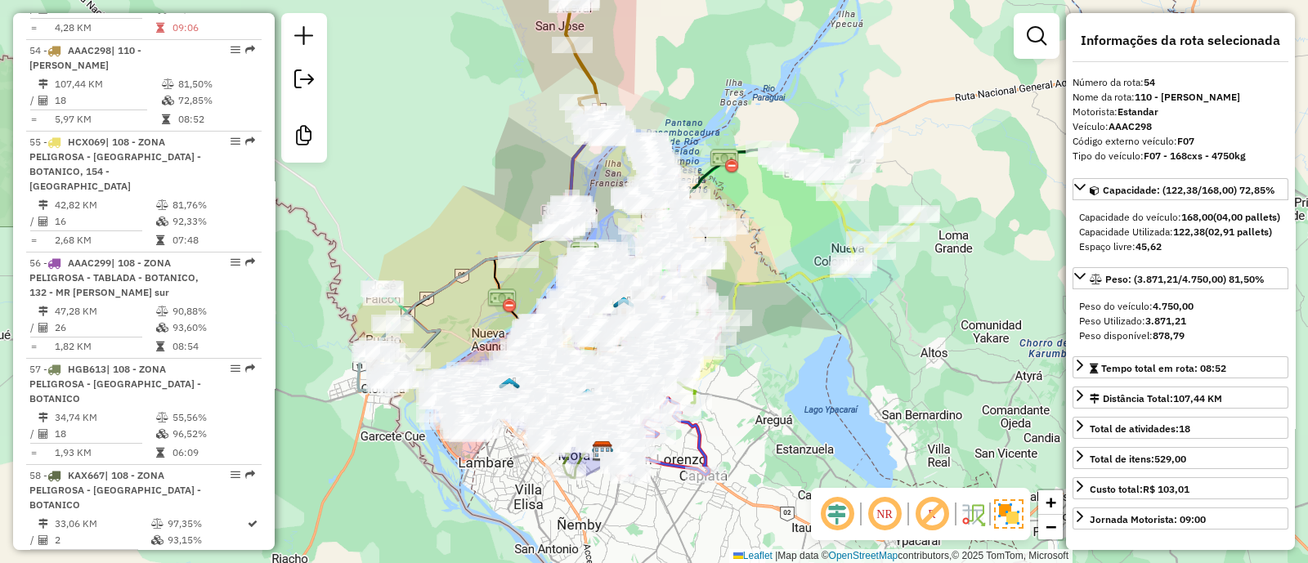
drag, startPoint x: 728, startPoint y: 355, endPoint x: 772, endPoint y: 397, distance: 61.3
click at [772, 397] on div "Janela de atendimento Grade de atendimento Capacidade Transportadoras Veículos …" at bounding box center [654, 281] width 1308 height 563
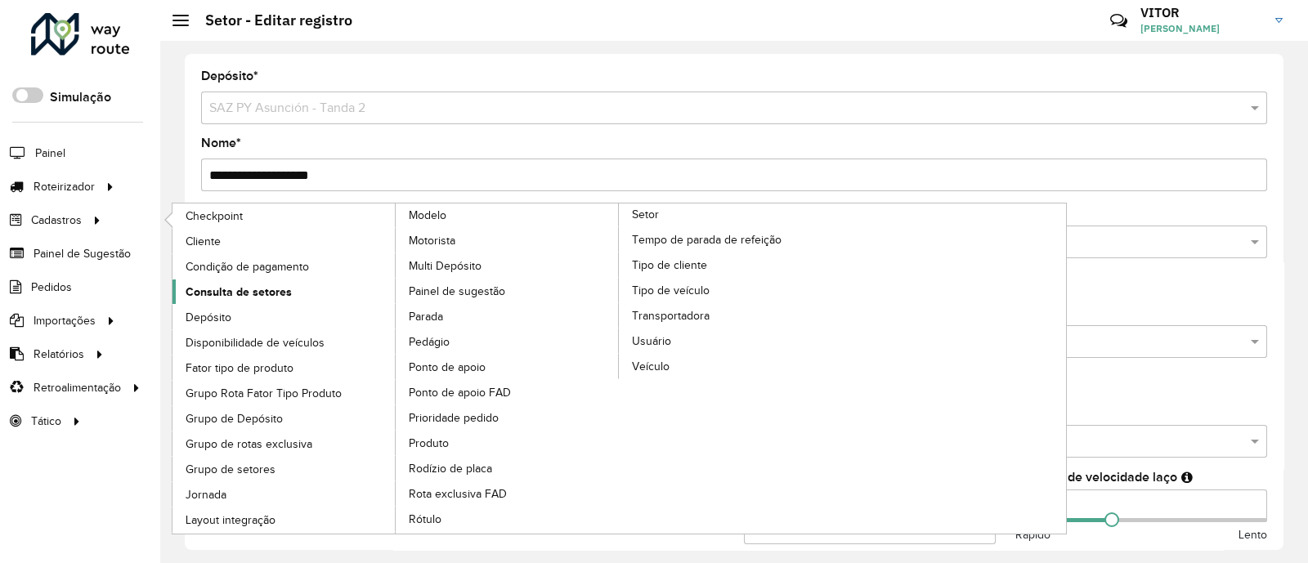
click at [257, 292] on span "Consulta de setores" at bounding box center [239, 292] width 106 height 17
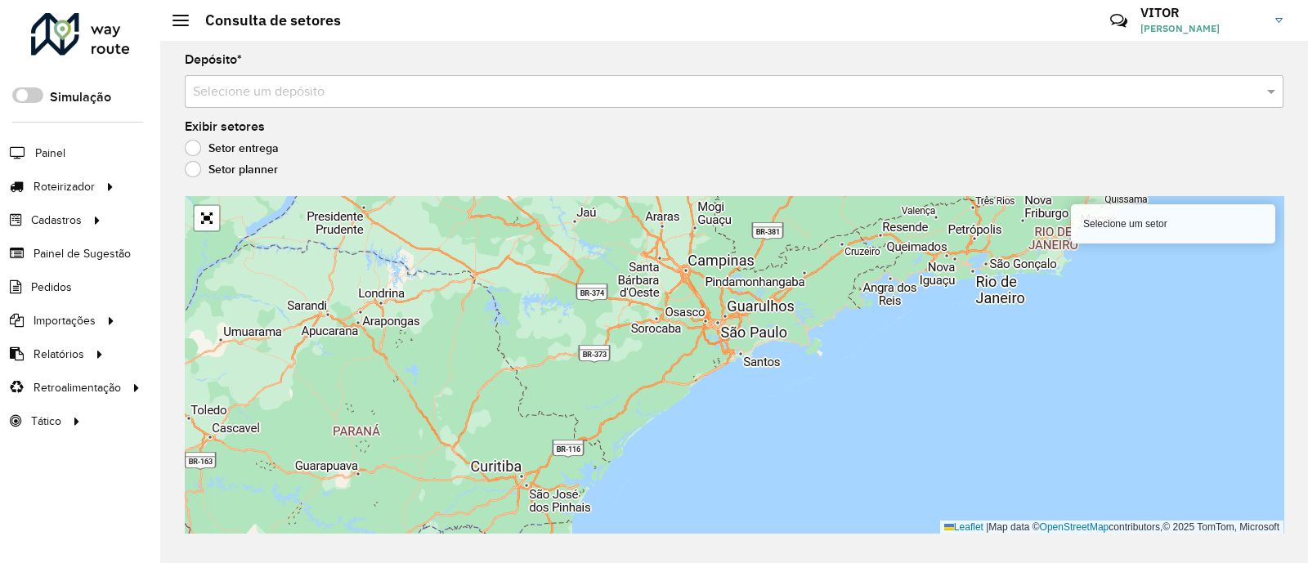
click at [322, 93] on input "text" at bounding box center [717, 93] width 1049 height 20
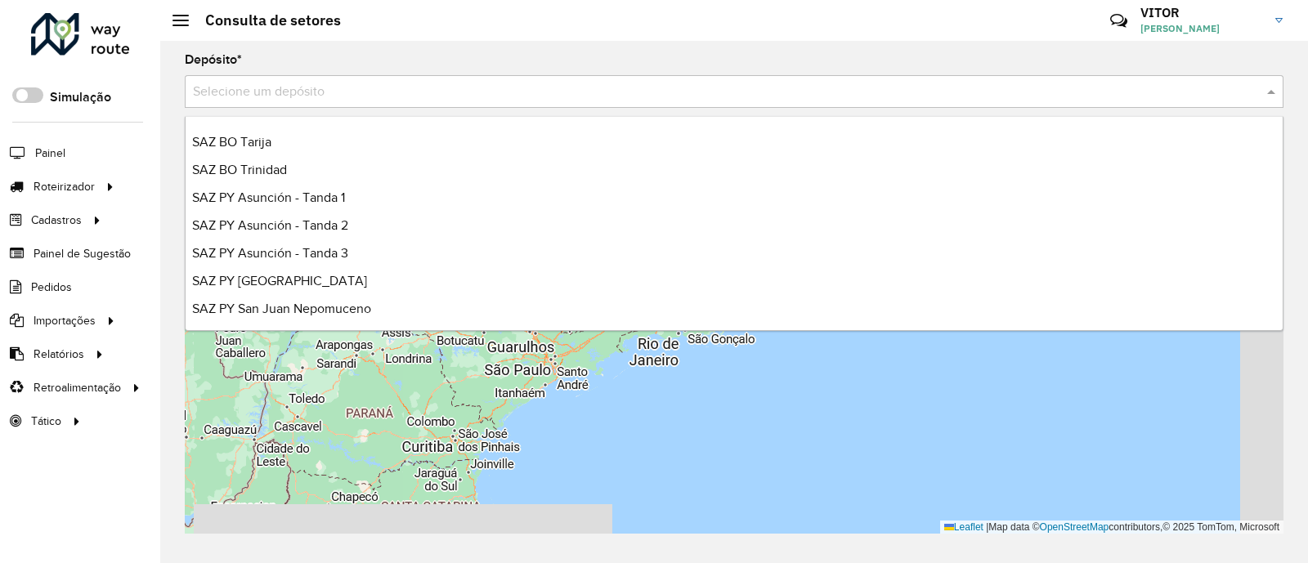
scroll to position [387, 0]
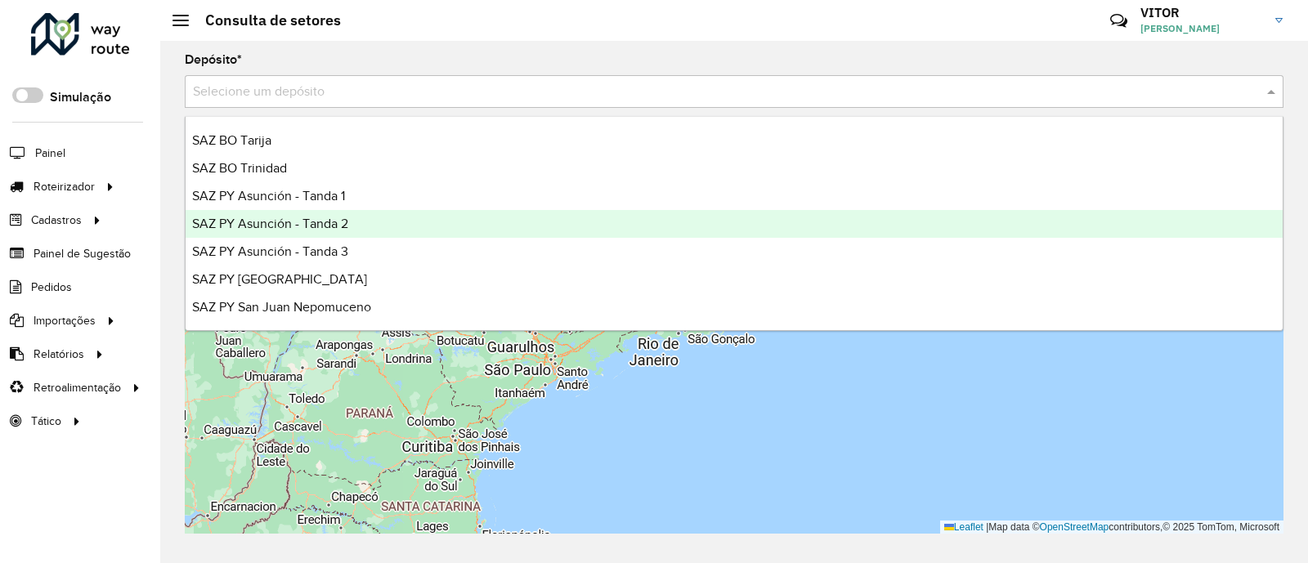
click at [375, 222] on div "SAZ PY Asunción - Tanda 2" at bounding box center [734, 224] width 1097 height 28
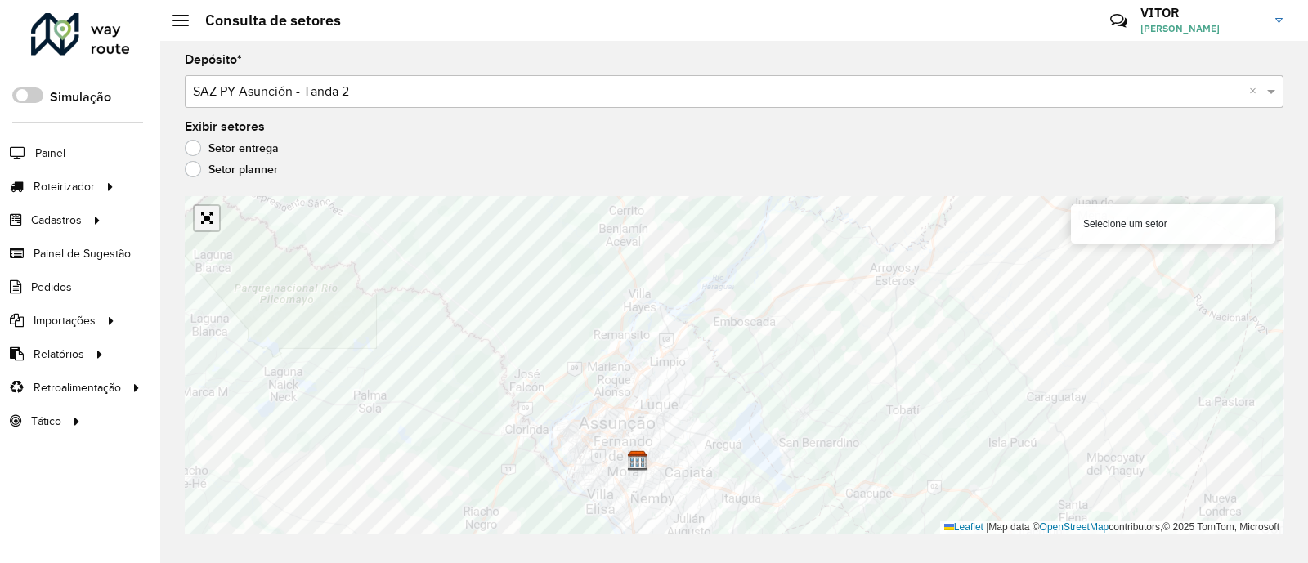
click at [204, 217] on link "Abrir mapa em tela cheia" at bounding box center [207, 218] width 25 height 25
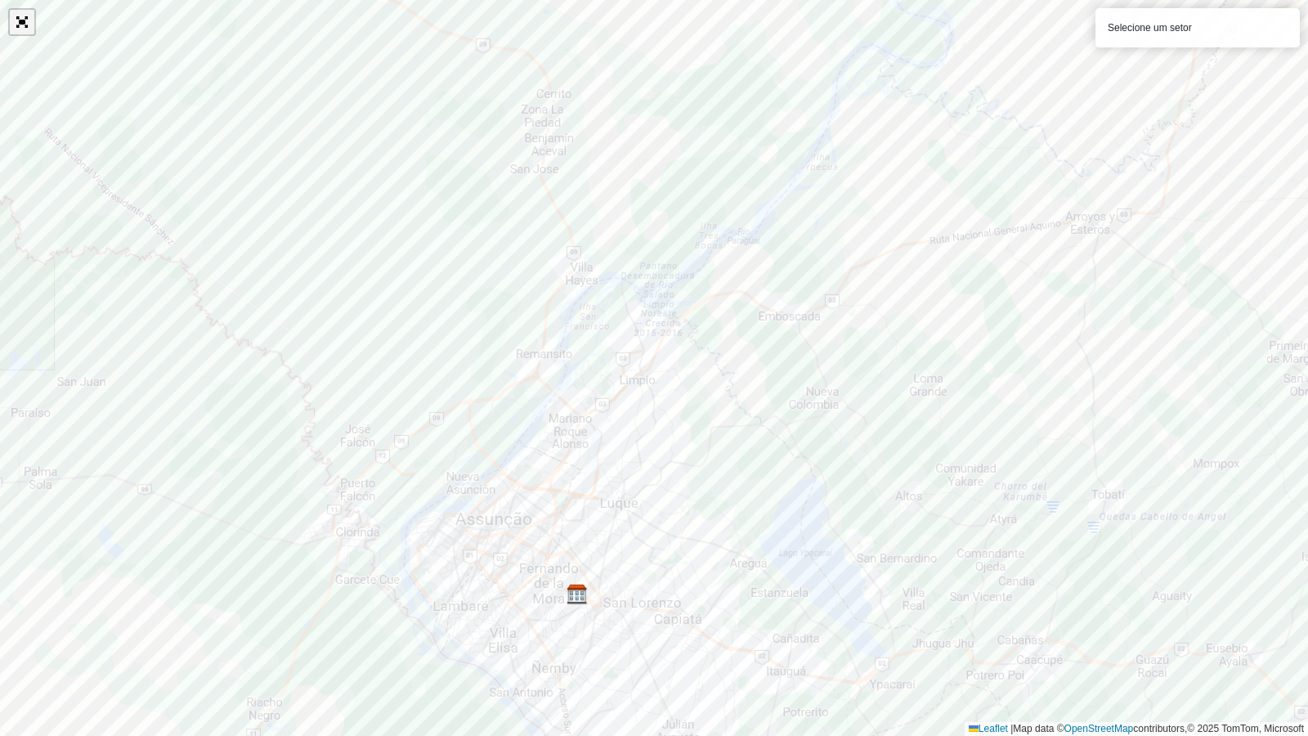
click at [19, 19] on link "Abrir mapa em tela cheia" at bounding box center [22, 22] width 25 height 25
